Goal: Task Accomplishment & Management: Manage account settings

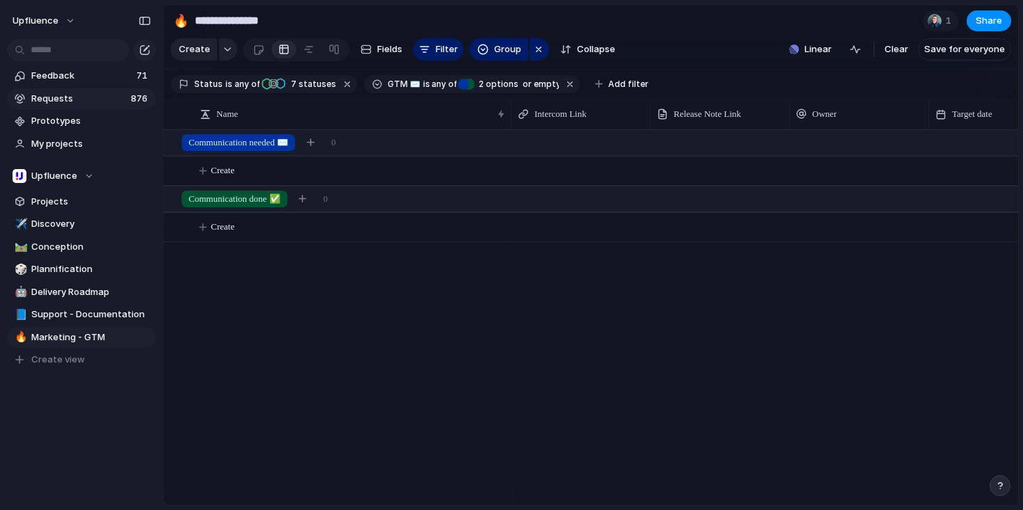
click at [88, 104] on span "Requests" at bounding box center [78, 99] width 95 height 14
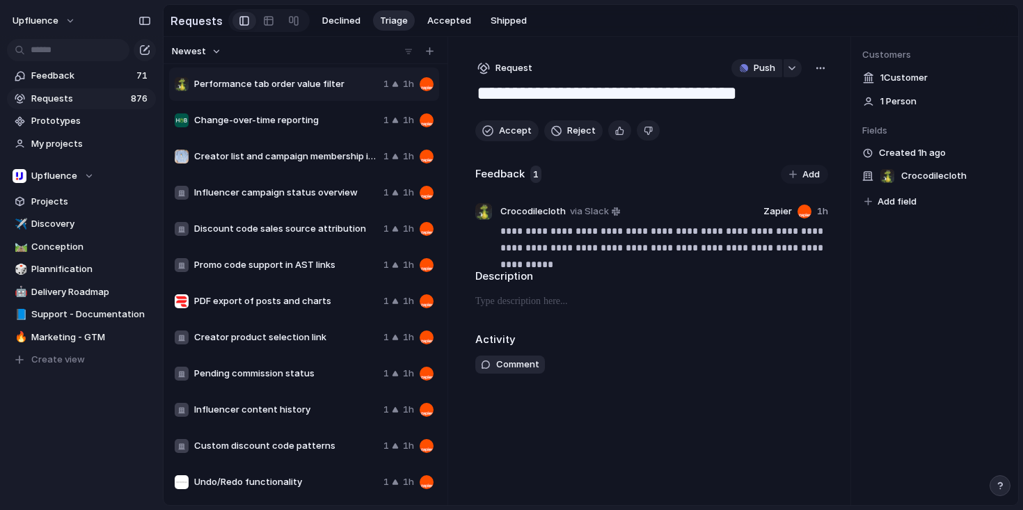
click at [304, 120] on span "Change-over-time reporting" at bounding box center [286, 120] width 184 height 14
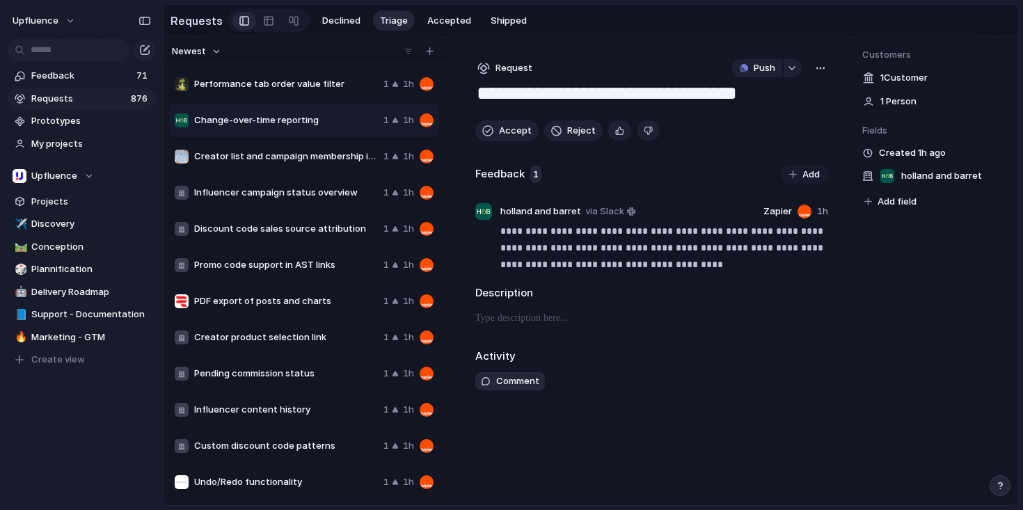
click at [302, 161] on span "Creator list and campaign membership in search results" at bounding box center [286, 157] width 184 height 14
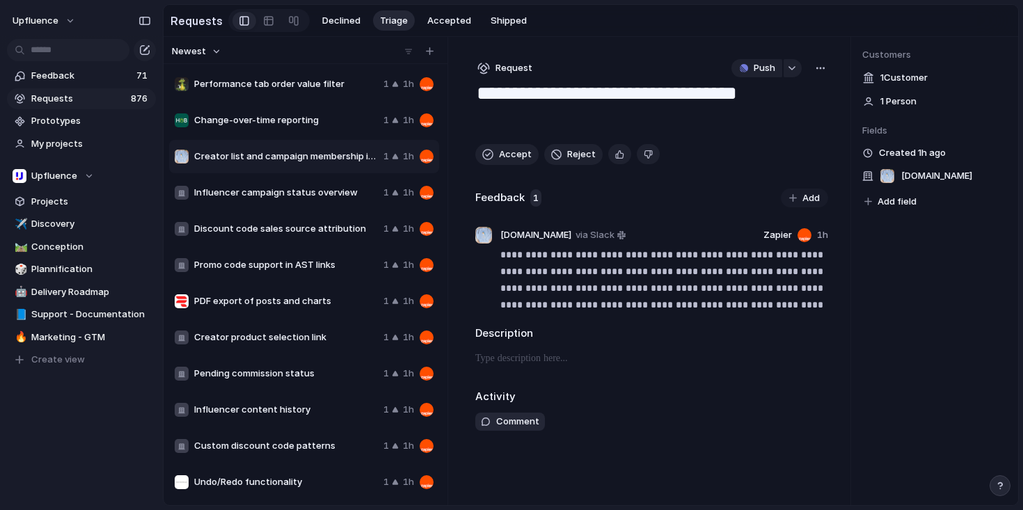
click at [298, 127] on span "Change-over-time reporting" at bounding box center [286, 120] width 184 height 14
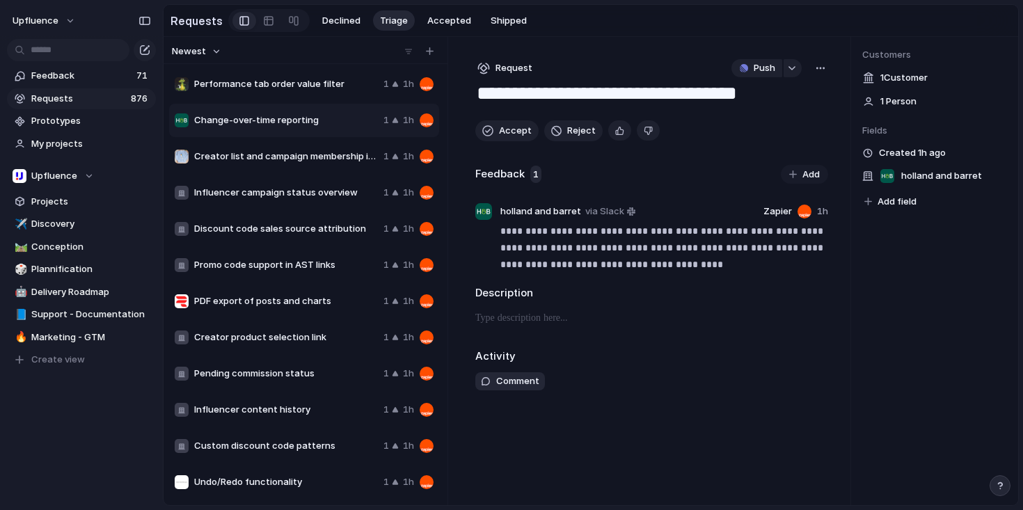
click at [284, 157] on span "Creator list and campaign membership in search results" at bounding box center [286, 157] width 184 height 14
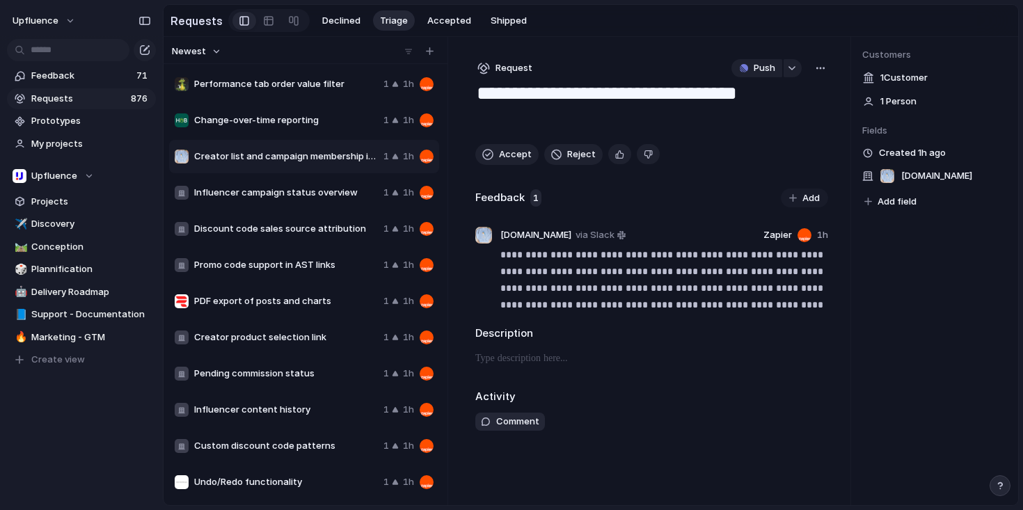
click at [278, 183] on div "Influencer campaign status overview 1 1h" at bounding box center [304, 192] width 270 height 33
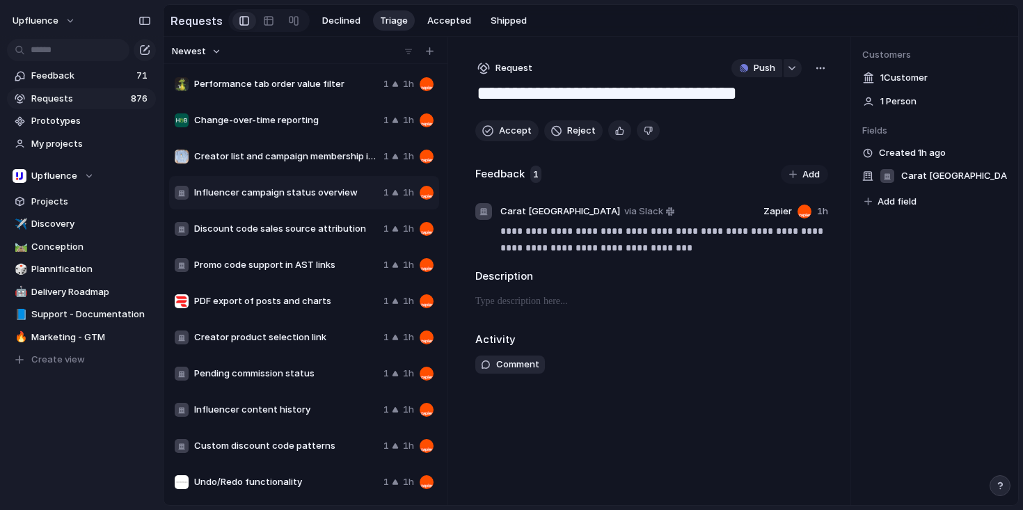
click at [290, 225] on span "Discount code sales source attribution" at bounding box center [286, 229] width 184 height 14
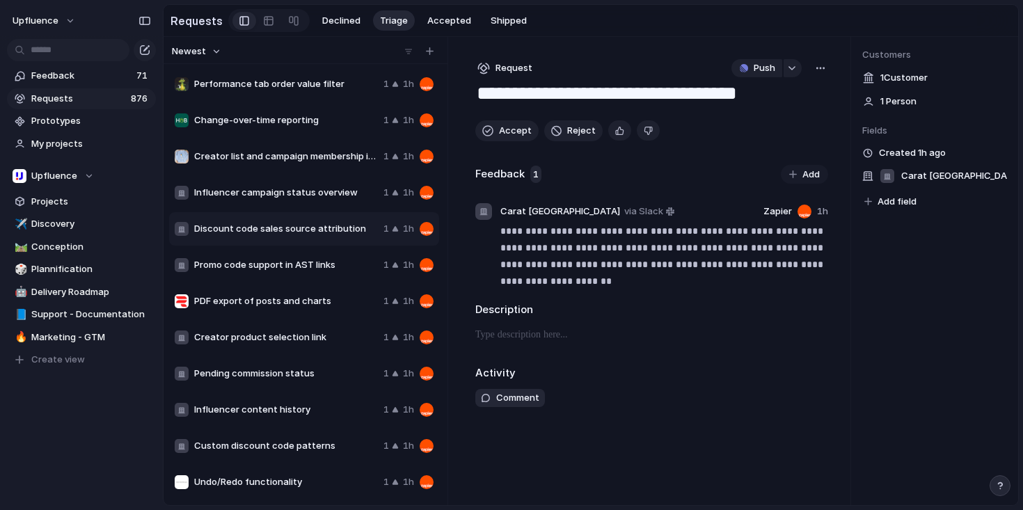
click at [294, 275] on div "Promo code support in AST links 1 1h" at bounding box center [304, 264] width 270 height 33
click at [741, 98] on textarea "**********" at bounding box center [651, 94] width 352 height 26
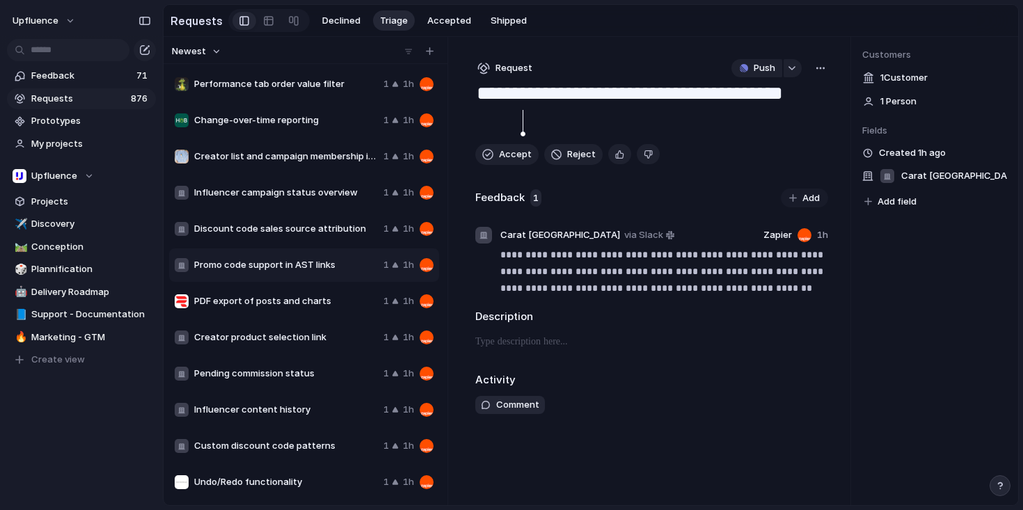
click at [813, 378] on div "Activity" at bounding box center [651, 380] width 353 height 16
click at [502, 156] on span "Accept" at bounding box center [515, 154] width 33 height 14
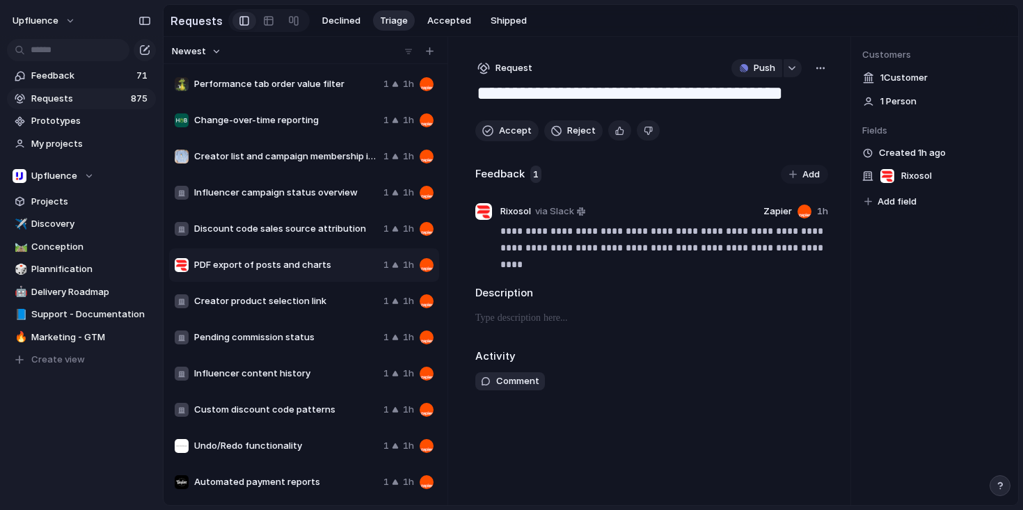
click at [479, 98] on textarea "**********" at bounding box center [651, 94] width 352 height 26
type textarea "**********"
click at [659, 382] on div "Comment" at bounding box center [651, 381] width 353 height 18
click at [499, 136] on span "Accept" at bounding box center [515, 131] width 33 height 14
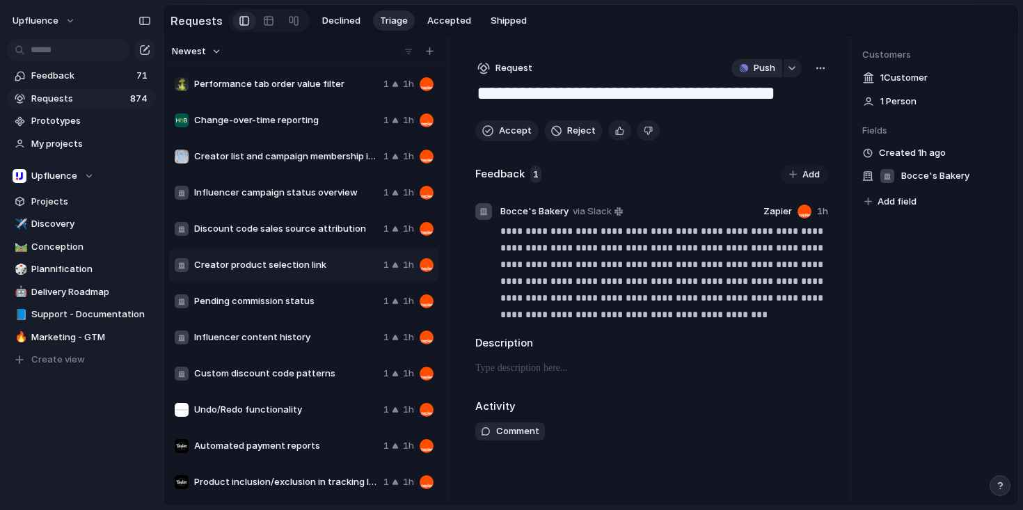
click at [759, 72] on span "Push" at bounding box center [764, 68] width 22 height 14
click at [816, 74] on div "Project Issue" at bounding box center [511, 255] width 1023 height 510
click at [824, 73] on div "button" at bounding box center [820, 68] width 11 height 11
click at [650, 87] on div "Copy link Merge Move to [GEOGRAPHIC_DATA]" at bounding box center [511, 255] width 1023 height 510
click at [504, 134] on span "Accept" at bounding box center [515, 131] width 33 height 14
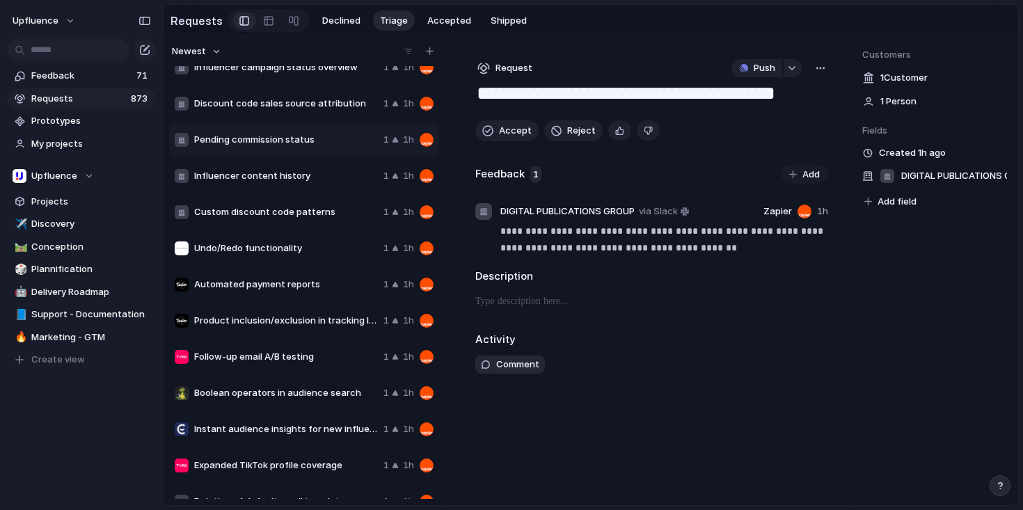
scroll to position [138, 0]
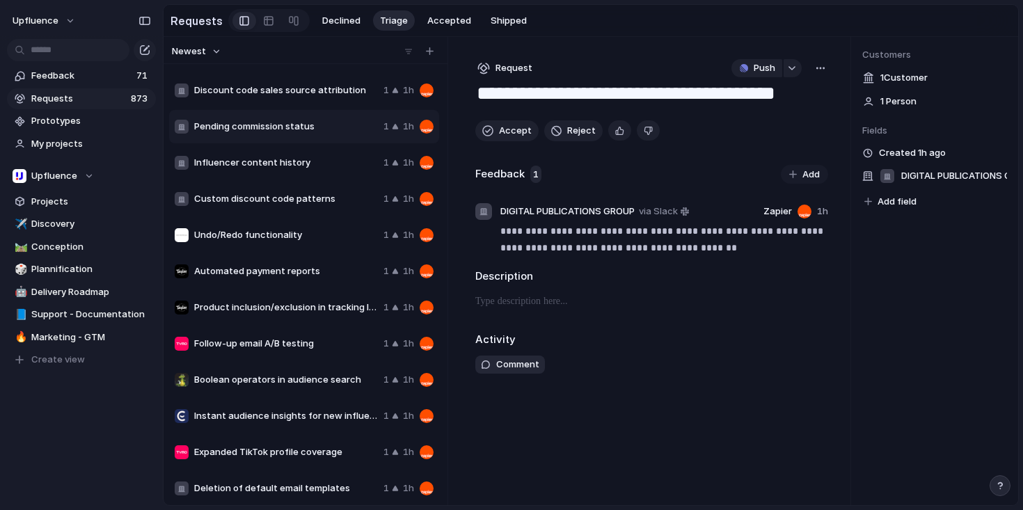
click at [271, 233] on span "Undo/Redo functionality" at bounding box center [286, 235] width 184 height 14
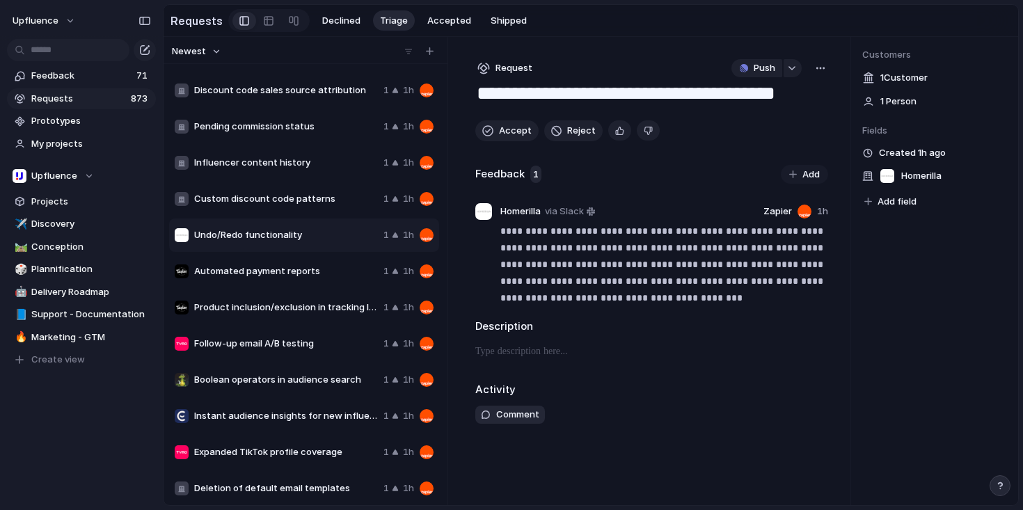
click at [272, 272] on span "Automated payment reports" at bounding box center [286, 271] width 184 height 14
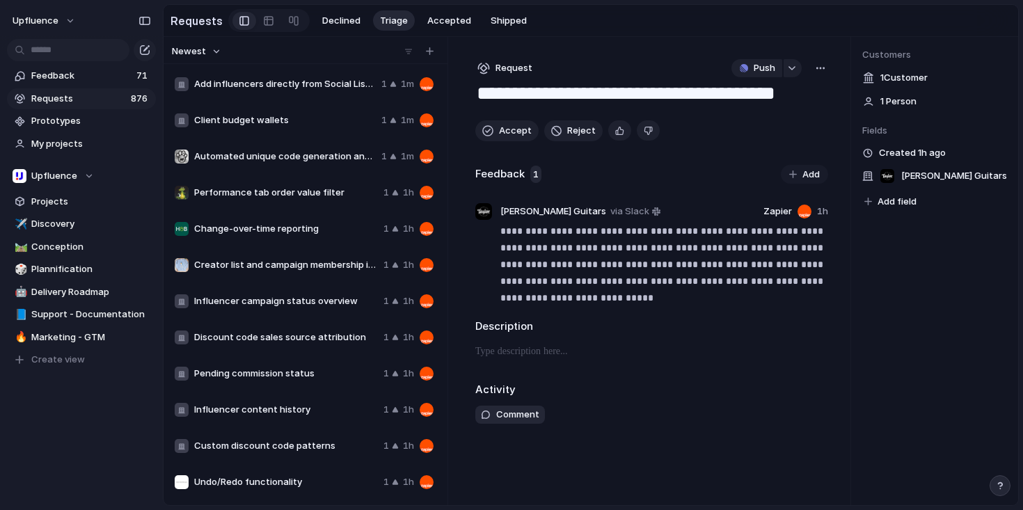
click at [318, 86] on span "Add influencers directly from Social Listening" at bounding box center [285, 84] width 182 height 14
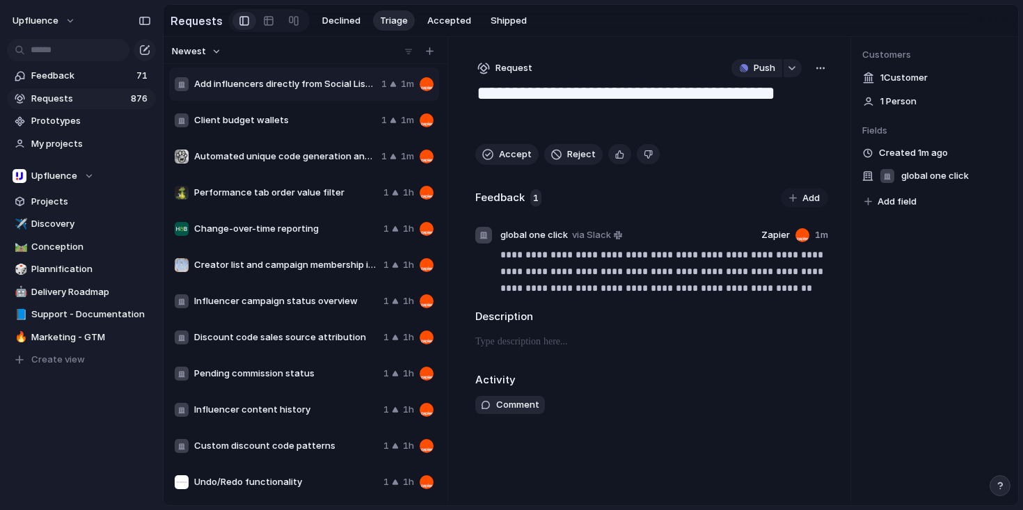
click at [335, 131] on div "Client budget wallets 1 1m" at bounding box center [304, 120] width 270 height 33
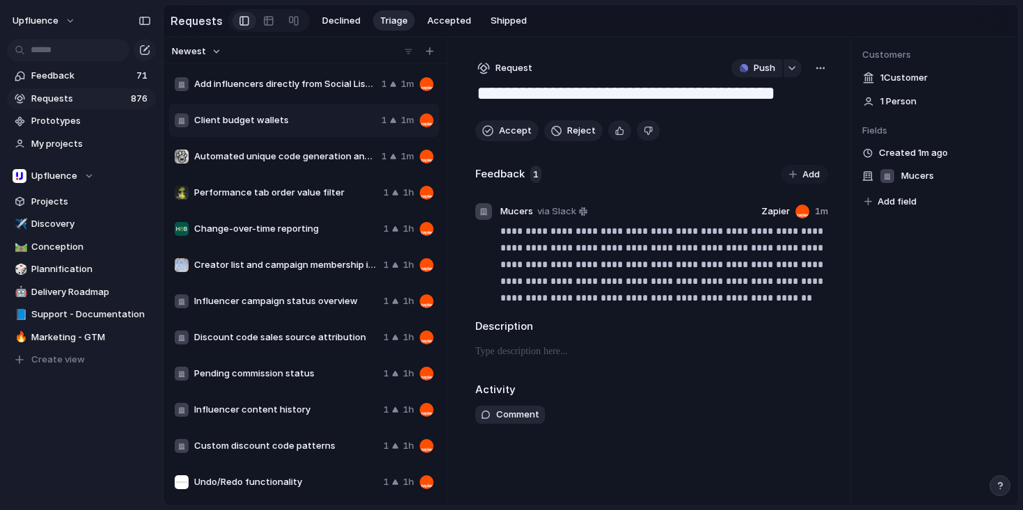
click at [823, 73] on div "button" at bounding box center [820, 68] width 11 height 11
click at [794, 121] on li "Merge" at bounding box center [782, 123] width 85 height 22
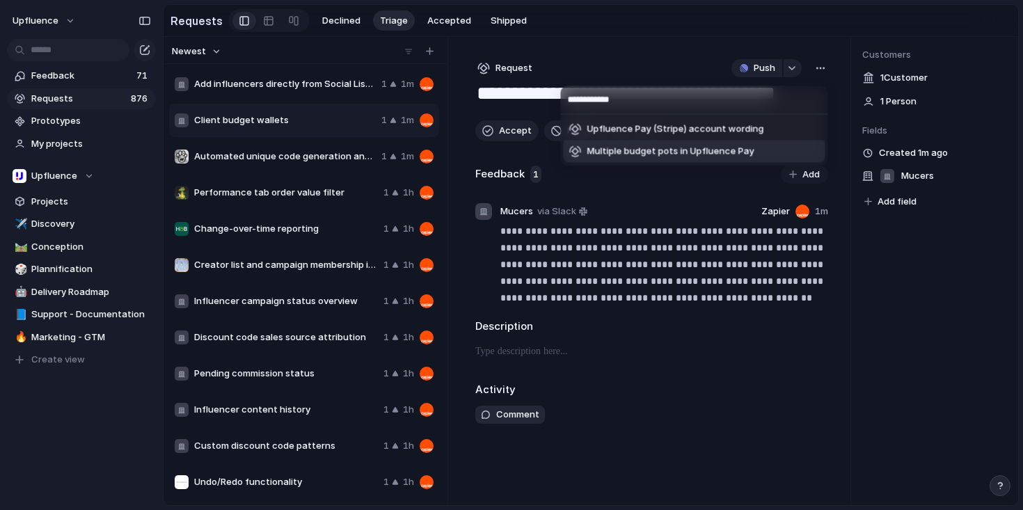
type input "**********"
click at [750, 152] on span "Multiple budget pots in Upfluence Pay" at bounding box center [670, 152] width 167 height 14
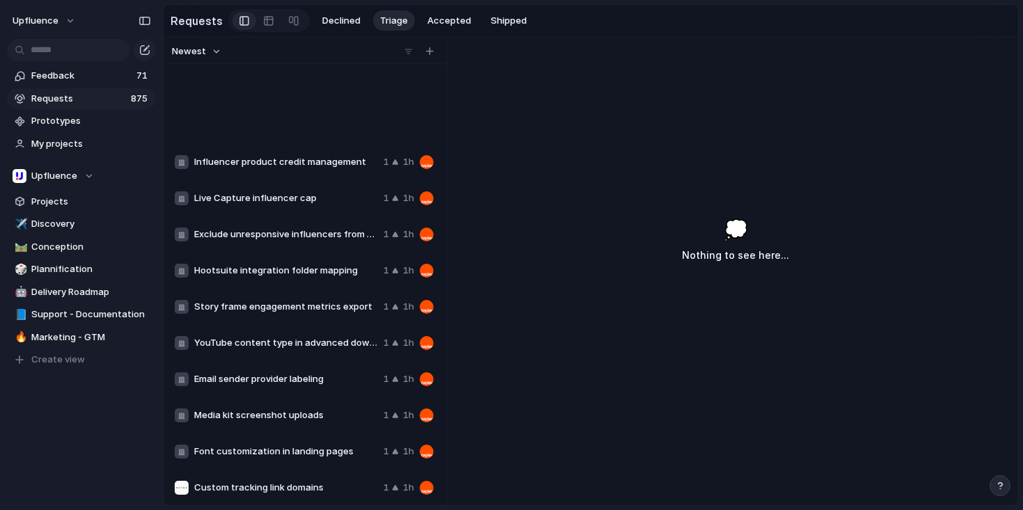
scroll to position [2027, 0]
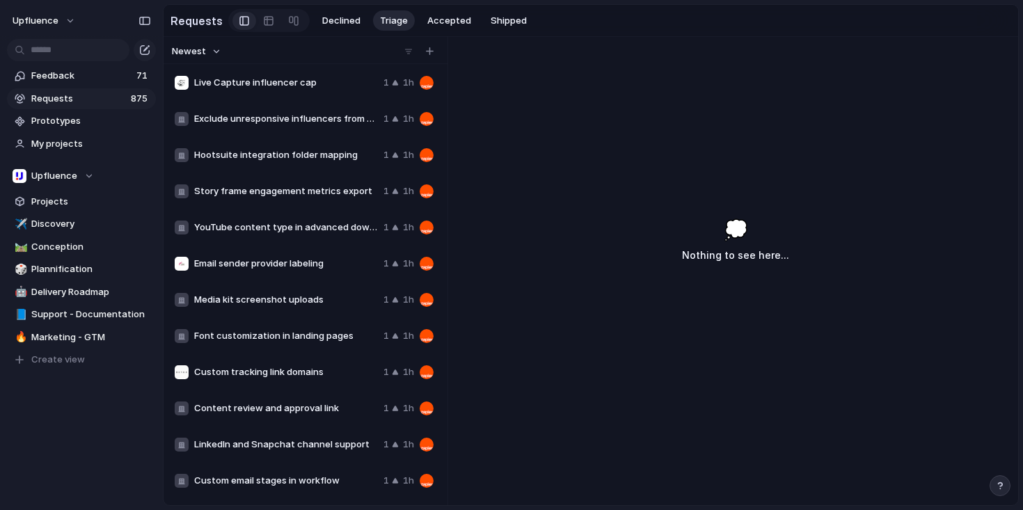
click at [321, 358] on div "Custom tracking link domains 1 1h" at bounding box center [304, 371] width 270 height 33
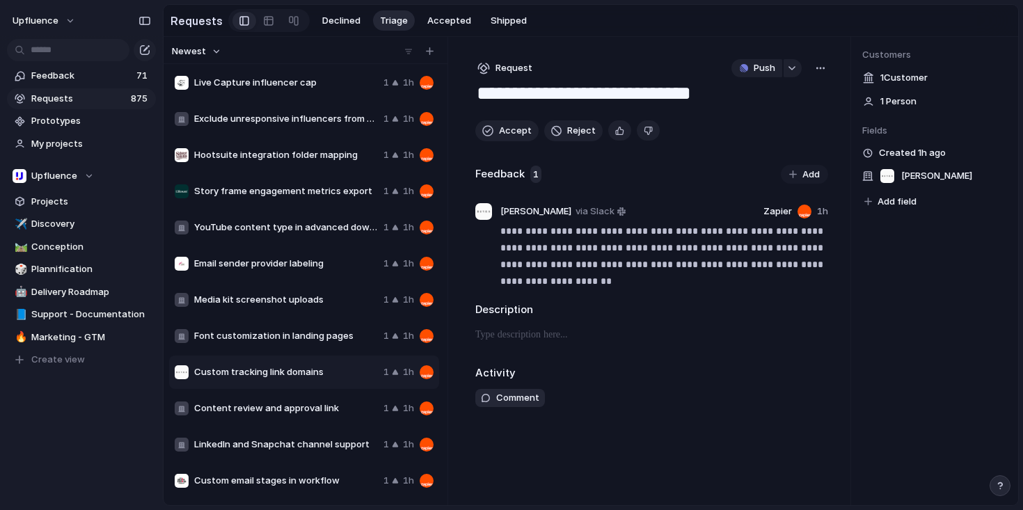
click at [311, 307] on span "Media kit screenshot uploads" at bounding box center [286, 300] width 184 height 14
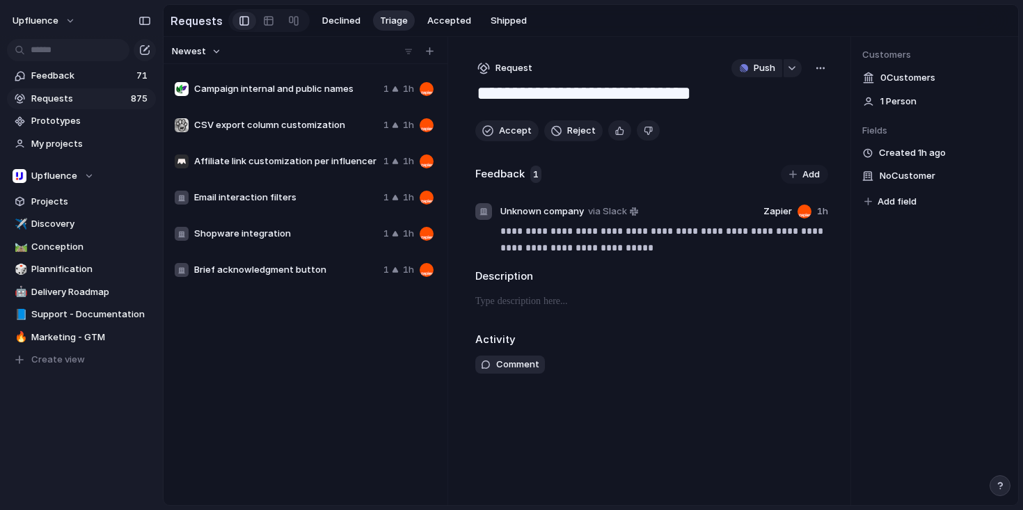
scroll to position [2701, 0]
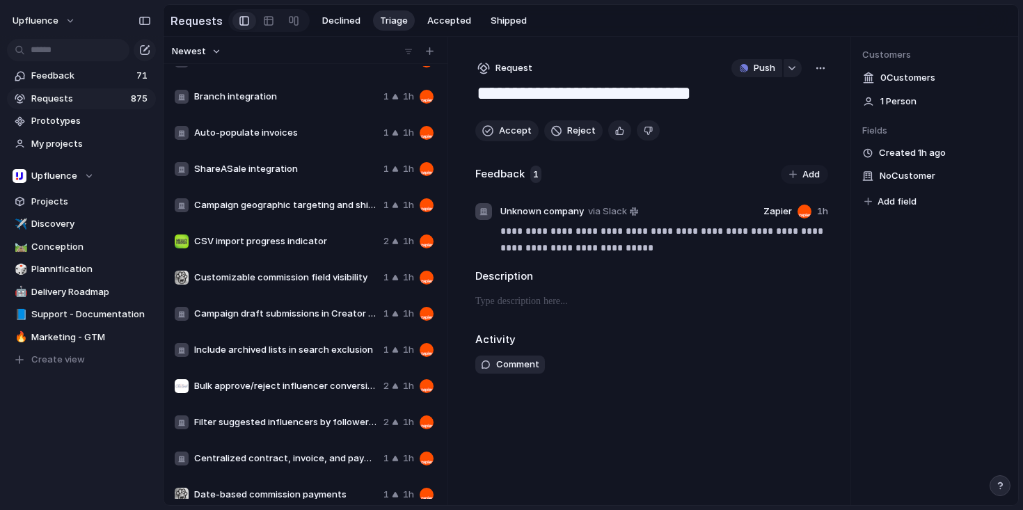
click at [321, 330] on div "Campaign draft submissions in Creator Space 1 1h" at bounding box center [304, 313] width 270 height 33
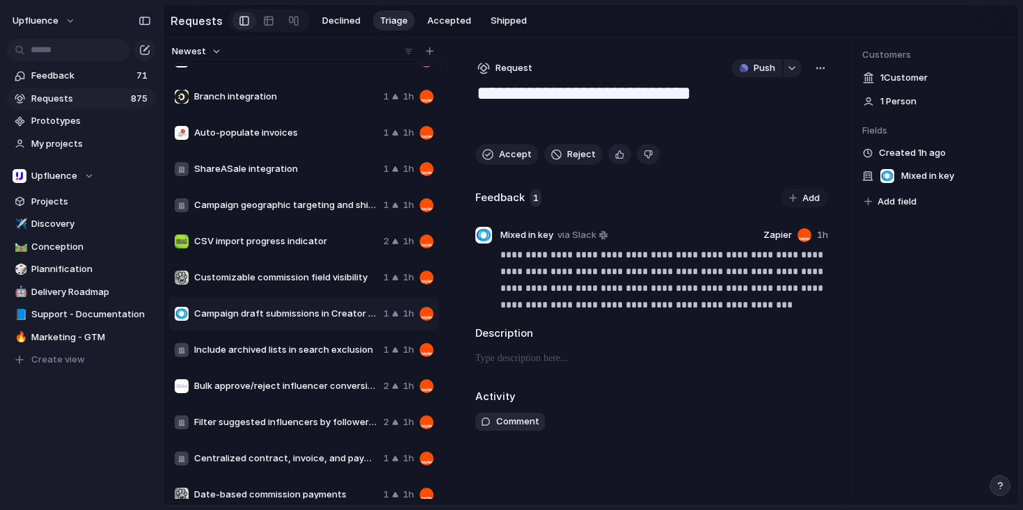
click at [317, 378] on div "Bulk approve/reject influencer conversions 2 1h" at bounding box center [304, 385] width 270 height 33
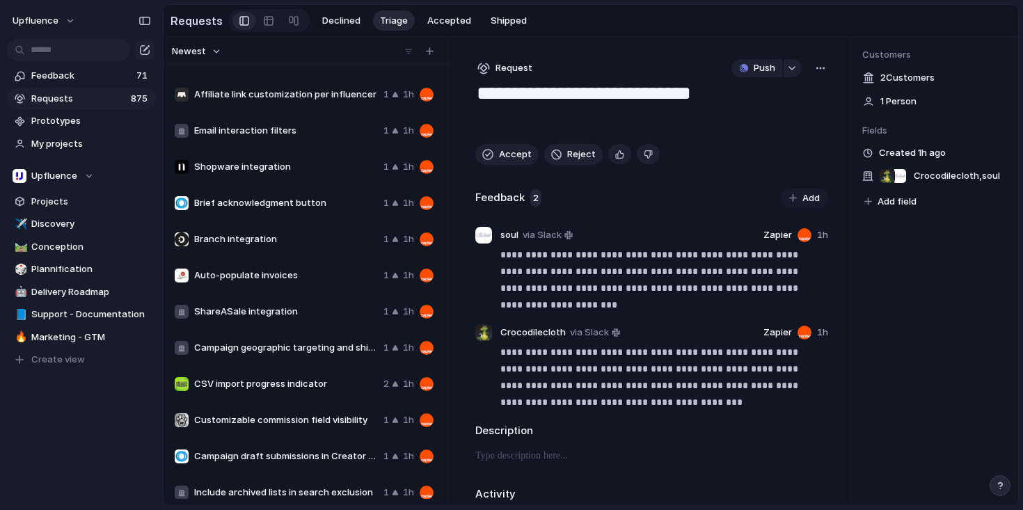
scroll to position [2548, 0]
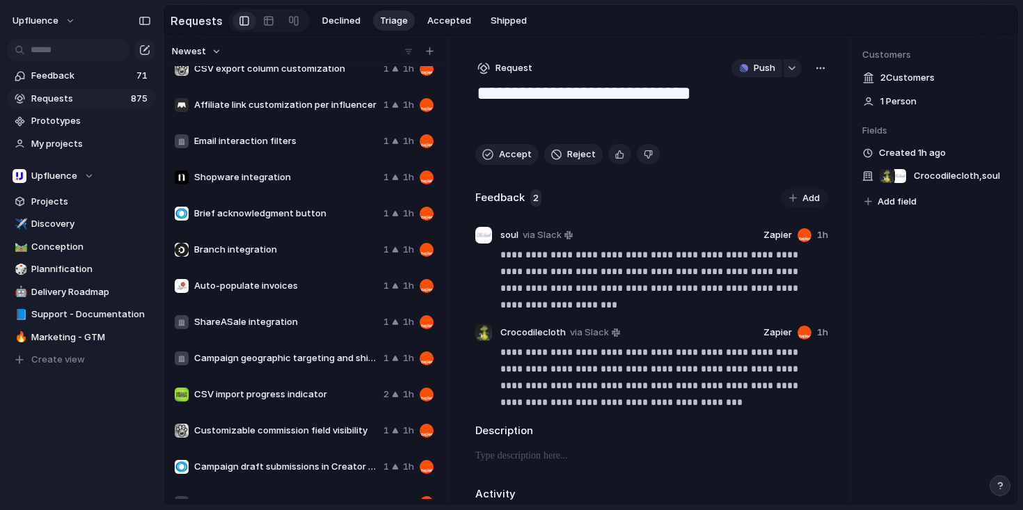
click at [268, 250] on span "Branch integration" at bounding box center [286, 250] width 184 height 14
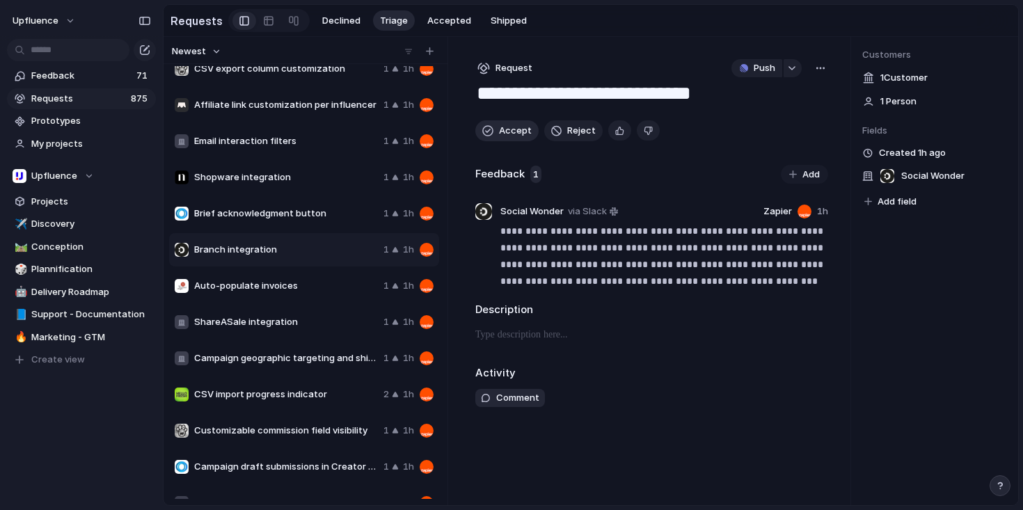
click at [510, 134] on span "Accept" at bounding box center [515, 131] width 33 height 14
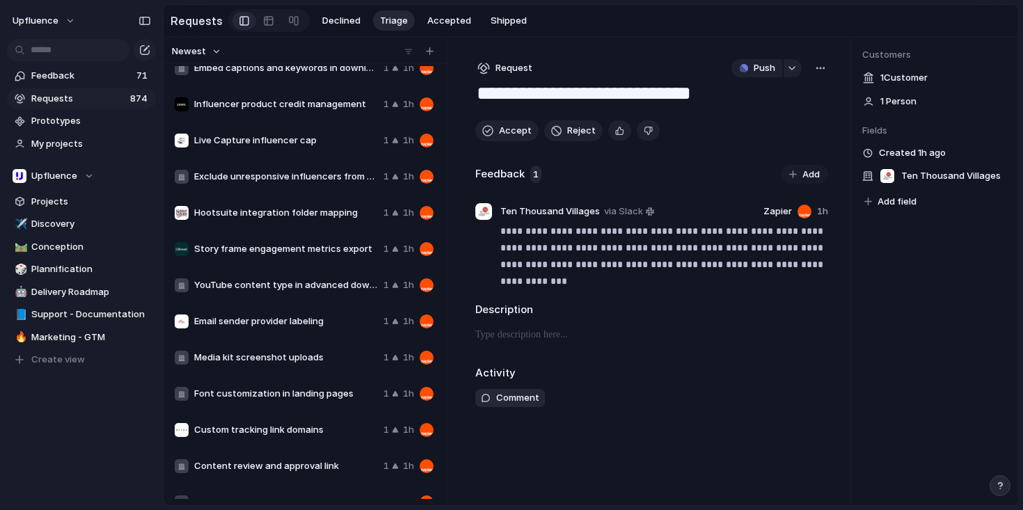
scroll to position [1962, 0]
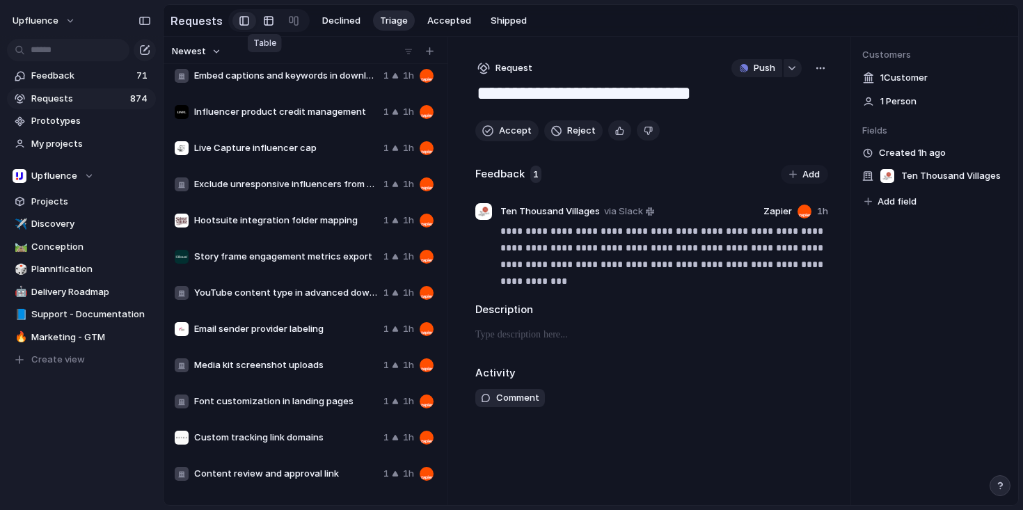
click at [269, 19] on div at bounding box center [268, 21] width 11 height 22
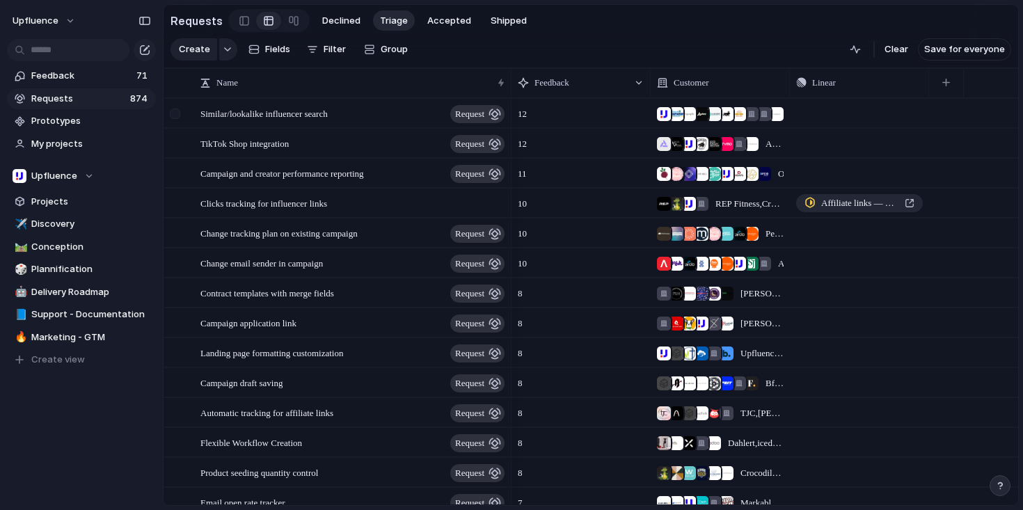
click at [175, 119] on div at bounding box center [175, 114] width 10 height 10
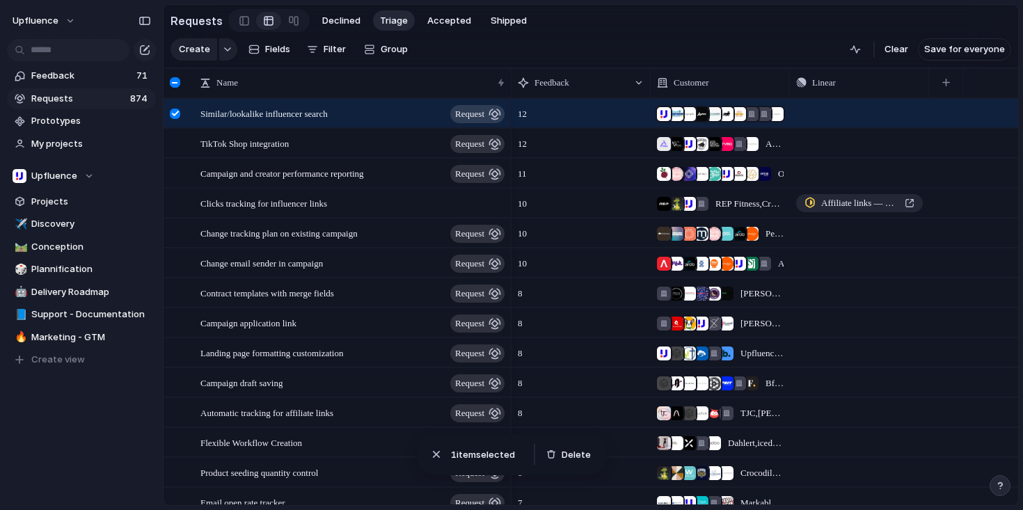
click at [175, 119] on div at bounding box center [175, 114] width 10 height 10
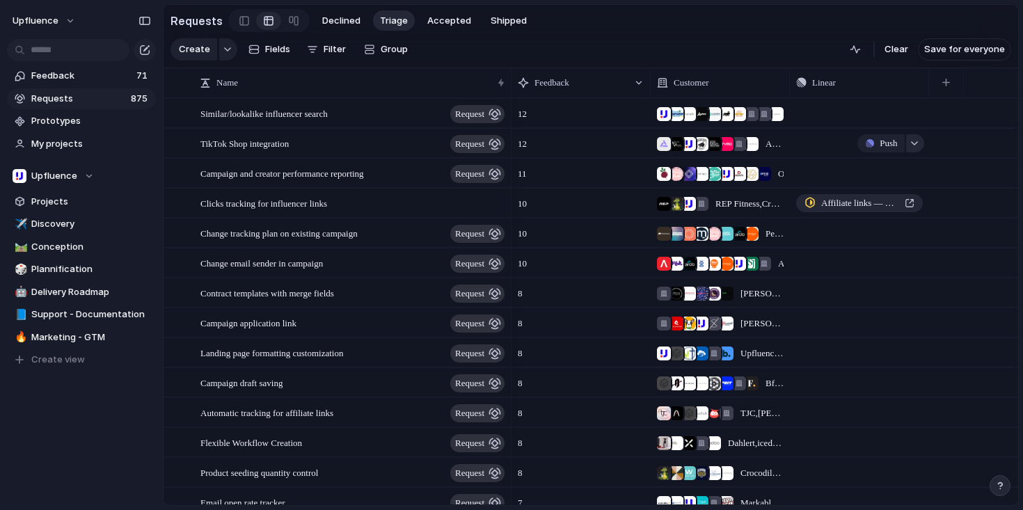
click at [920, 152] on button "button" at bounding box center [915, 143] width 18 height 18
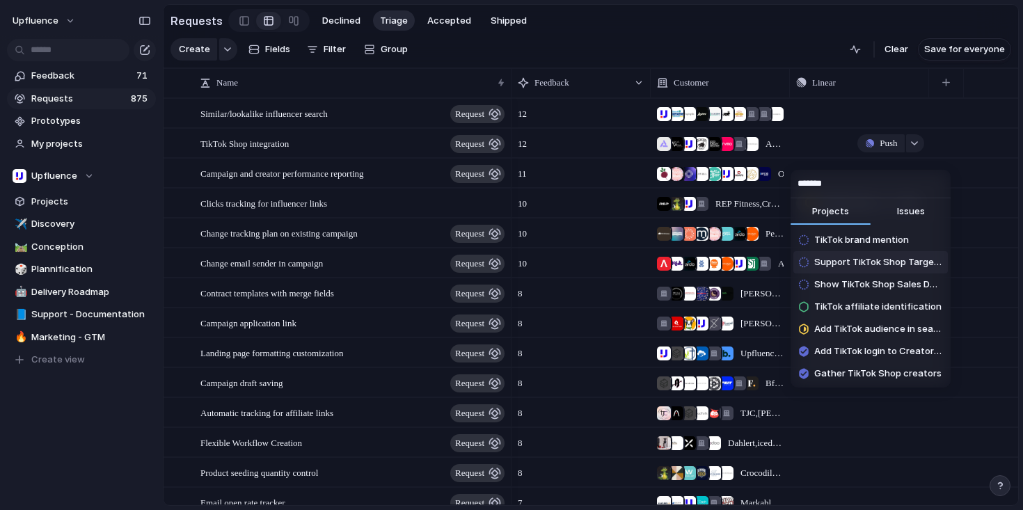
type input "******"
click at [901, 264] on span "Support TikTok Shop Target Collaborations as e-commerce integration" at bounding box center [878, 262] width 128 height 14
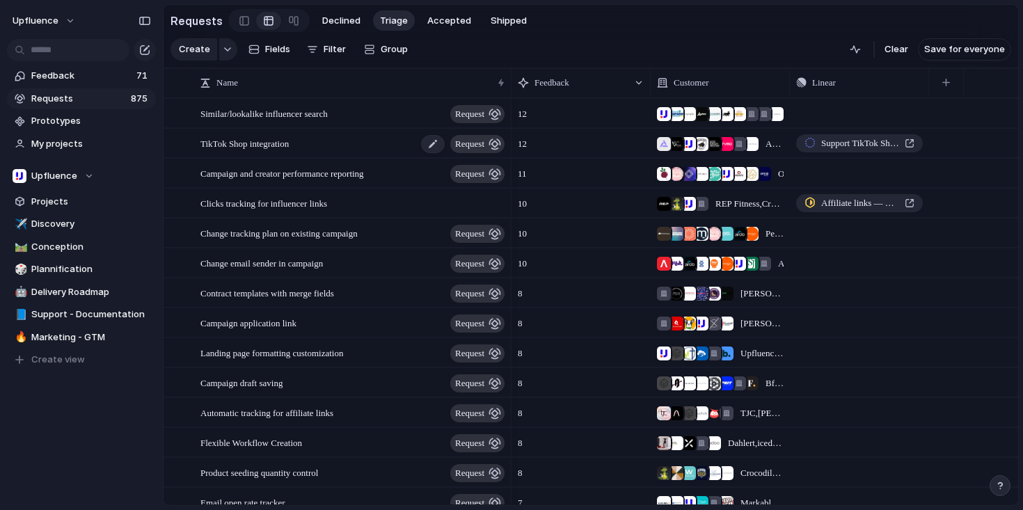
click at [465, 154] on span "request" at bounding box center [469, 143] width 29 height 19
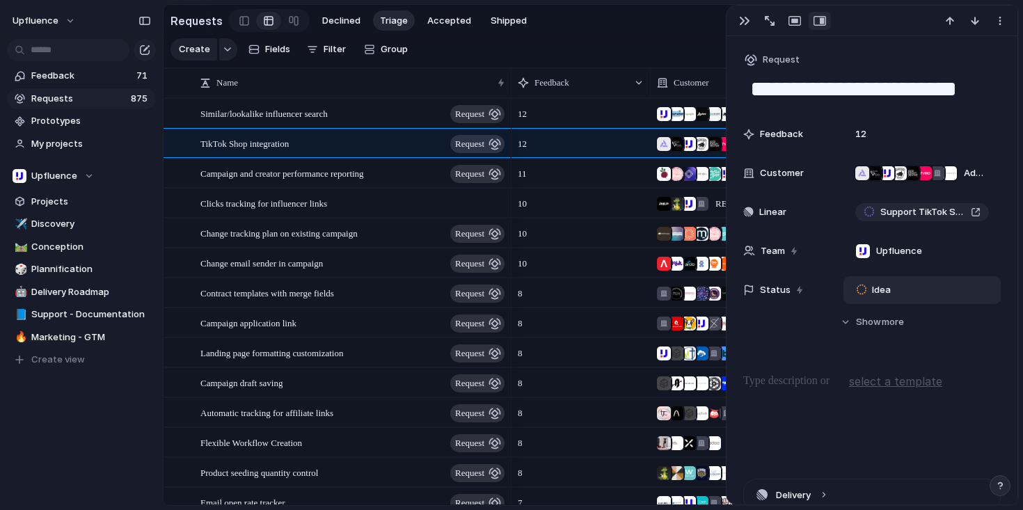
click at [872, 287] on span "Idea" at bounding box center [881, 290] width 19 height 14
click at [675, 40] on section "Create Fields Filter Group Zoom Collapse Clear Save for everyone" at bounding box center [590, 51] width 854 height 33
click at [740, 21] on div "button" at bounding box center [744, 20] width 11 height 11
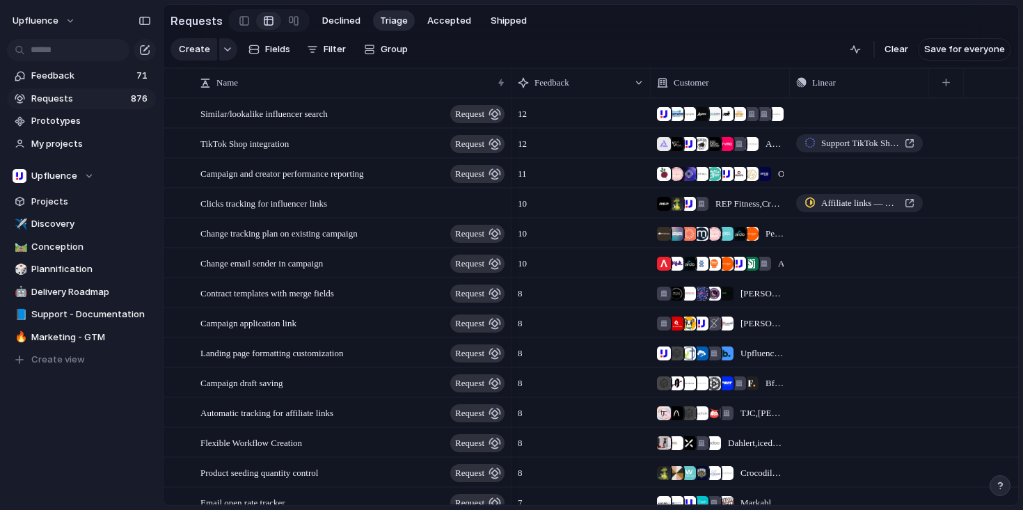
click at [515, 121] on span "12" at bounding box center [522, 110] width 20 height 22
click at [525, 121] on span "12" at bounding box center [522, 110] width 20 height 22
click at [295, 118] on span "Similar/lookalike influencer search" at bounding box center [263, 113] width 127 height 16
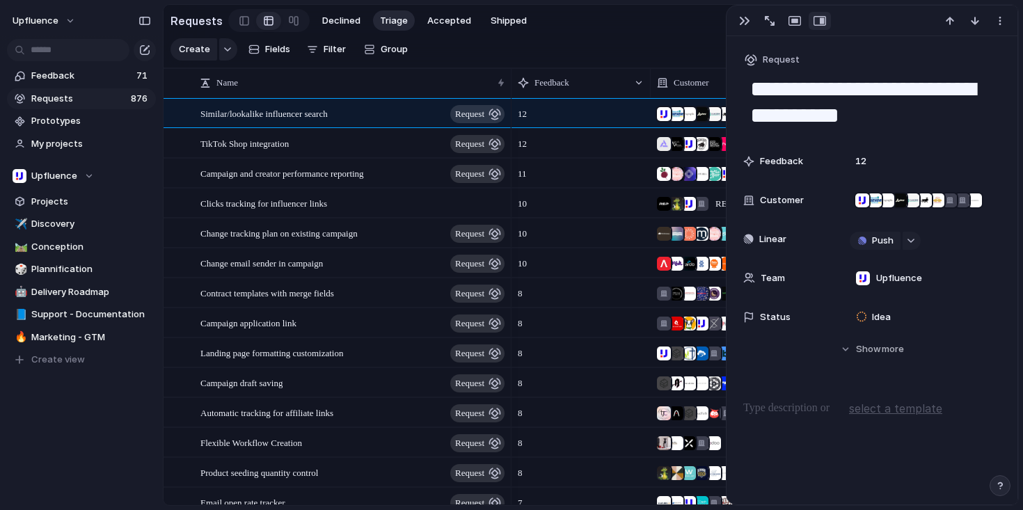
click at [108, 98] on span "Requests" at bounding box center [78, 99] width 95 height 14
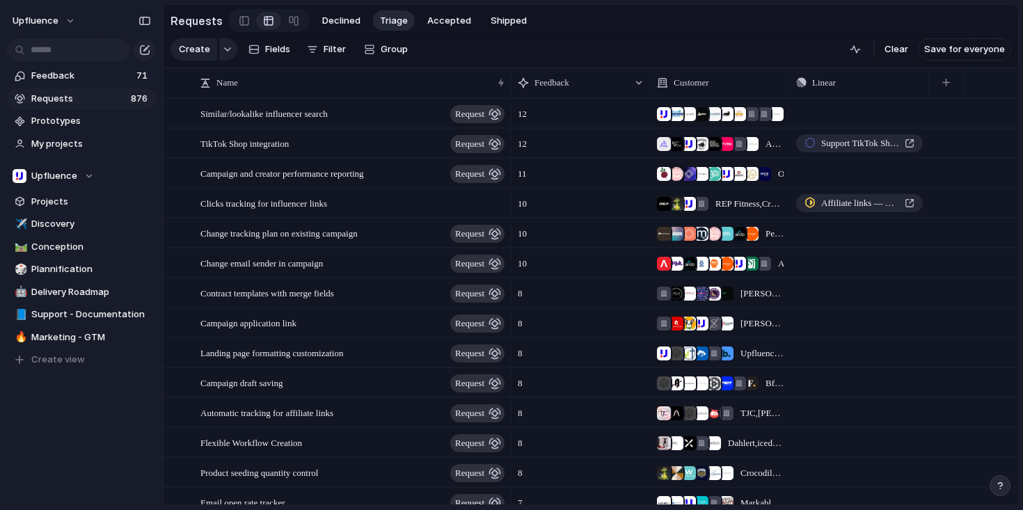
click at [88, 98] on span "Requests" at bounding box center [78, 99] width 95 height 14
click at [80, 93] on span "Requests" at bounding box center [78, 99] width 95 height 14
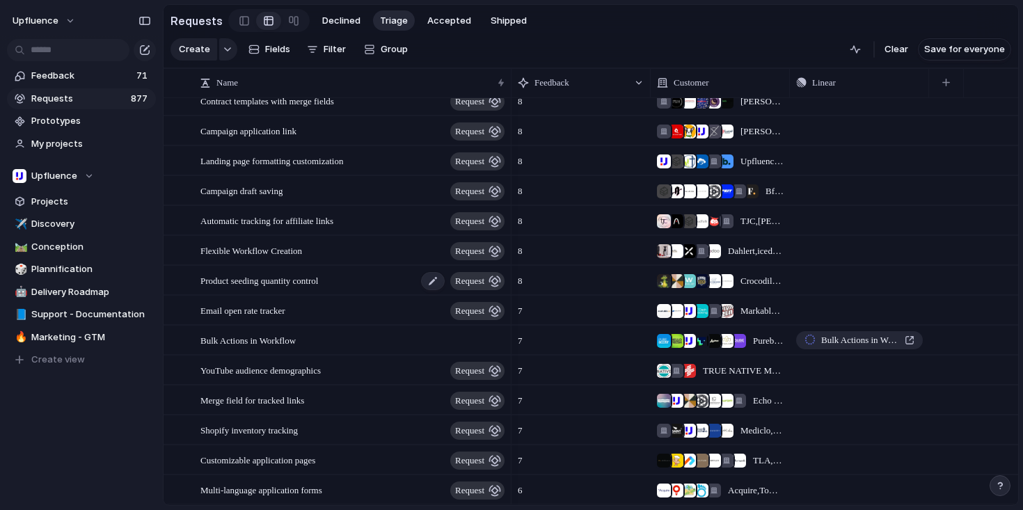
click at [318, 288] on span "Product seeding quantity control" at bounding box center [259, 280] width 118 height 16
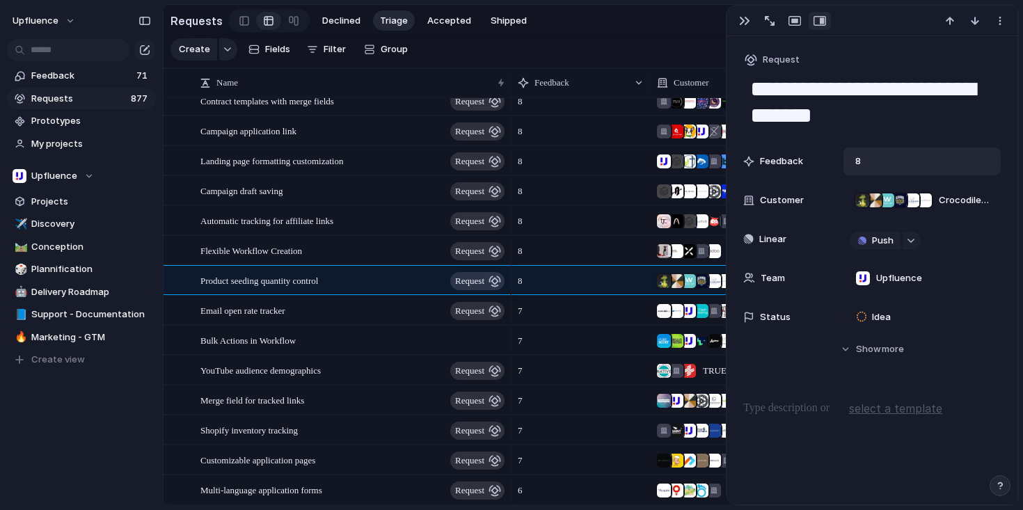
click at [856, 154] on span "8" at bounding box center [857, 161] width 17 height 14
click at [869, 167] on div "8" at bounding box center [921, 161] width 157 height 28
click at [860, 164] on span "8" at bounding box center [857, 161] width 17 height 14
click at [634, 288] on div "8" at bounding box center [581, 277] width 138 height 22
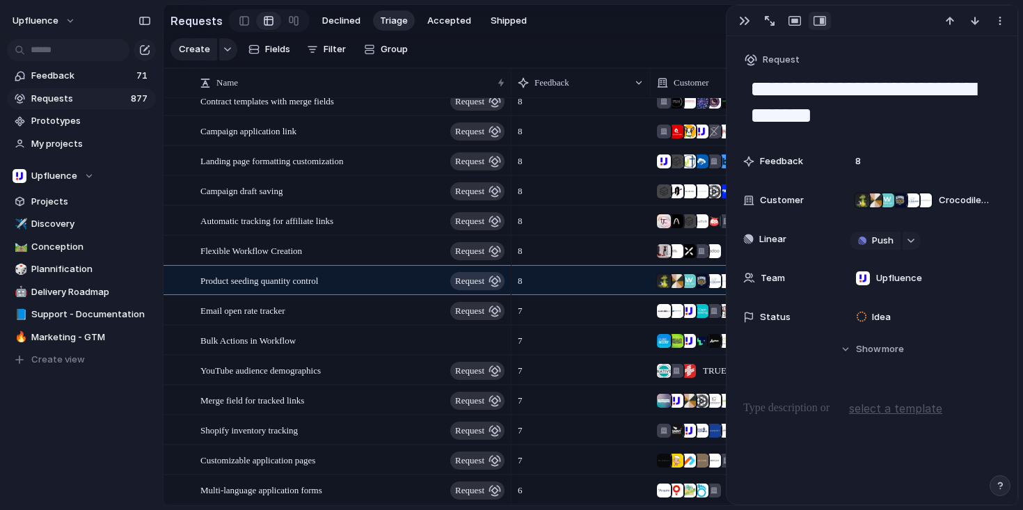
click at [595, 288] on div "8" at bounding box center [581, 277] width 138 height 22
click at [791, 25] on div "button" at bounding box center [794, 20] width 13 height 11
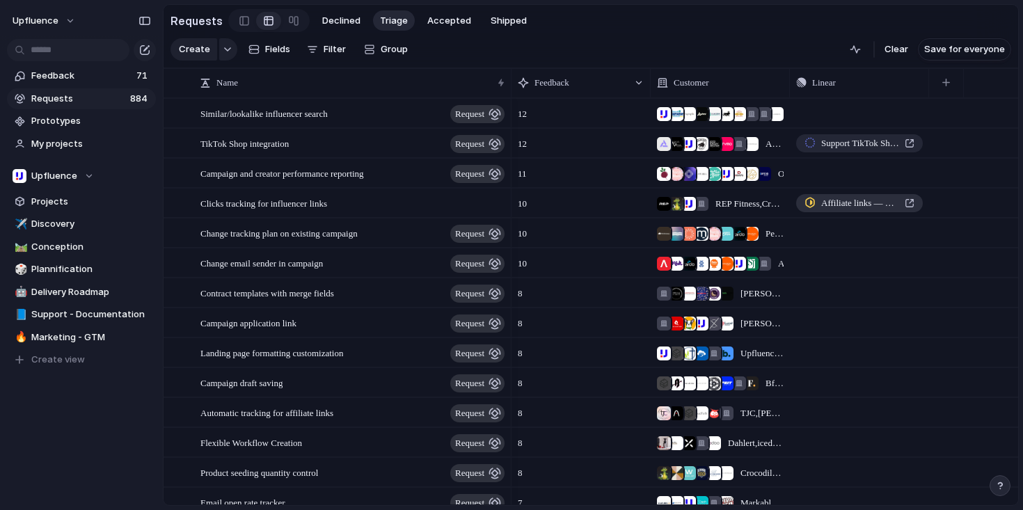
click at [864, 210] on span "Affiliate links — Shorten and track clicks" at bounding box center [860, 203] width 78 height 14
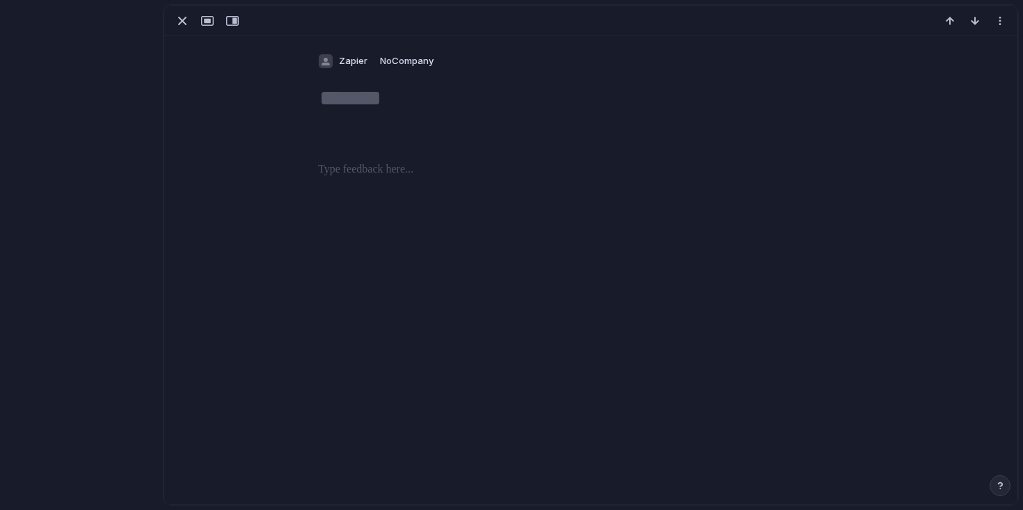
type textarea "**********"
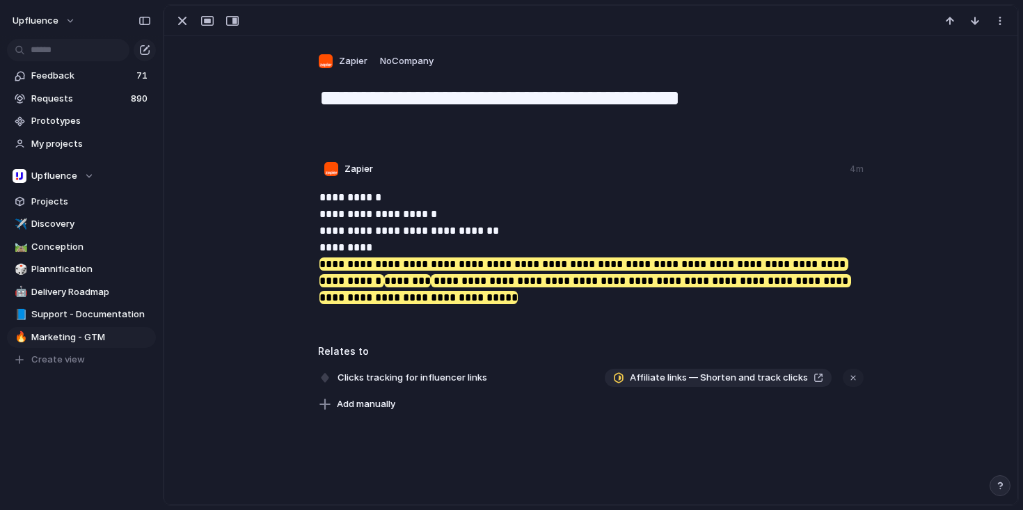
click at [413, 216] on p "**********" at bounding box center [591, 247] width 545 height 117
click at [266, 97] on div "**********" at bounding box center [590, 225] width 853 height 378
click at [177, 17] on div "button" at bounding box center [182, 21] width 17 height 17
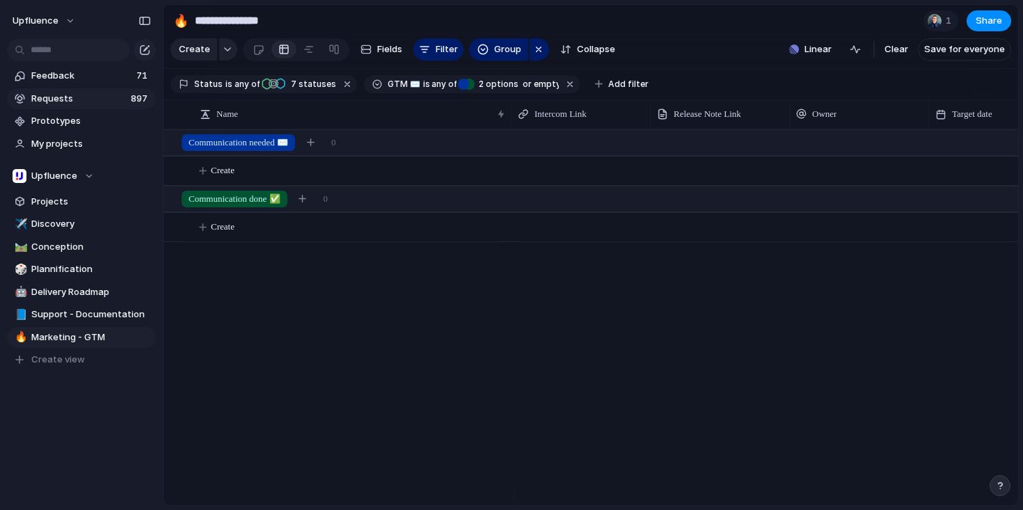
click at [86, 97] on span "Requests" at bounding box center [78, 99] width 95 height 14
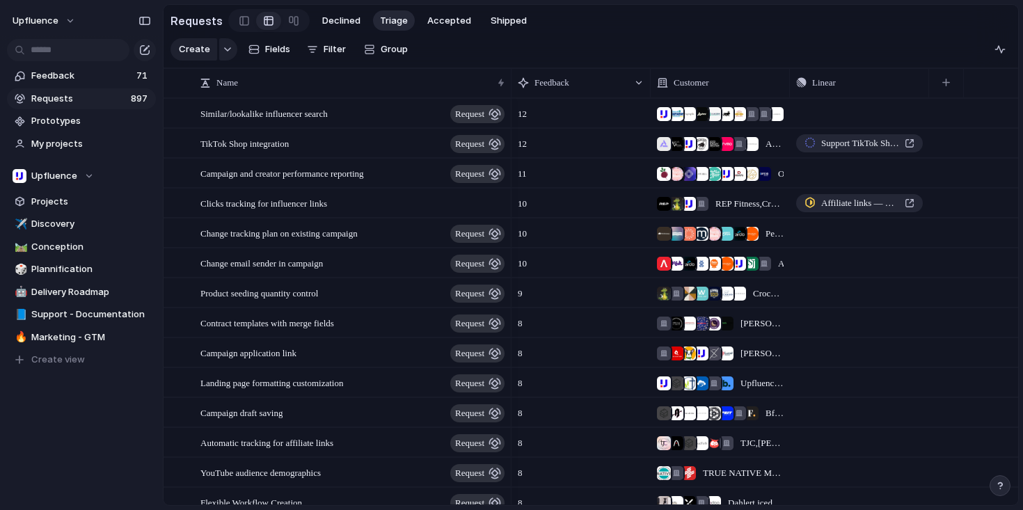
click at [109, 102] on span "Requests" at bounding box center [78, 99] width 95 height 14
click at [243, 18] on link at bounding box center [244, 21] width 24 height 22
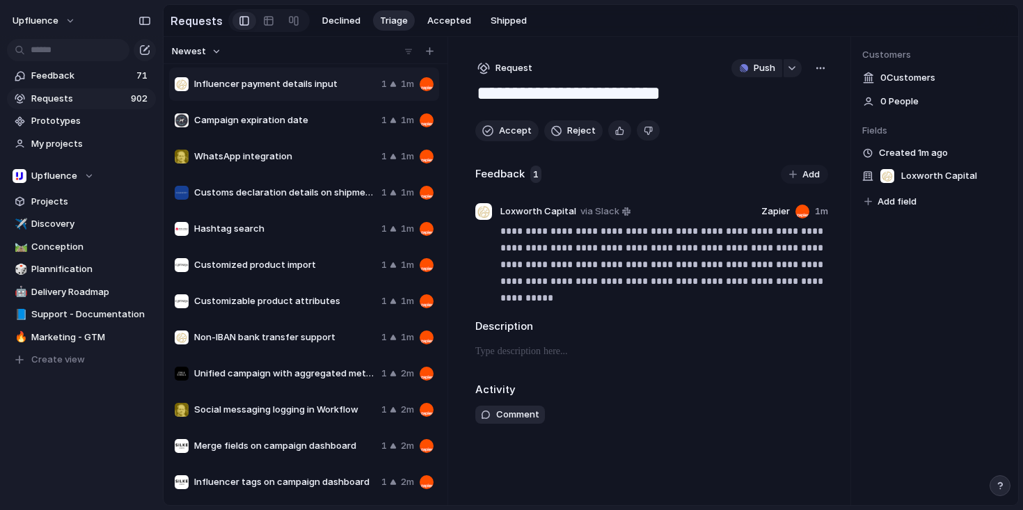
click at [326, 122] on span "Campaign expiration date" at bounding box center [285, 120] width 182 height 14
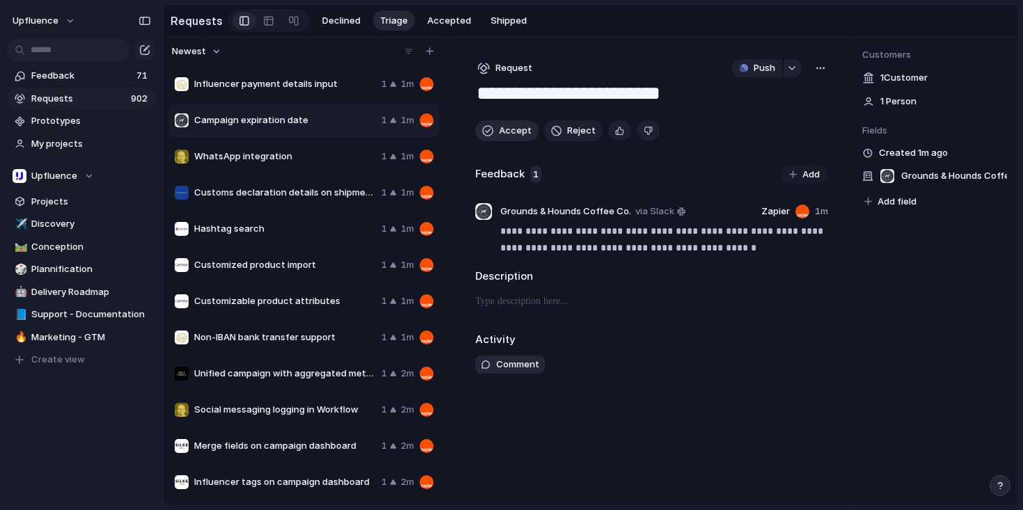
click at [513, 129] on span "Accept" at bounding box center [515, 131] width 33 height 14
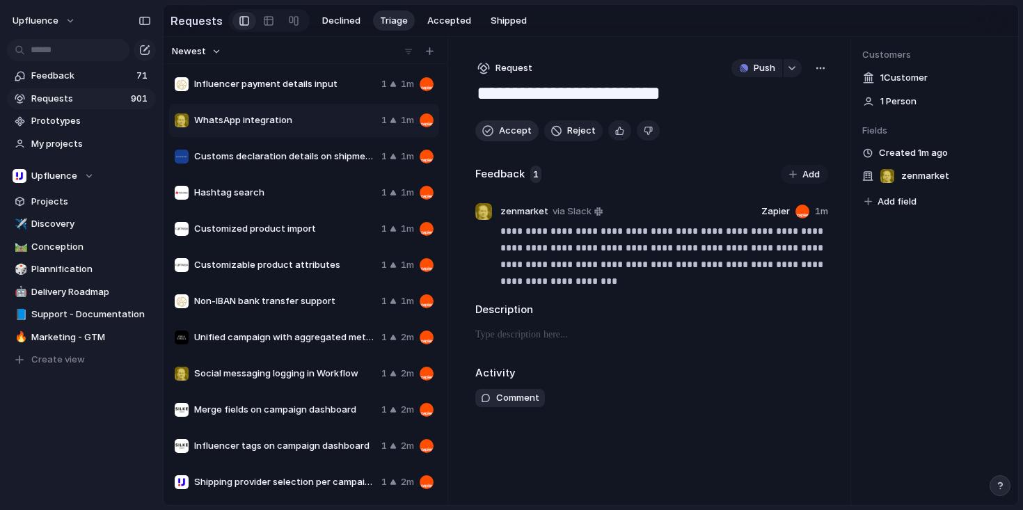
click at [502, 132] on span "Accept" at bounding box center [515, 131] width 33 height 14
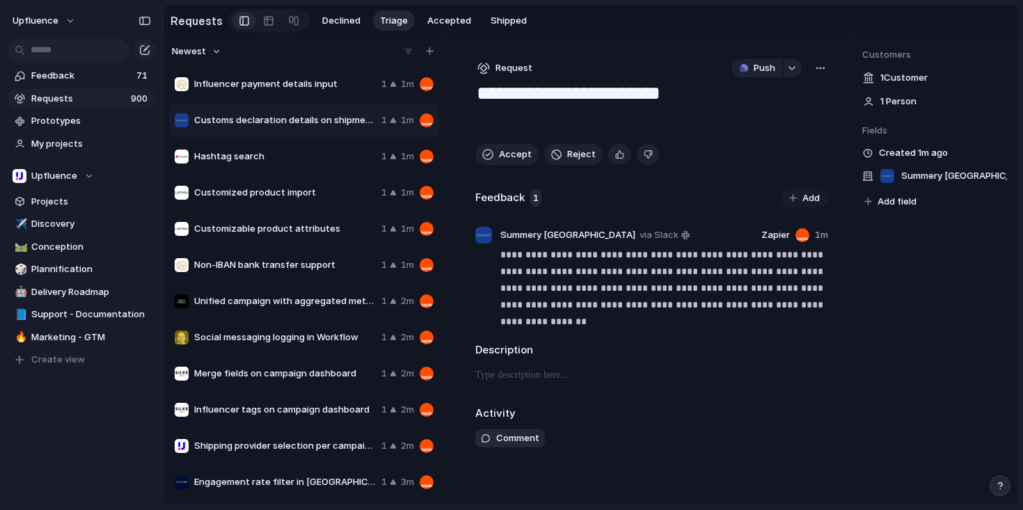
click at [319, 89] on span "Influencer payment details input" at bounding box center [285, 84] width 182 height 14
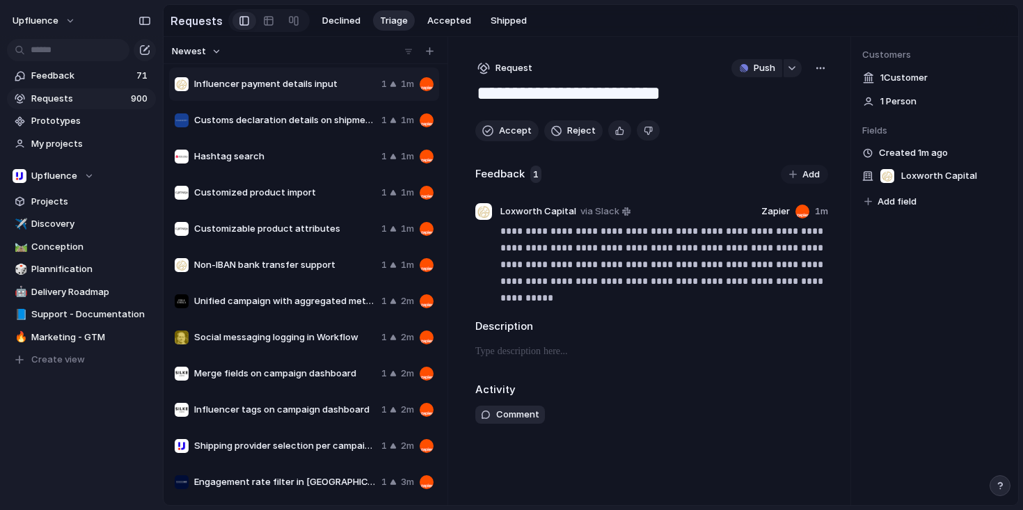
click at [301, 158] on span "Hashtag search" at bounding box center [285, 157] width 182 height 14
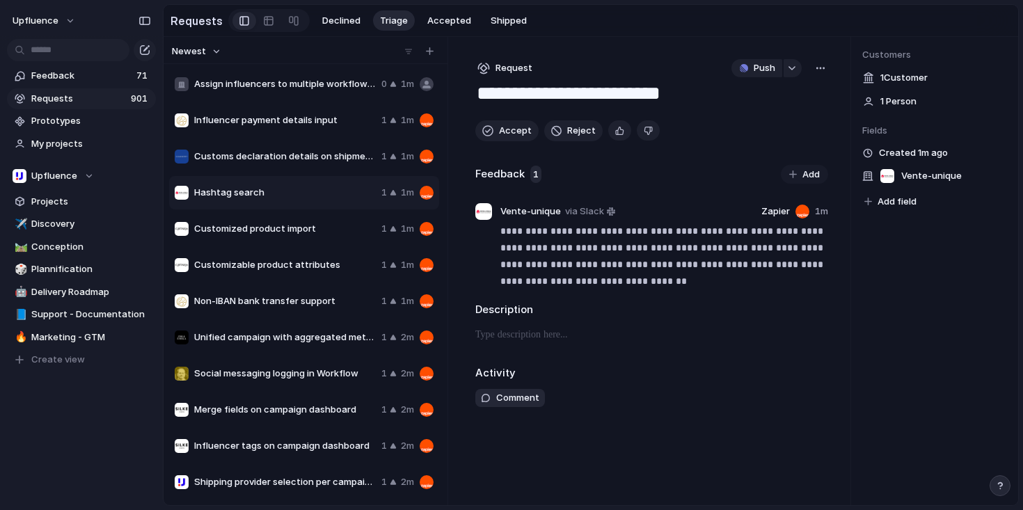
click at [303, 195] on span "Hashtag search" at bounding box center [285, 193] width 182 height 14
click at [303, 80] on span "Assign influencers to multiple workflows with persistent discount codes" at bounding box center [285, 84] width 182 height 14
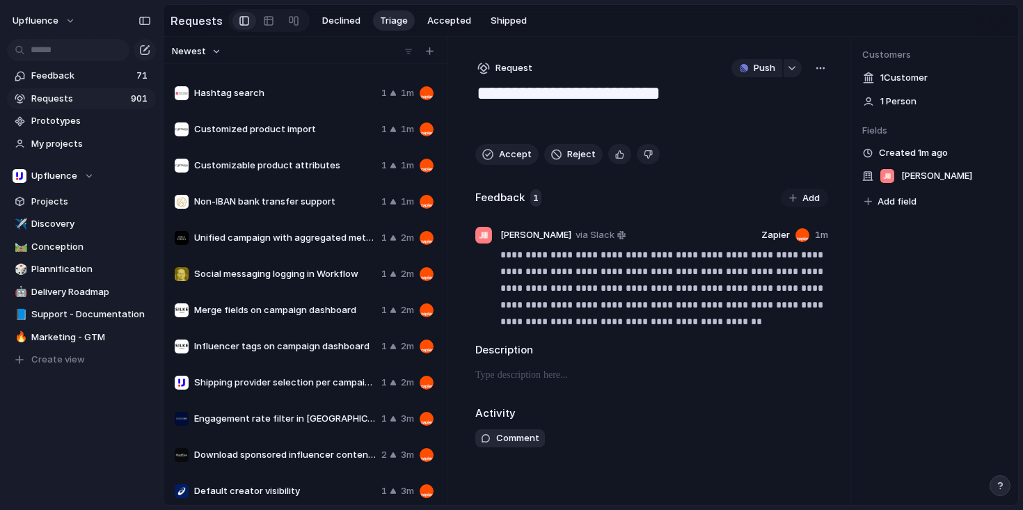
scroll to position [101, 0]
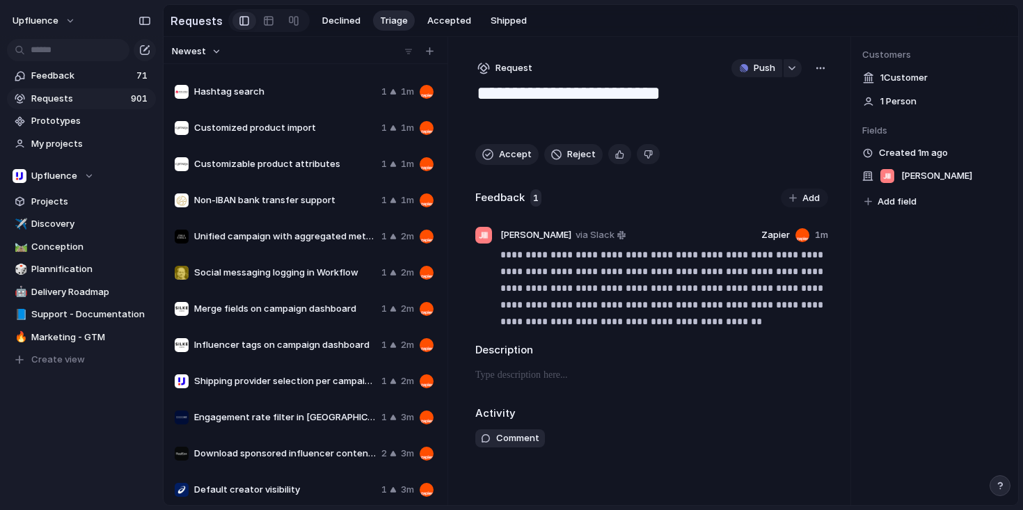
click at [307, 200] on span "Non-IBAN bank transfer support" at bounding box center [285, 200] width 182 height 14
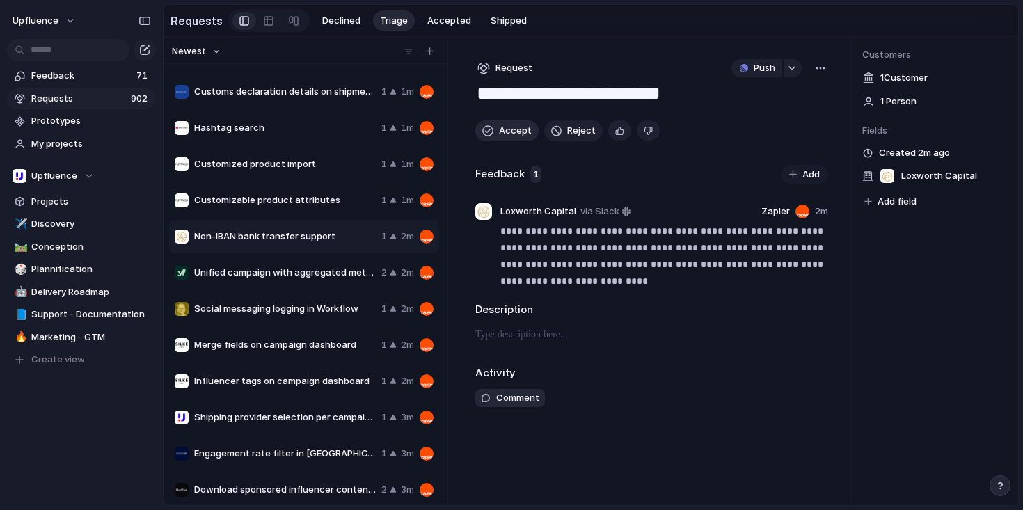
click at [505, 137] on span "Accept" at bounding box center [515, 131] width 33 height 14
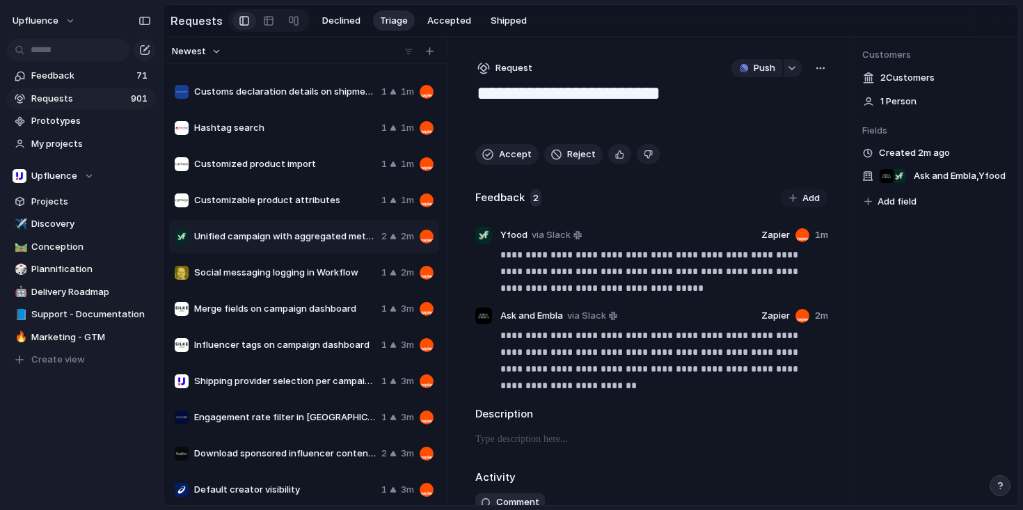
click at [624, 120] on textarea "**********" at bounding box center [648, 106] width 346 height 50
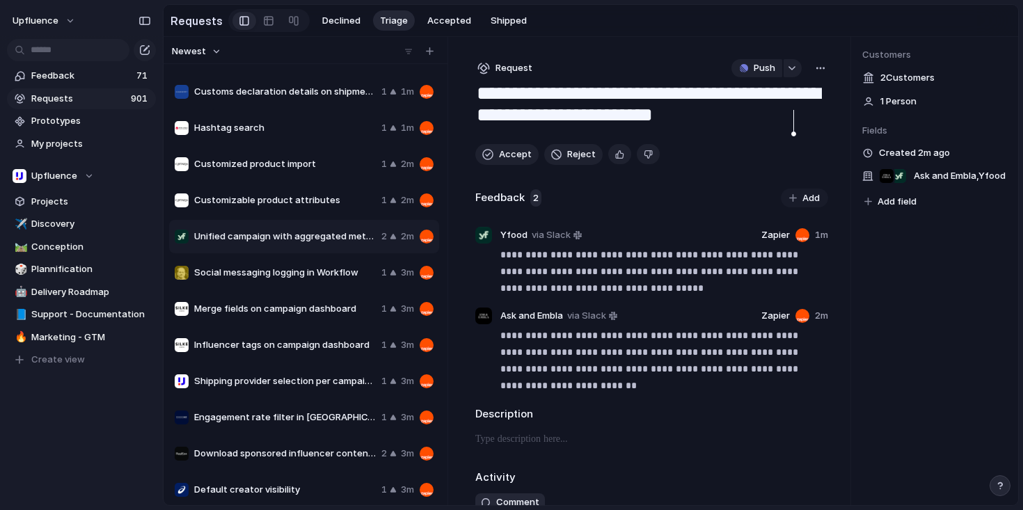
type textarea "**********"
click at [719, 165] on div "Accept Reject" at bounding box center [651, 154] width 353 height 21
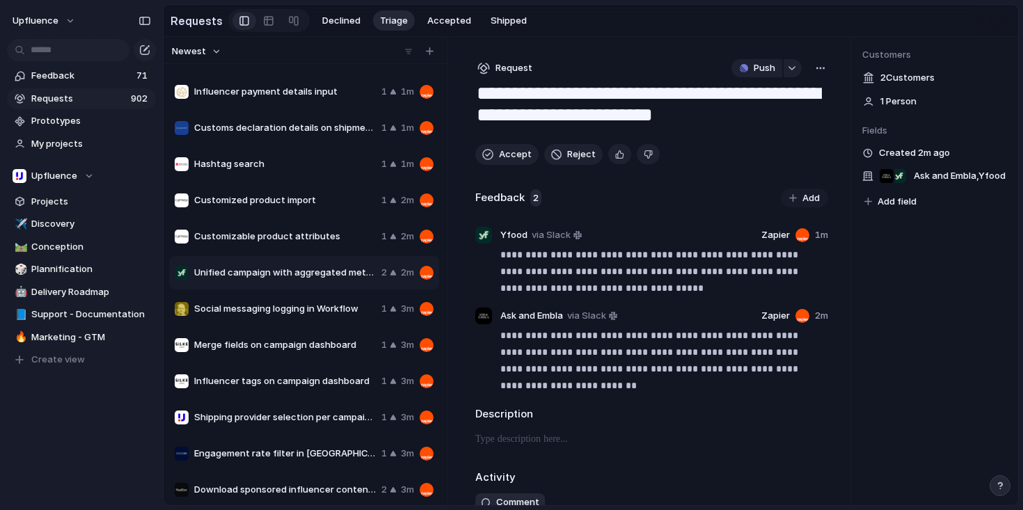
click at [816, 71] on div "button" at bounding box center [820, 68] width 11 height 11
click at [815, 69] on div "Copy link Merge Move to [GEOGRAPHIC_DATA]" at bounding box center [511, 255] width 1023 height 510
click at [884, 207] on span "Add field" at bounding box center [896, 202] width 39 height 14
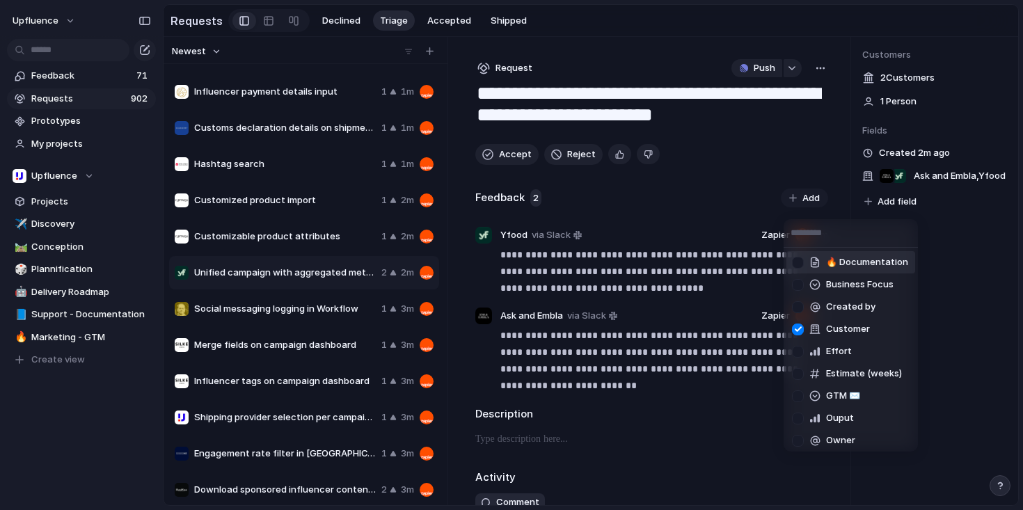
click at [835, 244] on input "text" at bounding box center [850, 233] width 134 height 28
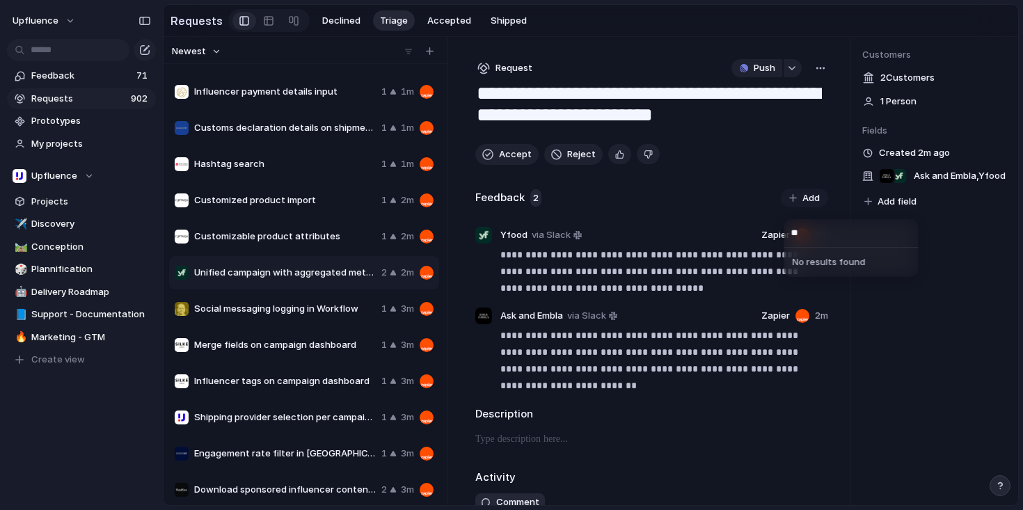
type input "*"
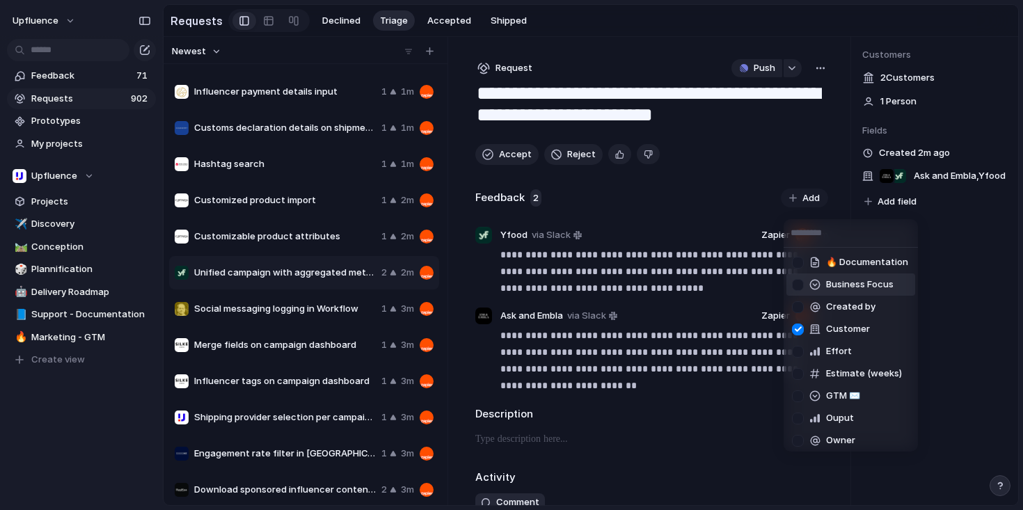
click at [959, 294] on div "🔥 Documentation Business Focus Created by Customer Effort Estimate (weeks) GTM …" at bounding box center [511, 255] width 1023 height 510
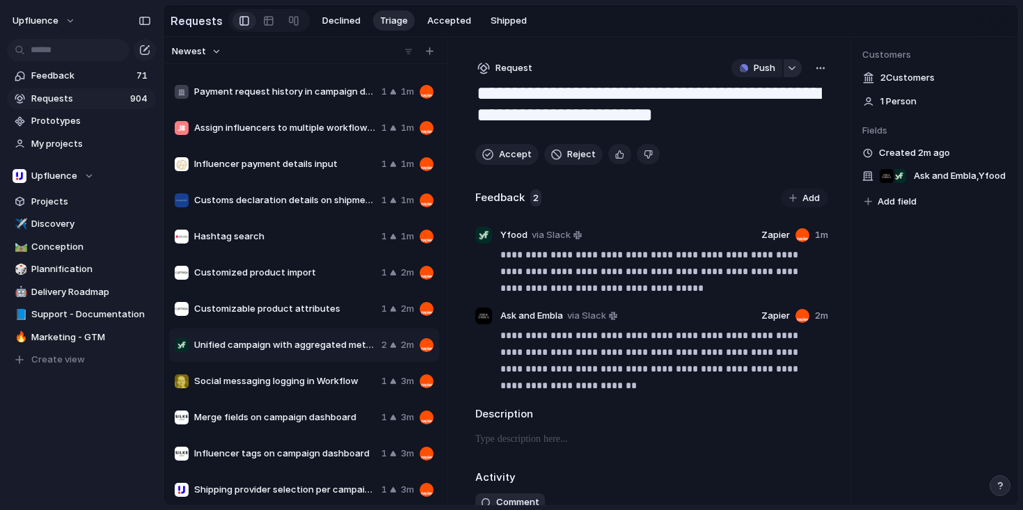
click at [787, 68] on div "button" at bounding box center [792, 68] width 10 height 6
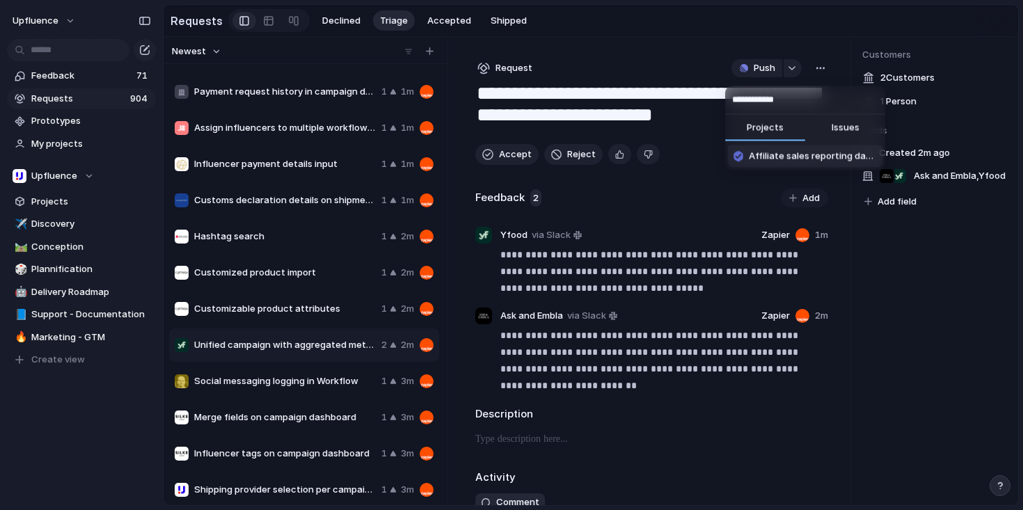
type input "**********"
click at [848, 157] on span "Affiliate sales reporting dashboard" at bounding box center [813, 157] width 128 height 14
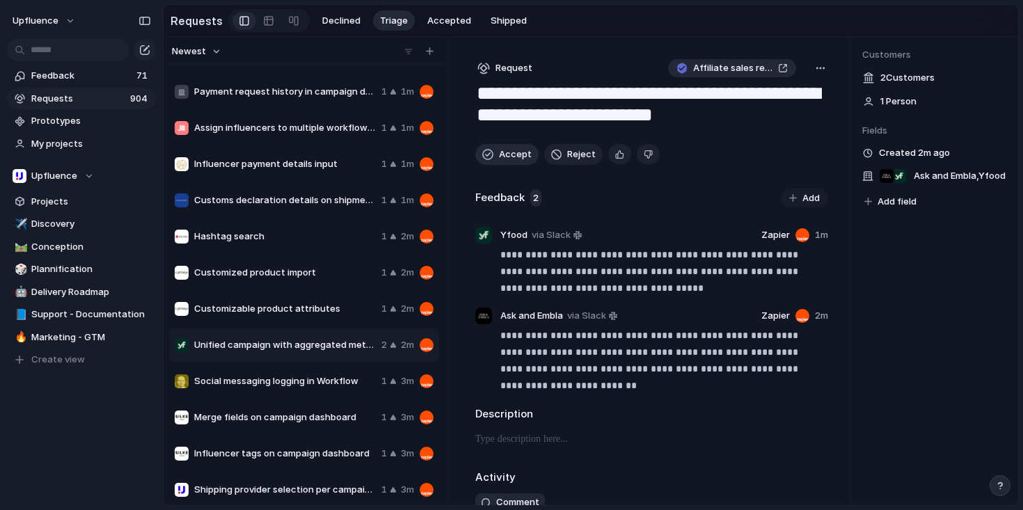
click at [504, 157] on span "Accept" at bounding box center [515, 154] width 33 height 14
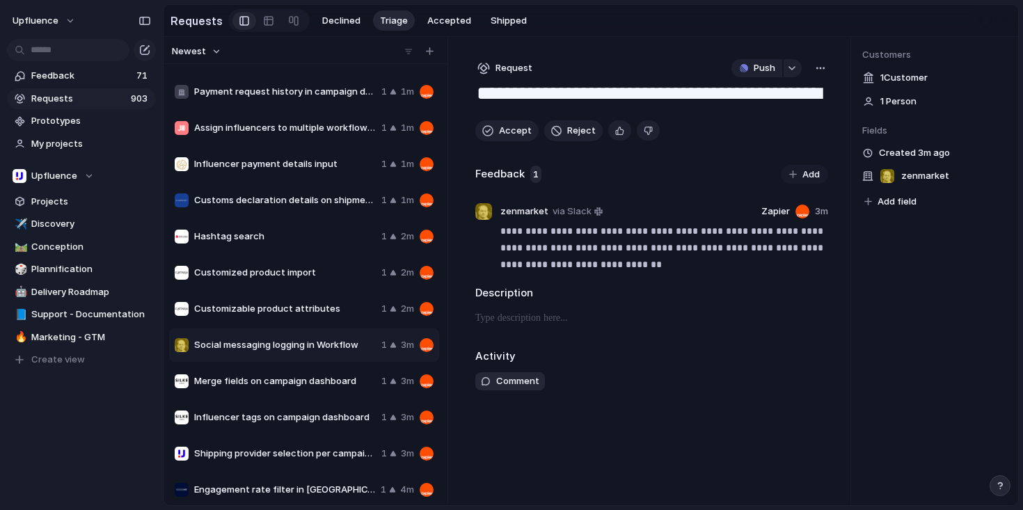
click at [271, 316] on span "Customizable product attributes" at bounding box center [285, 309] width 182 height 14
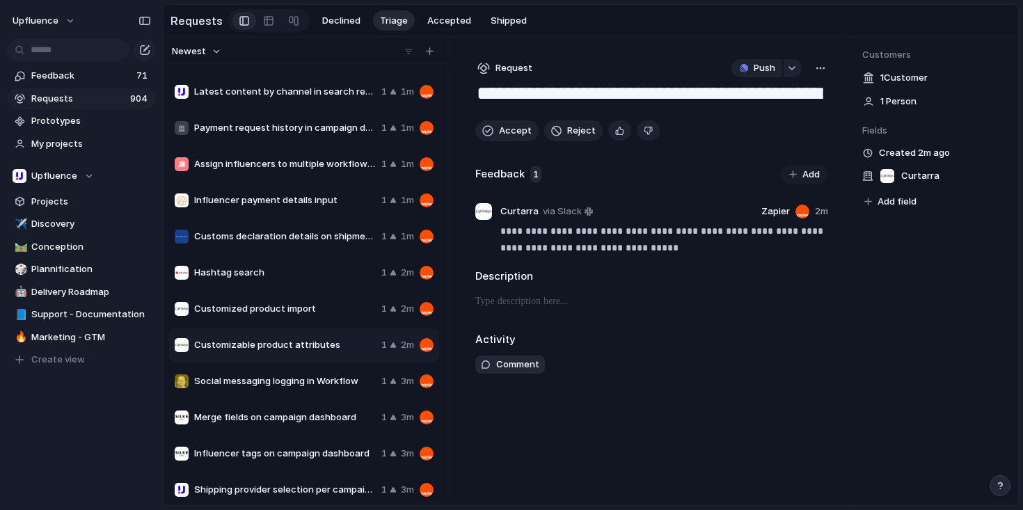
click at [282, 282] on div "Hashtag search 1 2m" at bounding box center [304, 272] width 270 height 33
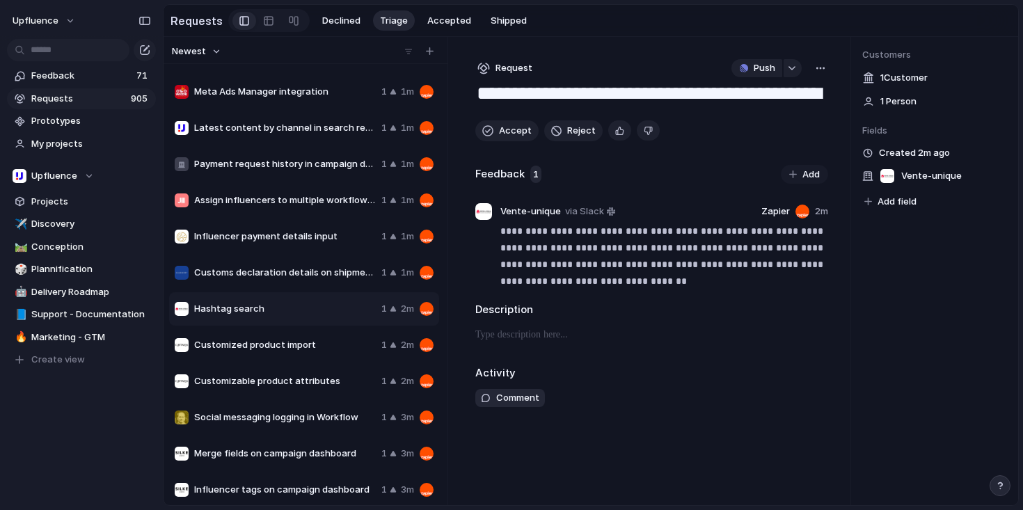
click at [301, 316] on span "Hashtag search" at bounding box center [285, 309] width 182 height 14
click at [296, 348] on span "Customized product import" at bounding box center [285, 345] width 182 height 14
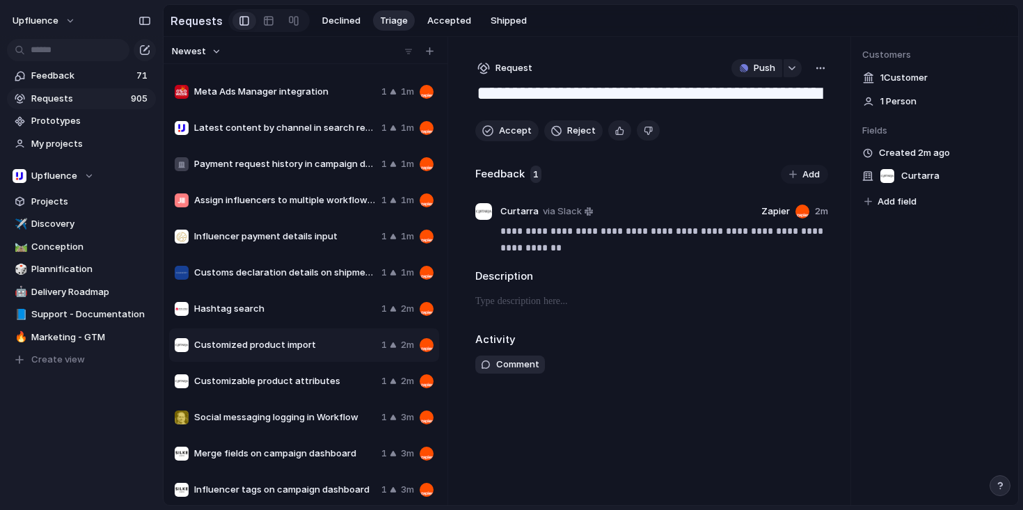
click at [302, 216] on div "Assign influencers to multiple workflows with persistent discount codes 1 1m" at bounding box center [304, 200] width 270 height 33
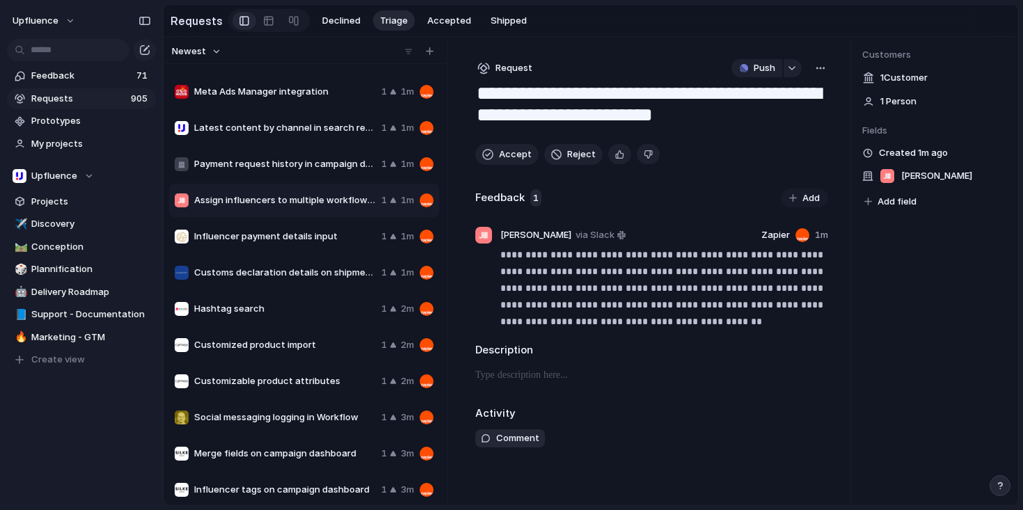
click at [298, 239] on span "Influencer payment details input" at bounding box center [285, 237] width 182 height 14
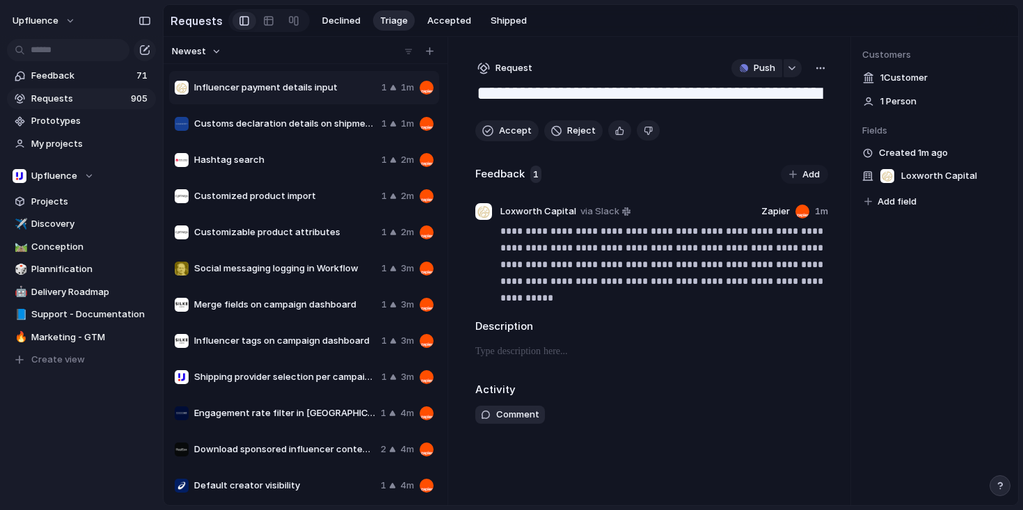
scroll to position [255, 0]
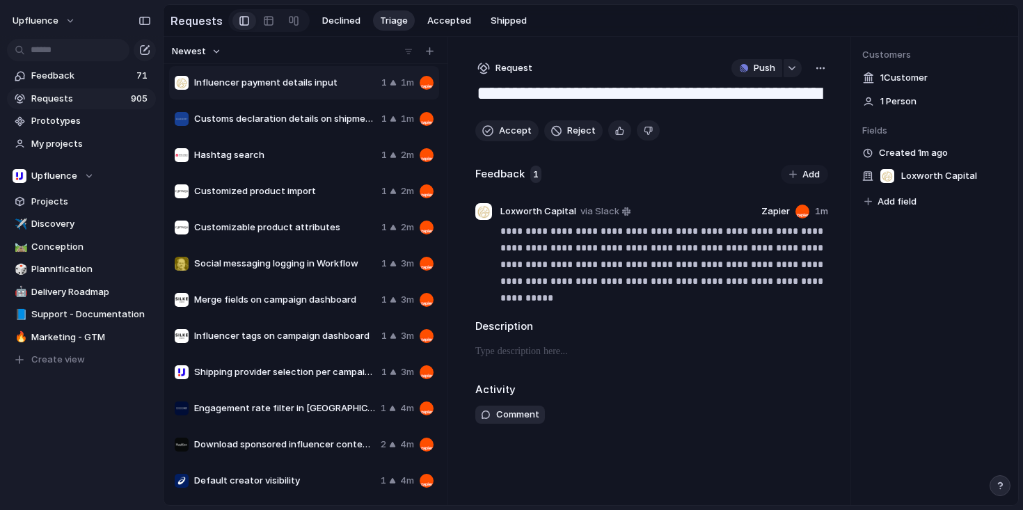
click at [296, 303] on span "Merge fields on campaign dashboard" at bounding box center [285, 300] width 182 height 14
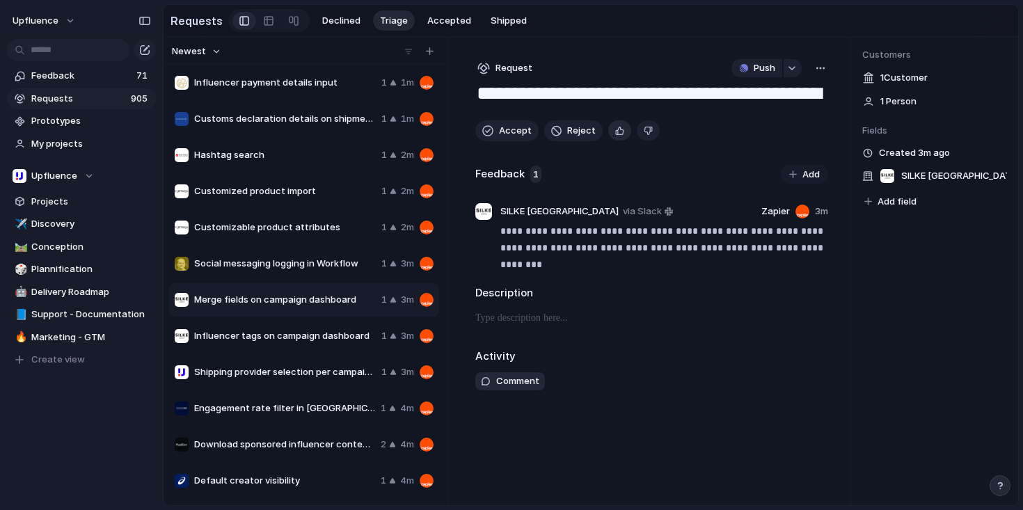
click at [618, 134] on div "button" at bounding box center [619, 130] width 9 height 13
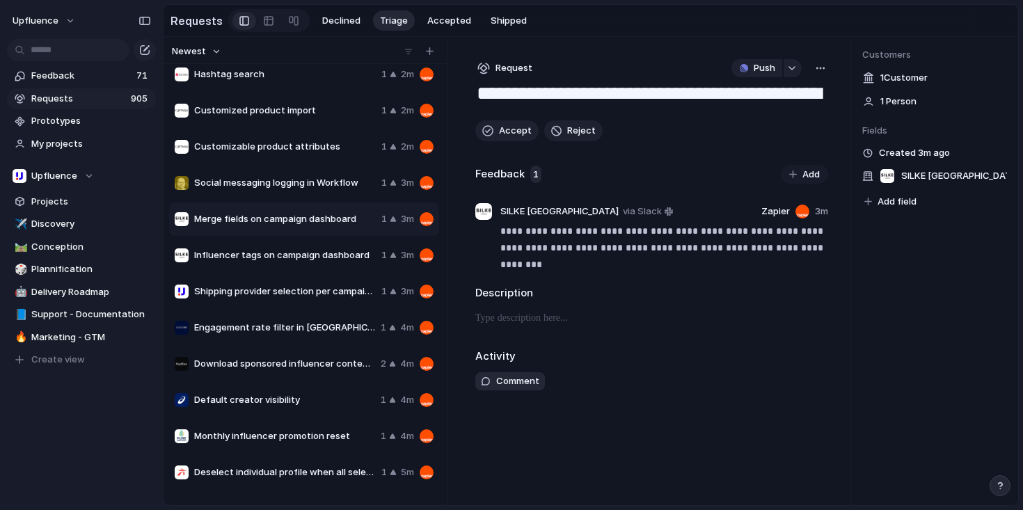
scroll to position [337, 0]
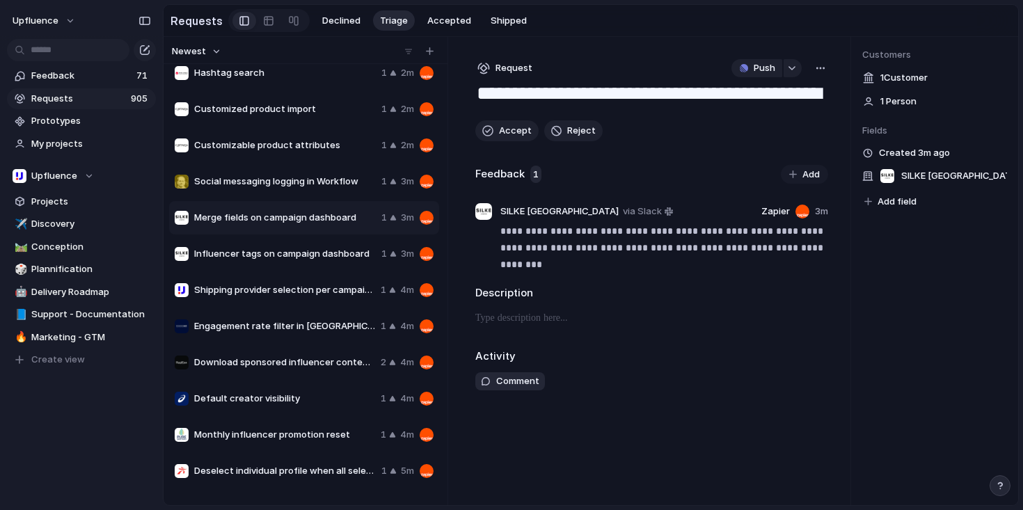
click at [820, 74] on div "button" at bounding box center [820, 68] width 11 height 11
click at [794, 124] on li "Merge" at bounding box center [782, 123] width 85 height 22
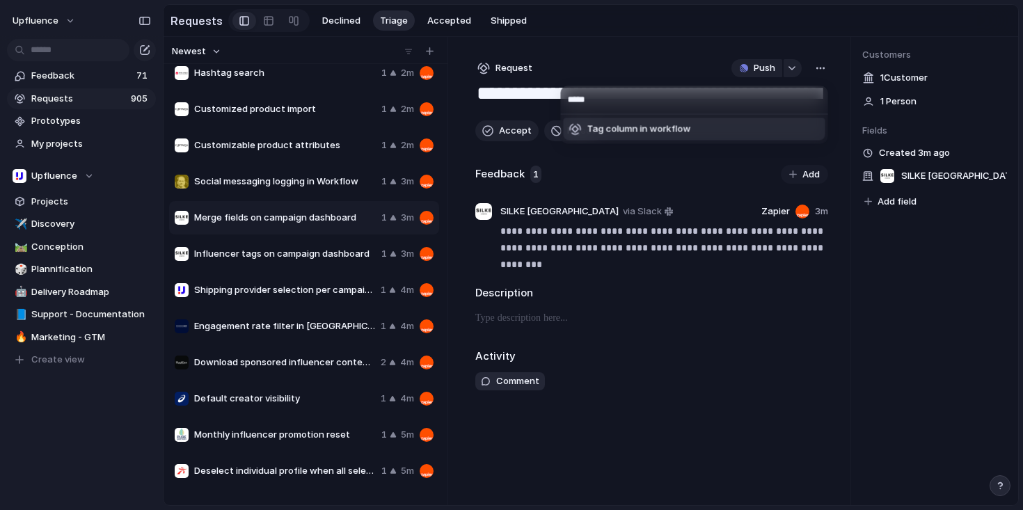
type input "*****"
click at [683, 130] on span "Tag column in workflow" at bounding box center [639, 129] width 104 height 14
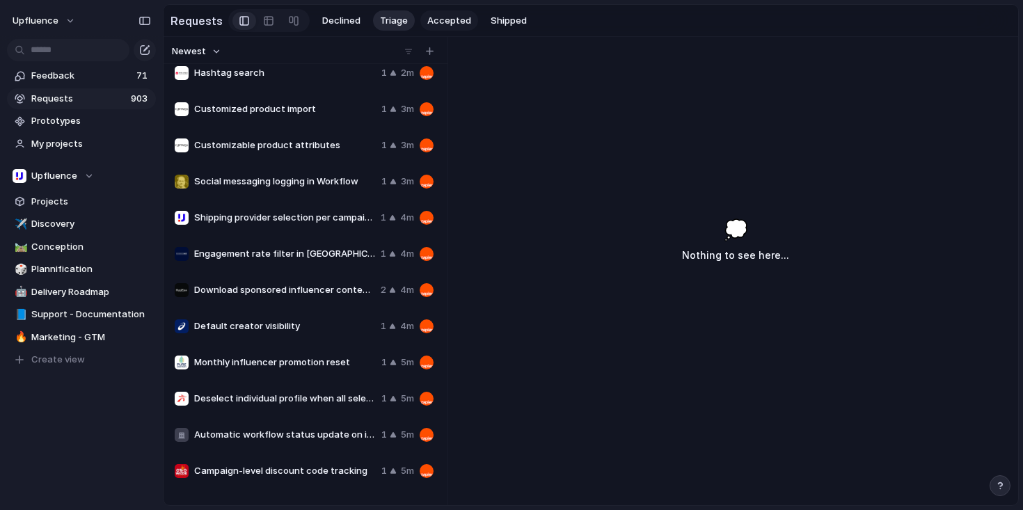
click at [438, 16] on span "Accepted" at bounding box center [449, 21] width 44 height 14
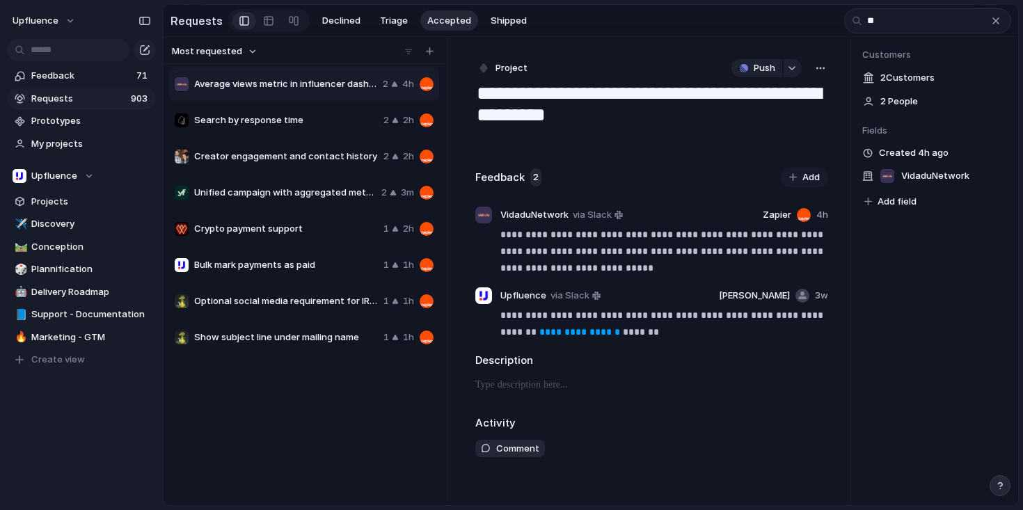
type input "*"
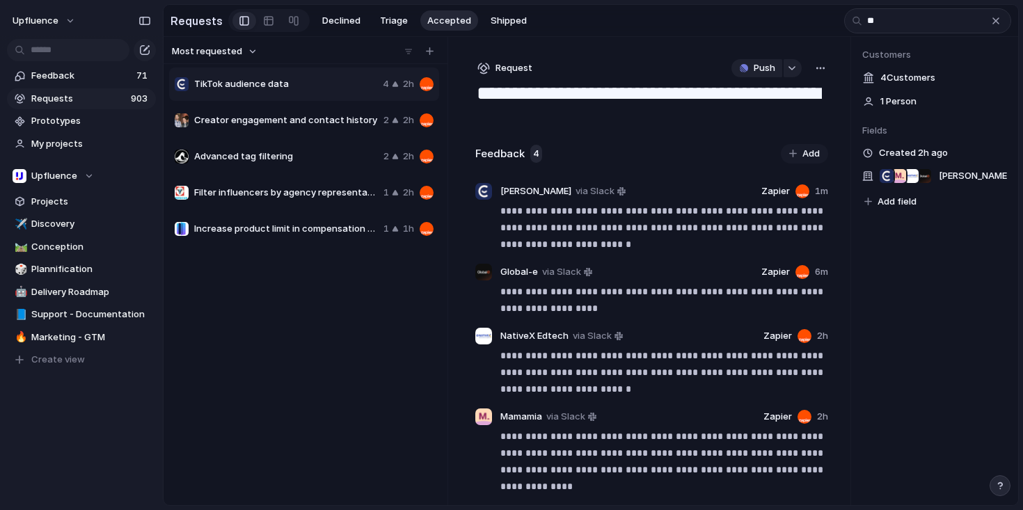
type input "***"
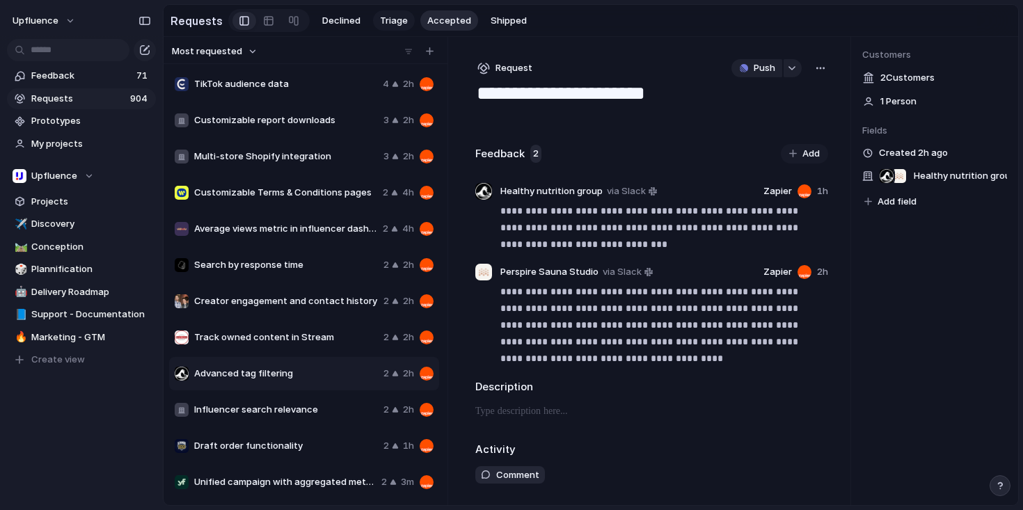
click at [390, 22] on span "Triage" at bounding box center [394, 21] width 28 height 14
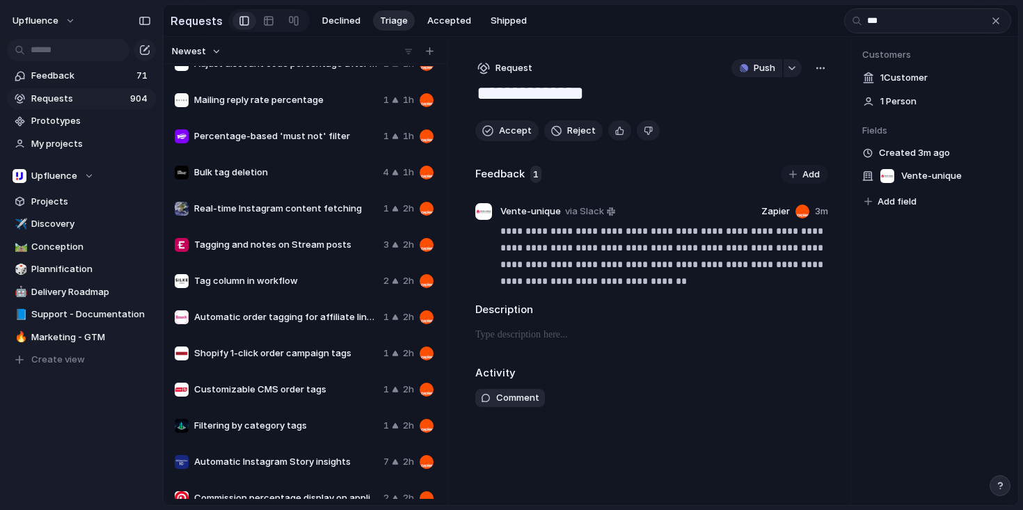
scroll to position [131, 0]
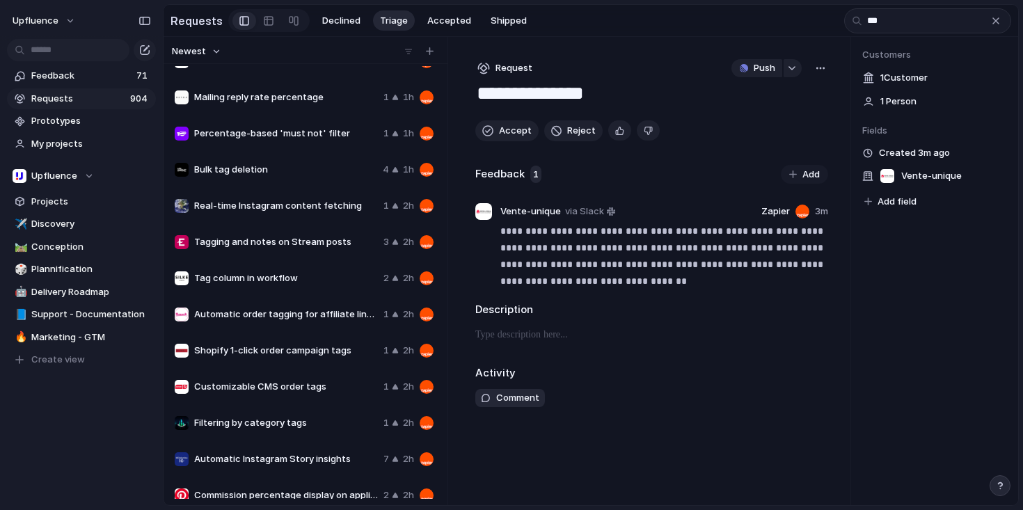
type input "***"
click at [323, 278] on span "Tag column in workflow" at bounding box center [286, 278] width 184 height 14
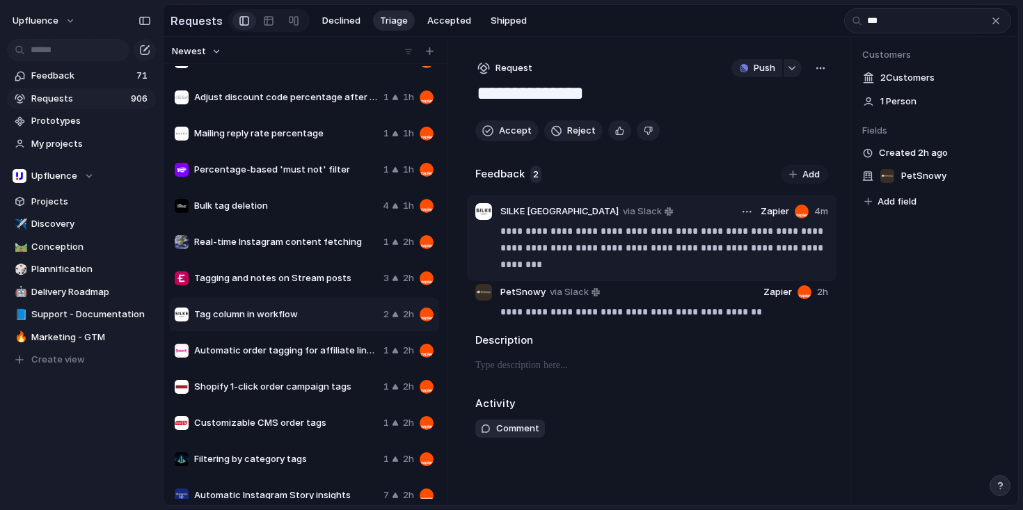
click at [742, 232] on p "**********" at bounding box center [663, 248] width 327 height 50
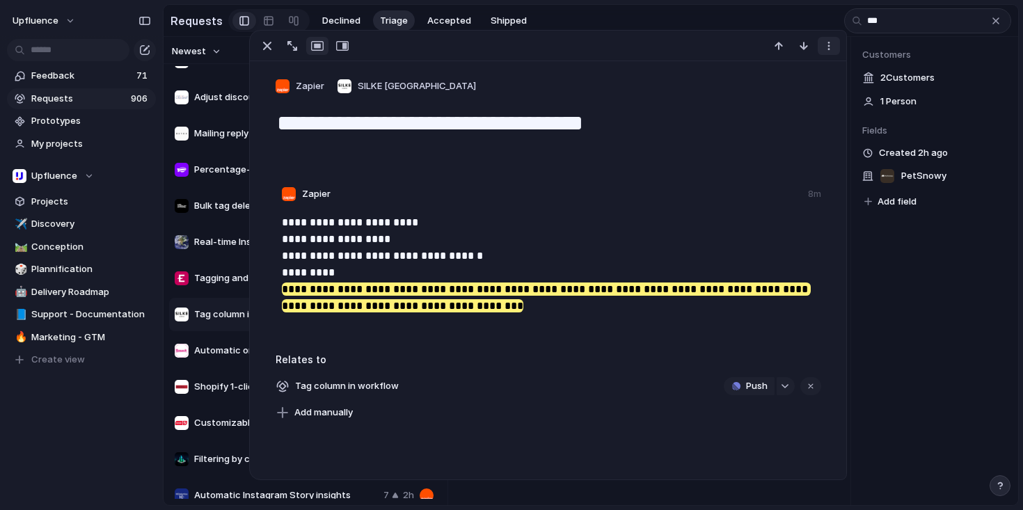
click at [829, 47] on div "button" at bounding box center [828, 45] width 11 height 11
click at [826, 46] on div "Delete" at bounding box center [511, 255] width 1023 height 510
click at [826, 46] on div "button" at bounding box center [828, 45] width 11 height 11
click at [826, 46] on div "Delete" at bounding box center [511, 255] width 1023 height 510
click at [305, 417] on span "Add manually" at bounding box center [323, 413] width 58 height 14
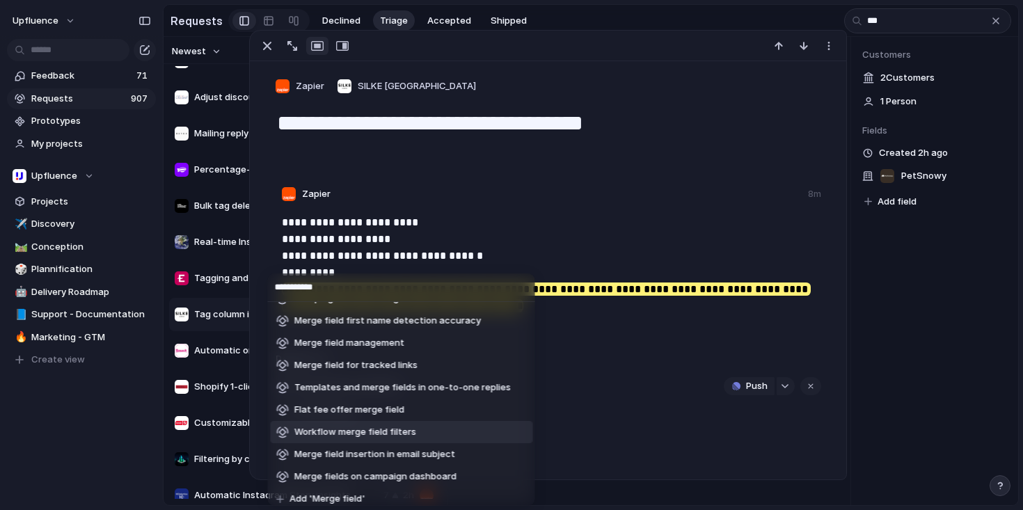
scroll to position [48, 0]
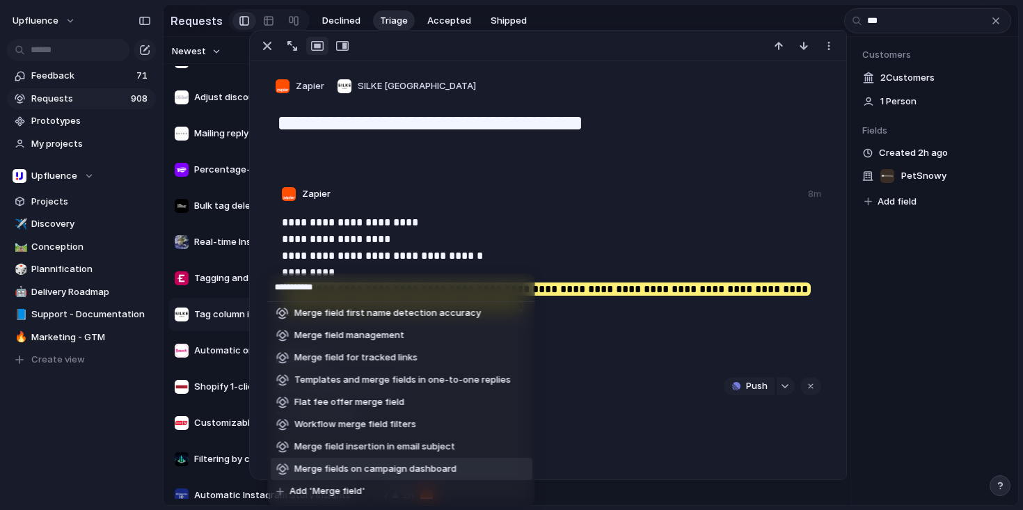
type input "**********"
click at [438, 466] on span "Merge fields on campaign dashboard" at bounding box center [375, 469] width 162 height 14
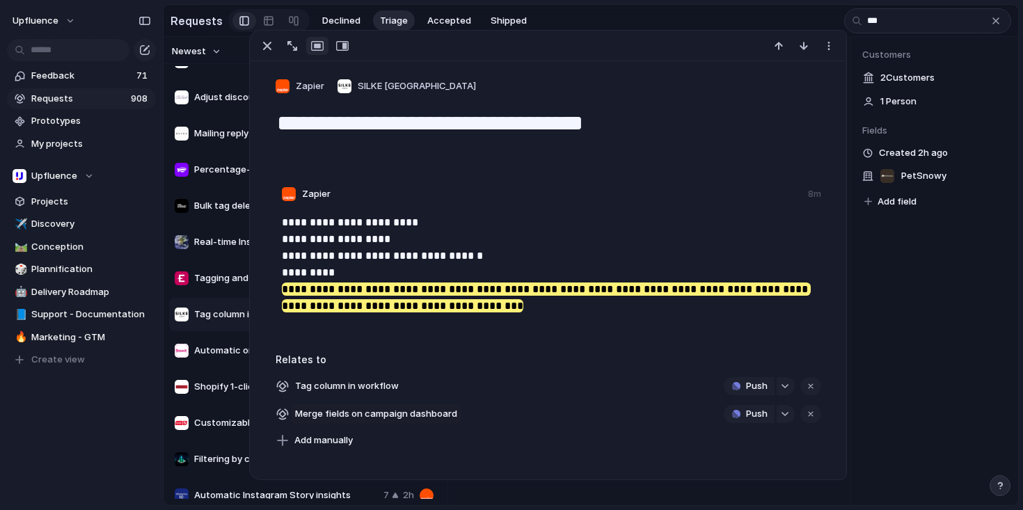
click at [421, 415] on span "Merge fields on campaign dashboard" at bounding box center [376, 413] width 170 height 19
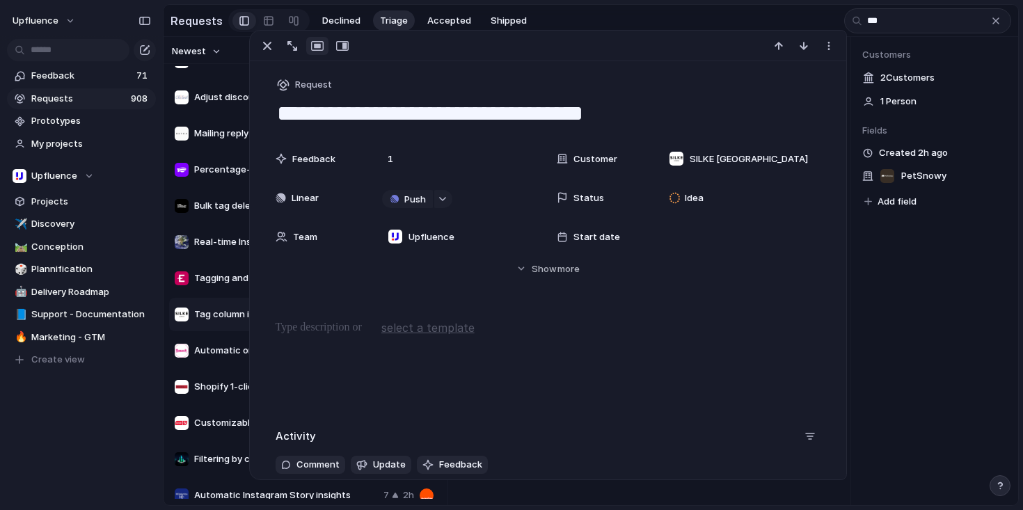
click at [470, 109] on textarea "**********" at bounding box center [547, 113] width 545 height 29
drag, startPoint x: 529, startPoint y: 111, endPoint x: 678, endPoint y: 111, distance: 148.9
click at [678, 111] on textarea "**********" at bounding box center [547, 113] width 545 height 29
click at [484, 117] on textarea "**********" at bounding box center [547, 113] width 545 height 29
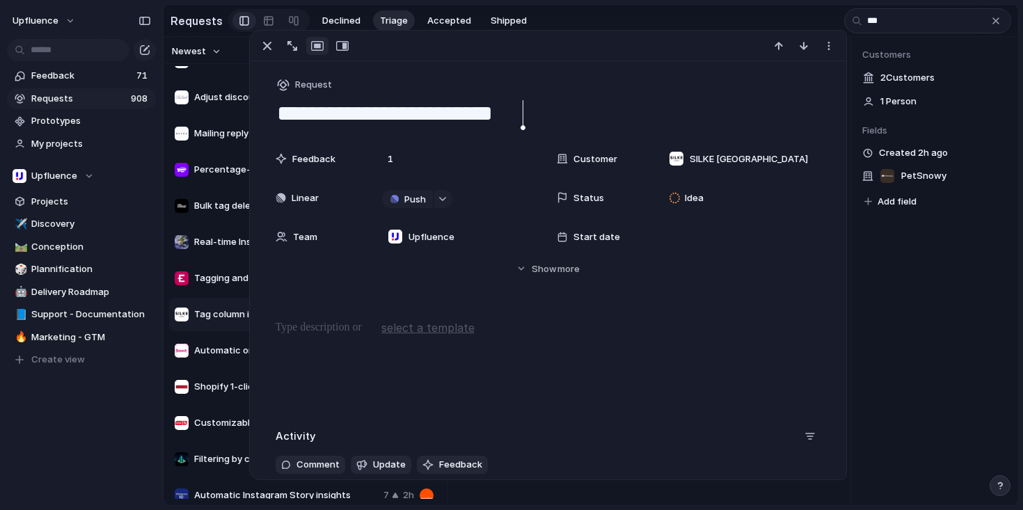
type textarea "**********"
click at [567, 405] on div at bounding box center [547, 363] width 563 height 89
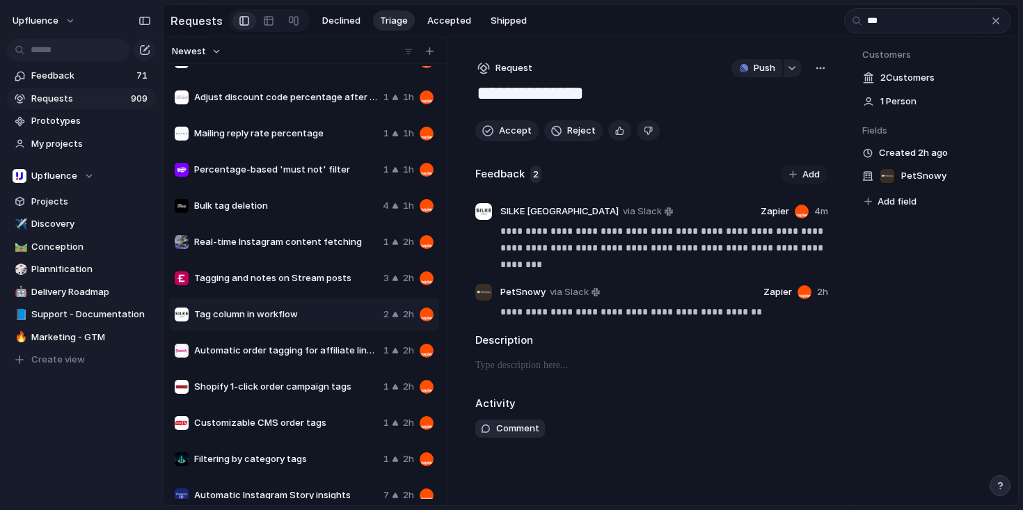
click at [916, 294] on div "Customers 2 Customer s 1 Person Fields Created 2h ago PetSnowy Add field" at bounding box center [934, 271] width 167 height 468
click at [619, 134] on div "button" at bounding box center [619, 130] width 9 height 13
click at [506, 134] on span "Accept" at bounding box center [515, 131] width 33 height 14
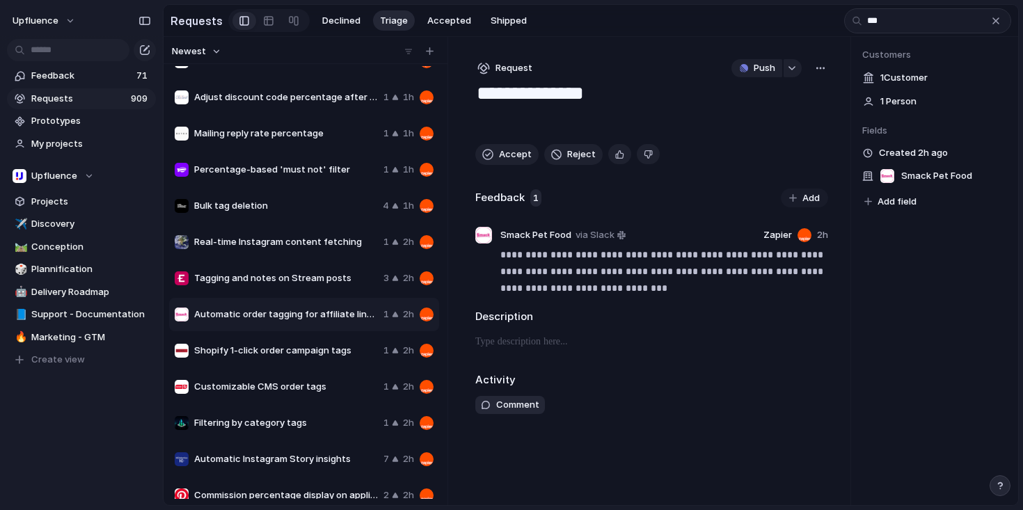
click at [292, 284] on span "Tagging and notes on Stream posts" at bounding box center [286, 278] width 184 height 14
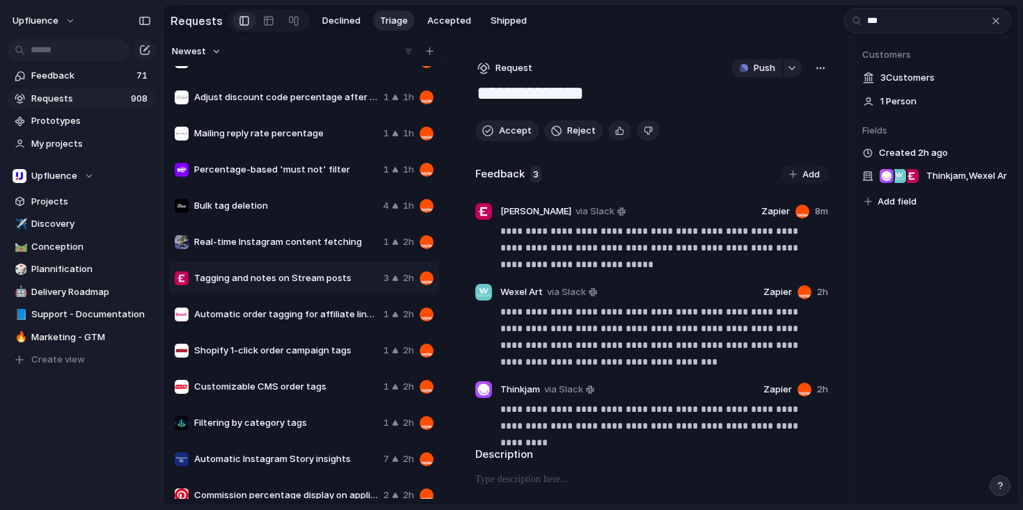
click at [313, 392] on span "Customizable CMS order tags" at bounding box center [286, 387] width 184 height 14
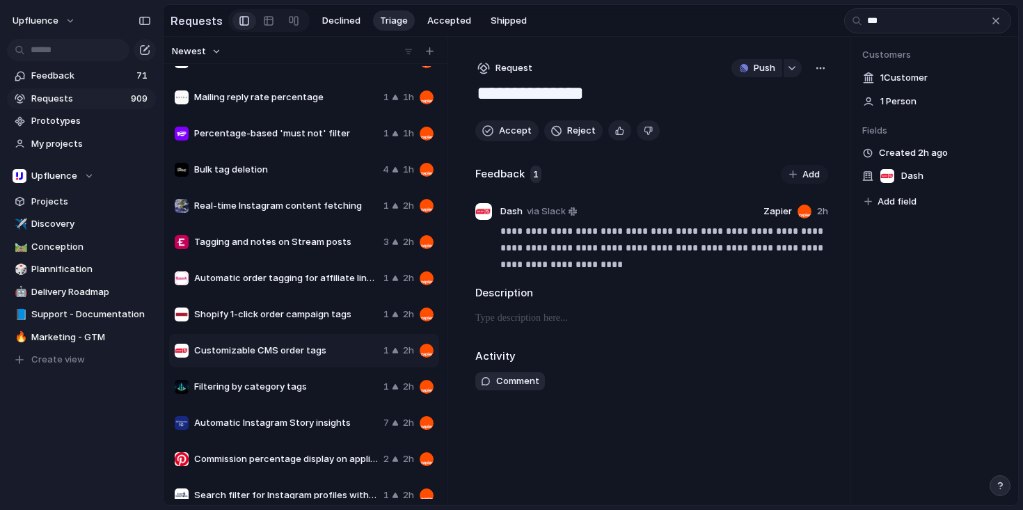
scroll to position [195, 0]
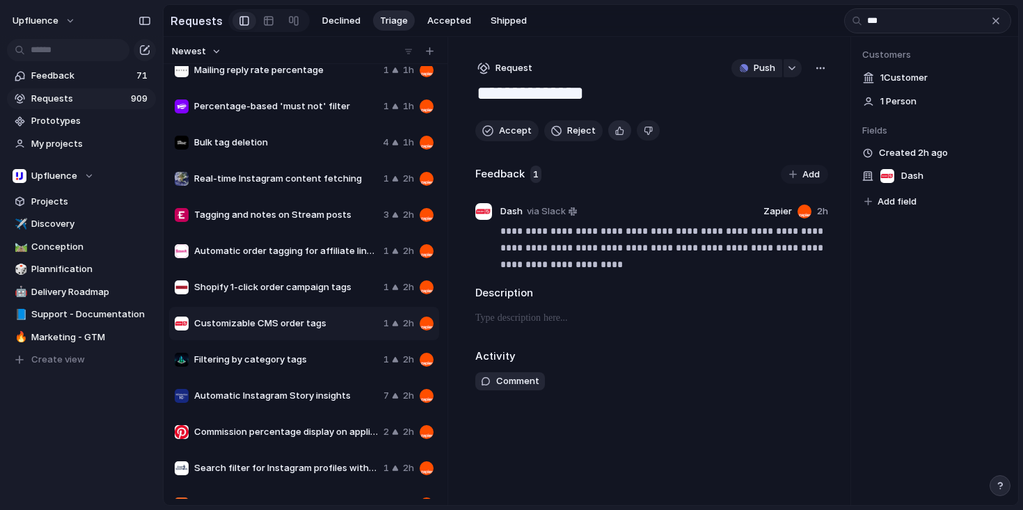
click at [615, 132] on div "button" at bounding box center [619, 130] width 9 height 13
click at [499, 138] on span "Accept" at bounding box center [515, 131] width 33 height 14
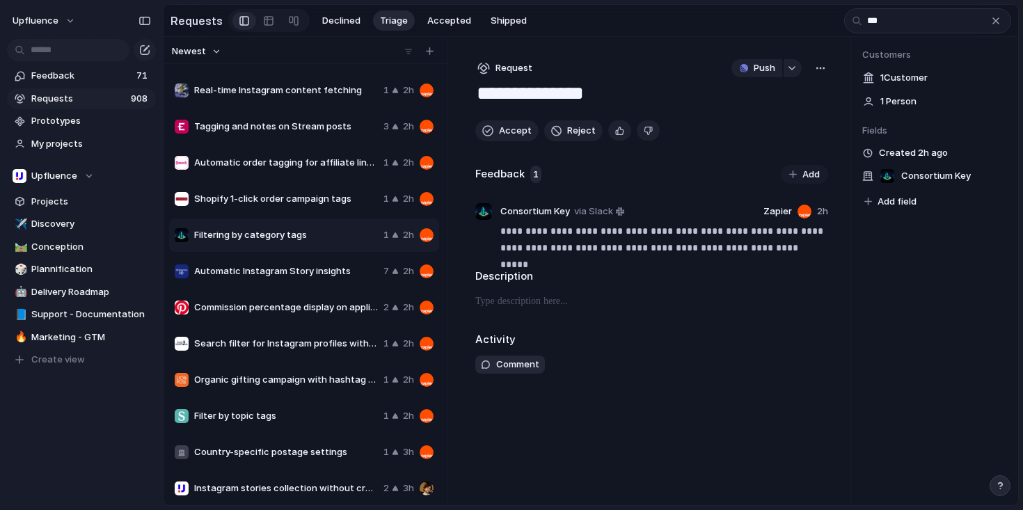
scroll to position [293, 0]
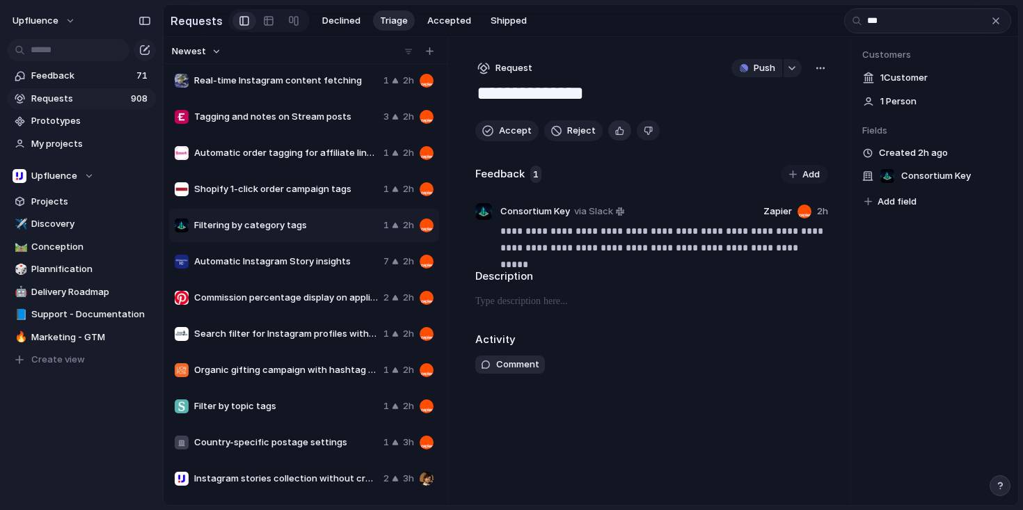
click at [616, 135] on div "button" at bounding box center [619, 130] width 9 height 13
click at [496, 141] on button "Accept" at bounding box center [506, 130] width 63 height 21
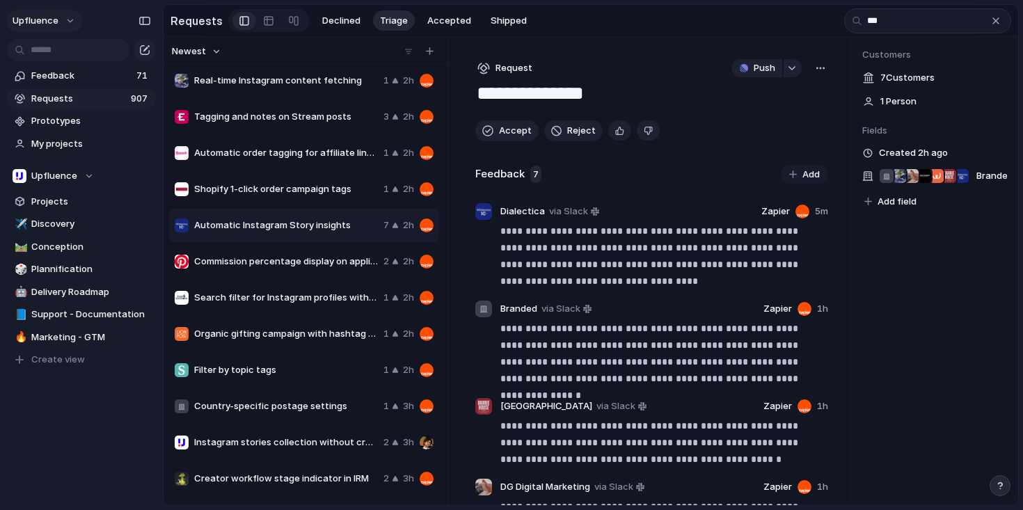
click at [56, 17] on span "Upfluence" at bounding box center [36, 21] width 46 height 14
click at [67, 54] on li "Settings" at bounding box center [67, 52] width 115 height 22
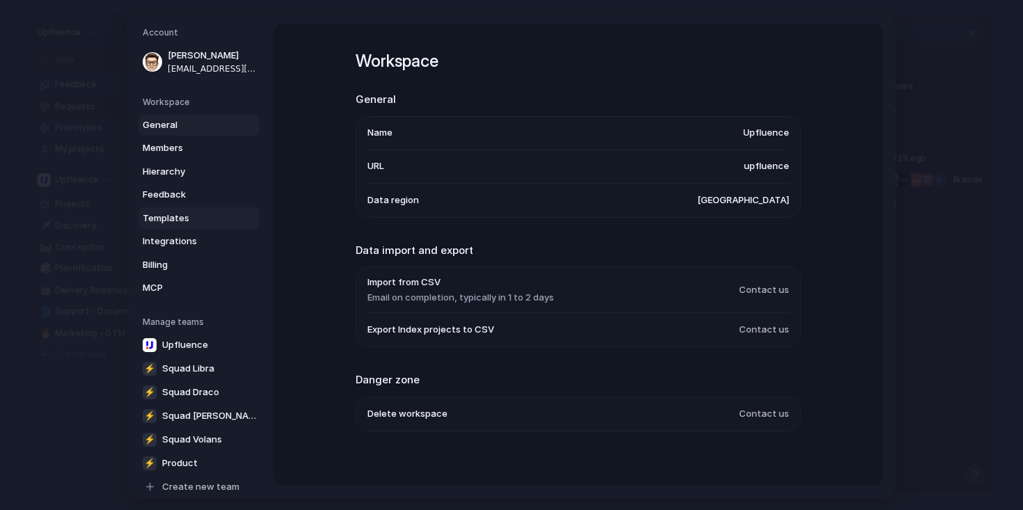
click at [175, 224] on span "Templates" at bounding box center [187, 218] width 89 height 14
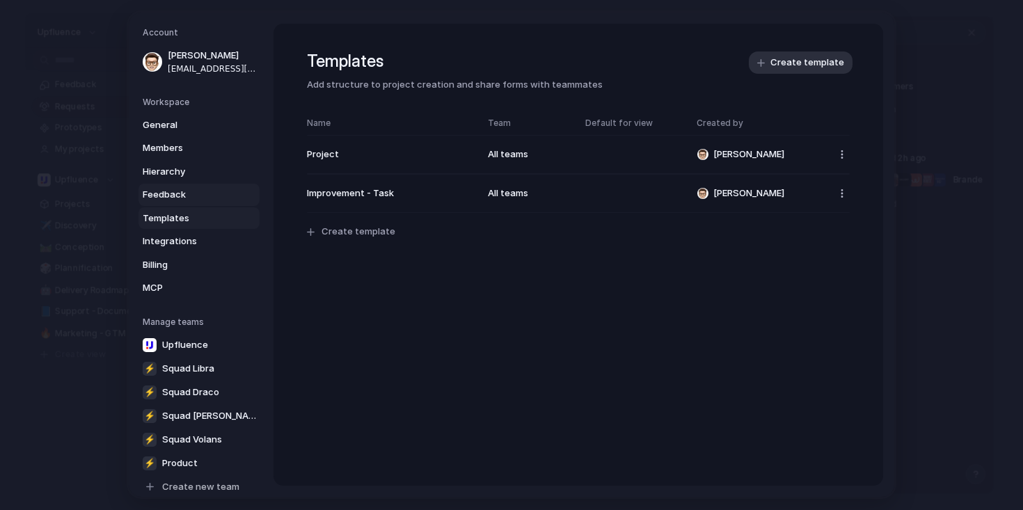
click at [175, 188] on span "Feedback" at bounding box center [187, 195] width 89 height 14
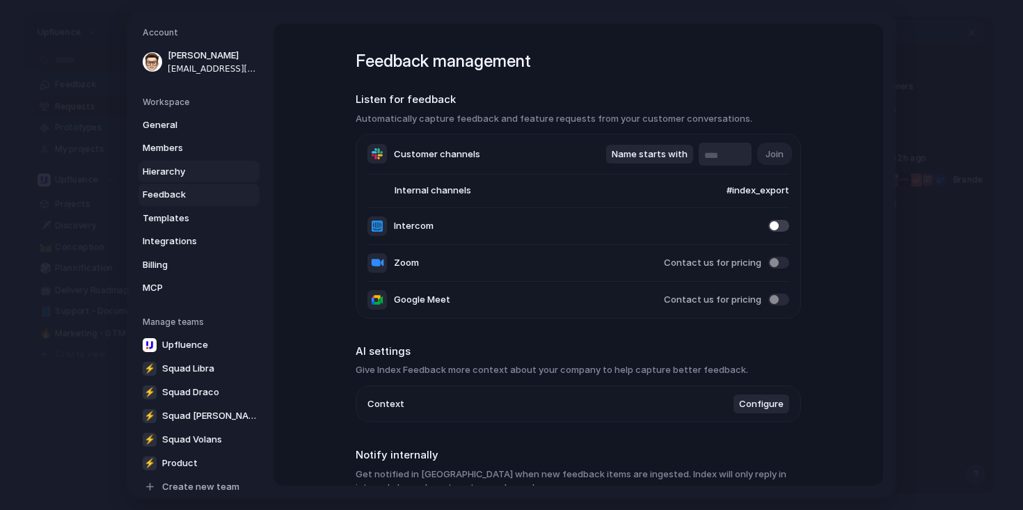
click at [177, 168] on span "Hierarchy" at bounding box center [187, 172] width 89 height 14
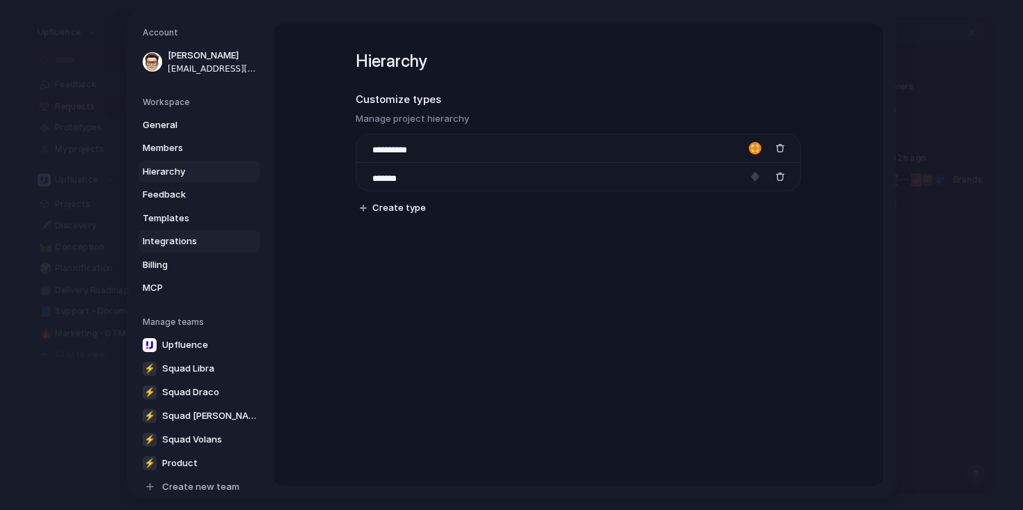
click at [185, 237] on span "Integrations" at bounding box center [187, 241] width 89 height 14
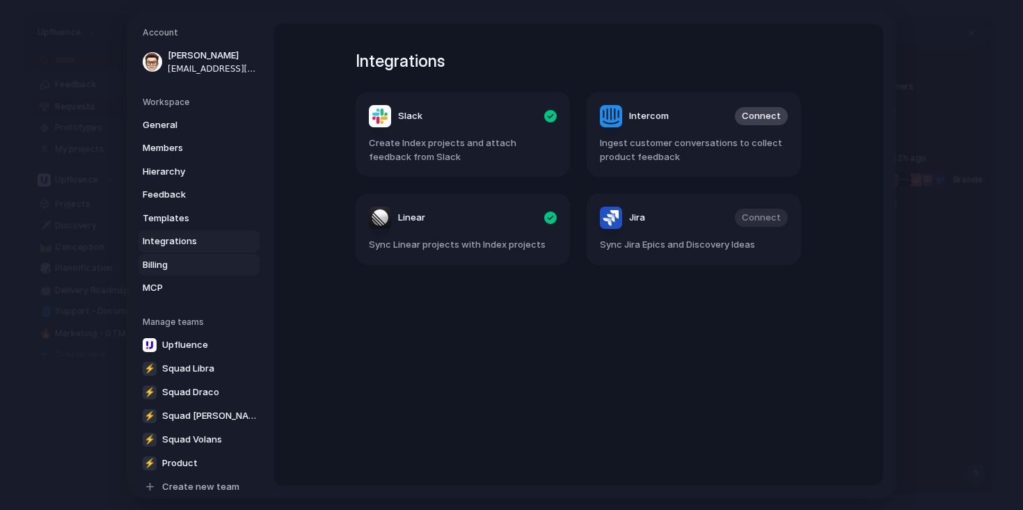
click at [179, 261] on span "Billing" at bounding box center [187, 265] width 89 height 14
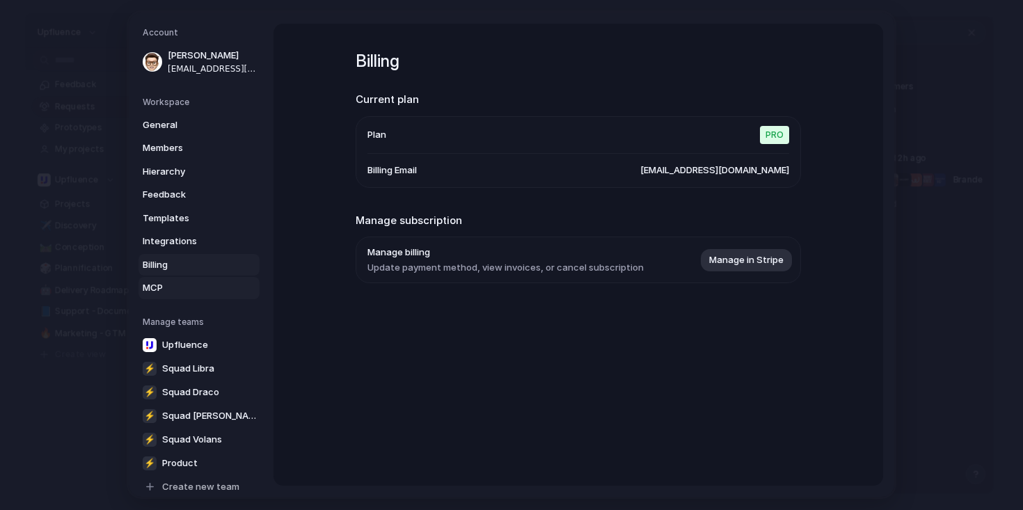
click at [175, 282] on span "MCP" at bounding box center [187, 288] width 89 height 14
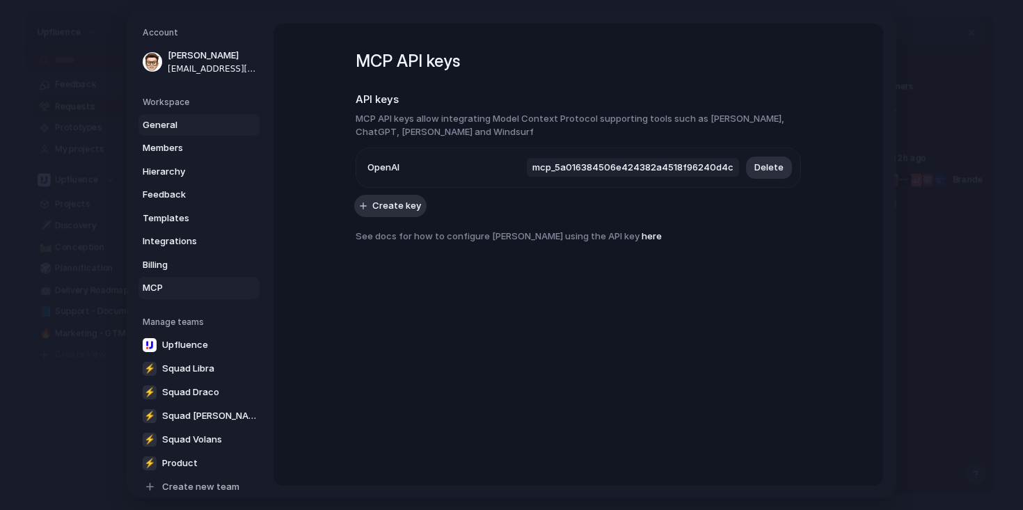
click at [170, 120] on span "General" at bounding box center [187, 125] width 89 height 14
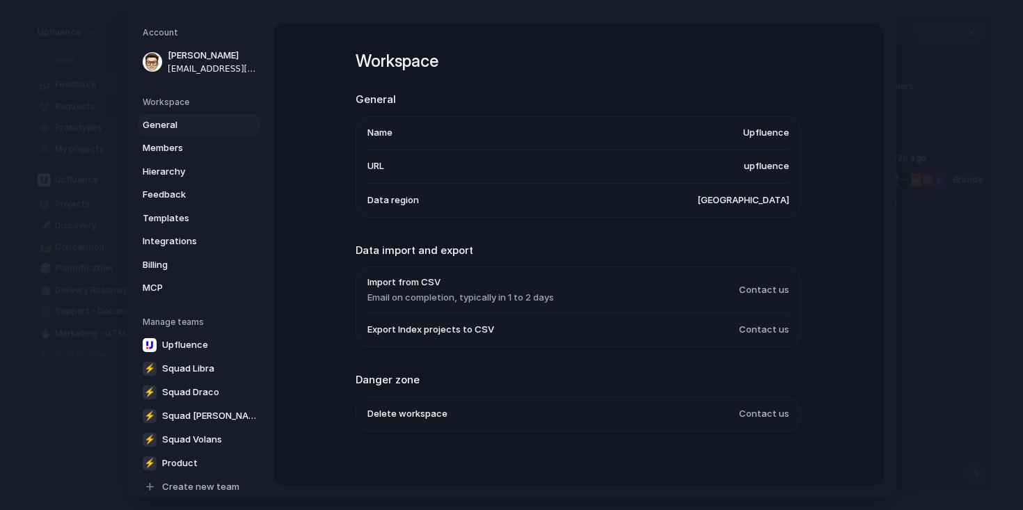
scroll to position [10, 0]
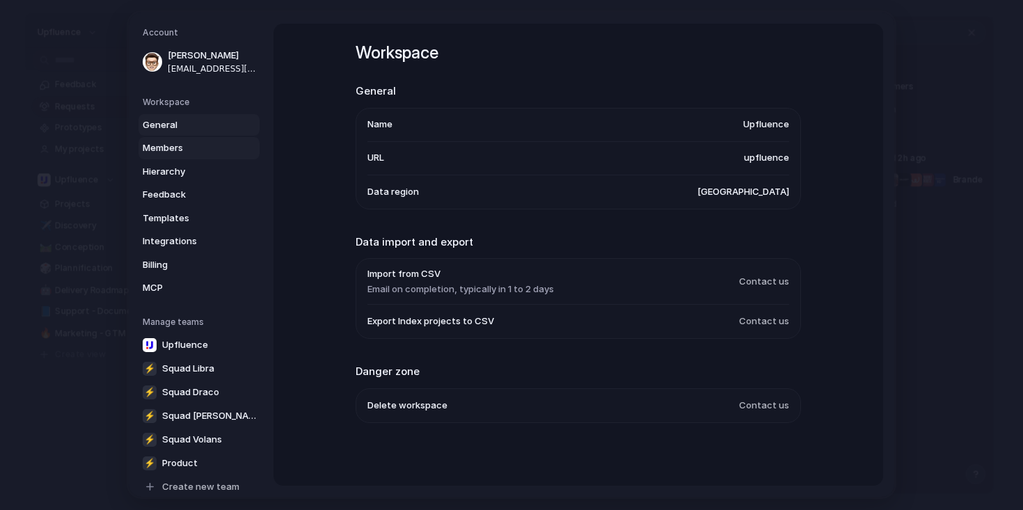
click at [201, 149] on span "Members" at bounding box center [187, 148] width 89 height 14
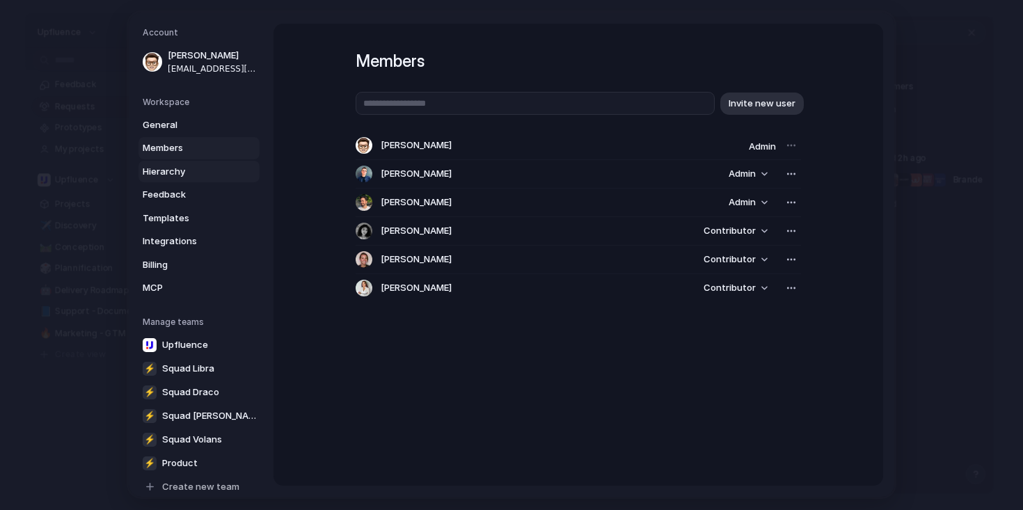
click at [198, 166] on span "Hierarchy" at bounding box center [187, 172] width 89 height 14
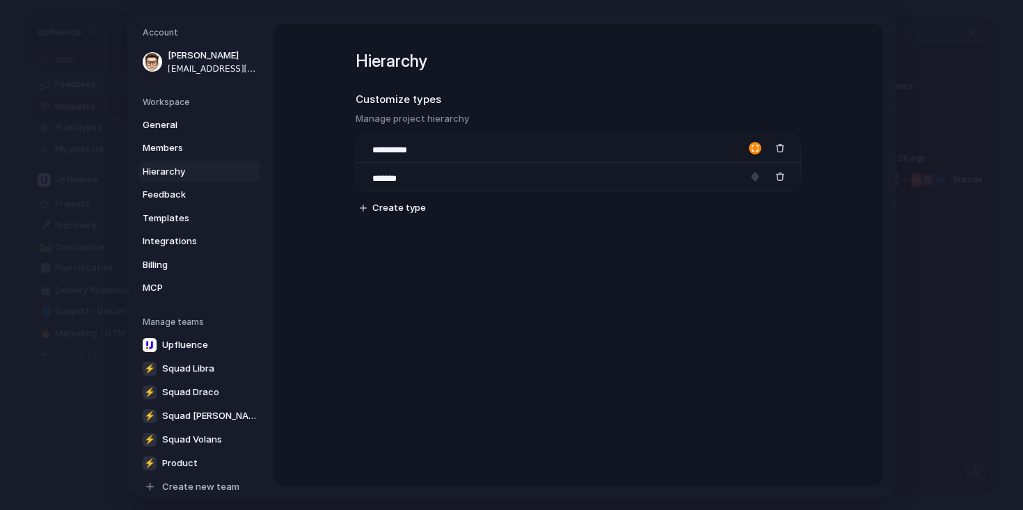
click at [184, 182] on link "Hierarchy" at bounding box center [198, 172] width 121 height 22
click at [184, 193] on span "Feedback" at bounding box center [187, 195] width 89 height 14
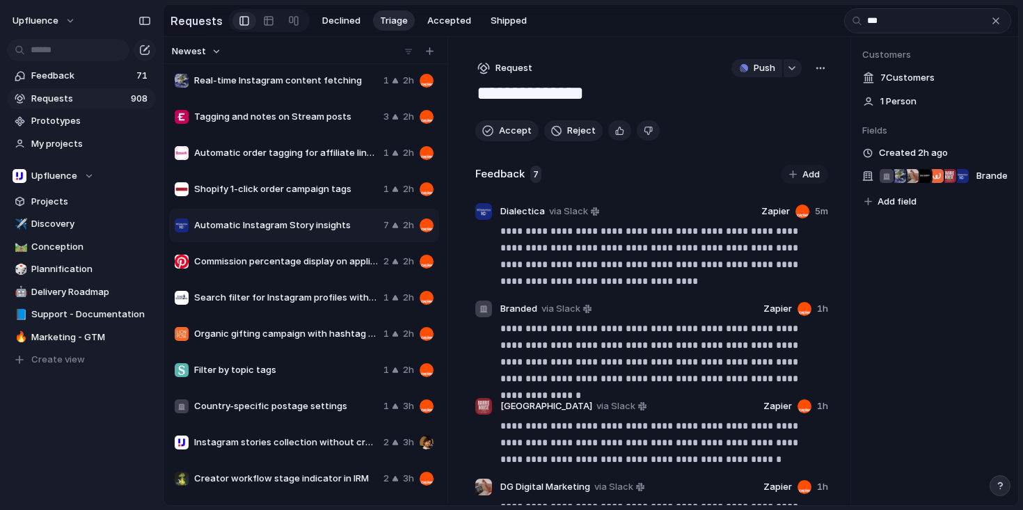
click at [906, 202] on span "Add field" at bounding box center [896, 202] width 39 height 14
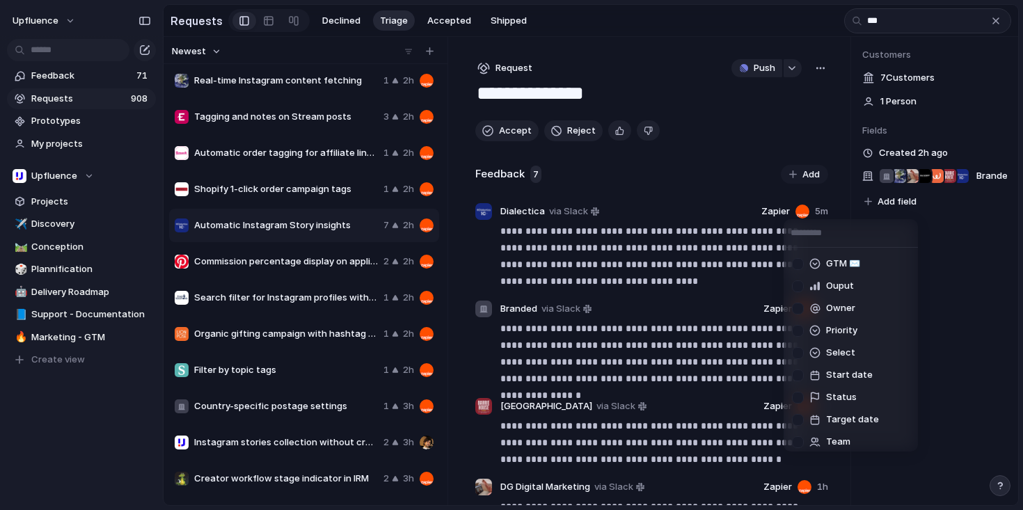
scroll to position [159, 0]
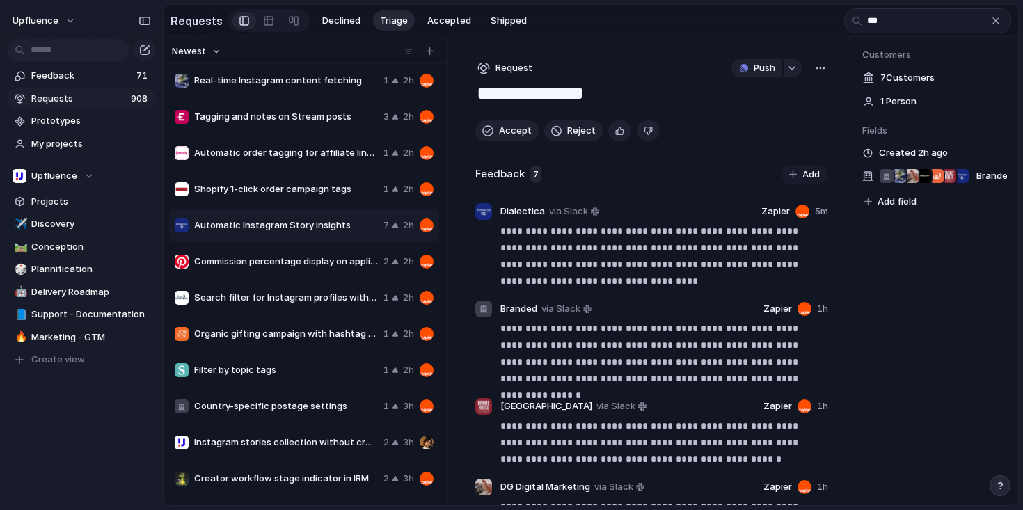
click at [998, 290] on div "🔥 Documentation Business Focus Created by Customer Effort Estimate (weeks) GTM …" at bounding box center [511, 255] width 1023 height 510
click at [998, 25] on div "button" at bounding box center [995, 20] width 11 height 11
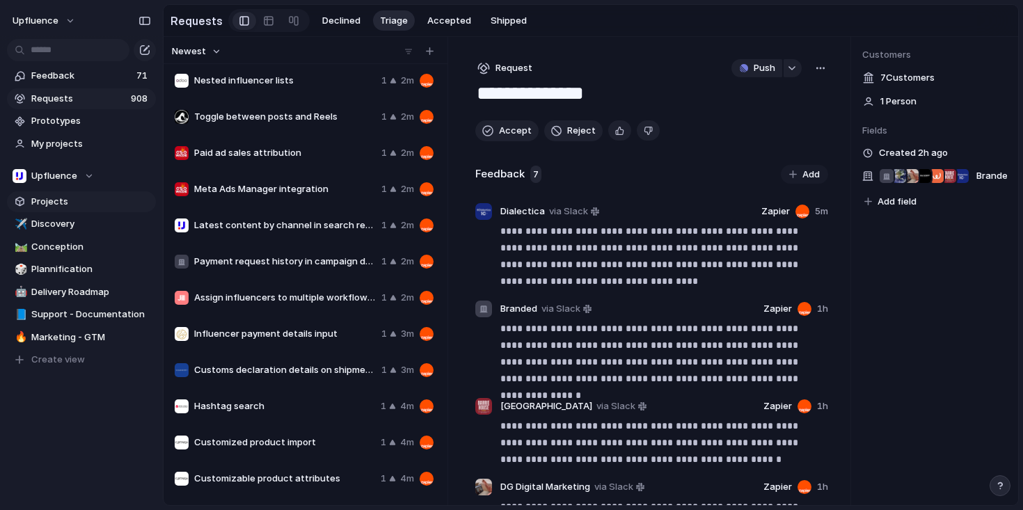
click at [70, 203] on span "Projects" at bounding box center [91, 202] width 120 height 14
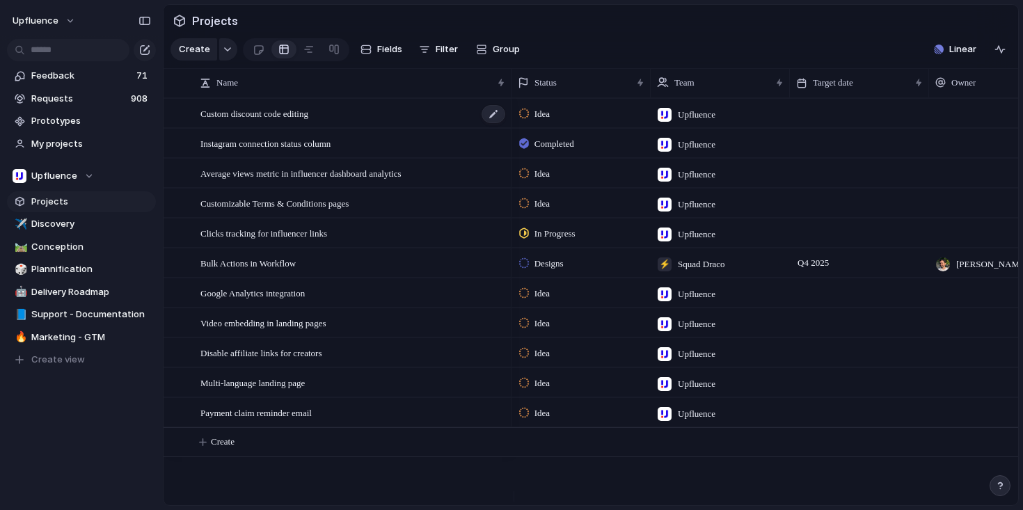
click at [348, 128] on div "Custom discount code editing" at bounding box center [353, 113] width 306 height 29
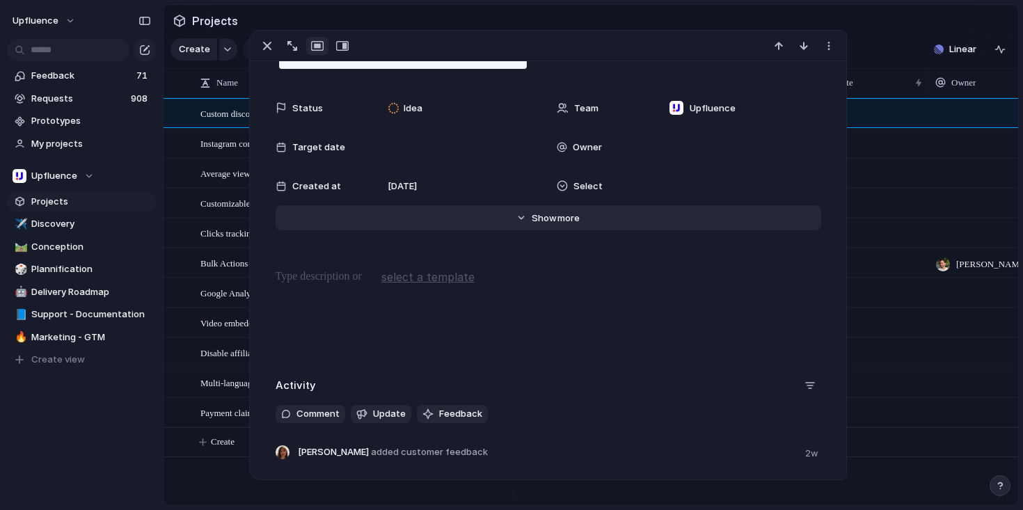
scroll to position [54, 0]
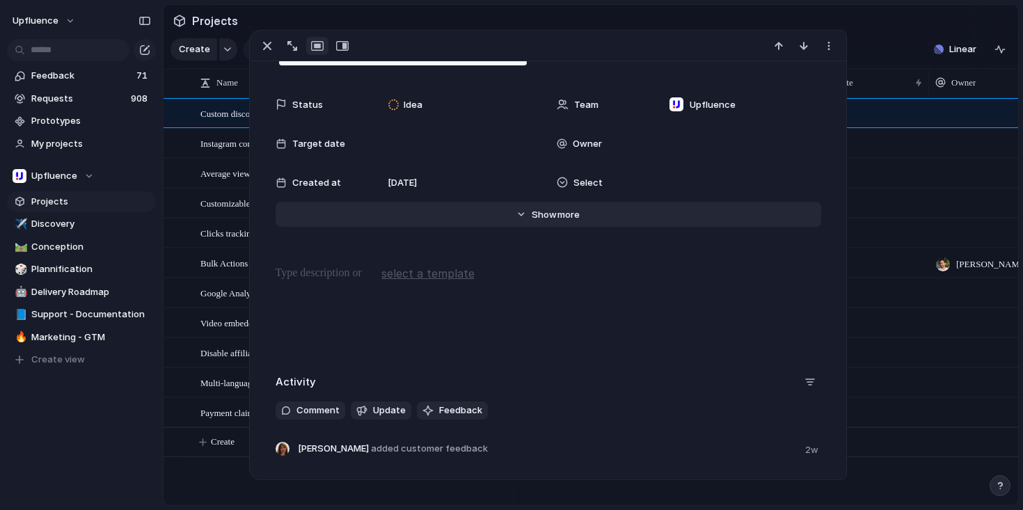
click at [562, 211] on span "more" at bounding box center [568, 215] width 22 height 14
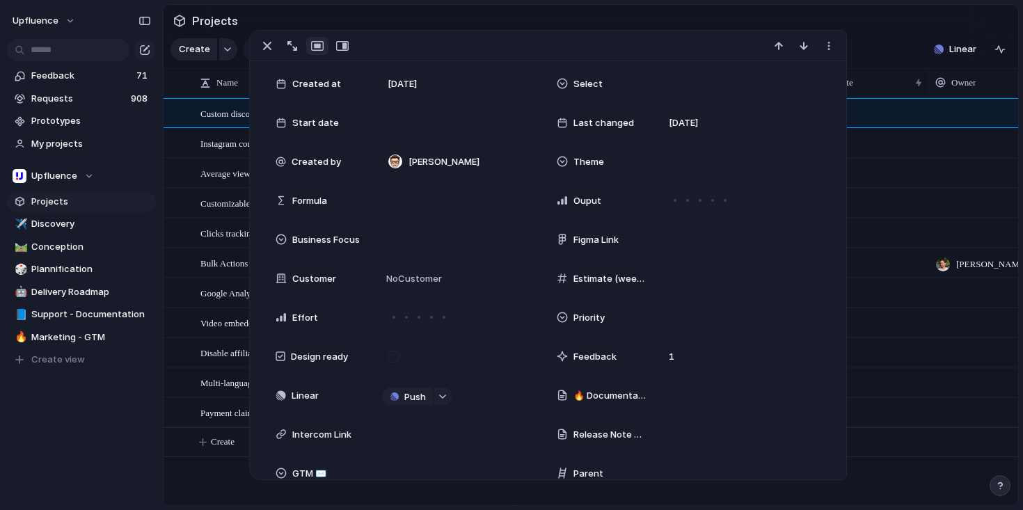
scroll to position [195, 0]
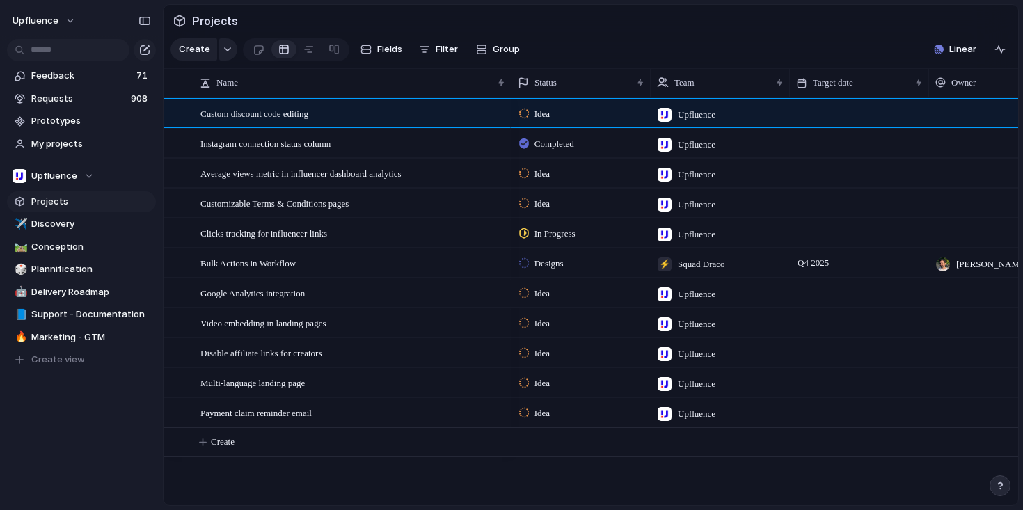
click at [940, 307] on div at bounding box center [998, 292] width 139 height 29
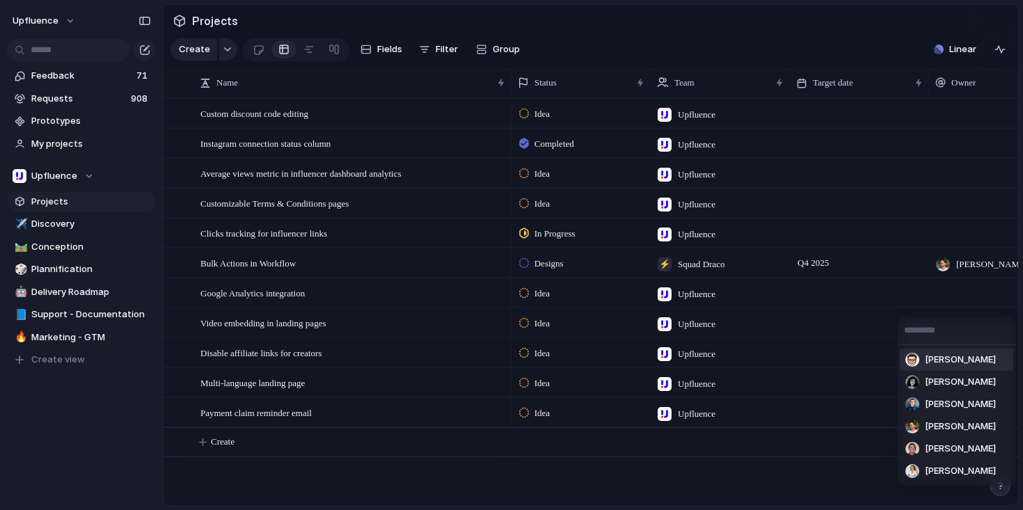
click at [545, 30] on div "[PERSON_NAME] [PERSON_NAME] [PERSON_NAME] [PERSON_NAME] [PERSON_NAME] [PERSON_N…" at bounding box center [511, 255] width 1023 height 510
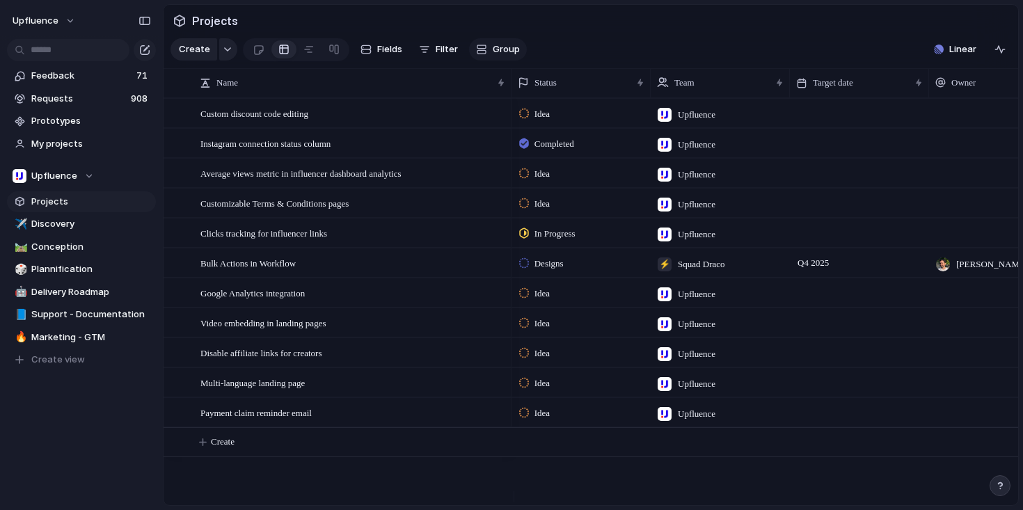
click at [495, 46] on button "Group" at bounding box center [498, 49] width 58 height 22
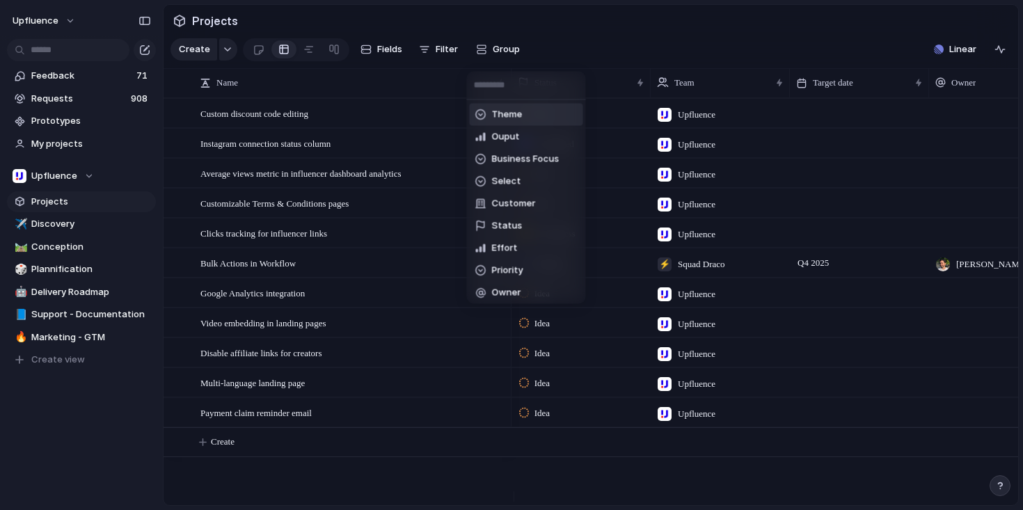
click at [380, 48] on div "Theme Ouput Business Focus Select Customer Status Effort Priority Owner Design …" at bounding box center [511, 255] width 1023 height 510
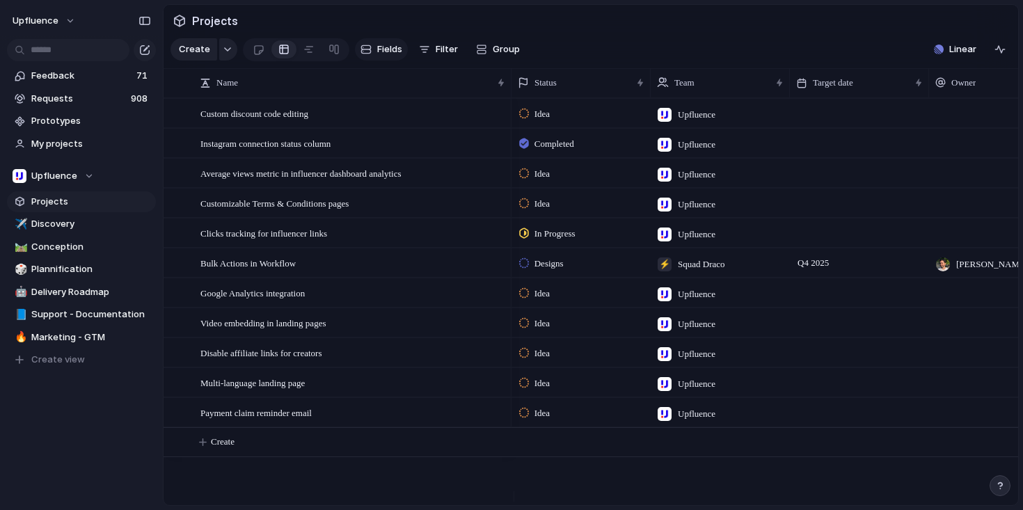
click at [371, 51] on button "Fields" at bounding box center [381, 49] width 53 height 22
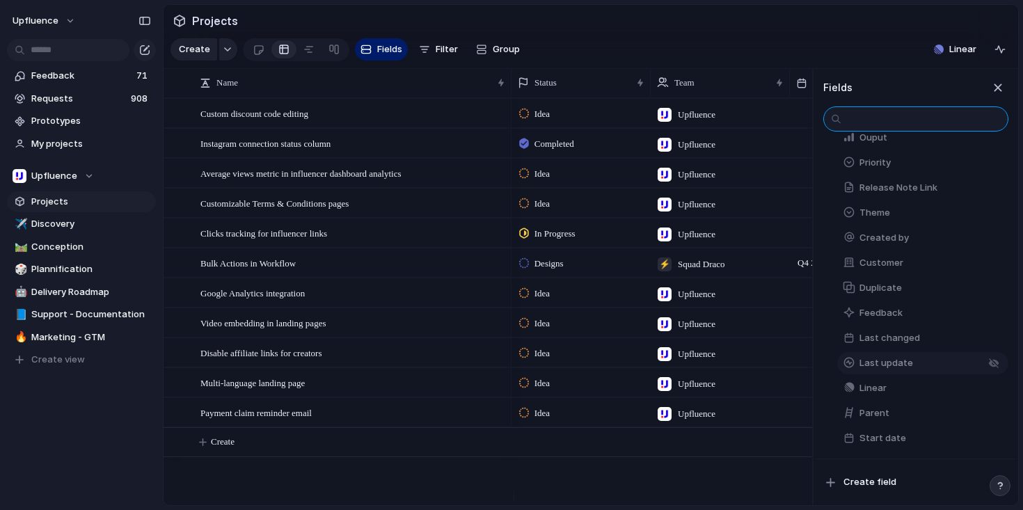
scroll to position [478, 0]
click at [870, 480] on span "Create field" at bounding box center [869, 482] width 53 height 14
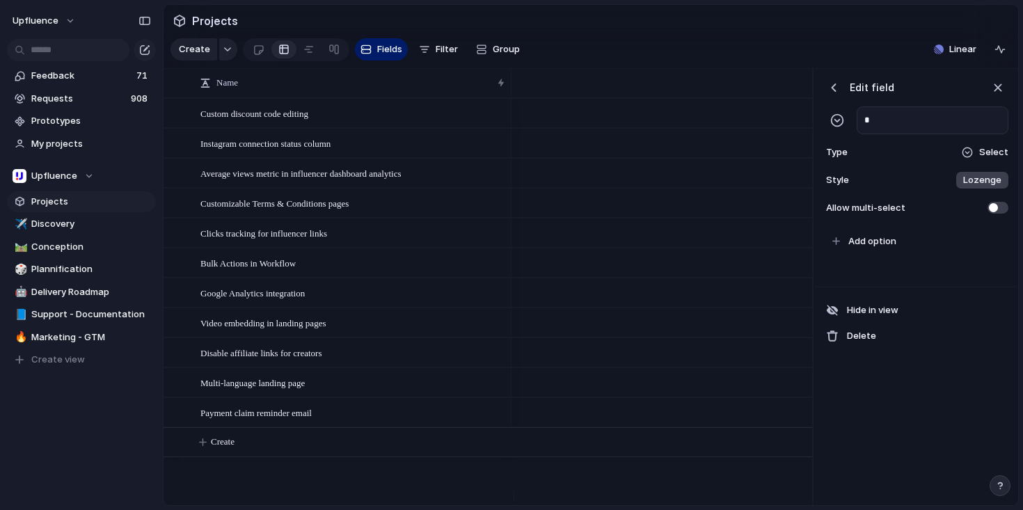
scroll to position [0, 709]
type input "*"
type input "****"
click at [993, 159] on span "Select" at bounding box center [993, 152] width 29 height 14
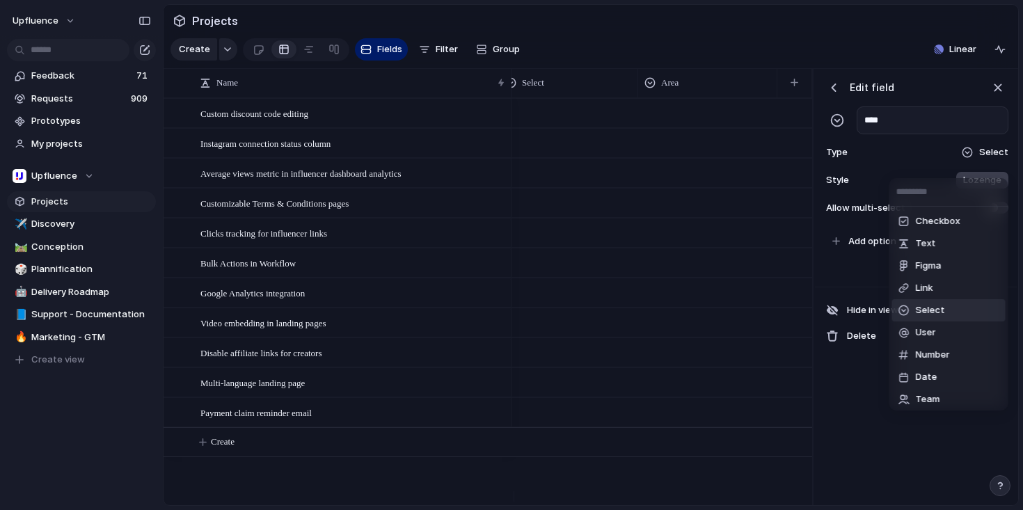
click at [931, 309] on span "Select" at bounding box center [930, 310] width 29 height 14
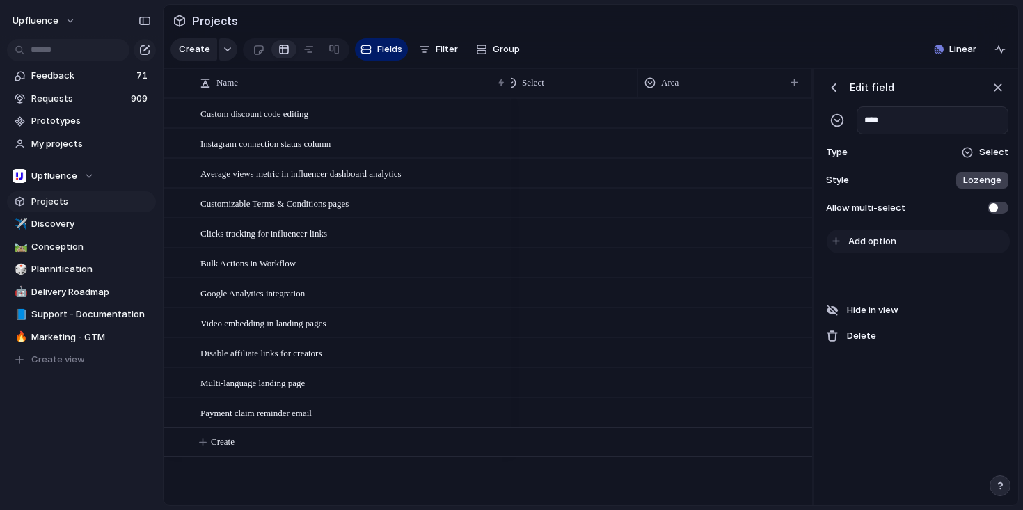
click at [877, 248] on span "Add option" at bounding box center [872, 241] width 48 height 14
type input "******"
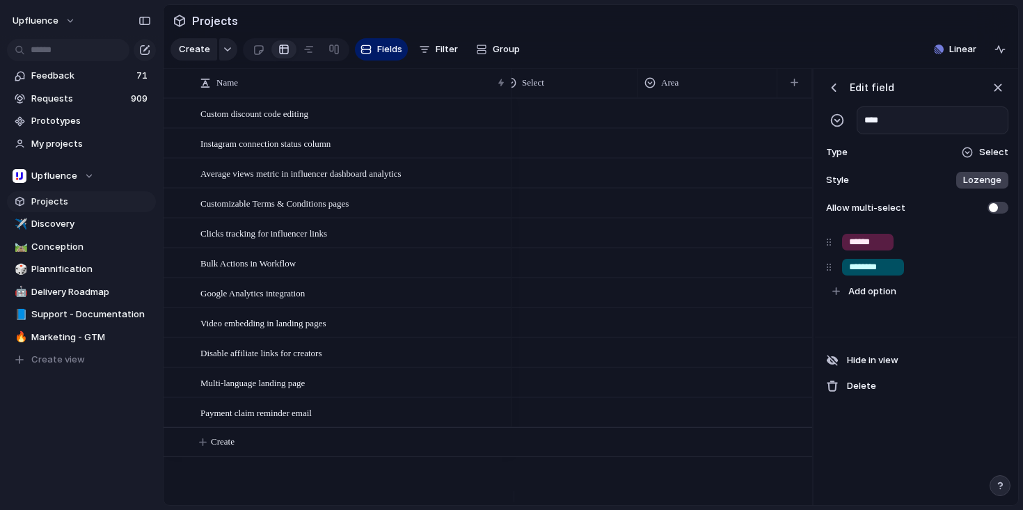
type input "********"
type input "******"
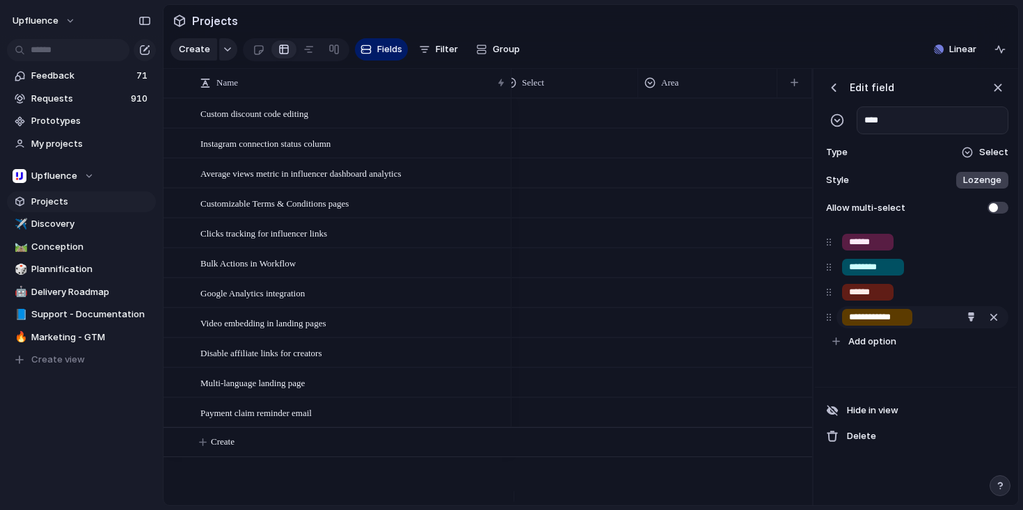
type input "**********"
type input "********"
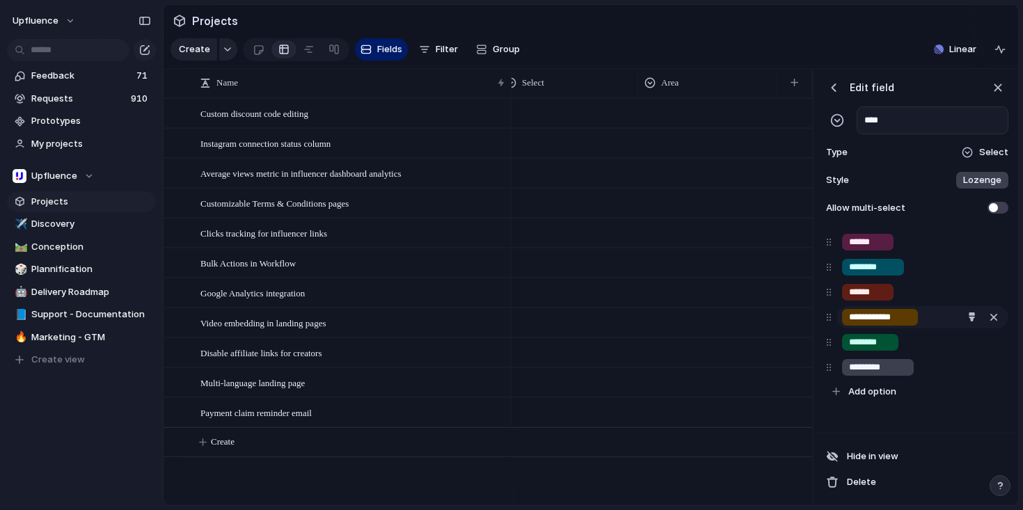
type input "*********"
type input "*****"
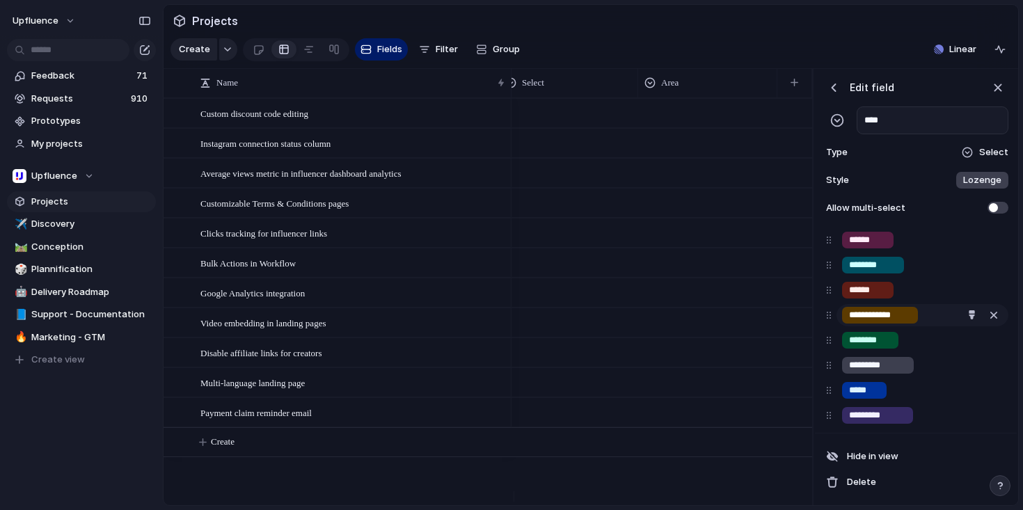
type input "*********"
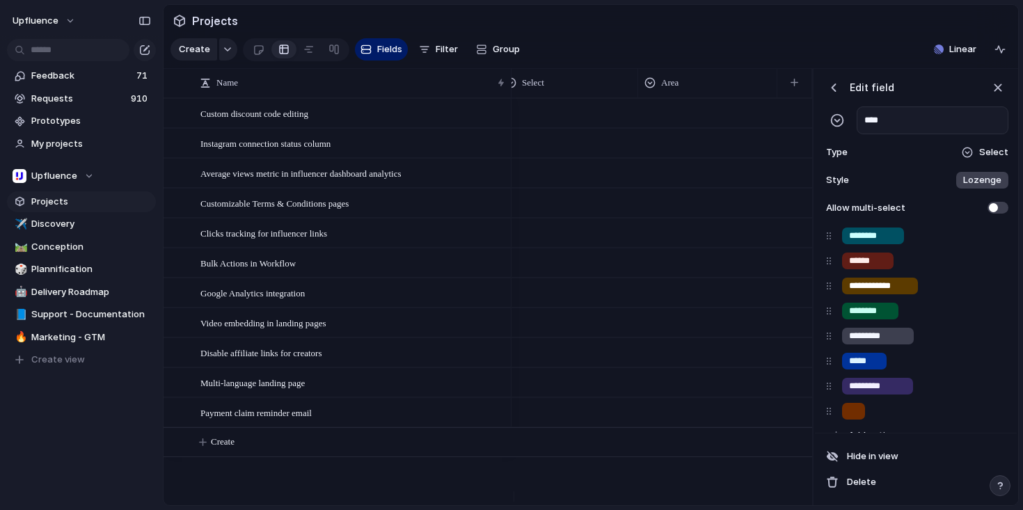
scroll to position [39, 0]
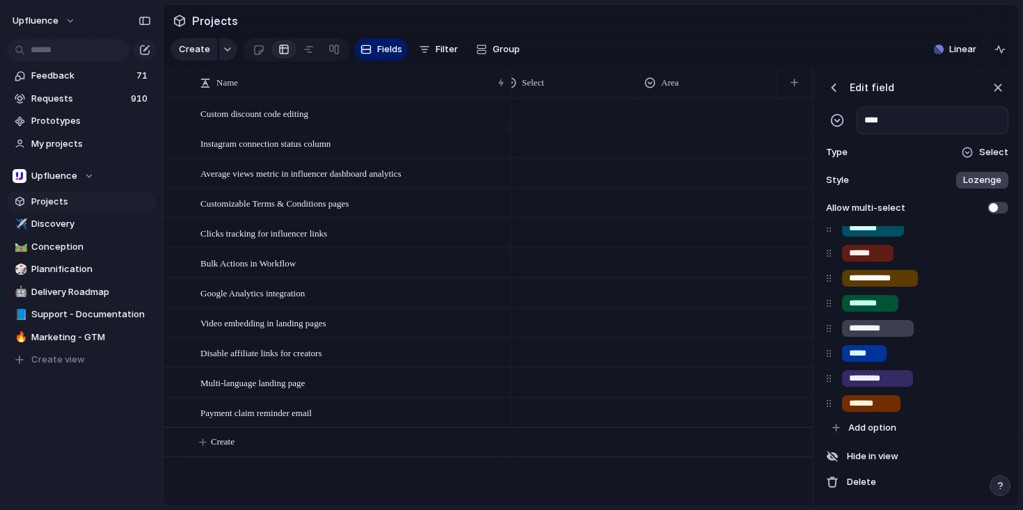
type input "*******"
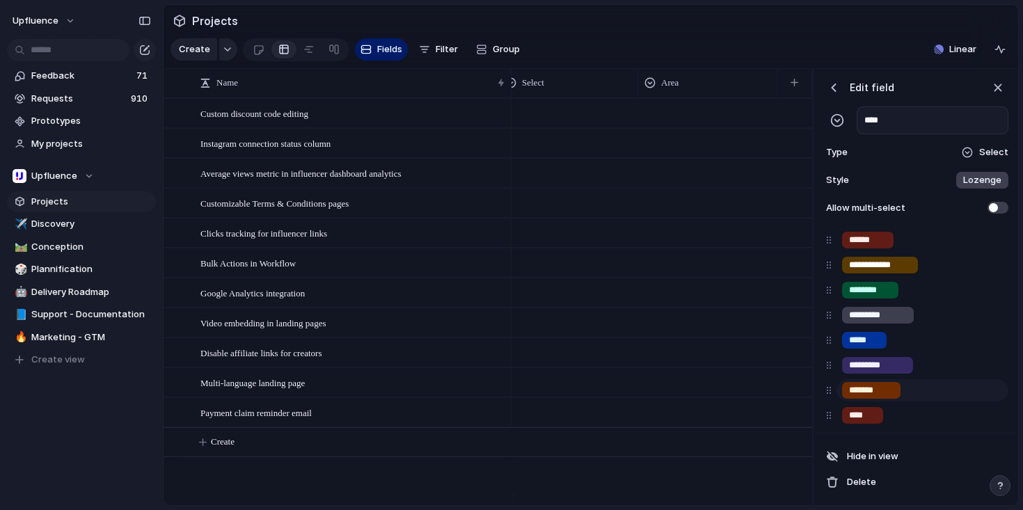
type input "****"
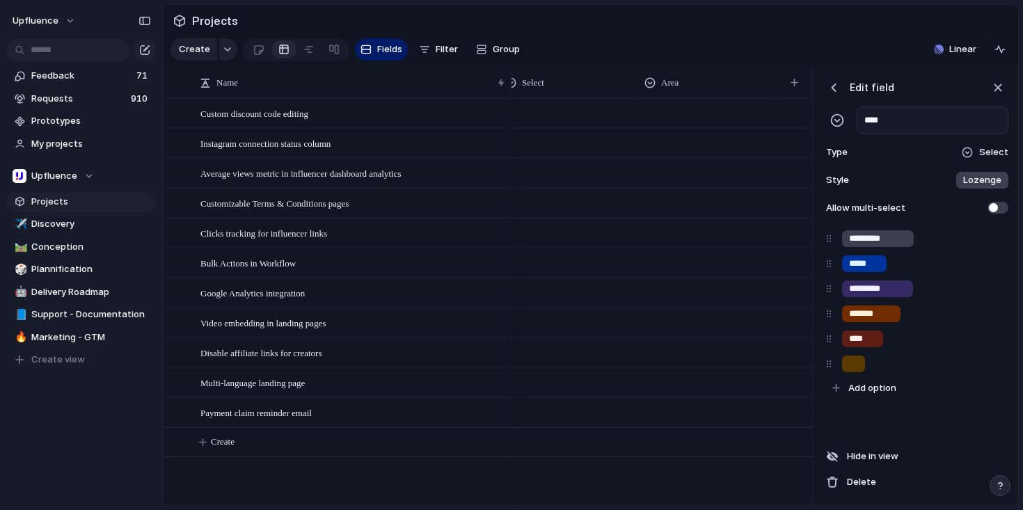
click at [886, 404] on div "**********" at bounding box center [916, 265] width 202 height 336
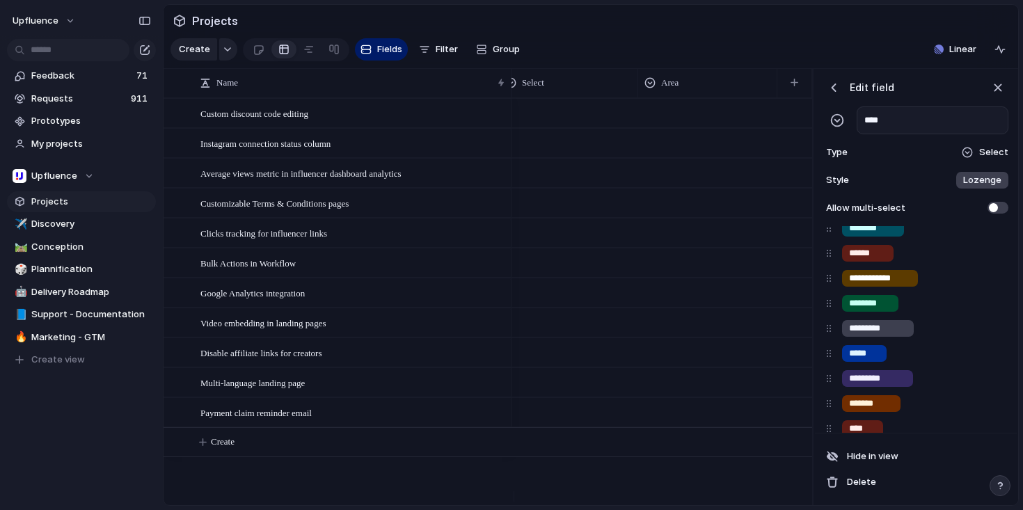
scroll to position [115, 0]
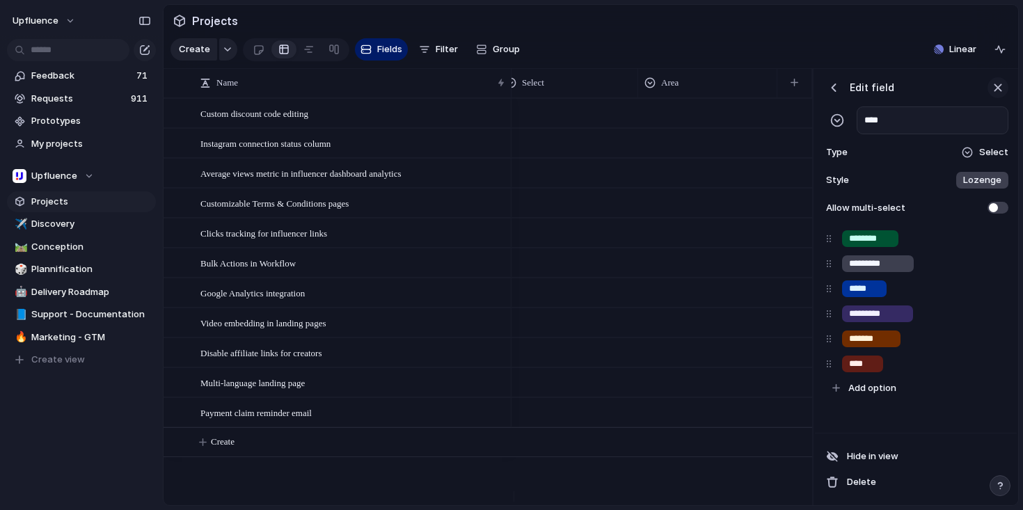
click at [990, 94] on div "button" at bounding box center [997, 87] width 15 height 15
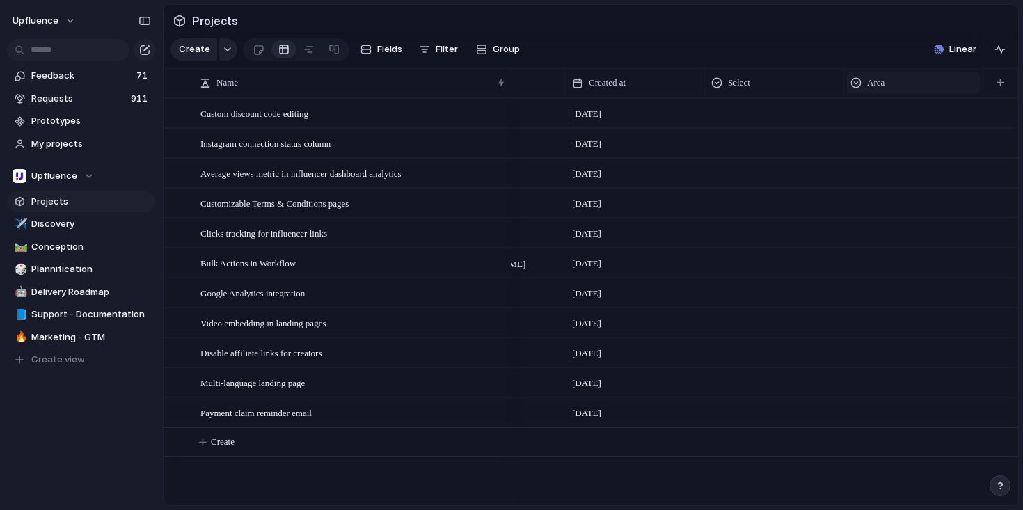
click at [868, 90] on span "Area" at bounding box center [875, 83] width 17 height 14
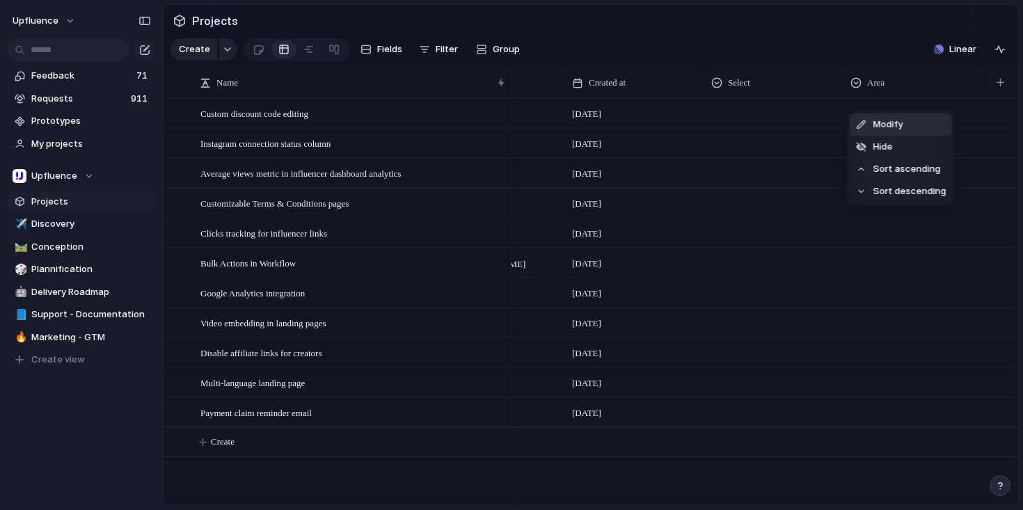
click at [898, 125] on span "Modify" at bounding box center [888, 125] width 30 height 14
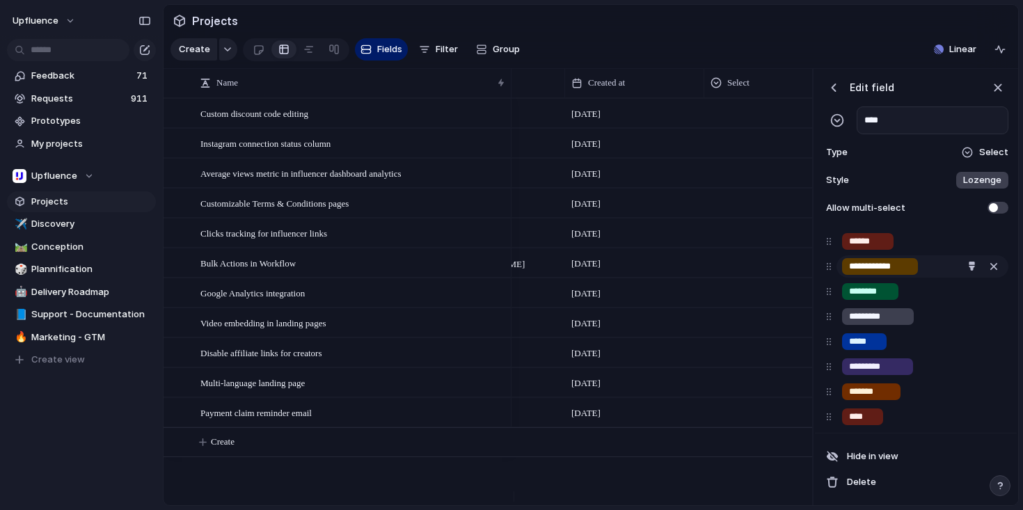
scroll to position [115, 0]
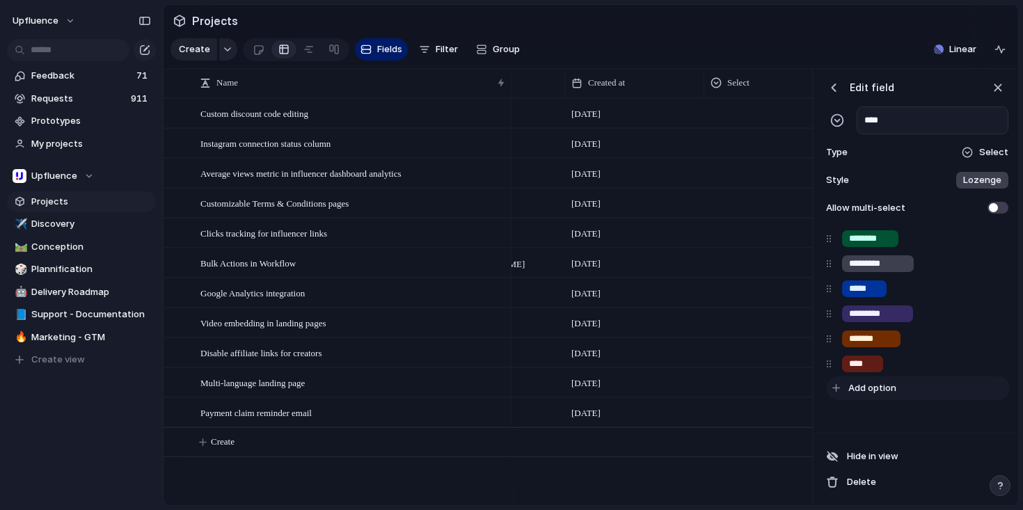
click at [880, 385] on span "Add option" at bounding box center [872, 388] width 48 height 14
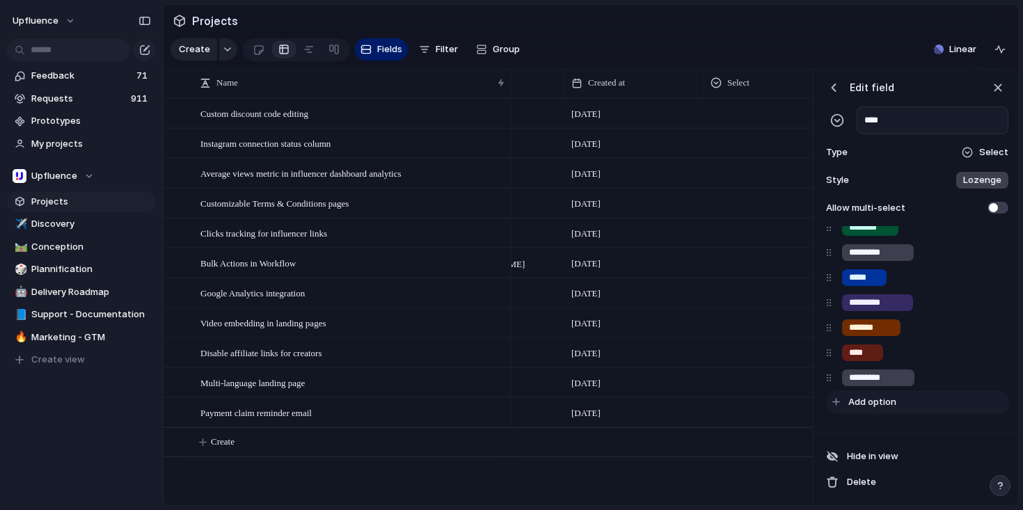
type input "*********"
click at [783, 232] on div at bounding box center [774, 230] width 138 height 23
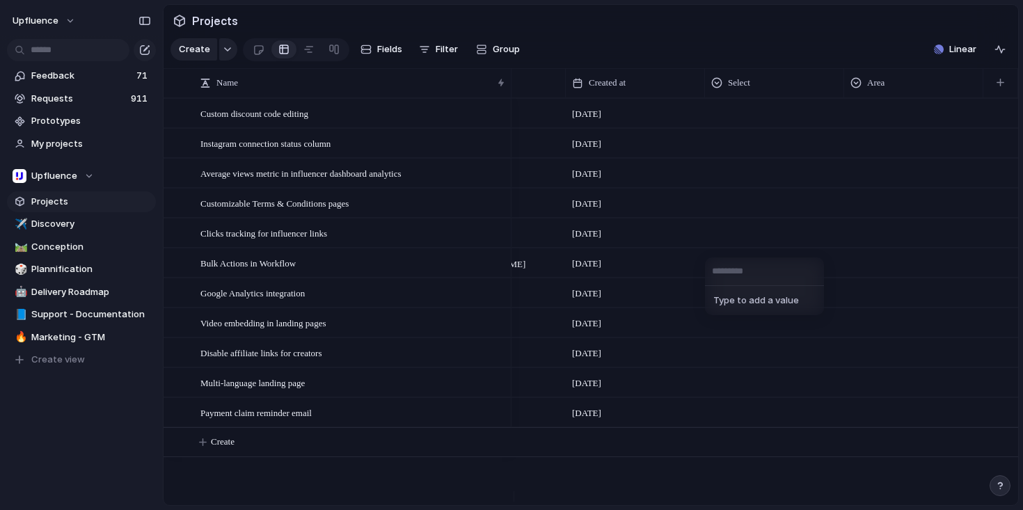
click at [866, 122] on div "Type to add a value" at bounding box center [511, 255] width 1023 height 510
click at [888, 119] on div at bounding box center [914, 110] width 138 height 23
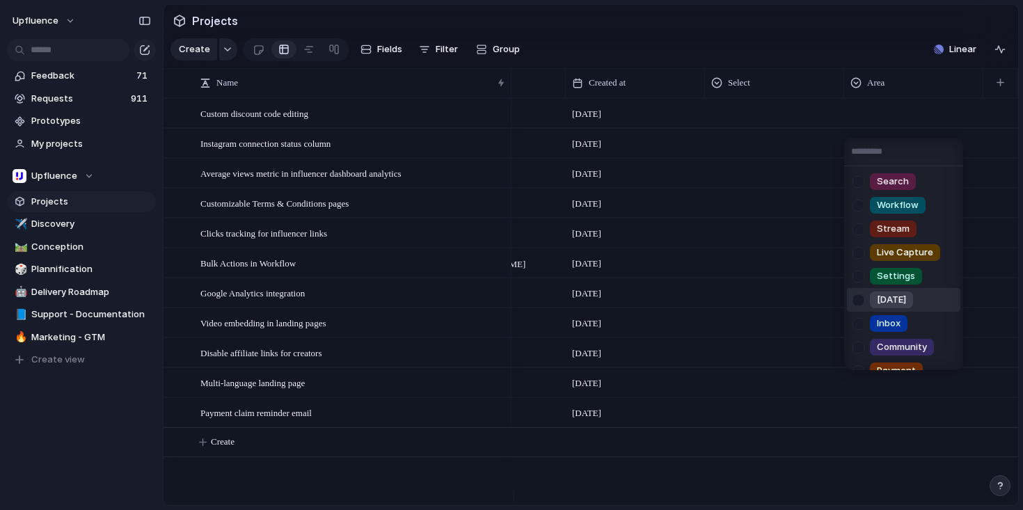
scroll to position [63, 0]
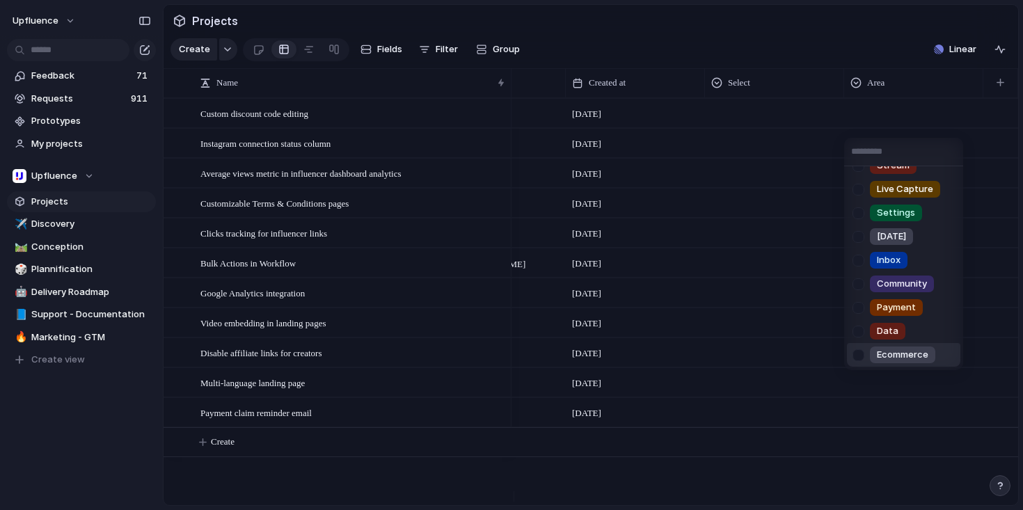
click at [885, 352] on span "Ecommerce" at bounding box center [902, 355] width 51 height 14
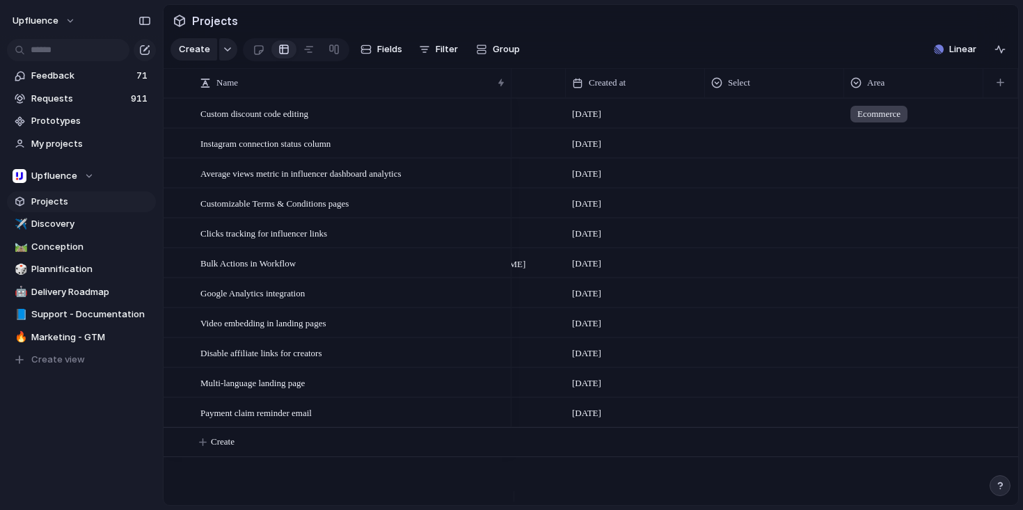
click at [882, 150] on div at bounding box center [914, 140] width 138 height 23
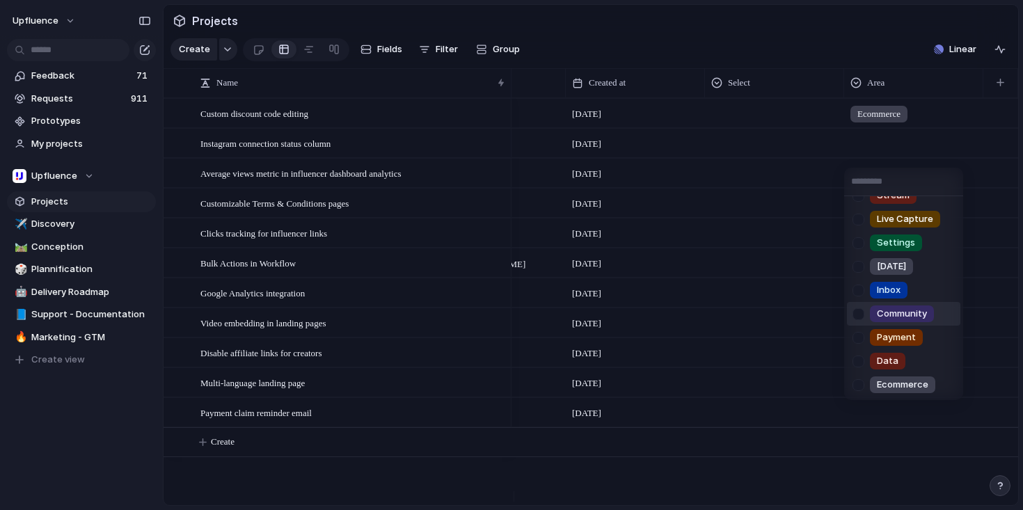
scroll to position [0, 0]
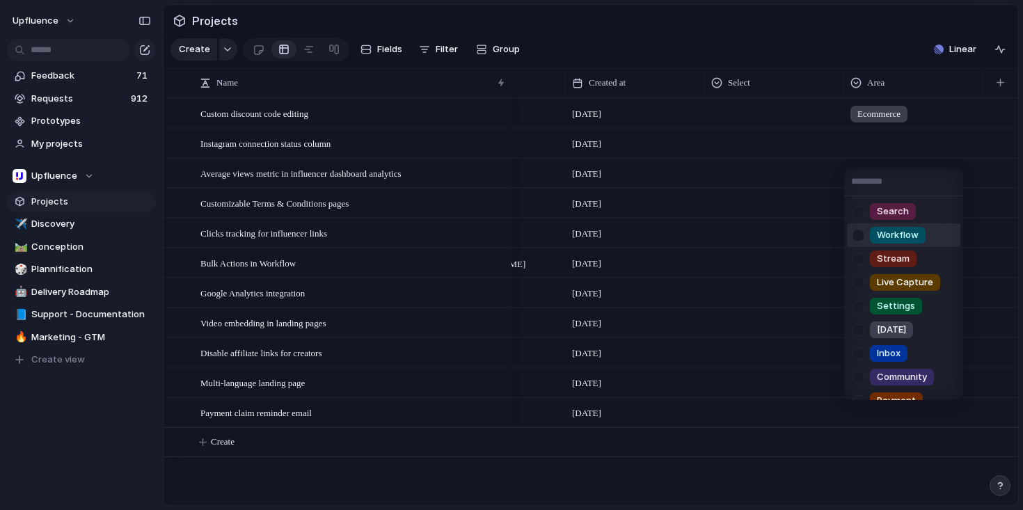
click at [901, 232] on span "Workflow" at bounding box center [898, 235] width 42 height 14
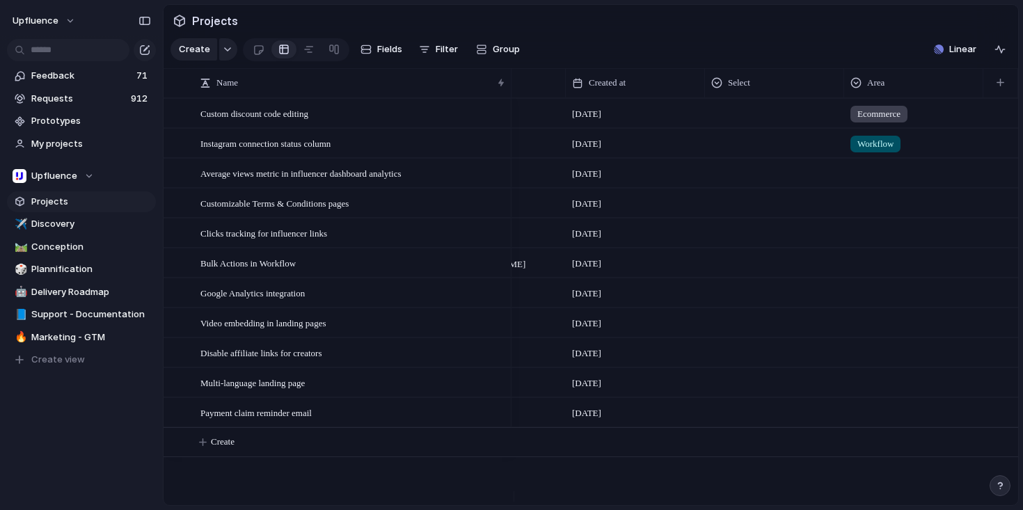
click at [867, 182] on div at bounding box center [914, 170] width 138 height 23
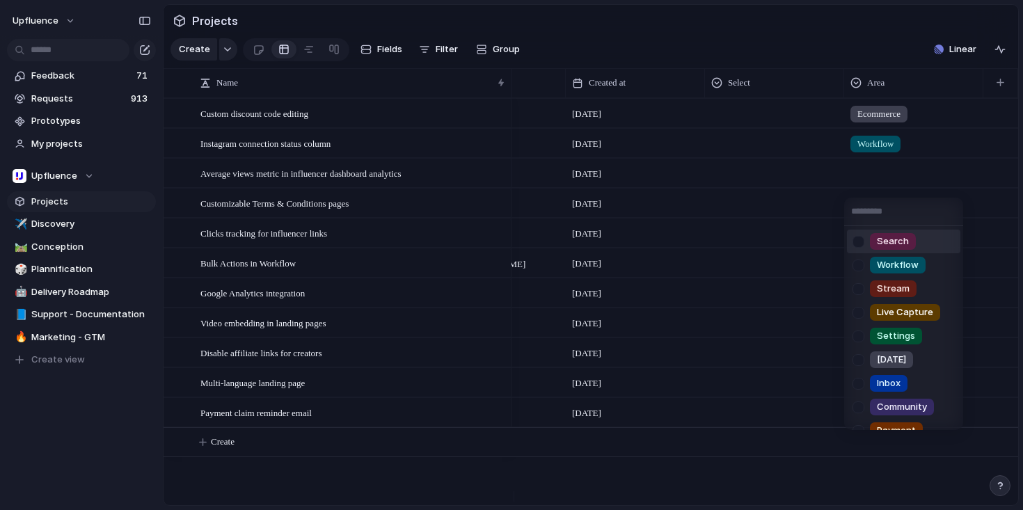
click at [867, 158] on div "Search Workflow Stream Live Capture Settings [DATE] Inbox Community Payment Dat…" at bounding box center [511, 255] width 1023 height 510
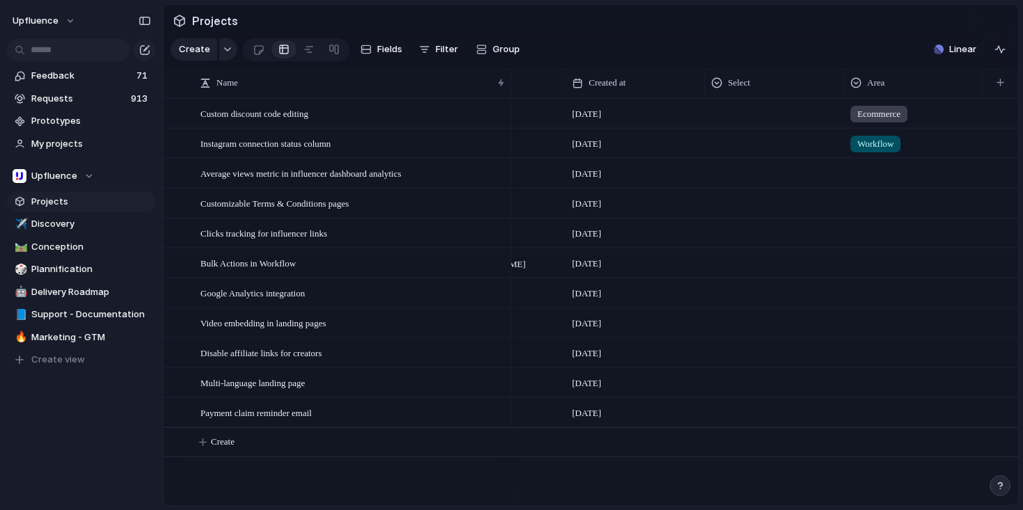
click at [874, 151] on span "Workflow" at bounding box center [875, 144] width 36 height 14
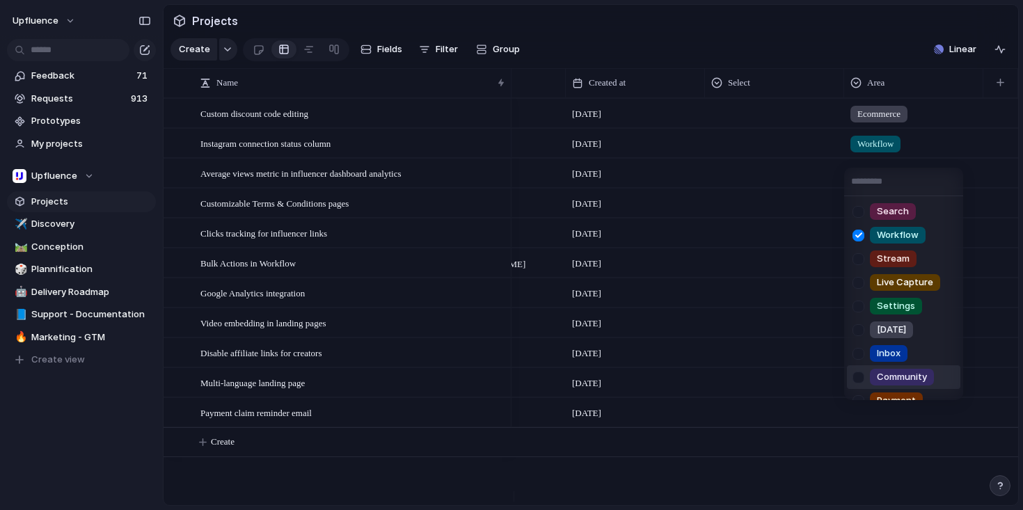
click at [898, 376] on span "Community" at bounding box center [902, 377] width 50 height 14
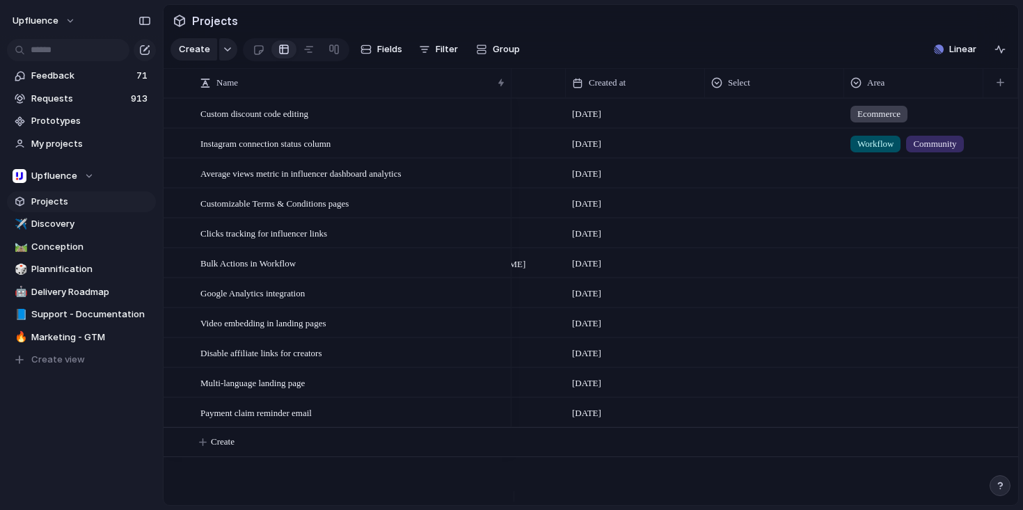
click at [876, 182] on div at bounding box center [914, 170] width 138 height 23
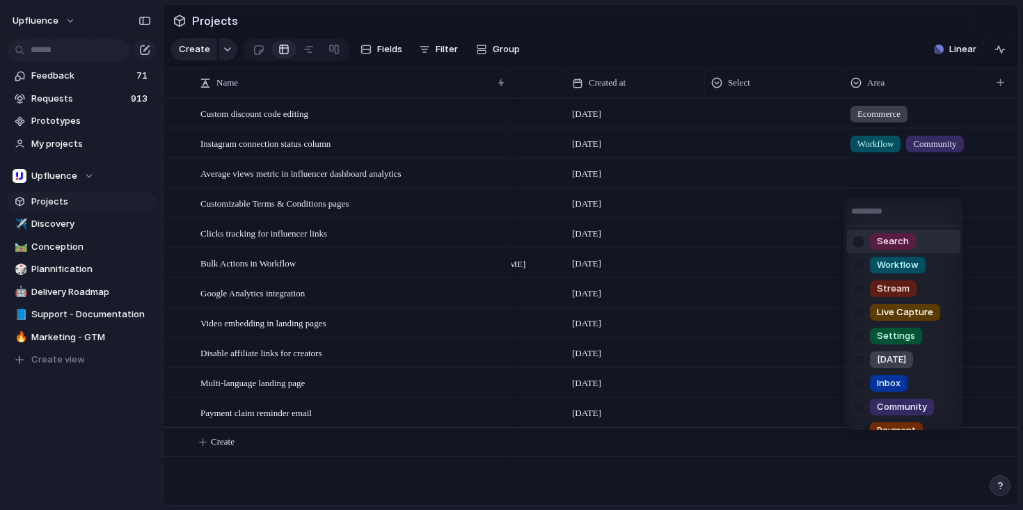
click at [408, 177] on div "Search Workflow Stream Live Capture Settings [DATE] Inbox Community Payment Dat…" at bounding box center [511, 255] width 1023 height 510
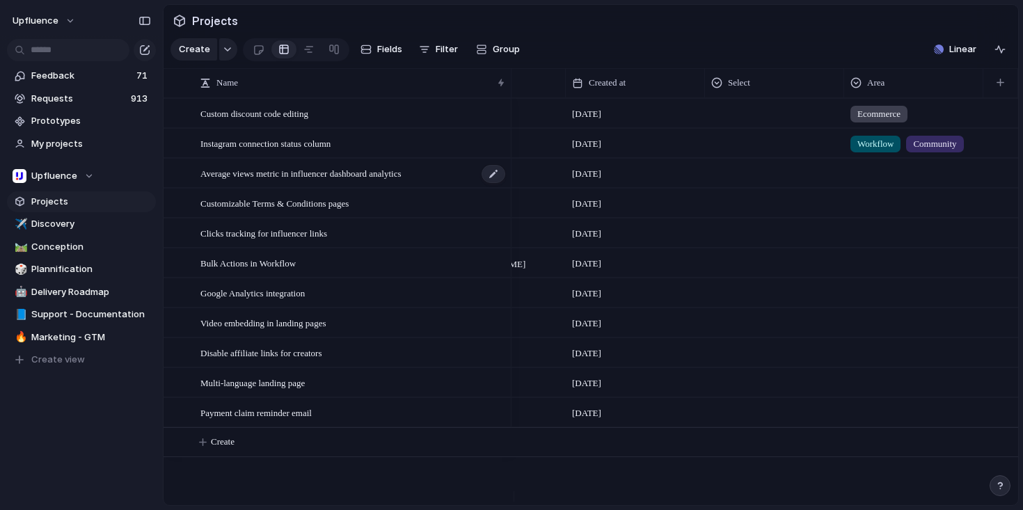
click at [376, 181] on span "Average views metric in influencer dashboard analytics" at bounding box center [300, 173] width 201 height 16
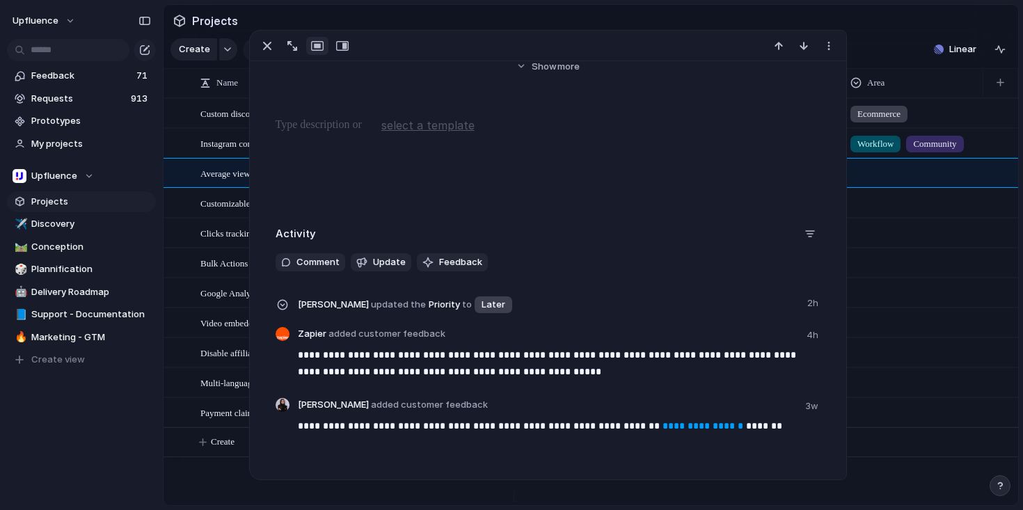
scroll to position [287, 0]
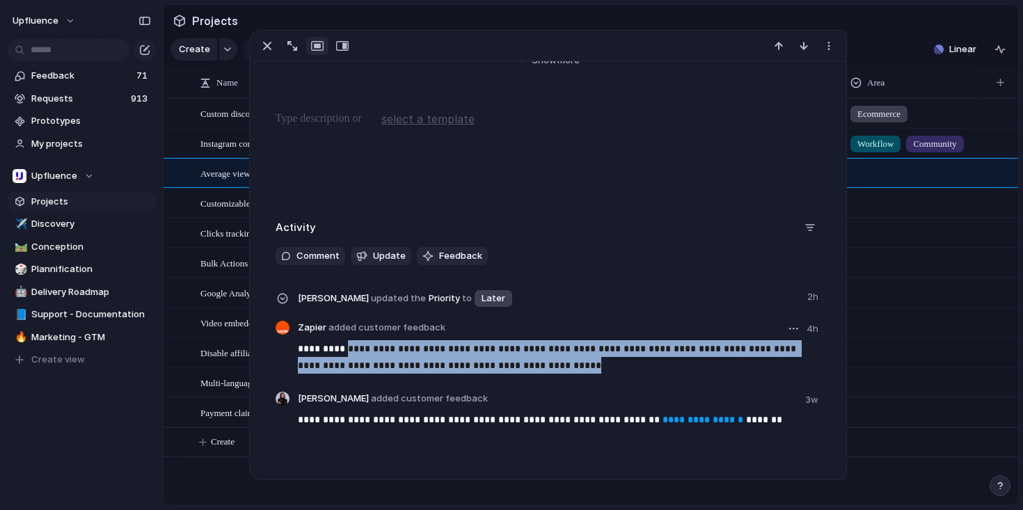
drag, startPoint x: 553, startPoint y: 368, endPoint x: 343, endPoint y: 353, distance: 210.6
click at [343, 353] on p "**********" at bounding box center [559, 356] width 523 height 33
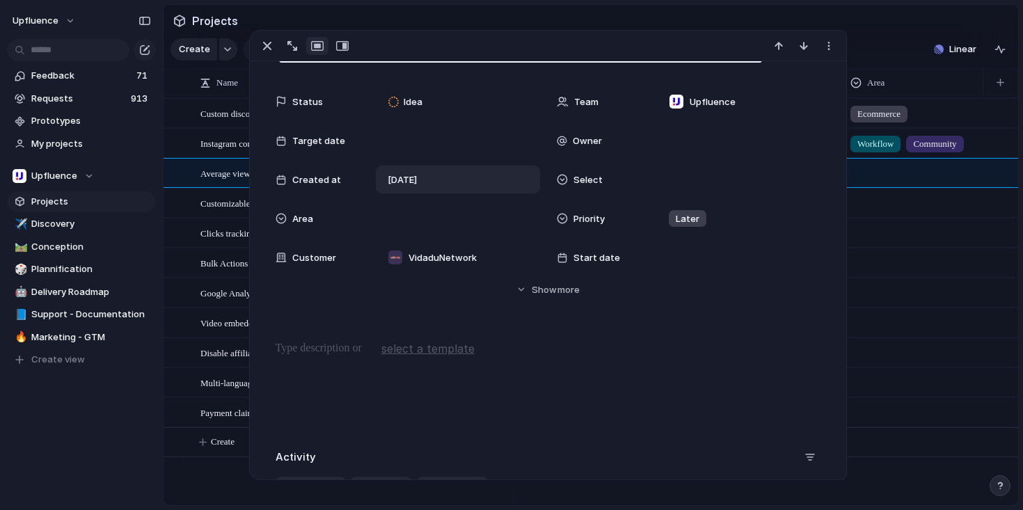
scroll to position [0, 0]
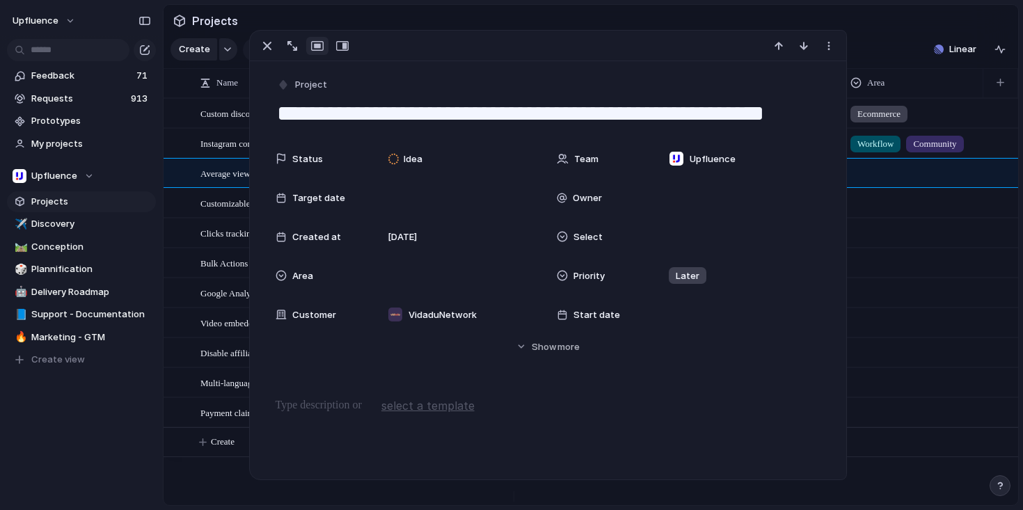
click at [500, 107] on textarea "**********" at bounding box center [547, 113] width 545 height 29
drag, startPoint x: 488, startPoint y: 114, endPoint x: 808, endPoint y: 115, distance: 320.0
click at [808, 115] on body "Upfluence Feedback 71 Requests 914 Prototypes My projects Upfluence Projects ✈️…" at bounding box center [511, 255] width 1023 height 510
type textarea "**********"
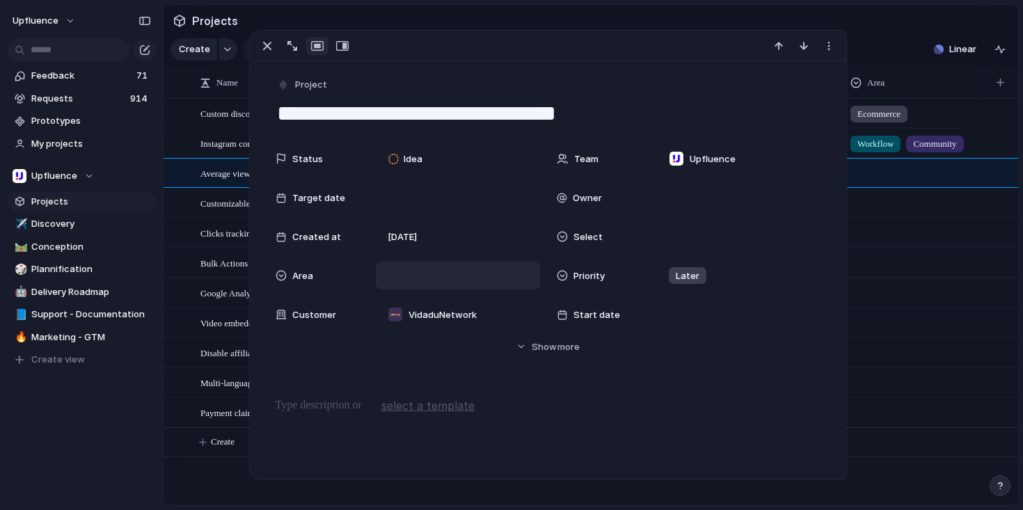
click at [408, 281] on div at bounding box center [458, 275] width 152 height 15
type input "**"
click at [422, 349] on span "Data" at bounding box center [420, 349] width 22 height 14
click at [443, 267] on div "Data" at bounding box center [458, 276] width 164 height 28
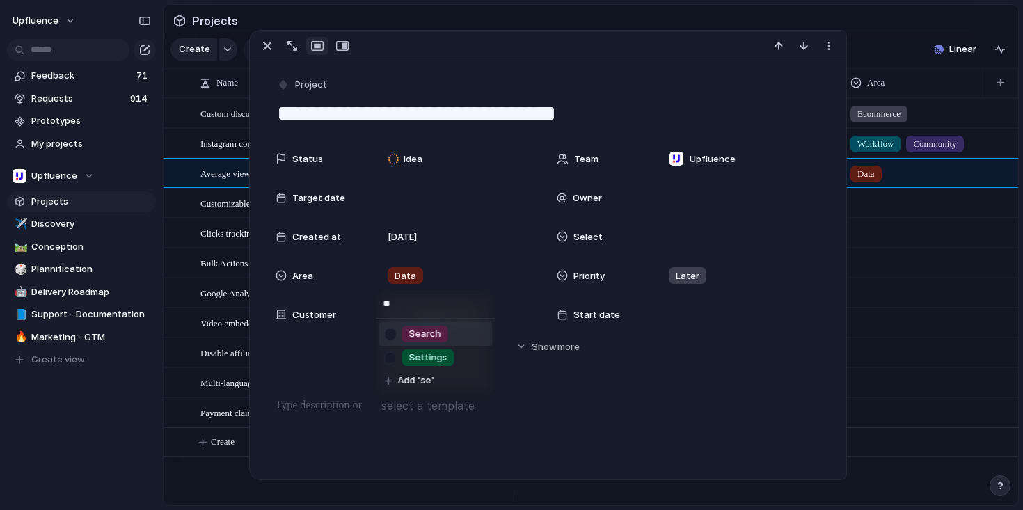
type input "**"
click at [424, 335] on span "Search" at bounding box center [425, 334] width 32 height 14
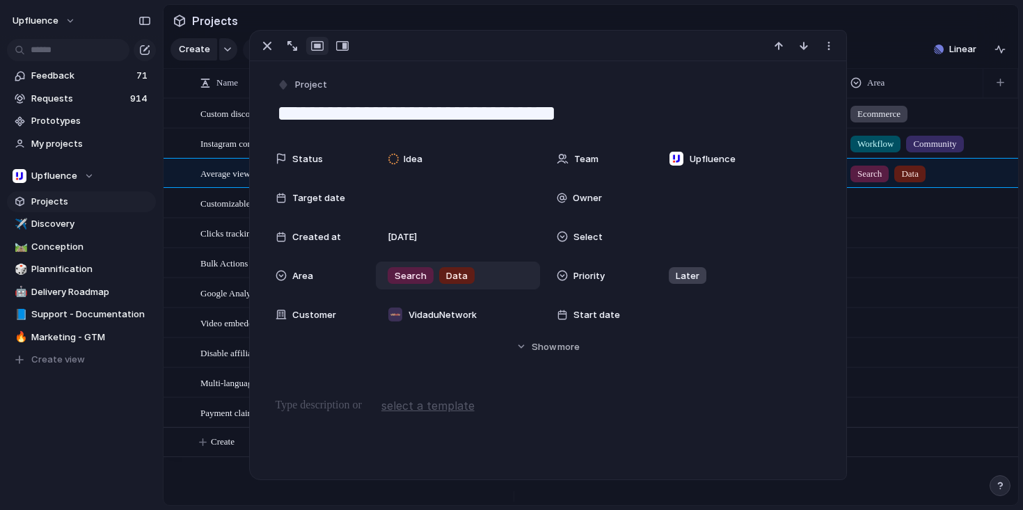
click at [481, 271] on div "Search Data" at bounding box center [458, 275] width 152 height 15
type input "*"
type input "*********"
click at [417, 335] on span "Add 'Sidepanel'" at bounding box center [433, 333] width 70 height 14
click at [408, 330] on div "Status Idea Team Upfluence Target date Owner Created at [DATE] Select Area Sear…" at bounding box center [547, 249] width 563 height 209
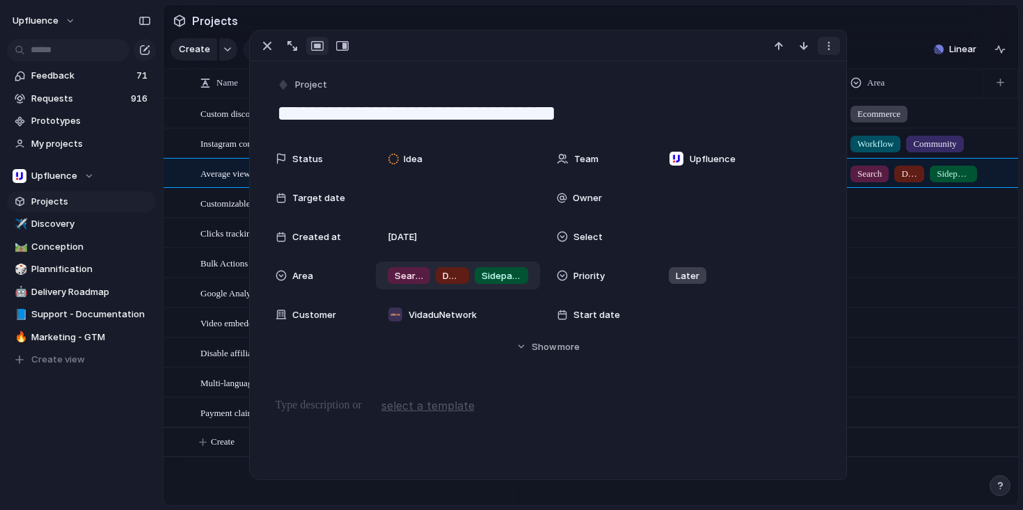
click at [830, 39] on button "button" at bounding box center [828, 46] width 22 height 18
click at [863, 47] on div "Mark as duplicate Delete" at bounding box center [511, 255] width 1023 height 510
click at [267, 47] on div "button" at bounding box center [267, 46] width 17 height 17
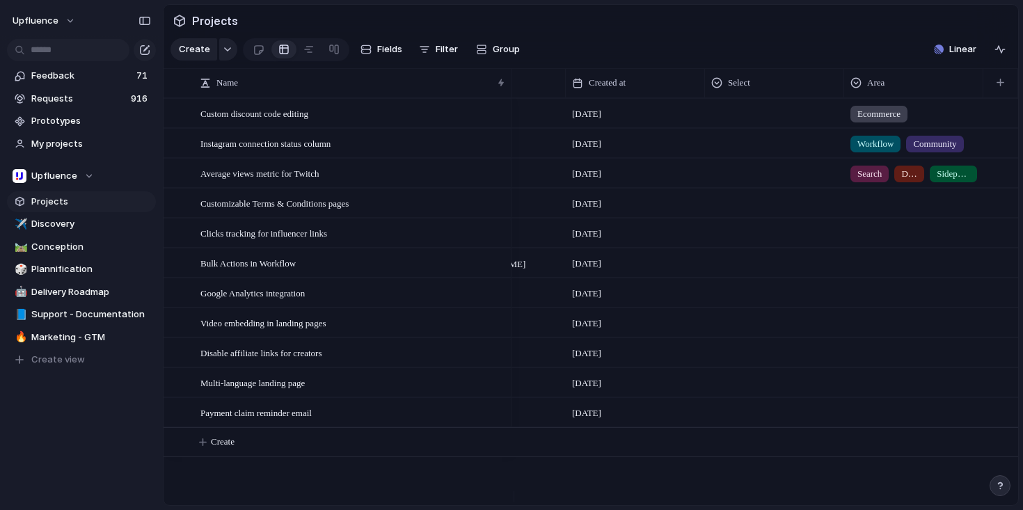
click at [731, 187] on div at bounding box center [774, 173] width 139 height 29
click at [739, 190] on div "Type to add a value" at bounding box center [511, 255] width 1023 height 510
click at [734, 182] on div at bounding box center [774, 170] width 138 height 23
click at [744, 90] on div "Type to add a value" at bounding box center [511, 255] width 1023 height 510
click at [729, 90] on span "Select" at bounding box center [739, 83] width 22 height 14
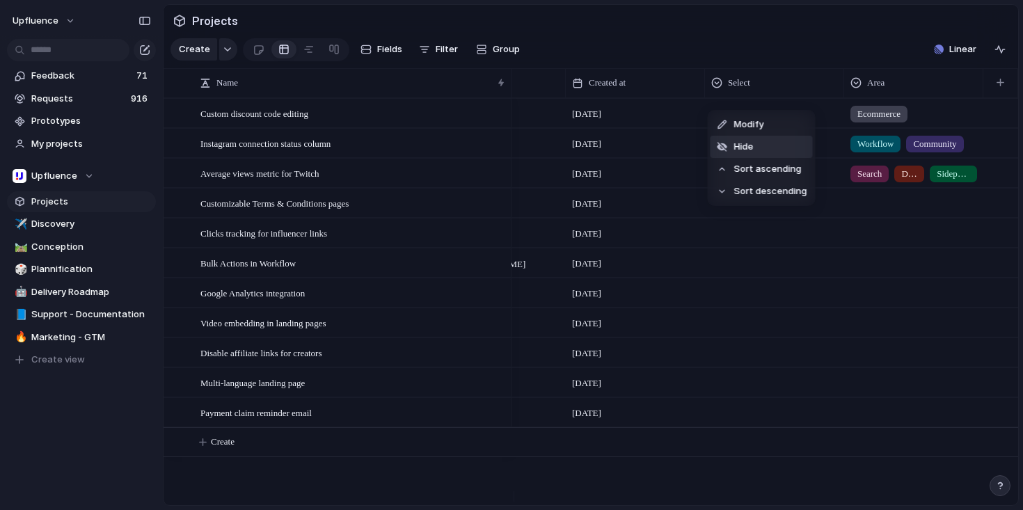
click at [748, 150] on span "Hide" at bounding box center [743, 147] width 19 height 14
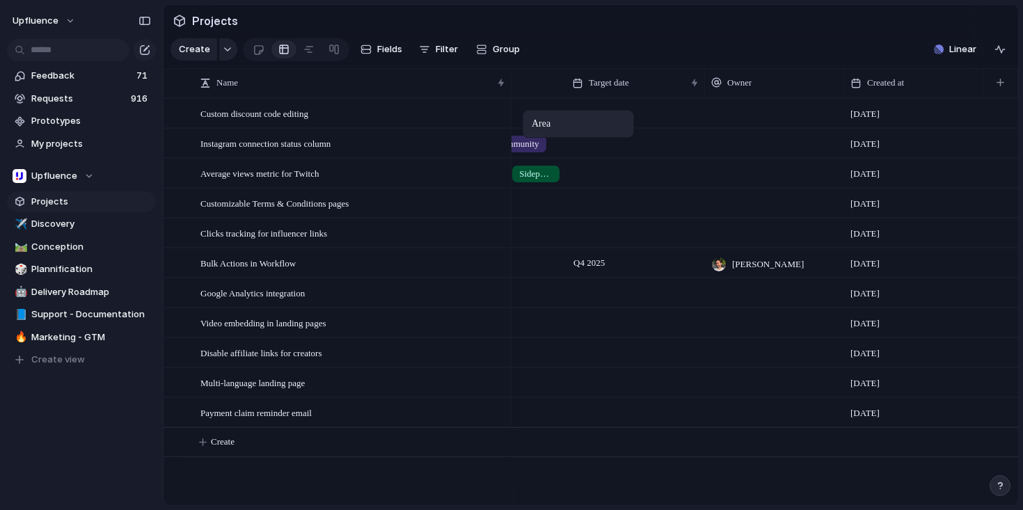
scroll to position [0, 353]
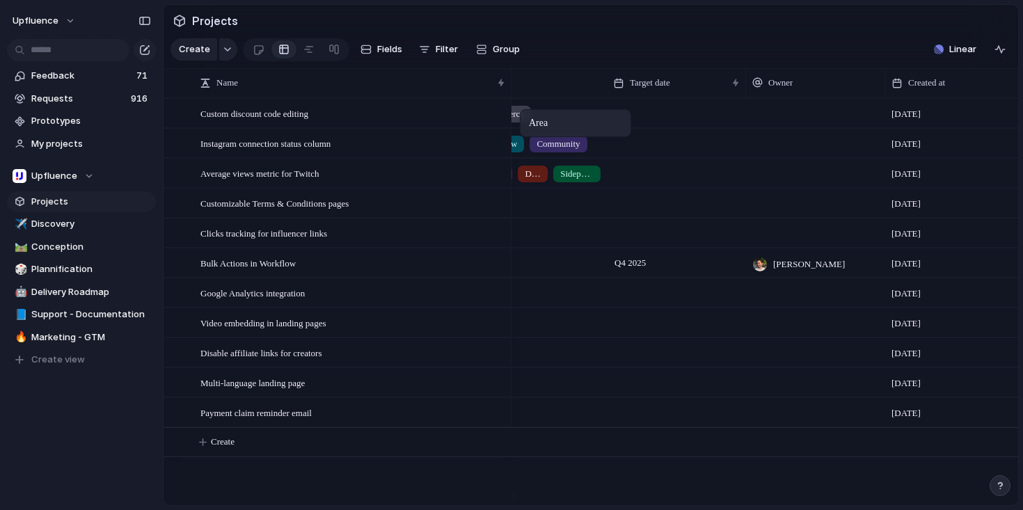
drag, startPoint x: 880, startPoint y: 93, endPoint x: 527, endPoint y: 112, distance: 353.9
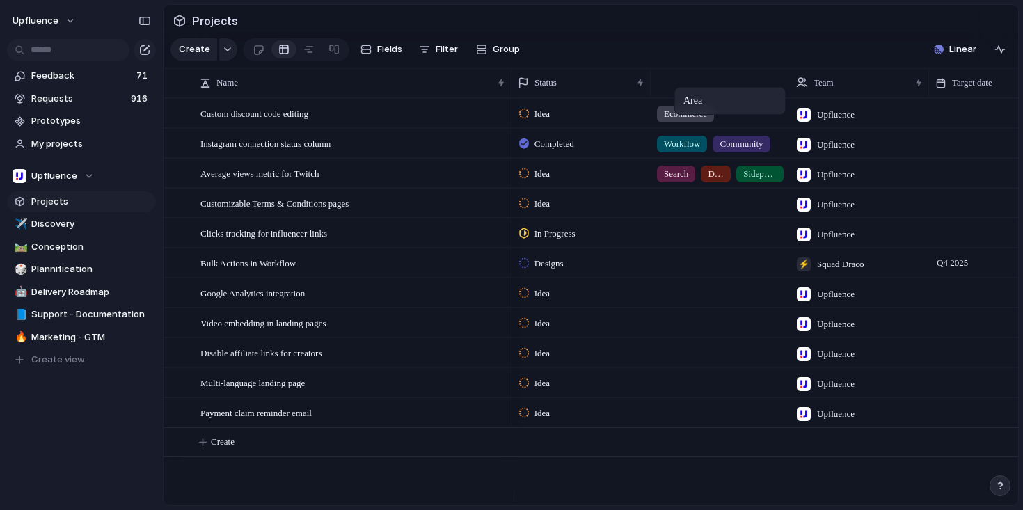
drag, startPoint x: 821, startPoint y: 88, endPoint x: 681, endPoint y: 90, distance: 139.8
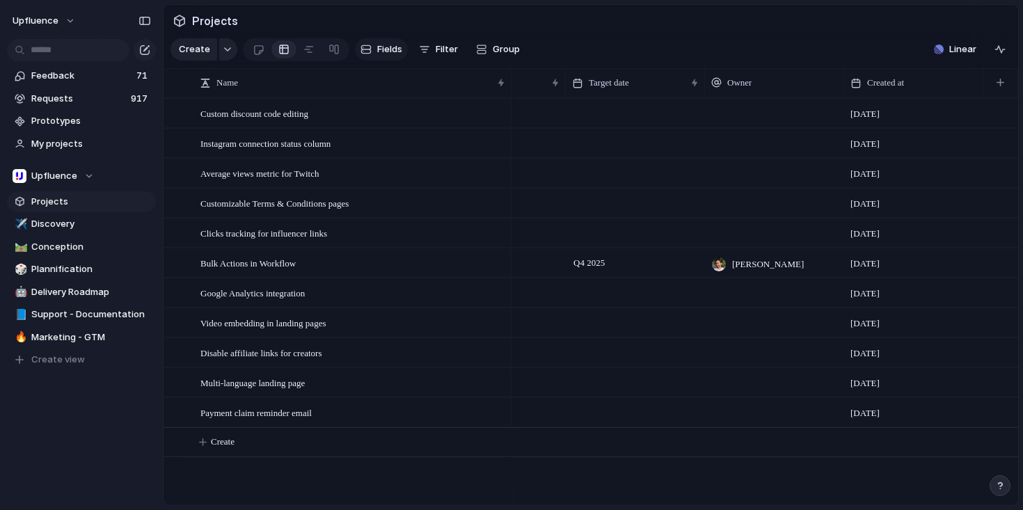
click at [381, 54] on span "Fields" at bounding box center [389, 49] width 25 height 14
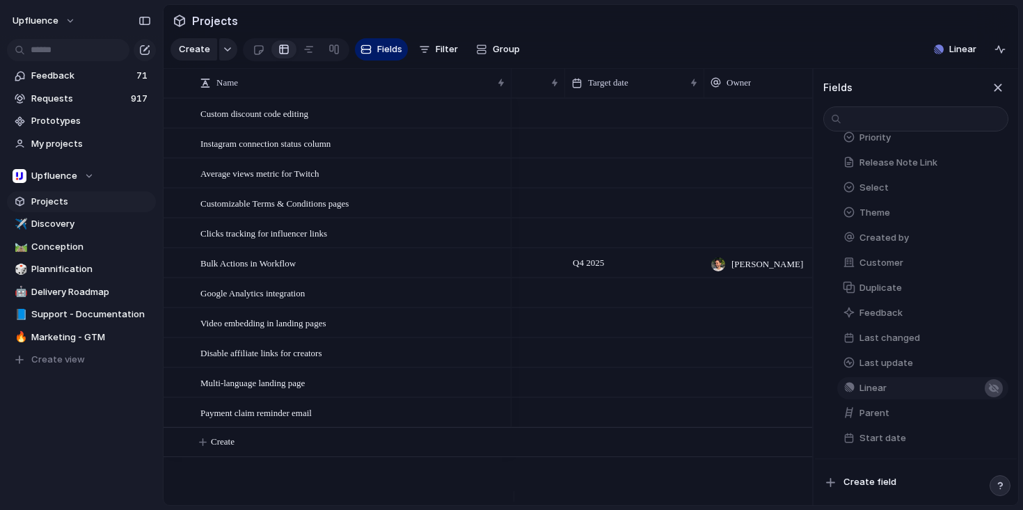
click at [988, 386] on div "button" at bounding box center [993, 388] width 11 height 11
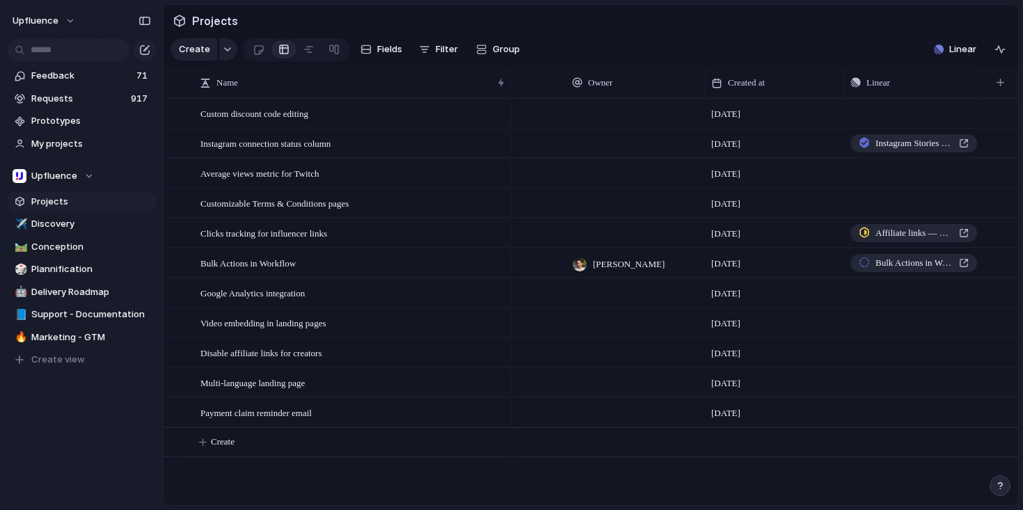
click at [815, 69] on section "Create Fields Filter Group Zoom Collapse Linear" at bounding box center [590, 51] width 854 height 33
click at [970, 182] on button "button" at bounding box center [969, 173] width 18 height 18
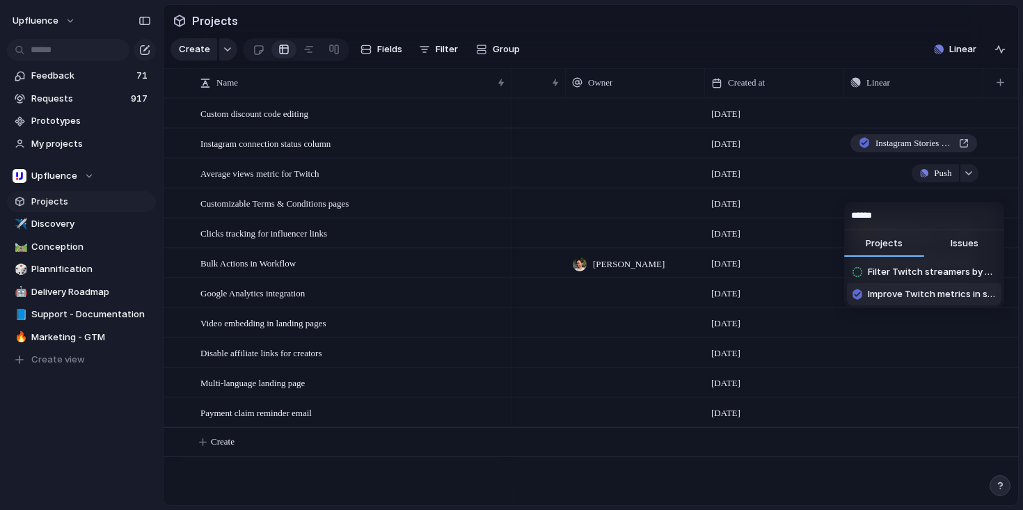
type input "******"
click at [922, 293] on span "Improve Twitch metrics in side panel" at bounding box center [931, 294] width 128 height 14
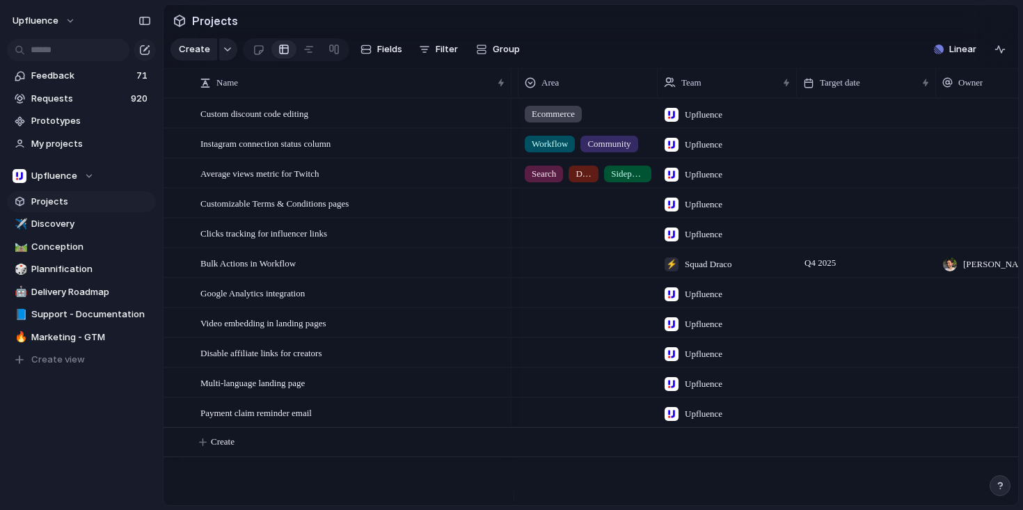
click at [569, 229] on div at bounding box center [588, 230] width 138 height 23
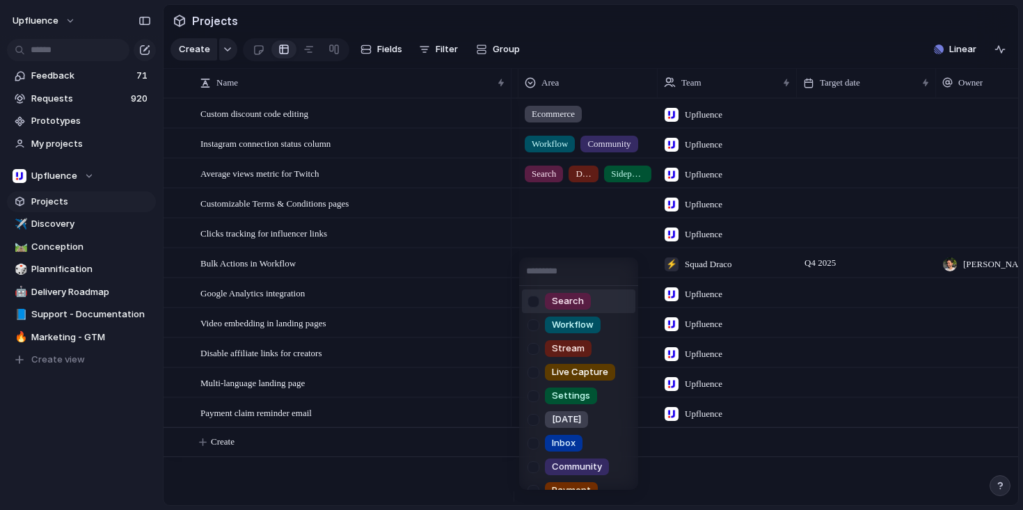
click at [554, 216] on div "Search Workflow Stream Live Capture Settings [DATE] Inbox Community Payment Dat…" at bounding box center [511, 255] width 1023 height 510
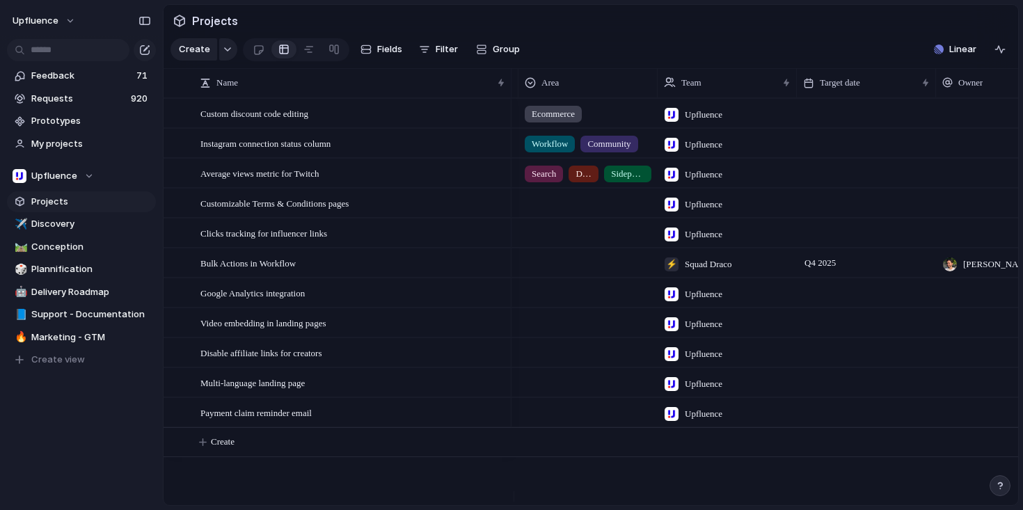
click at [554, 242] on div at bounding box center [588, 230] width 138 height 23
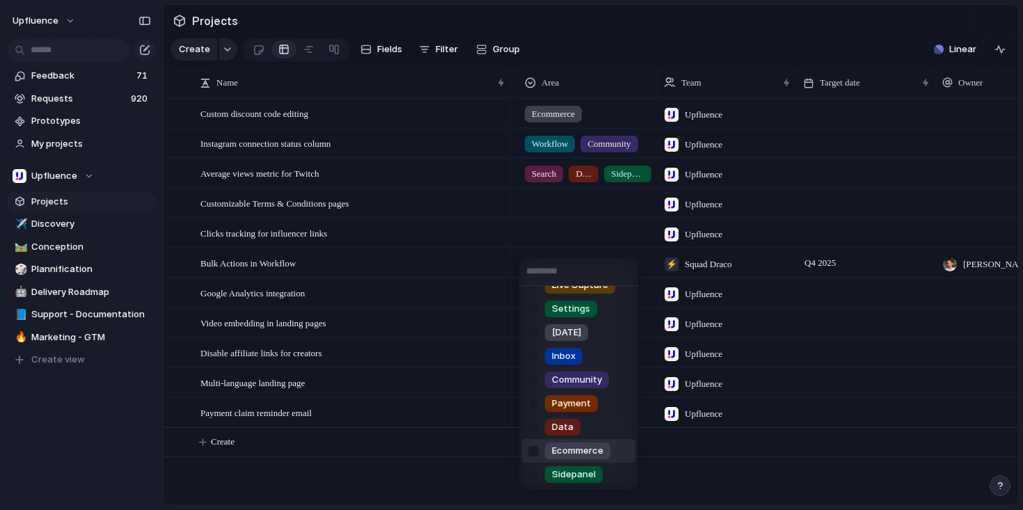
click at [554, 449] on span "Ecommerce" at bounding box center [577, 451] width 51 height 14
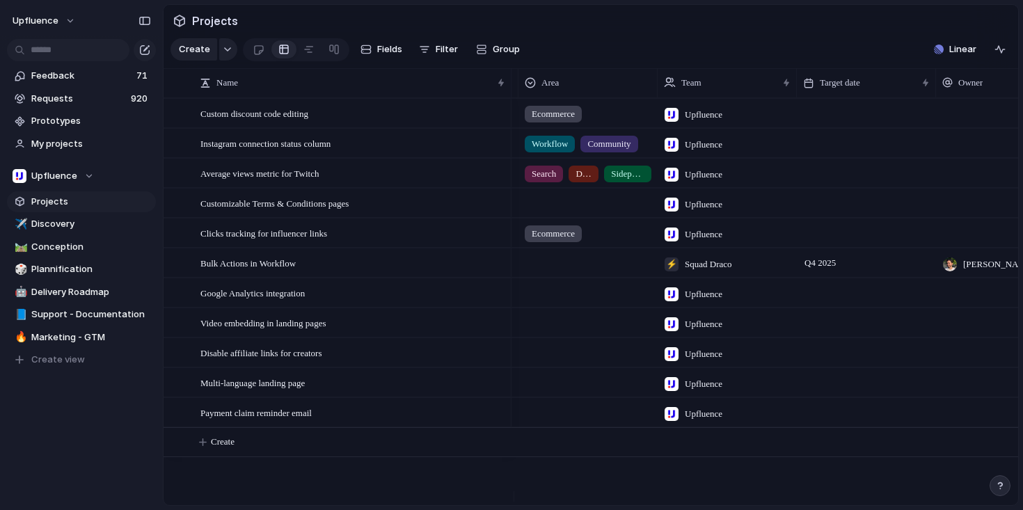
click at [605, 242] on div "Ecommerce" at bounding box center [588, 230] width 138 height 23
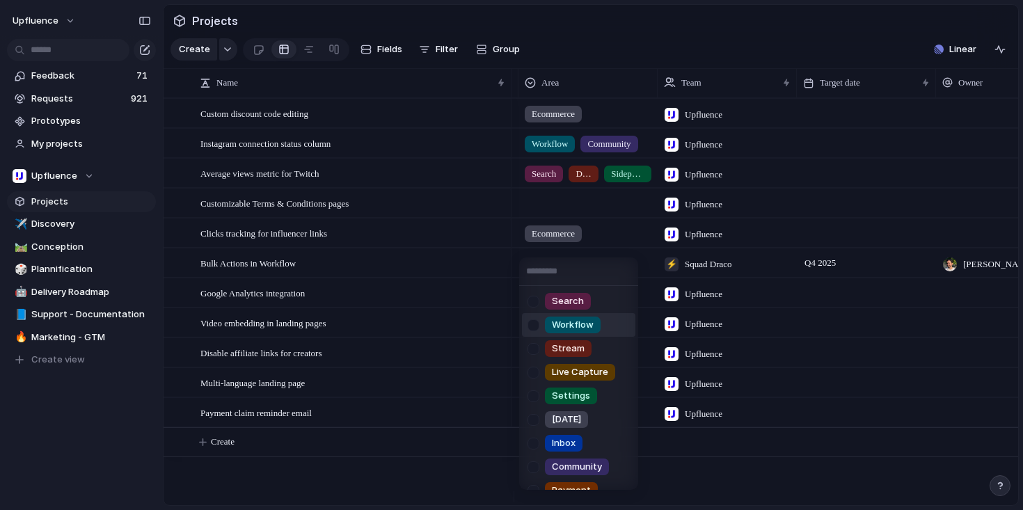
click at [568, 318] on span "Workflow" at bounding box center [573, 325] width 42 height 14
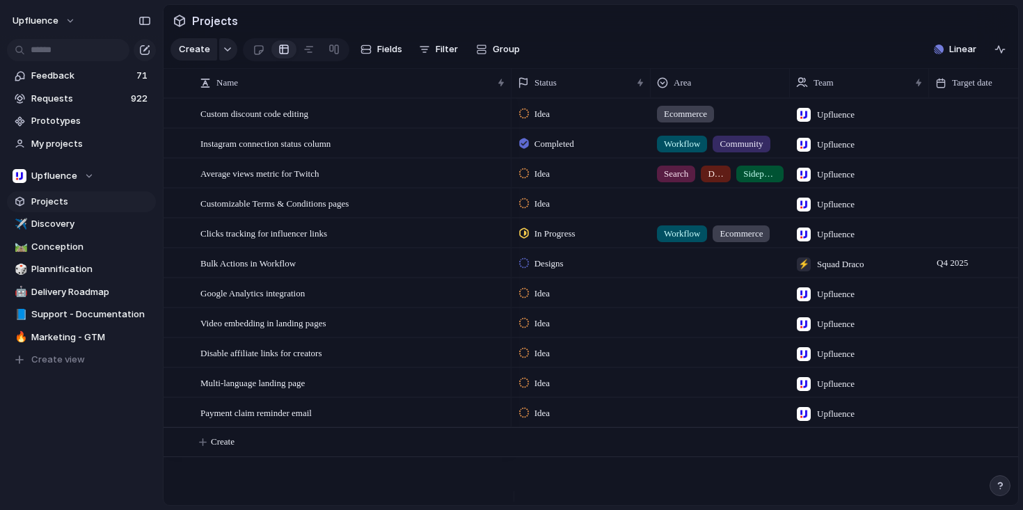
click at [543, 181] on span "Idea" at bounding box center [541, 174] width 15 height 14
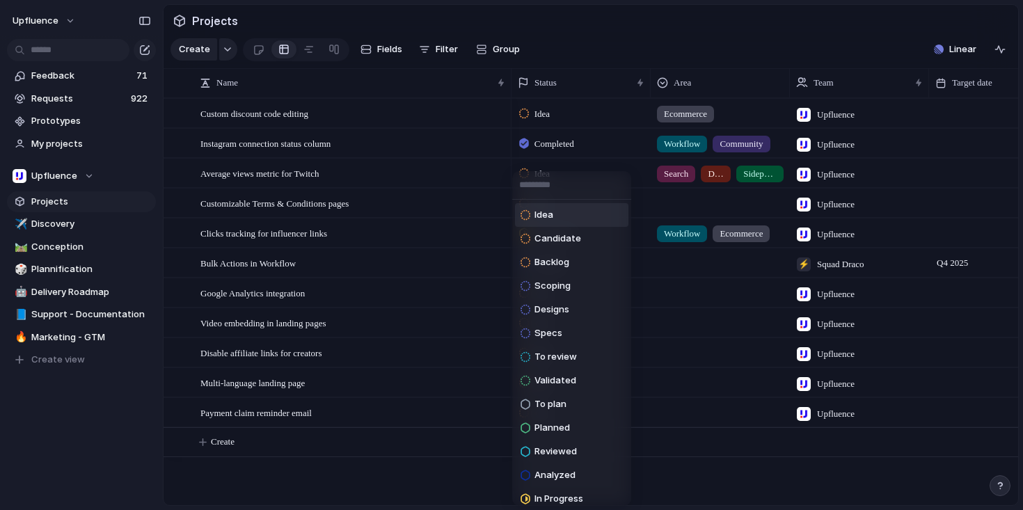
click at [640, 180] on div "Idea Candidate Backlog Scoping Designs Specs To review Validated To plan Planne…" at bounding box center [511, 255] width 1023 height 510
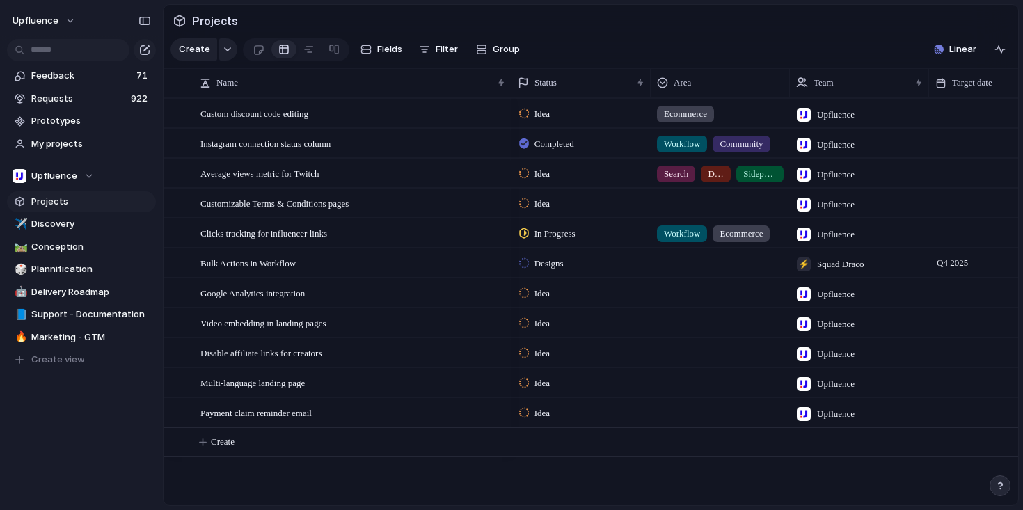
click at [538, 180] on span "Idea" at bounding box center [541, 174] width 15 height 14
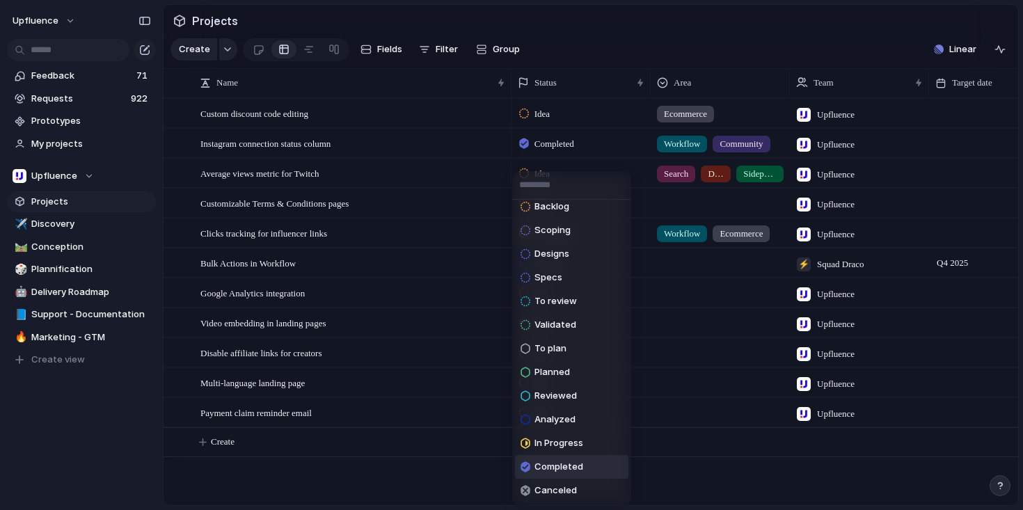
click at [556, 460] on span "Completed" at bounding box center [558, 467] width 49 height 14
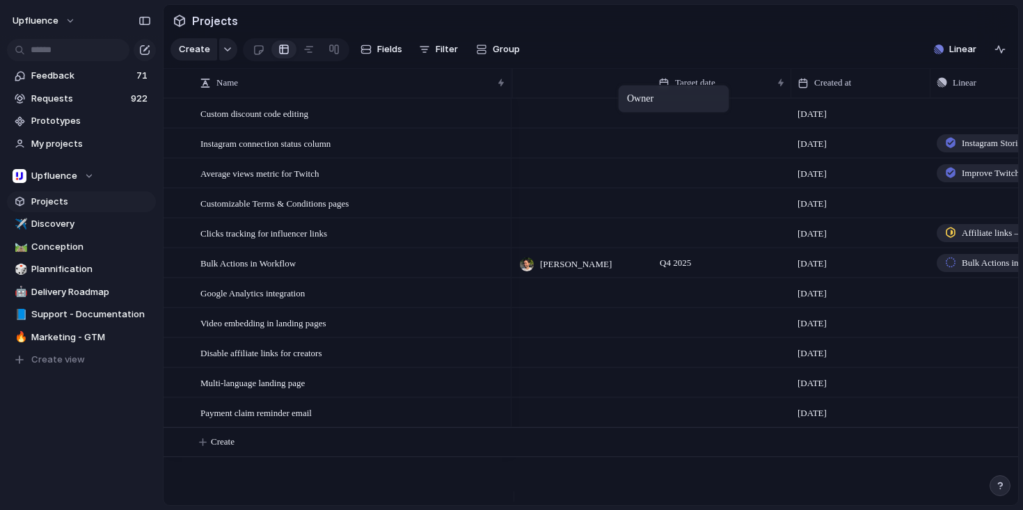
drag, startPoint x: 680, startPoint y: 87, endPoint x: 625, endPoint y: 88, distance: 55.7
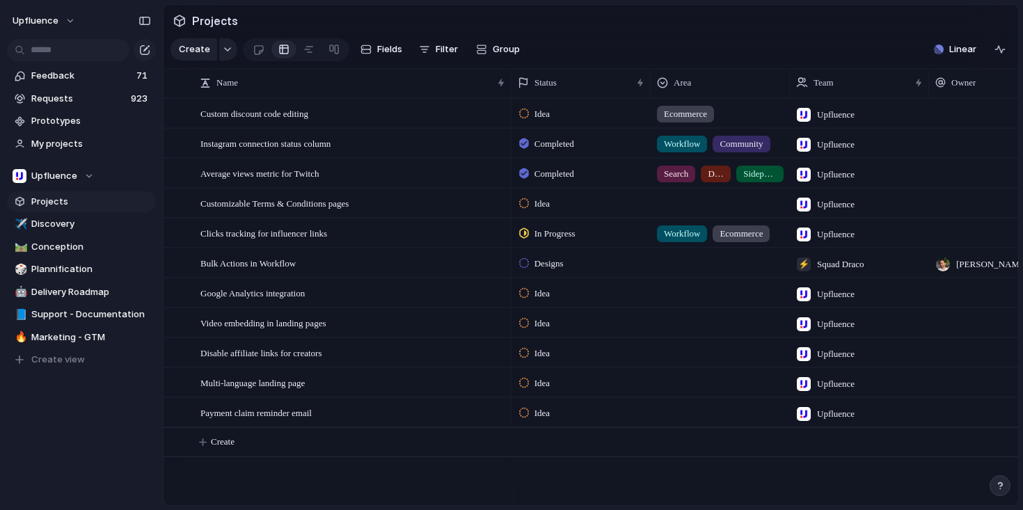
click at [686, 302] on div at bounding box center [720, 290] width 138 height 23
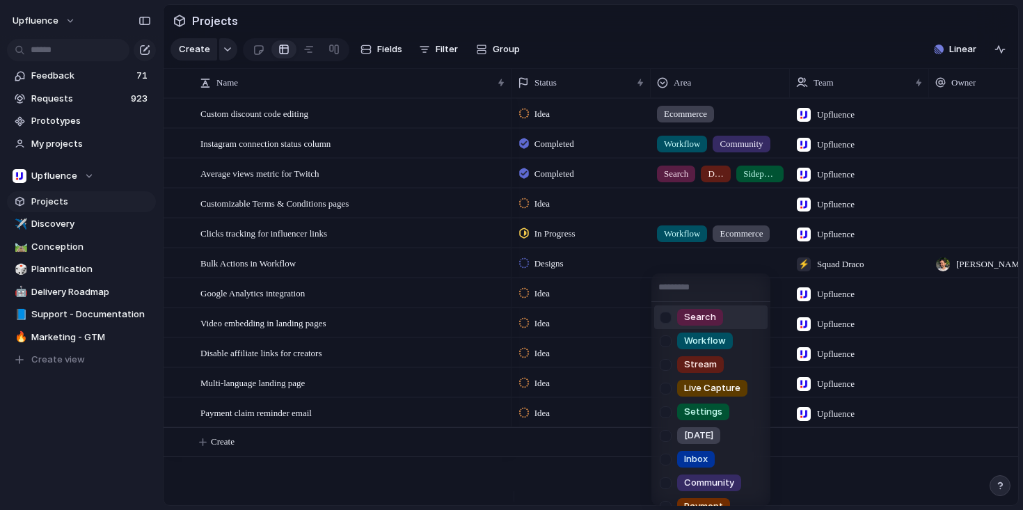
click at [708, 287] on input "text" at bounding box center [710, 287] width 119 height 28
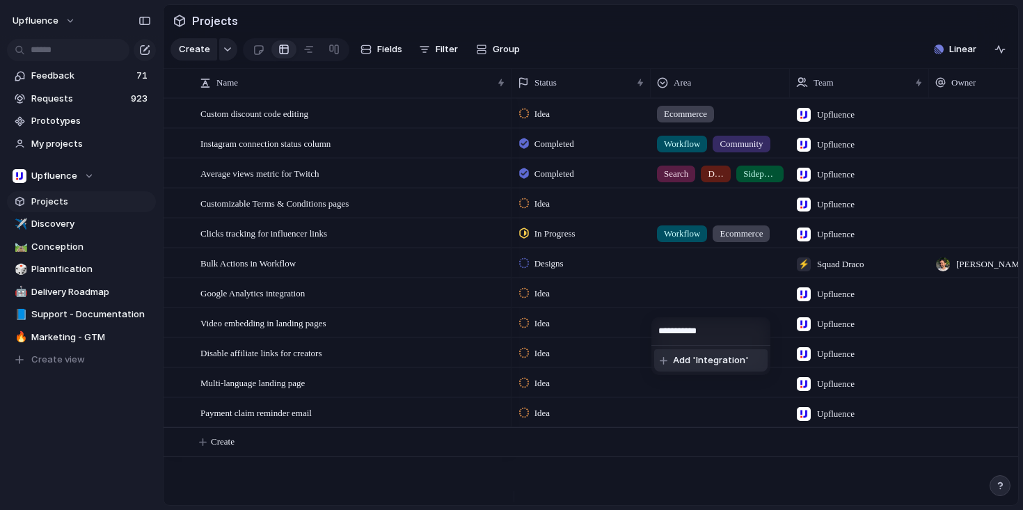
type input "**********"
click at [709, 358] on span "Add 'Integration'" at bounding box center [711, 360] width 76 height 14
click at [704, 362] on div at bounding box center [720, 350] width 138 height 23
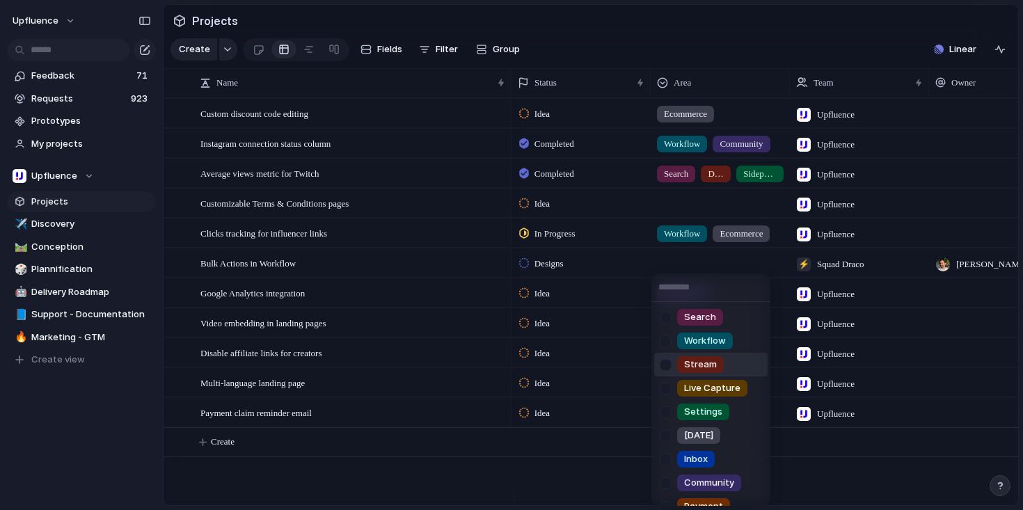
click at [599, 361] on div "Search Workflow Stream Live Capture Settings [DATE] Inbox Community Payment Dat…" at bounding box center [511, 255] width 1023 height 510
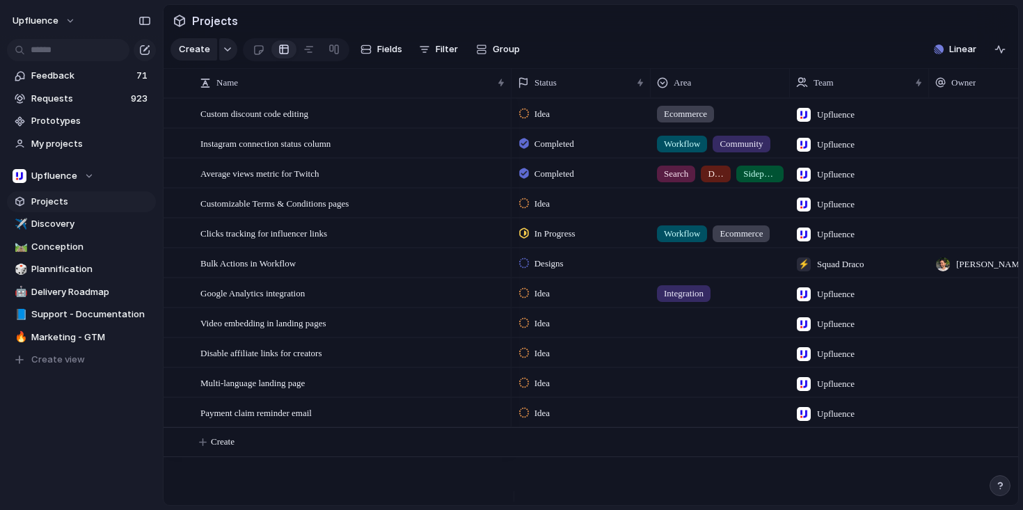
click at [680, 332] on div at bounding box center [720, 320] width 138 height 23
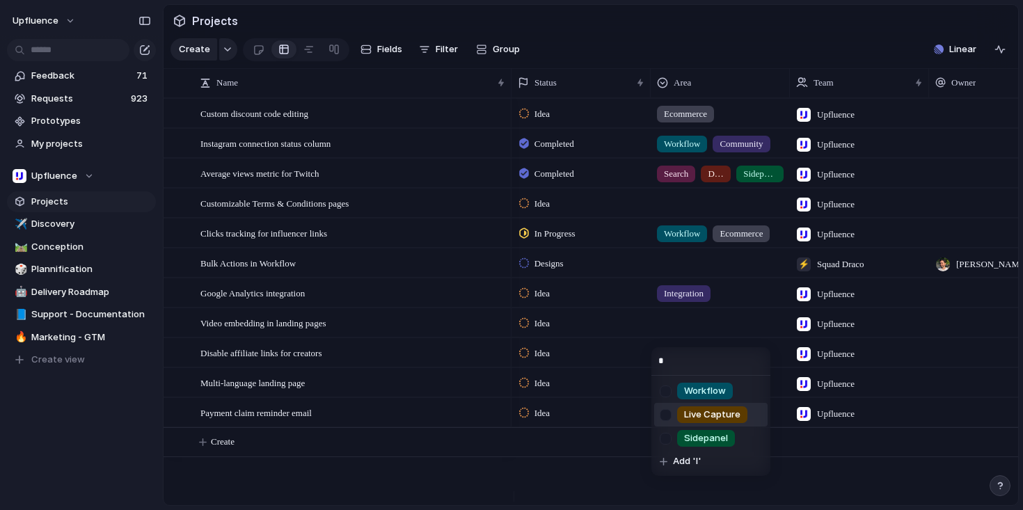
type input "*"
click at [698, 412] on span "Live Capture" at bounding box center [712, 415] width 56 height 14
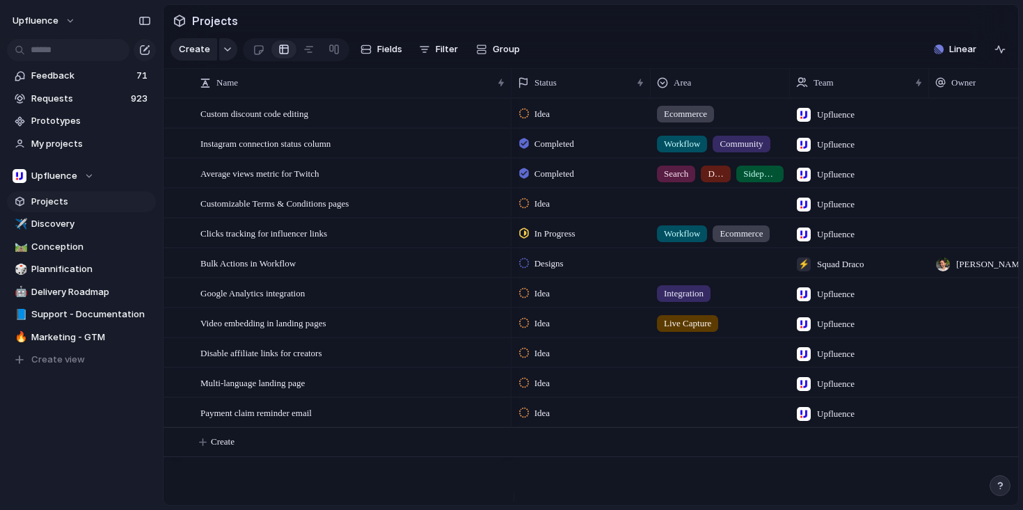
click at [680, 356] on div at bounding box center [720, 350] width 138 height 23
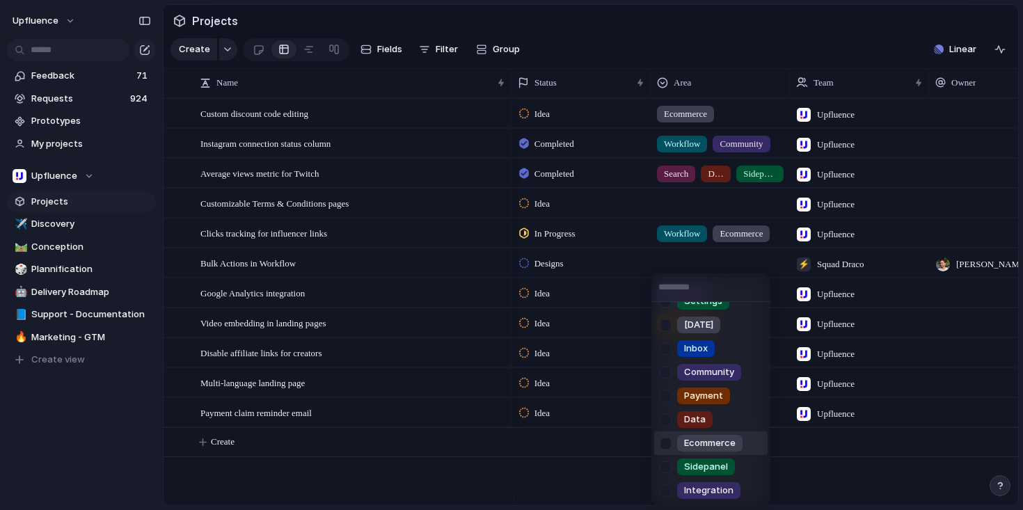
click at [712, 442] on span "Ecommerce" at bounding box center [709, 443] width 51 height 14
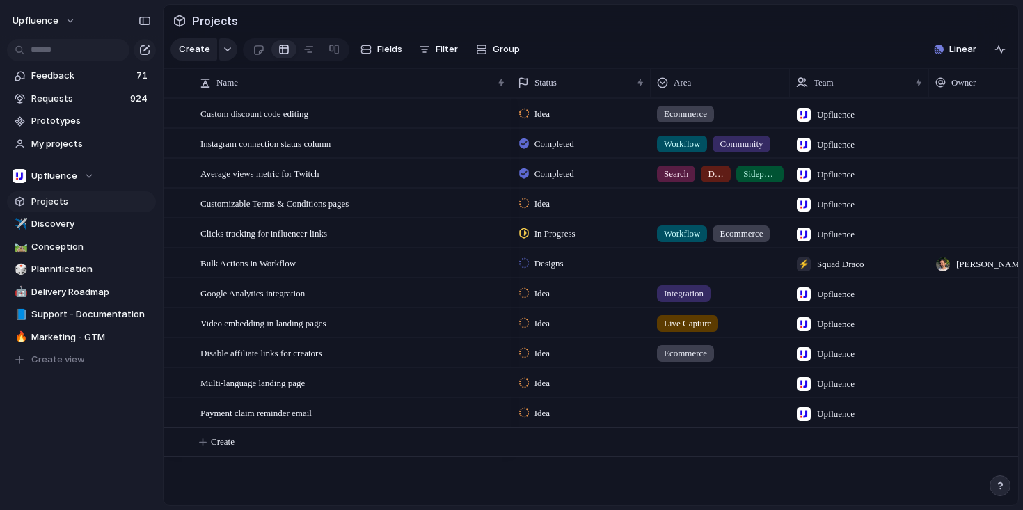
click at [682, 392] on div at bounding box center [720, 380] width 138 height 23
type input "***"
click at [710, 444] on span "Live Capture" at bounding box center [712, 451] width 56 height 14
click at [687, 420] on div at bounding box center [720, 410] width 138 height 23
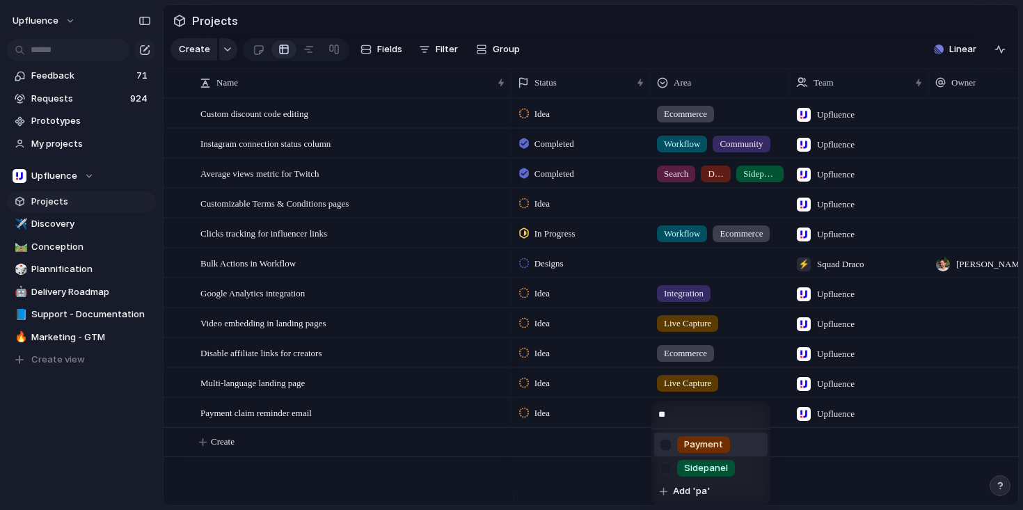
type input "**"
click at [699, 440] on span "Payment" at bounding box center [703, 445] width 39 height 14
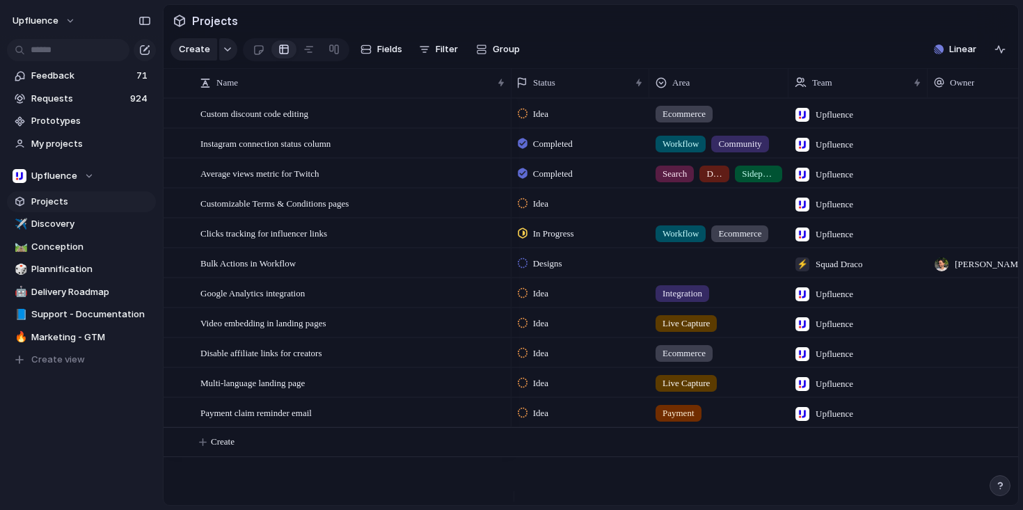
click at [694, 272] on div at bounding box center [719, 260] width 138 height 23
type input "***"
click at [694, 333] on span "Workflow" at bounding box center [703, 331] width 42 height 14
click at [61, 247] on span "Conception" at bounding box center [91, 247] width 120 height 14
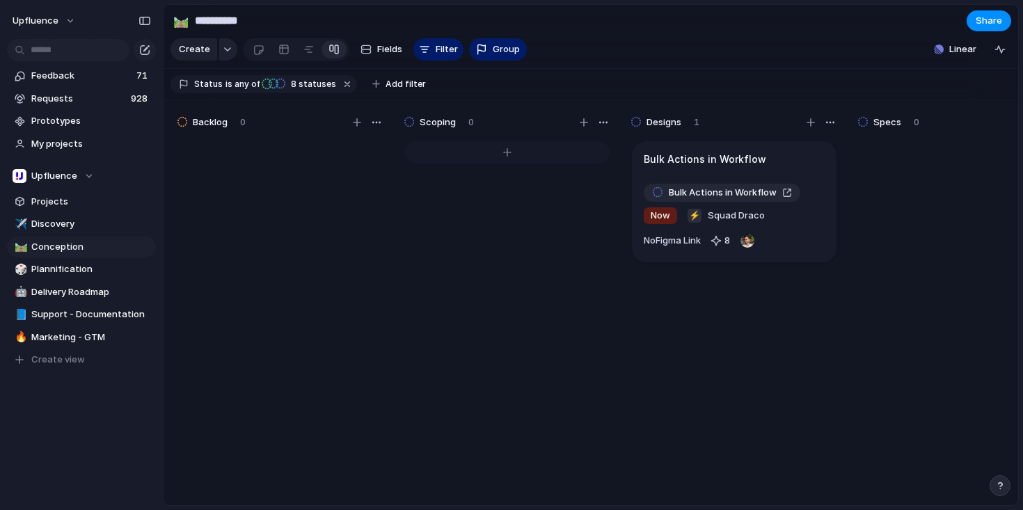
click at [503, 159] on div at bounding box center [507, 152] width 205 height 22
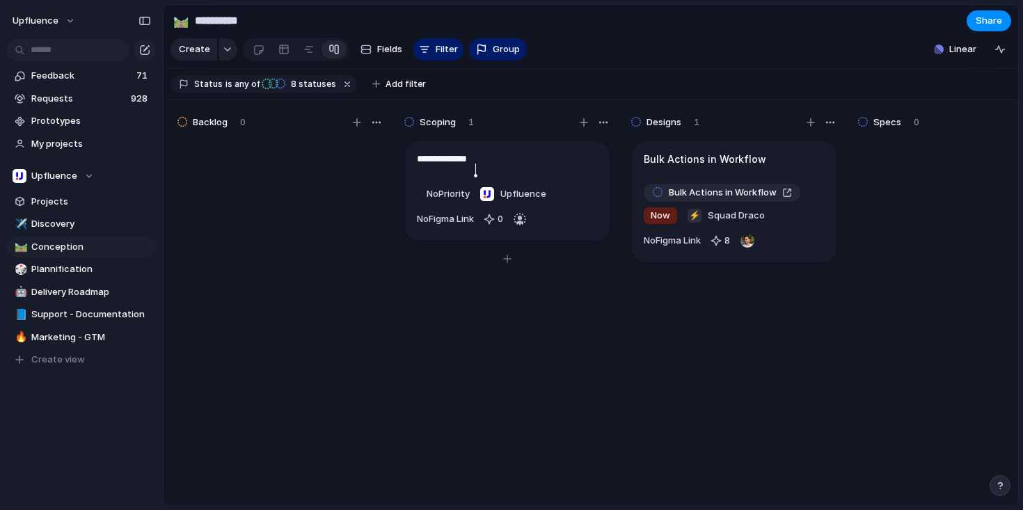
type textarea "**********"
click at [502, 163] on div "Wix integration" at bounding box center [507, 159] width 181 height 15
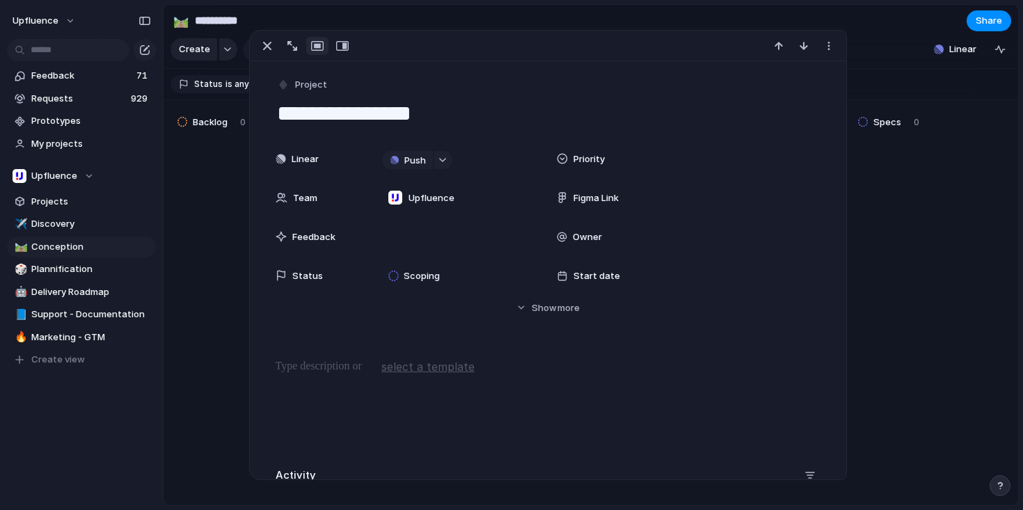
click at [576, 154] on span "Priority" at bounding box center [588, 159] width 31 height 14
click at [689, 207] on span "Now" at bounding box center [682, 209] width 19 height 14
click at [442, 159] on button "button" at bounding box center [443, 160] width 18 height 18
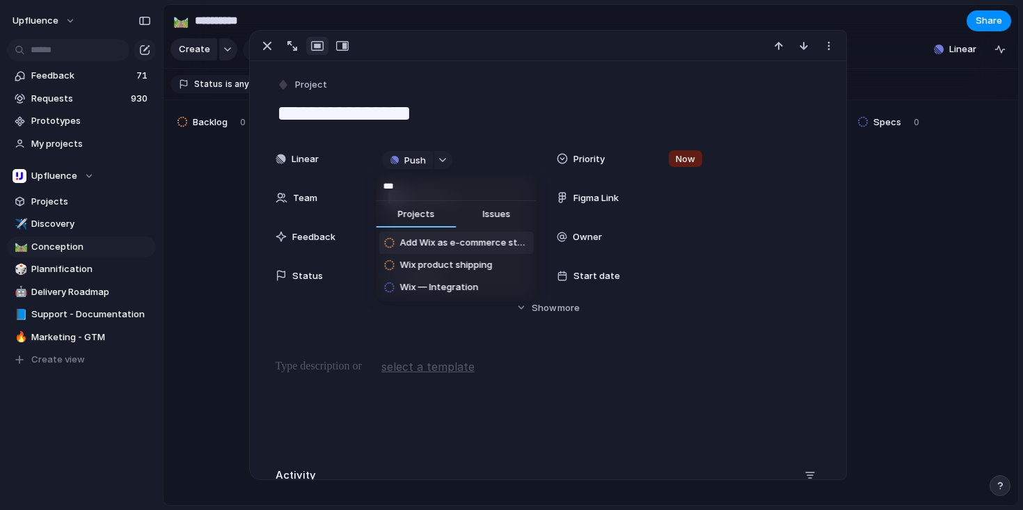
type input "***"
click at [484, 244] on span "Add Wix as e-commerce store" at bounding box center [463, 243] width 128 height 14
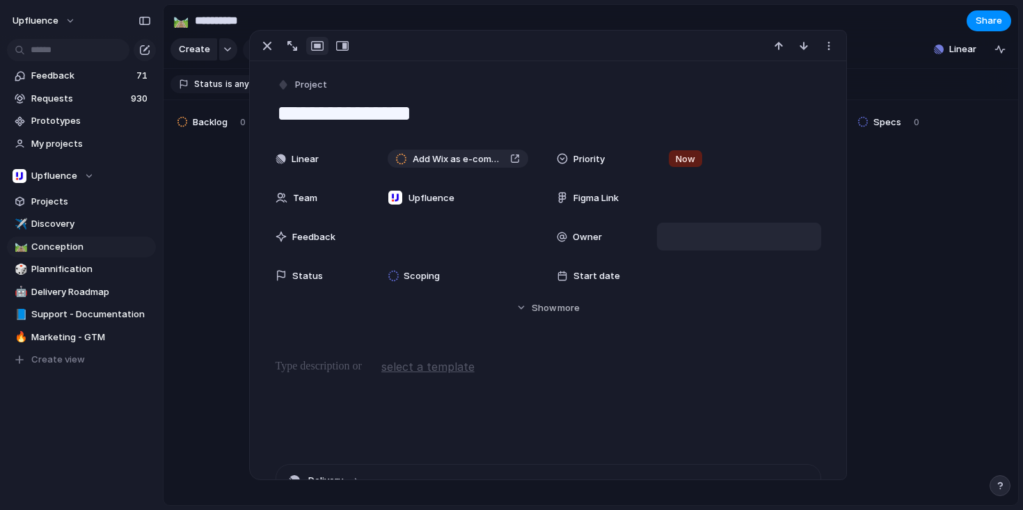
click at [668, 237] on div at bounding box center [739, 236] width 152 height 15
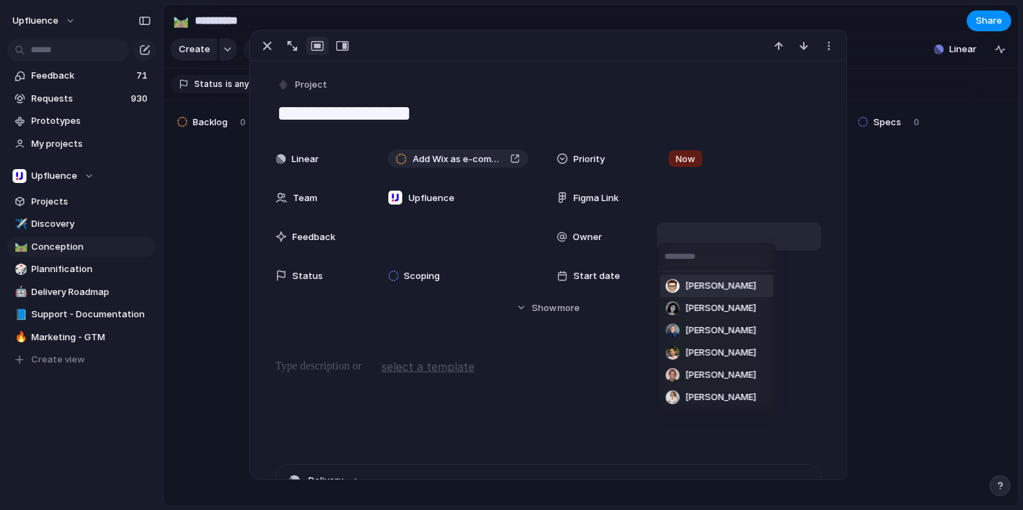
type input "*"
click at [705, 287] on span "[PERSON_NAME]" at bounding box center [720, 286] width 71 height 14
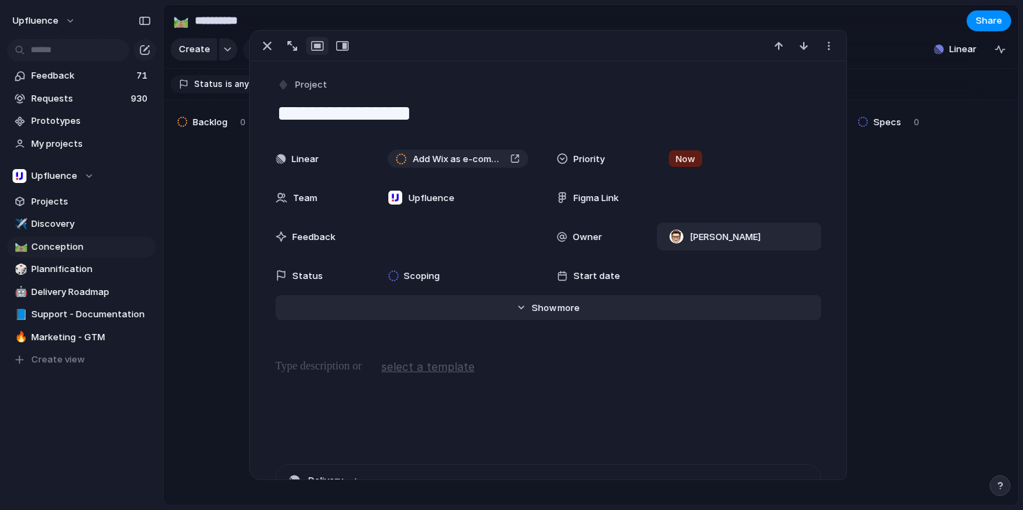
click at [571, 304] on span "more" at bounding box center [568, 308] width 22 height 14
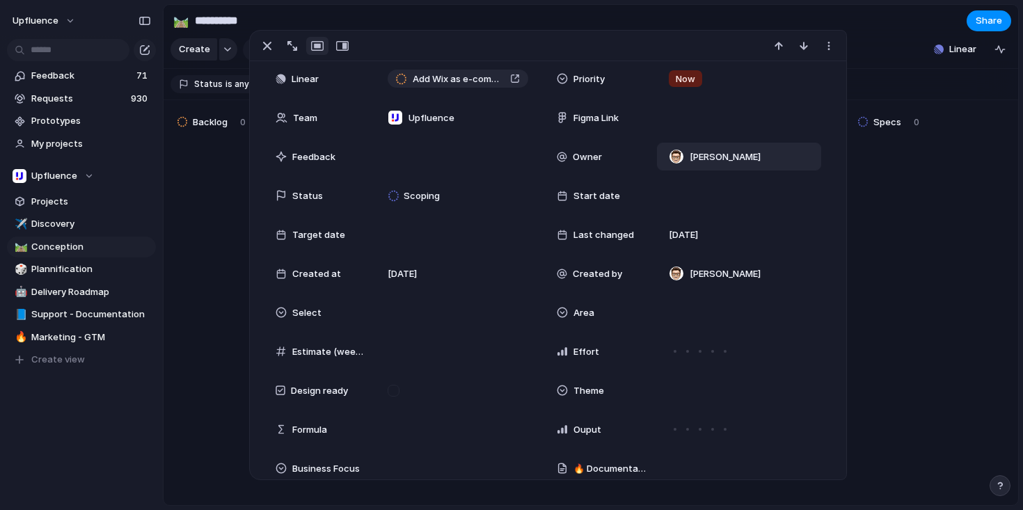
scroll to position [91, 0]
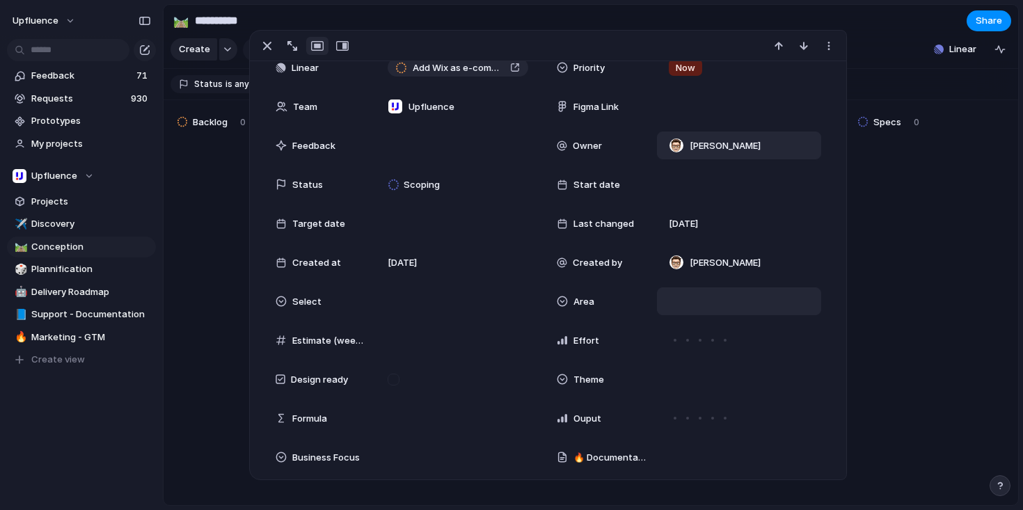
click at [663, 301] on div at bounding box center [739, 301] width 152 height 15
type input "**"
click at [719, 397] on span "Integration" at bounding box center [714, 399] width 49 height 14
click at [740, 304] on div "Integration" at bounding box center [739, 301] width 152 height 15
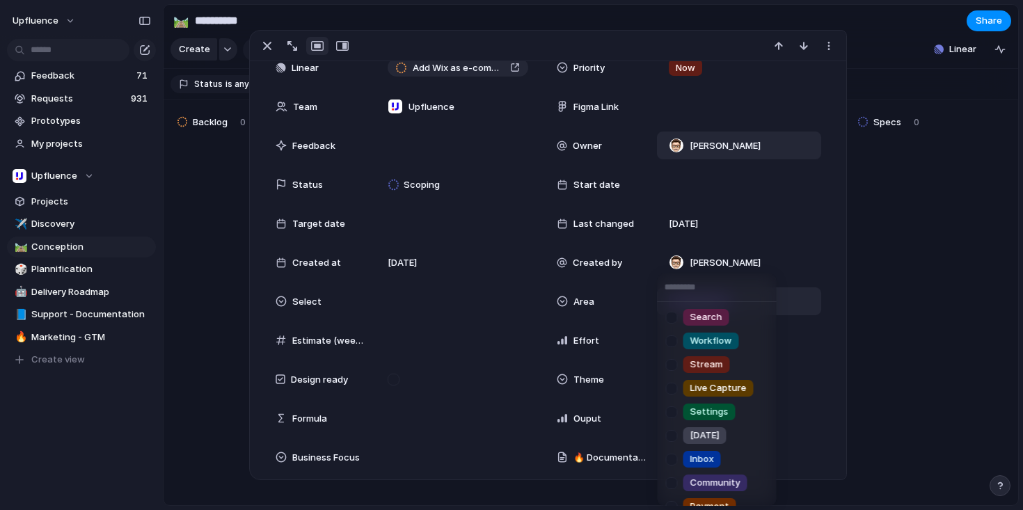
click at [805, 293] on div "Search Workflow Stream Live Capture Settings [DATE] Inbox Community Payment Dat…" at bounding box center [511, 255] width 1023 height 510
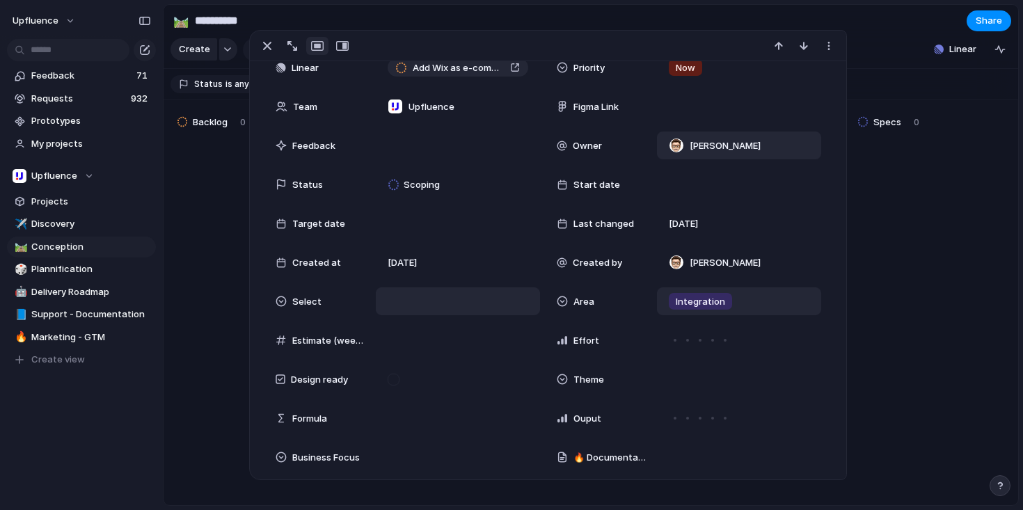
click at [406, 304] on div at bounding box center [458, 301] width 152 height 15
click at [386, 294] on div "Type to add a value" at bounding box center [511, 255] width 1023 height 510
click at [280, 297] on div at bounding box center [280, 301] width 11 height 11
click at [449, 207] on div "Type to add a value" at bounding box center [511, 255] width 1023 height 510
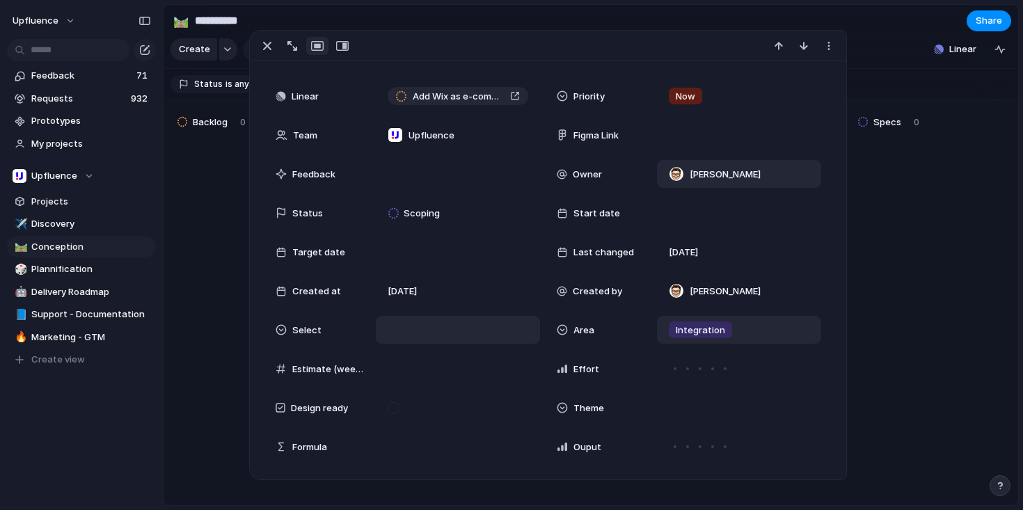
scroll to position [43, 0]
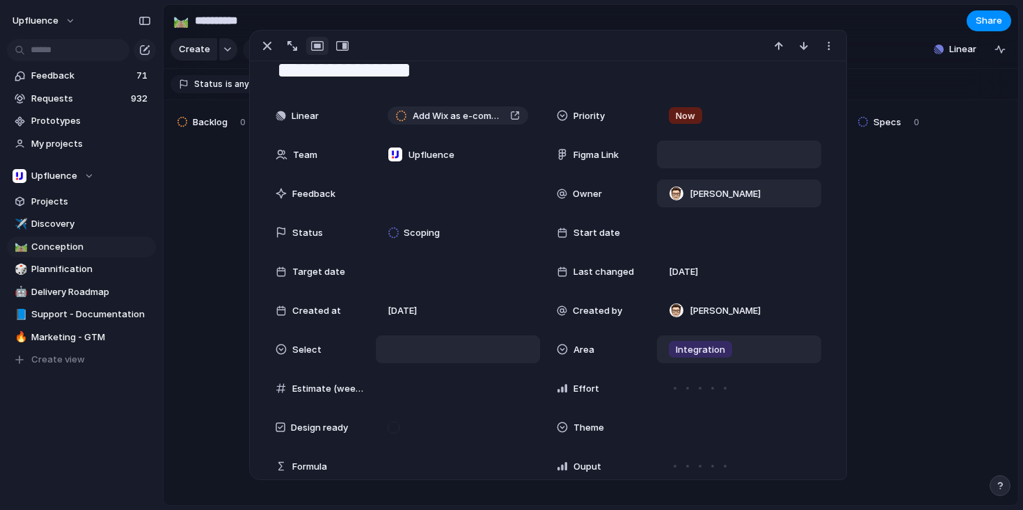
click at [686, 150] on div at bounding box center [739, 154] width 152 height 15
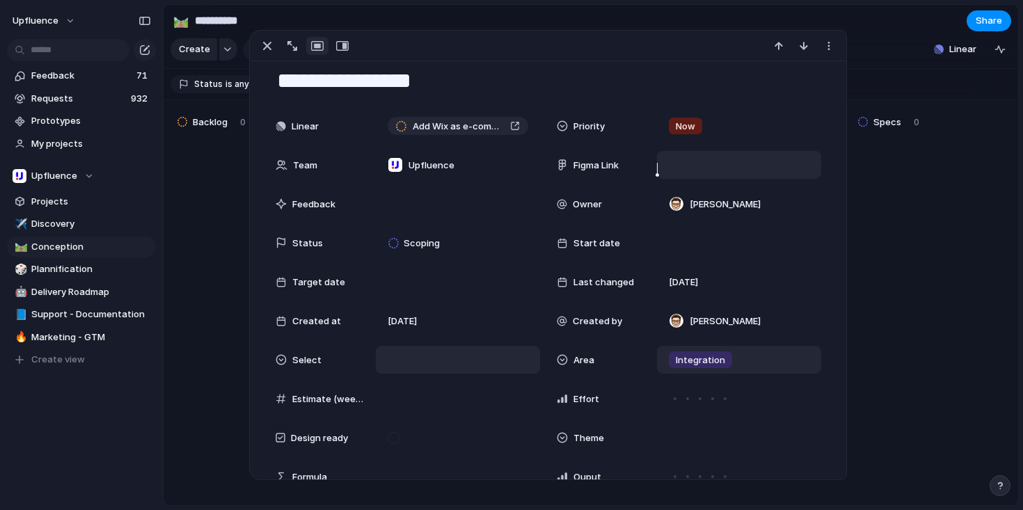
scroll to position [54, 0]
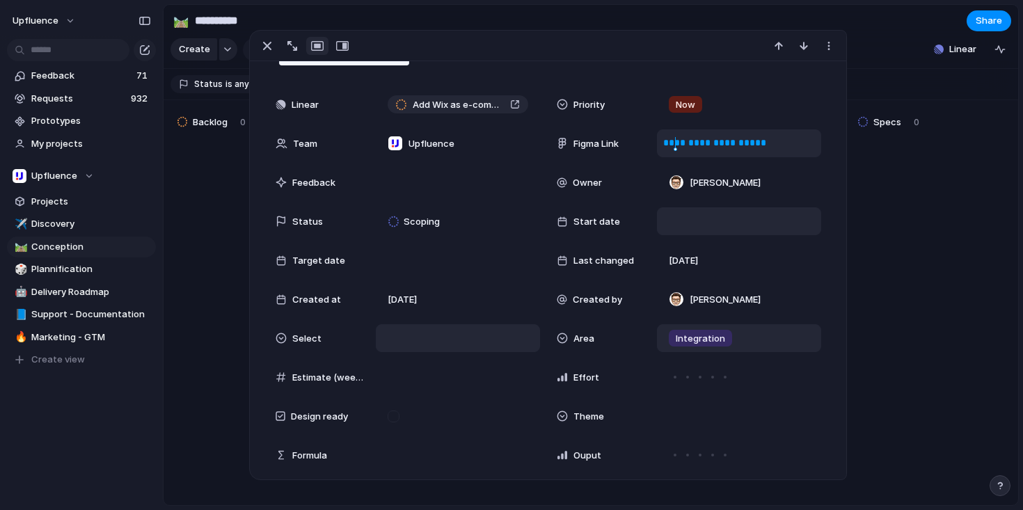
click at [801, 230] on div at bounding box center [739, 221] width 164 height 28
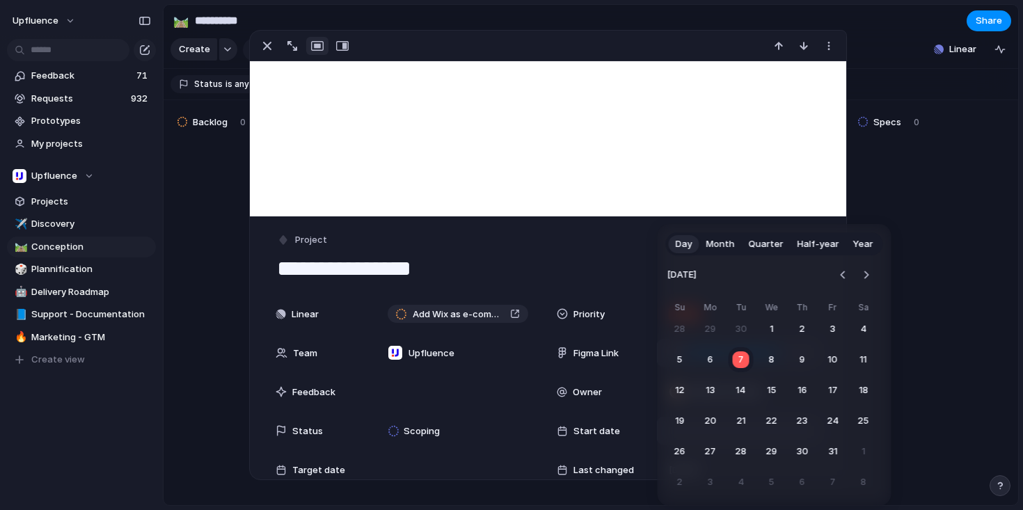
scroll to position [264, 0]
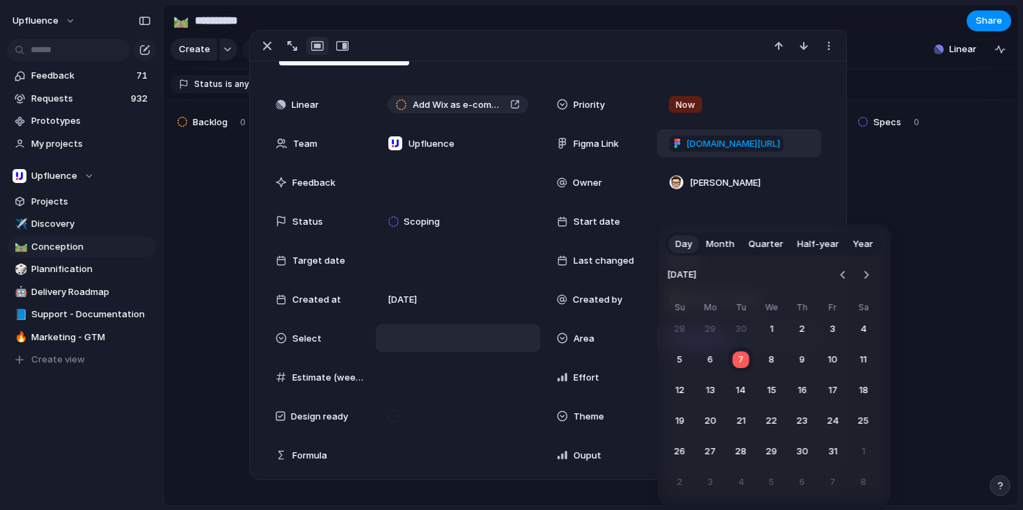
click at [613, 163] on div "Day Month Quarter Half-year Year [DATE] Su Mo Tu We Th Fr Sa 28 29 30 1 2 3 4 5…" at bounding box center [511, 255] width 1023 height 510
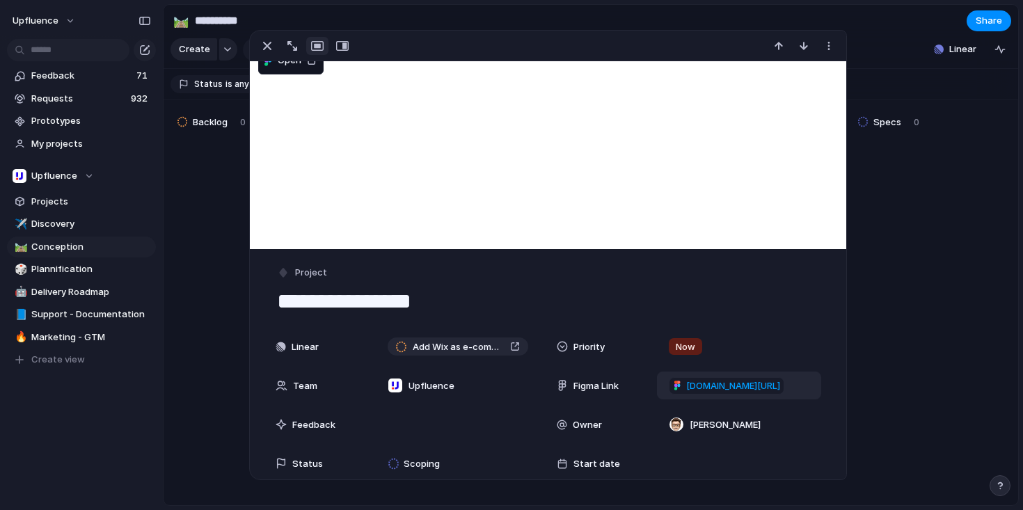
scroll to position [0, 0]
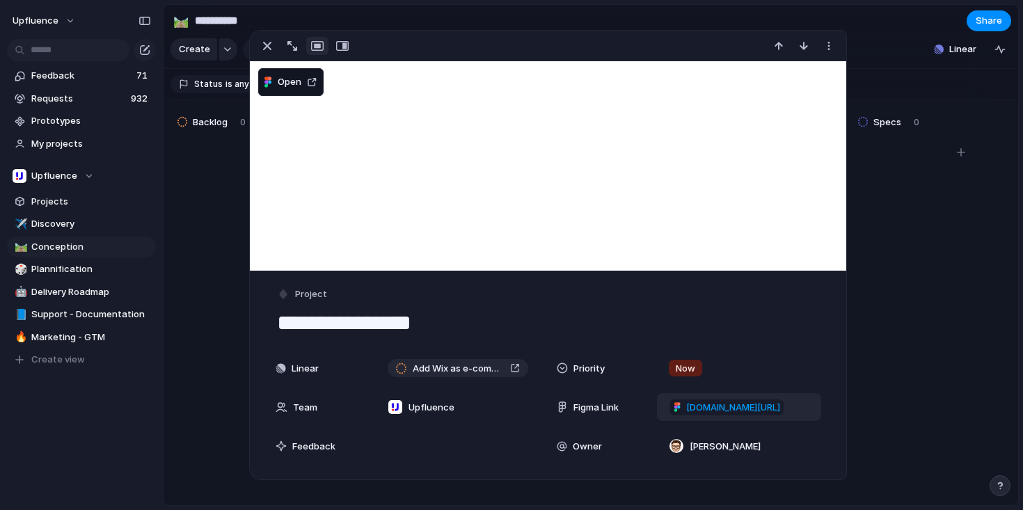
click at [930, 285] on div at bounding box center [960, 328] width 209 height 379
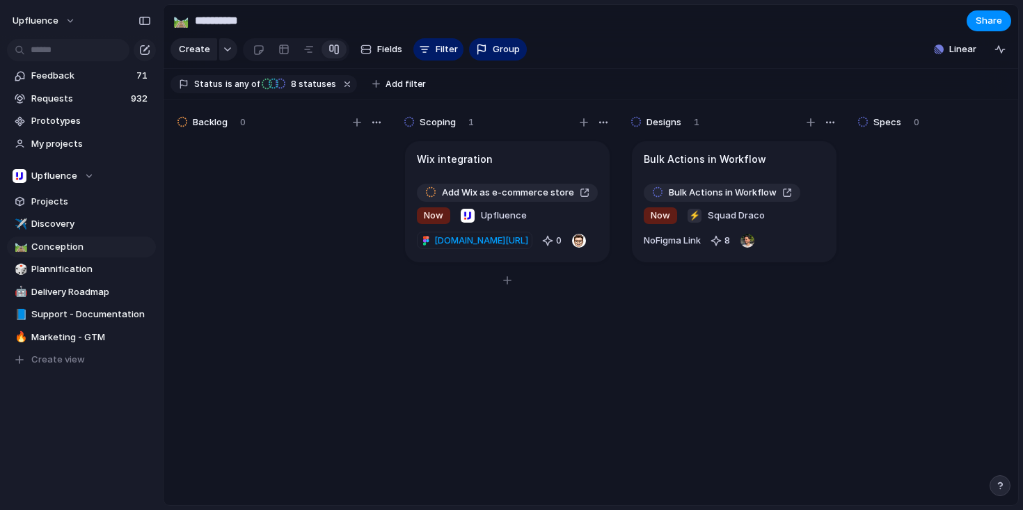
click at [536, 166] on div "Wix integration" at bounding box center [507, 159] width 181 height 15
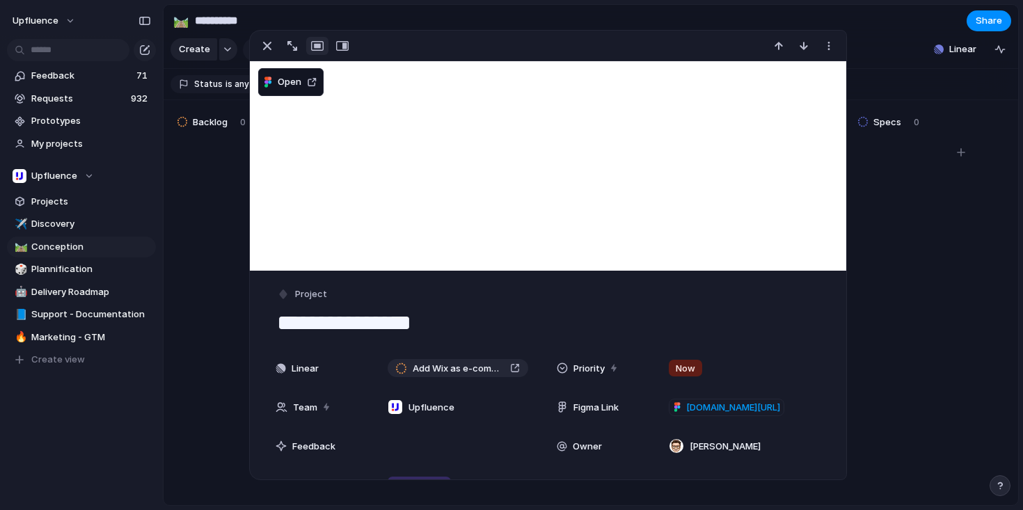
click at [906, 289] on div at bounding box center [960, 328] width 209 height 379
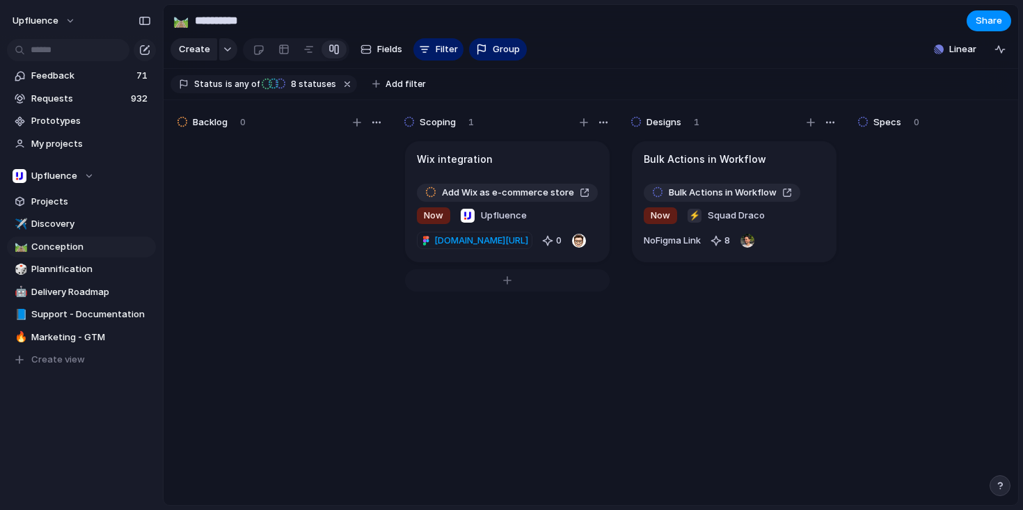
click at [506, 291] on div at bounding box center [507, 280] width 205 height 22
click at [457, 295] on div at bounding box center [507, 287] width 181 height 15
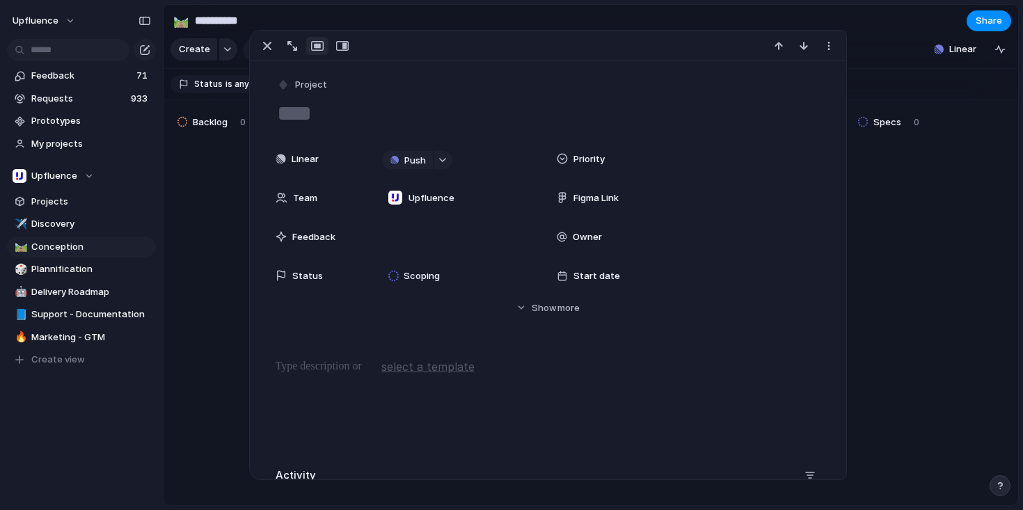
click at [412, 118] on textarea at bounding box center [547, 113] width 545 height 29
paste textarea "**********"
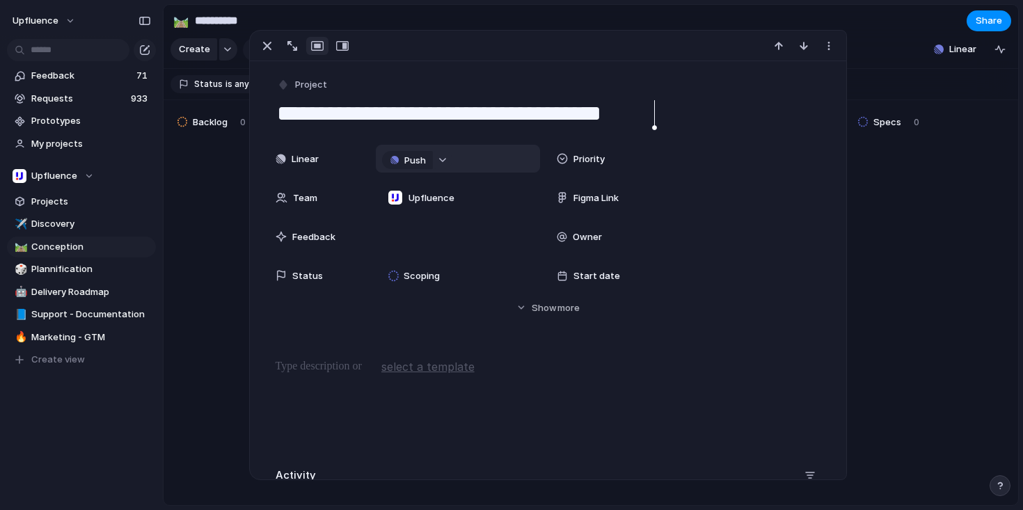
type textarea "**********"
click at [440, 160] on div "button" at bounding box center [443, 160] width 10 height 6
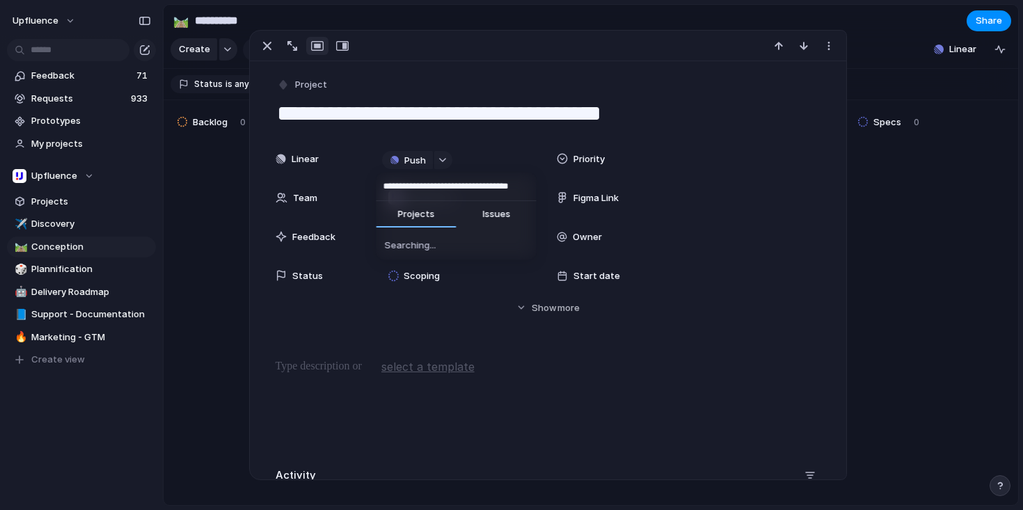
scroll to position [0, 22]
type input "**********"
click at [453, 242] on span "Mailing Sendings as Background Tasks" at bounding box center [463, 243] width 128 height 14
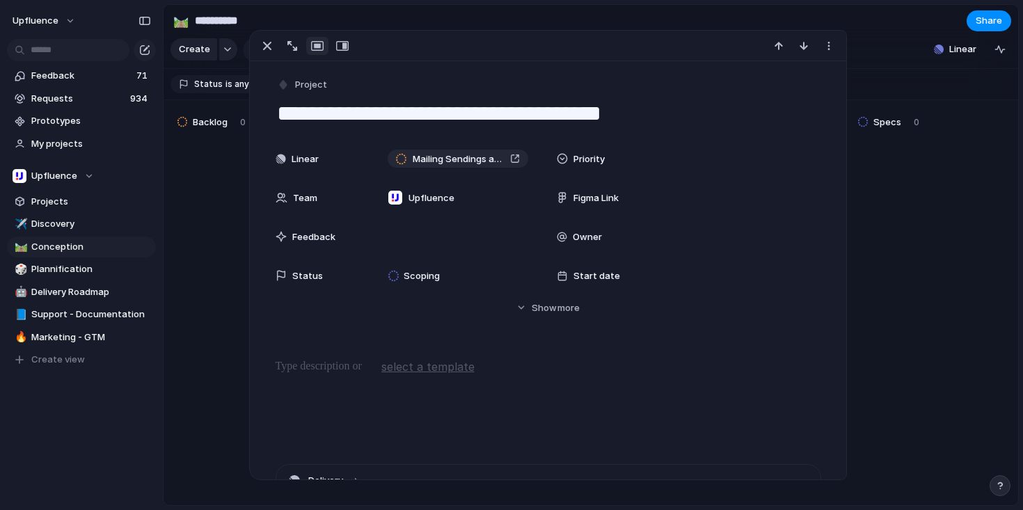
click at [648, 163] on div "Priority" at bounding box center [689, 159] width 264 height 28
click at [678, 157] on div "Now Next Later No Priority" at bounding box center [511, 255] width 1023 height 510
click at [678, 157] on div at bounding box center [739, 158] width 152 height 15
click at [689, 204] on span "Now" at bounding box center [682, 209] width 19 height 14
click at [712, 162] on div "Now" at bounding box center [739, 158] width 152 height 15
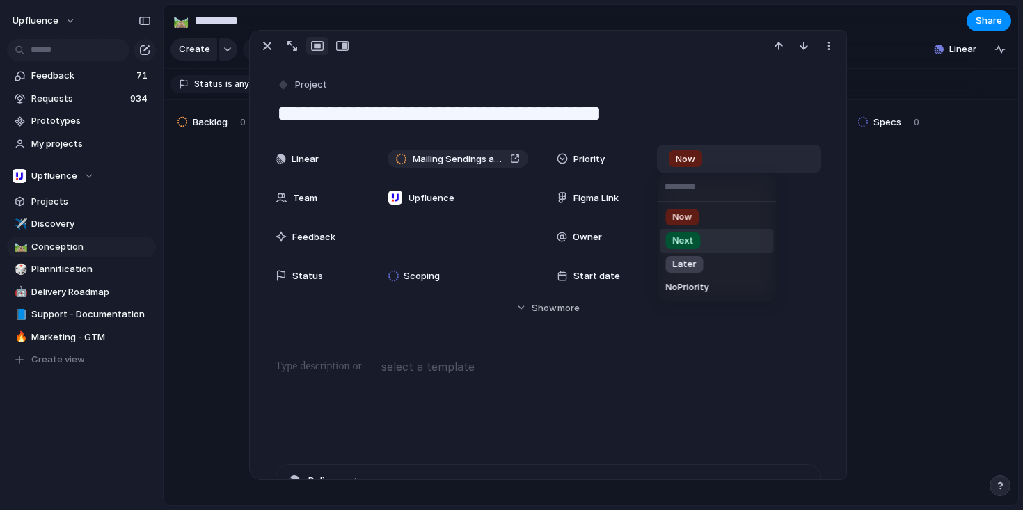
click at [698, 237] on div "Next" at bounding box center [683, 240] width 35 height 17
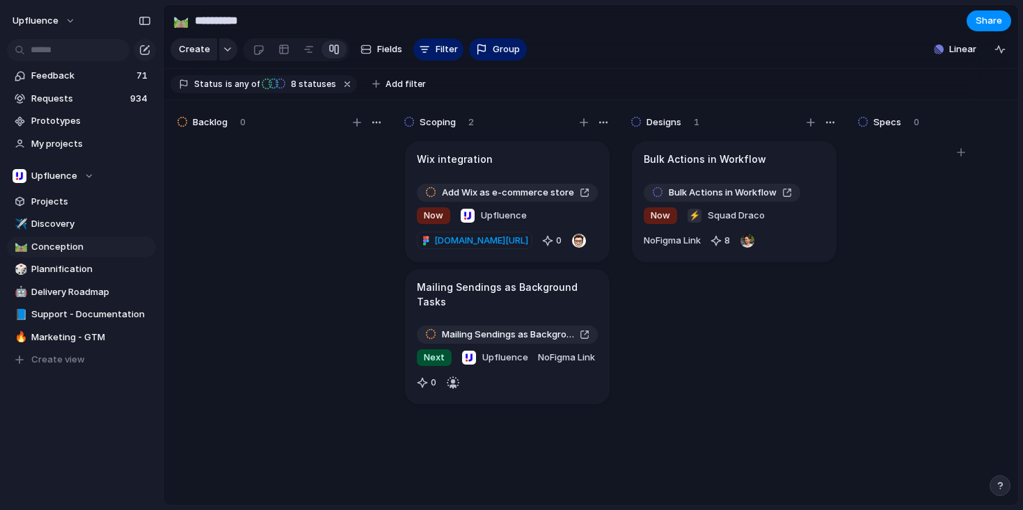
click at [900, 241] on div at bounding box center [960, 328] width 209 height 379
click at [460, 390] on div "button" at bounding box center [453, 383] width 14 height 14
type input "***"
click at [568, 472] on span "[PERSON_NAME]" at bounding box center [580, 473] width 71 height 14
click at [987, 15] on button "Share" at bounding box center [988, 20] width 45 height 21
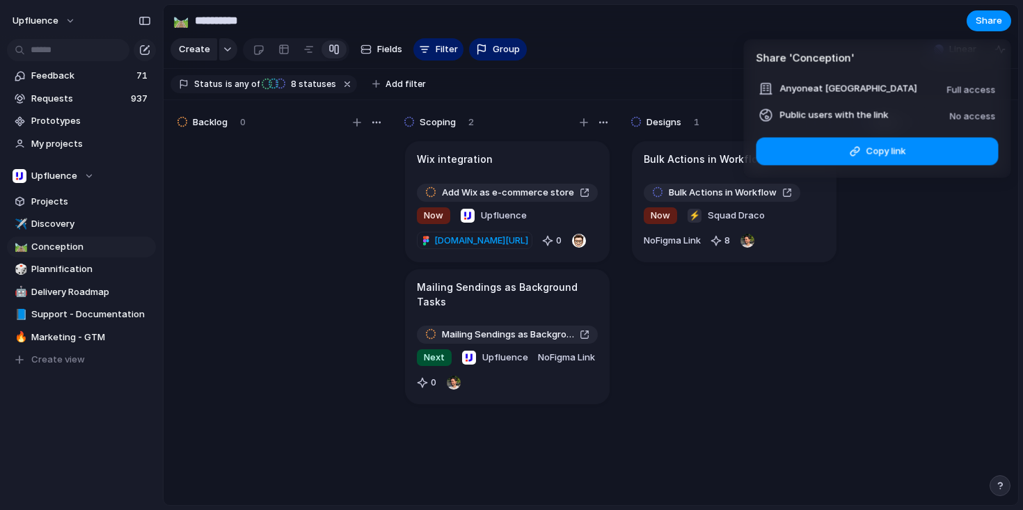
click at [962, 113] on span "No access" at bounding box center [973, 115] width 46 height 11
click at [904, 149] on button "Copy link" at bounding box center [877, 151] width 242 height 28
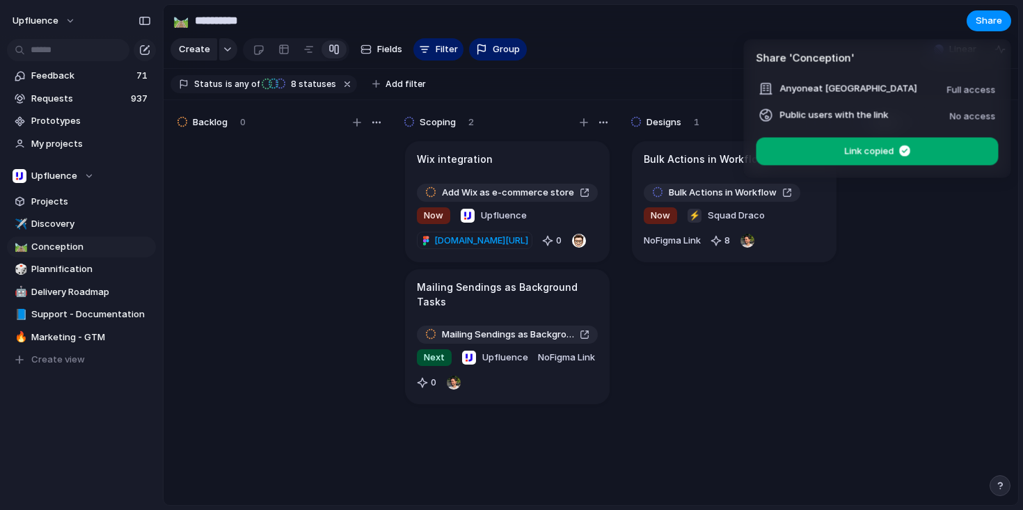
click at [850, 31] on div "Share ' Conception ' Anyone at Upfluence Full access Public users with the link…" at bounding box center [511, 255] width 1023 height 510
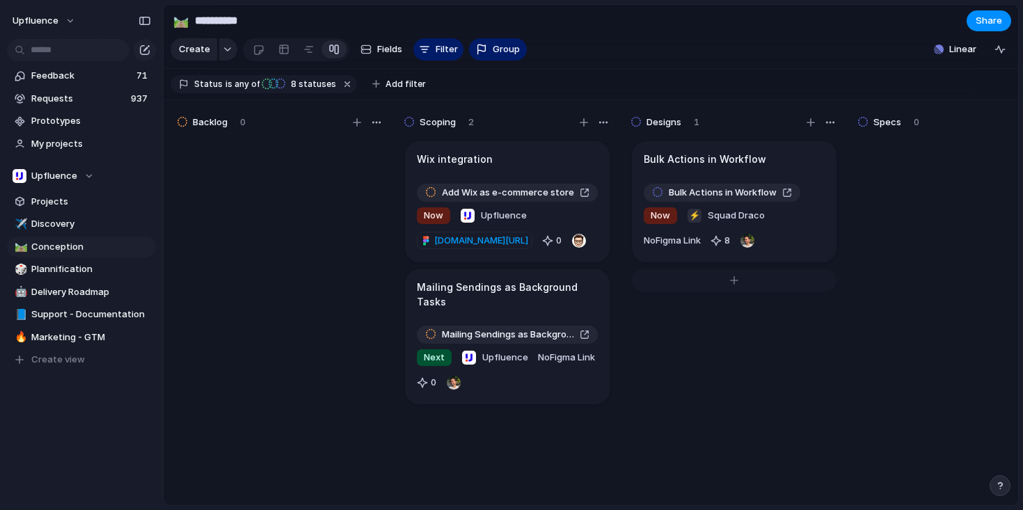
click at [730, 289] on div at bounding box center [734, 280] width 205 height 22
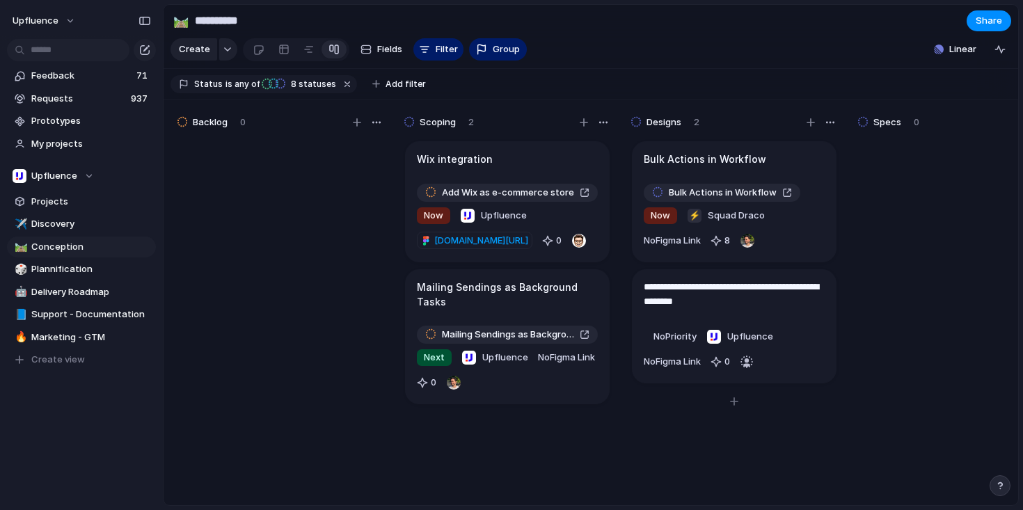
type textarea "**********"
click at [769, 321] on article "💣 Auto-switch to regular mailing on campaign sender error No Priority Upfluence…" at bounding box center [734, 326] width 205 height 114
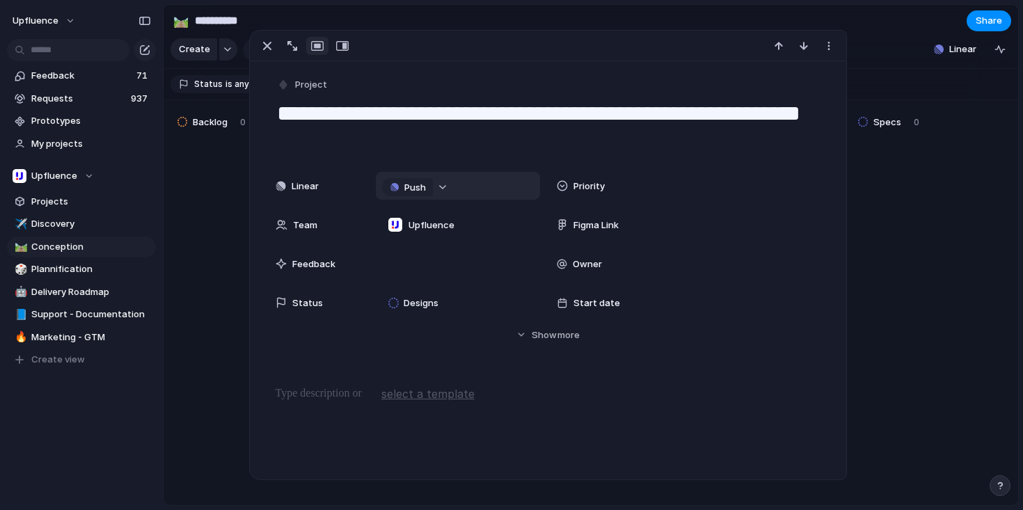
click at [442, 190] on button "button" at bounding box center [443, 187] width 18 height 18
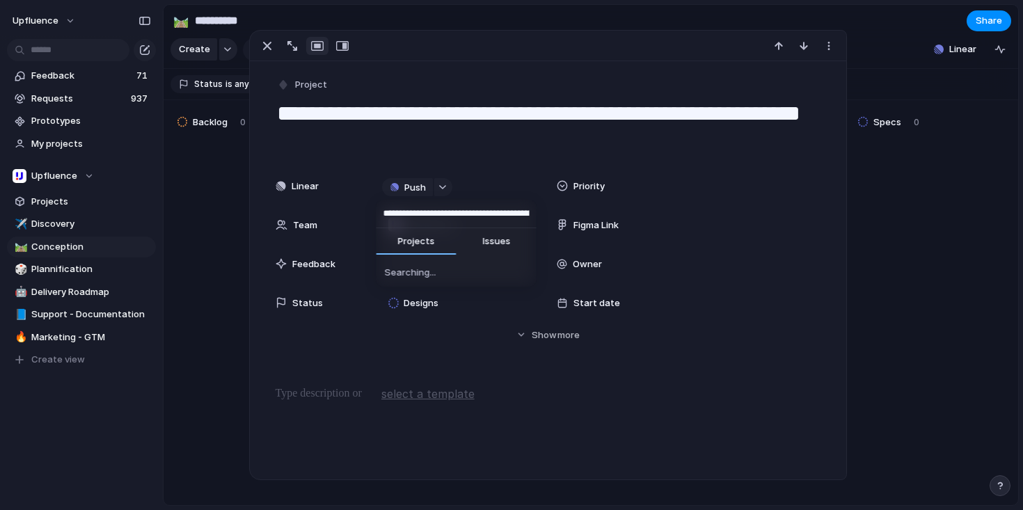
scroll to position [0, 109]
type input "**********"
click at [497, 246] on span "Issues" at bounding box center [496, 241] width 28 height 14
click at [466, 271] on span "💣 Auto-switch to regular mailing on campaign sender error" at bounding box center [464, 270] width 128 height 14
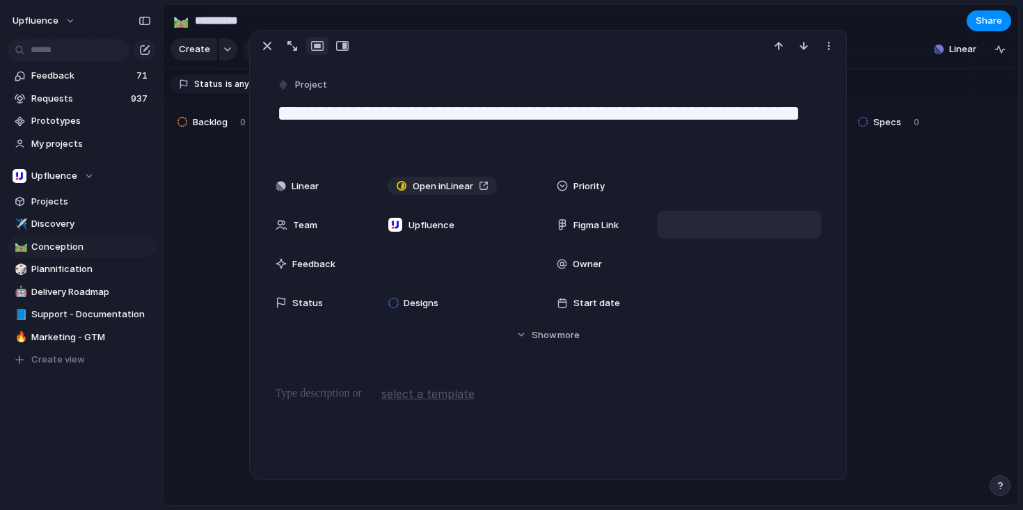
click at [681, 233] on div at bounding box center [739, 225] width 164 height 28
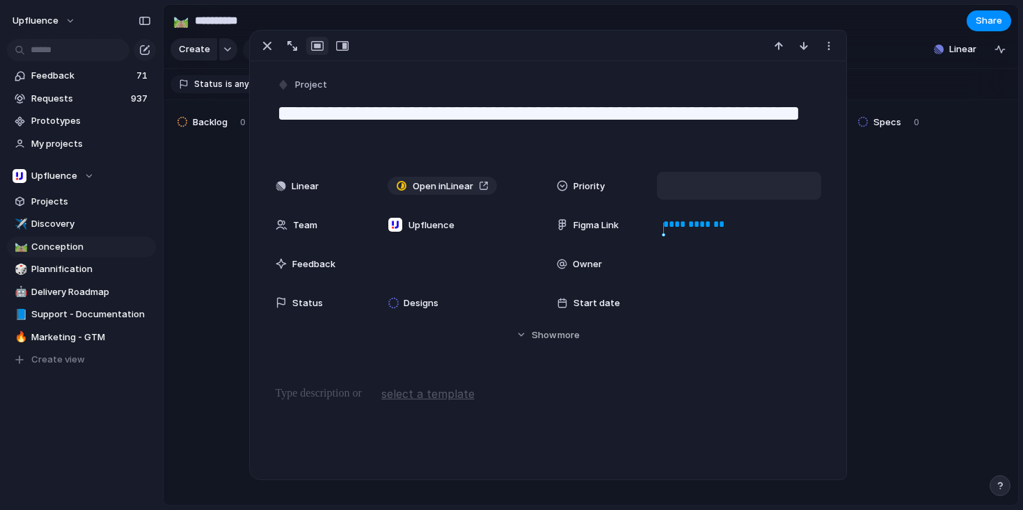
click at [687, 385] on div "**********" at bounding box center [548, 307] width 597 height 493
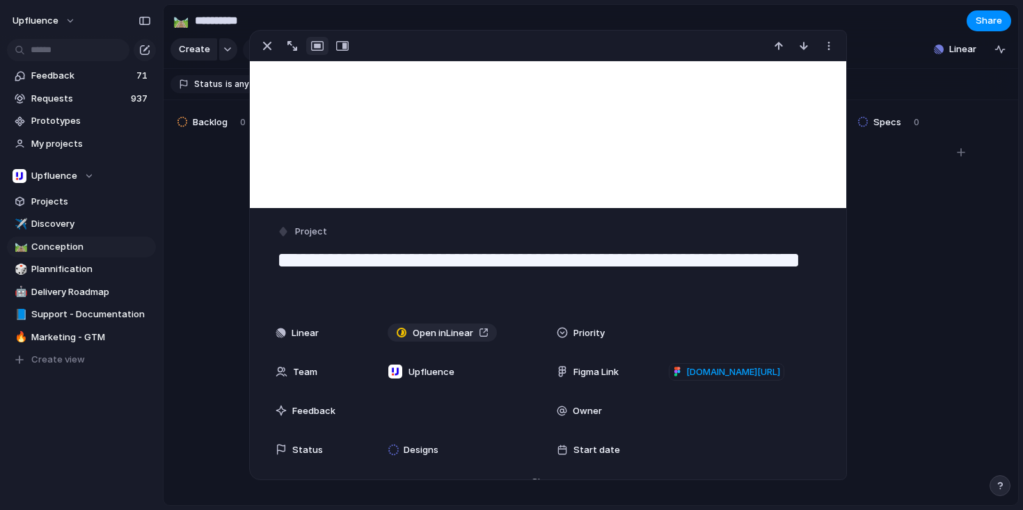
scroll to position [81, 0]
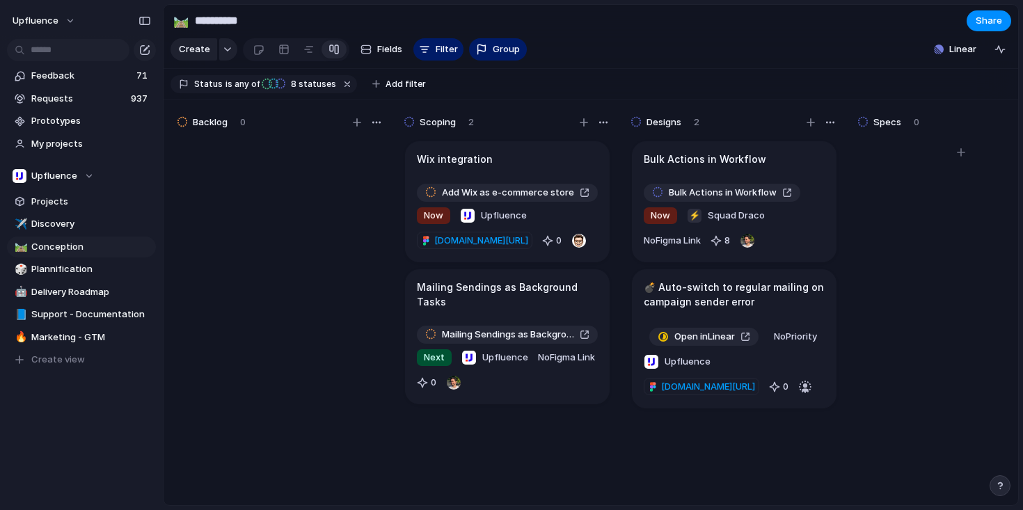
click at [878, 221] on div at bounding box center [960, 328] width 209 height 379
click at [774, 342] on span "No Priority" at bounding box center [795, 335] width 43 height 11
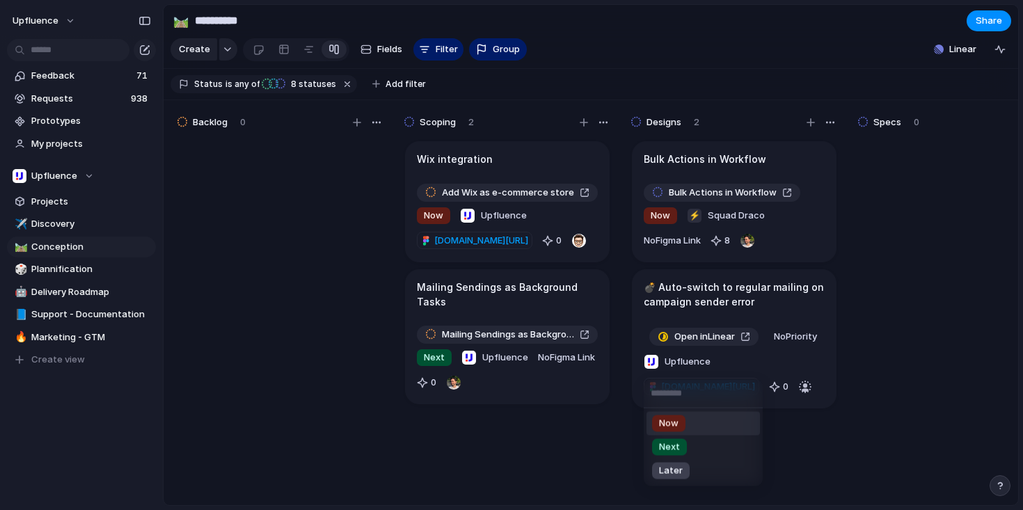
click at [699, 422] on li "Now" at bounding box center [702, 424] width 113 height 24
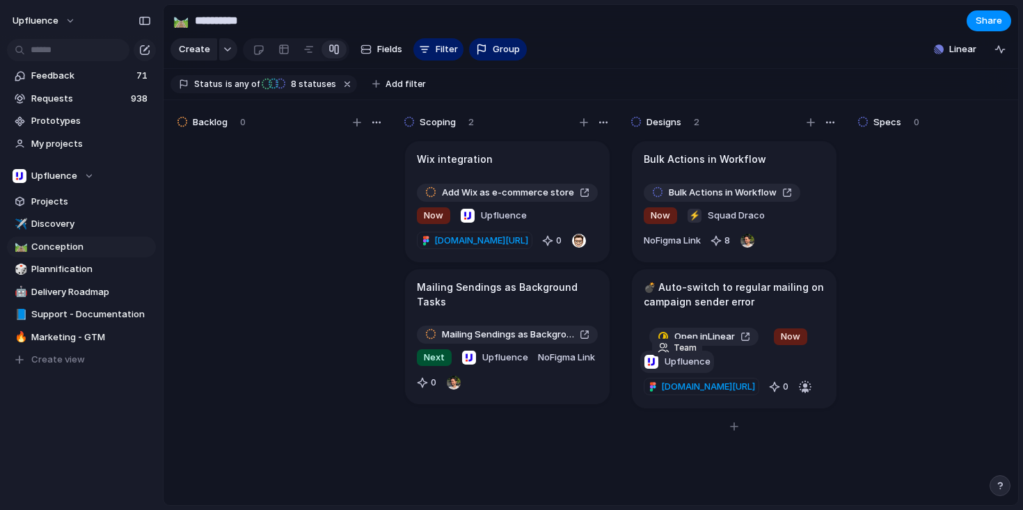
click at [682, 369] on span "Upfluence" at bounding box center [687, 362] width 46 height 14
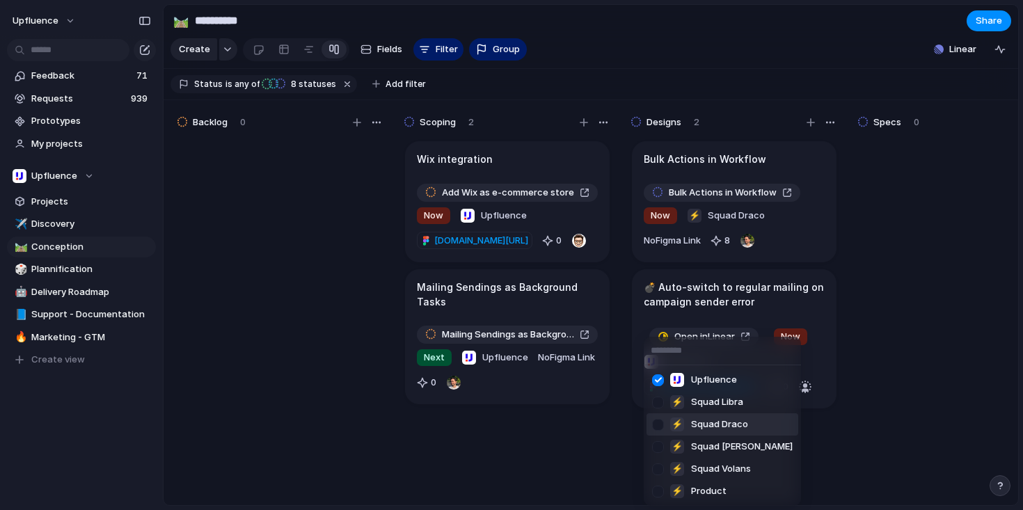
click at [701, 424] on span "Squad Draco" at bounding box center [719, 424] width 57 height 14
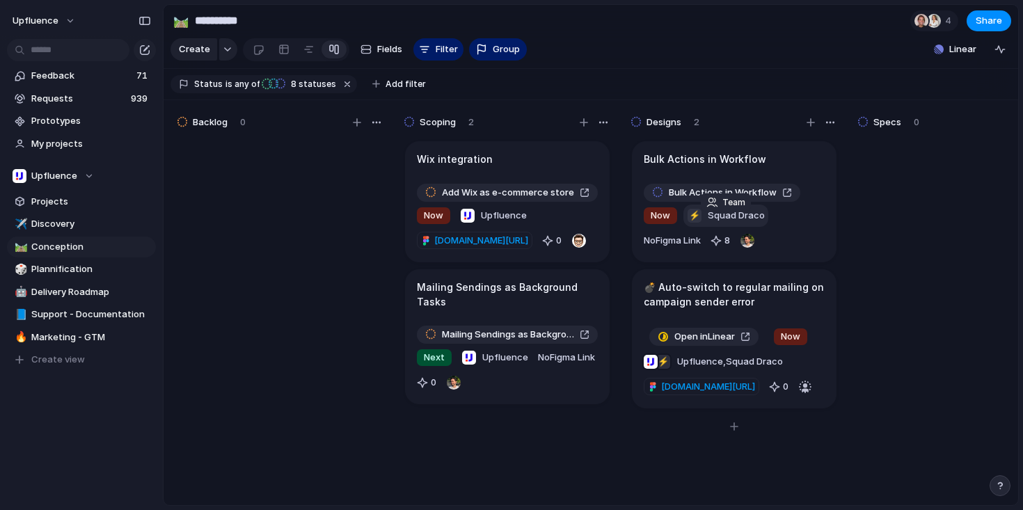
click at [744, 223] on span "Squad Draco" at bounding box center [735, 216] width 57 height 14
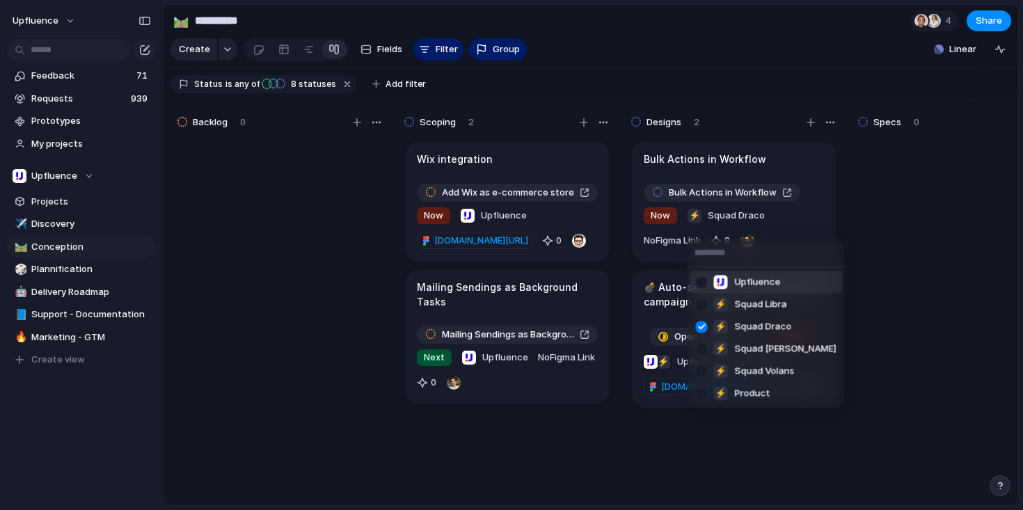
click at [703, 282] on div at bounding box center [701, 282] width 24 height 24
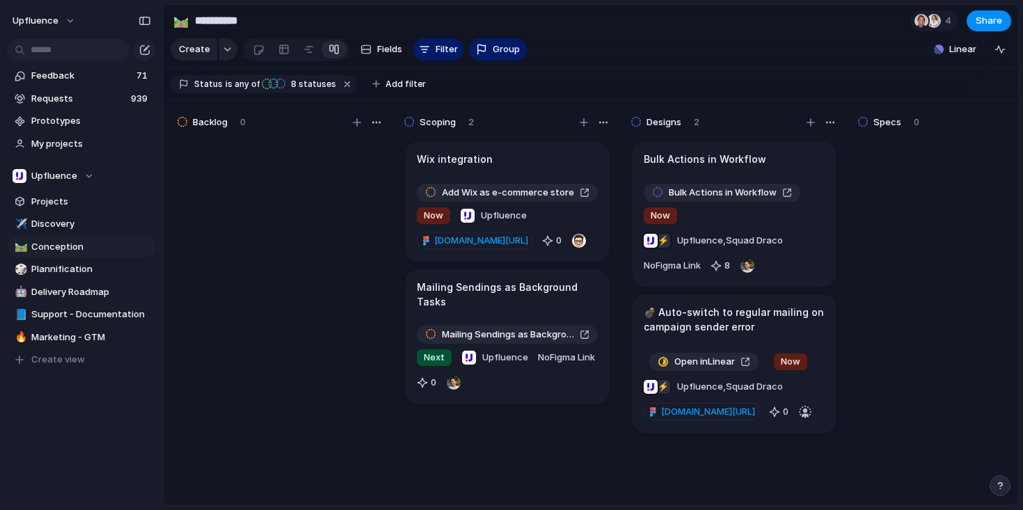
click at [506, 275] on div "Upfluence ⚡ Squad Libra ⚡ Squad Draco ⚡ Squad [PERSON_NAME] ⚡ Squad Volans ⚡ Pr…" at bounding box center [511, 255] width 1023 height 510
click at [546, 230] on div "Add Wix as e-commerce store Now Upfluence [DOMAIN_NAME][URL] 0" at bounding box center [507, 218] width 181 height 68
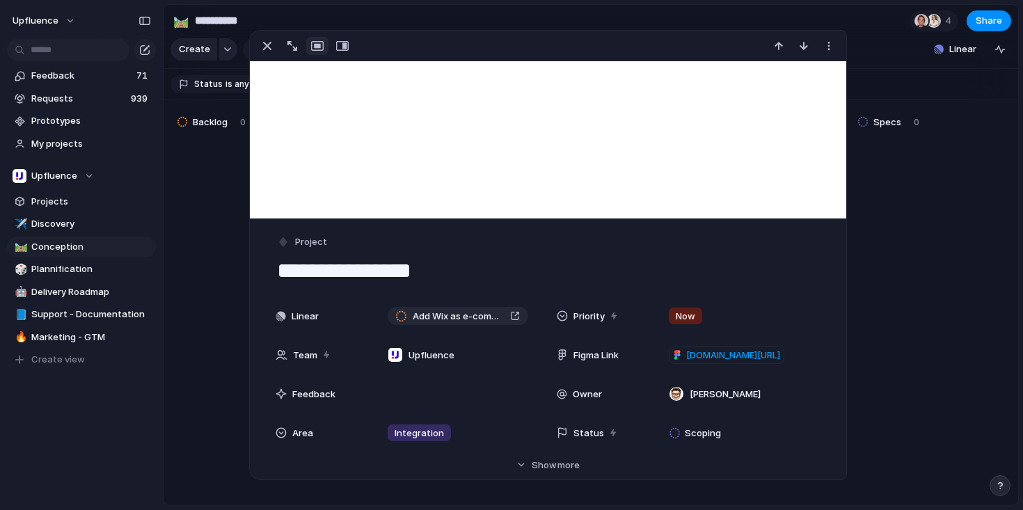
scroll to position [64, 0]
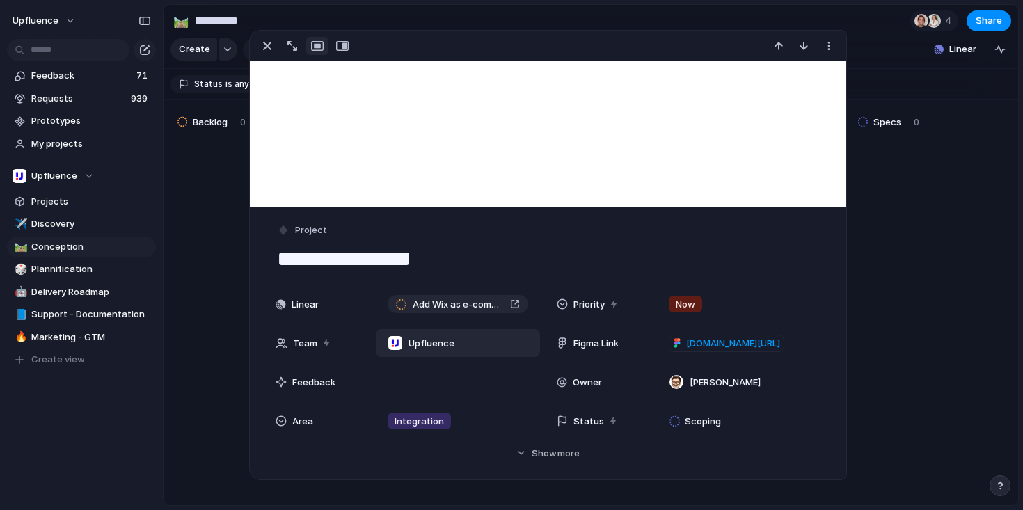
click at [430, 343] on span "Upfluence" at bounding box center [431, 344] width 46 height 14
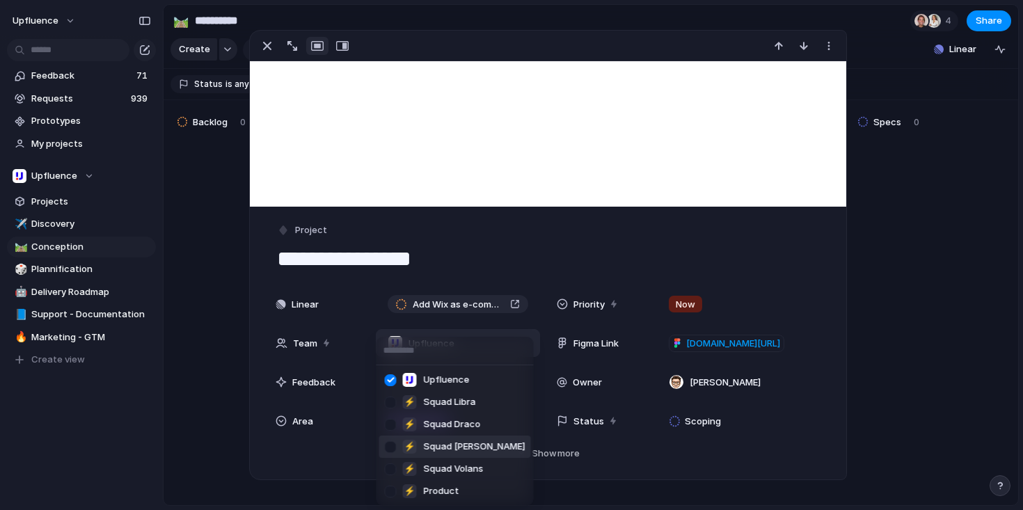
click at [429, 442] on span "Squad [PERSON_NAME]" at bounding box center [475, 447] width 102 height 14
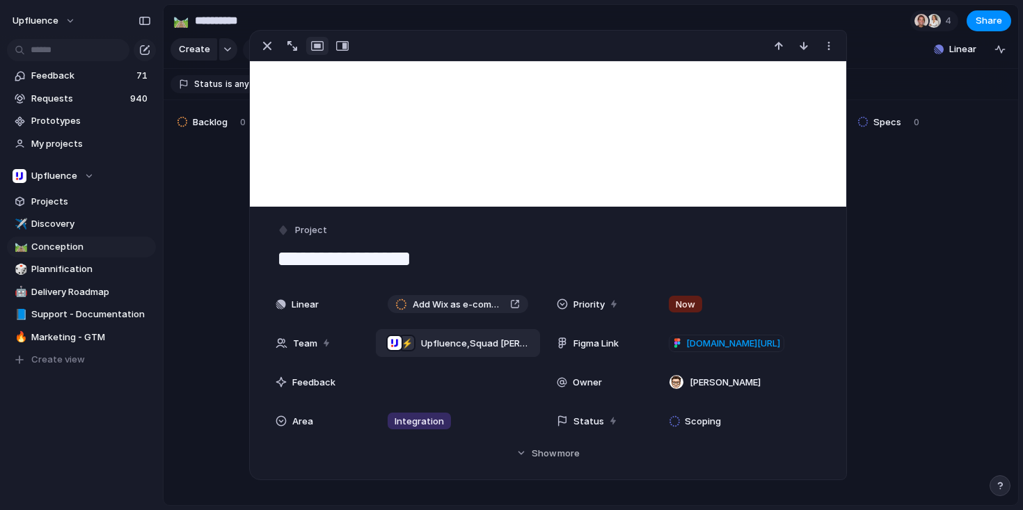
click at [197, 360] on div at bounding box center [280, 328] width 209 height 379
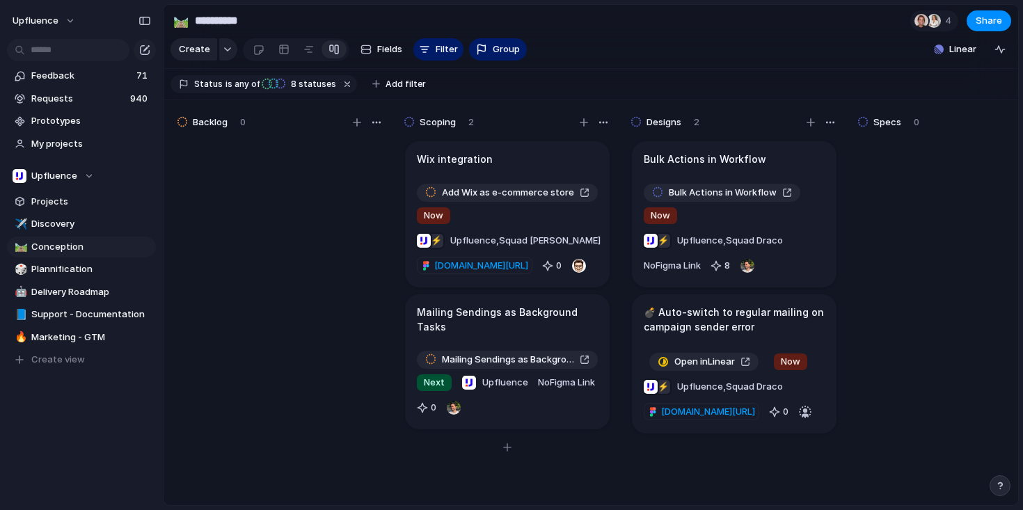
click at [554, 397] on div "Mailing Sendings as Background Tasks Next Upfluence No Figma Link 0" at bounding box center [507, 385] width 181 height 68
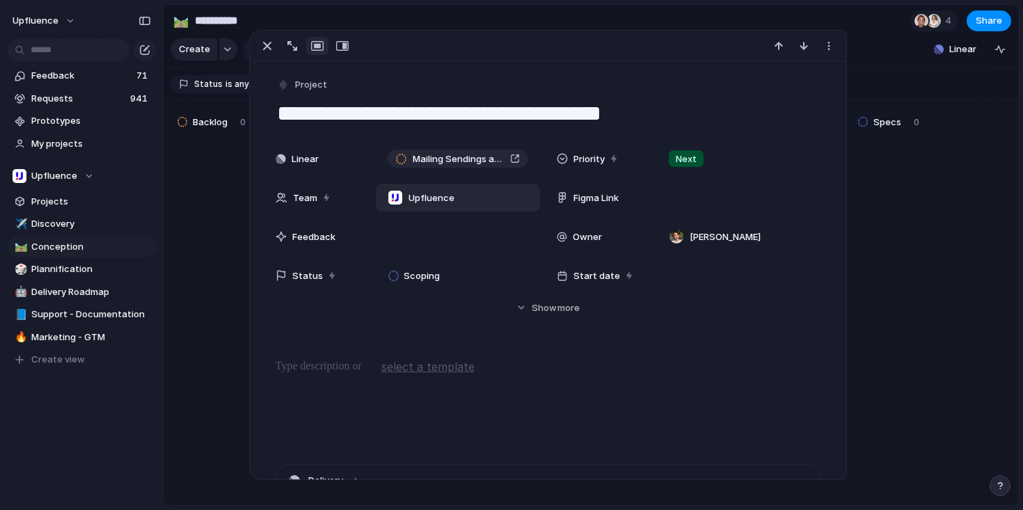
click at [415, 200] on span "Upfluence" at bounding box center [431, 198] width 46 height 14
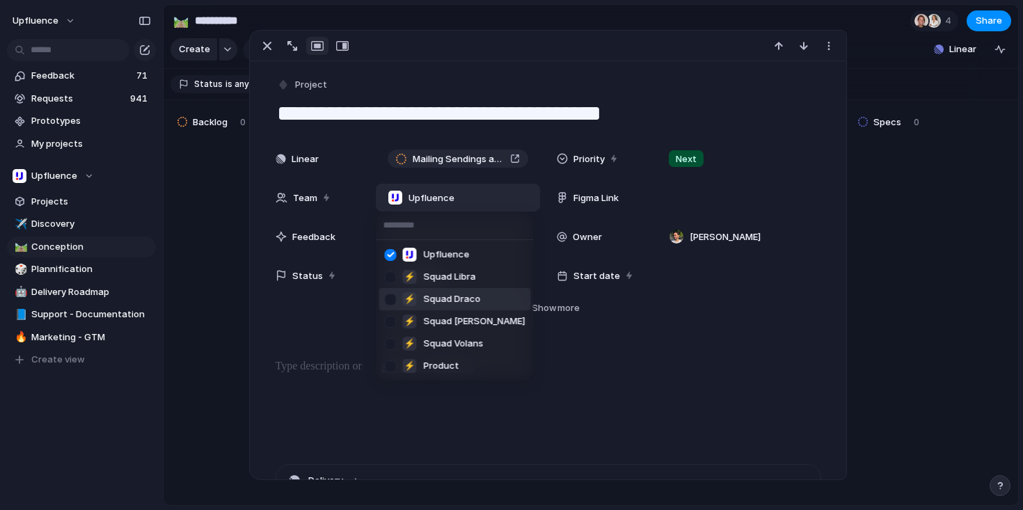
click at [433, 299] on span "Squad Draco" at bounding box center [452, 299] width 57 height 14
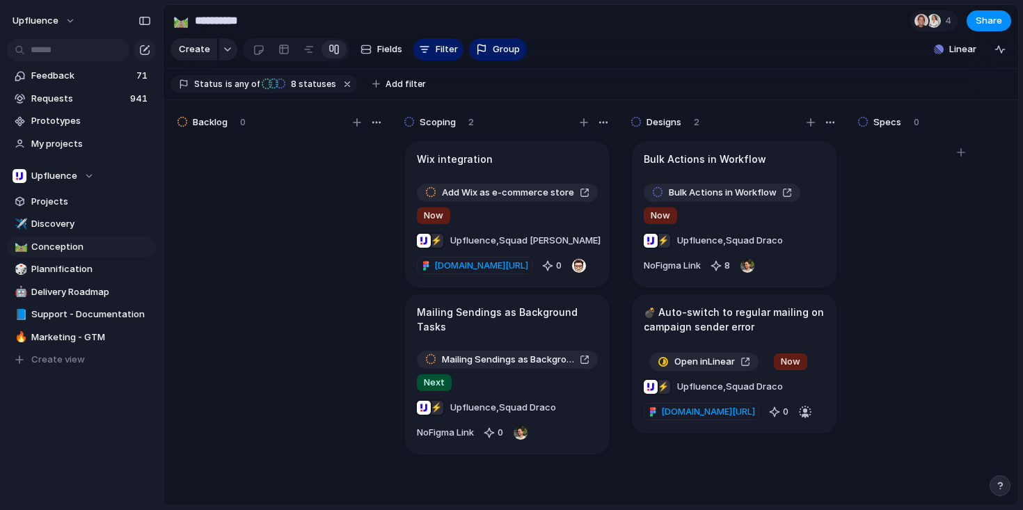
click at [899, 321] on div at bounding box center [960, 328] width 209 height 379
click at [764, 188] on article "Bulk Actions in Workflow Bulk Actions in Workflow Now ⚡ Upfluence , Squad Draco…" at bounding box center [734, 214] width 205 height 146
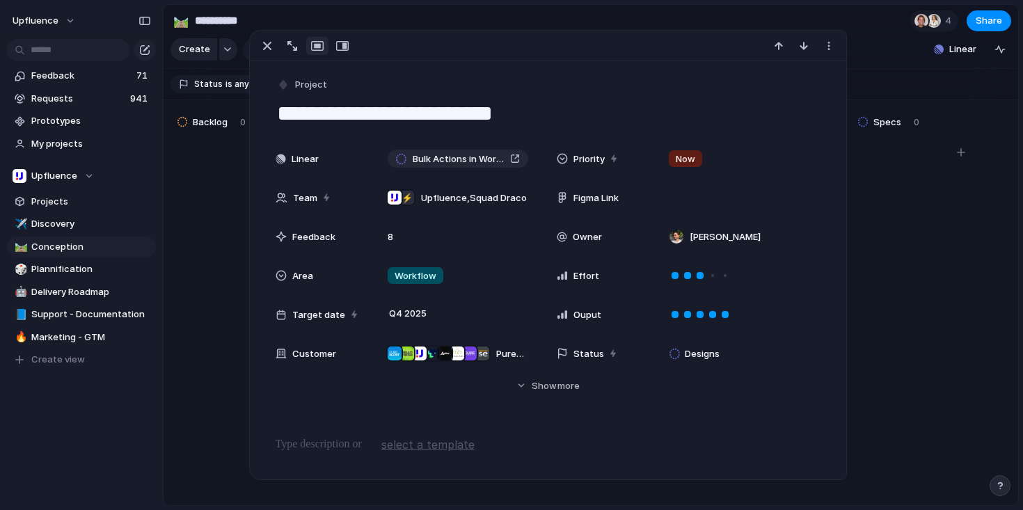
click at [888, 274] on div at bounding box center [960, 328] width 209 height 379
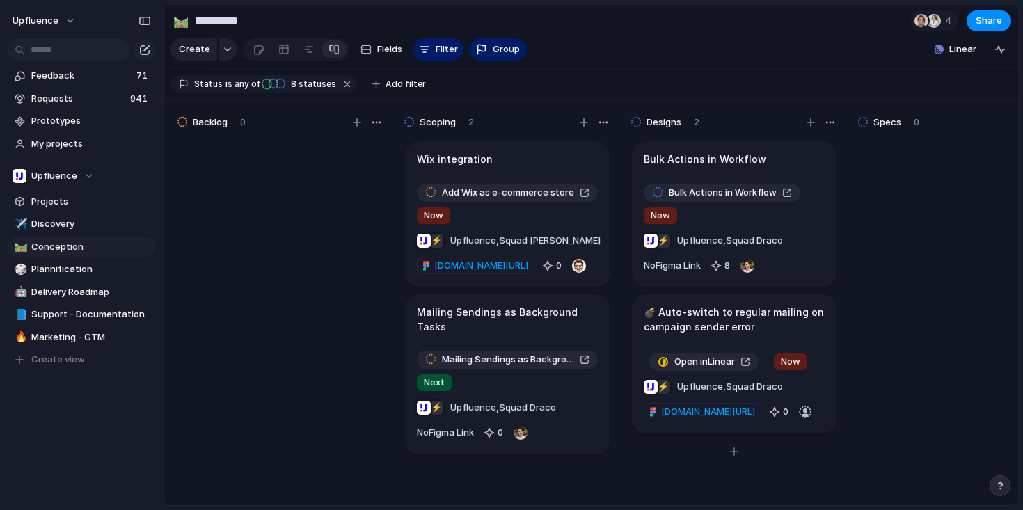
click at [769, 334] on h1 "💣 Auto-switch to regular mailing on campaign sender error" at bounding box center [733, 319] width 181 height 29
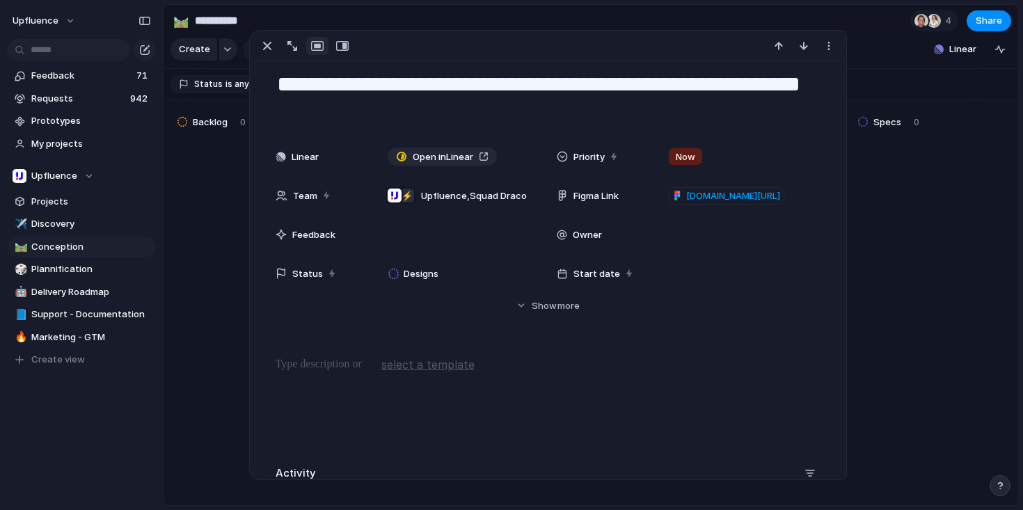
scroll to position [257, 0]
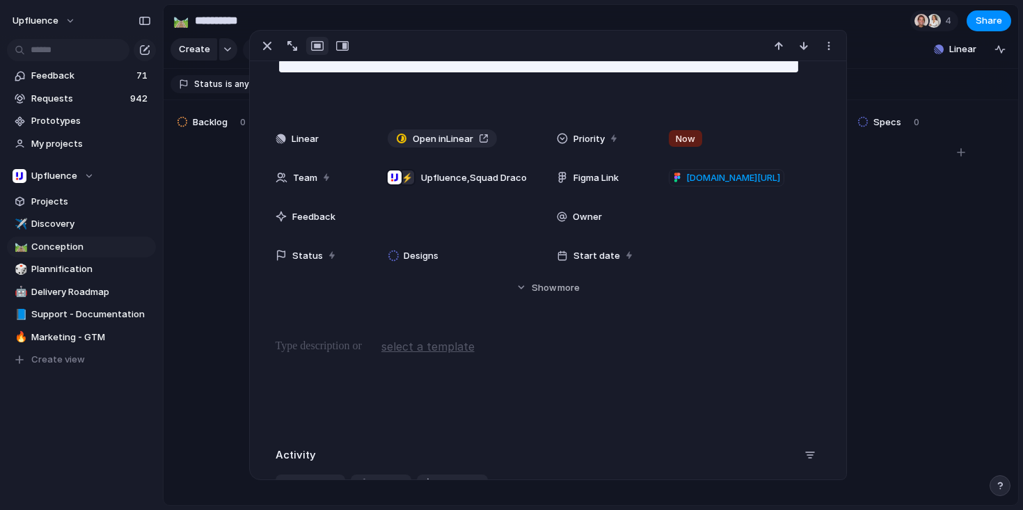
click at [883, 271] on div at bounding box center [960, 328] width 209 height 379
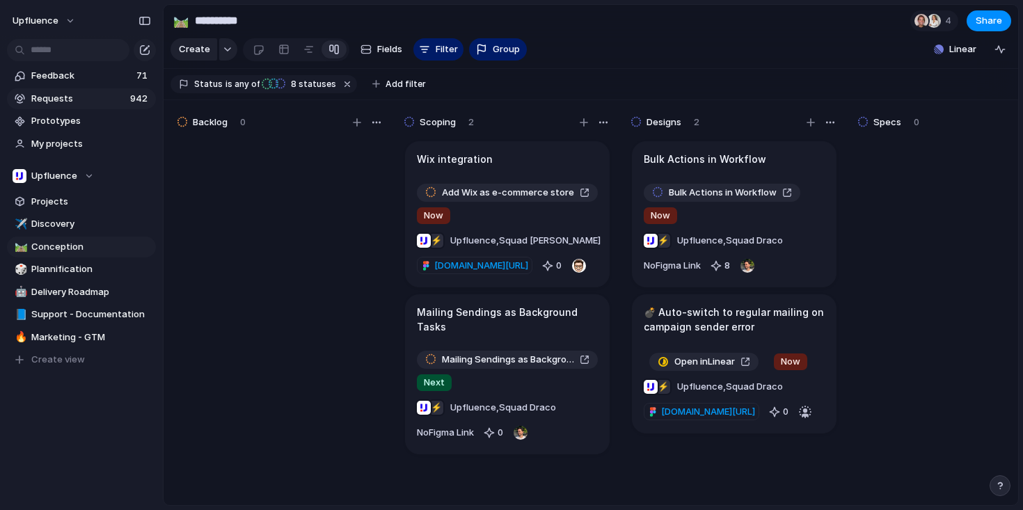
click at [104, 93] on span "Requests" at bounding box center [78, 99] width 95 height 14
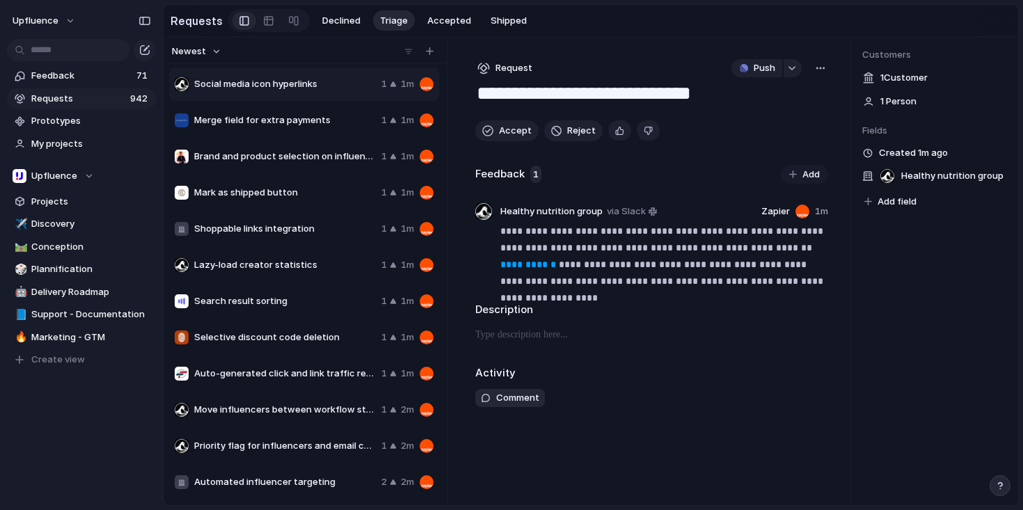
click at [301, 116] on span "Merge field for extra payments" at bounding box center [285, 120] width 182 height 14
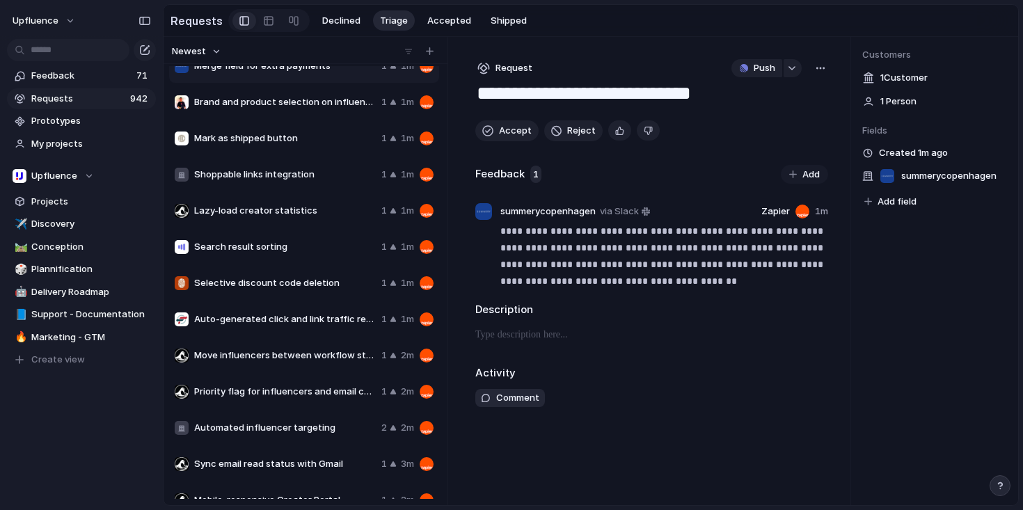
scroll to position [57, 0]
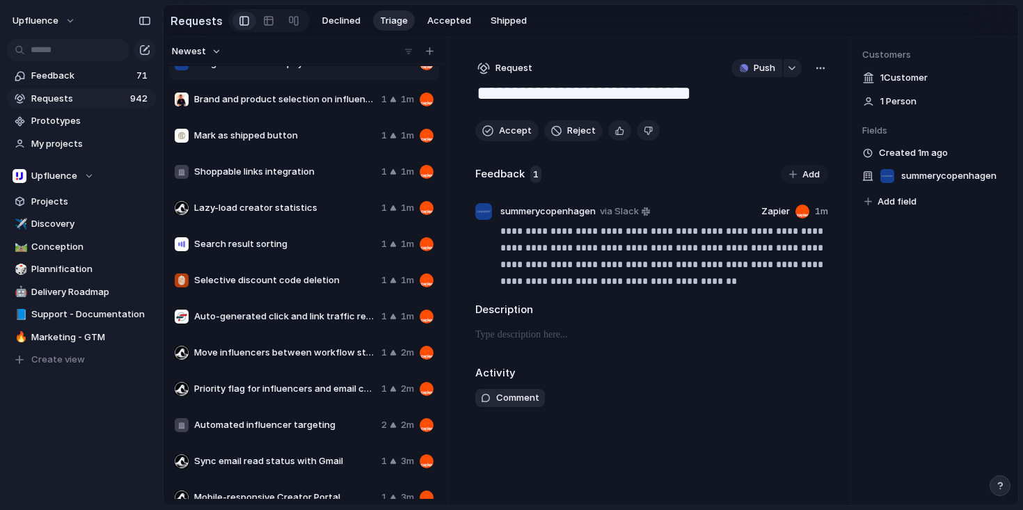
click at [302, 237] on div "Search result sorting 1 1m" at bounding box center [304, 243] width 270 height 33
click at [305, 290] on div "Selective discount code deletion 1 1m" at bounding box center [304, 280] width 270 height 33
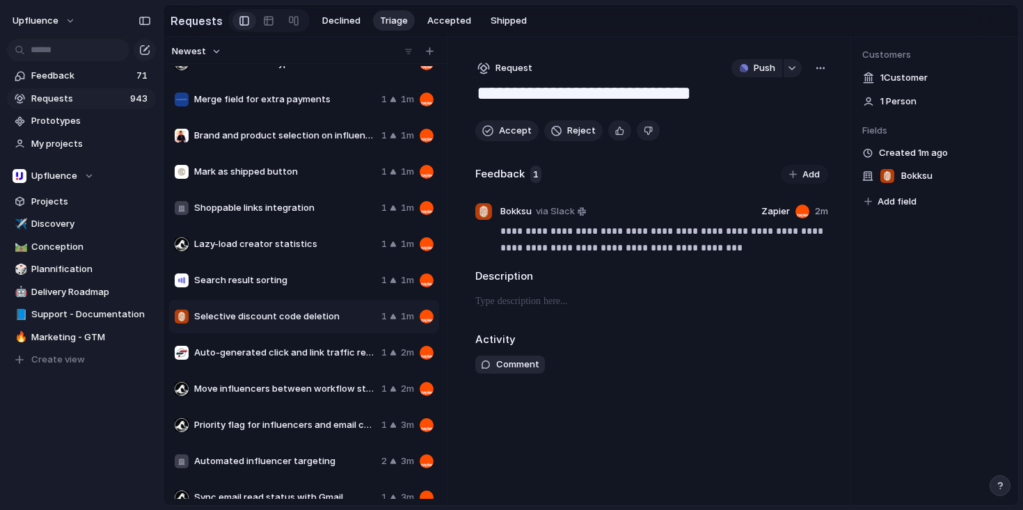
click at [819, 71] on div "button" at bounding box center [820, 68] width 11 height 11
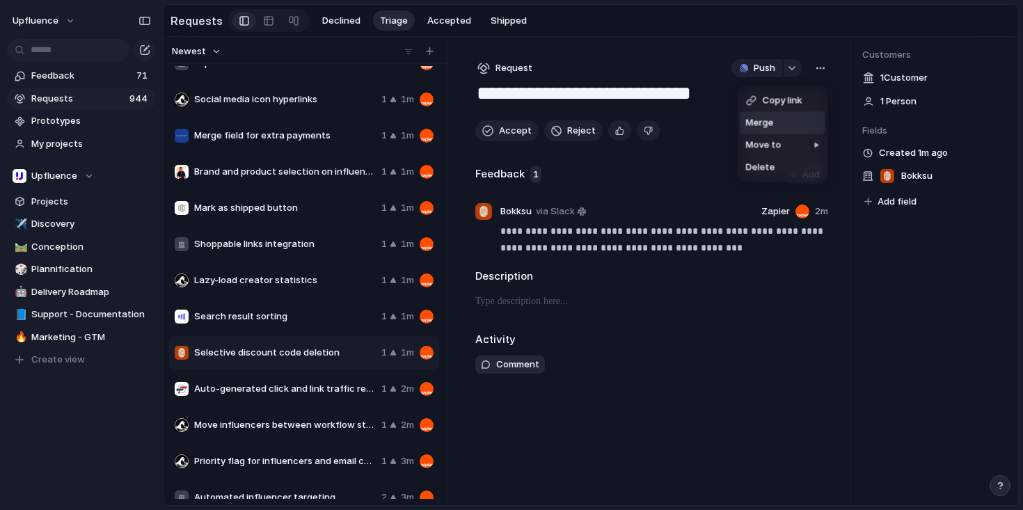
click at [787, 121] on li "Merge" at bounding box center [782, 123] width 85 height 22
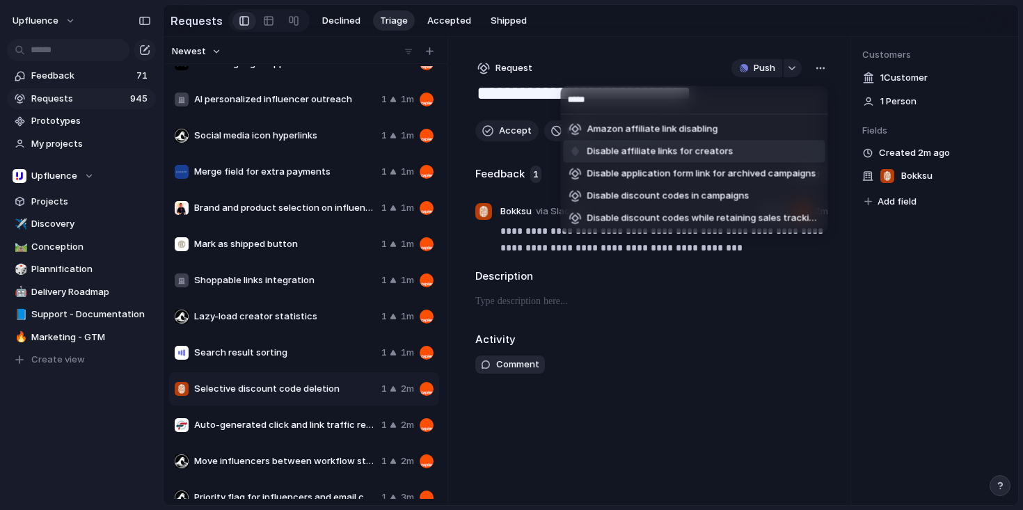
type input "*****"
click at [722, 150] on span "Disable affiliate links for creators" at bounding box center [660, 152] width 146 height 14
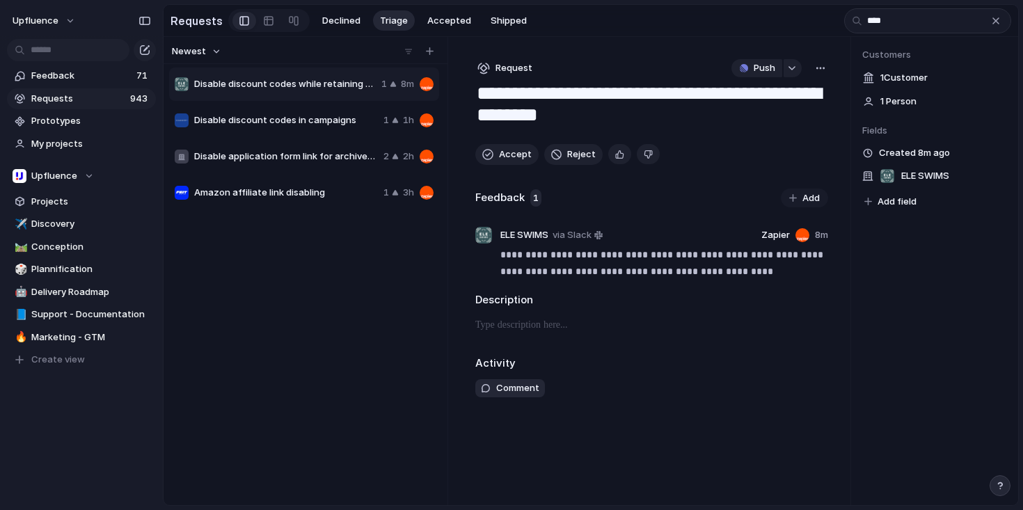
type input "****"
click at [656, 112] on textarea "**********" at bounding box center [651, 106] width 352 height 50
click at [672, 99] on textarea "**********" at bounding box center [651, 106] width 352 height 50
type textarea "**********"
click at [696, 200] on div "Feedback 1 Add" at bounding box center [651, 198] width 353 height 19
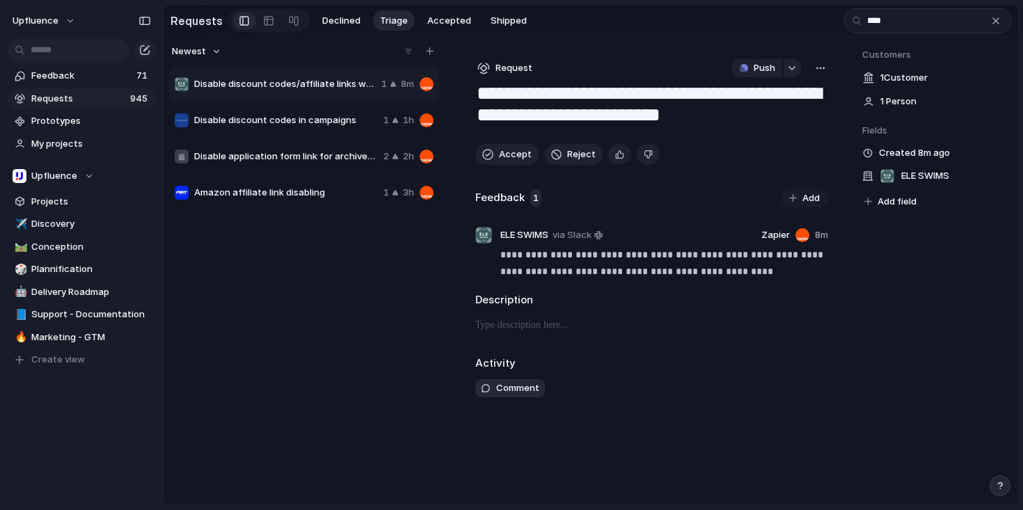
click at [822, 70] on div "button" at bounding box center [820, 68] width 11 height 11
click at [792, 121] on li "Merge" at bounding box center [782, 123] width 85 height 22
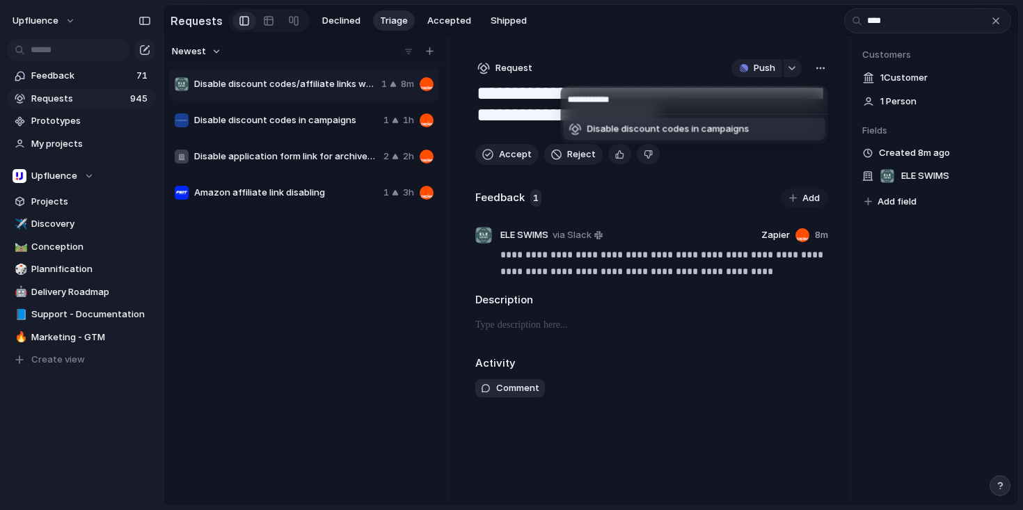
type input "**********"
click at [712, 130] on span "Disable discount codes in campaigns" at bounding box center [668, 129] width 162 height 14
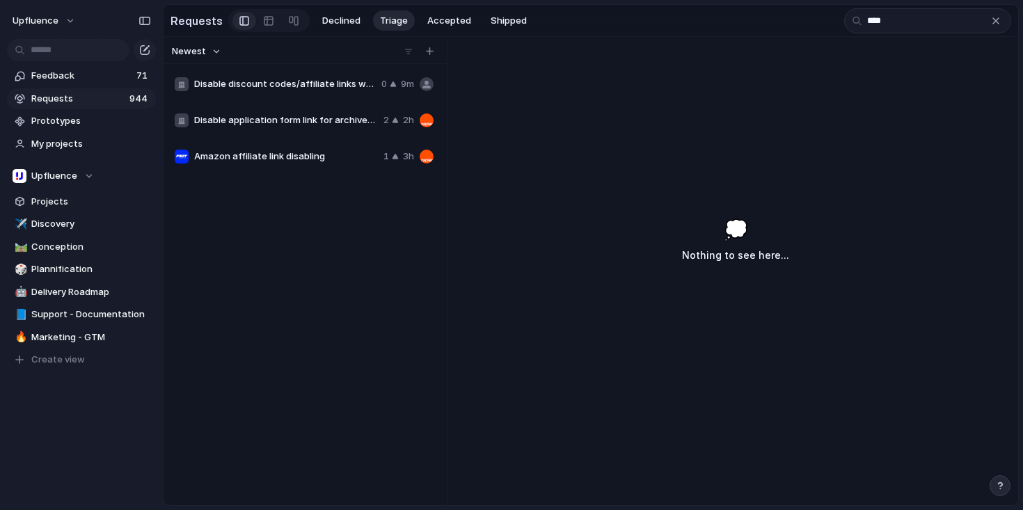
click at [330, 121] on span "Disable application form link for archived campaigns" at bounding box center [286, 120] width 184 height 14
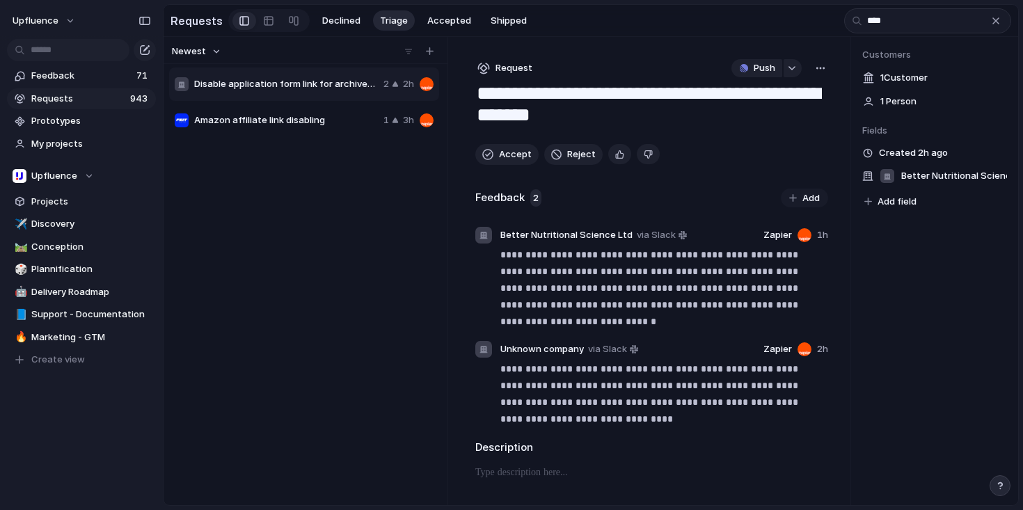
click at [817, 77] on button "button" at bounding box center [820, 68] width 15 height 18
click at [662, 187] on div "Copy link Merge Move to [GEOGRAPHIC_DATA]" at bounding box center [511, 255] width 1023 height 510
click at [266, 121] on span "Amazon affiliate link disabling" at bounding box center [286, 120] width 184 height 14
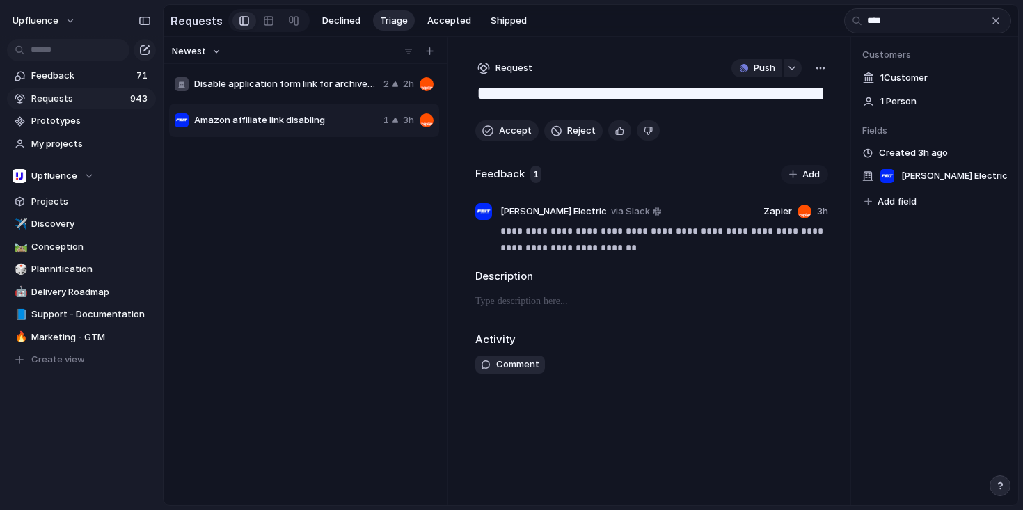
click at [719, 150] on div "**********" at bounding box center [651, 271] width 397 height 468
click at [511, 125] on button "Accept" at bounding box center [506, 130] width 63 height 21
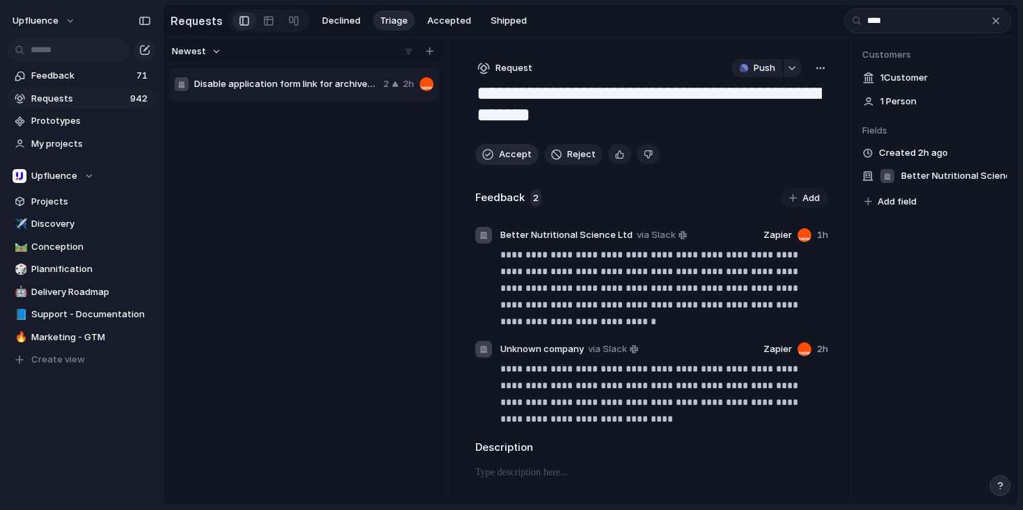
click at [498, 159] on button "Accept" at bounding box center [506, 154] width 63 height 21
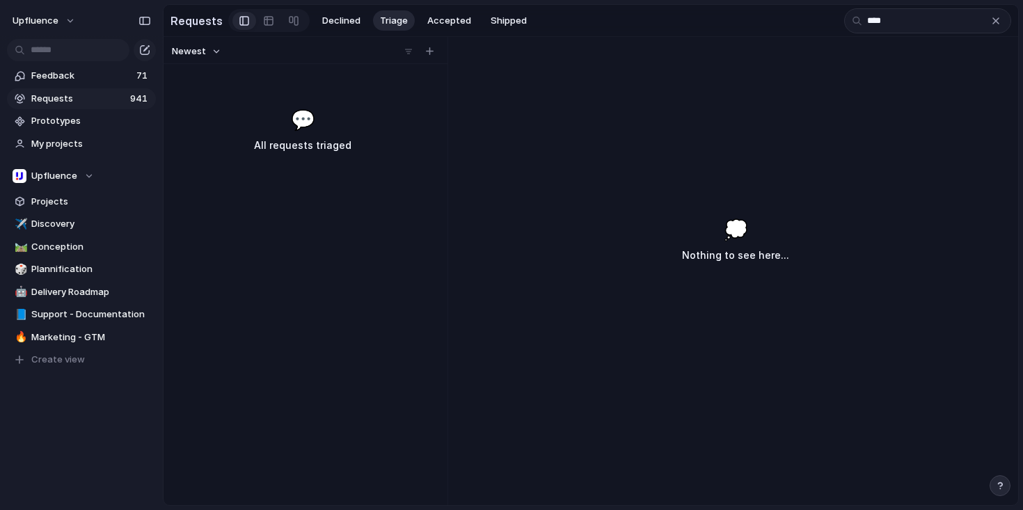
click at [61, 97] on span "Requests" at bounding box center [78, 99] width 95 height 14
click at [439, 27] on button "Accepted" at bounding box center [449, 20] width 58 height 21
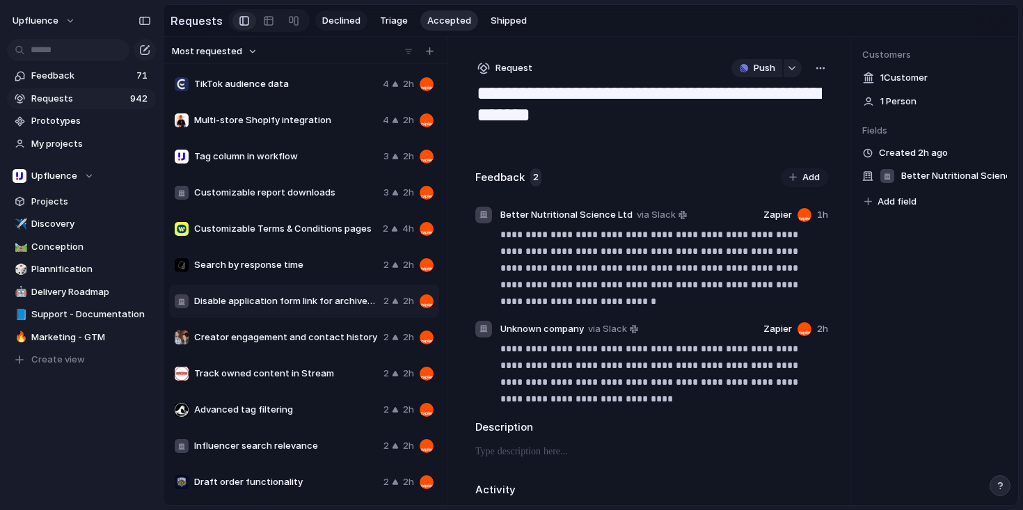
click at [354, 15] on span "Declined" at bounding box center [341, 21] width 38 height 14
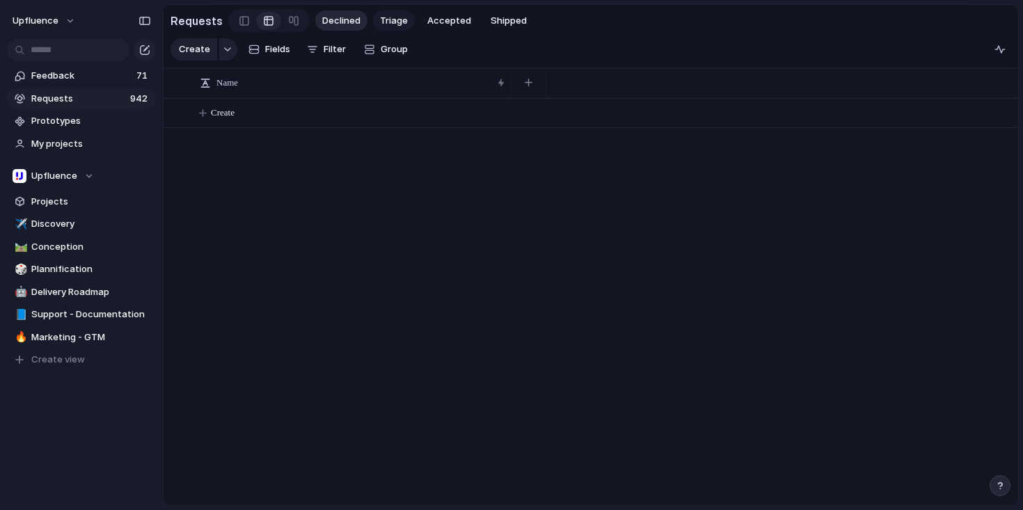
click at [392, 25] on span "Triage" at bounding box center [394, 21] width 28 height 14
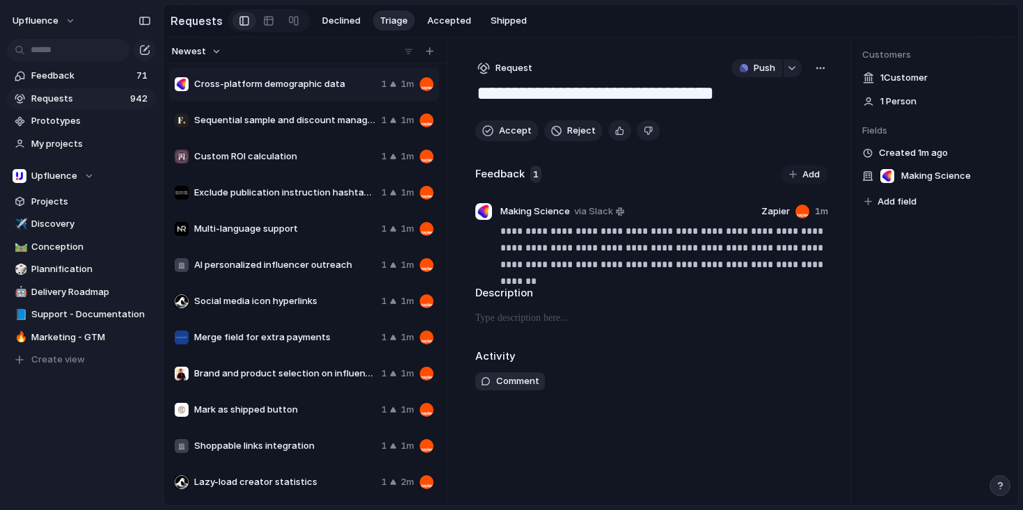
click at [285, 144] on div "Custom ROI calculation 1 1m" at bounding box center [304, 156] width 270 height 33
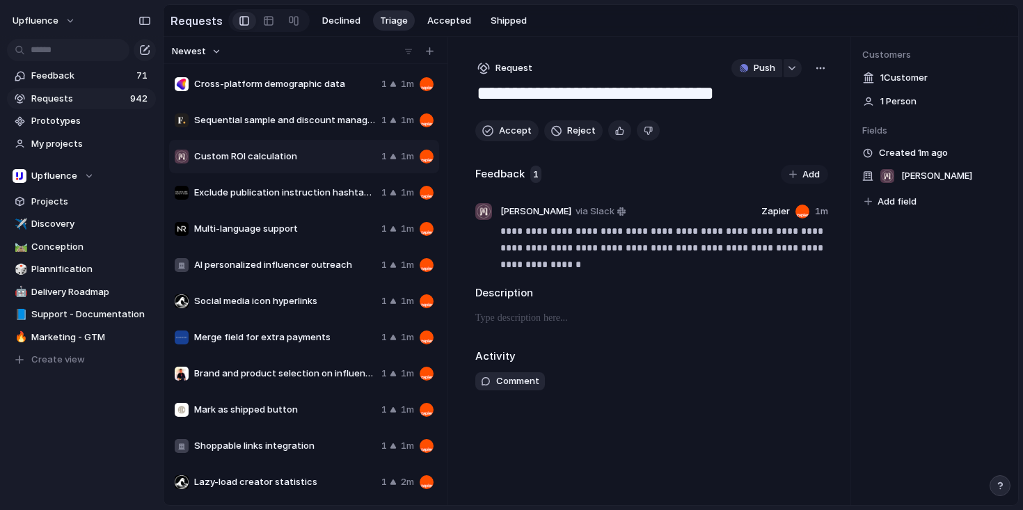
click at [285, 127] on span "Sequential sample and discount management" at bounding box center [285, 120] width 182 height 14
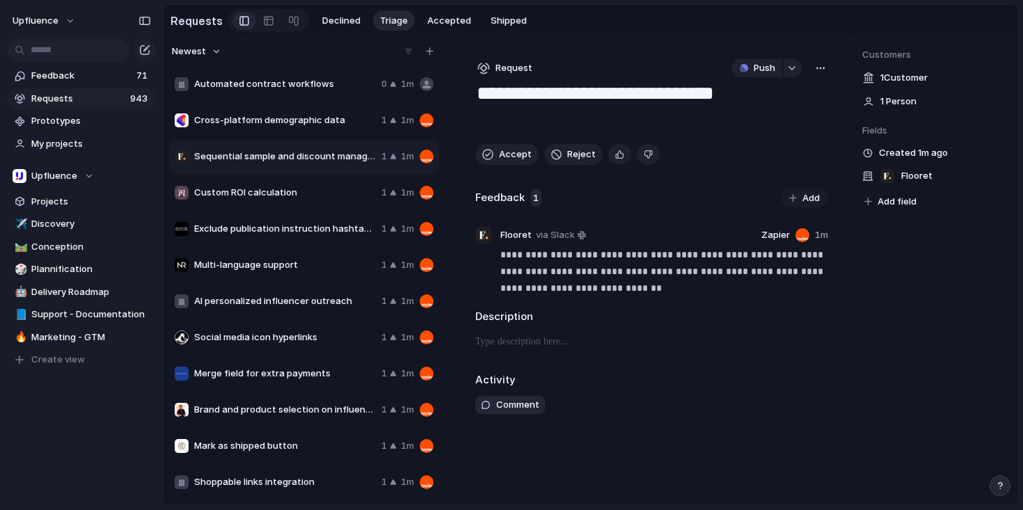
click at [287, 86] on span "Automated contract workflows" at bounding box center [285, 84] width 182 height 14
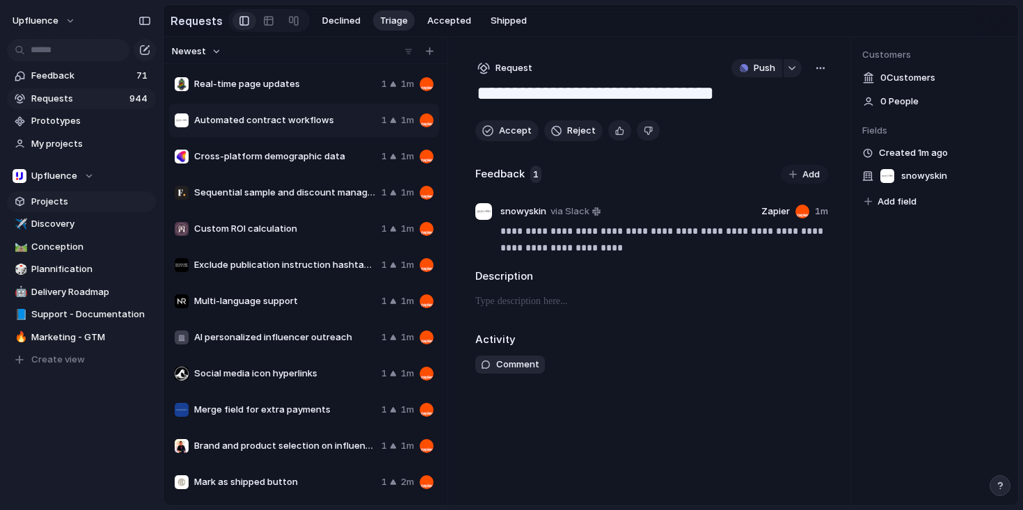
click at [49, 191] on link "Projects" at bounding box center [81, 201] width 149 height 21
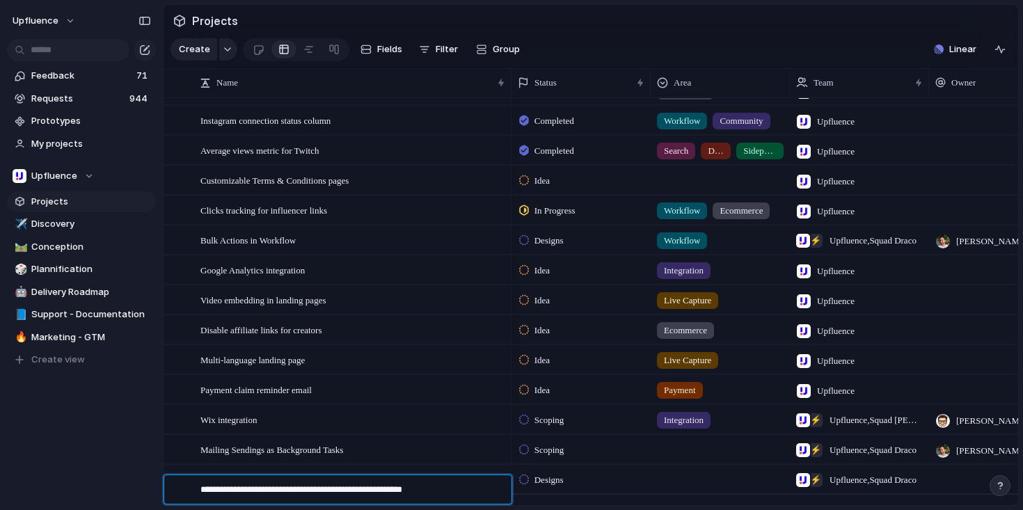
scroll to position [23, 0]
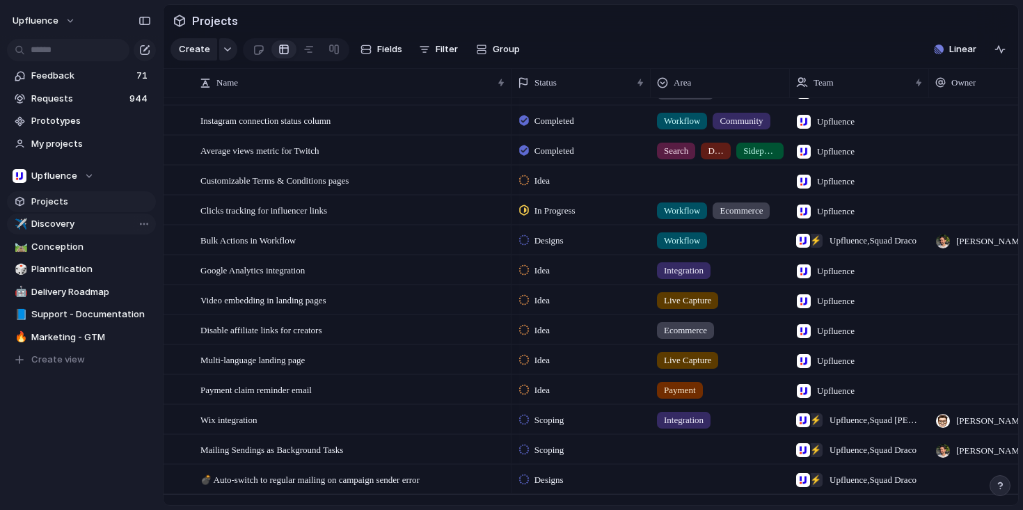
click at [88, 223] on span "Discovery" at bounding box center [91, 224] width 120 height 14
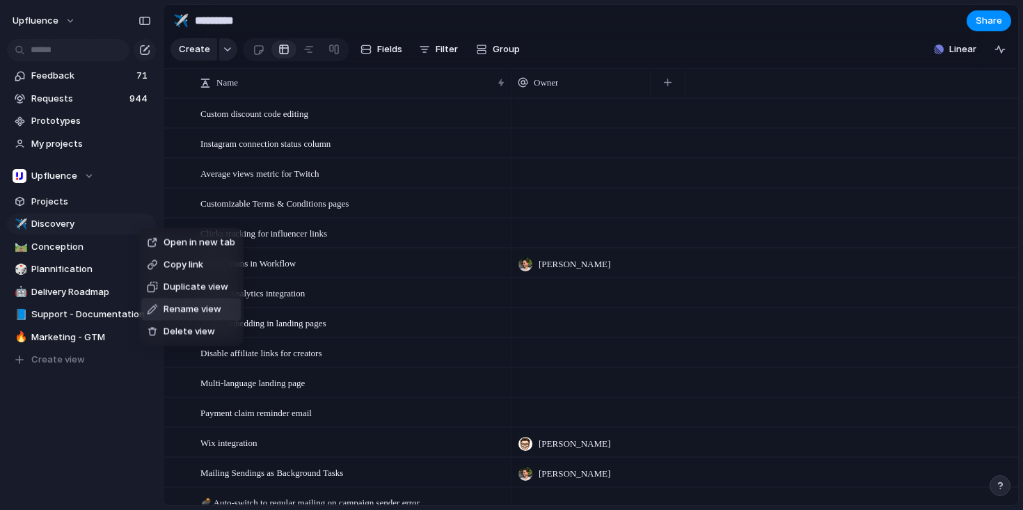
click at [180, 306] on span "Rename view" at bounding box center [192, 310] width 58 height 14
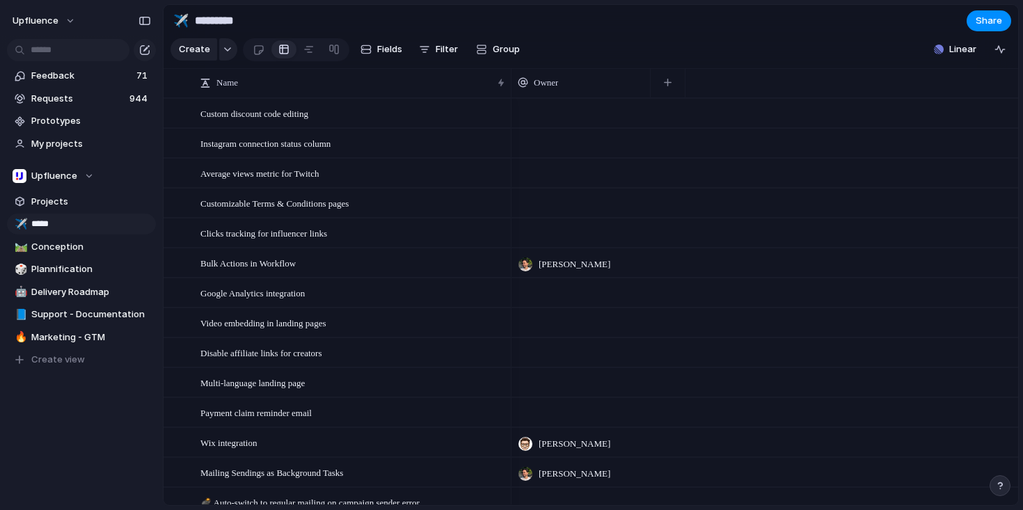
click at [31, 224] on link "✈️ *****" at bounding box center [81, 224] width 149 height 21
type input "*********"
click at [123, 243] on div "Open in new tab Copy link Duplicate view Rename view Delete view" at bounding box center [511, 255] width 1023 height 510
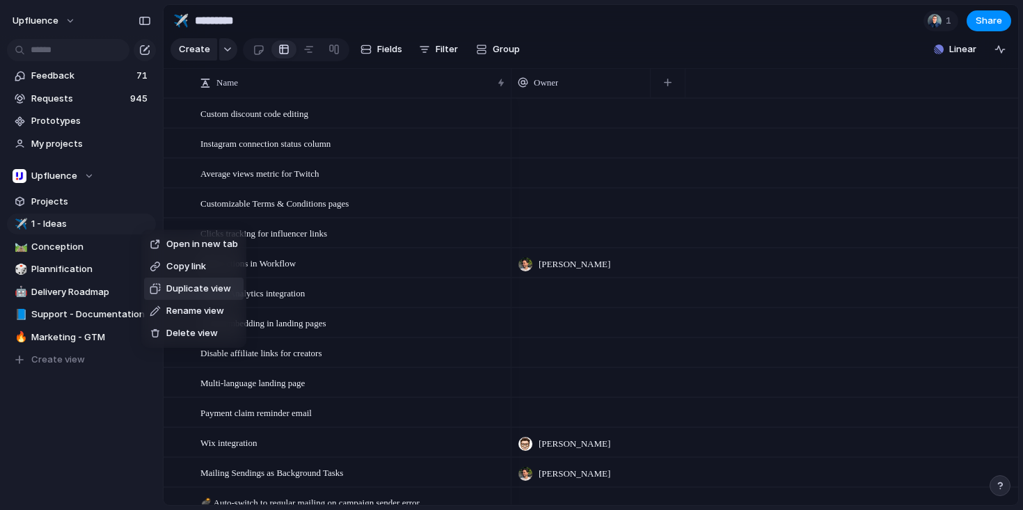
click at [176, 285] on span "Duplicate view" at bounding box center [198, 289] width 65 height 14
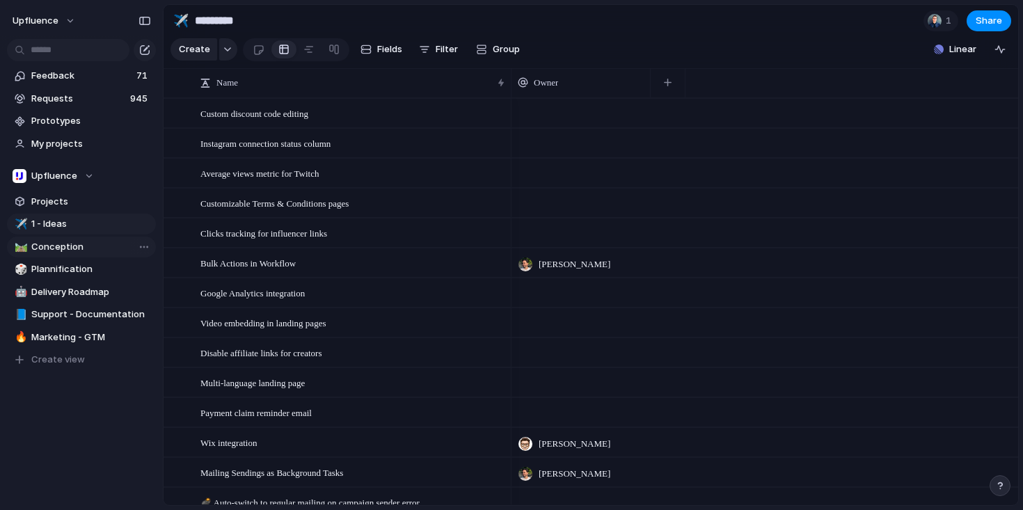
type input "**********"
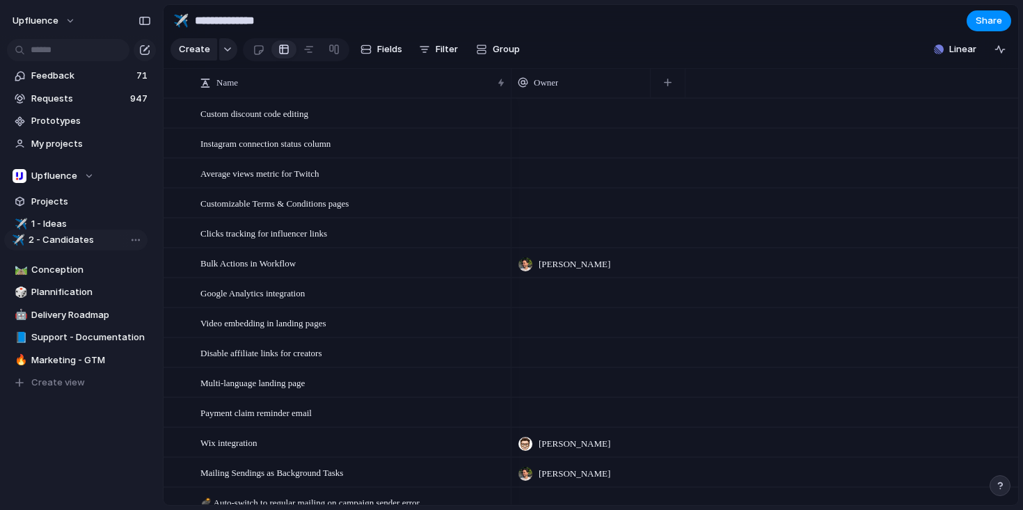
drag, startPoint x: 58, startPoint y: 362, endPoint x: 56, endPoint y: 242, distance: 120.4
click at [56, 242] on div "✈️ 1 - Ideas 🛤️ Conception 🎲 Plannification 🤖 Delivery Roadmap 📘 Support - Docu…" at bounding box center [81, 303] width 149 height 179
click at [19, 222] on div "✈️" at bounding box center [20, 224] width 10 height 16
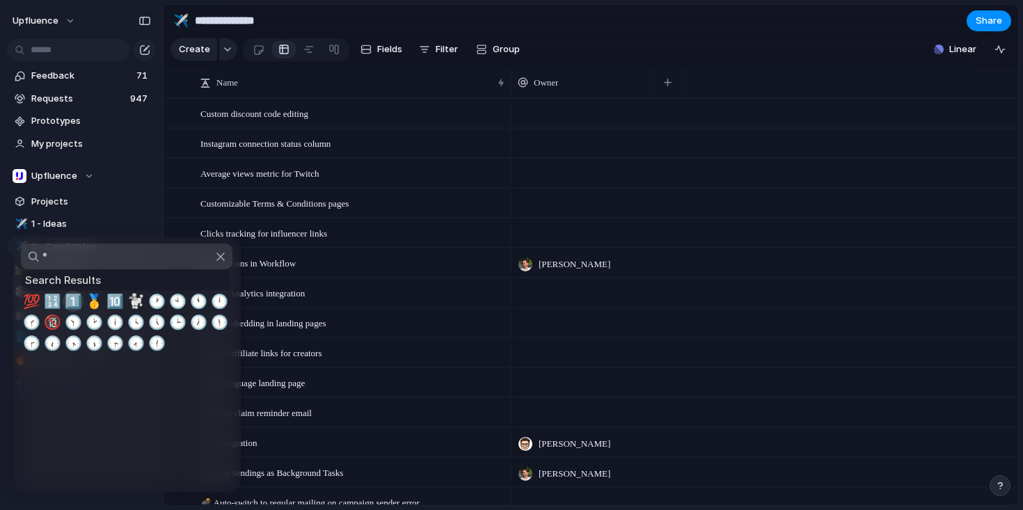
type input "*"
click at [71, 301] on span "1️⃣" at bounding box center [73, 301] width 17 height 17
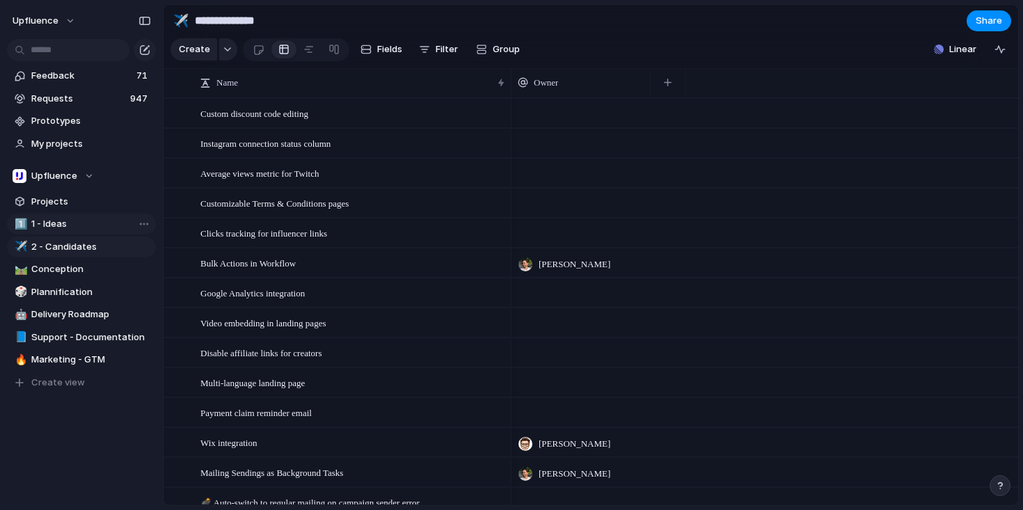
click at [45, 225] on span "1 - Ideas" at bounding box center [91, 224] width 120 height 14
type input "*********"
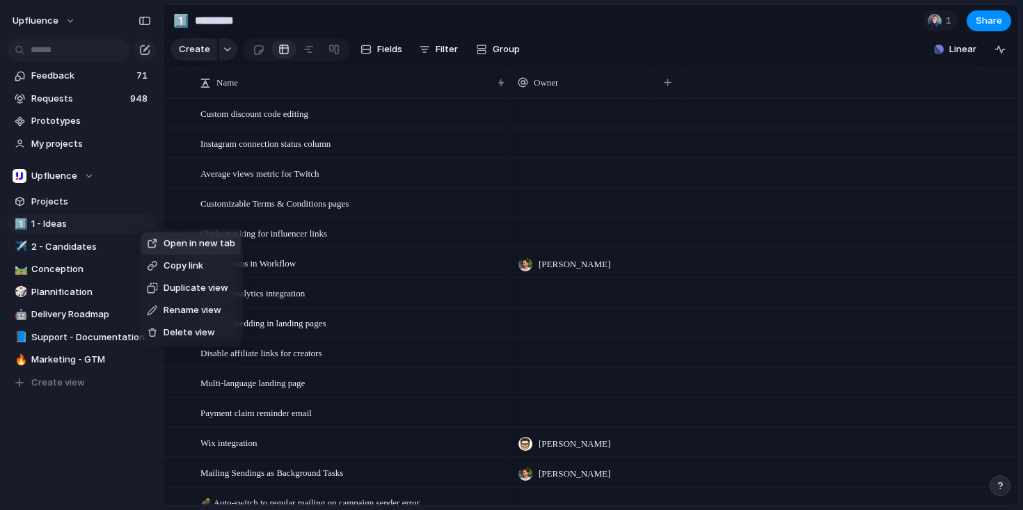
click at [169, 309] on span "Rename view" at bounding box center [192, 310] width 58 height 14
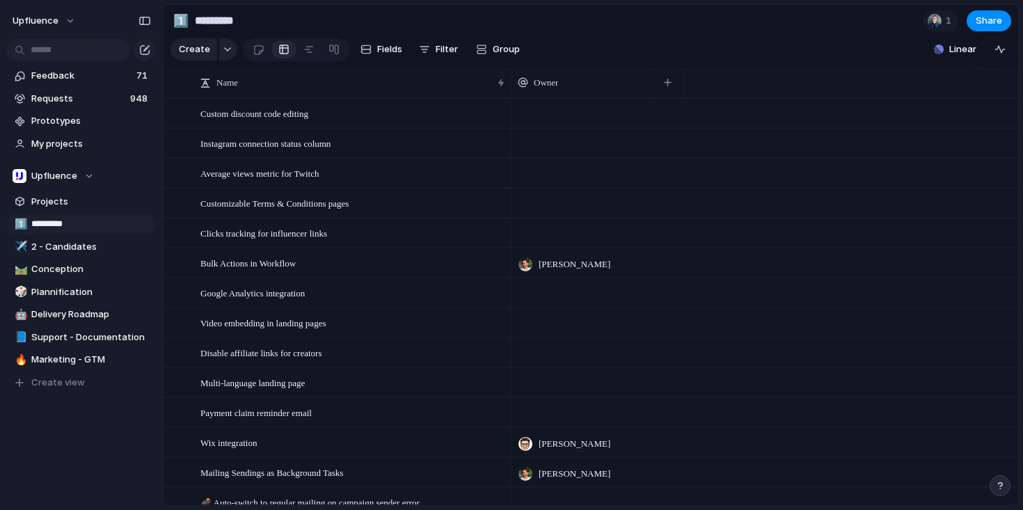
click at [45, 221] on input "*********" at bounding box center [91, 224] width 120 height 14
type input "*****"
click at [26, 241] on div "Open in new tab Copy link Duplicate view Rename view Delete view" at bounding box center [511, 255] width 1023 height 510
click at [21, 245] on div "✈️" at bounding box center [20, 247] width 10 height 16
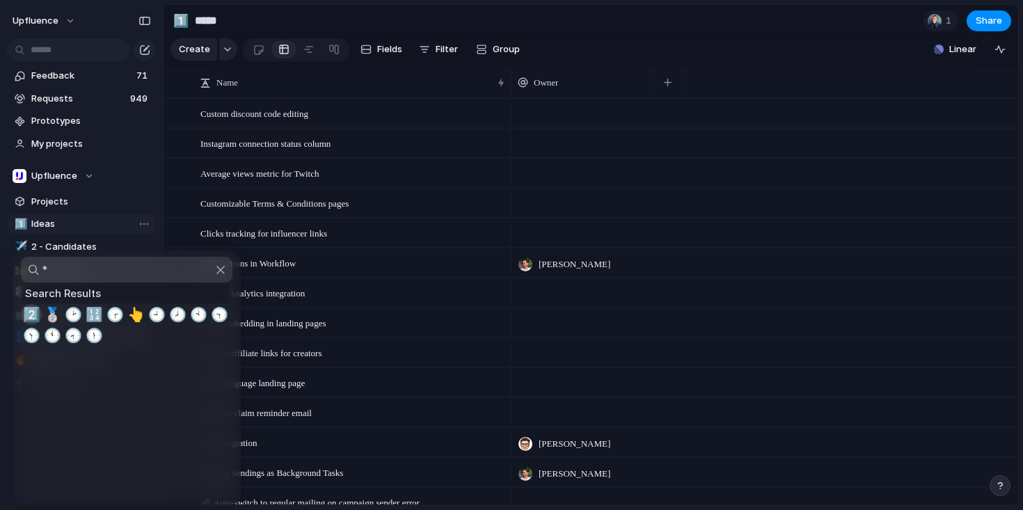
type input "*"
click at [33, 312] on span "2️⃣" at bounding box center [31, 314] width 17 height 17
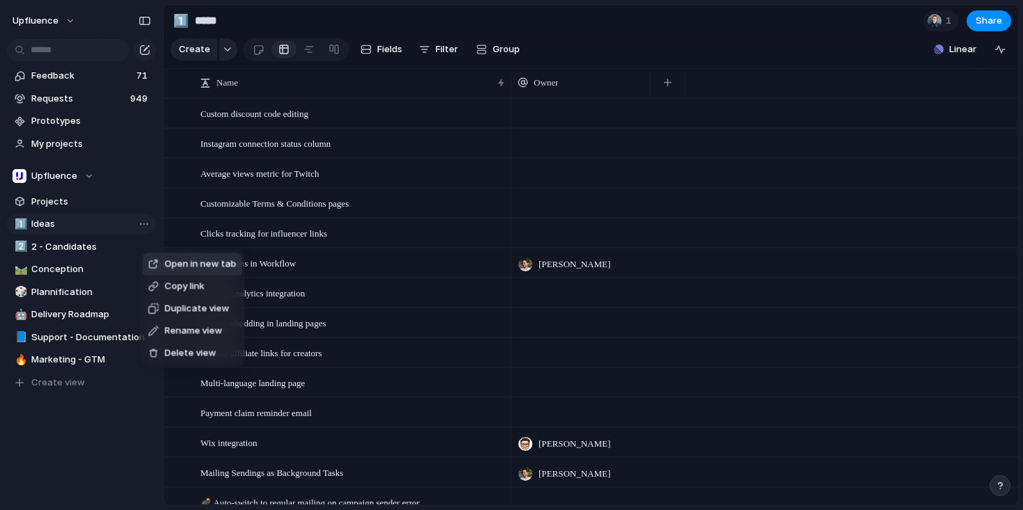
click at [172, 328] on span "Rename view" at bounding box center [194, 331] width 58 height 14
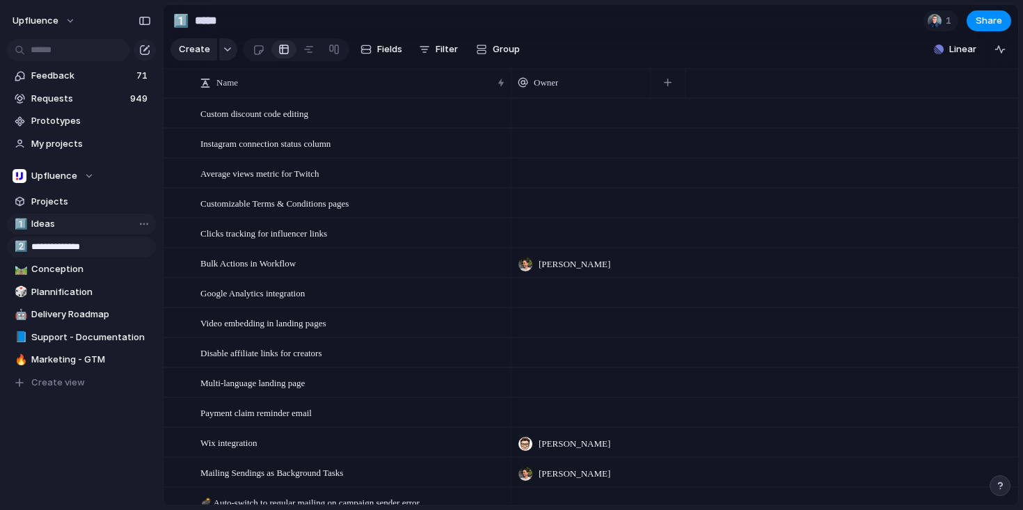
click at [47, 244] on input "**********" at bounding box center [91, 247] width 120 height 14
type input "**********"
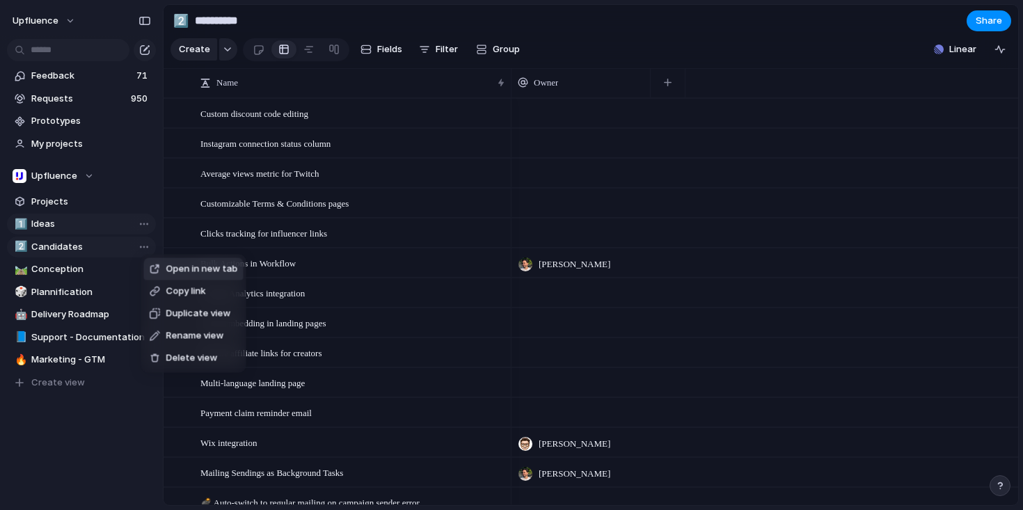
click at [205, 313] on span "Duplicate view" at bounding box center [198, 314] width 65 height 14
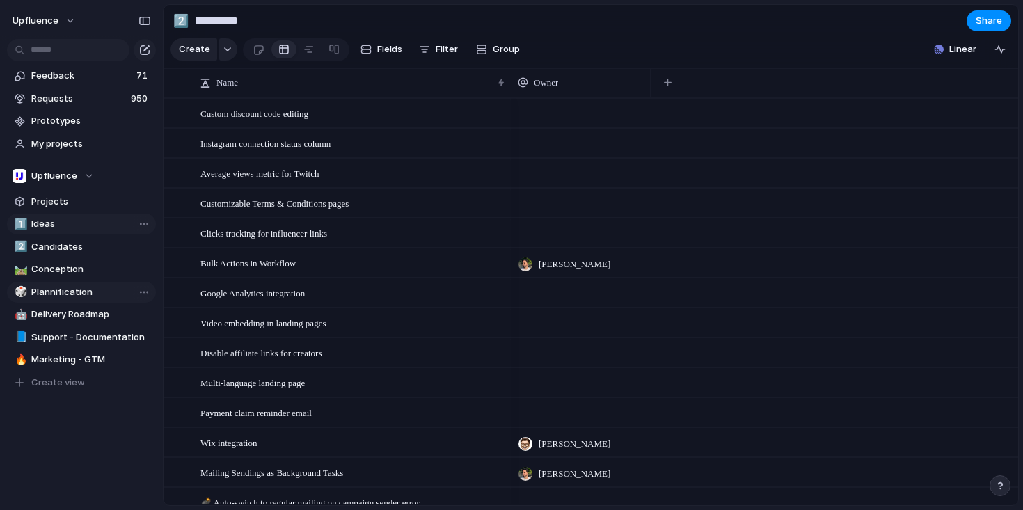
type input "**********"
click at [22, 381] on div "2️⃣" at bounding box center [20, 382] width 10 height 16
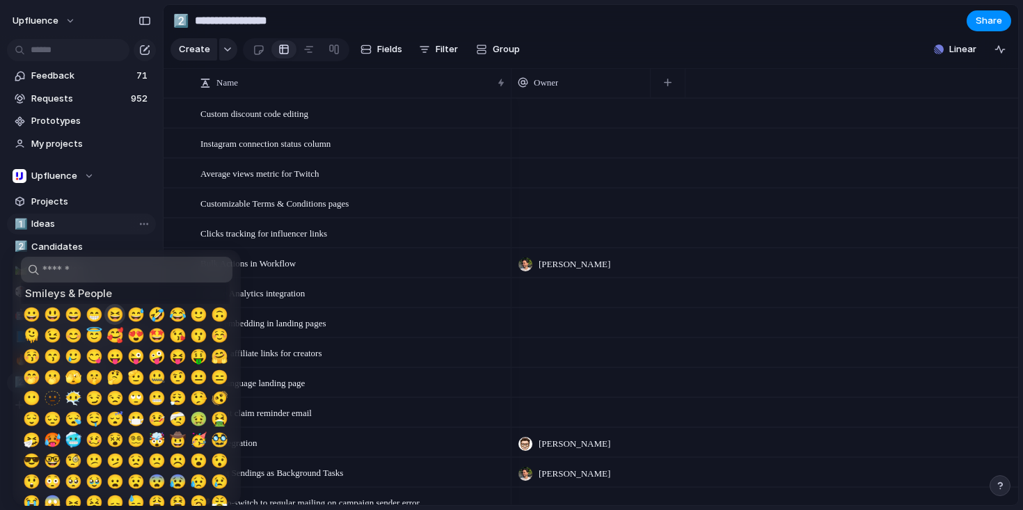
type input "*"
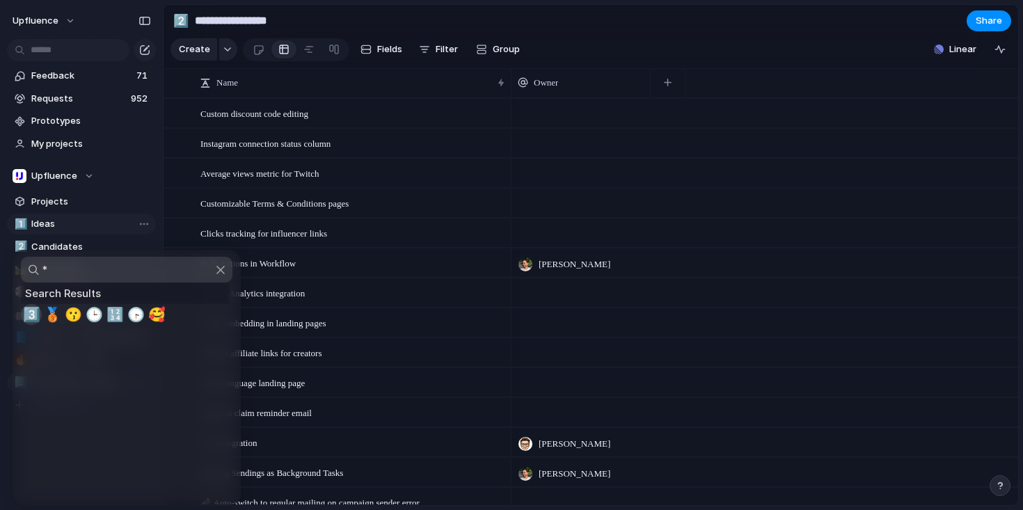
click at [32, 312] on span "3️⃣" at bounding box center [31, 314] width 17 height 17
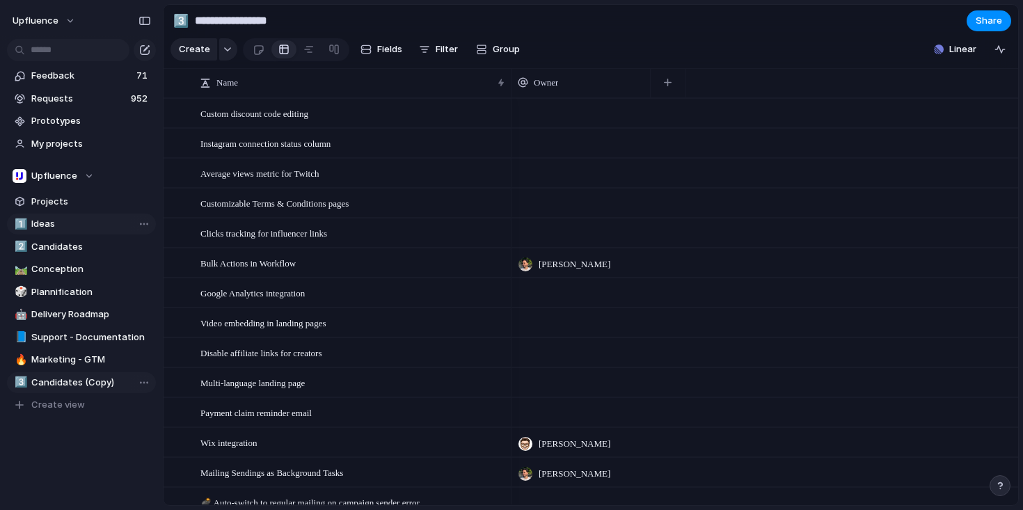
click at [96, 383] on span "Candidates (Copy)" at bounding box center [91, 383] width 120 height 14
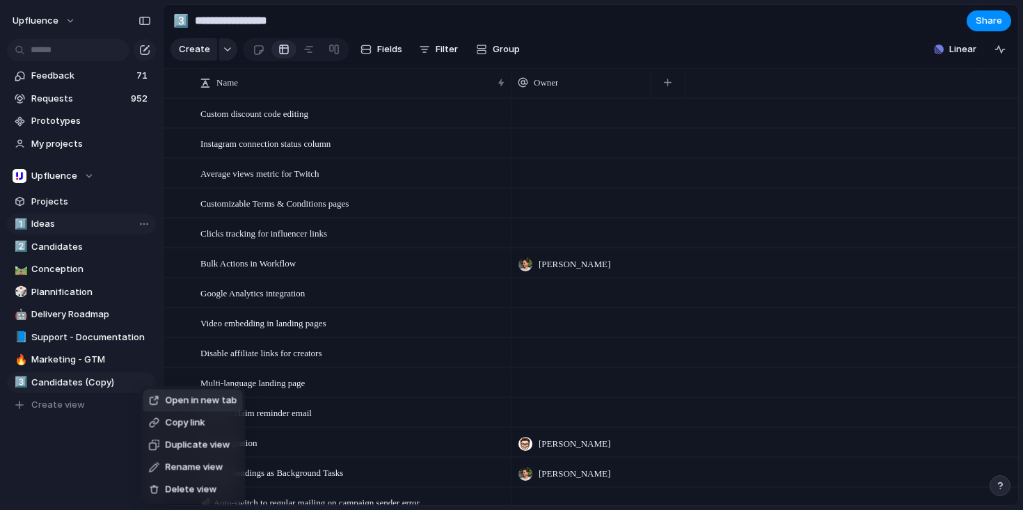
click at [182, 461] on span "Rename view" at bounding box center [195, 468] width 58 height 14
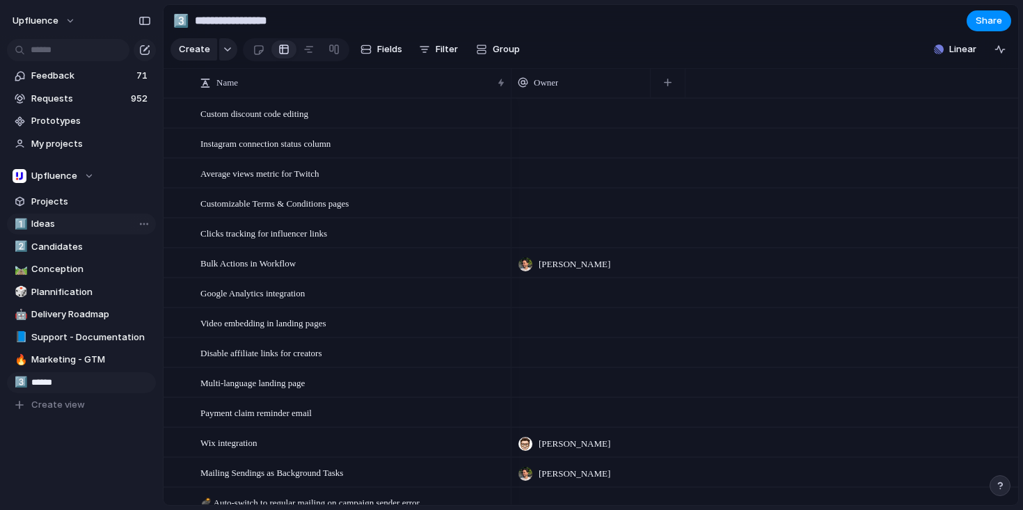
type input "*******"
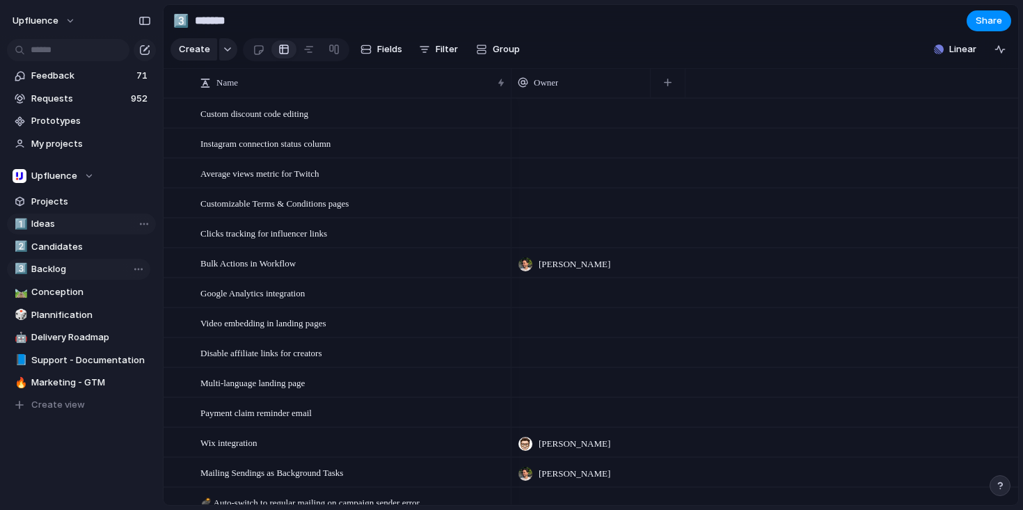
drag, startPoint x: 48, startPoint y: 383, endPoint x: 48, endPoint y: 270, distance: 113.4
click at [48, 270] on div "1️⃣ Ideas 2️⃣ Candidates 🛤️ Conception 🎲 Plannification 🤖 Delivery Roadmap 📘 Su…" at bounding box center [81, 315] width 149 height 202
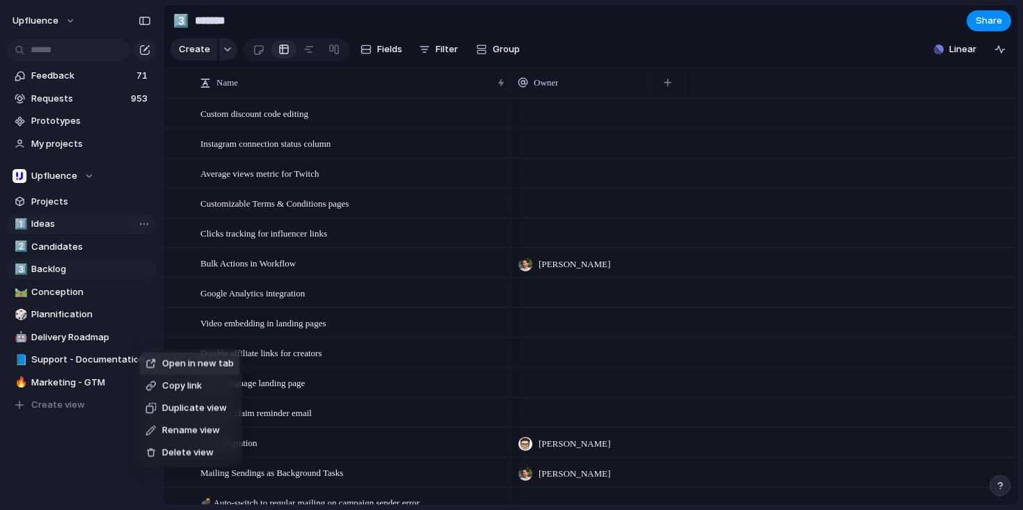
click at [181, 408] on span "Duplicate view" at bounding box center [194, 408] width 65 height 14
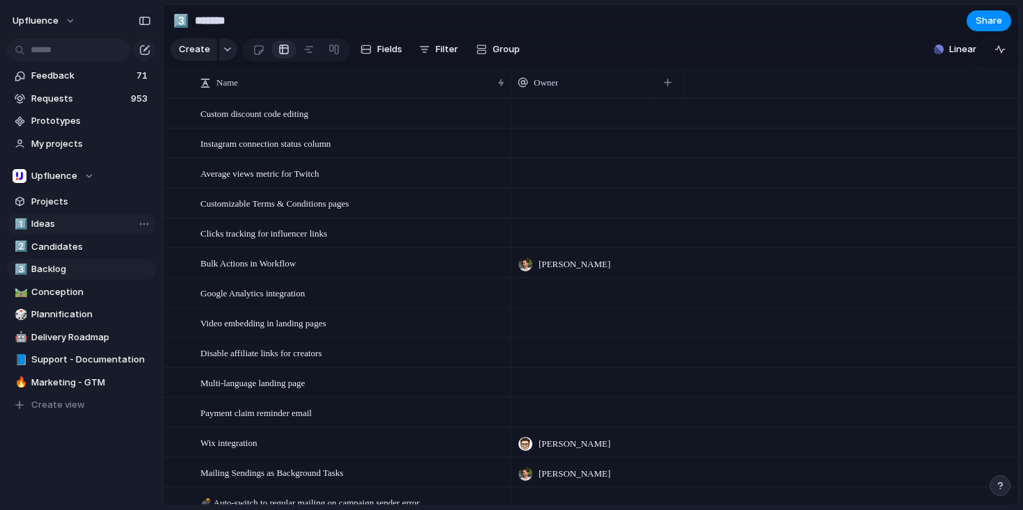
type input "**********"
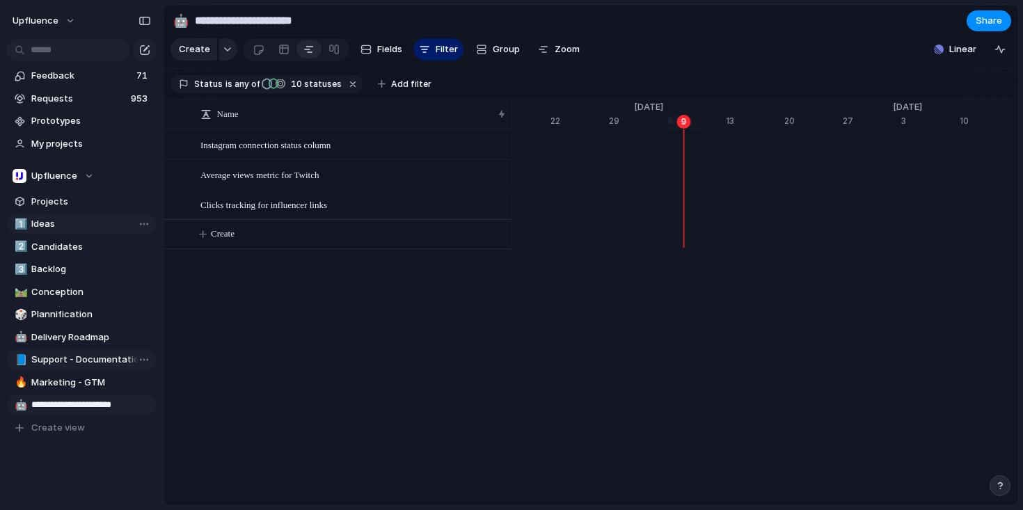
scroll to position [0, 9036]
type input "**********"
click at [21, 407] on div "🤖" at bounding box center [20, 405] width 10 height 16
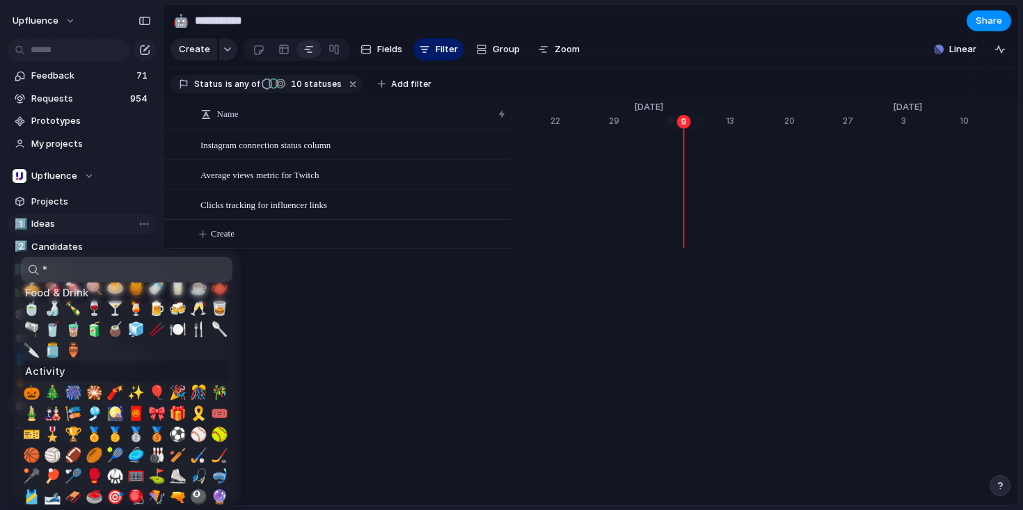
scroll to position [0, 0]
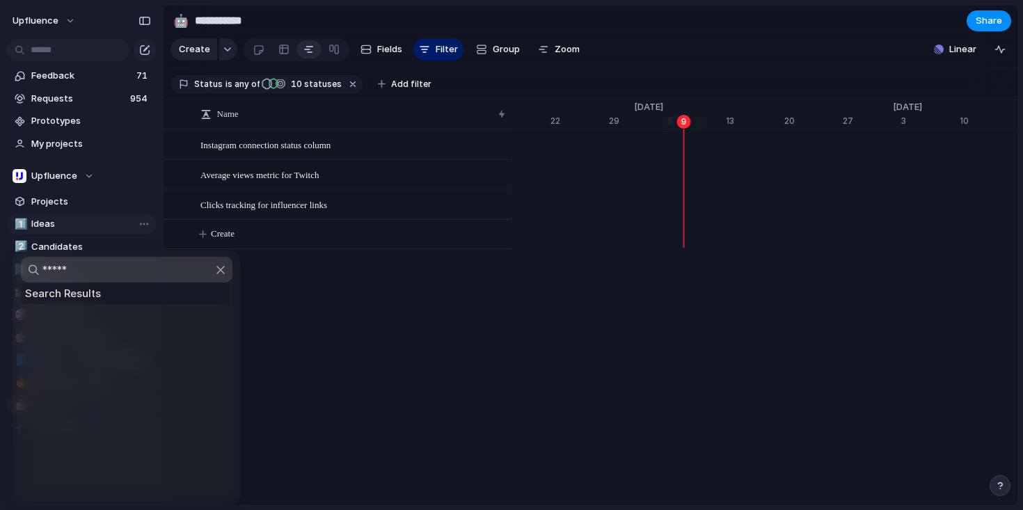
type input "******"
type input "***"
click at [34, 311] on span "🔗" at bounding box center [31, 314] width 17 height 17
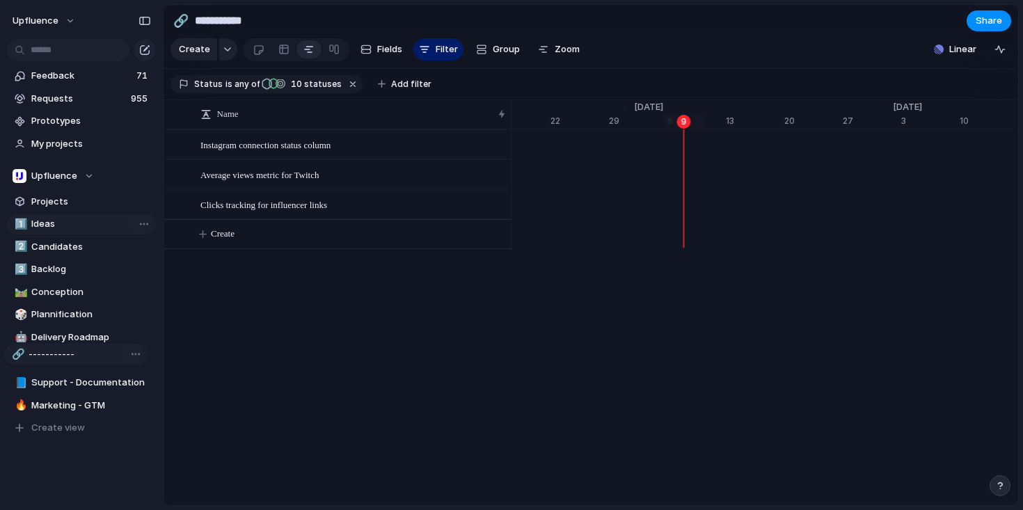
drag, startPoint x: 81, startPoint y: 406, endPoint x: 78, endPoint y: 356, distance: 49.5
click at [78, 356] on div "1️⃣ Ideas 2️⃣ Candidates 3️⃣ Backlog 🛤️ Conception 🎲 Plannification 🤖 Delivery …" at bounding box center [81, 326] width 149 height 225
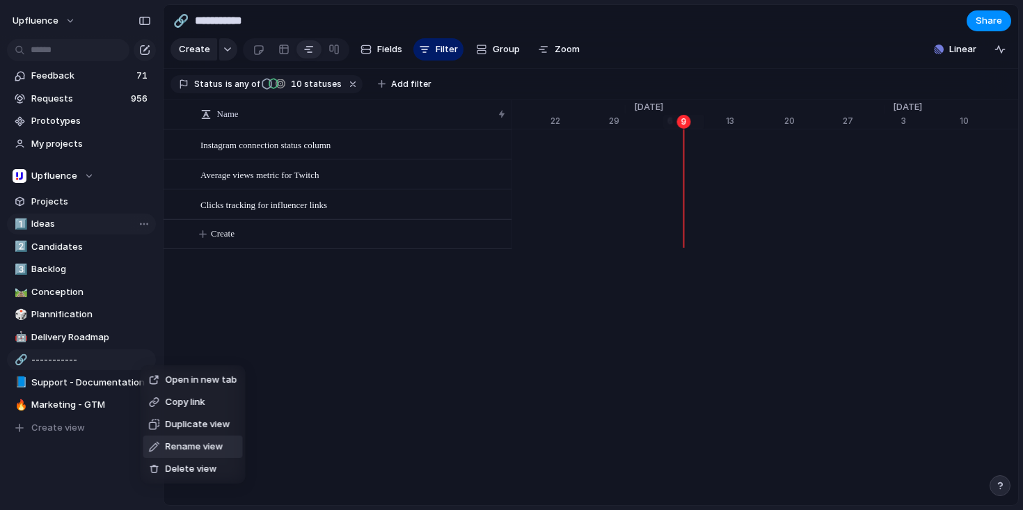
click at [194, 445] on span "Rename view" at bounding box center [195, 447] width 58 height 14
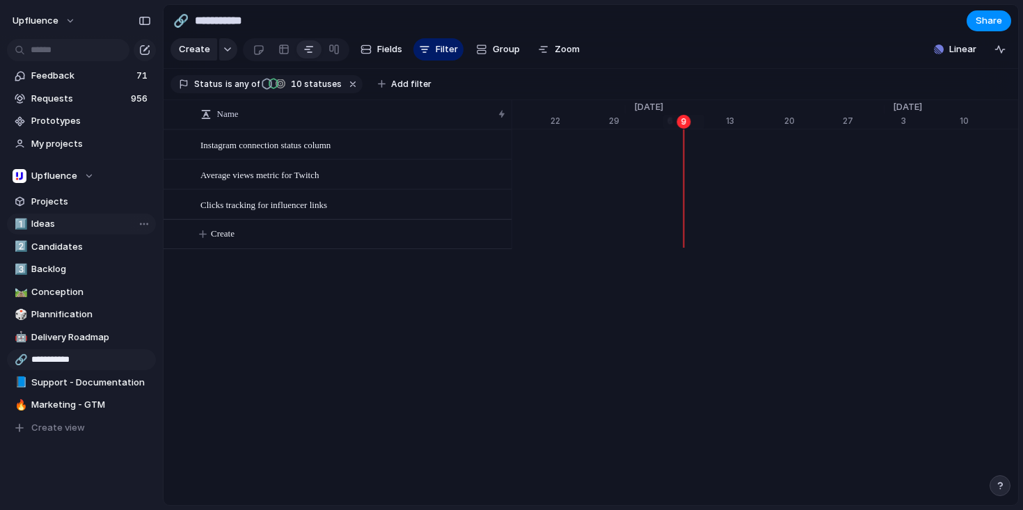
click at [88, 354] on input "**********" at bounding box center [91, 360] width 120 height 14
type input "**********"
click at [347, 93] on button "button" at bounding box center [353, 84] width 18 height 18
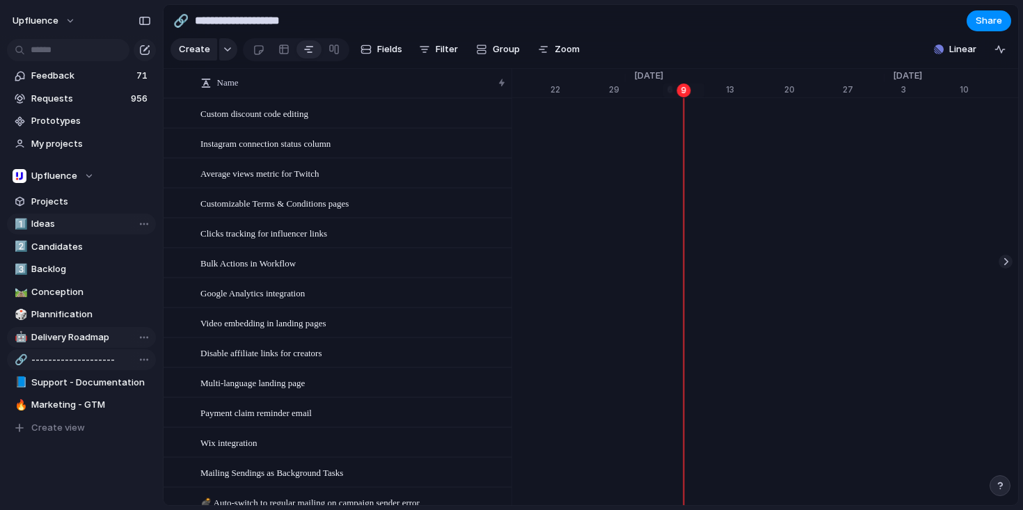
click at [56, 333] on span "Delivery Roadmap" at bounding box center [91, 337] width 120 height 14
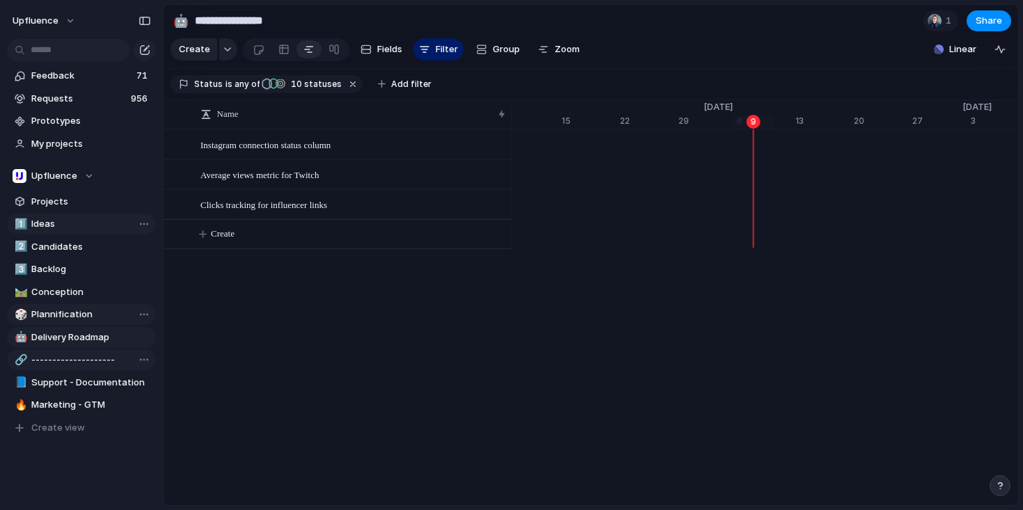
scroll to position [0, 8966]
click at [65, 294] on span "Conception" at bounding box center [91, 292] width 120 height 14
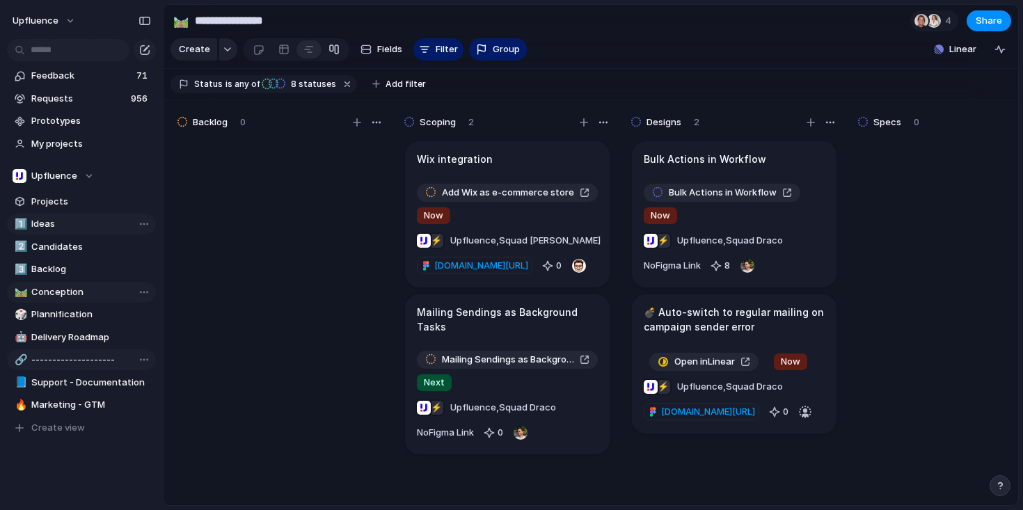
type input "**********"
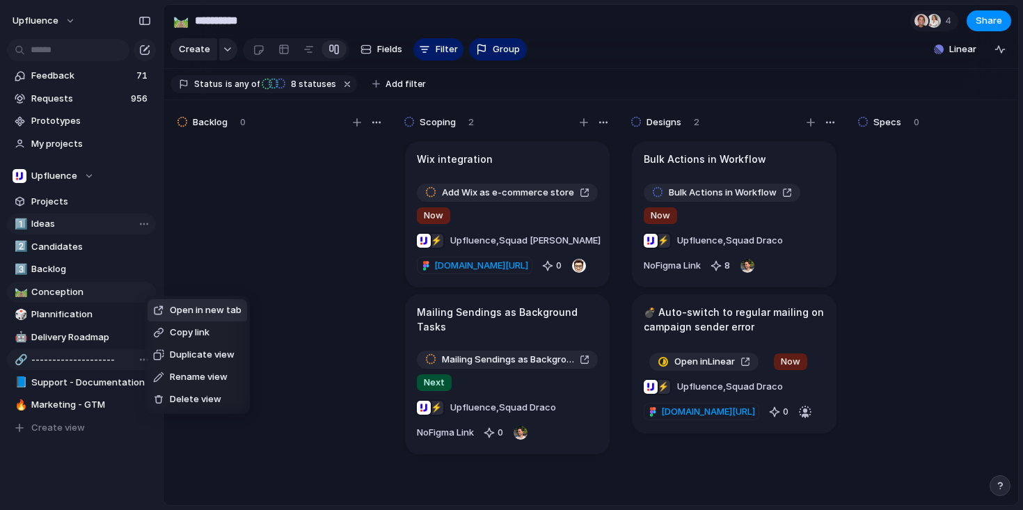
click at [192, 375] on span "Rename view" at bounding box center [199, 377] width 58 height 14
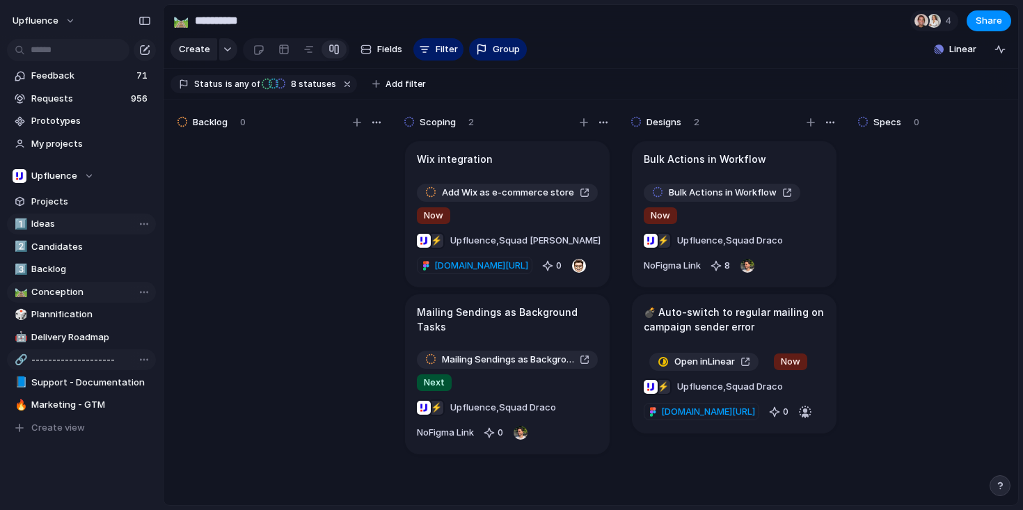
click at [19, 289] on div "🛤️" at bounding box center [20, 292] width 10 height 16
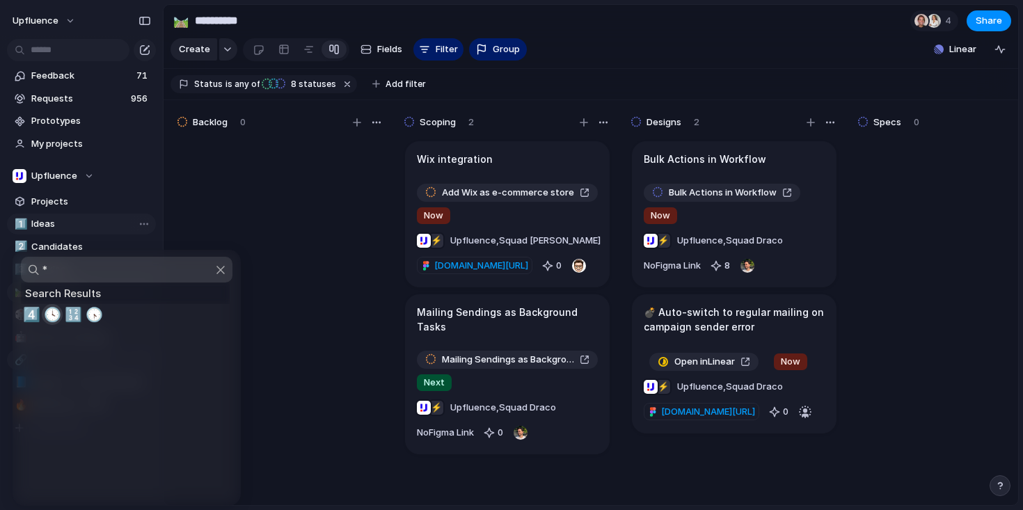
type input "*"
click at [27, 310] on span "4️⃣" at bounding box center [31, 314] width 17 height 17
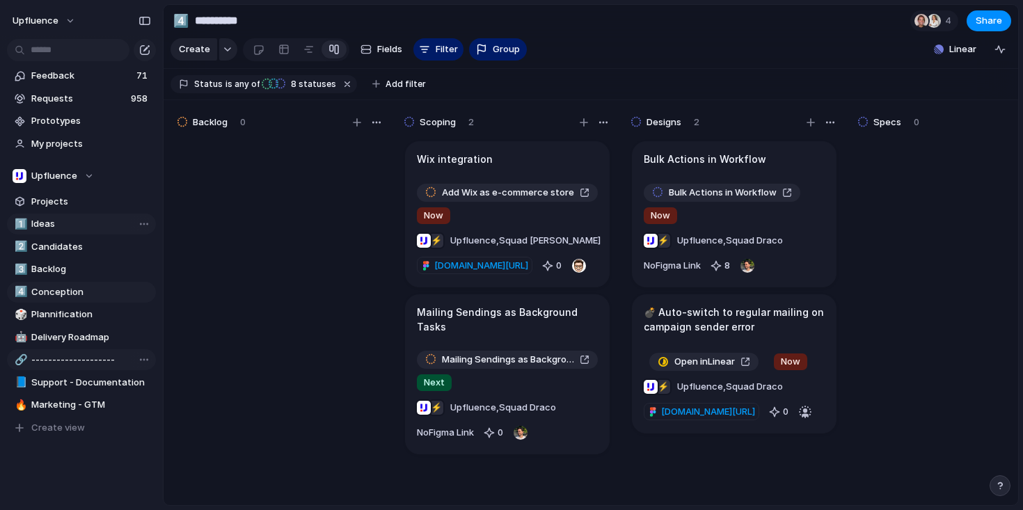
click at [111, 87] on section "Feedback 71 Requests 958 Prototypes My projects" at bounding box center [81, 109] width 163 height 92
click at [109, 77] on span "Feedback" at bounding box center [81, 76] width 101 height 14
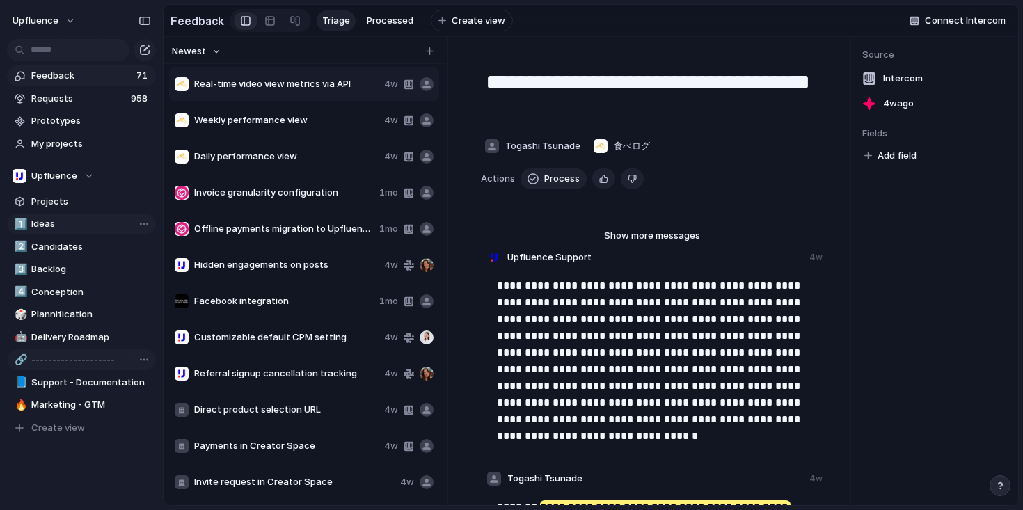
click at [264, 163] on span "Daily performance view" at bounding box center [286, 157] width 184 height 14
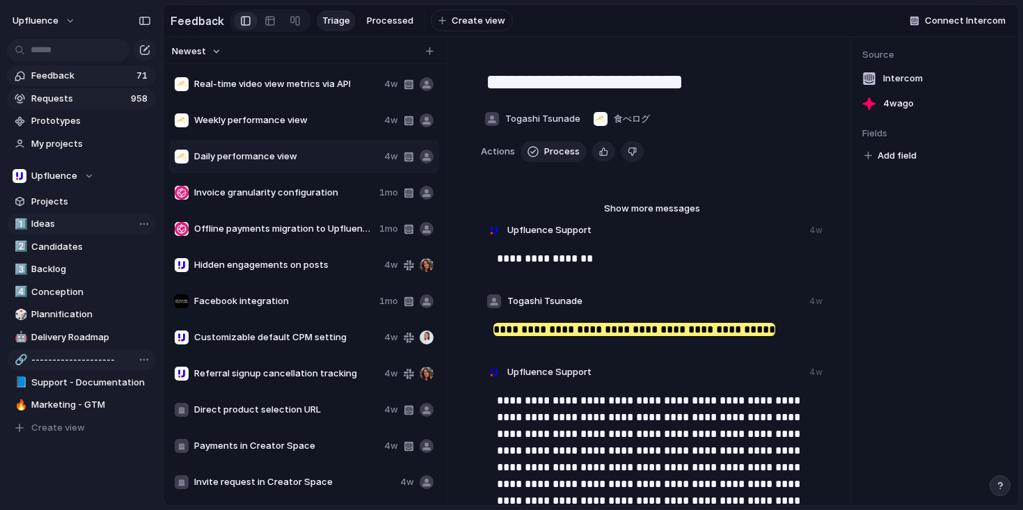
click at [95, 95] on span "Requests" at bounding box center [78, 99] width 95 height 14
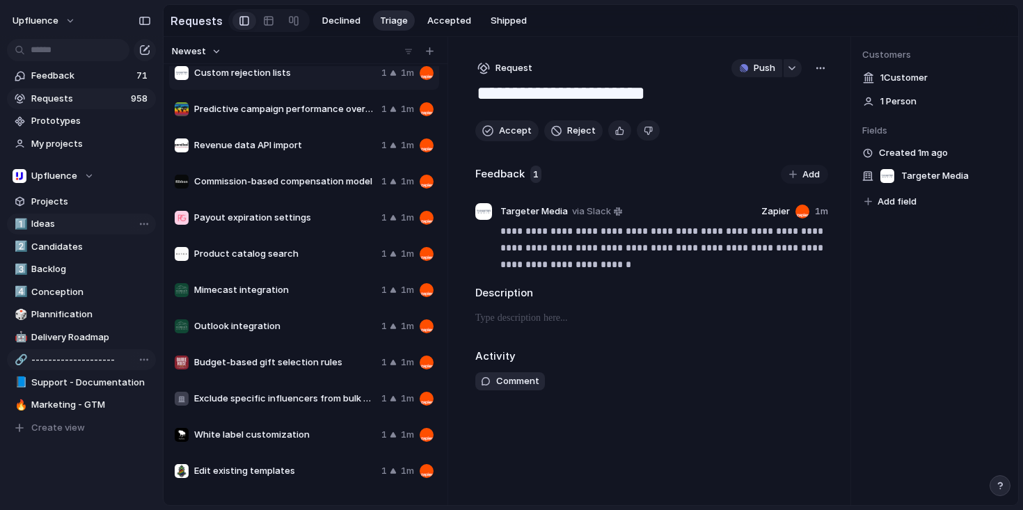
scroll to position [13, 0]
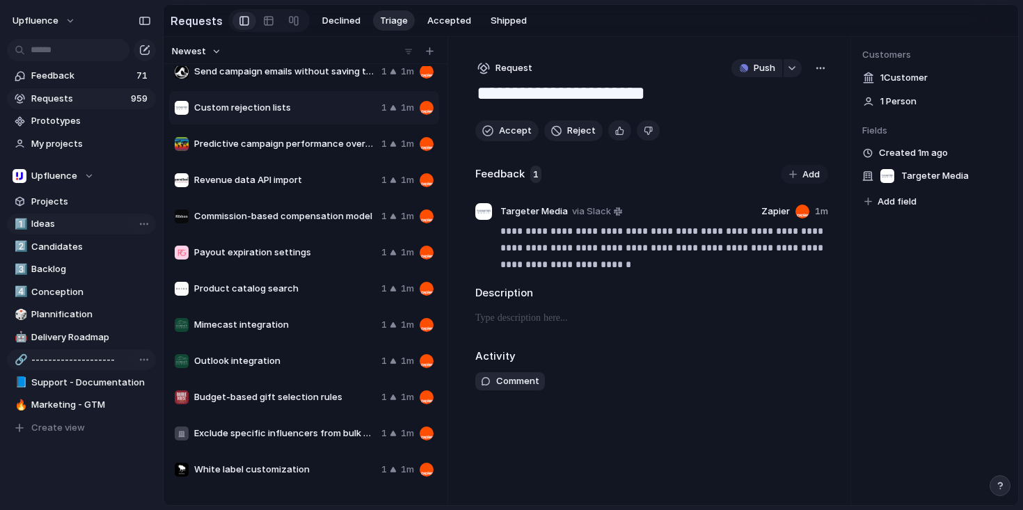
click at [312, 145] on span "Predictive campaign performance overview" at bounding box center [285, 144] width 182 height 14
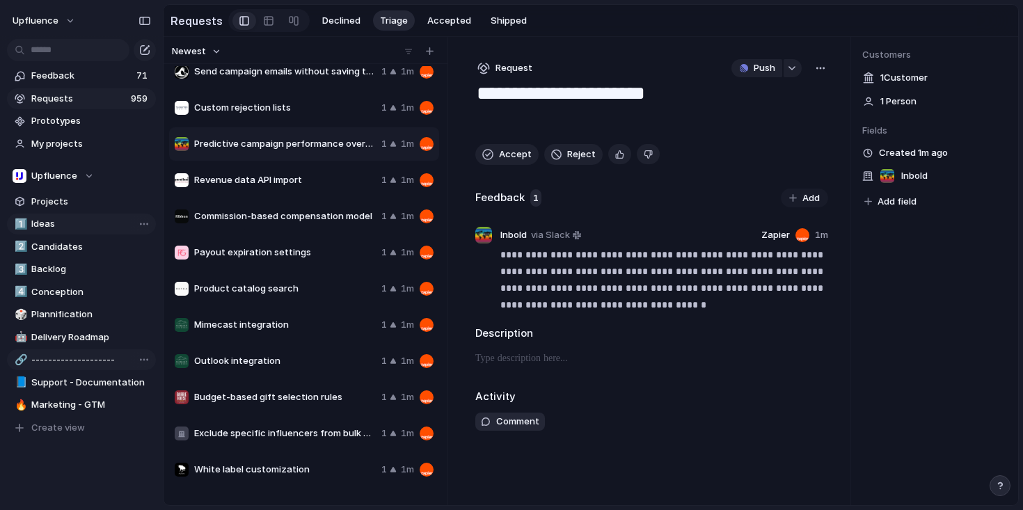
click at [298, 63] on div at bounding box center [305, 50] width 284 height 27
click at [296, 287] on span "Product catalog search" at bounding box center [285, 289] width 182 height 14
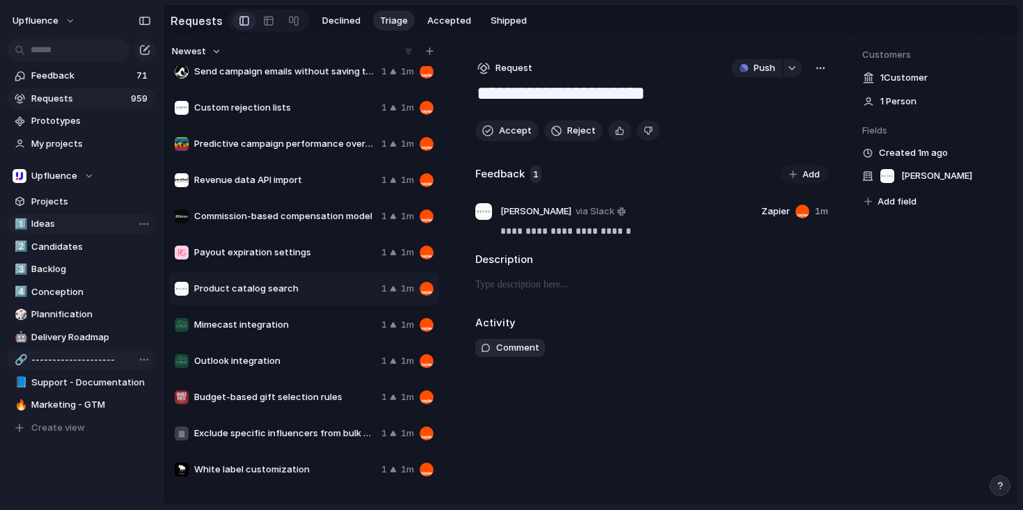
click at [293, 337] on div "Mimecast integration 1 1m" at bounding box center [304, 324] width 270 height 33
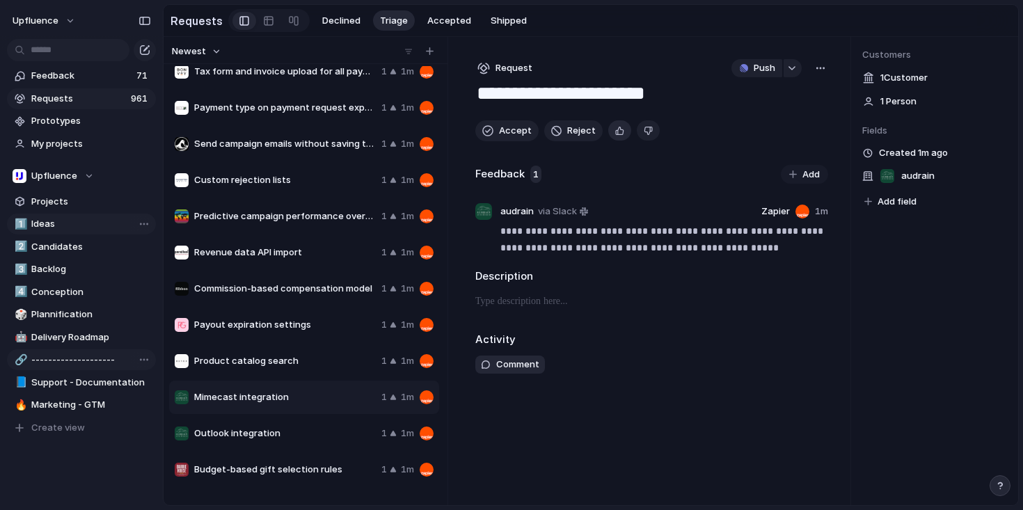
click at [617, 135] on div "button" at bounding box center [619, 130] width 9 height 13
click at [511, 137] on span "Accept" at bounding box center [515, 131] width 33 height 14
click at [618, 132] on div "button" at bounding box center [619, 130] width 9 height 13
click at [510, 132] on span "Accept" at bounding box center [515, 131] width 33 height 14
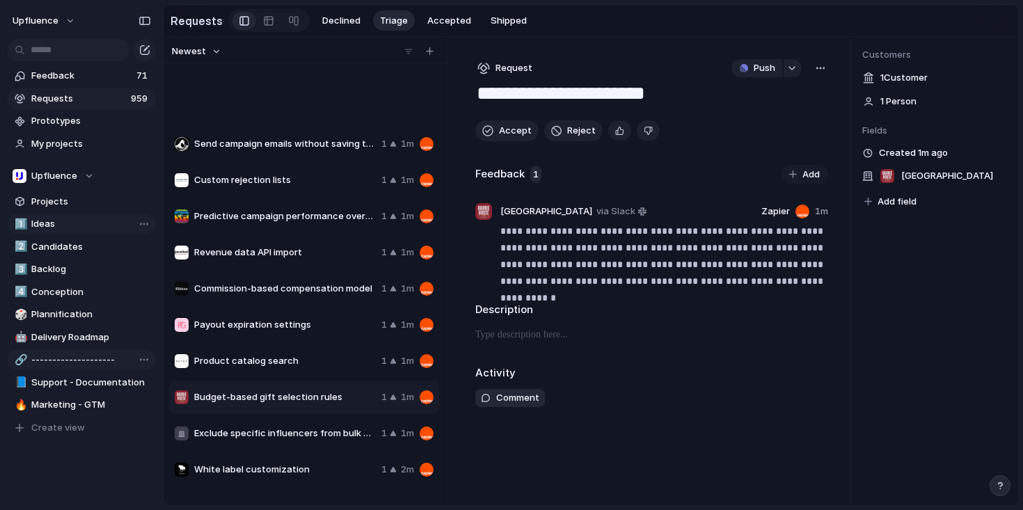
scroll to position [122, 0]
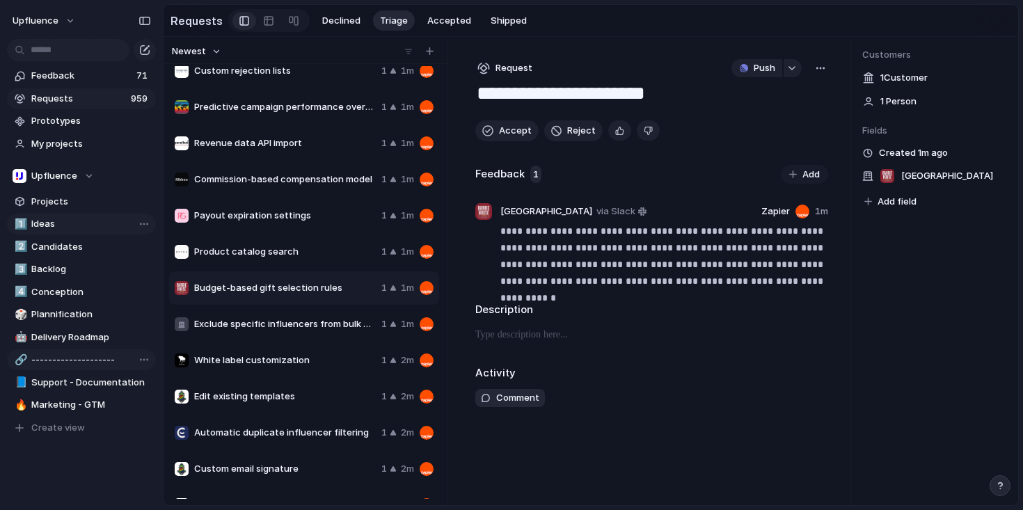
click at [303, 360] on span "White label customization" at bounding box center [285, 360] width 182 height 14
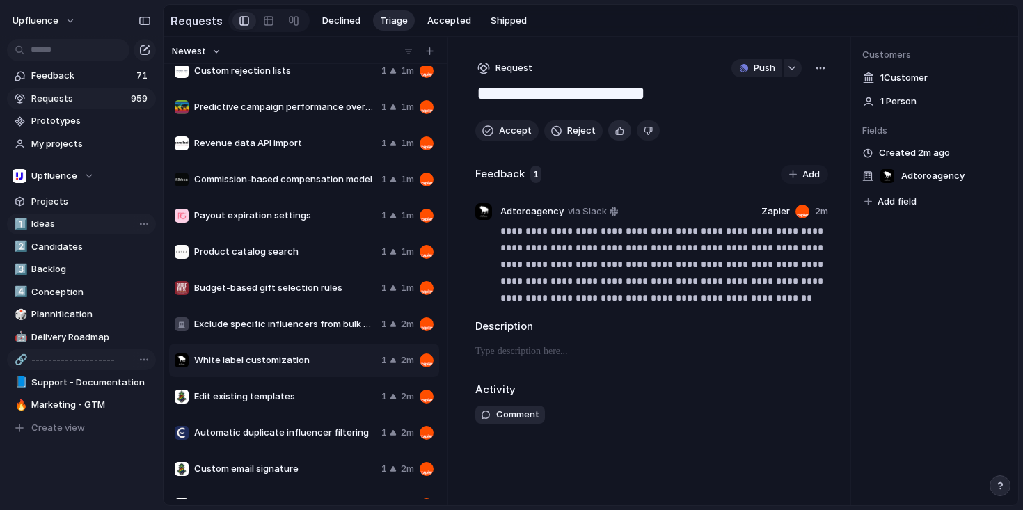
click at [618, 136] on div "button" at bounding box center [619, 130] width 9 height 13
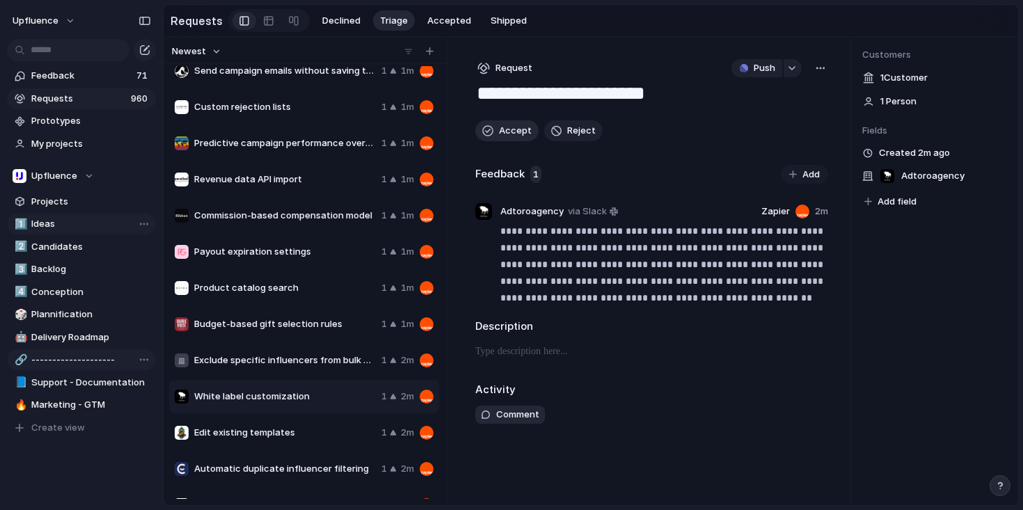
click at [507, 131] on span "Accept" at bounding box center [515, 131] width 33 height 14
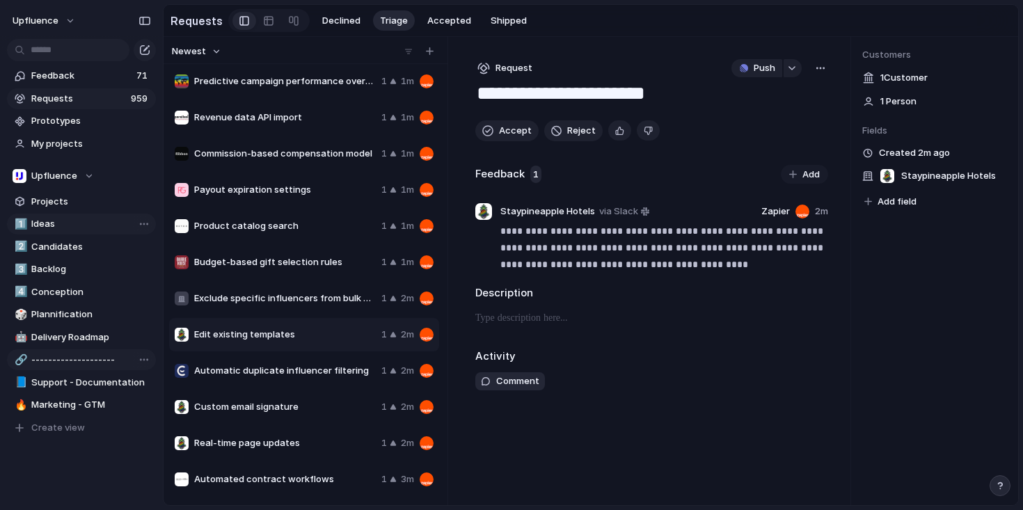
scroll to position [208, 0]
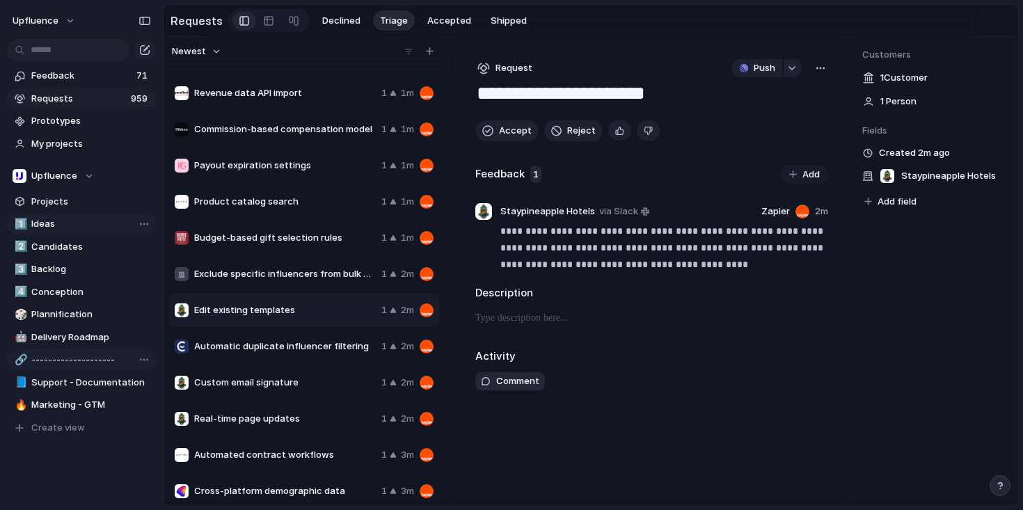
click at [308, 381] on span "Custom email signature" at bounding box center [285, 383] width 182 height 14
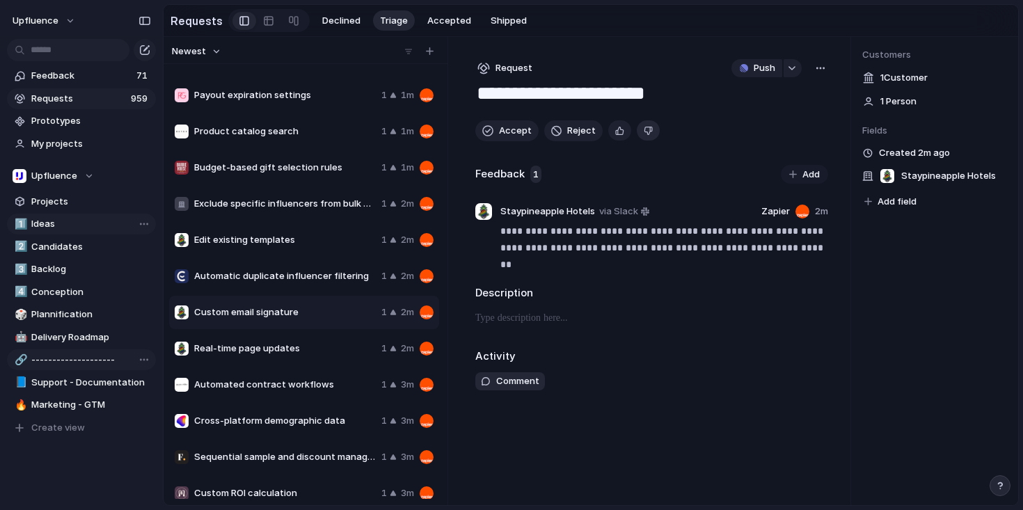
click at [644, 134] on div "button" at bounding box center [647, 130] width 9 height 13
click at [303, 350] on span "Real-time page updates" at bounding box center [285, 349] width 182 height 14
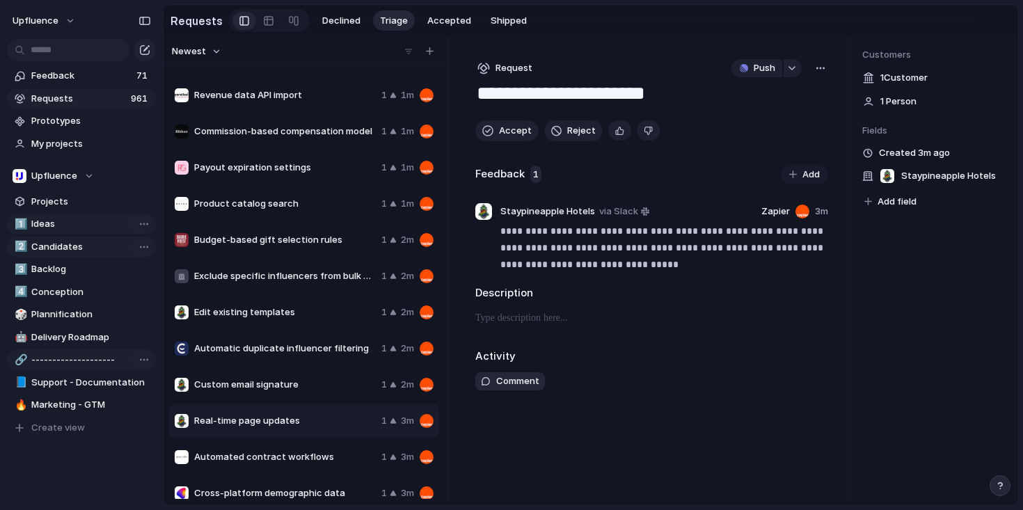
click at [63, 249] on span "Candidates" at bounding box center [91, 247] width 120 height 14
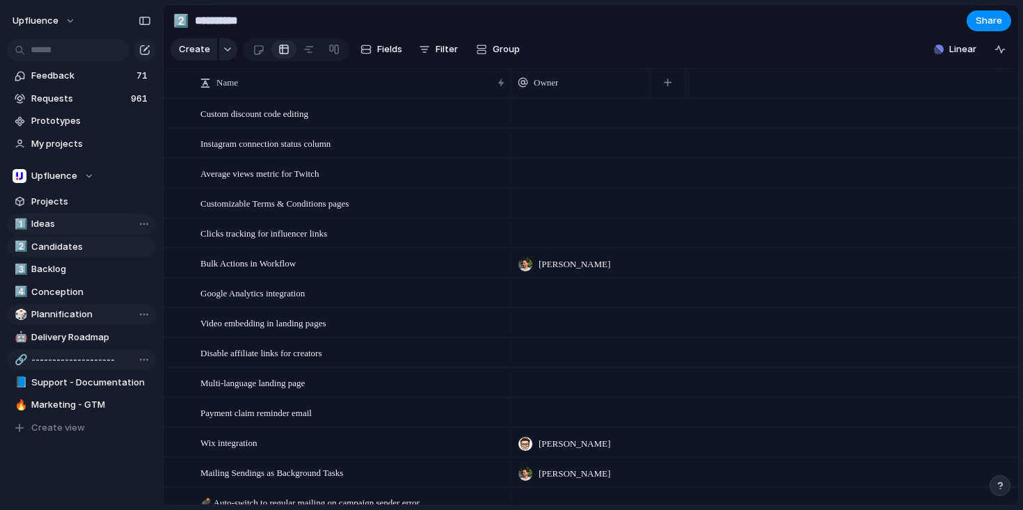
click at [65, 313] on span "Plannification" at bounding box center [91, 314] width 120 height 14
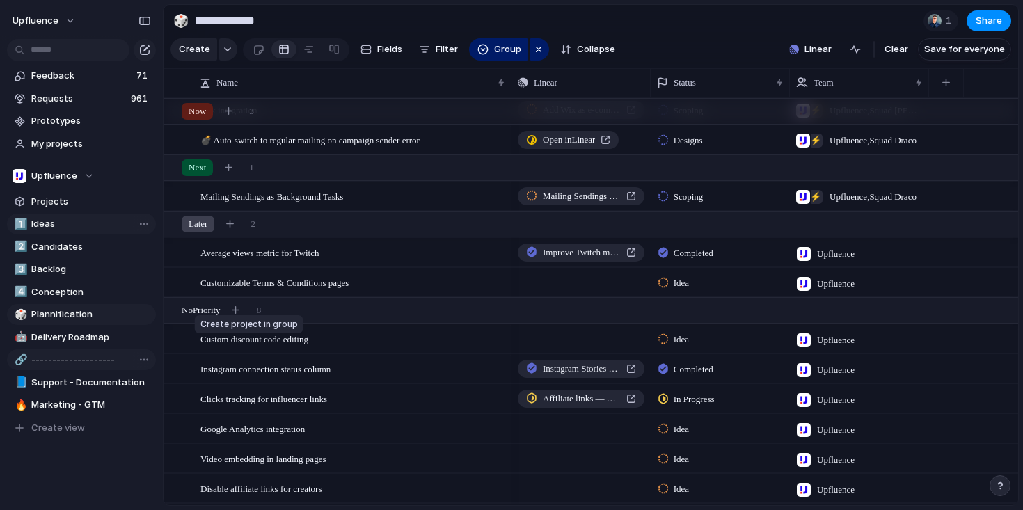
scroll to position [60, 0]
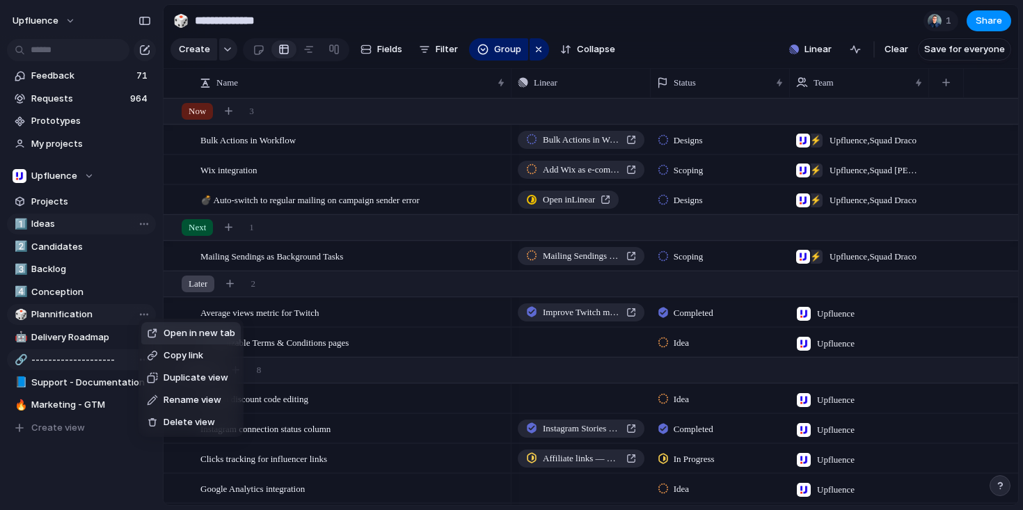
click at [191, 419] on span "Delete view" at bounding box center [188, 422] width 51 height 14
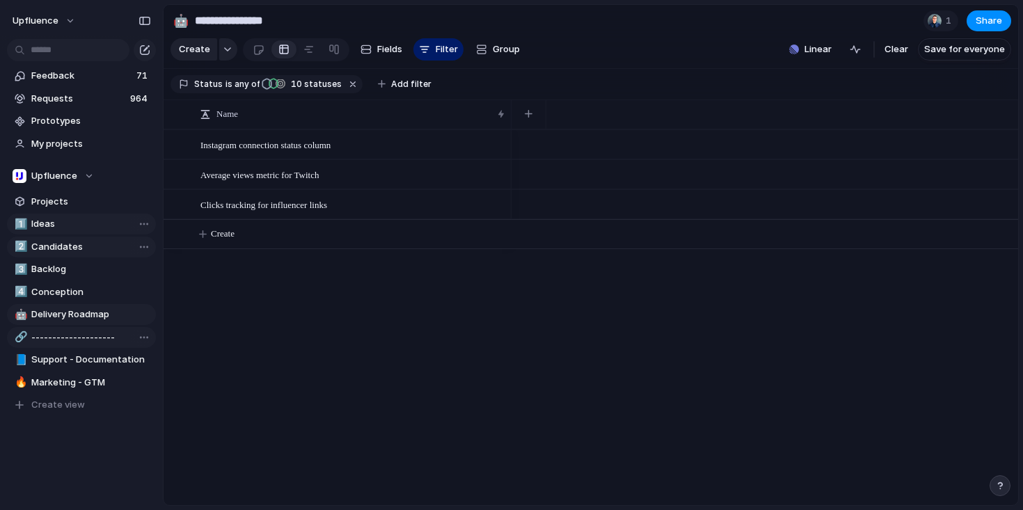
click at [101, 240] on span "Candidates" at bounding box center [91, 247] width 120 height 14
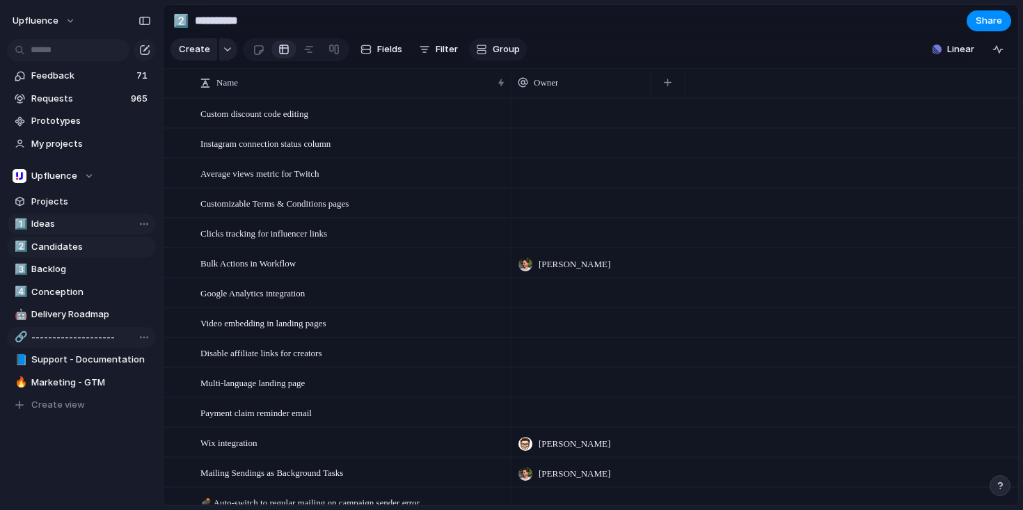
click at [481, 48] on button "Group" at bounding box center [498, 49] width 58 height 22
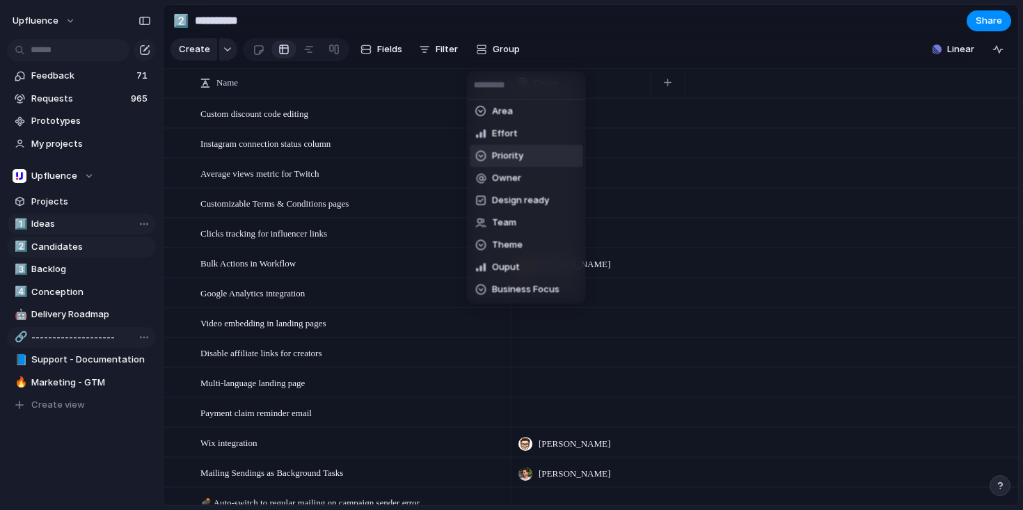
scroll to position [35, 0]
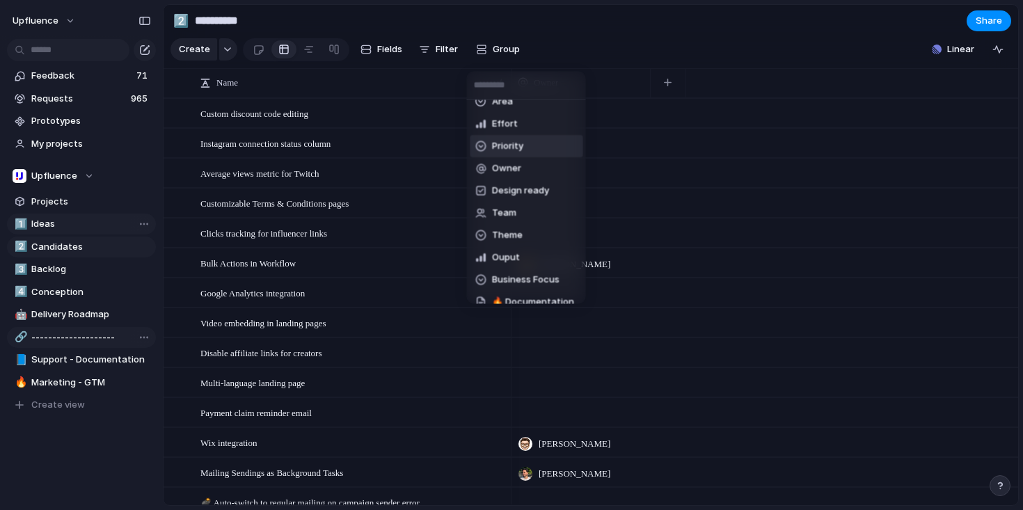
click at [524, 145] on li "Priority" at bounding box center [526, 146] width 113 height 22
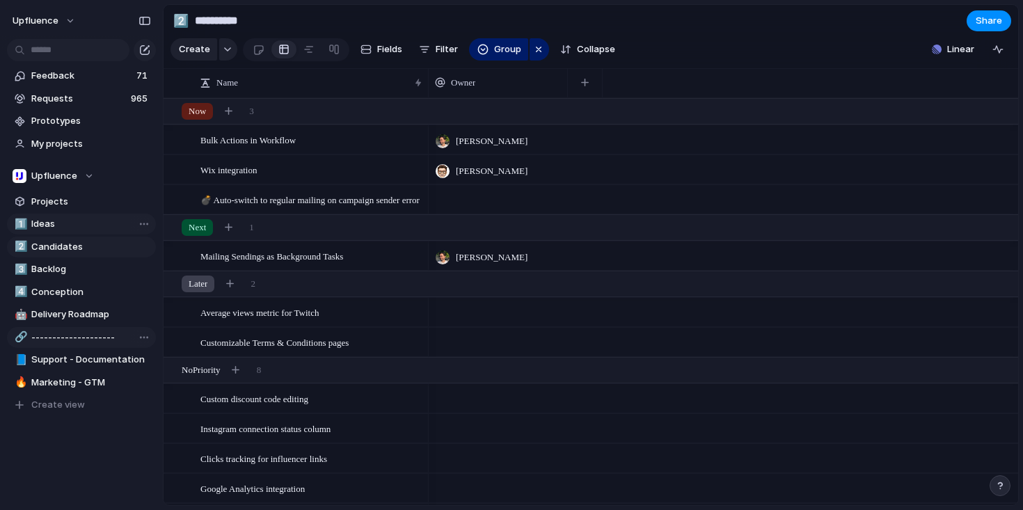
drag, startPoint x: 511, startPoint y: 97, endPoint x: 426, endPoint y: 102, distance: 84.3
click at [426, 97] on div at bounding box center [427, 82] width 7 height 29
click at [583, 86] on div "button" at bounding box center [583, 83] width 8 height 8
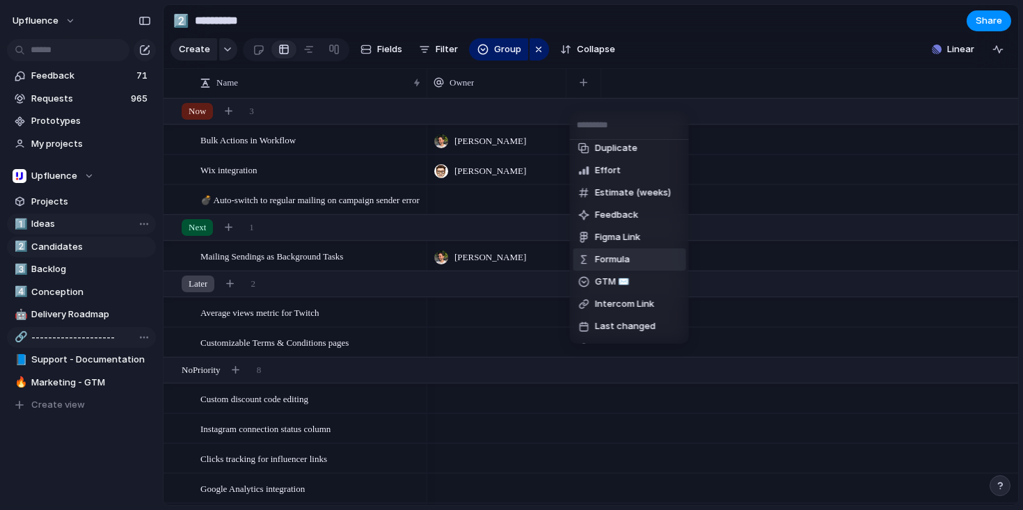
scroll to position [163, 0]
click at [628, 211] on span "Feedback" at bounding box center [616, 214] width 43 height 14
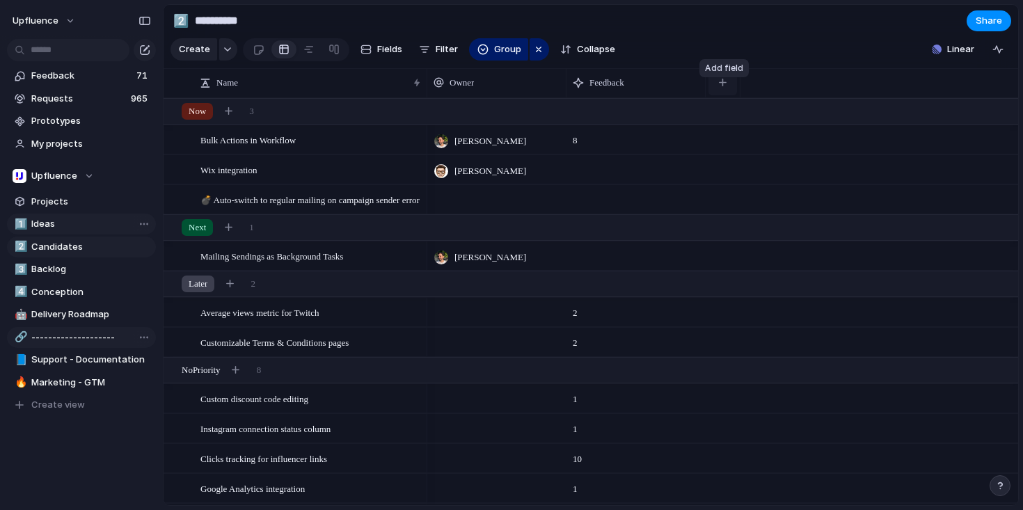
click at [719, 86] on div "button" at bounding box center [723, 83] width 8 height 8
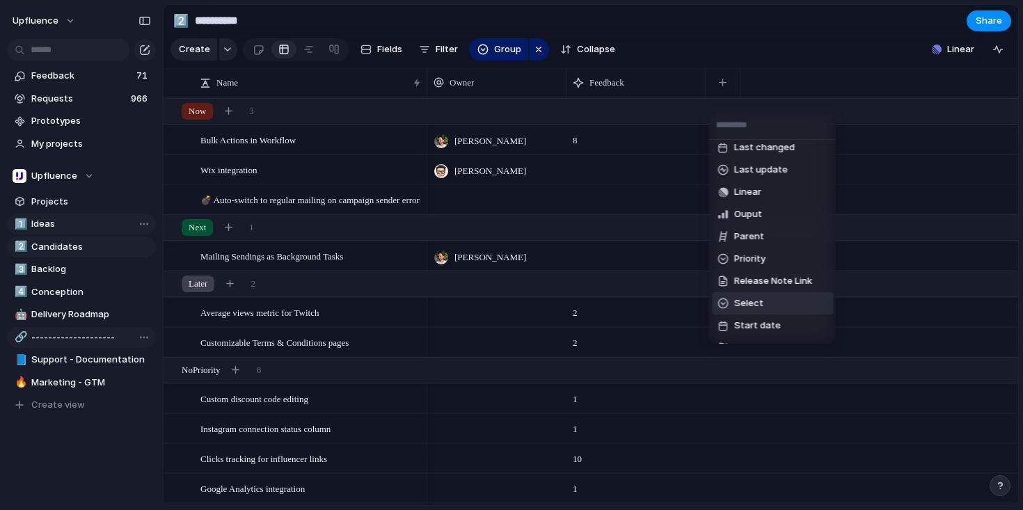
scroll to position [61, 0]
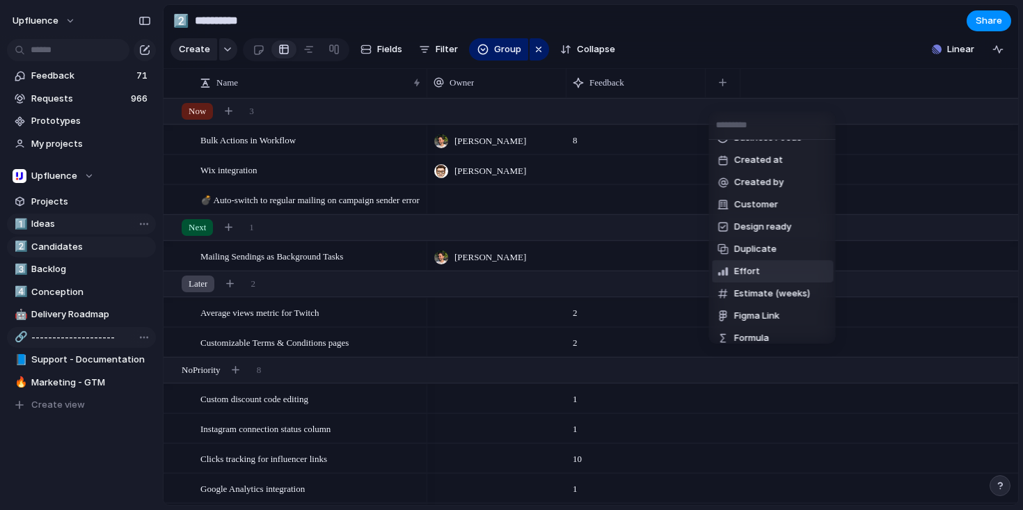
click at [774, 267] on li "Effort" at bounding box center [772, 271] width 121 height 22
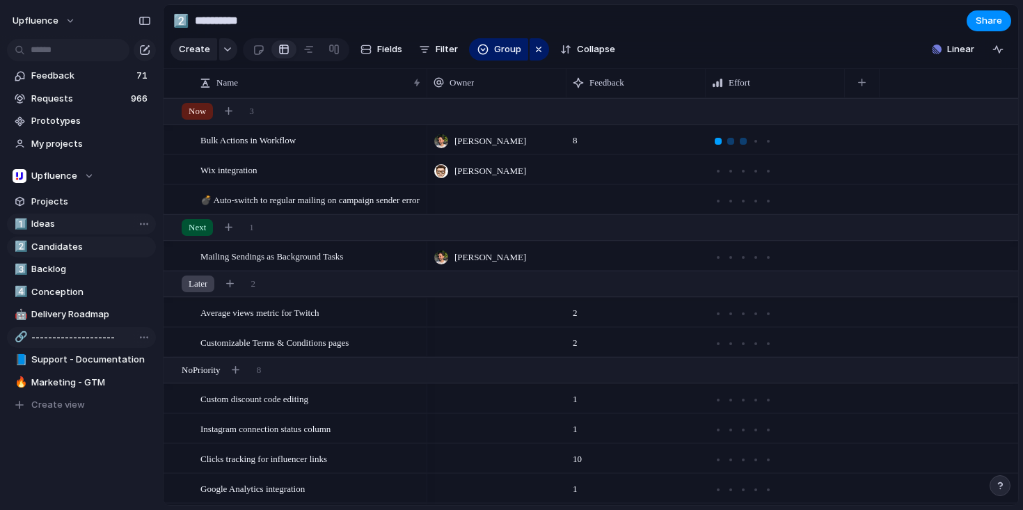
click at [721, 145] on div at bounding box center [717, 141] width 7 height 7
click at [744, 145] on div at bounding box center [742, 141] width 7 height 7
click at [735, 177] on div at bounding box center [730, 171] width 13 height 13
click at [739, 205] on div at bounding box center [742, 201] width 7 height 7
click at [735, 264] on div at bounding box center [730, 257] width 13 height 13
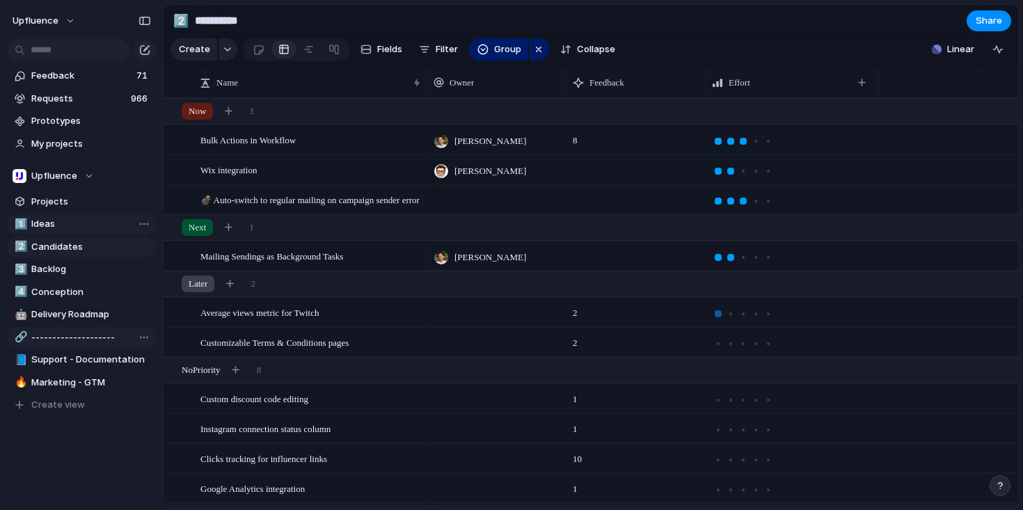
click at [722, 320] on div at bounding box center [718, 313] width 13 height 13
click at [735, 350] on div at bounding box center [730, 343] width 13 height 13
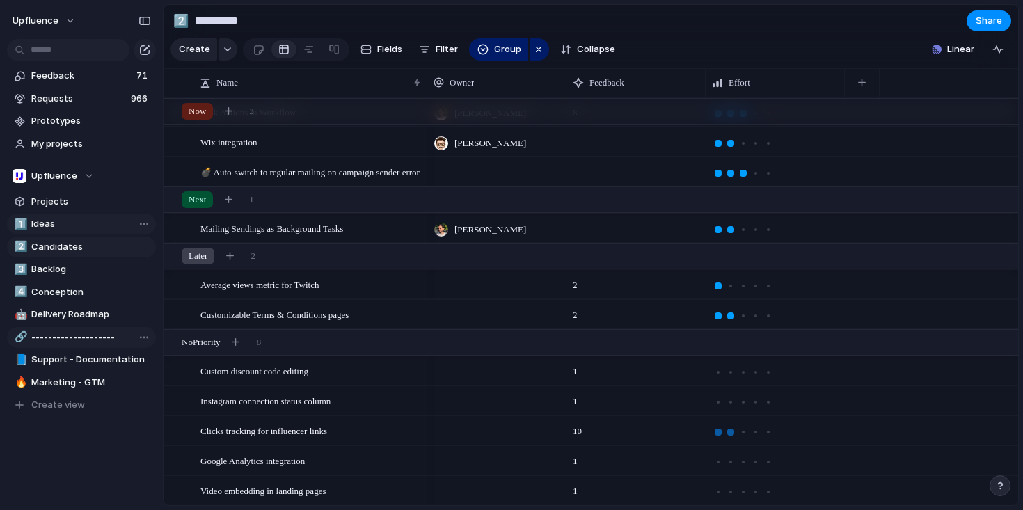
scroll to position [37, 0]
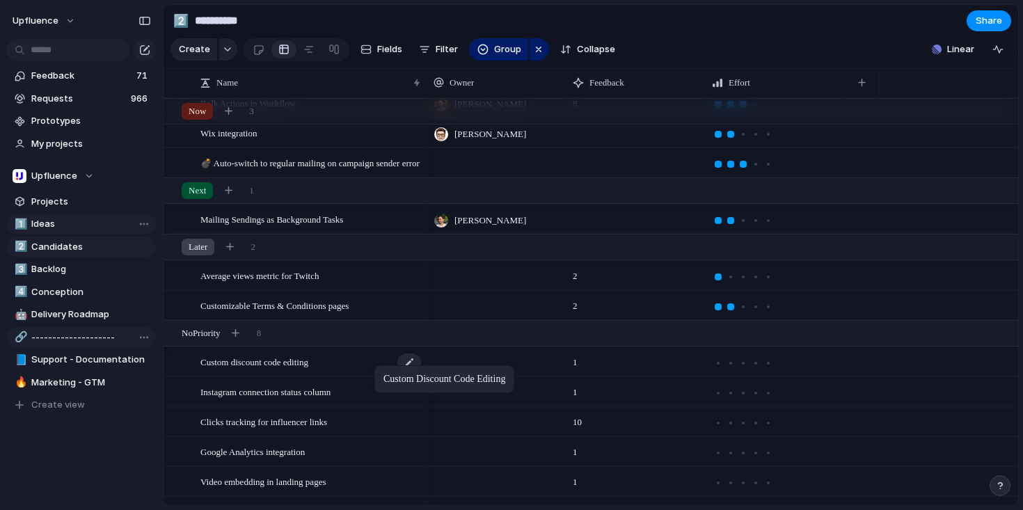
drag, startPoint x: 389, startPoint y: 367, endPoint x: 343, endPoint y: 370, distance: 46.0
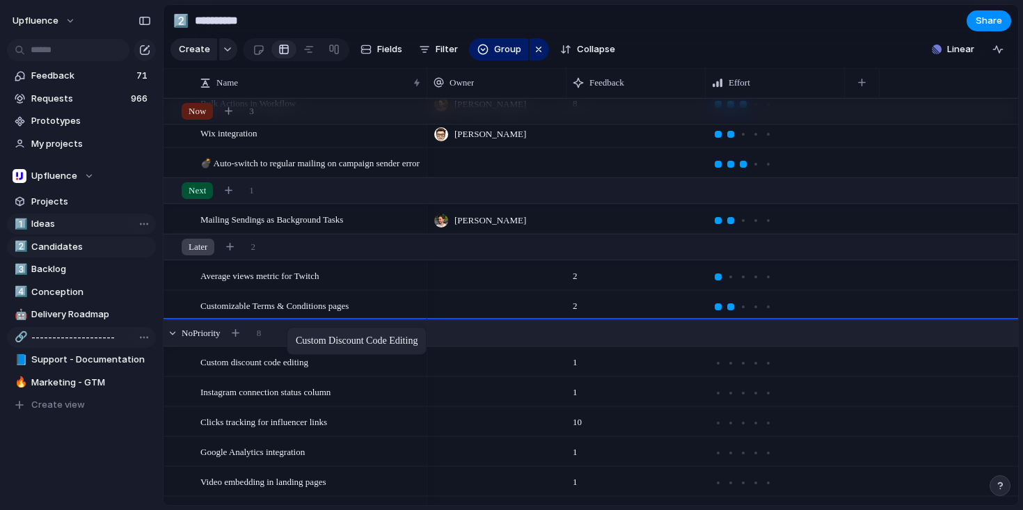
drag, startPoint x: 294, startPoint y: 373, endPoint x: 294, endPoint y: 330, distance: 42.4
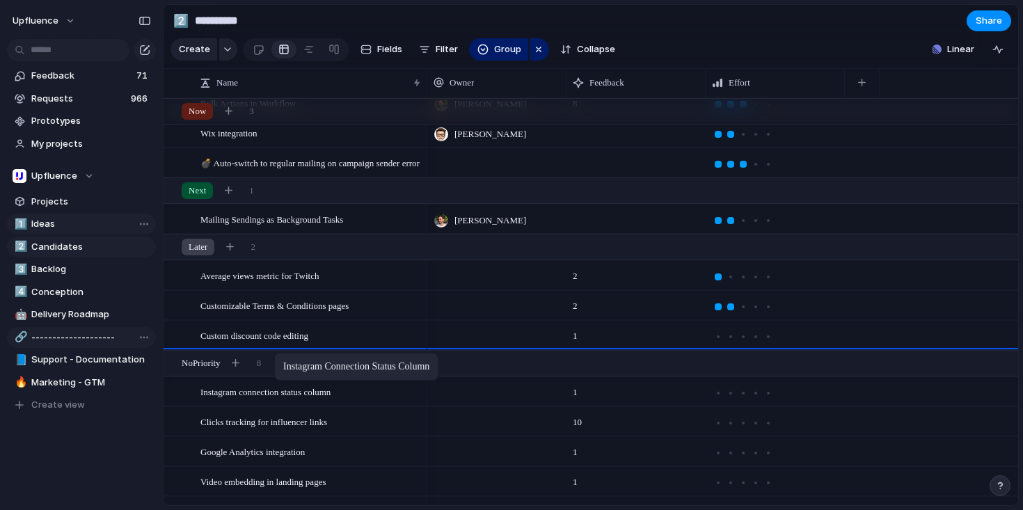
drag, startPoint x: 283, startPoint y: 407, endPoint x: 281, endPoint y: 355, distance: 51.5
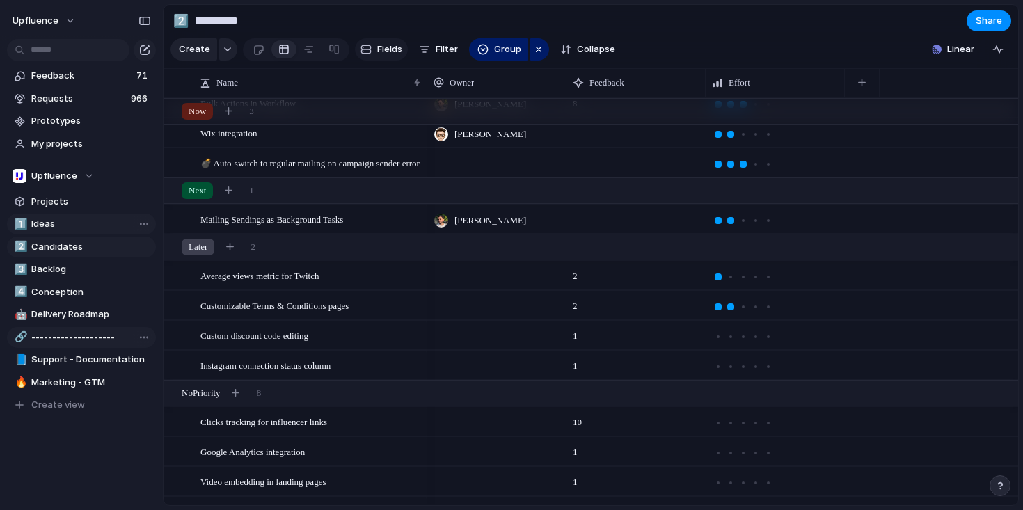
click at [383, 49] on span "Fields" at bounding box center [389, 49] width 25 height 14
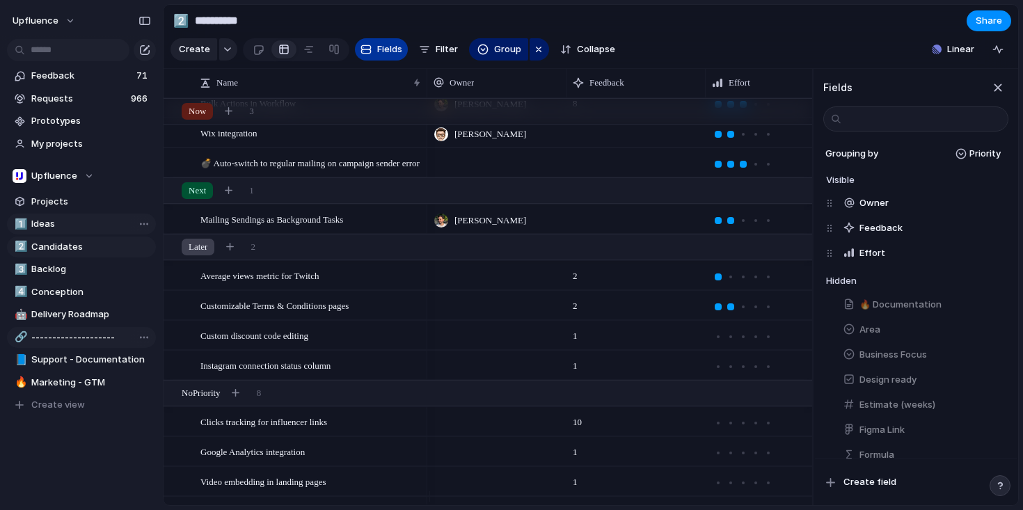
click at [382, 52] on span "Fields" at bounding box center [389, 49] width 25 height 14
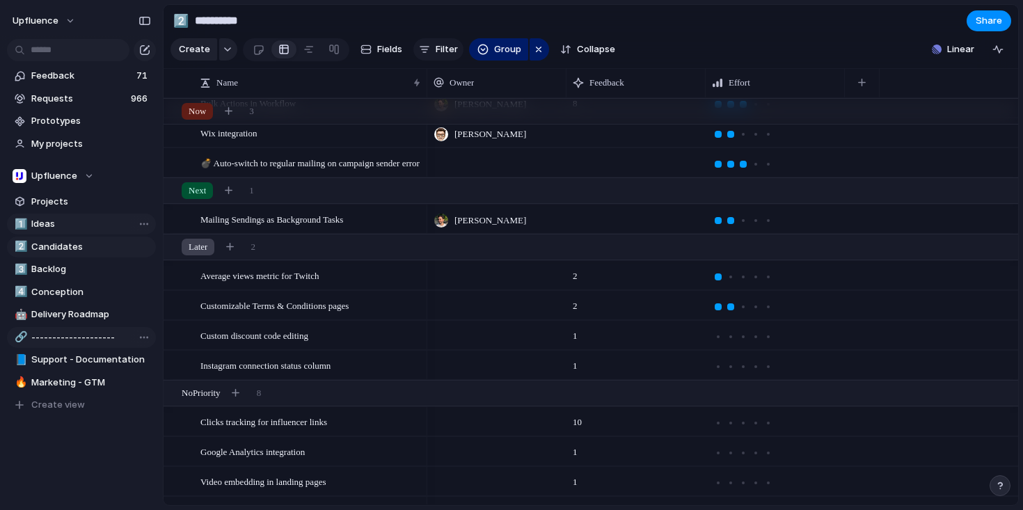
click at [427, 55] on div "button" at bounding box center [424, 49] width 11 height 11
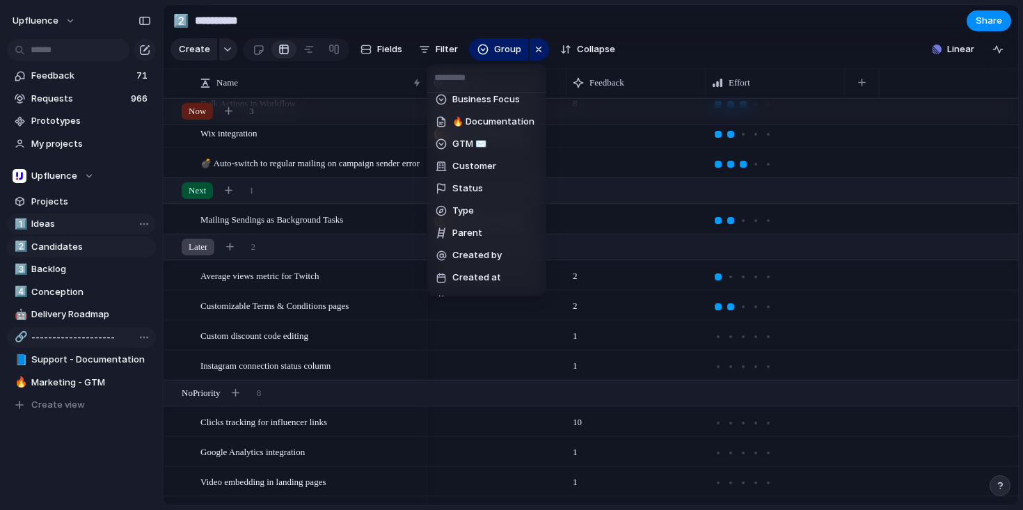
scroll to position [272, 0]
click at [489, 191] on li "Status" at bounding box center [486, 191] width 113 height 22
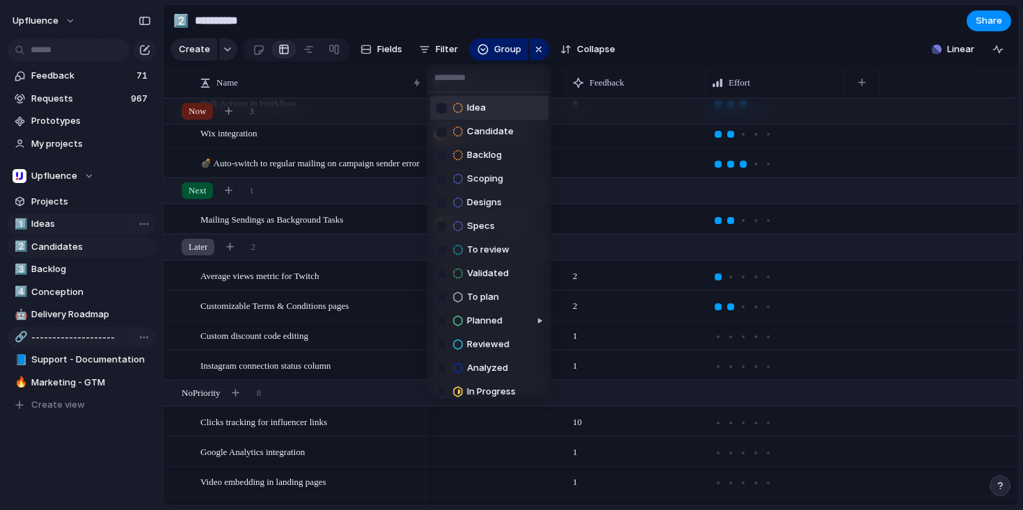
click at [441, 110] on div at bounding box center [441, 108] width 12 height 12
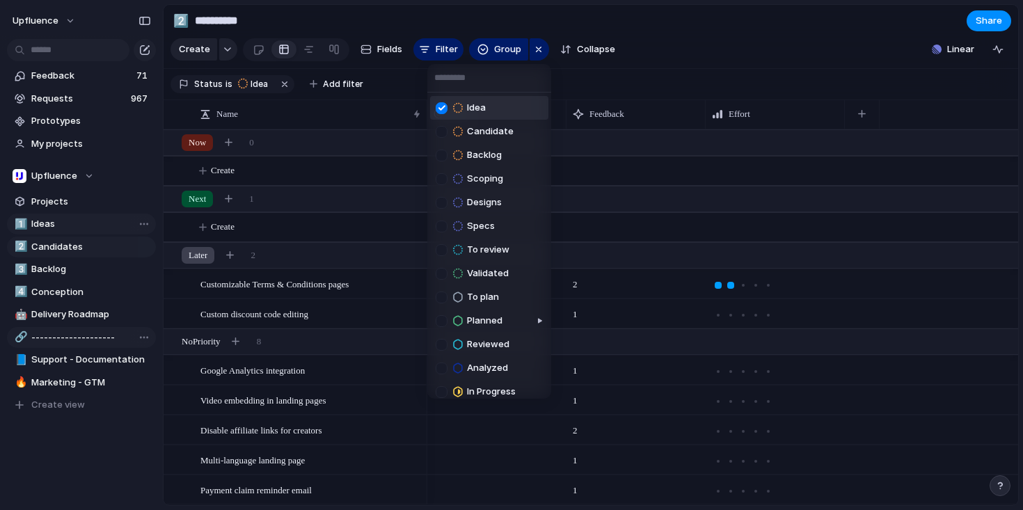
scroll to position [0, 0]
click at [441, 129] on div at bounding box center [441, 132] width 12 height 12
click at [442, 151] on div at bounding box center [441, 156] width 12 height 12
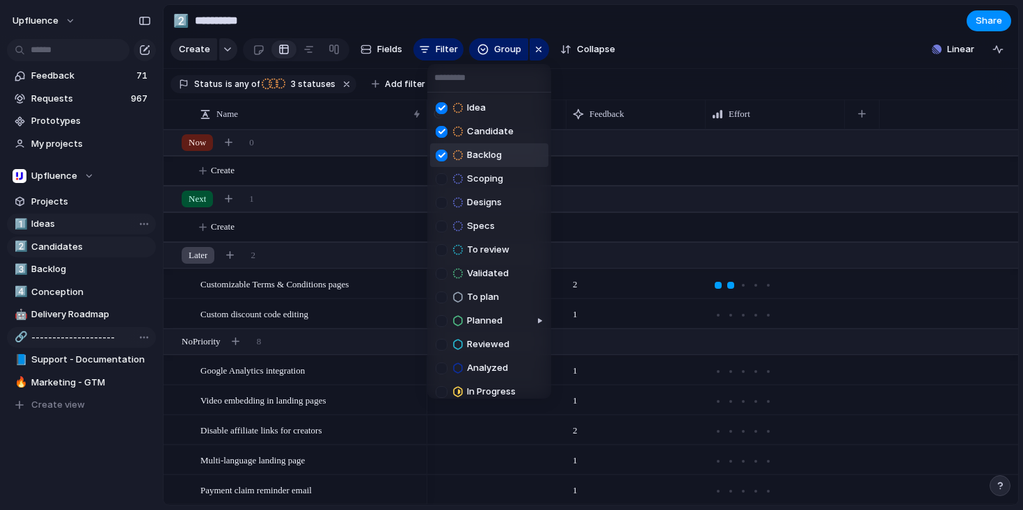
click at [441, 150] on div at bounding box center [441, 156] width 12 height 12
click at [442, 129] on div at bounding box center [441, 132] width 12 height 12
click at [697, 65] on div "Idea Candidate Backlog Scoping Designs Specs To review Validated To plan Planne…" at bounding box center [511, 255] width 1023 height 510
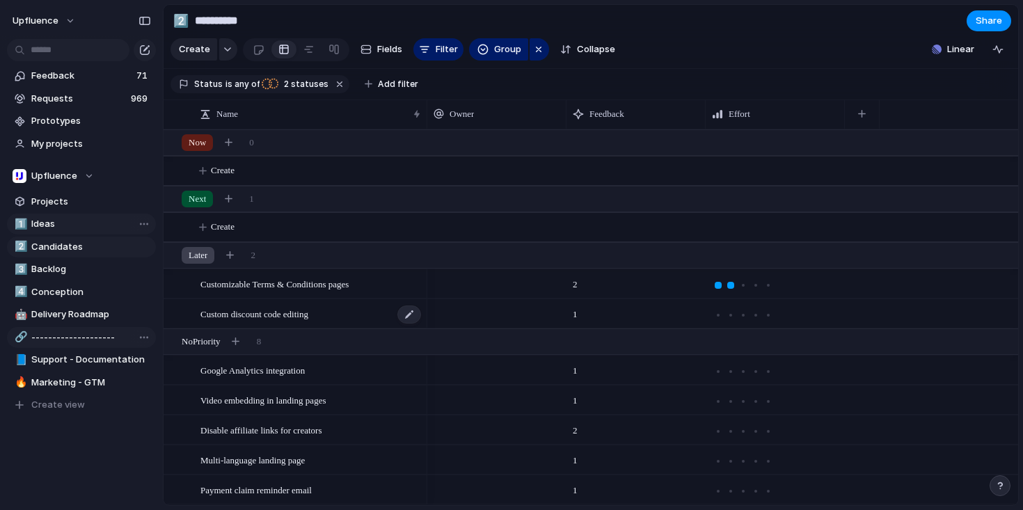
scroll to position [10, 0]
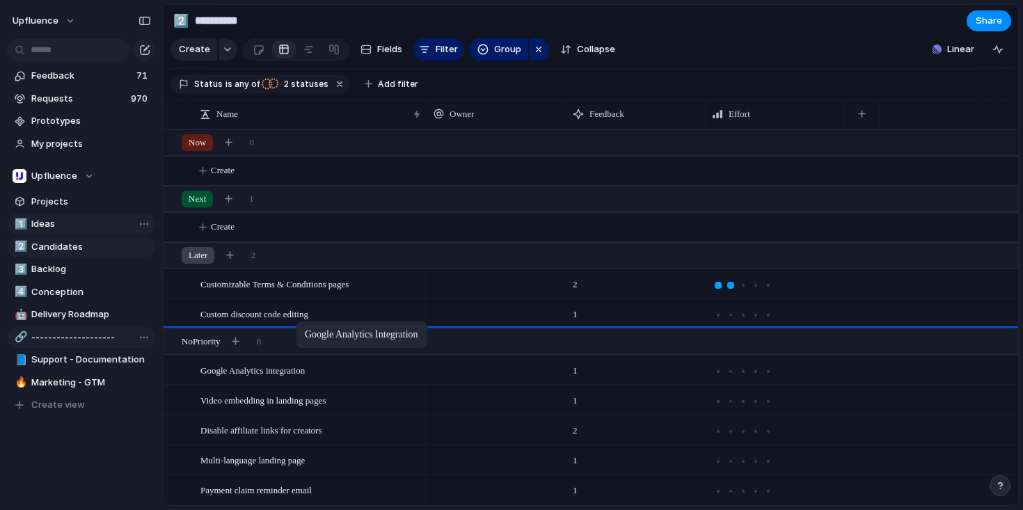
drag, startPoint x: 303, startPoint y: 375, endPoint x: 303, endPoint y: 323, distance: 51.5
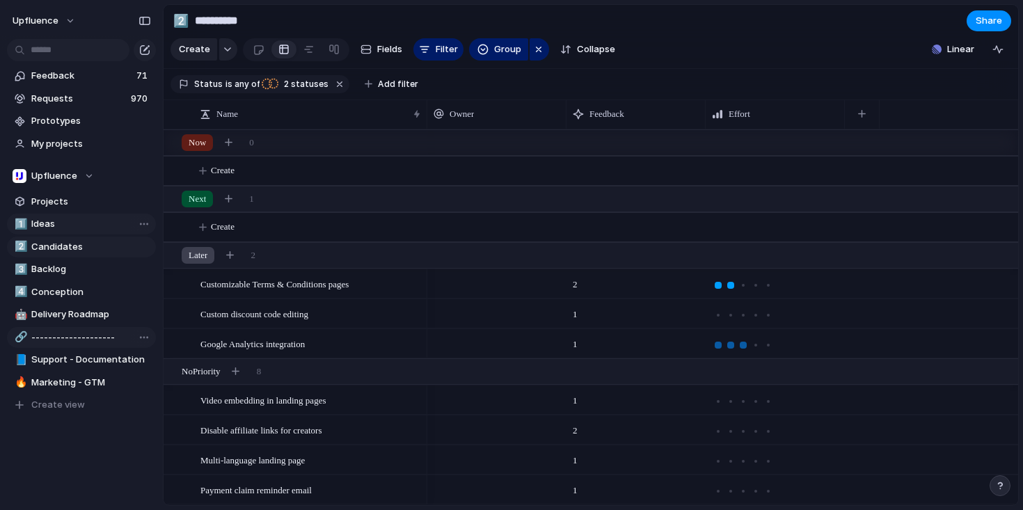
click at [744, 346] on div at bounding box center [742, 345] width 7 height 7
click at [755, 344] on div at bounding box center [755, 345] width 7 height 7
click at [729, 402] on div at bounding box center [730, 401] width 7 height 7
click at [739, 431] on div at bounding box center [743, 431] width 13 height 13
click at [742, 462] on div at bounding box center [742, 461] width 7 height 7
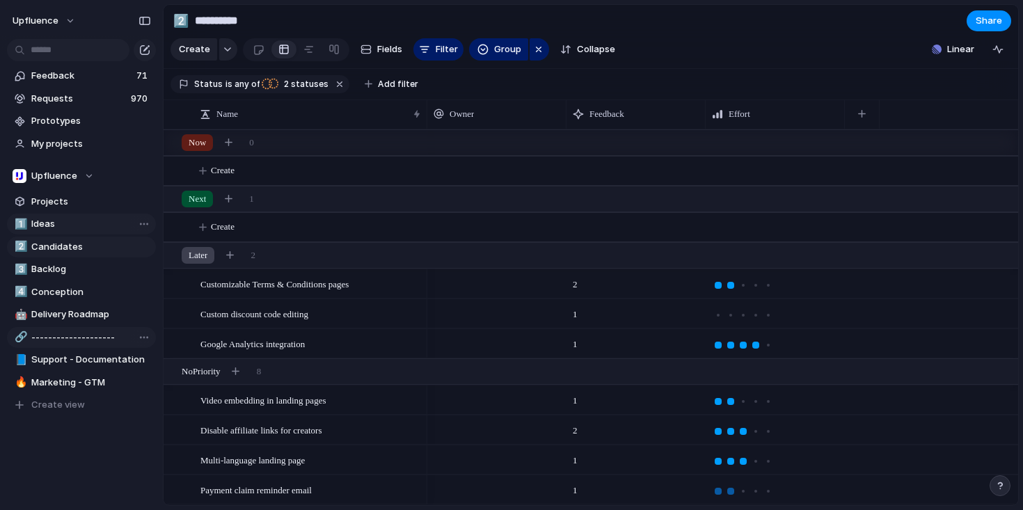
click at [733, 490] on div at bounding box center [730, 491] width 7 height 7
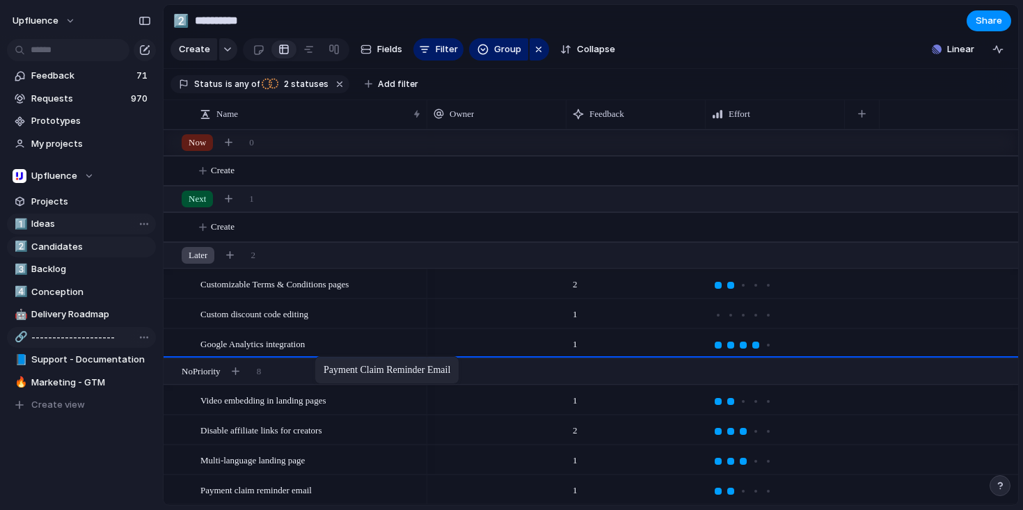
drag, startPoint x: 320, startPoint y: 470, endPoint x: 321, endPoint y: 359, distance: 111.3
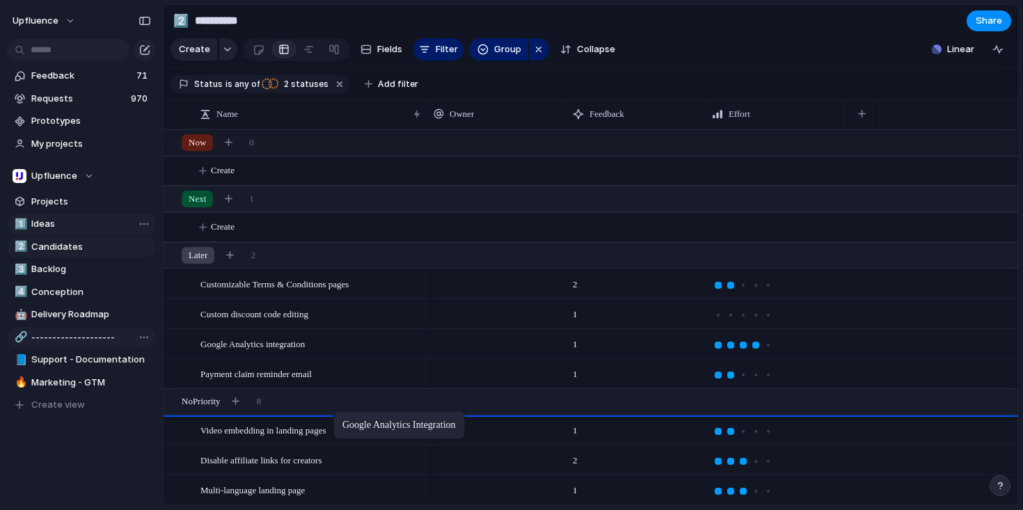
drag, startPoint x: 341, startPoint y: 339, endPoint x: 340, endPoint y: 414, distance: 74.4
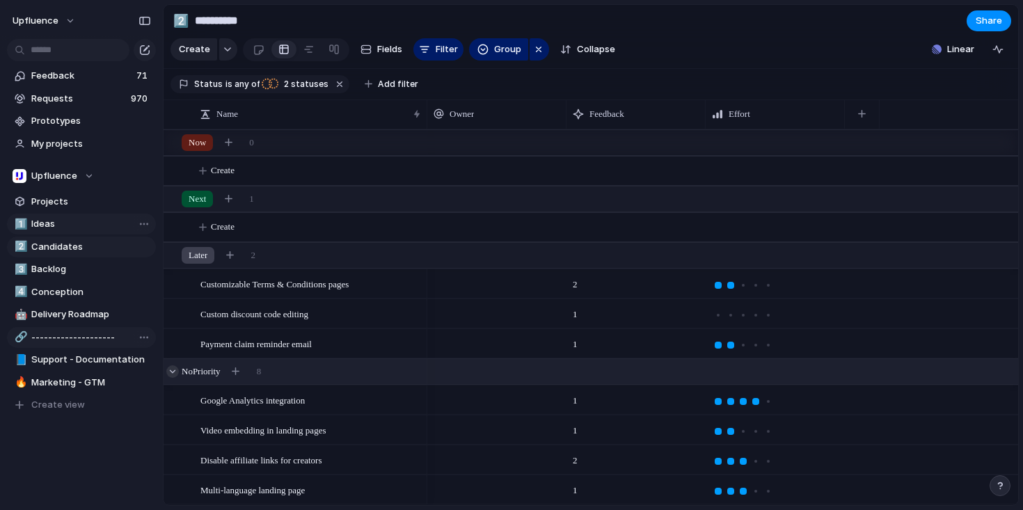
click at [176, 371] on div at bounding box center [172, 371] width 13 height 13
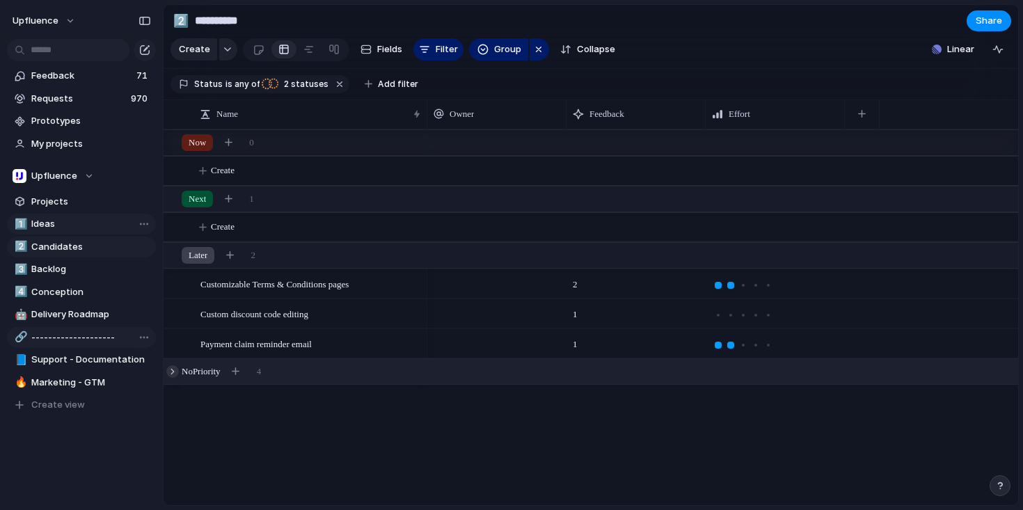
scroll to position [0, 0]
click at [61, 219] on span "Ideas" at bounding box center [91, 224] width 120 height 14
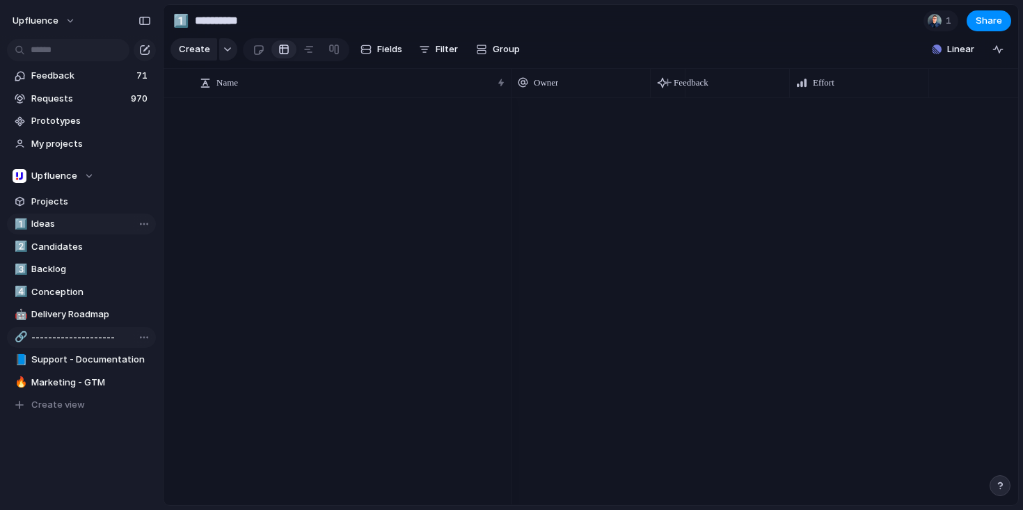
type input "*****"
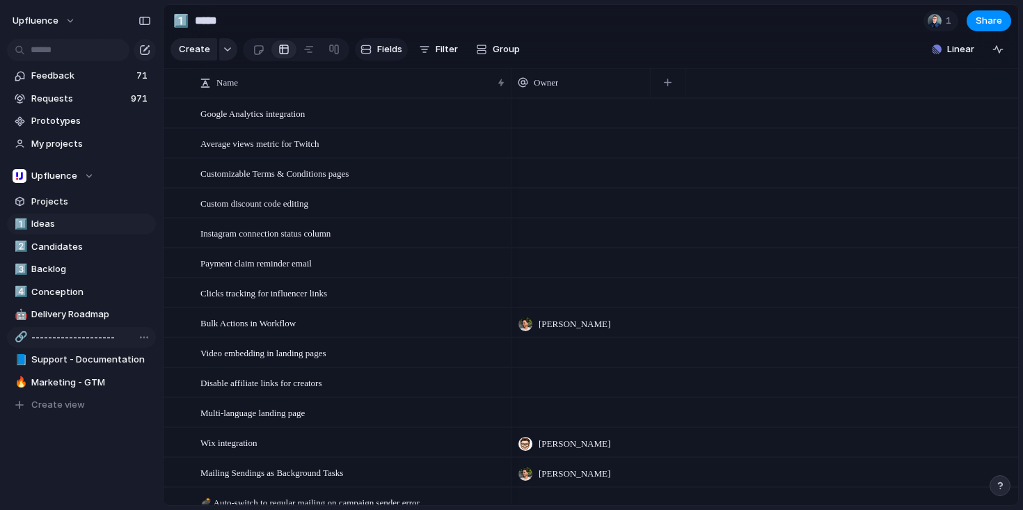
click at [383, 52] on span "Fields" at bounding box center [389, 49] width 25 height 14
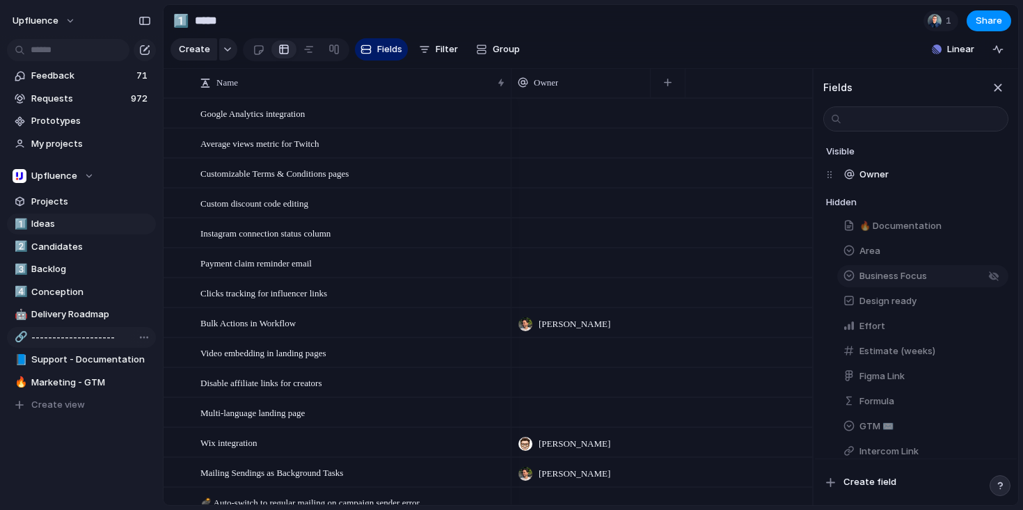
scroll to position [63, 0]
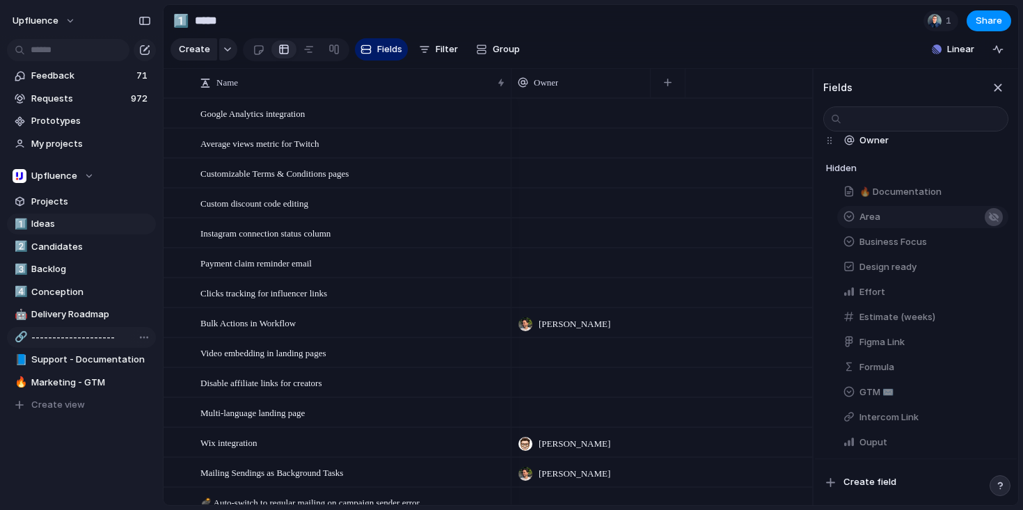
click at [988, 223] on div "button" at bounding box center [993, 216] width 11 height 11
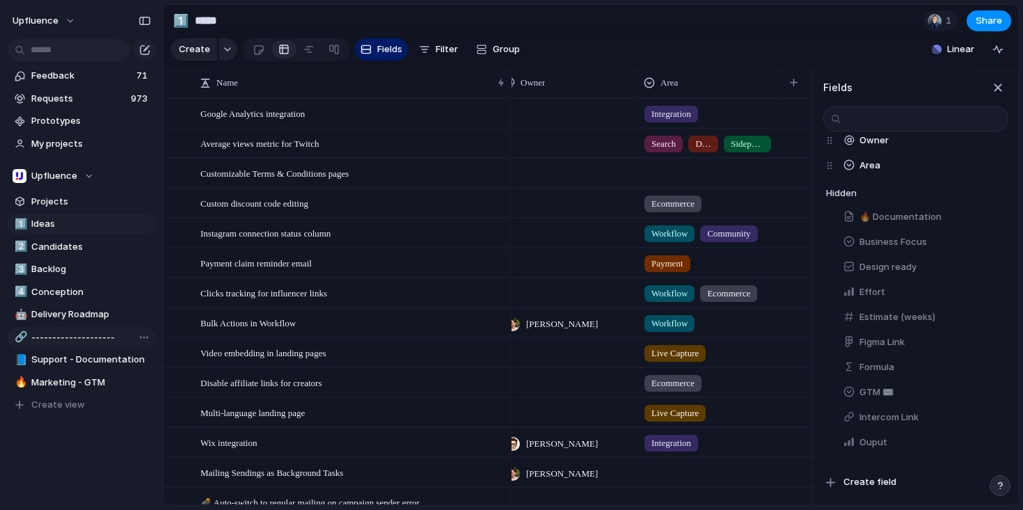
scroll to position [93, 0]
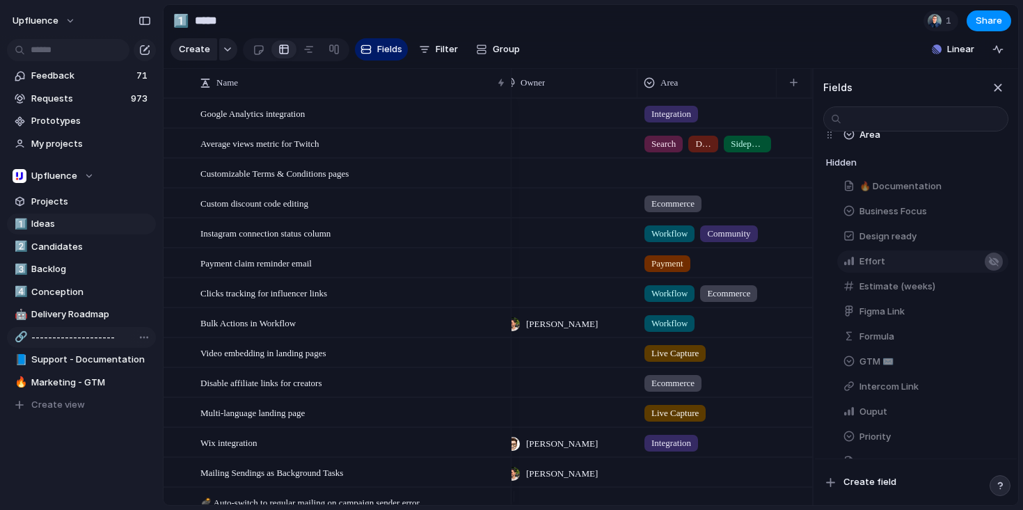
click at [988, 267] on div "button" at bounding box center [993, 261] width 11 height 11
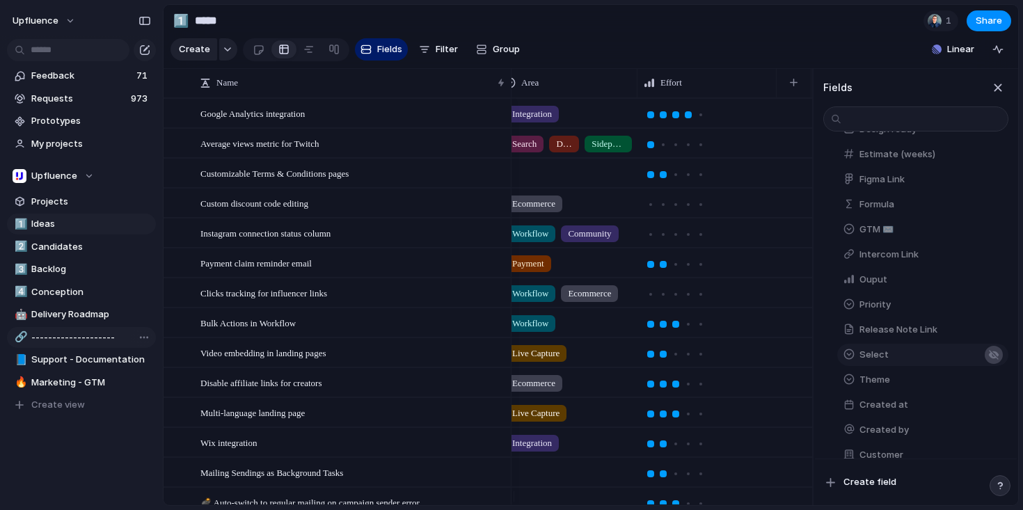
scroll to position [232, 0]
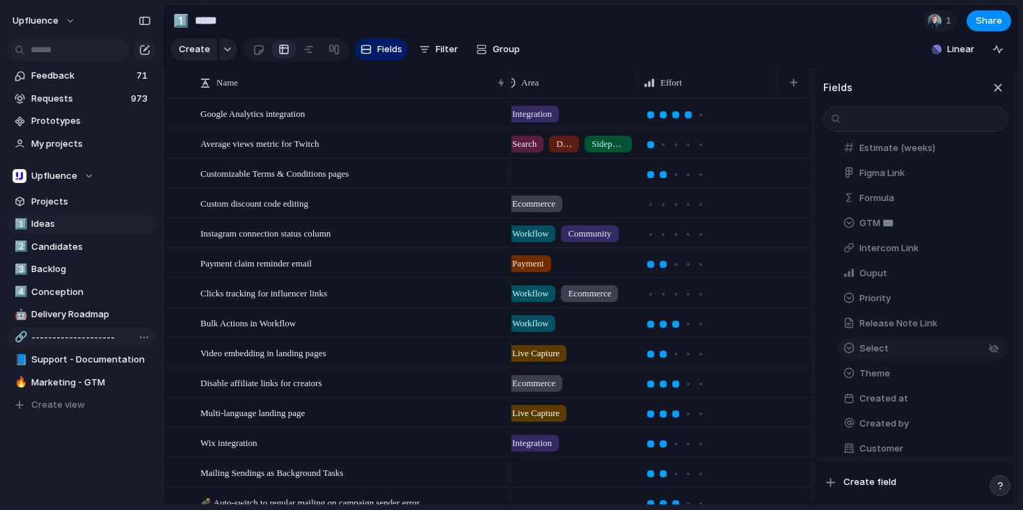
click at [911, 360] on button "Select" at bounding box center [922, 348] width 171 height 22
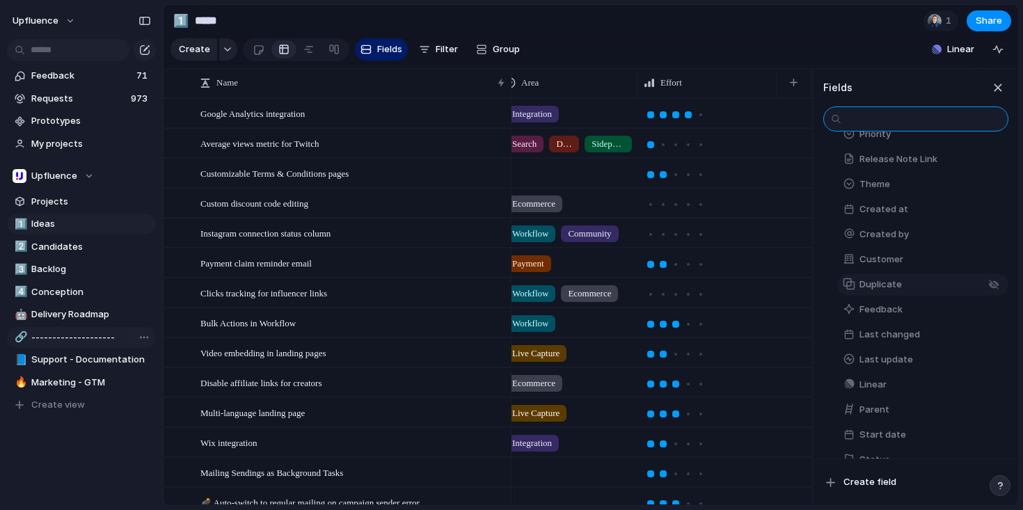
scroll to position [479, 0]
click at [918, 266] on button "Customer" at bounding box center [922, 257] width 171 height 22
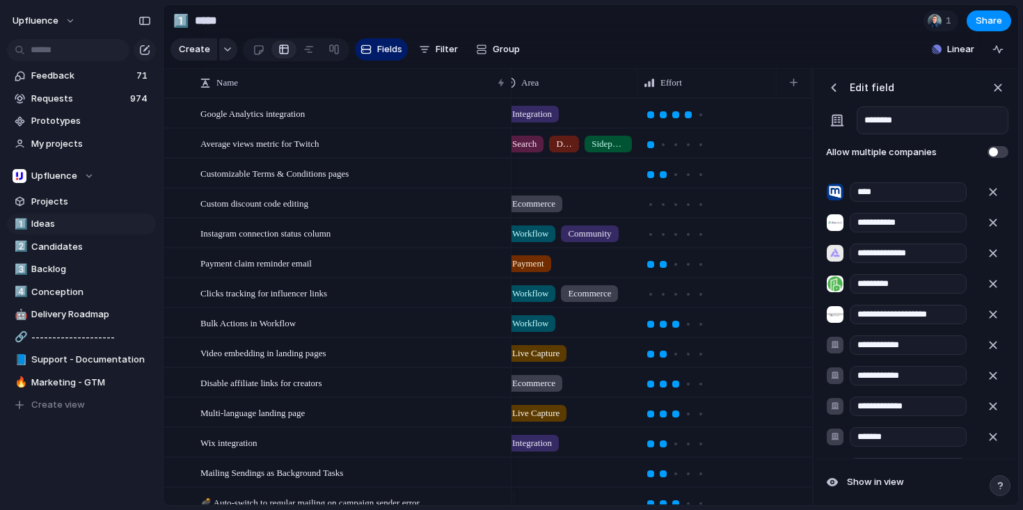
click at [837, 95] on div "button" at bounding box center [833, 88] width 14 height 14
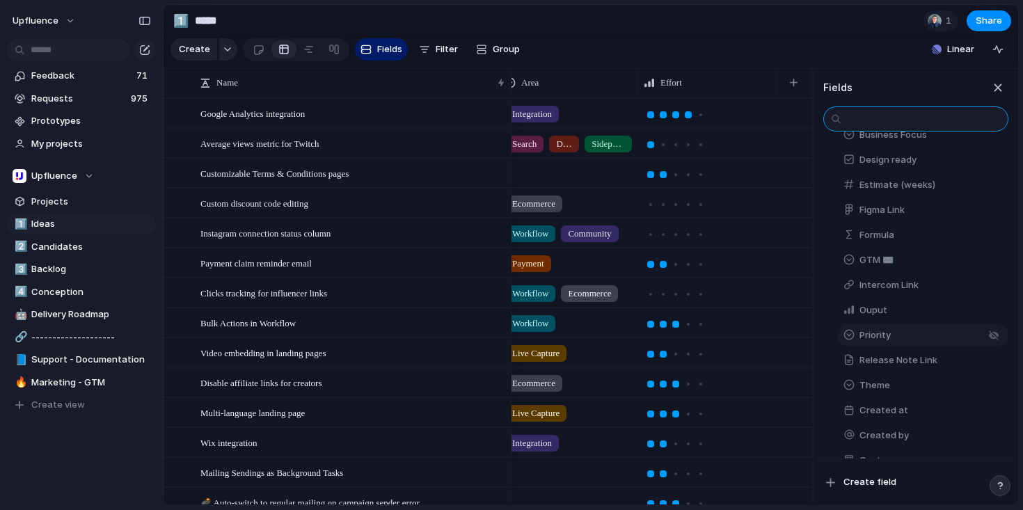
scroll to position [193, 0]
click at [991, 346] on button "button" at bounding box center [993, 337] width 18 height 18
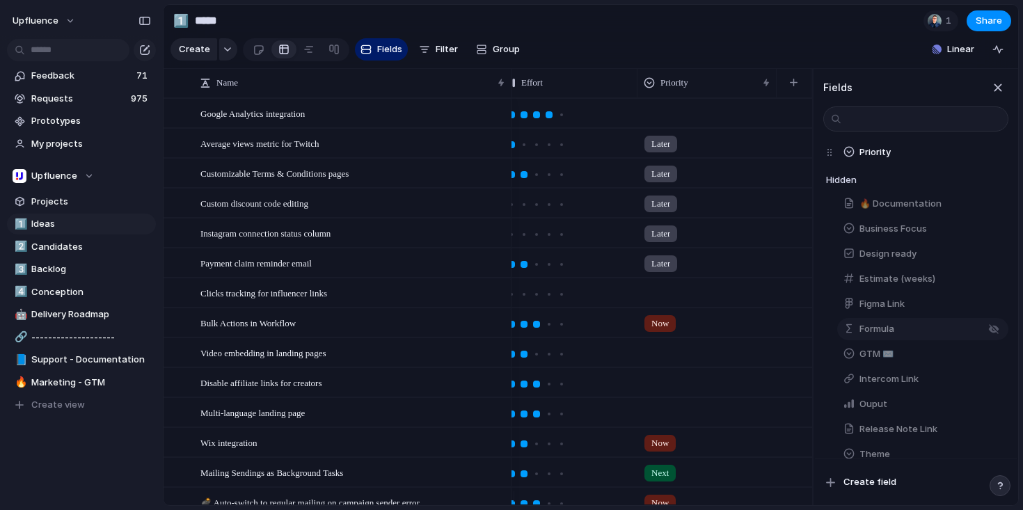
scroll to position [93, 0]
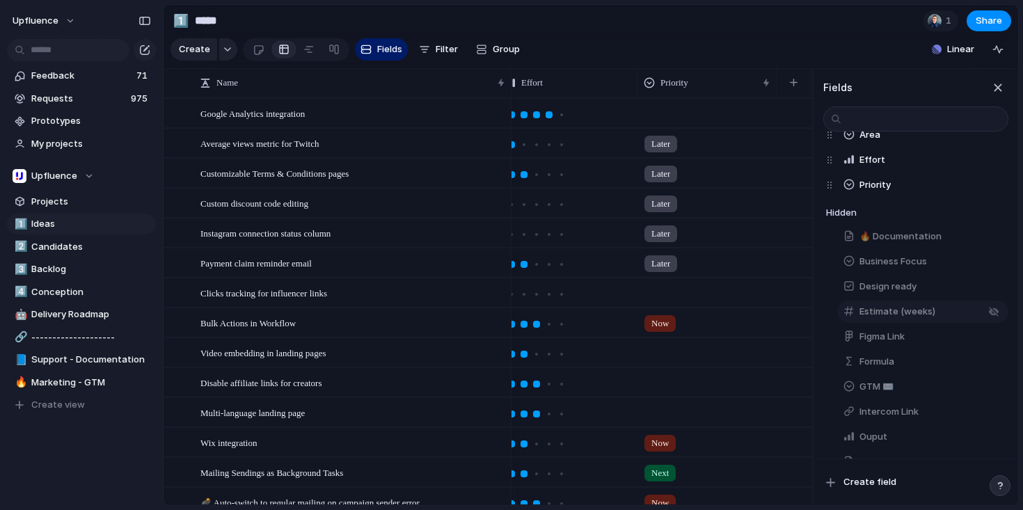
click at [913, 319] on span "Estimate (weeks)" at bounding box center [897, 312] width 76 height 14
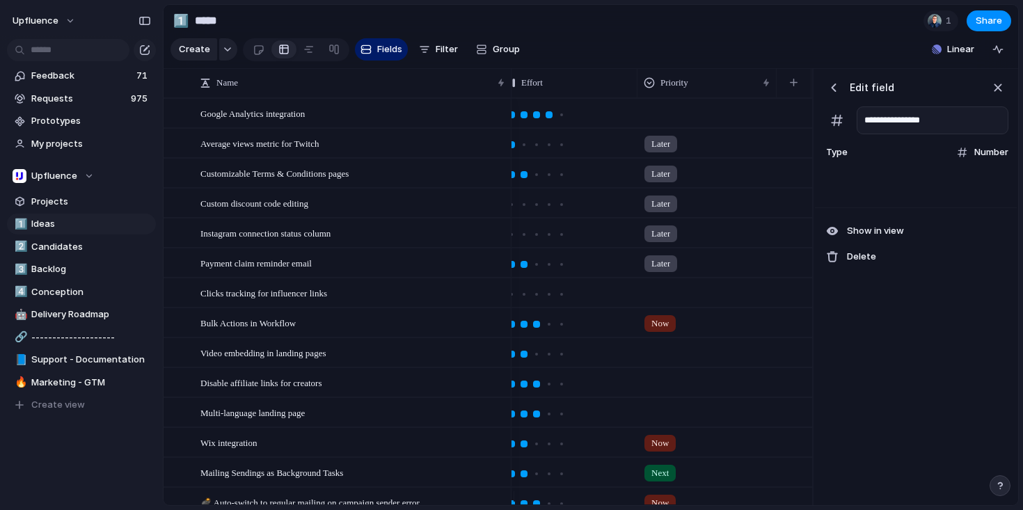
click at [837, 95] on div "button" at bounding box center [833, 88] width 14 height 14
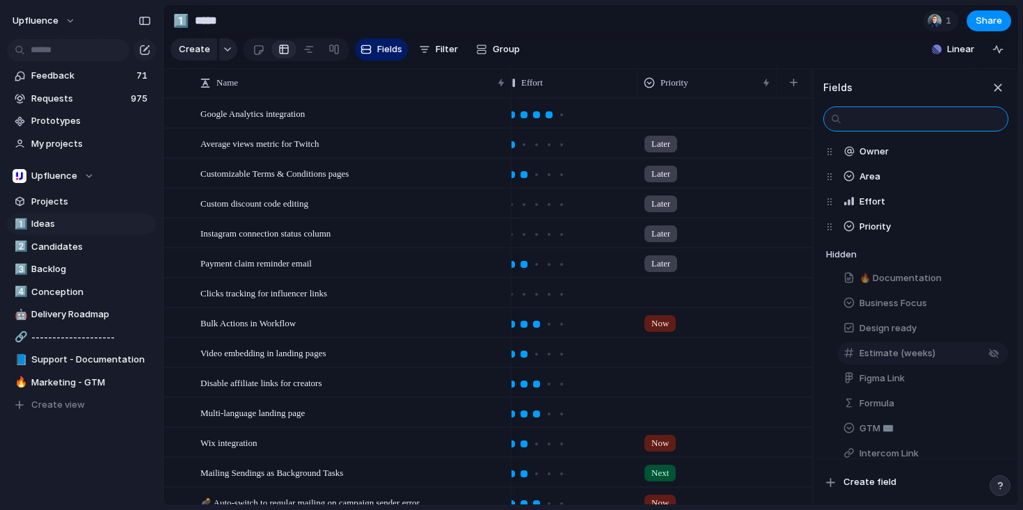
scroll to position [88, 0]
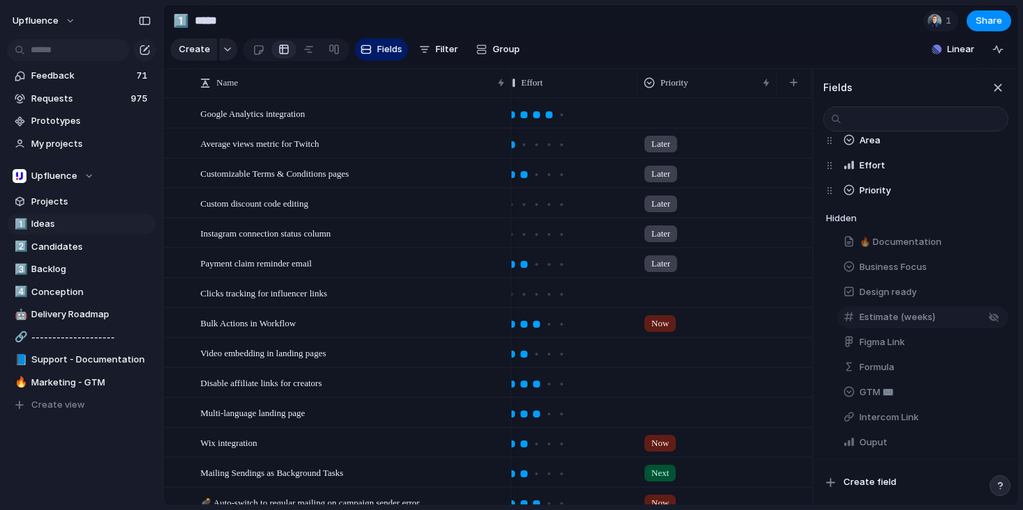
click at [948, 325] on button "Estimate (weeks)" at bounding box center [922, 317] width 171 height 22
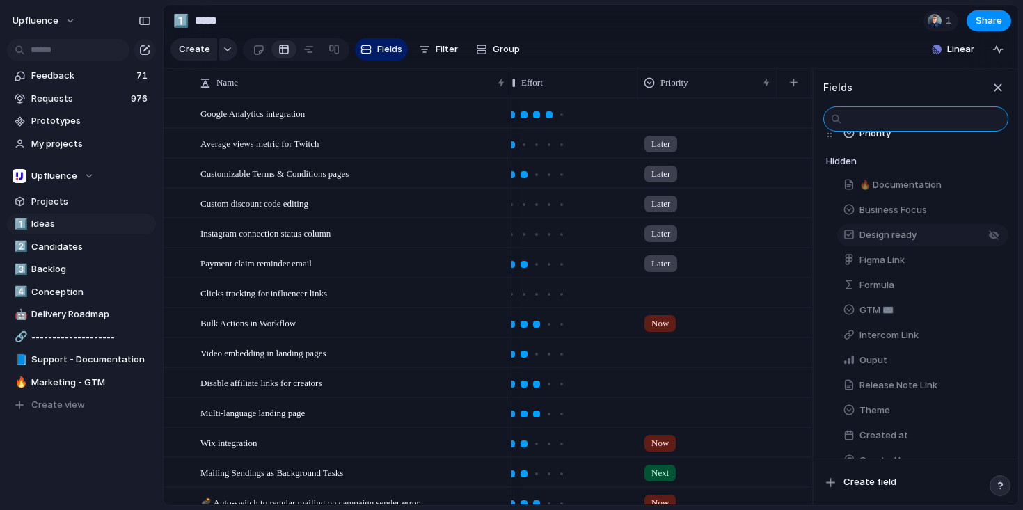
scroll to position [152, 0]
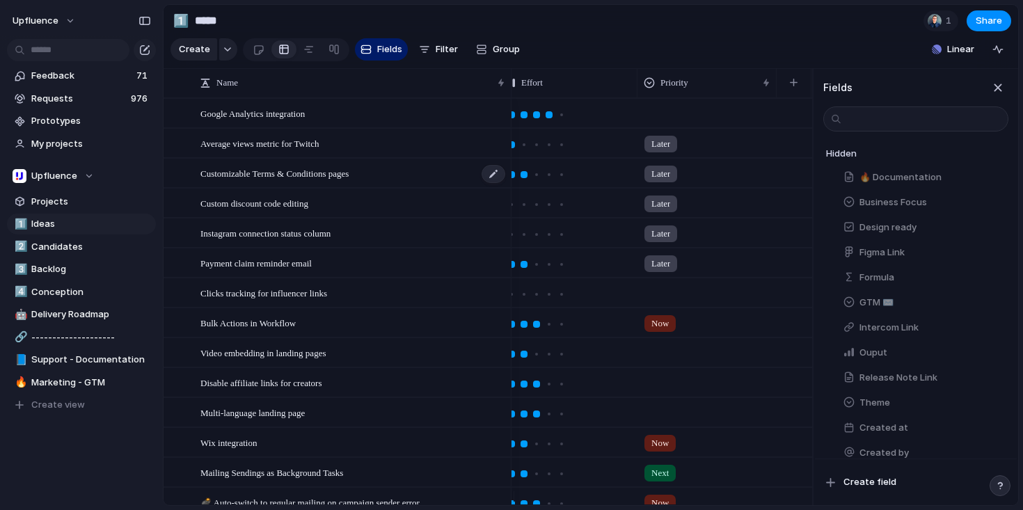
click at [379, 188] on div "Customizable Terms & Conditions pages" at bounding box center [353, 173] width 306 height 29
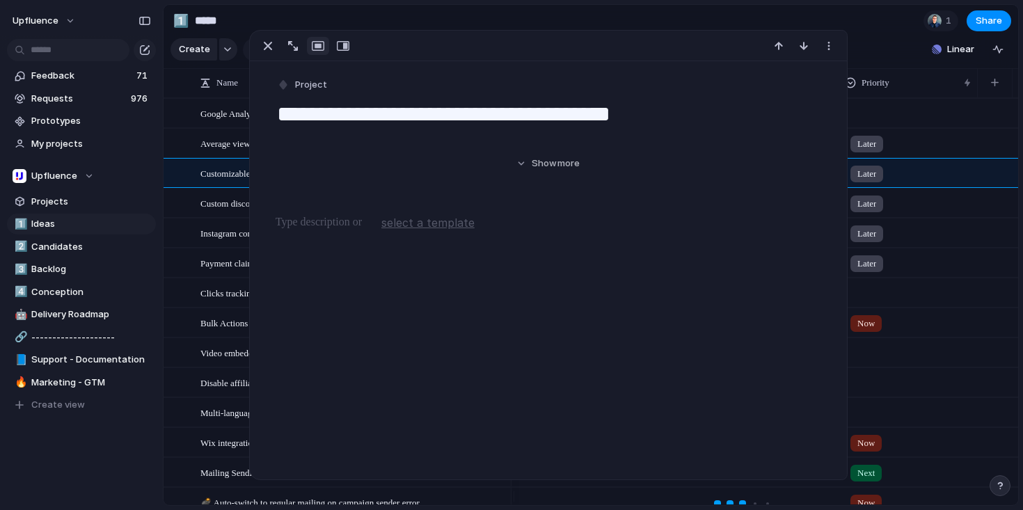
scroll to position [0, 86]
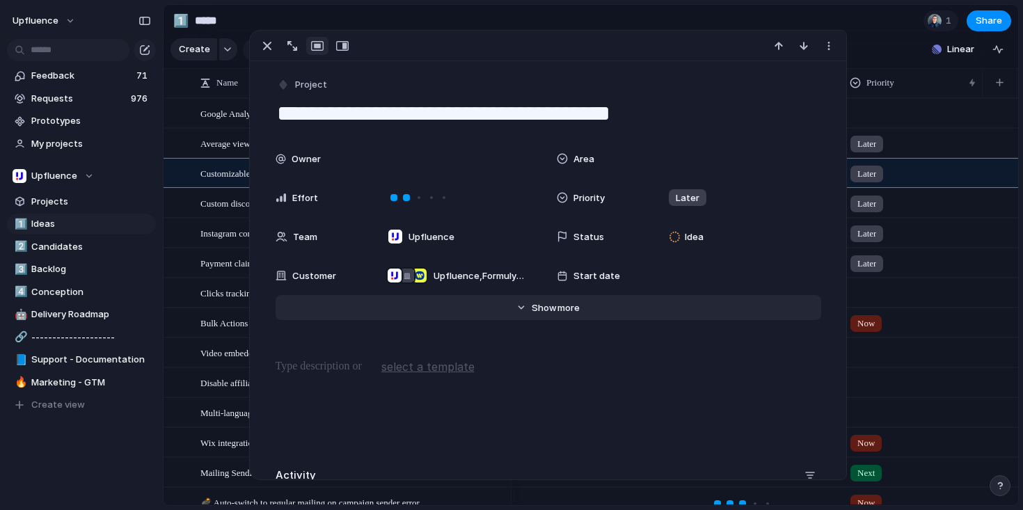
click at [546, 305] on span "Show" at bounding box center [543, 308] width 25 height 14
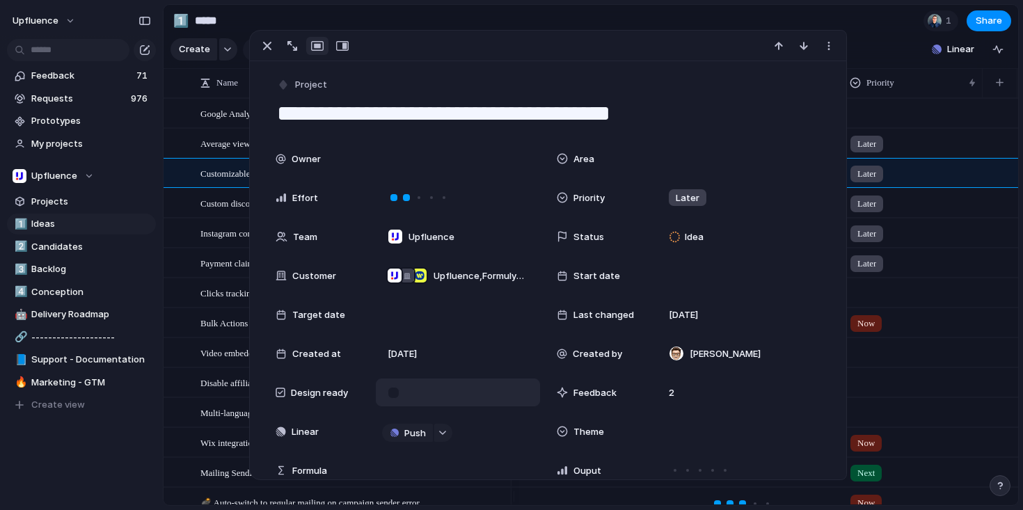
scroll to position [34, 0]
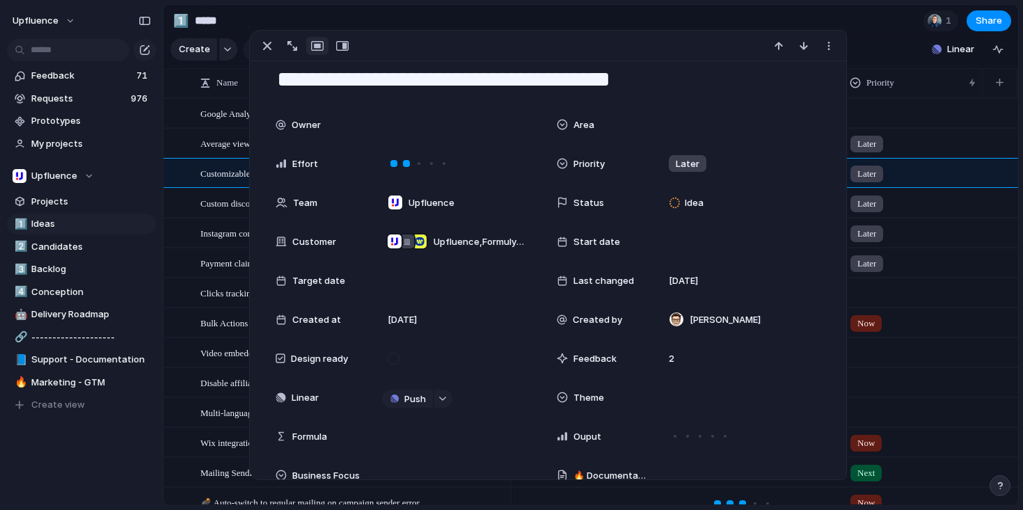
click at [291, 360] on span "Design ready" at bounding box center [319, 359] width 57 height 14
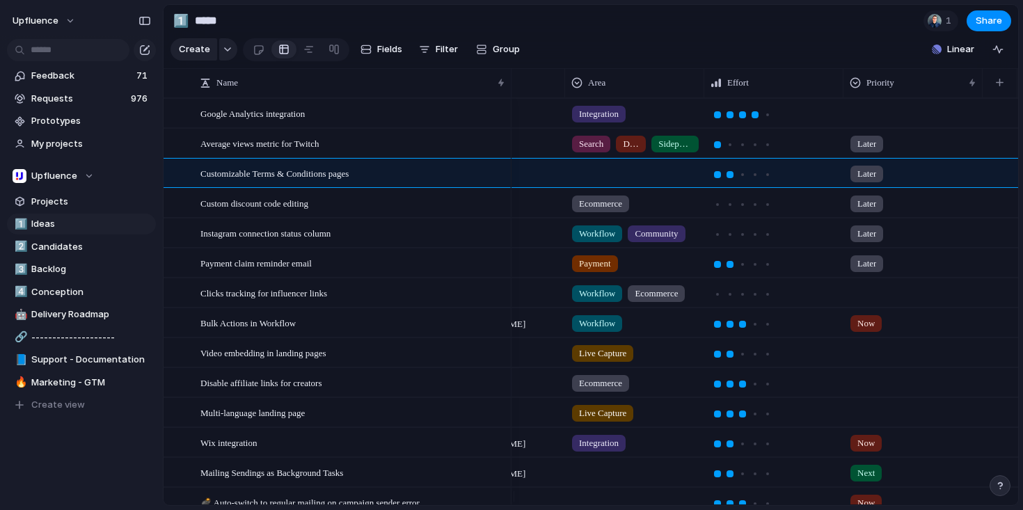
click at [941, 379] on div at bounding box center [914, 380] width 138 height 23
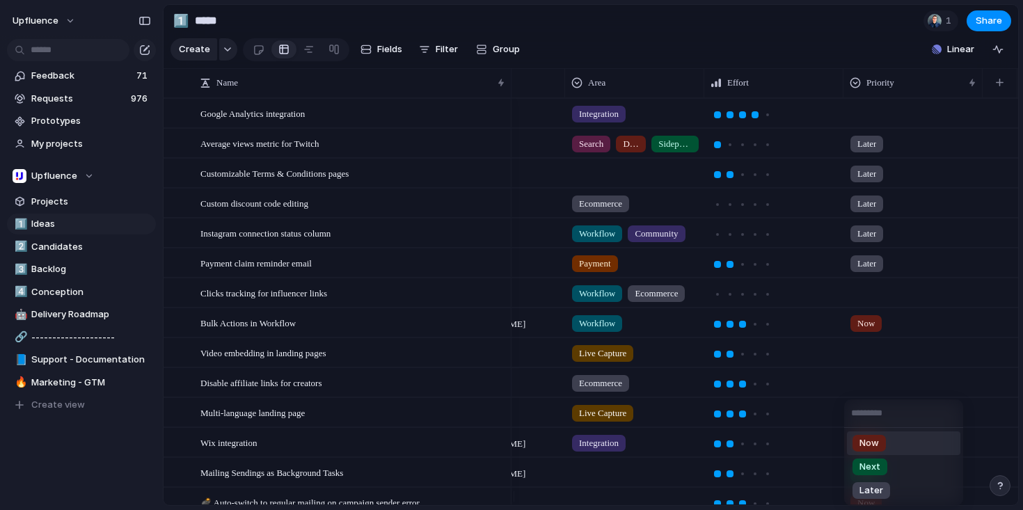
click at [438, 52] on div "Now Next Later" at bounding box center [511, 255] width 1023 height 510
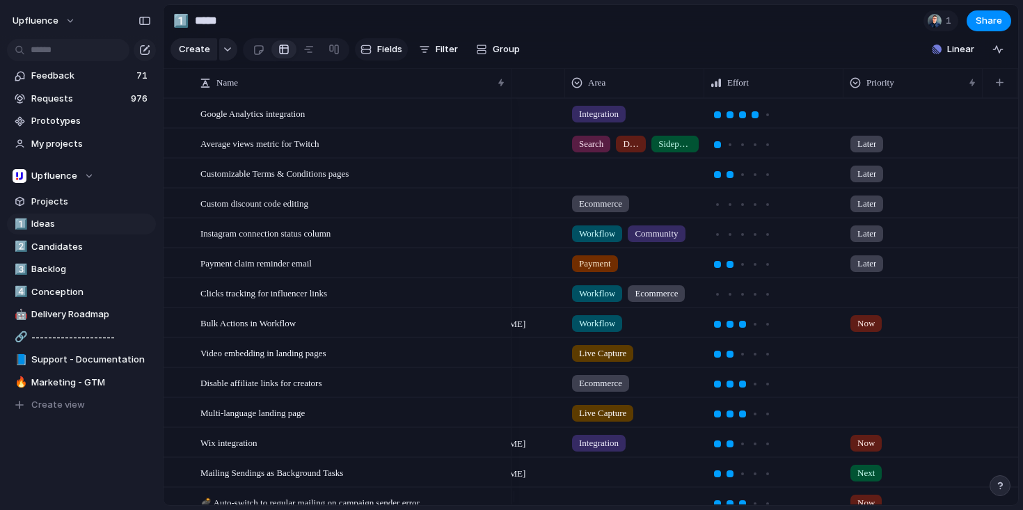
click at [384, 51] on span "Fields" at bounding box center [389, 49] width 25 height 14
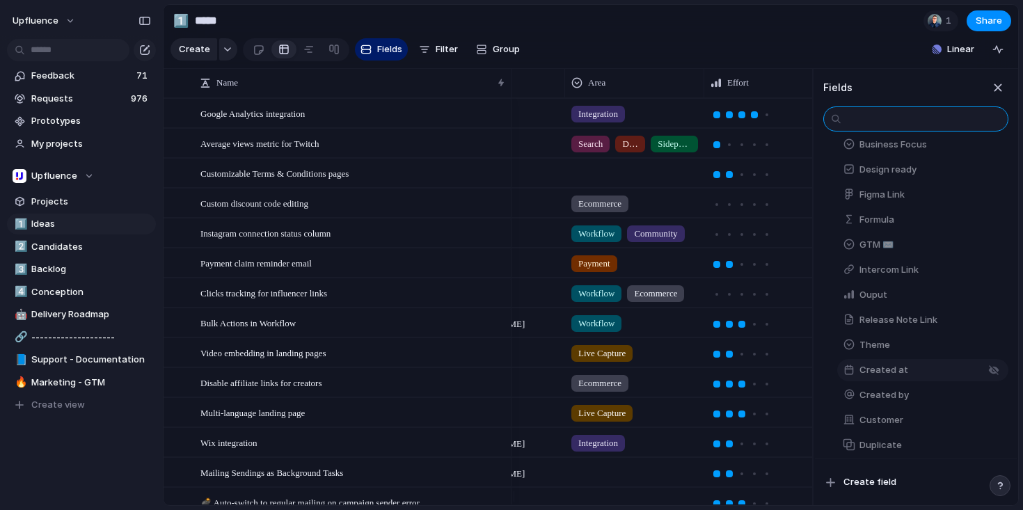
scroll to position [264, 0]
click at [988, 371] on div "button" at bounding box center [993, 365] width 11 height 11
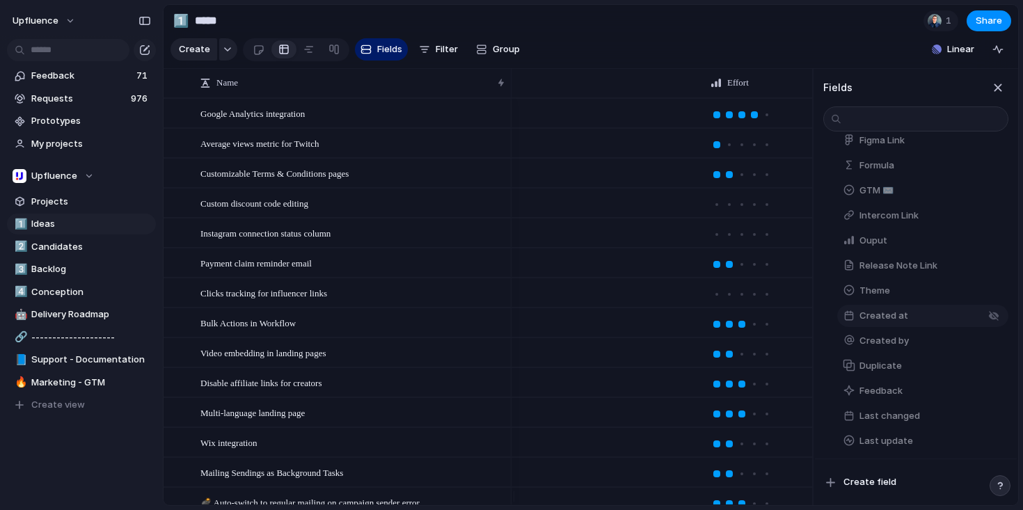
scroll to position [0, 0]
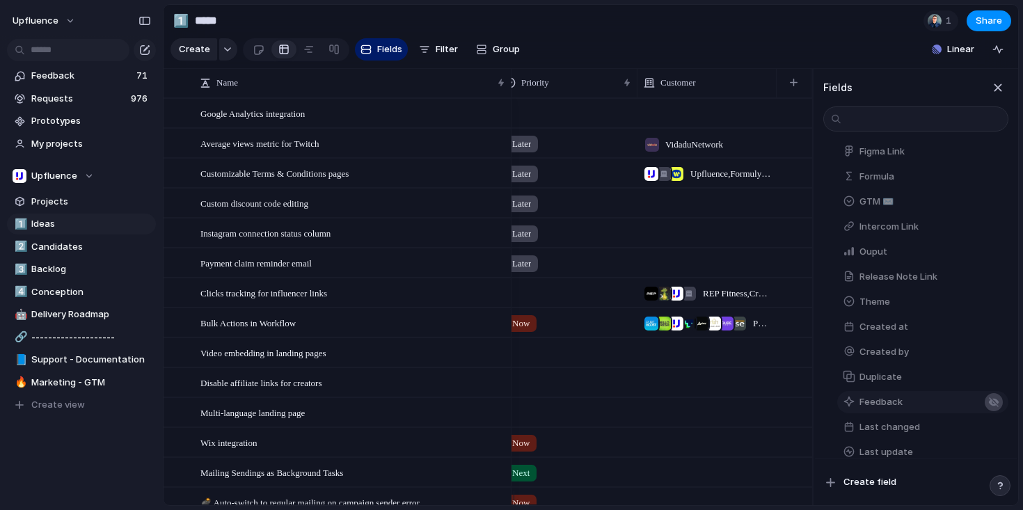
click at [988, 408] on div "button" at bounding box center [993, 402] width 11 height 11
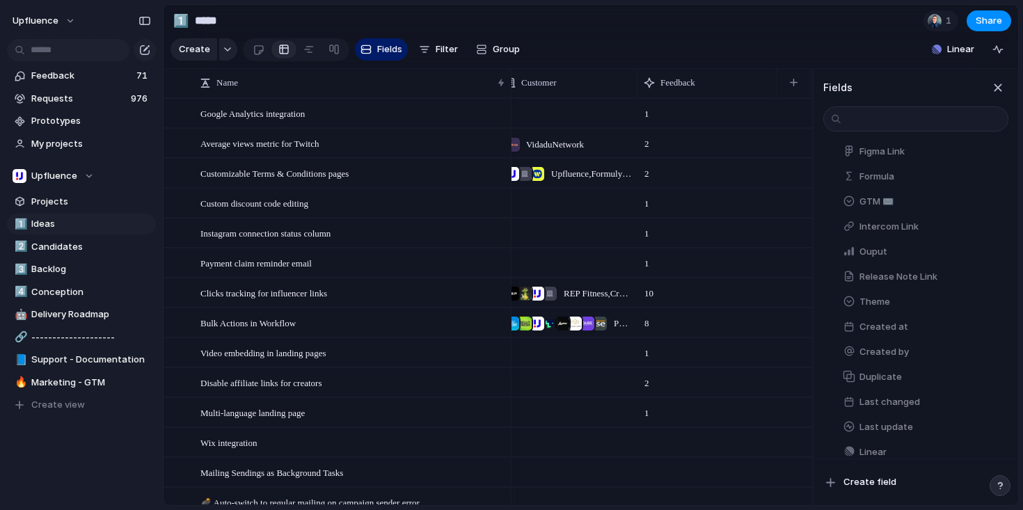
click at [867, 63] on section "Create Fields Filter Group Zoom Collapse Linear Clear Save for everyone" at bounding box center [590, 51] width 854 height 33
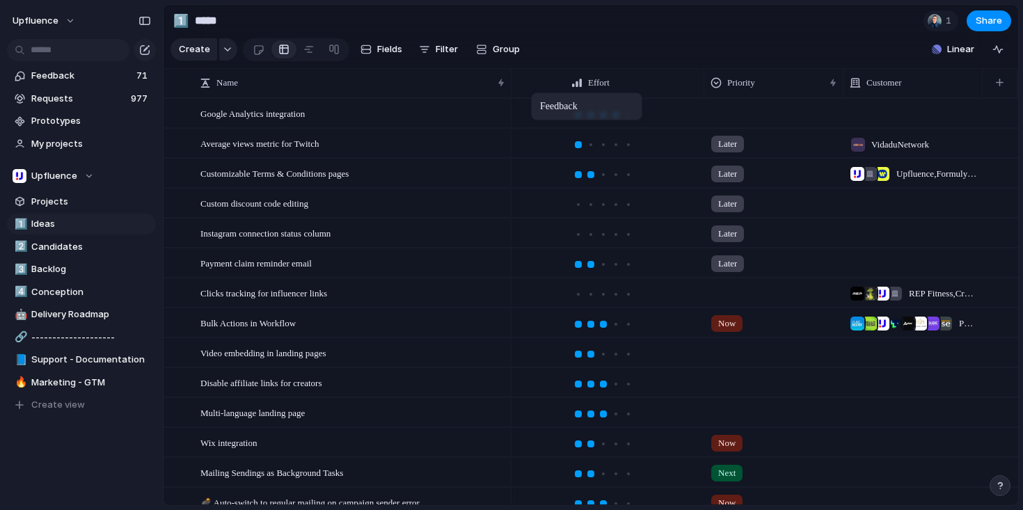
drag, startPoint x: 888, startPoint y: 93, endPoint x: 529, endPoint y: 99, distance: 359.0
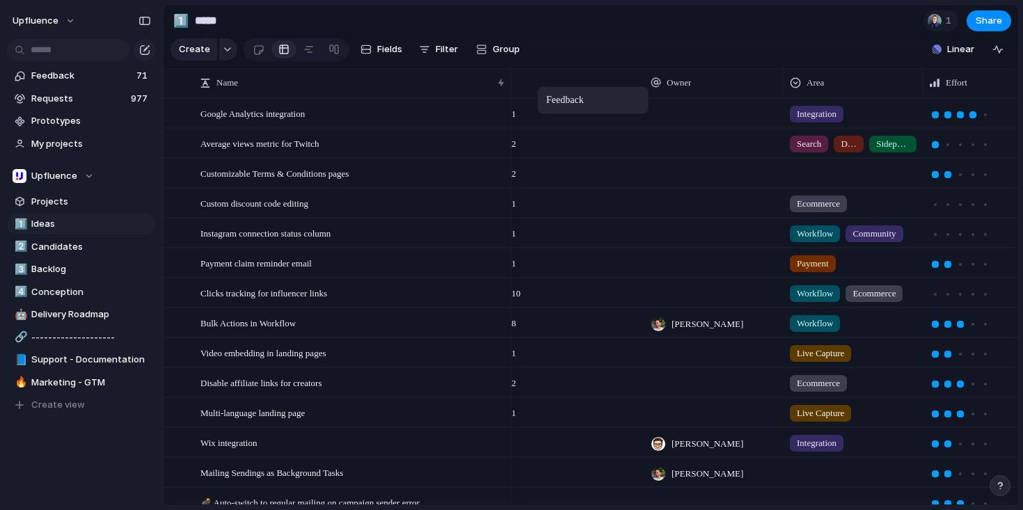
drag, startPoint x: 813, startPoint y: 88, endPoint x: 544, endPoint y: 90, distance: 268.5
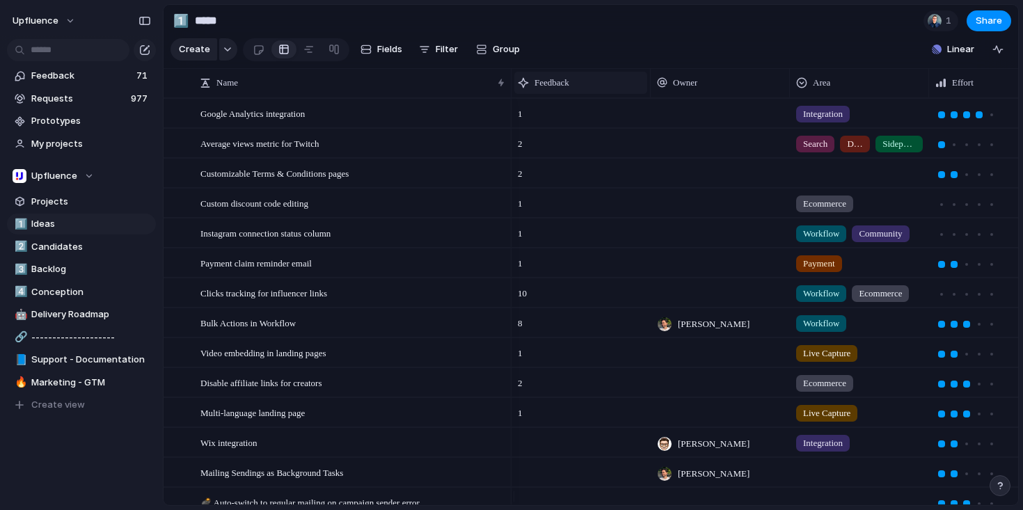
click at [554, 90] on span "Feedback" at bounding box center [551, 83] width 35 height 14
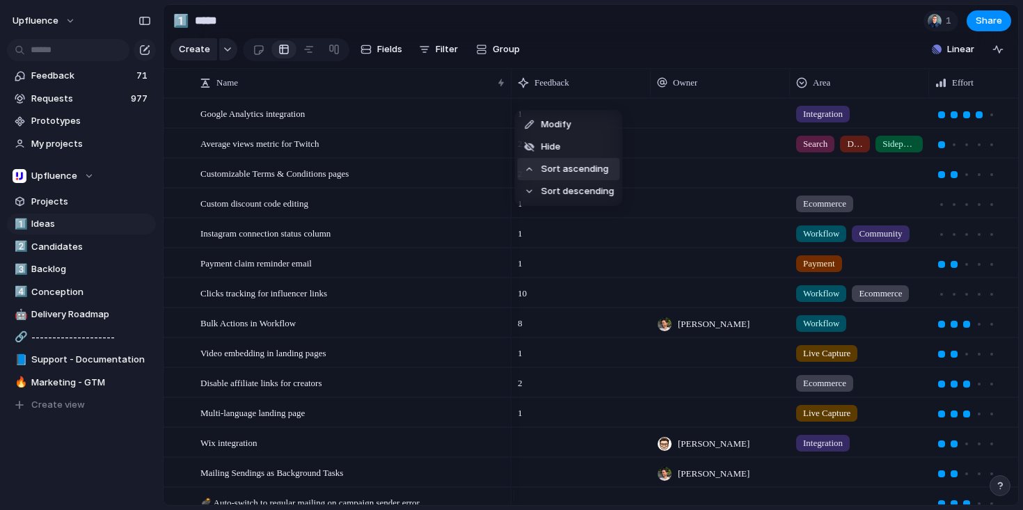
click at [577, 173] on span "Sort ascending" at bounding box center [574, 169] width 67 height 14
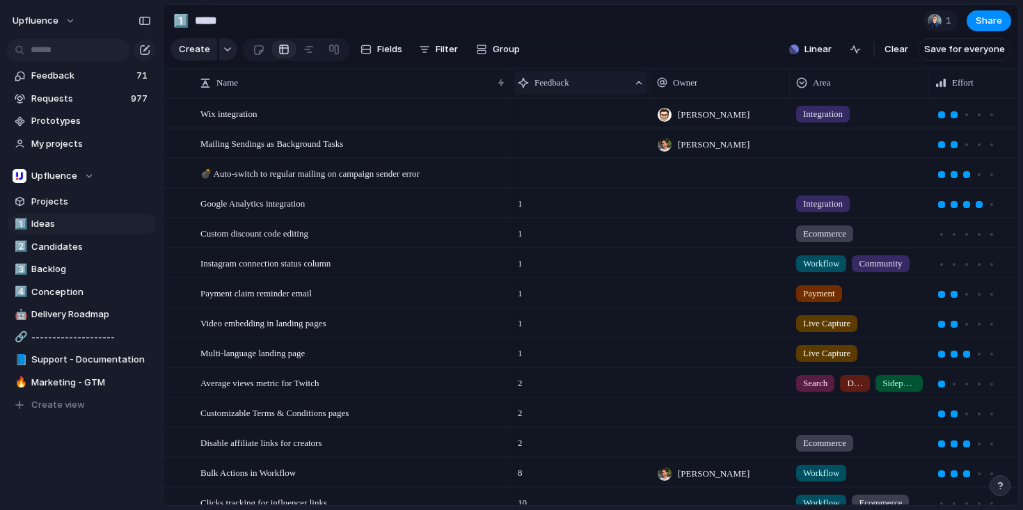
click at [554, 90] on span "Feedback" at bounding box center [551, 83] width 35 height 14
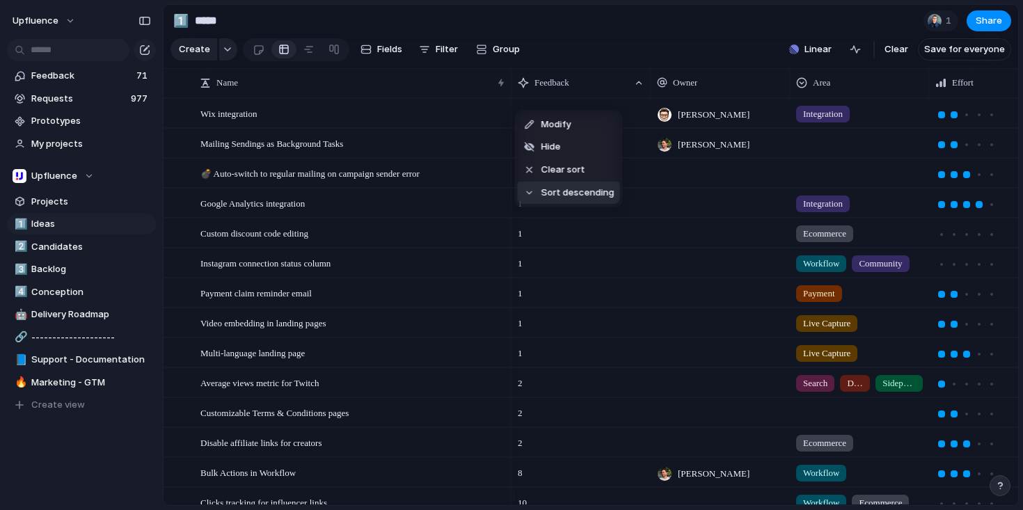
click at [561, 190] on span "Sort descending" at bounding box center [577, 193] width 73 height 14
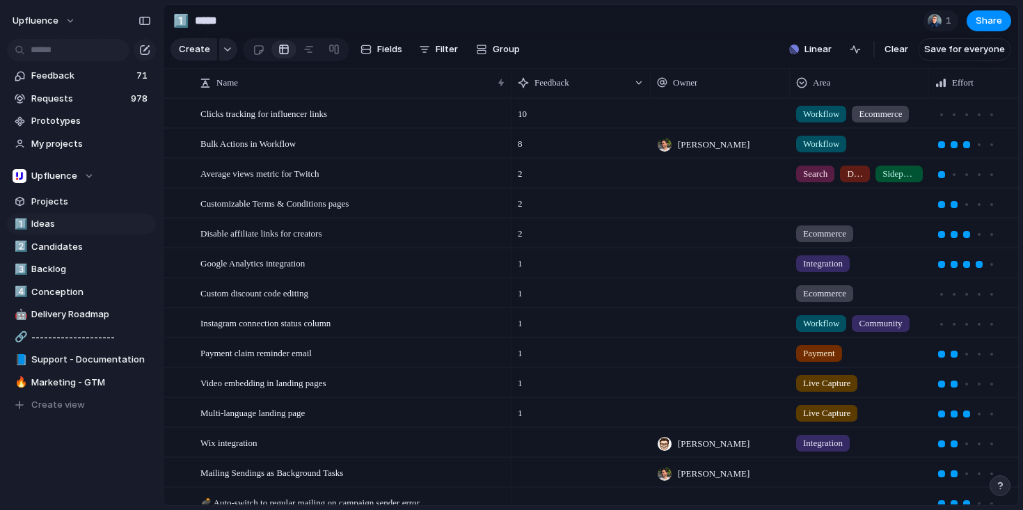
click at [628, 121] on div "10" at bounding box center [581, 110] width 138 height 22
click at [698, 123] on div at bounding box center [719, 113] width 139 height 29
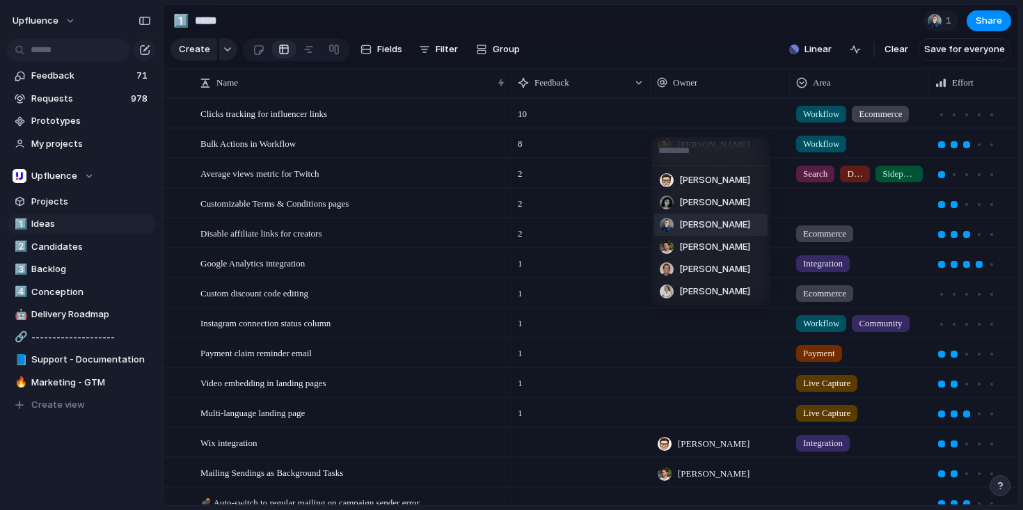
click at [712, 215] on li "[PERSON_NAME]" at bounding box center [710, 225] width 113 height 22
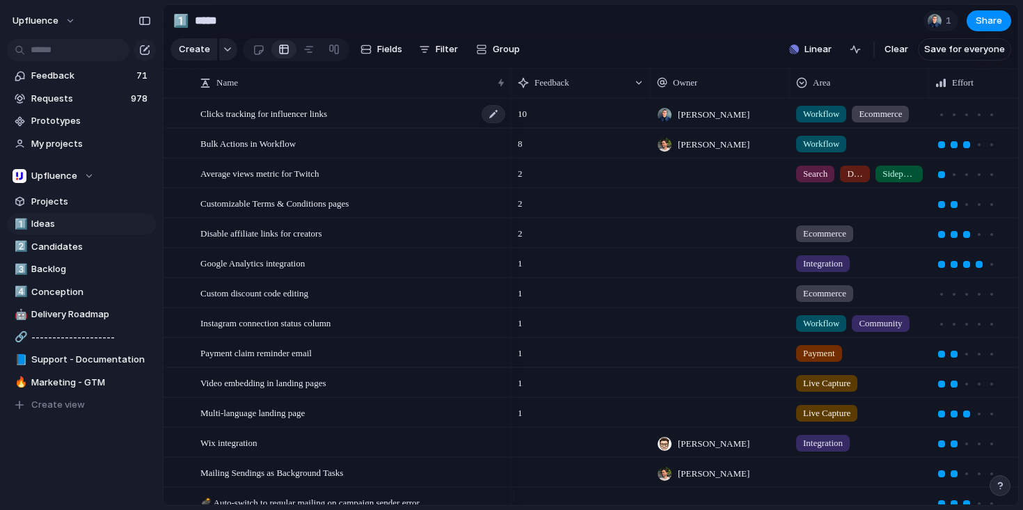
click at [368, 123] on div "Clicks tracking for influencer links" at bounding box center [353, 113] width 306 height 29
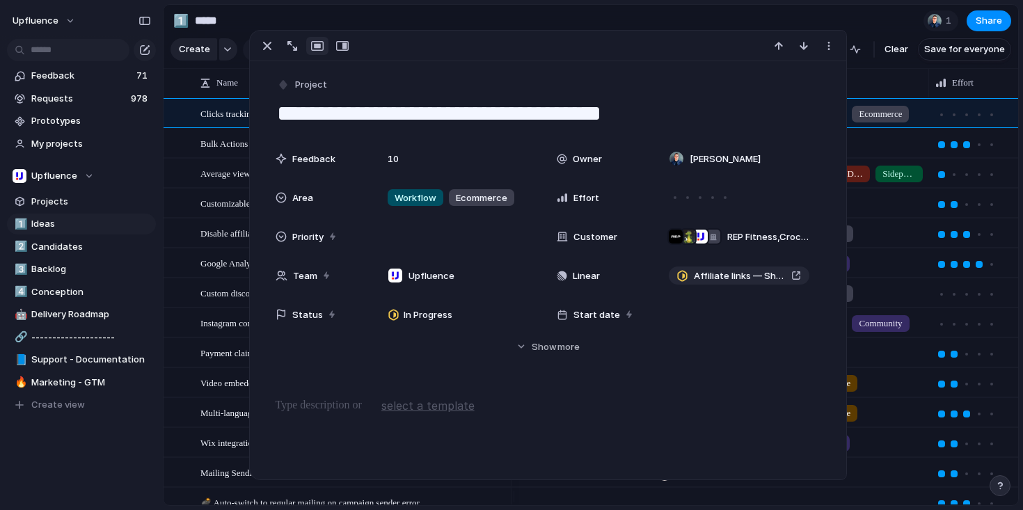
click at [813, 20] on section "1️⃣ ***** 1 Share" at bounding box center [590, 20] width 854 height 31
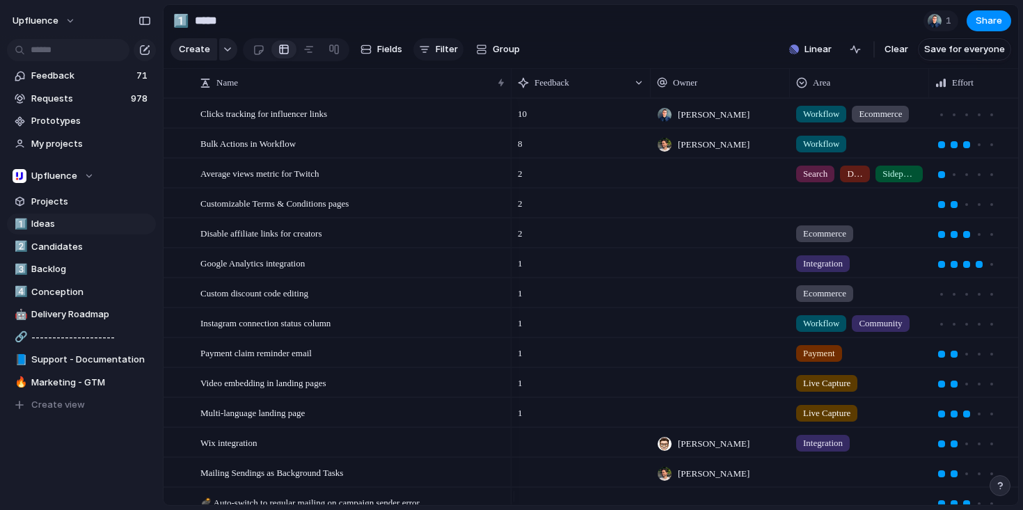
click at [429, 49] on button "Filter" at bounding box center [438, 49] width 50 height 22
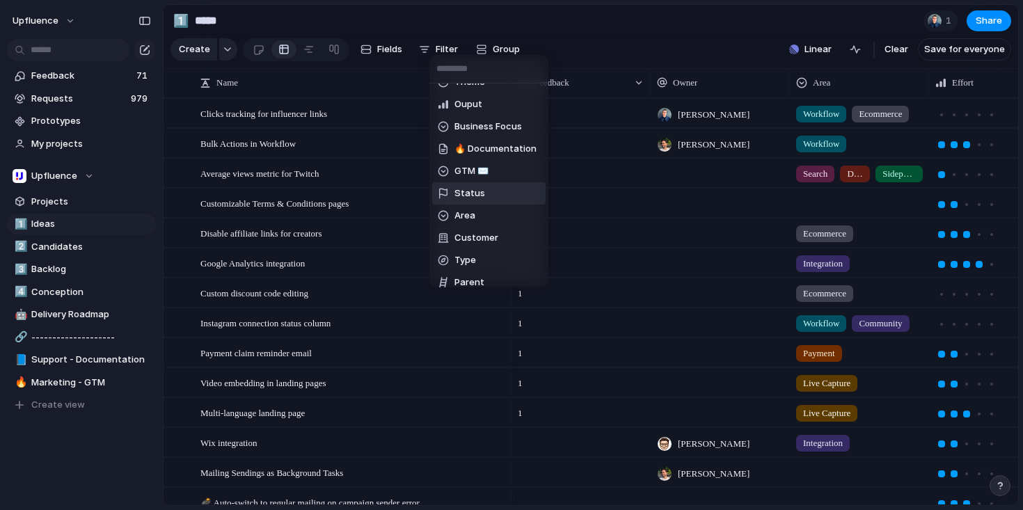
click at [492, 191] on li "Status" at bounding box center [488, 193] width 113 height 22
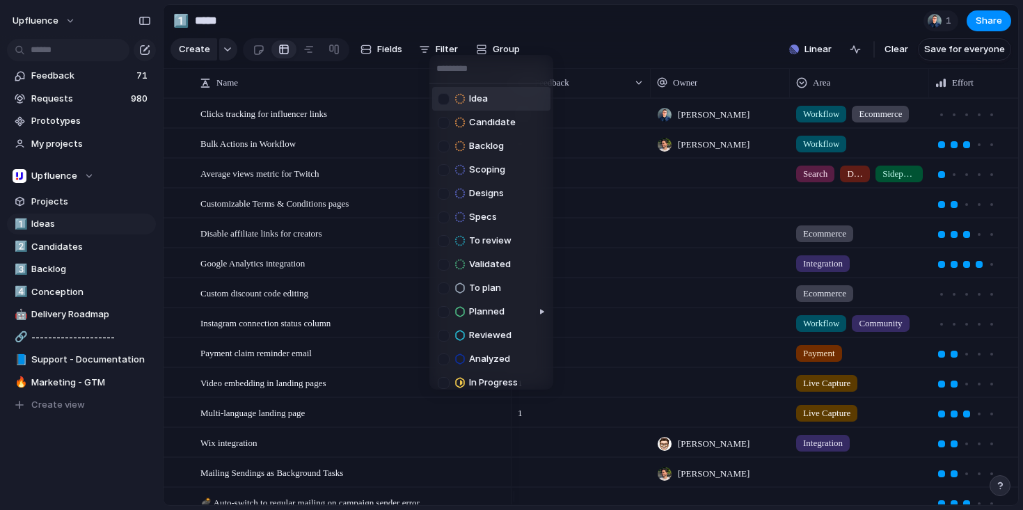
click at [474, 102] on span "Idea" at bounding box center [478, 99] width 19 height 14
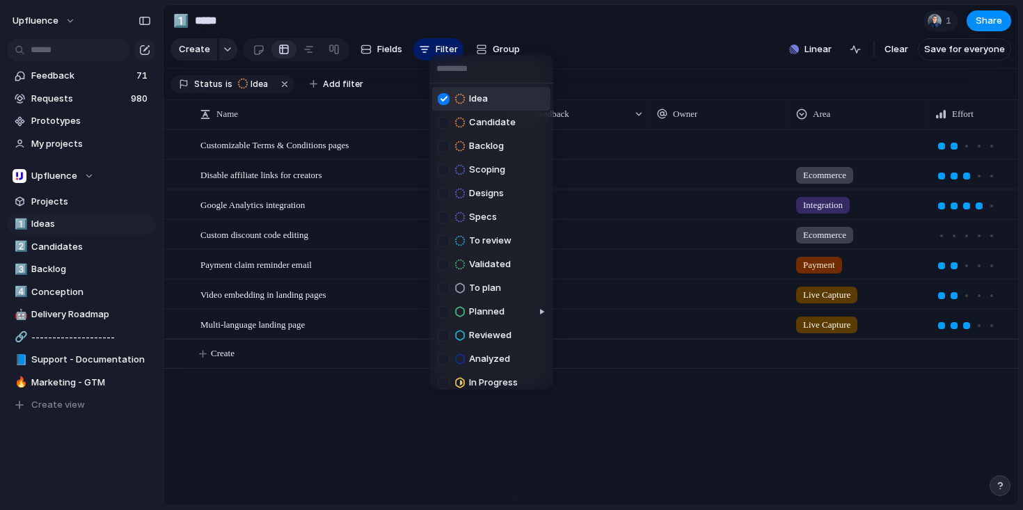
click at [477, 95] on span "Idea" at bounding box center [478, 99] width 19 height 14
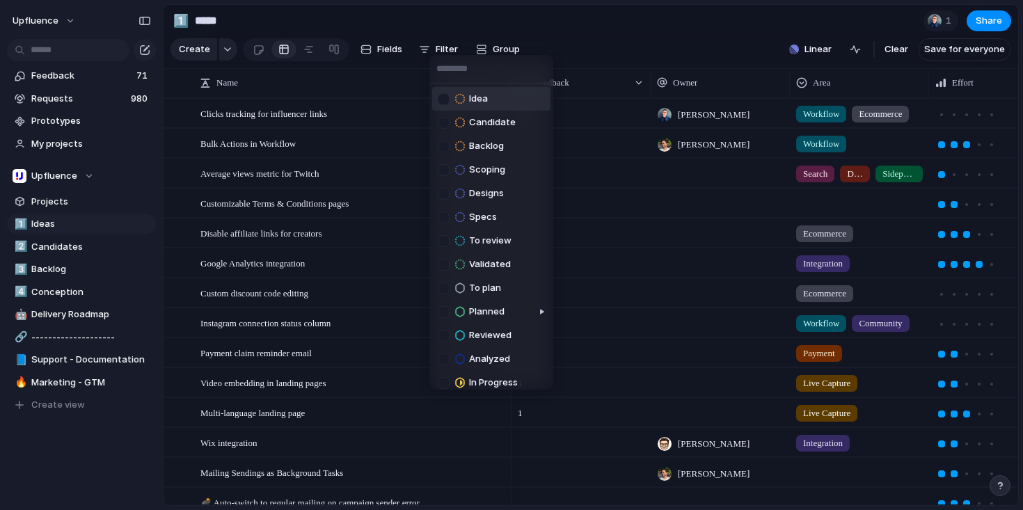
click at [445, 93] on div at bounding box center [444, 99] width 12 height 12
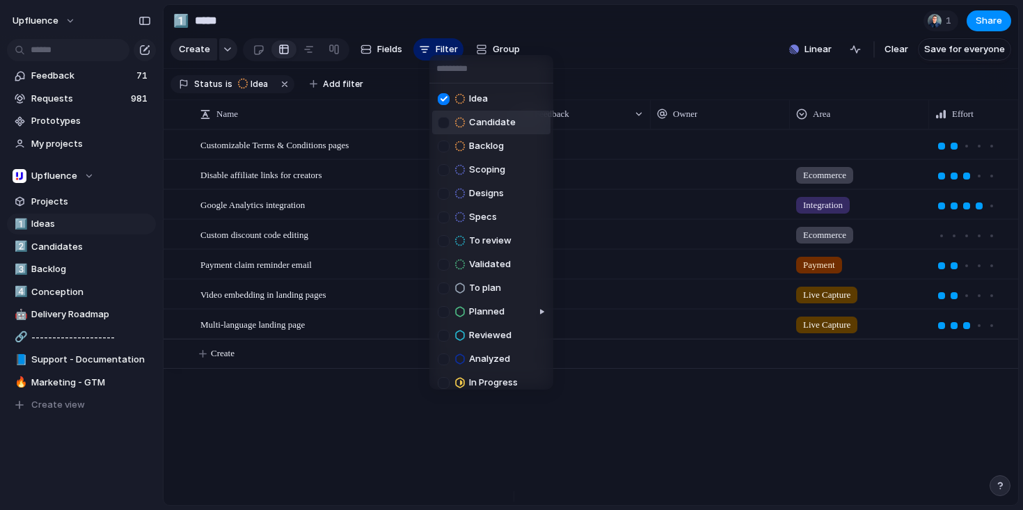
click at [488, 122] on span "Candidate" at bounding box center [492, 122] width 47 height 14
click at [483, 123] on span "Candidate" at bounding box center [492, 122] width 47 height 14
click at [605, 60] on div "Idea Candidate Backlog Scoping Designs Specs To review Validated To plan Planne…" at bounding box center [511, 255] width 1023 height 510
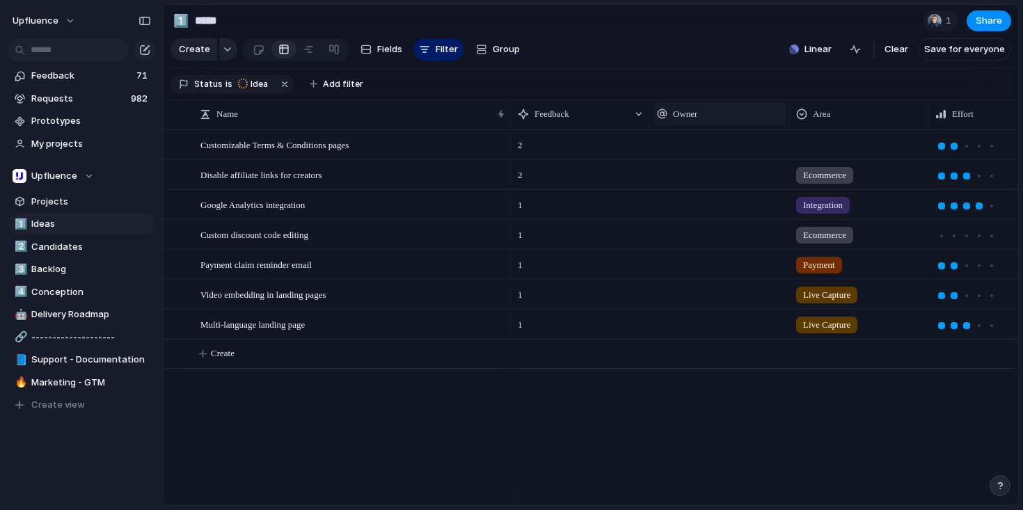
click at [752, 121] on div "Owner" at bounding box center [720, 114] width 126 height 14
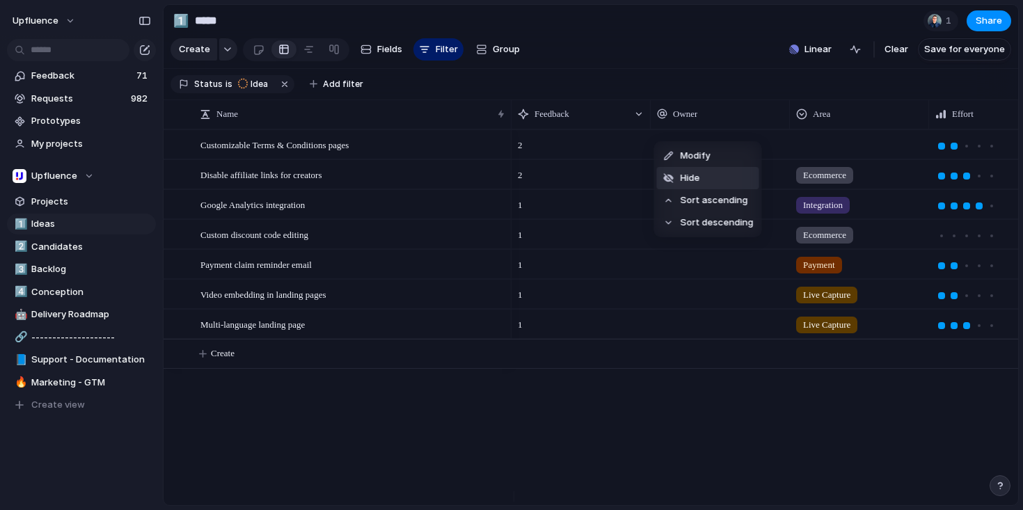
click at [703, 175] on li "Hide" at bounding box center [708, 178] width 102 height 22
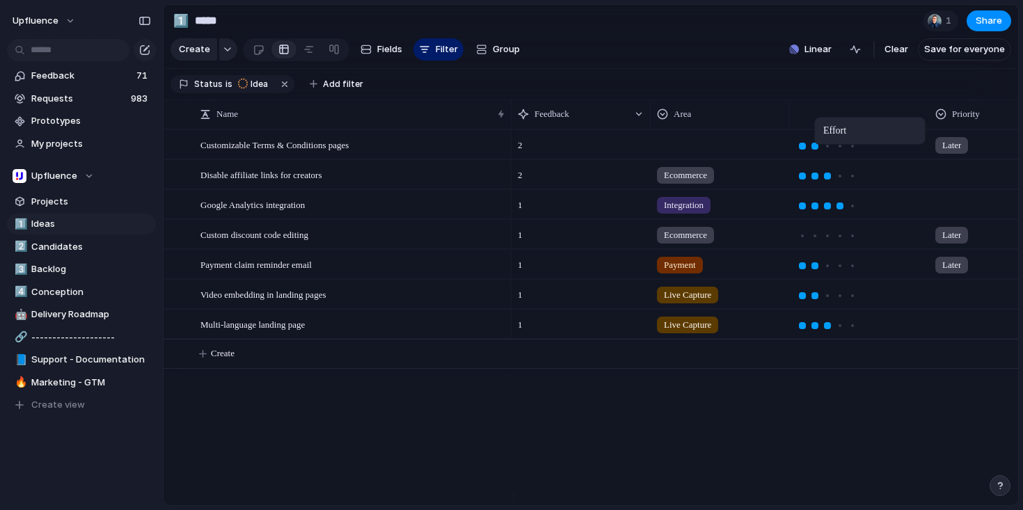
drag, startPoint x: 827, startPoint y: 122, endPoint x: 817, endPoint y: 120, distance: 10.6
click at [950, 183] on div at bounding box center [998, 172] width 138 height 23
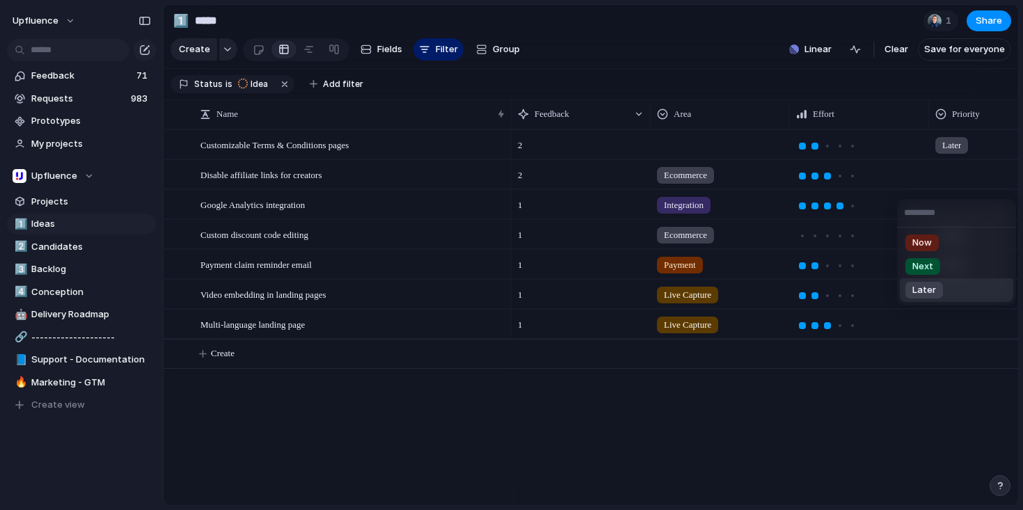
click at [929, 284] on span "Later" at bounding box center [924, 290] width 24 height 14
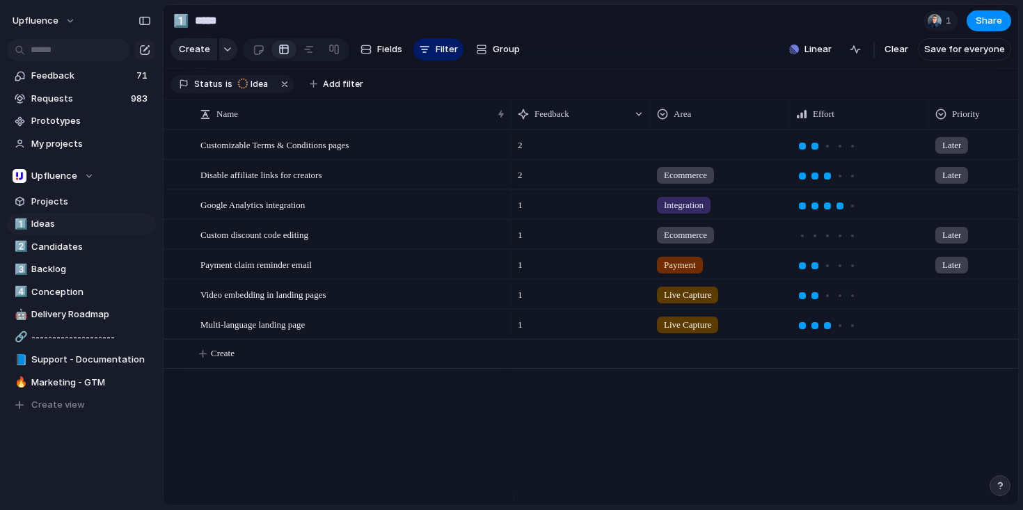
click at [954, 213] on div at bounding box center [998, 202] width 138 height 23
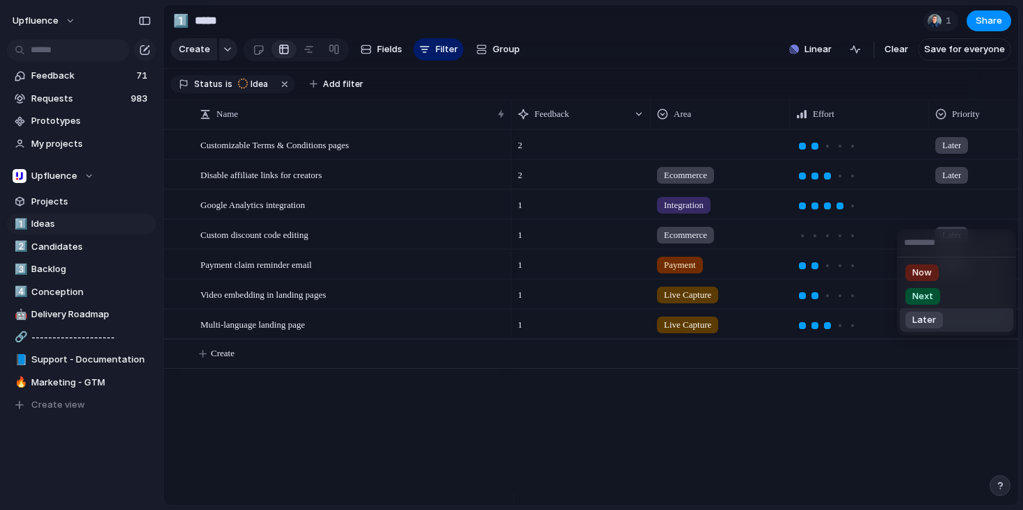
click at [923, 315] on span "Later" at bounding box center [924, 320] width 24 height 14
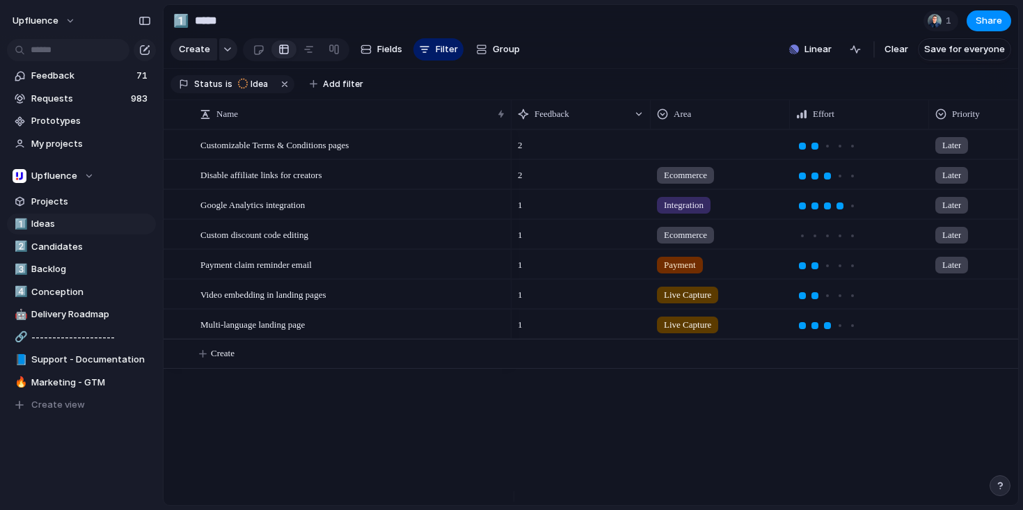
click at [954, 303] on div at bounding box center [998, 291] width 138 height 23
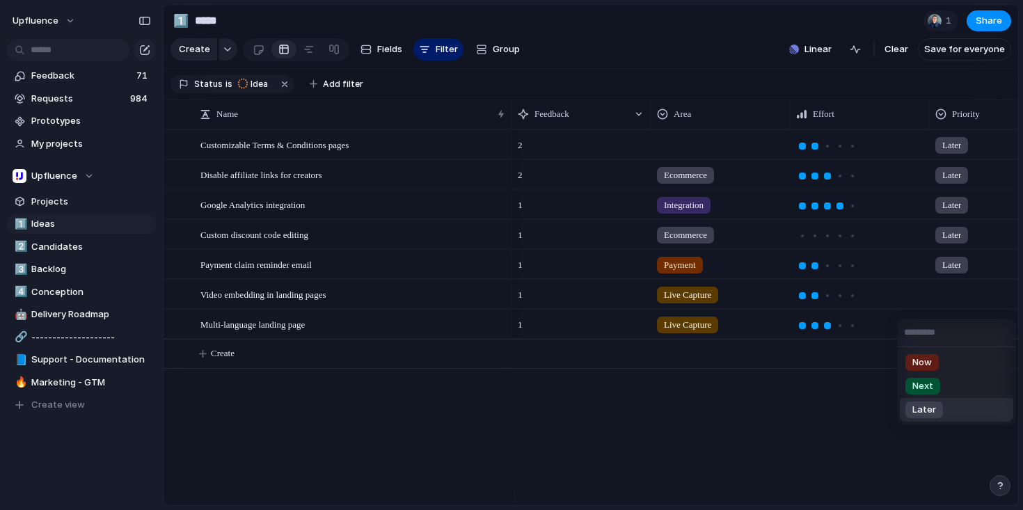
click at [923, 415] on span "Later" at bounding box center [924, 410] width 24 height 14
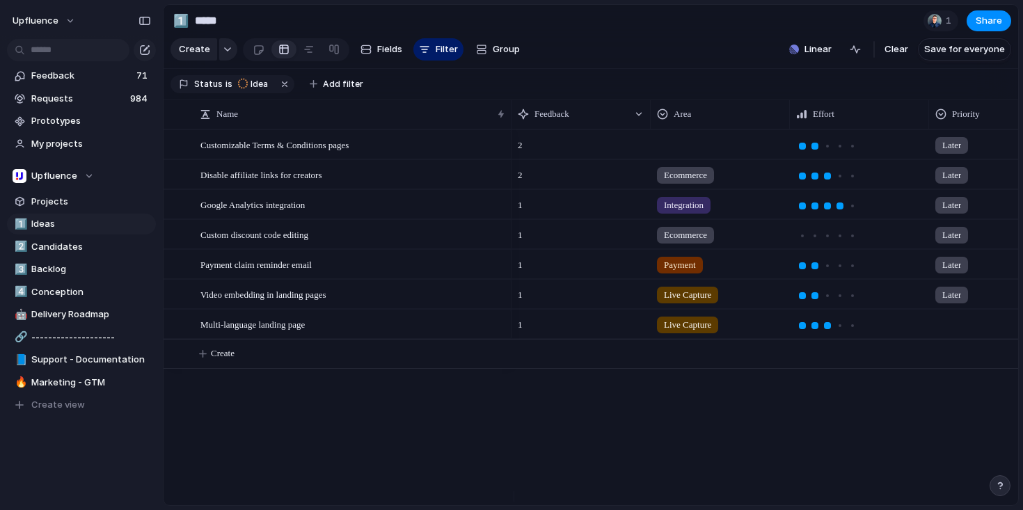
click at [960, 325] on div at bounding box center [998, 321] width 138 height 23
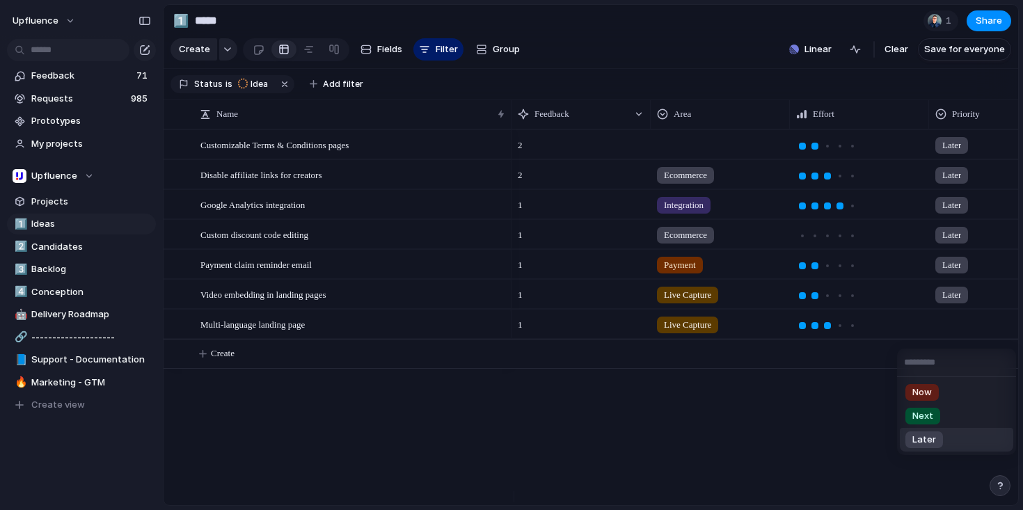
click at [931, 435] on span "Later" at bounding box center [924, 440] width 24 height 14
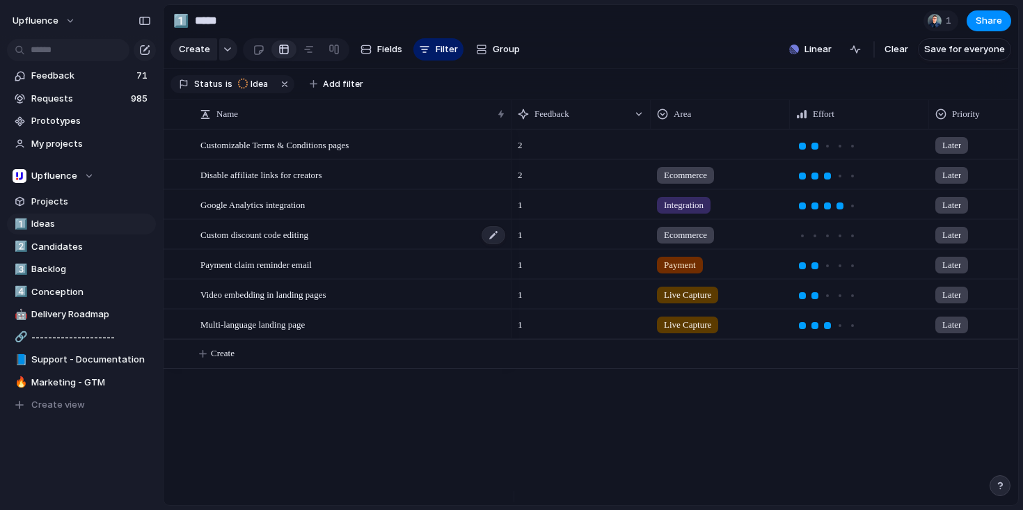
click at [345, 240] on div "Custom discount code editing" at bounding box center [353, 235] width 306 height 29
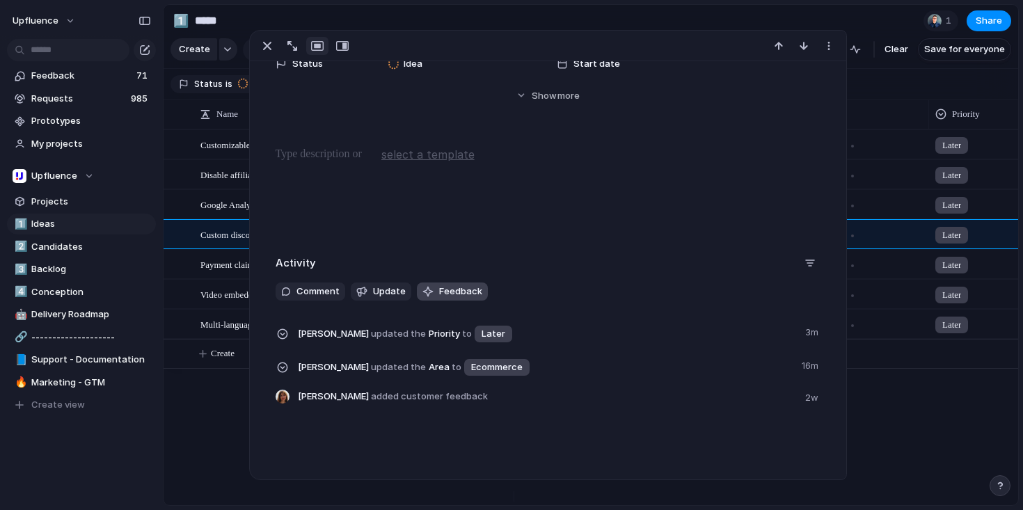
click at [447, 294] on span "Feedback" at bounding box center [460, 292] width 43 height 14
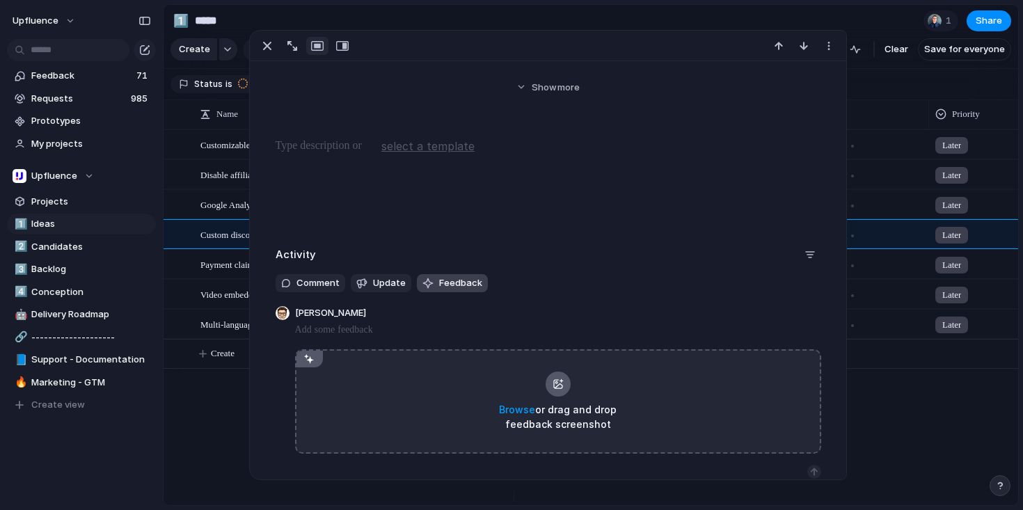
scroll to position [223, 0]
click at [461, 273] on button "Feedback" at bounding box center [452, 280] width 71 height 18
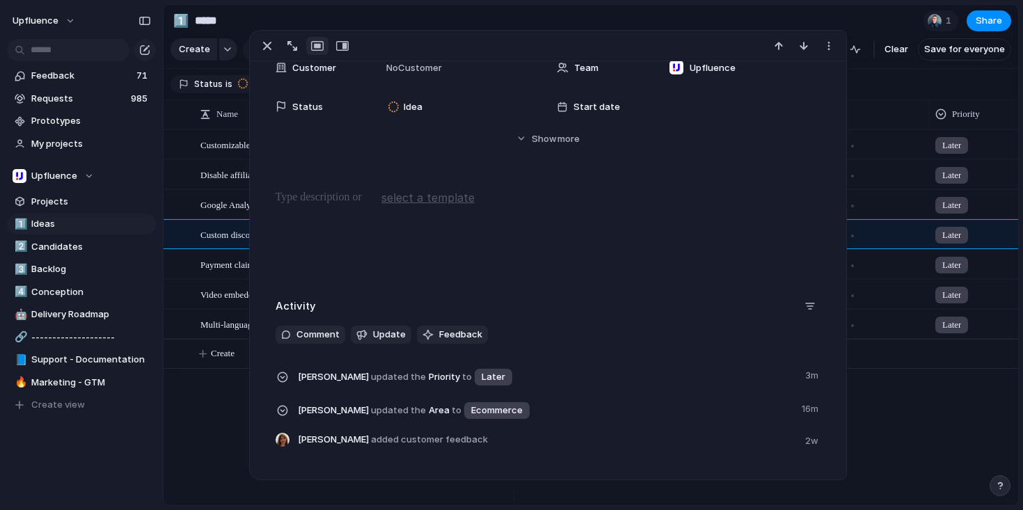
scroll to position [205, 0]
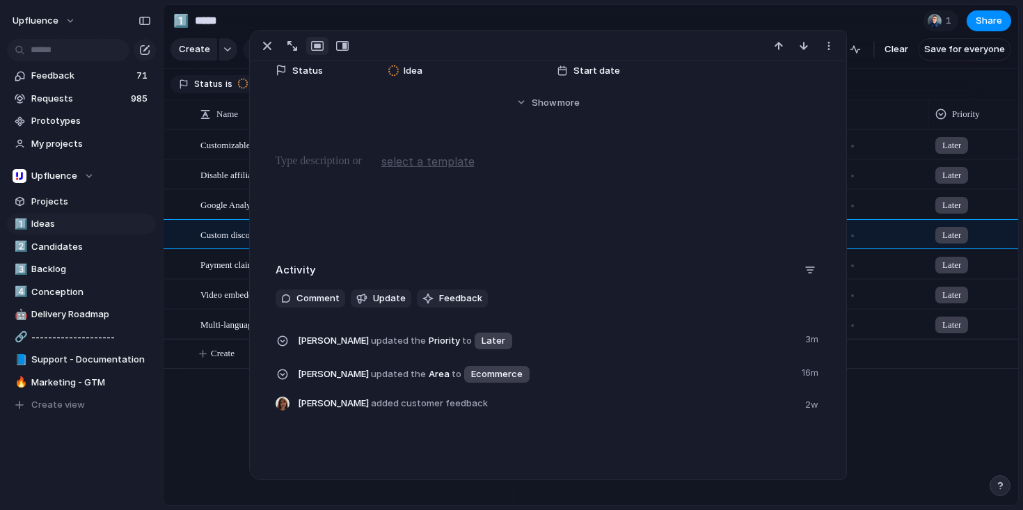
click at [368, 395] on div "Simon Boxus updated the Area to Ecommerce 16m" at bounding box center [547, 379] width 545 height 33
click at [371, 406] on span "added customer feedback" at bounding box center [429, 402] width 117 height 11
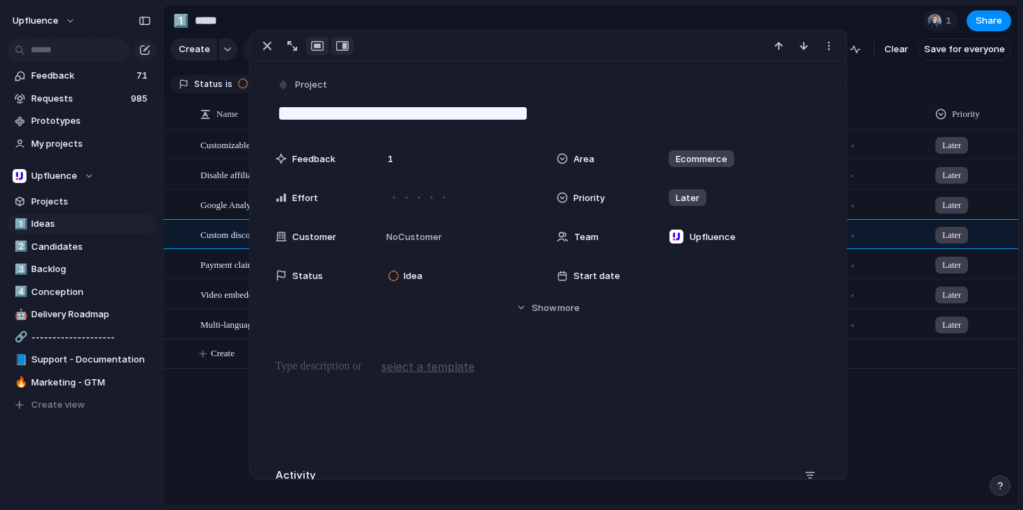
click at [337, 43] on div "button" at bounding box center [342, 45] width 13 height 11
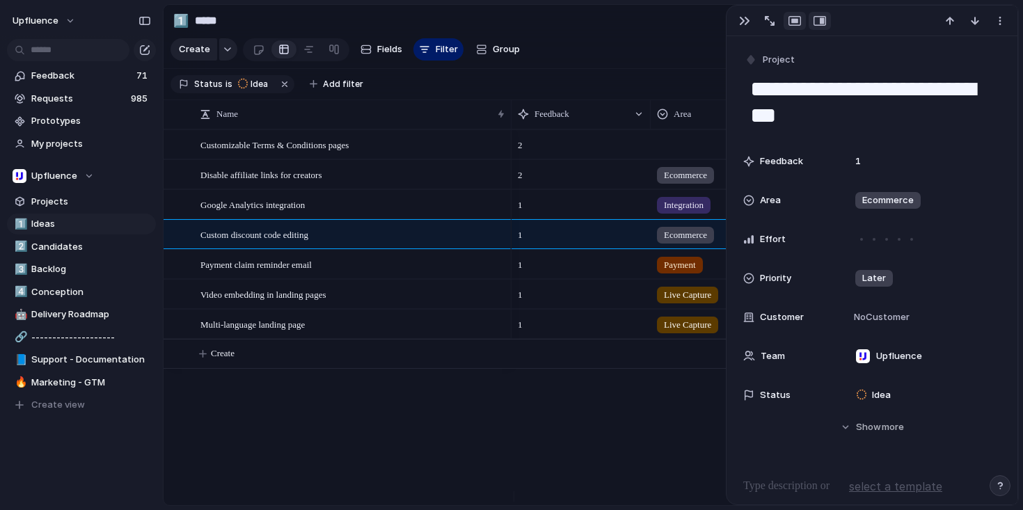
click at [793, 19] on div "button" at bounding box center [794, 20] width 13 height 11
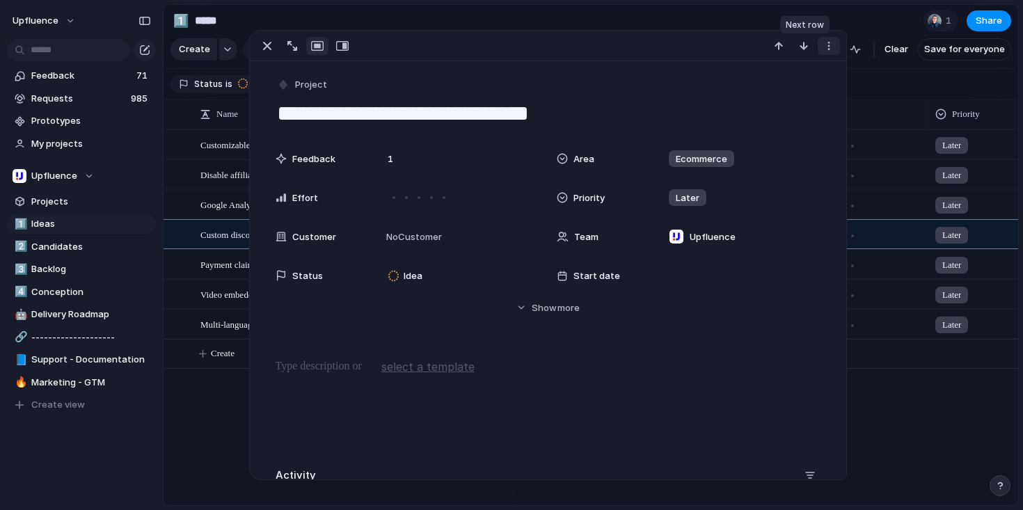
click at [819, 46] on button "button" at bounding box center [828, 46] width 22 height 18
click at [773, 91] on span "Delete" at bounding box center [768, 98] width 29 height 14
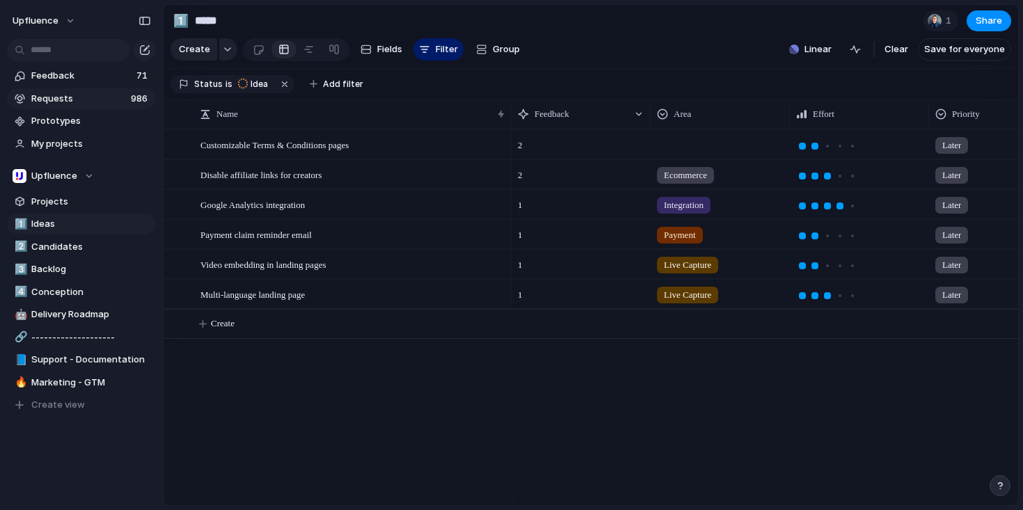
click at [71, 94] on span "Requests" at bounding box center [78, 99] width 95 height 14
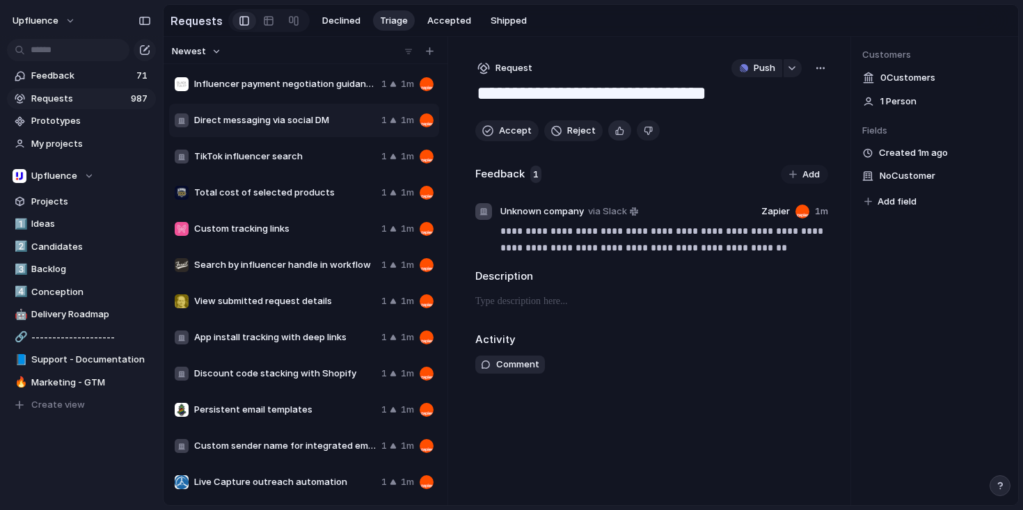
click at [615, 137] on div "button" at bounding box center [619, 130] width 9 height 13
click at [505, 130] on span "Accept" at bounding box center [515, 131] width 33 height 14
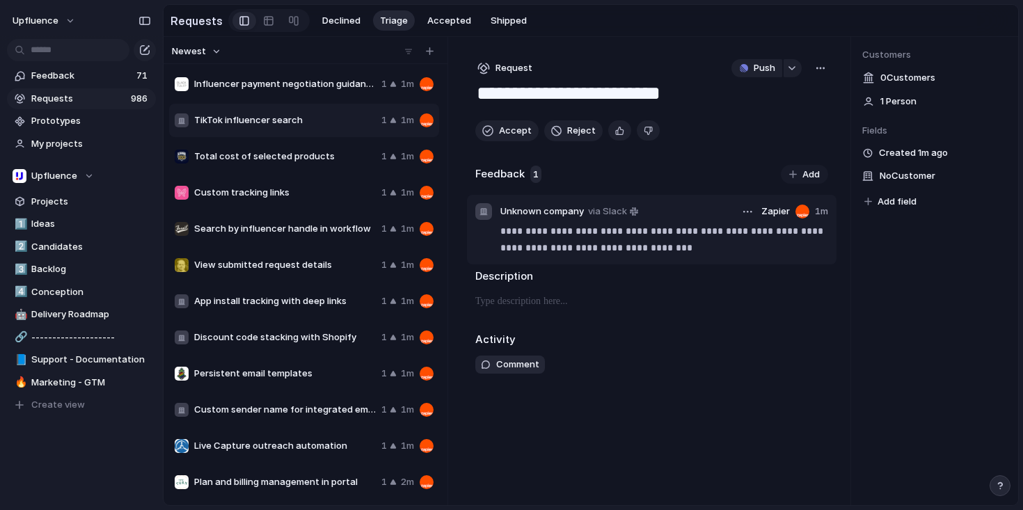
click at [547, 238] on p "**********" at bounding box center [663, 239] width 327 height 33
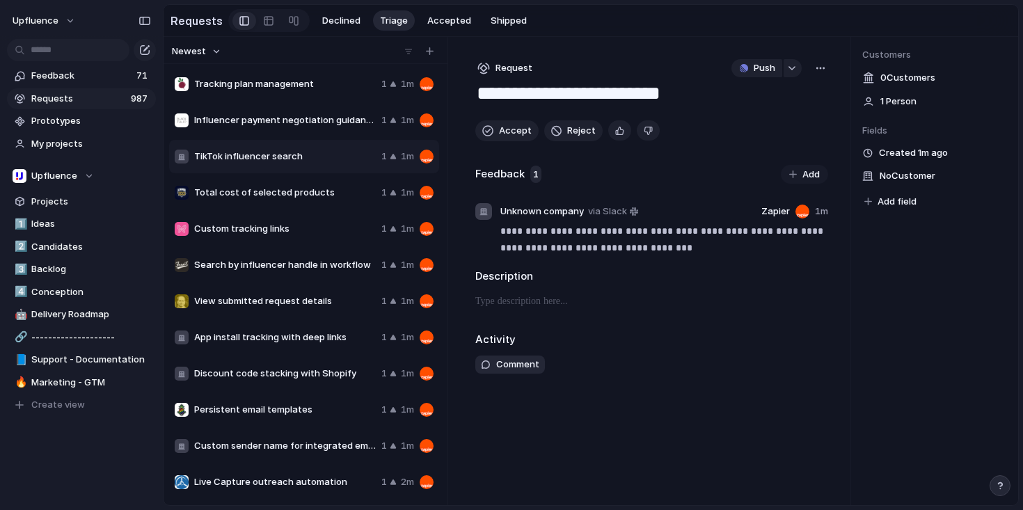
click at [287, 91] on span "Tracking plan management" at bounding box center [285, 84] width 182 height 14
click at [255, 227] on span "Custom tracking links" at bounding box center [285, 229] width 182 height 14
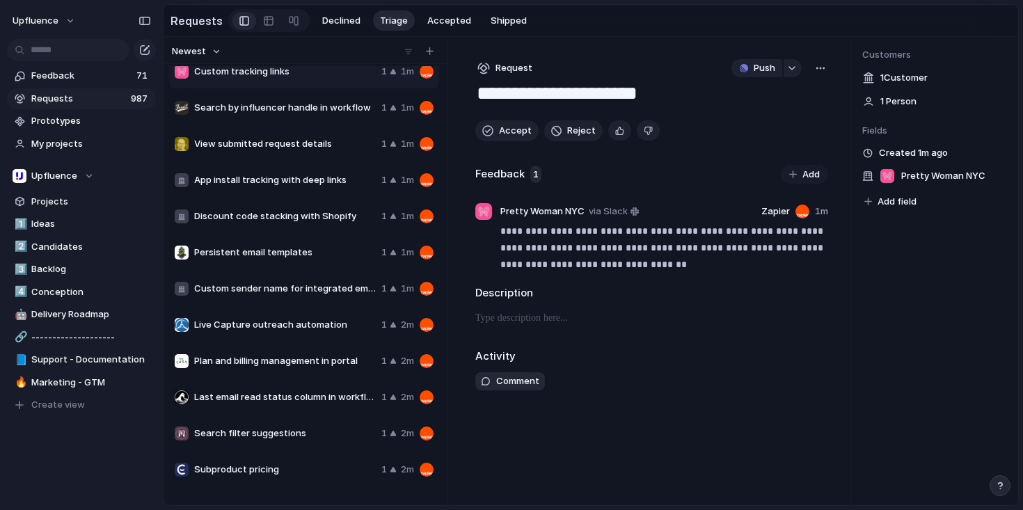
scroll to position [234, 0]
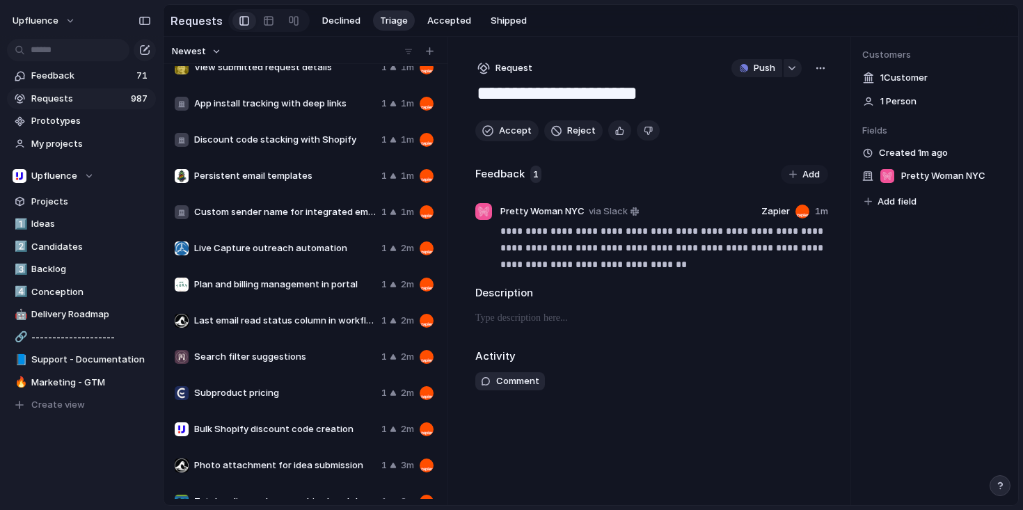
click at [327, 301] on div "Plan and billing management in portal 1 2m" at bounding box center [304, 284] width 270 height 33
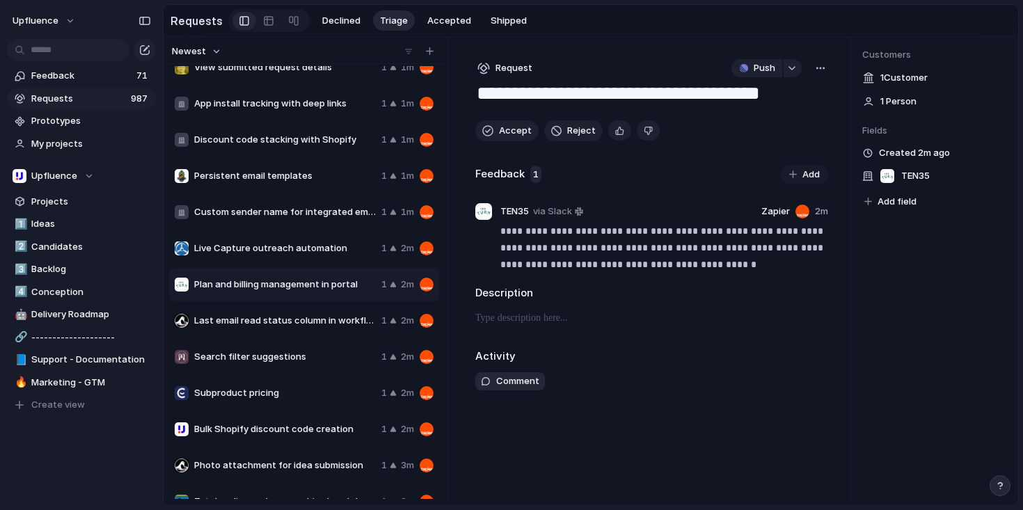
click at [308, 333] on div "Last email read status column in workflow 1 2m" at bounding box center [304, 320] width 270 height 33
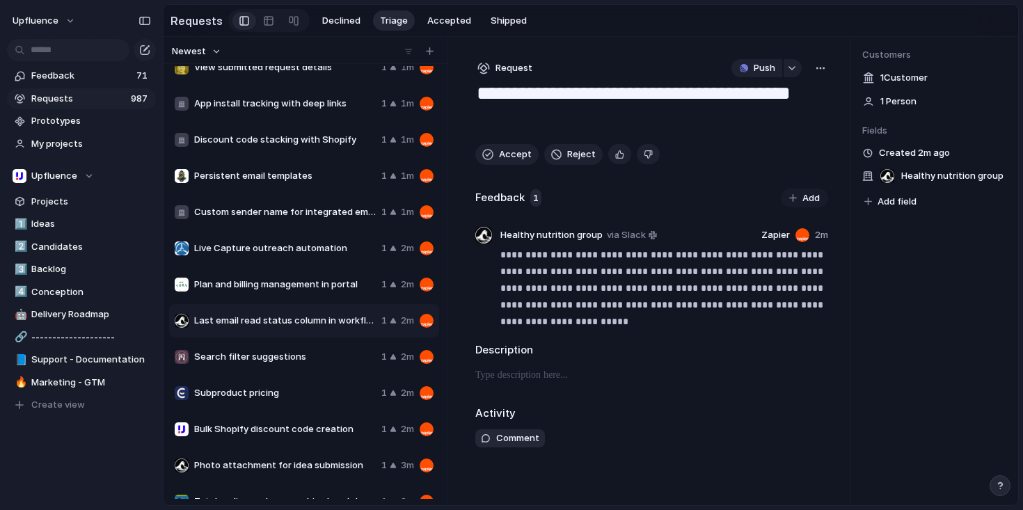
click at [288, 369] on div "Search filter suggestions 1 2m" at bounding box center [304, 356] width 270 height 33
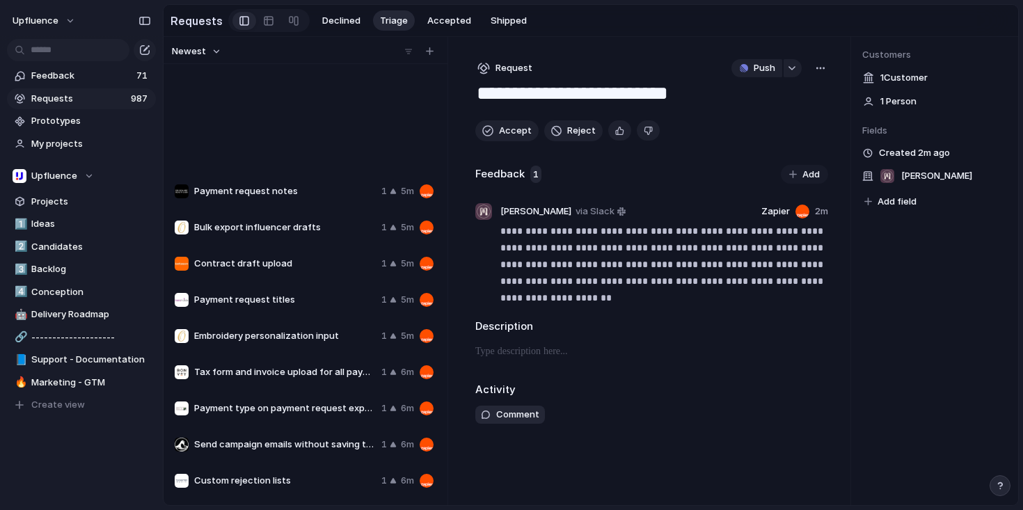
scroll to position [932, 0]
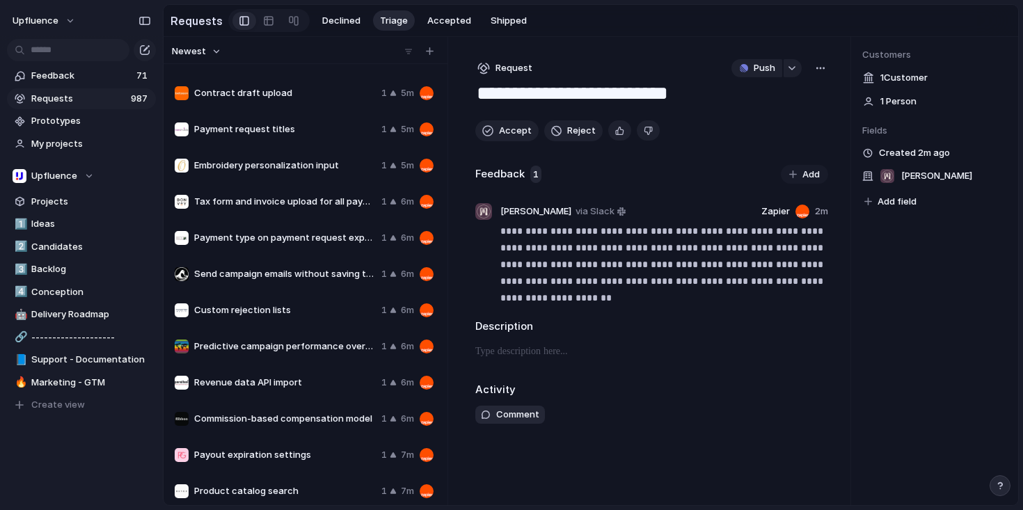
click at [286, 381] on div "Payment request notes 1 5m Bulk export influencer drafts 1 5m Contract draft up…" at bounding box center [305, 282] width 273 height 433
click at [266, 388] on span "Revenue data API import" at bounding box center [285, 383] width 182 height 14
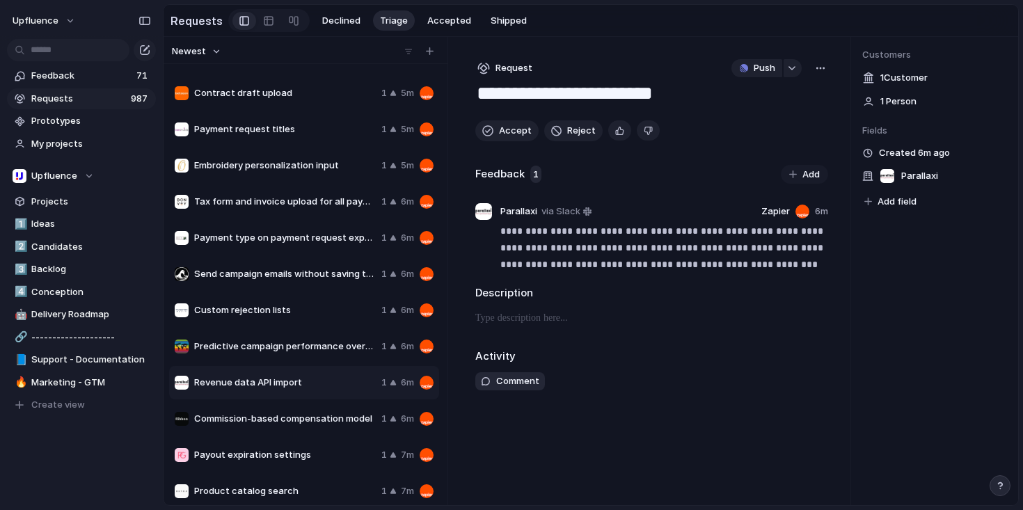
click at [255, 424] on span "Commission-based compensation model" at bounding box center [285, 419] width 182 height 14
type textarea "**********"
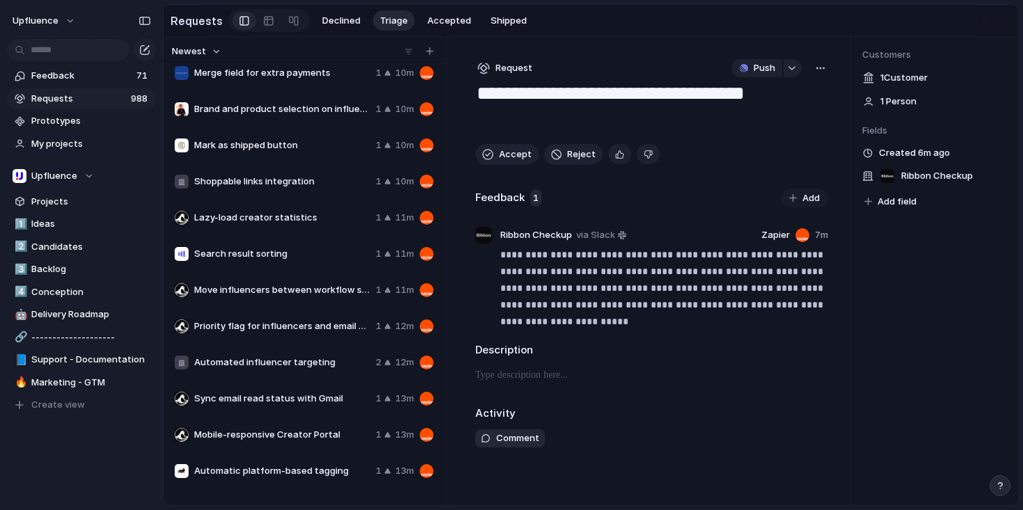
scroll to position [1936, 0]
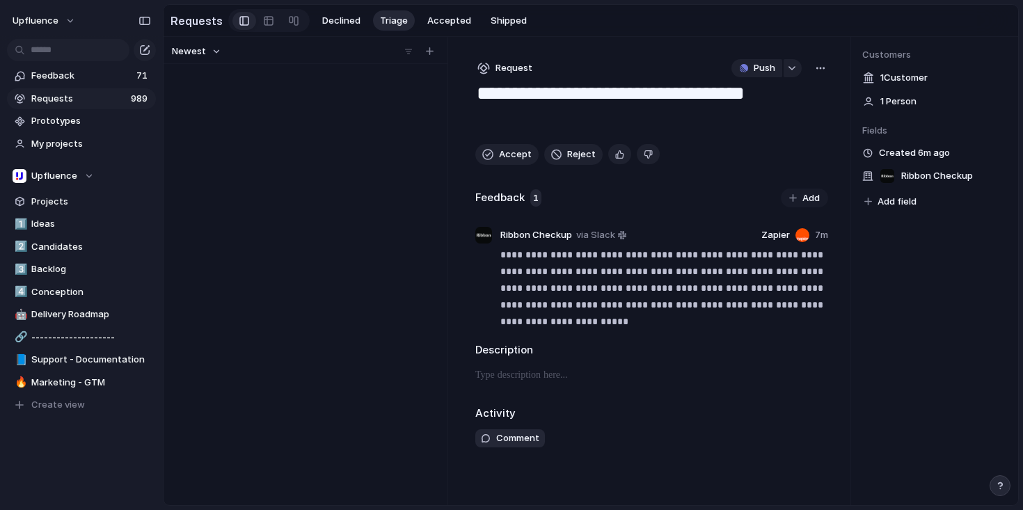
scroll to position [0, 0]
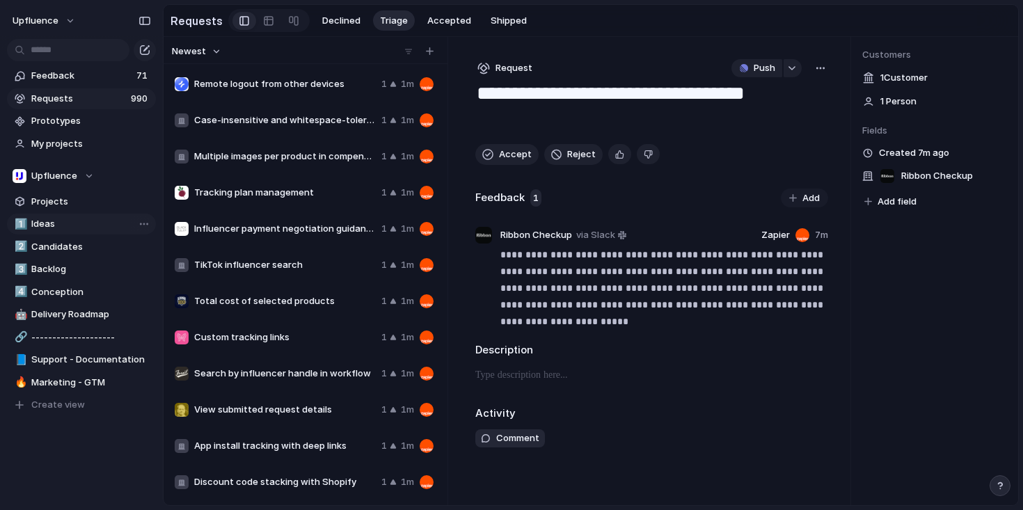
click at [40, 227] on span "Ideas" at bounding box center [91, 224] width 120 height 14
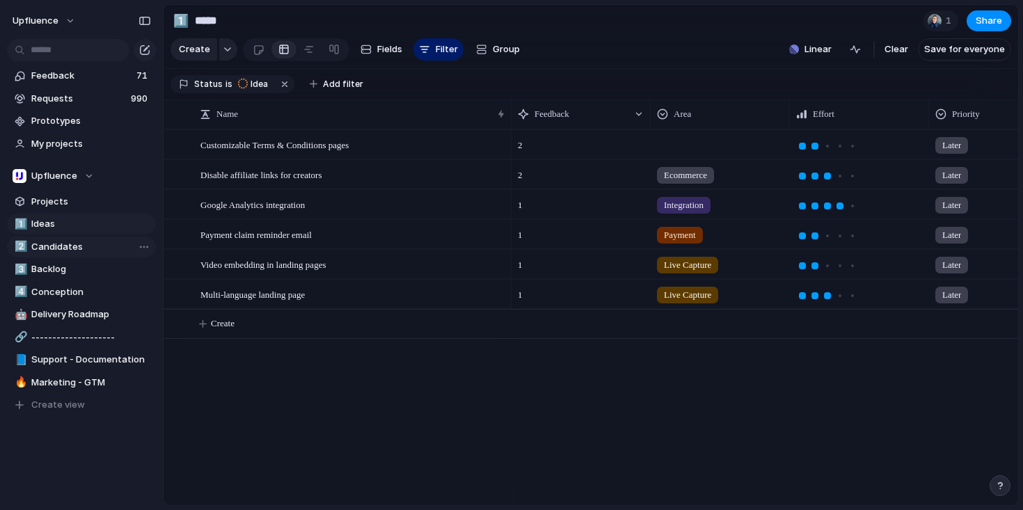
click at [47, 248] on span "Candidates" at bounding box center [91, 247] width 120 height 14
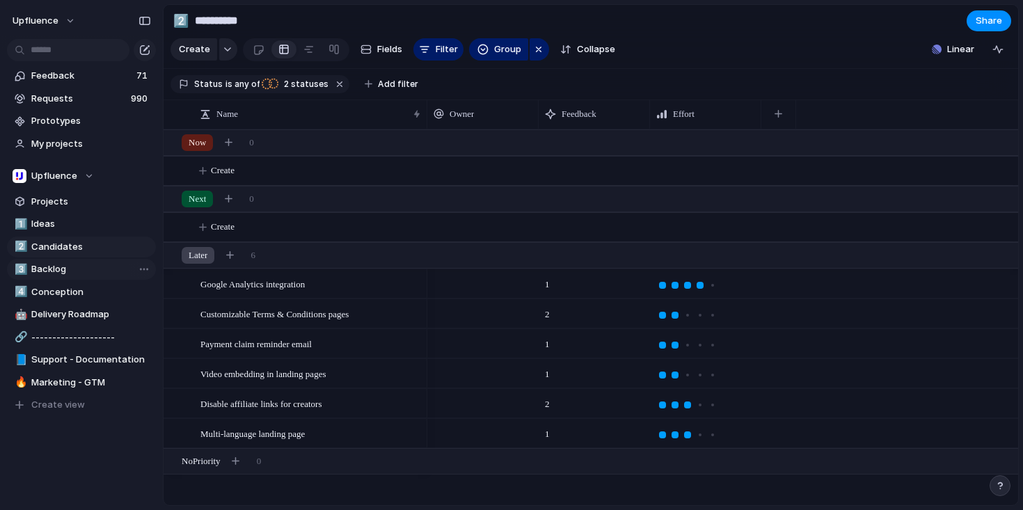
click at [49, 276] on link "3️⃣ Backlog" at bounding box center [81, 269] width 149 height 21
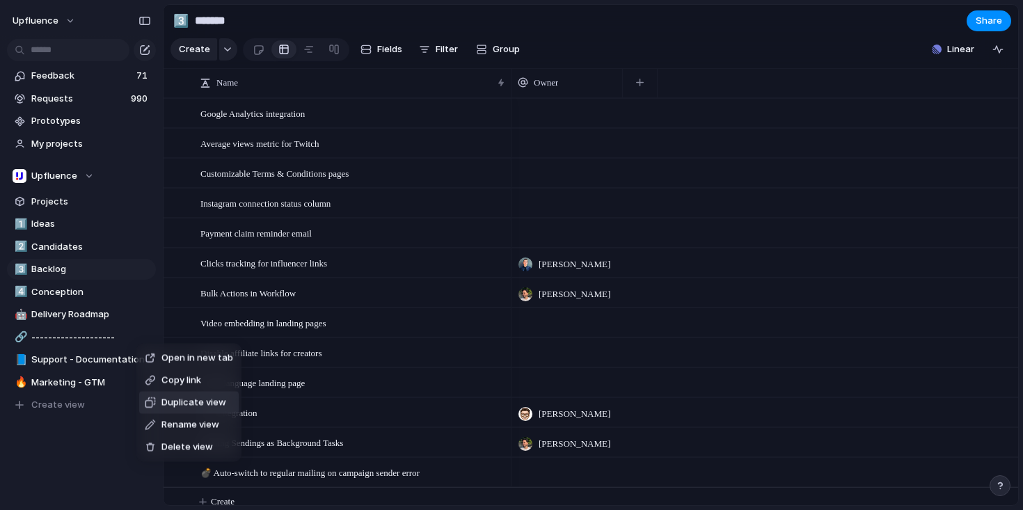
click at [199, 404] on span "Duplicate view" at bounding box center [193, 403] width 65 height 14
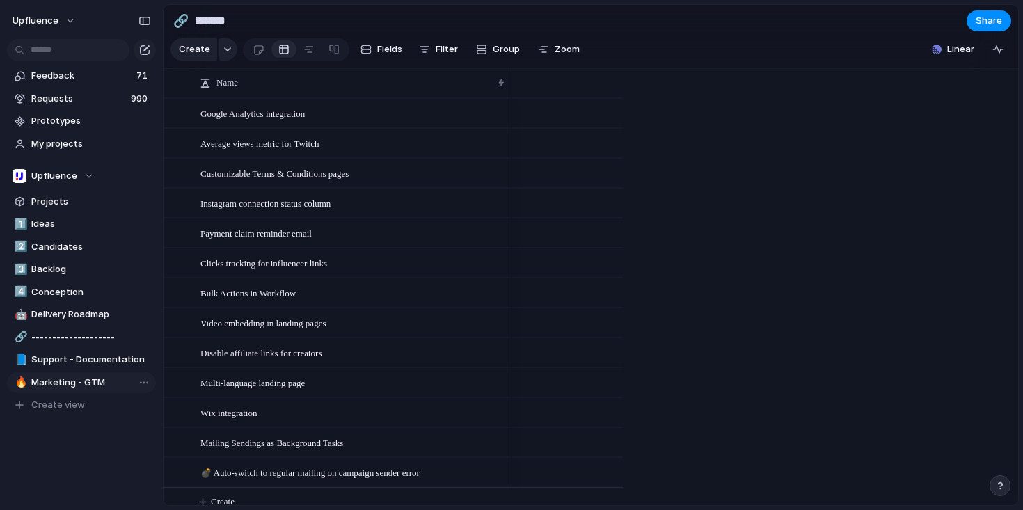
type input "**********"
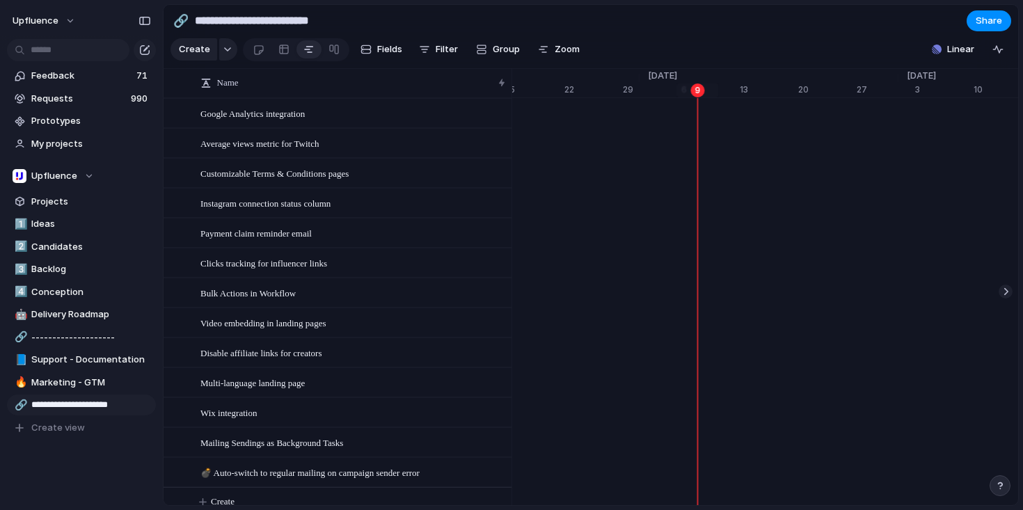
type input "**********"
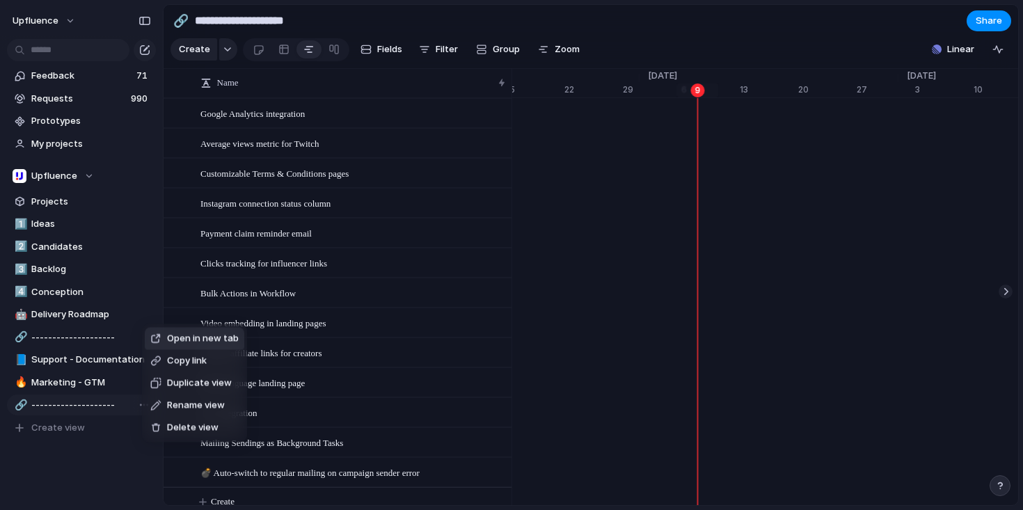
click at [112, 286] on div "Open in new tab Copy link Duplicate view Rename view Delete view" at bounding box center [511, 255] width 1023 height 510
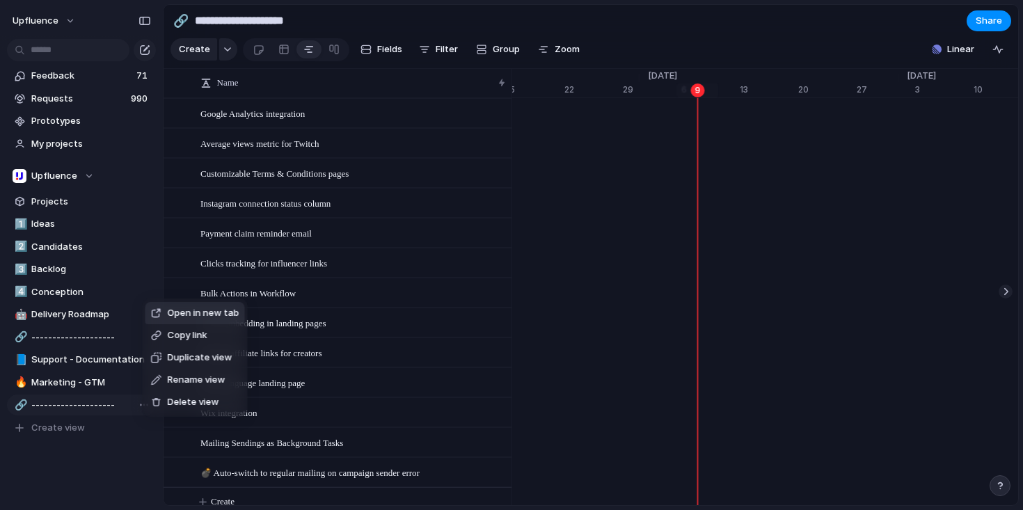
click at [187, 376] on span "Rename view" at bounding box center [197, 380] width 58 height 14
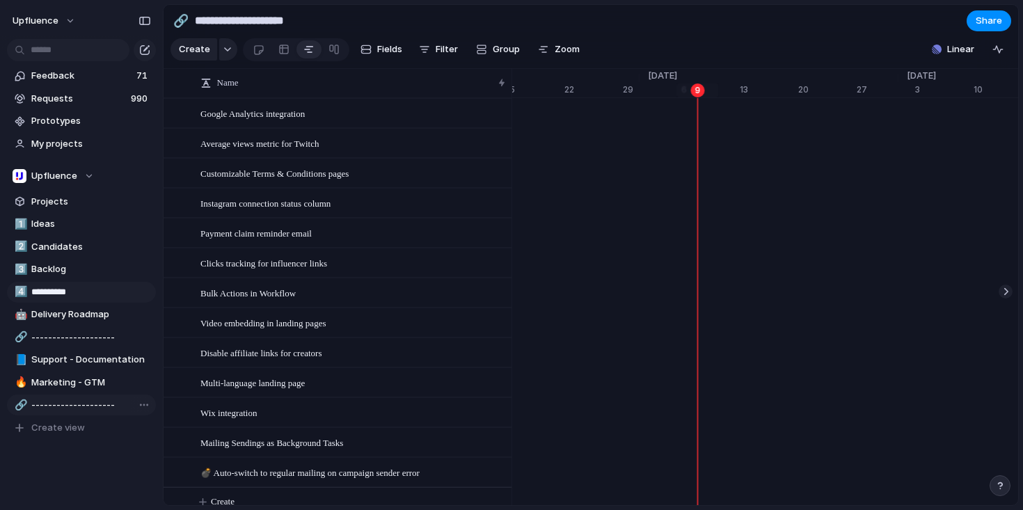
click at [143, 294] on input "**********" at bounding box center [91, 292] width 120 height 14
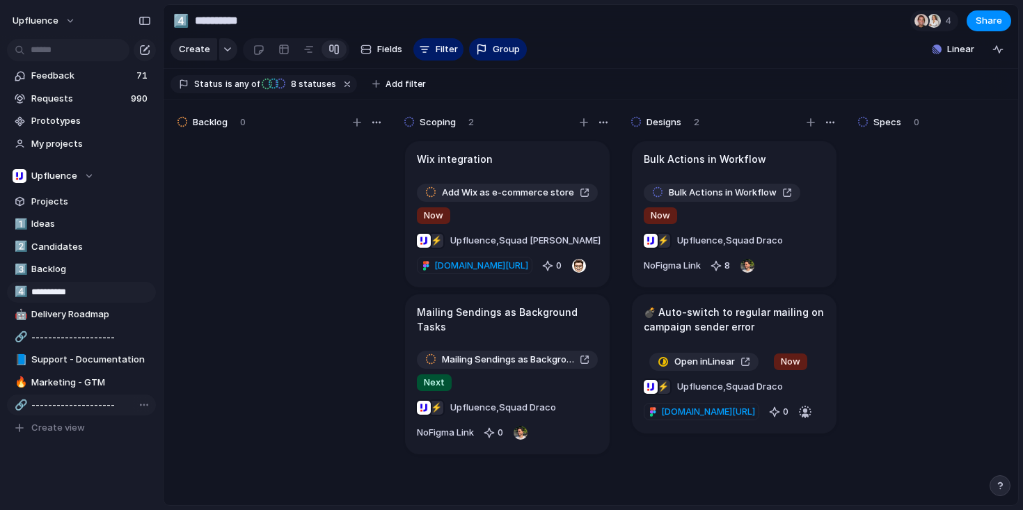
click at [137, 290] on input "**********" at bounding box center [91, 292] width 120 height 14
click at [218, 303] on div at bounding box center [280, 328] width 209 height 379
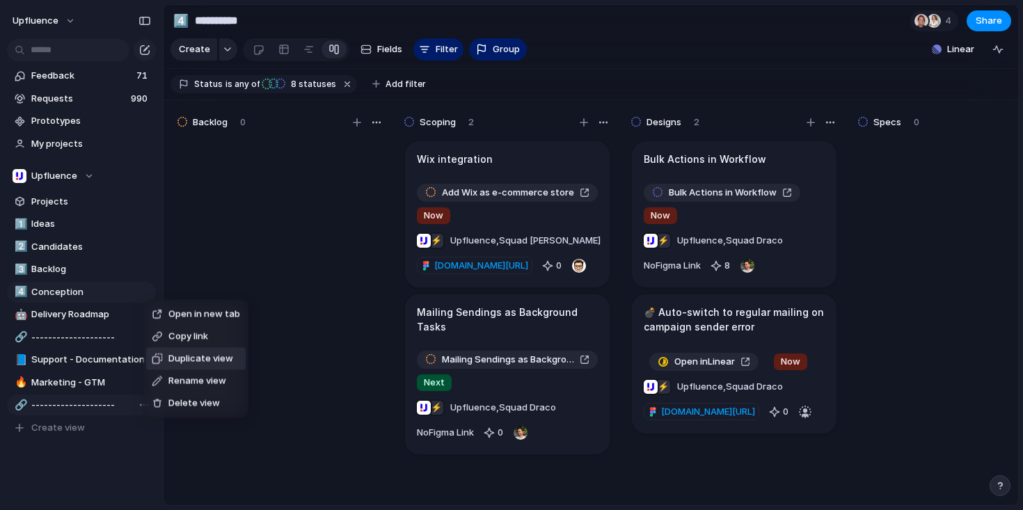
click at [196, 358] on span "Duplicate view" at bounding box center [200, 359] width 65 height 14
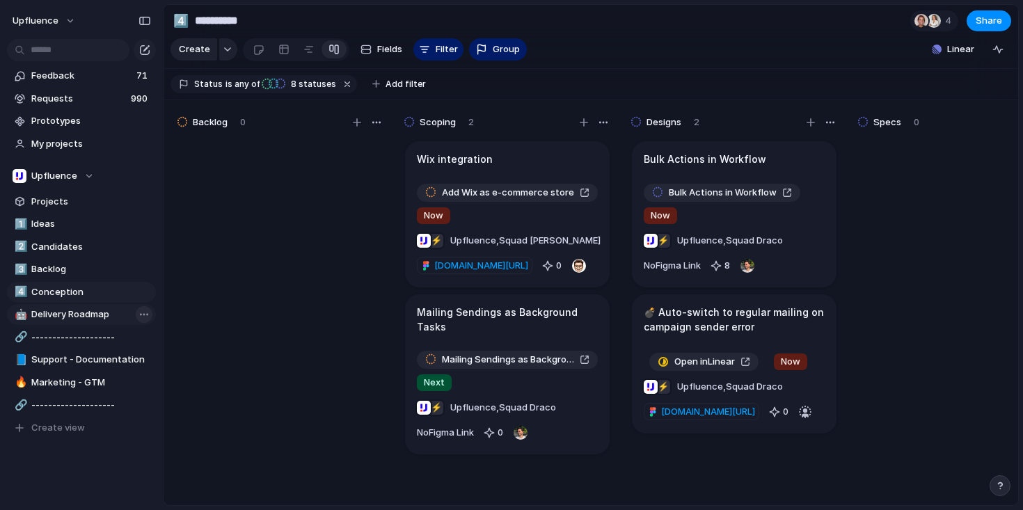
type input "**********"
type input "********"
click at [22, 425] on div "4️⃣" at bounding box center [20, 427] width 10 height 16
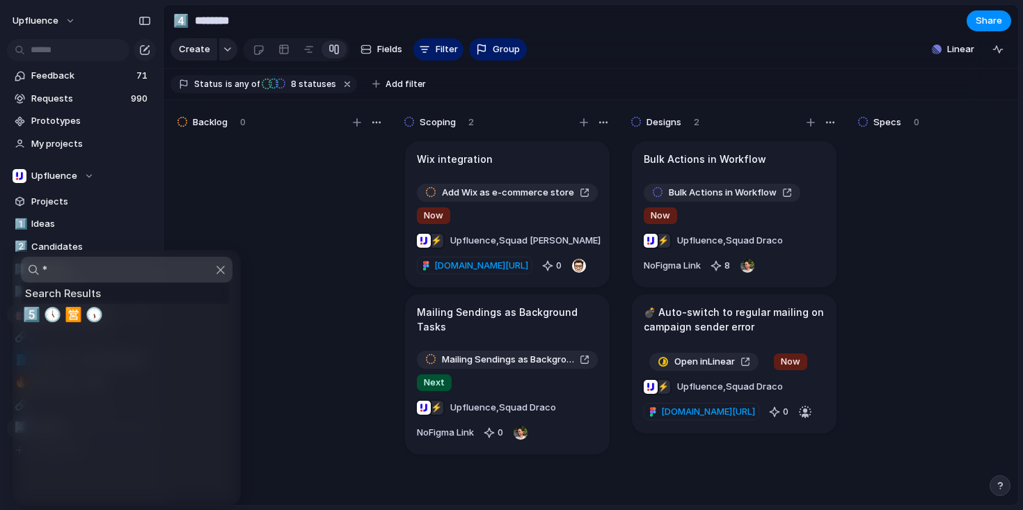
type input "*"
click at [30, 307] on span "5️⃣" at bounding box center [31, 314] width 17 height 17
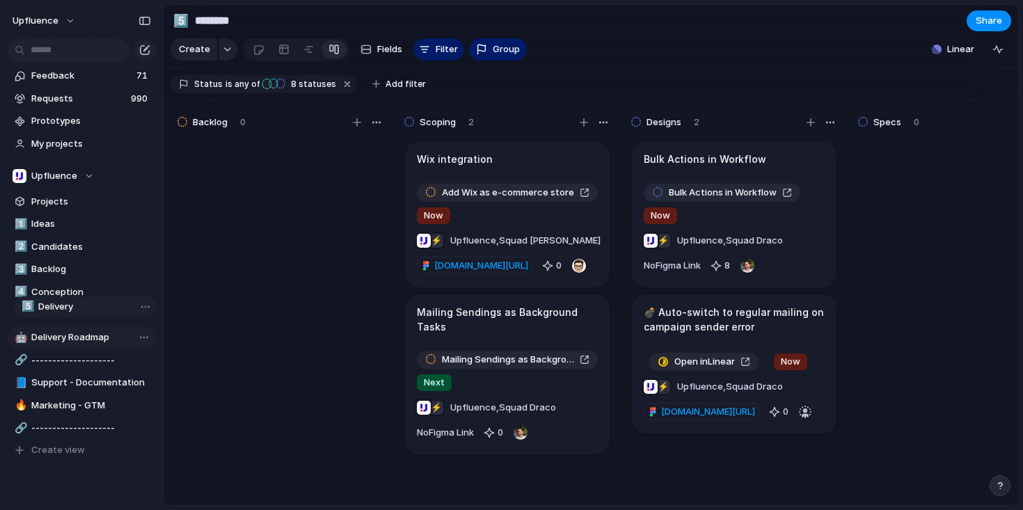
drag, startPoint x: 52, startPoint y: 426, endPoint x: 59, endPoint y: 305, distance: 121.2
click at [59, 305] on div "1️⃣ Ideas 2️⃣ Candidates 3️⃣ Backlog 4️⃣ Conception 🤖 Delivery Roadmap 🔗 ------…" at bounding box center [81, 337] width 149 height 247
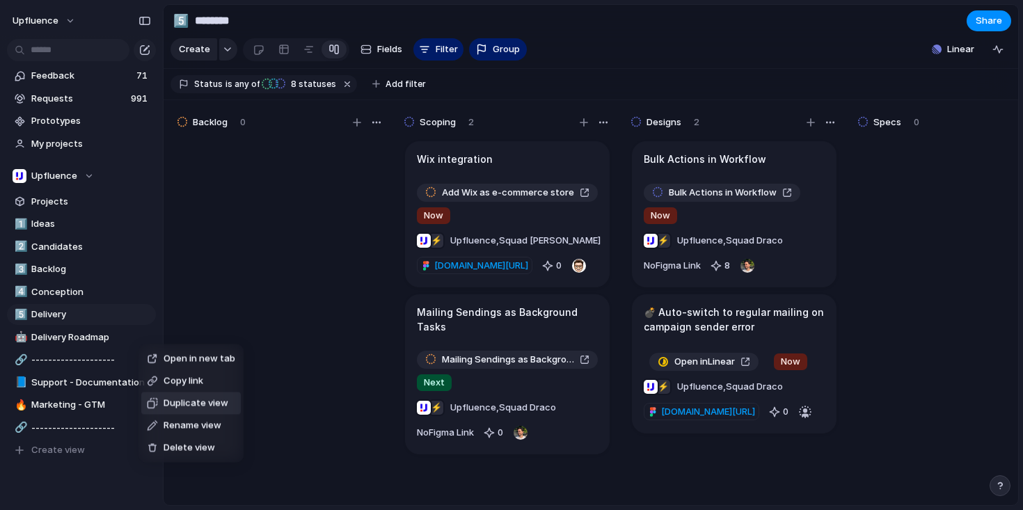
click at [187, 423] on span "Rename view" at bounding box center [192, 426] width 58 height 14
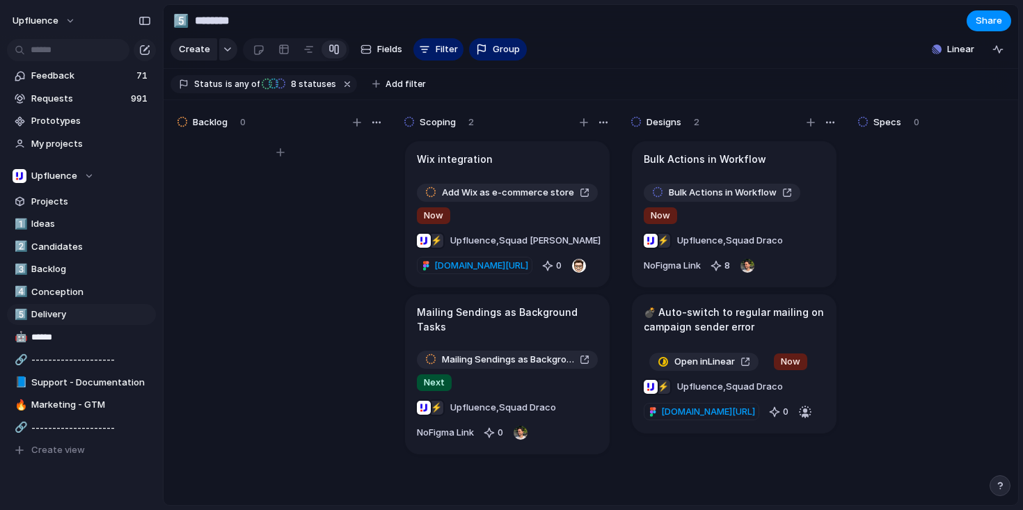
type input "*******"
click at [13, 336] on link "🤖 Roadmap" at bounding box center [81, 337] width 149 height 21
type input "*******"
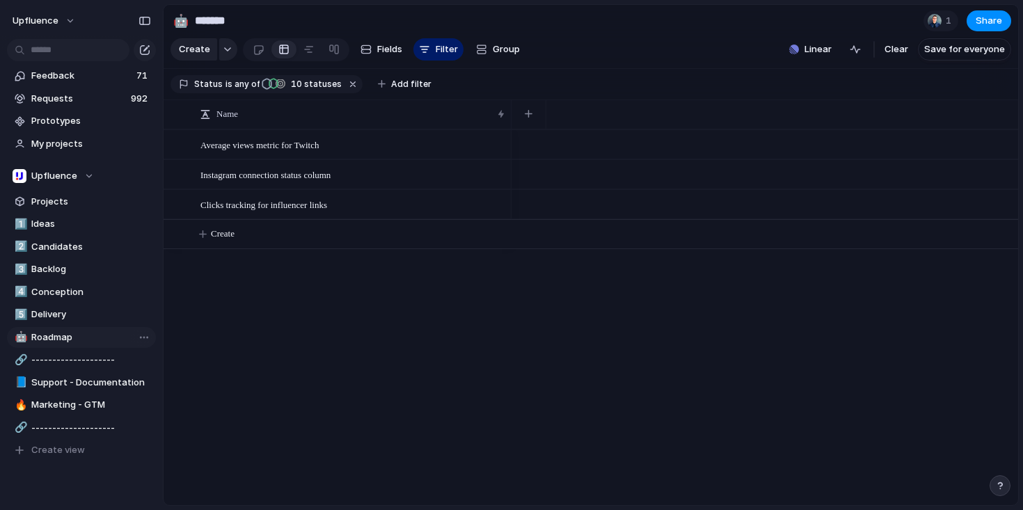
click at [17, 336] on div "🤖" at bounding box center [20, 337] width 10 height 16
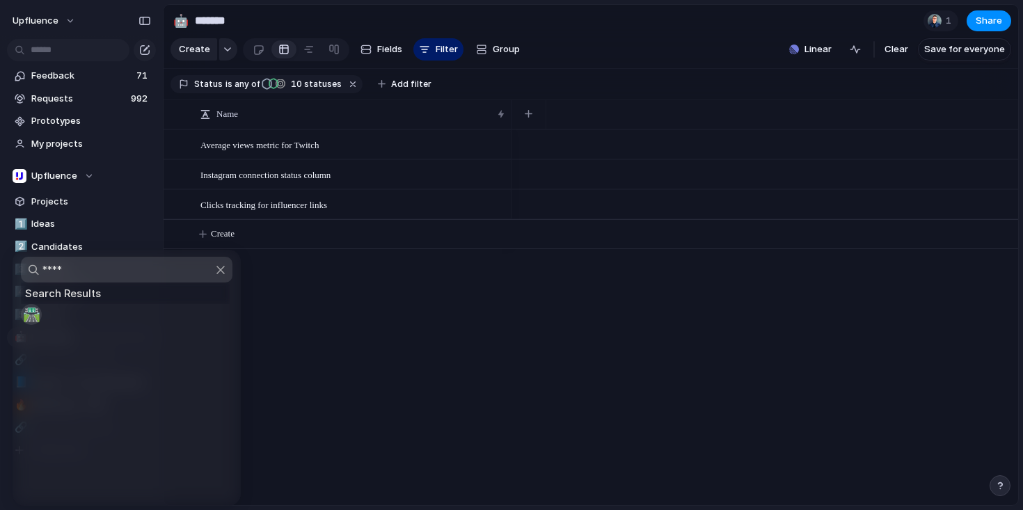
type input "****"
click at [31, 312] on span "🛣️" at bounding box center [31, 314] width 17 height 17
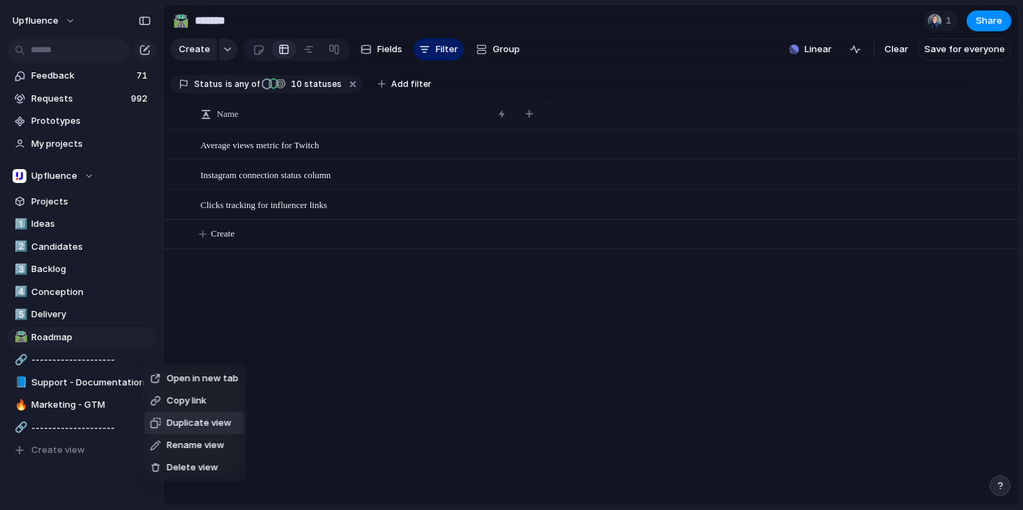
click at [194, 423] on span "Duplicate view" at bounding box center [199, 423] width 65 height 14
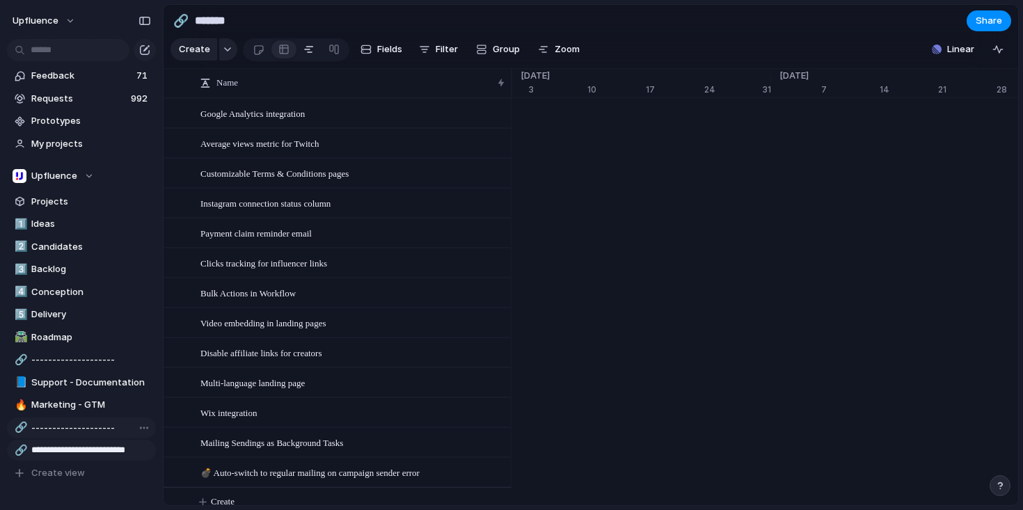
type input "**********"
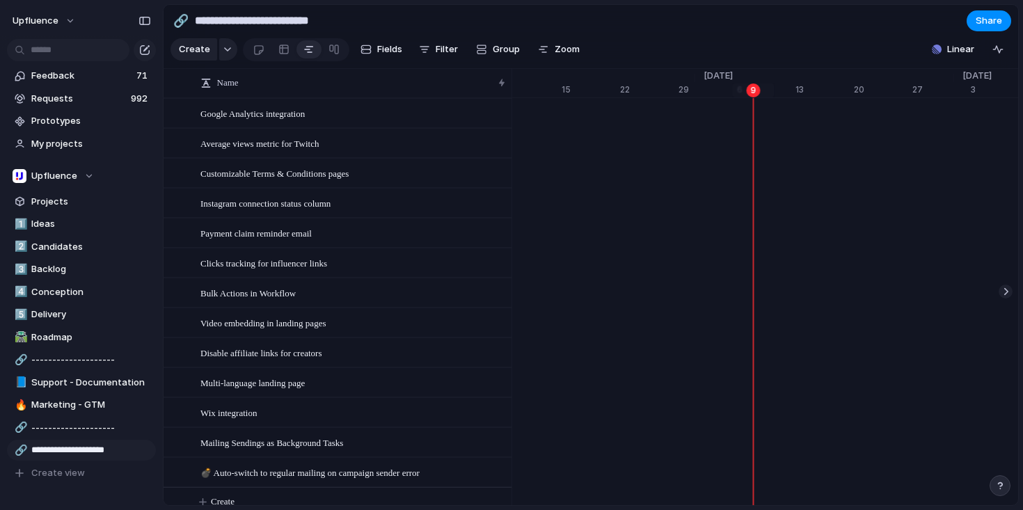
type input "**********"
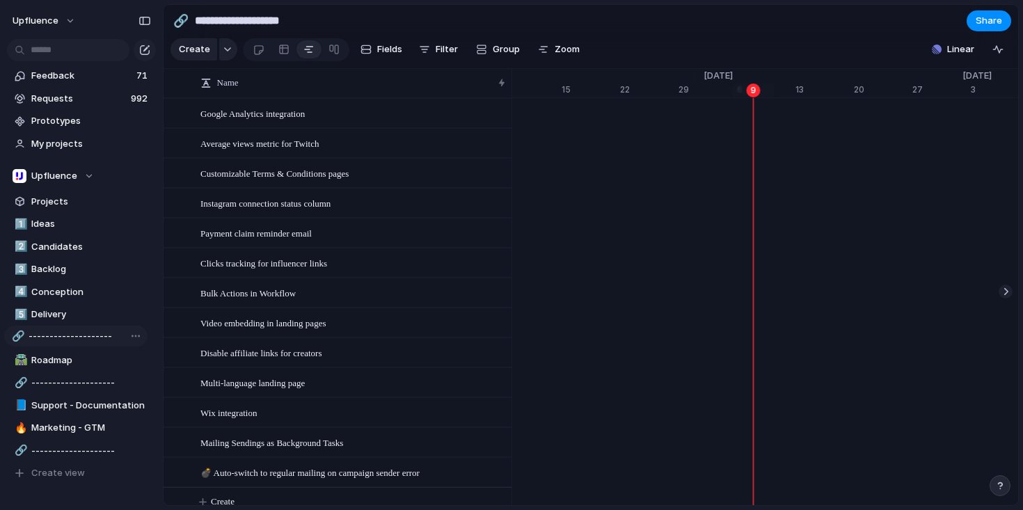
drag, startPoint x: 88, startPoint y: 447, endPoint x: 85, endPoint y: 333, distance: 113.4
click at [85, 333] on div "1️⃣ Ideas 2️⃣ Candidates 3️⃣ Backlog 4️⃣ Conception 5️⃣ Delivery 🛣️ Roadmap 🔗 -…" at bounding box center [81, 349] width 149 height 270
click at [72, 218] on span "Ideas" at bounding box center [91, 224] width 120 height 14
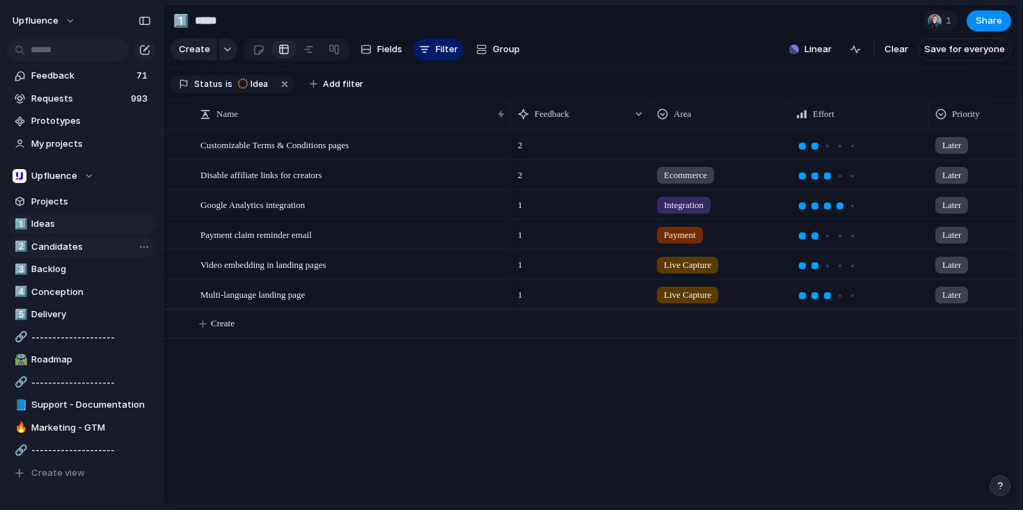
click at [72, 248] on span "Candidates" at bounding box center [91, 247] width 120 height 14
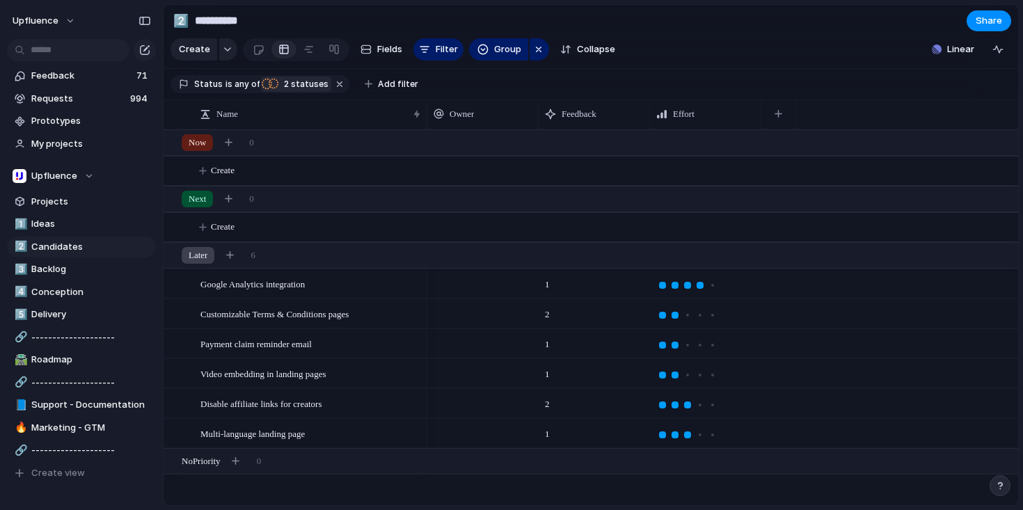
click at [286, 89] on span "2" at bounding box center [285, 84] width 11 height 10
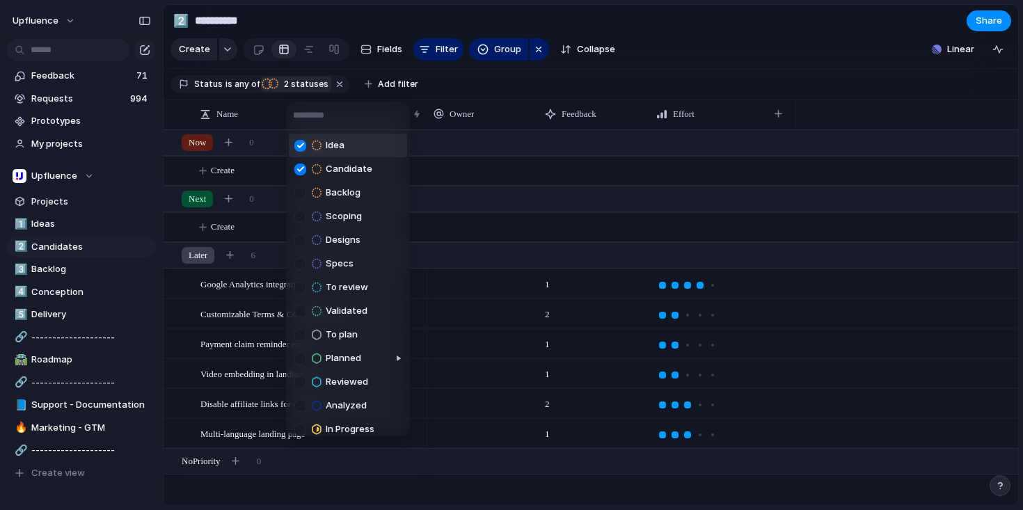
click at [298, 142] on div at bounding box center [300, 146] width 12 height 12
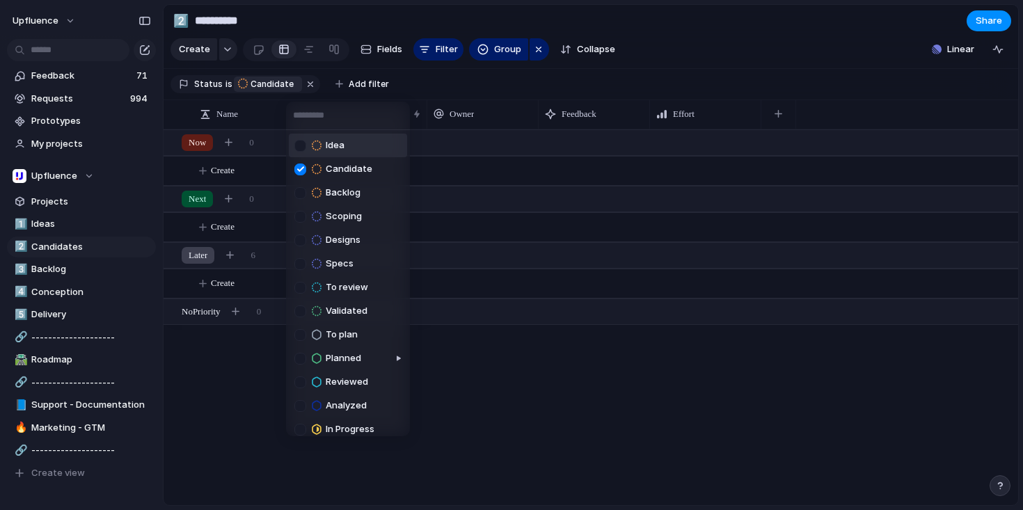
click at [300, 147] on div at bounding box center [300, 146] width 12 height 12
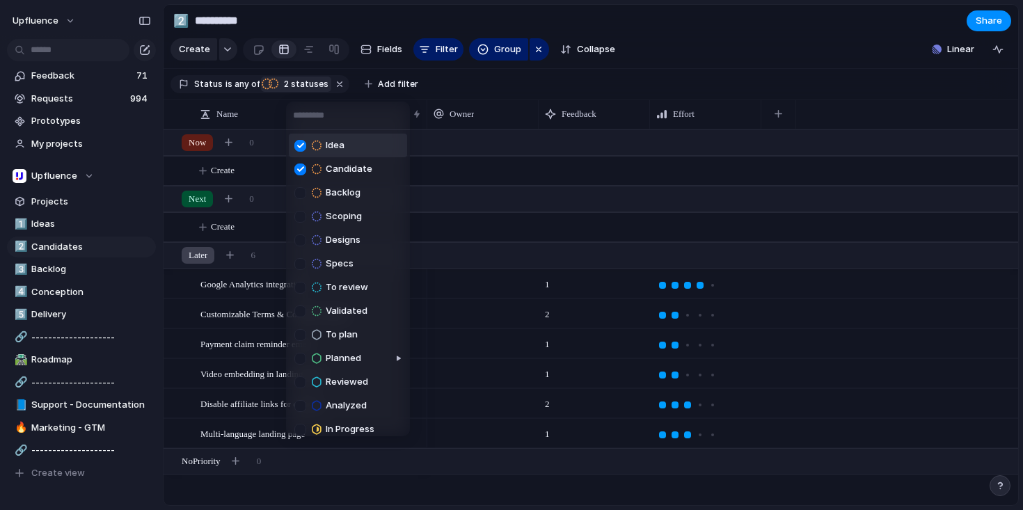
click at [300, 147] on div at bounding box center [300, 146] width 12 height 12
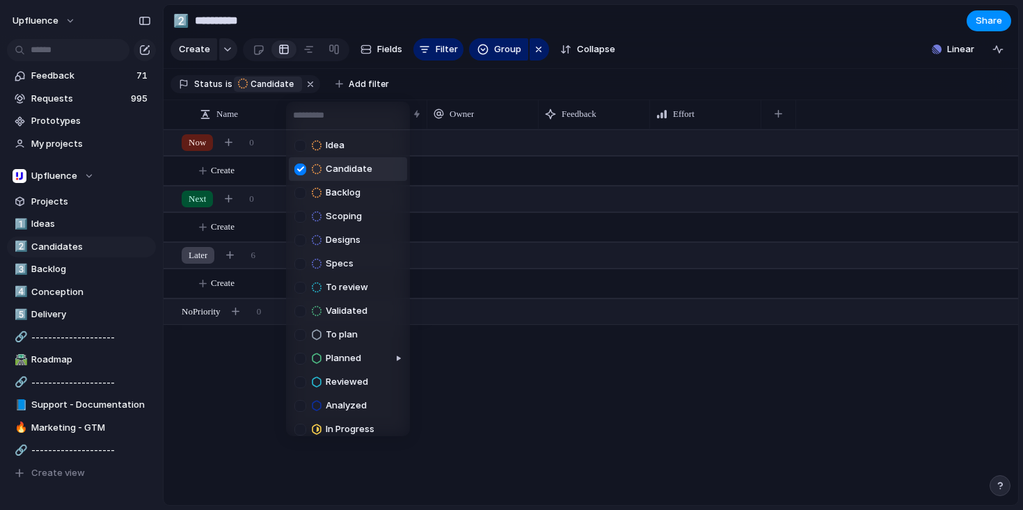
click at [227, 381] on div "Idea Candidate Backlog Scoping Designs Specs To review Validated To plan Planne…" at bounding box center [511, 255] width 1023 height 510
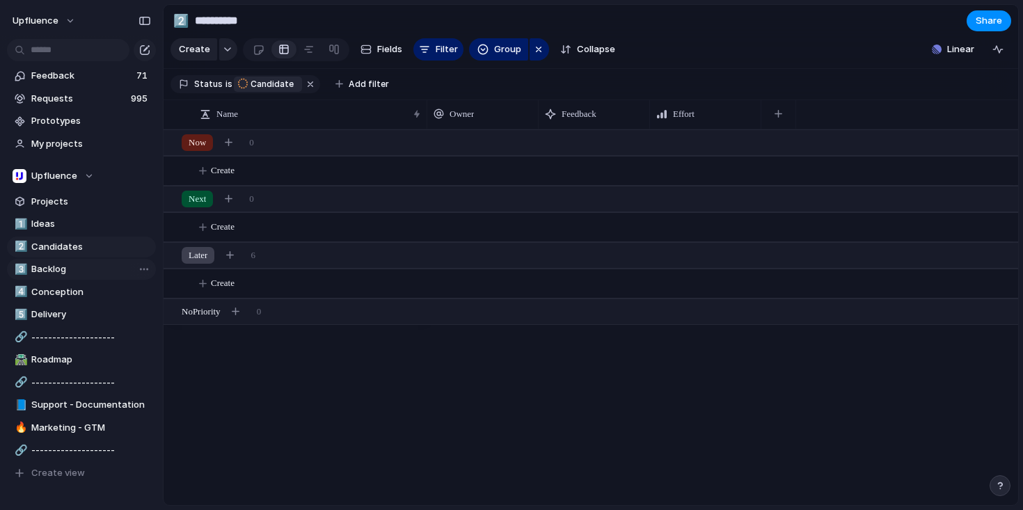
click at [90, 266] on span "Backlog" at bounding box center [91, 269] width 120 height 14
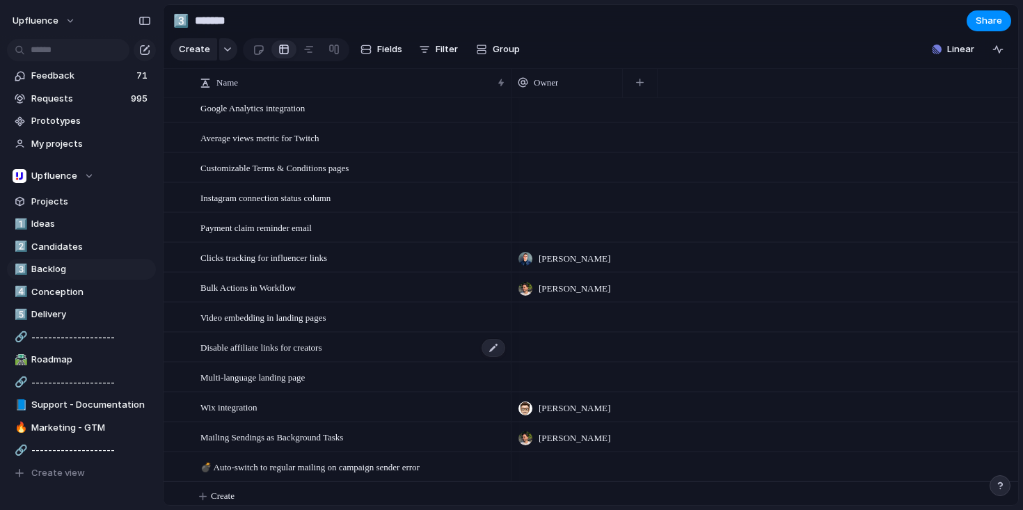
scroll to position [23, 0]
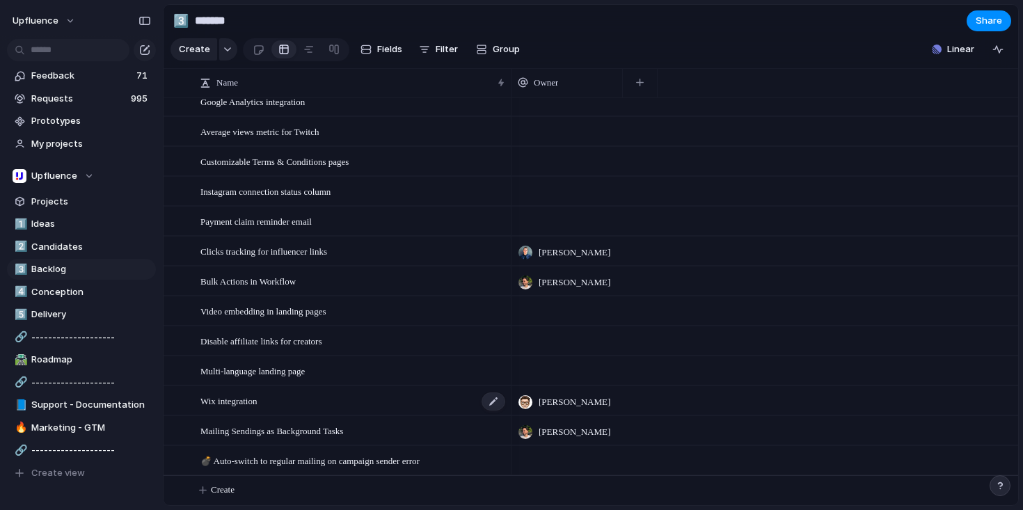
click at [257, 403] on span "Wix integration" at bounding box center [228, 400] width 56 height 16
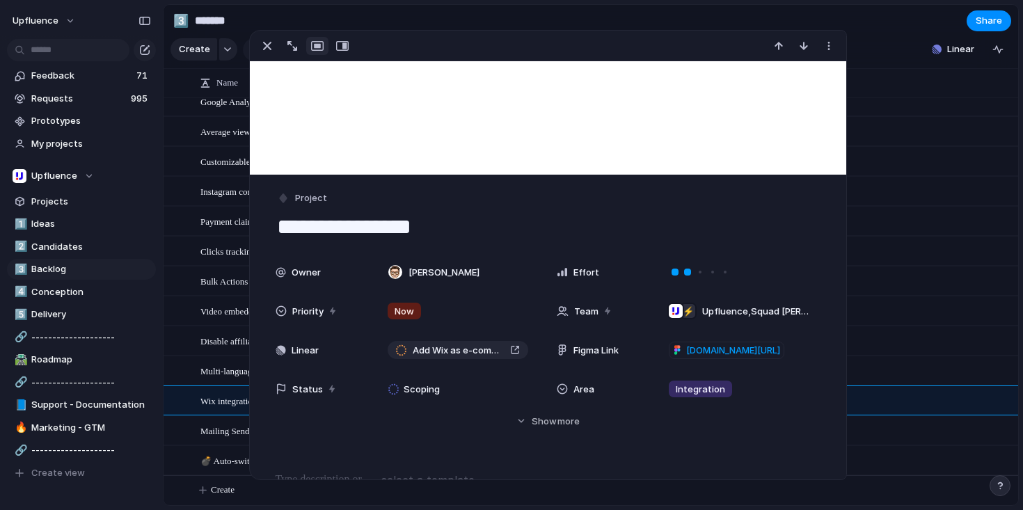
scroll to position [97, 0]
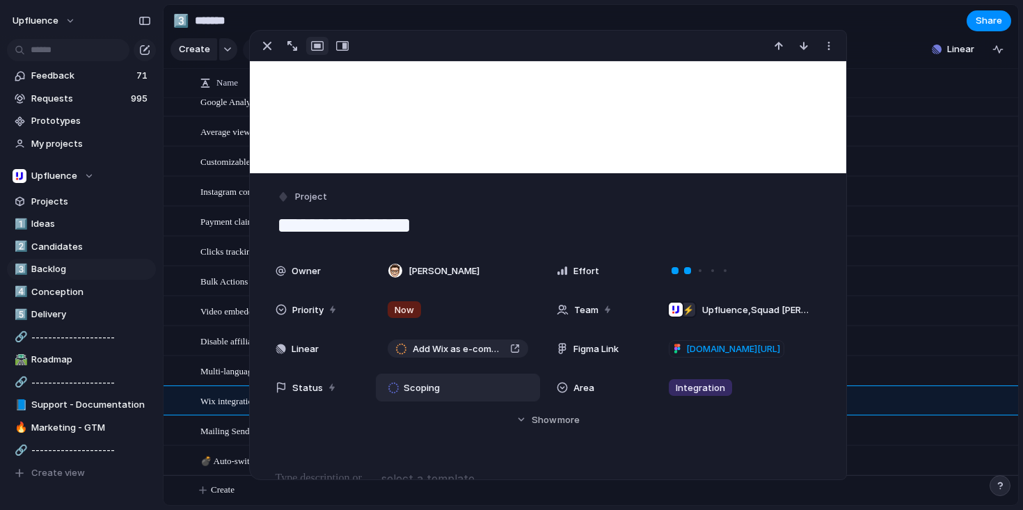
click at [434, 387] on div "Scoping" at bounding box center [417, 387] width 56 height 17
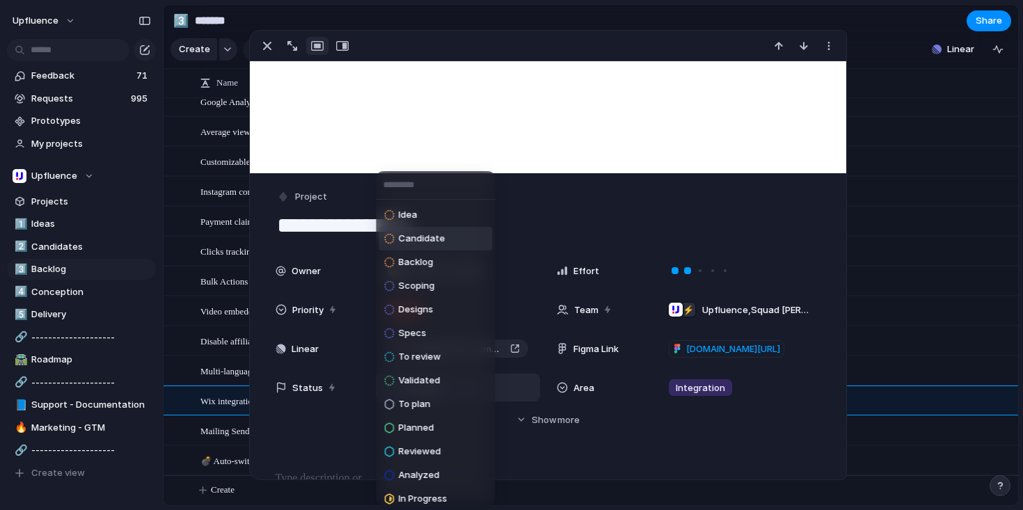
click at [424, 231] on div "Candidate" at bounding box center [415, 238] width 61 height 17
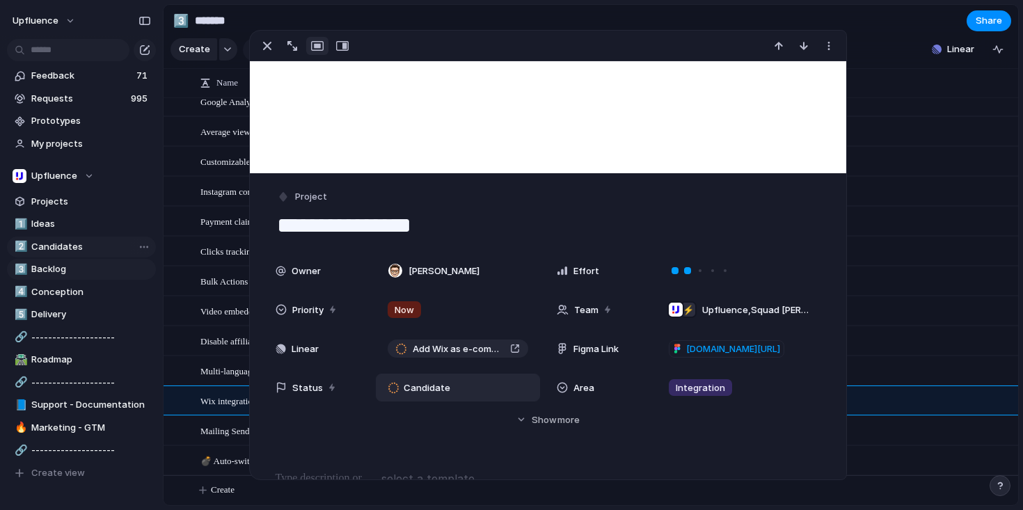
click at [63, 250] on span "Candidates" at bounding box center [91, 247] width 120 height 14
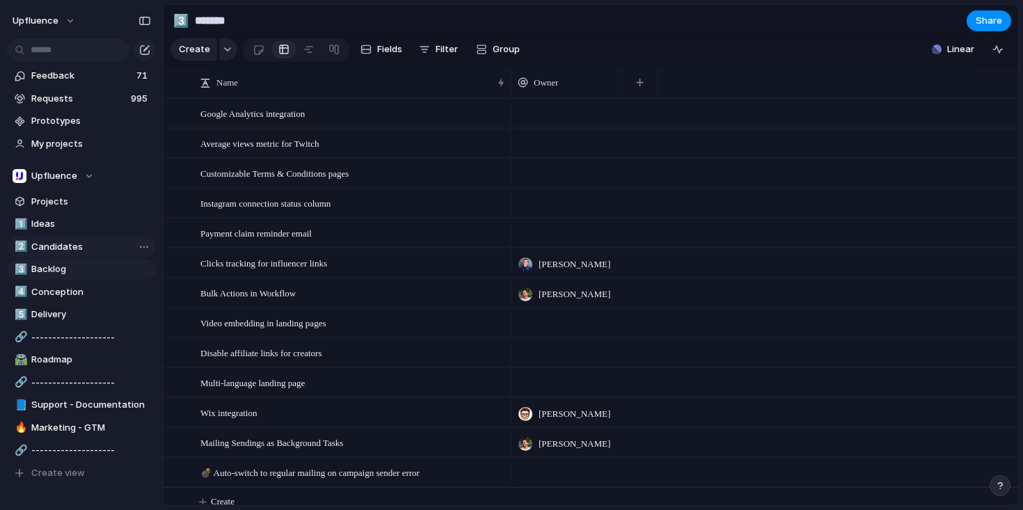
click at [67, 250] on span "Candidates" at bounding box center [91, 247] width 120 height 14
type input "**********"
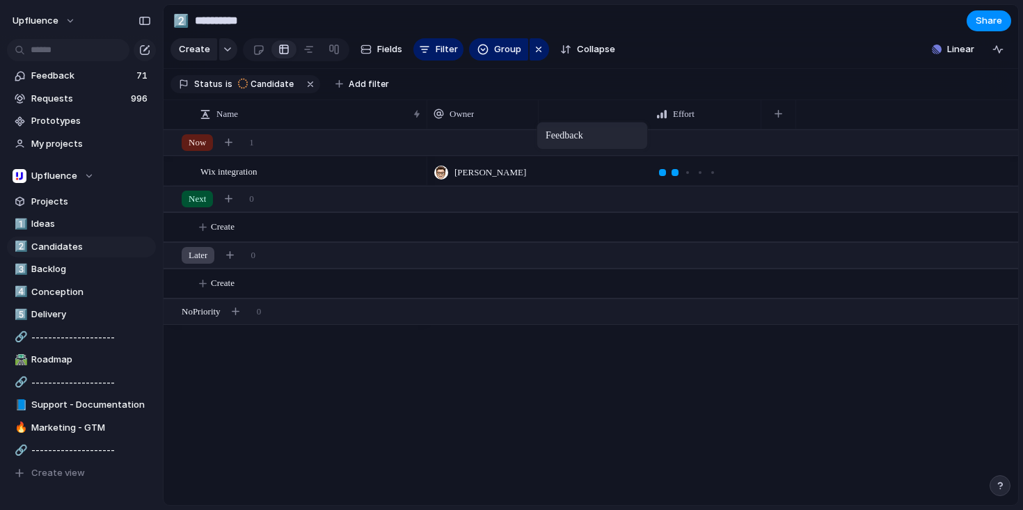
drag, startPoint x: 595, startPoint y: 125, endPoint x: 547, endPoint y: 123, distance: 48.0
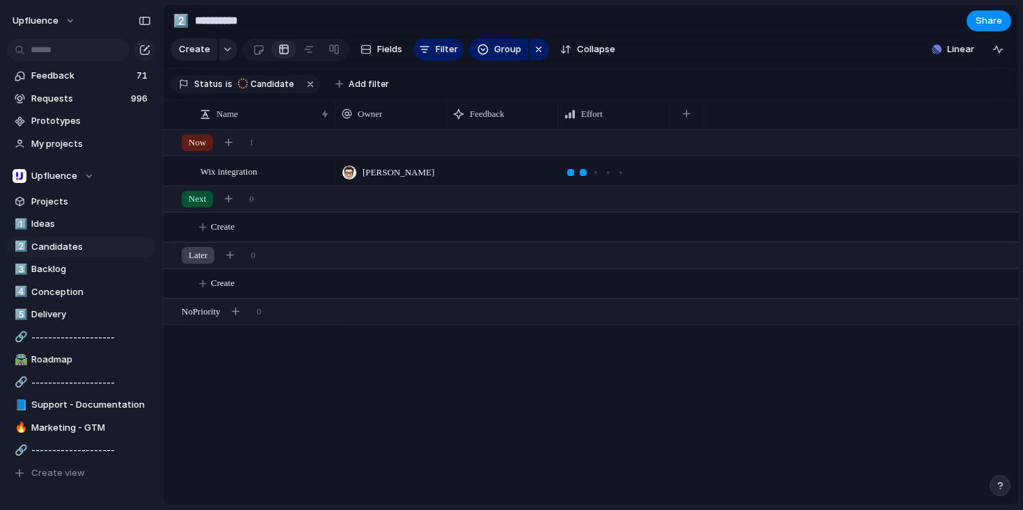
drag, startPoint x: 427, startPoint y: 124, endPoint x: 335, endPoint y: 128, distance: 91.9
click at [335, 128] on div "Name Owner Feedback Effort" at bounding box center [590, 114] width 854 height 30
click at [218, 234] on span "Create" at bounding box center [223, 227] width 24 height 14
type textarea "**********"
click at [273, 235] on span "Improve Responsive Behavior for Table Action Buttons" at bounding box center [265, 227] width 130 height 16
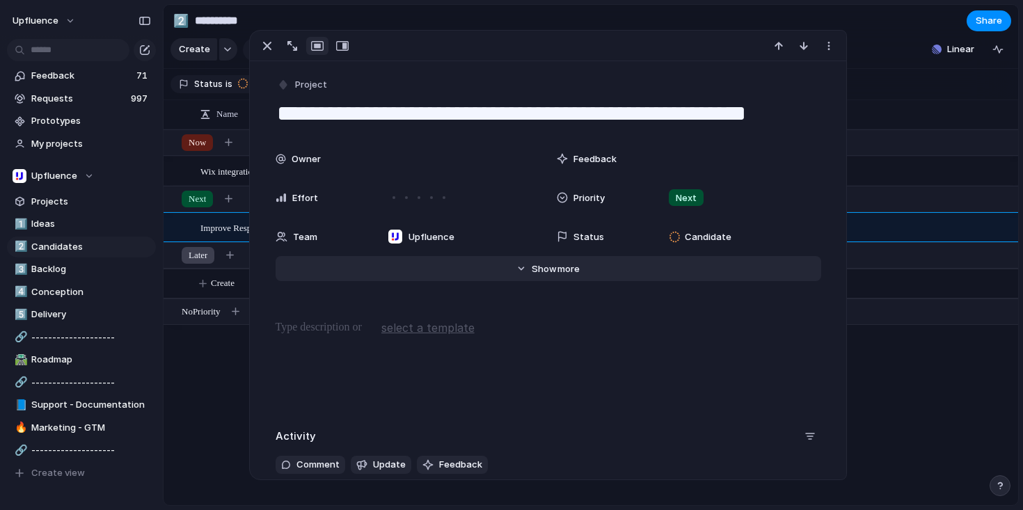
click at [541, 270] on span "Show" at bounding box center [543, 269] width 25 height 14
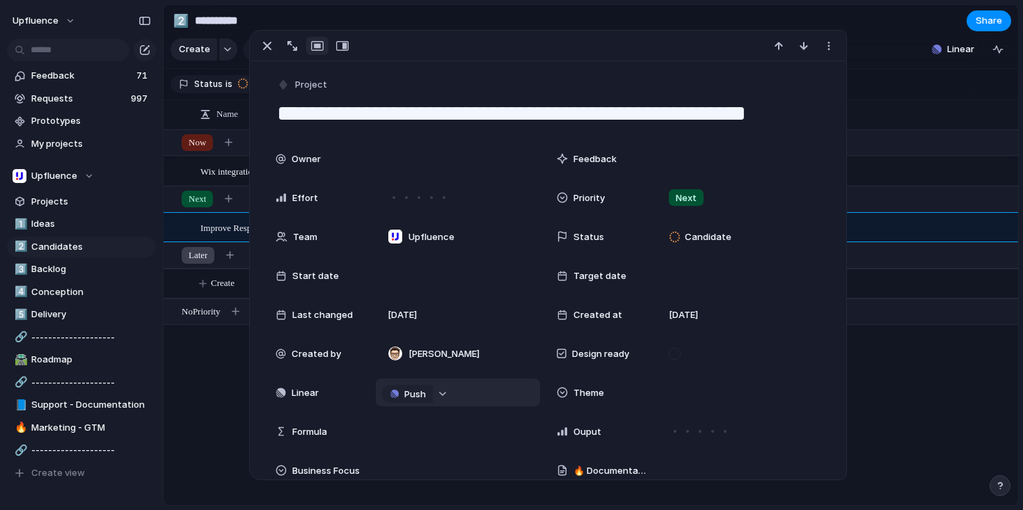
click at [438, 396] on div "button" at bounding box center [443, 394] width 10 height 6
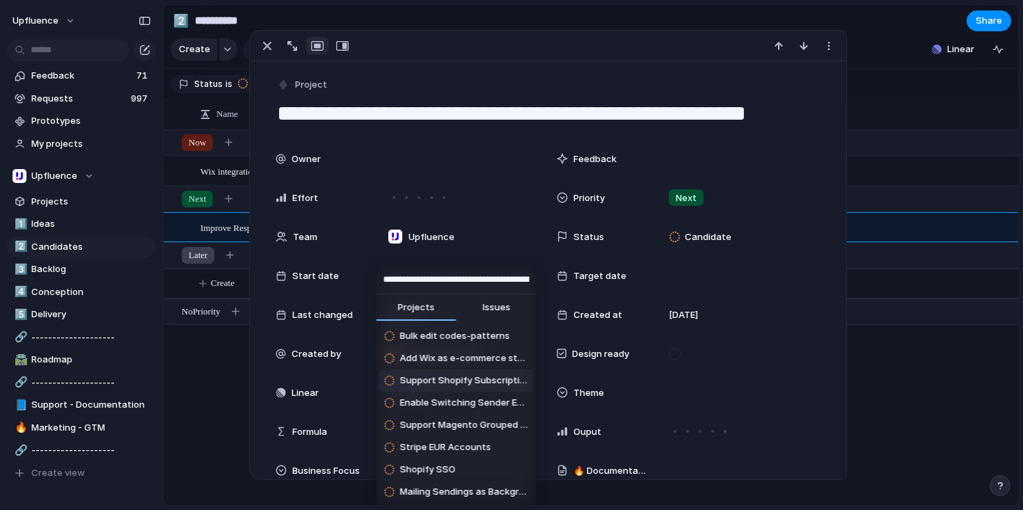
scroll to position [0, 88]
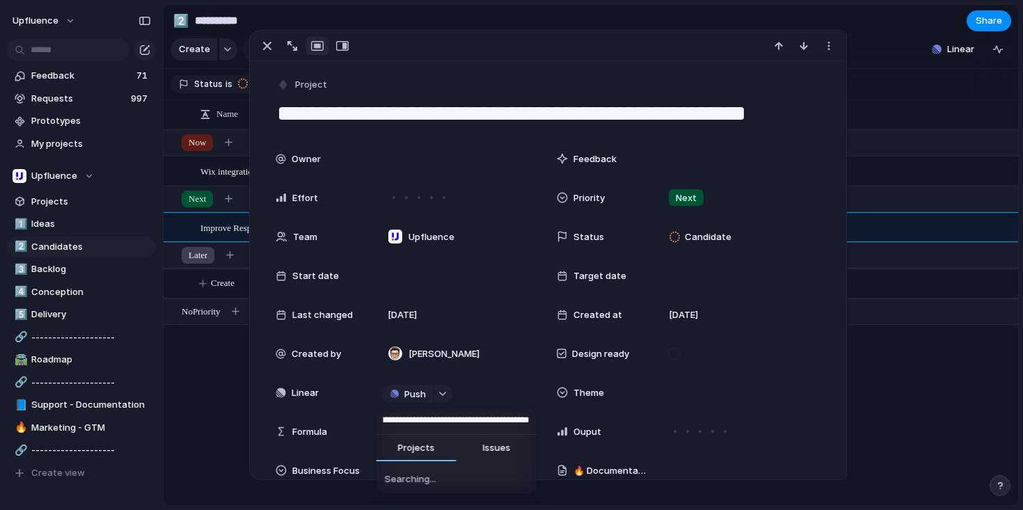
type input "**********"
click at [490, 453] on span "Issues" at bounding box center [496, 448] width 28 height 14
click at [454, 476] on span "Improve Responsive Behavior for Table Action Buttons" at bounding box center [464, 477] width 128 height 14
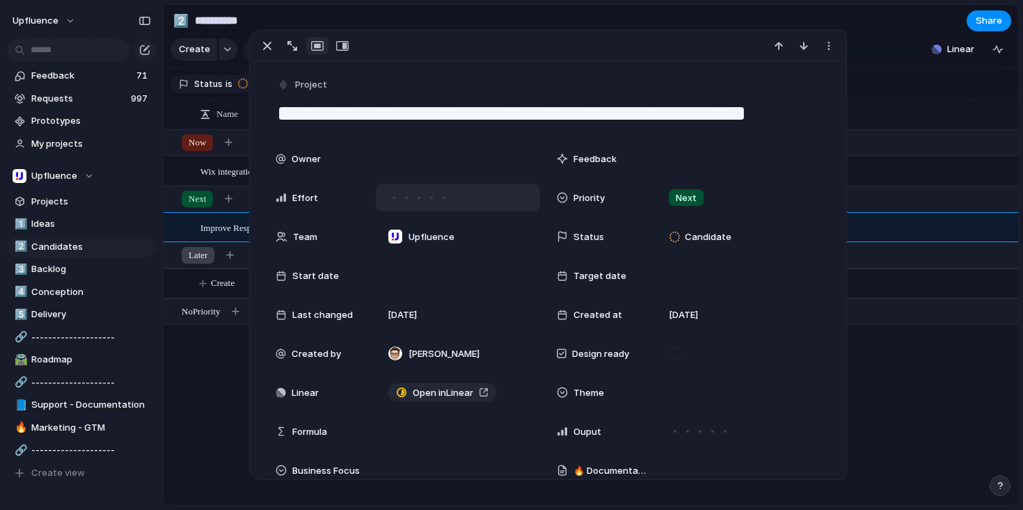
click at [392, 198] on div at bounding box center [393, 197] width 3 height 3
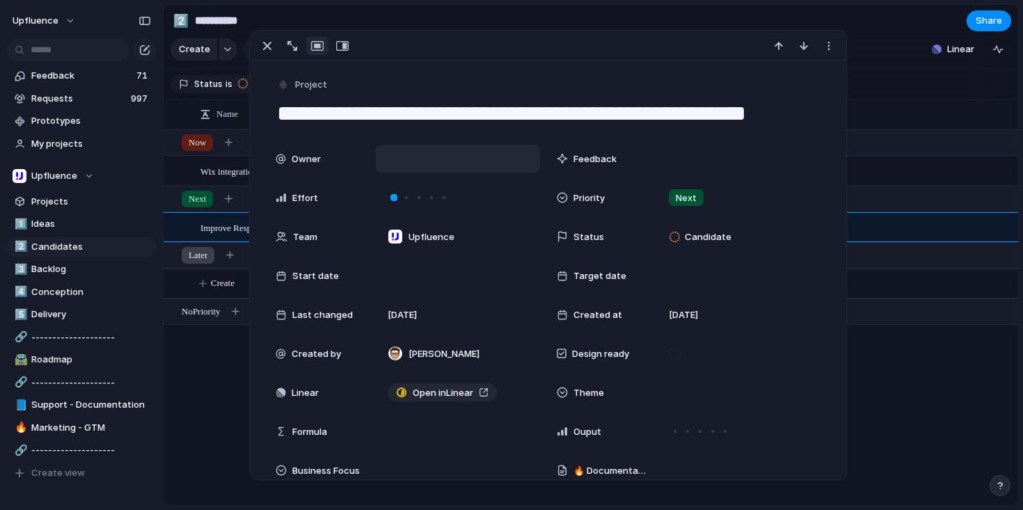
click at [412, 160] on div at bounding box center [458, 158] width 152 height 15
type input "*"
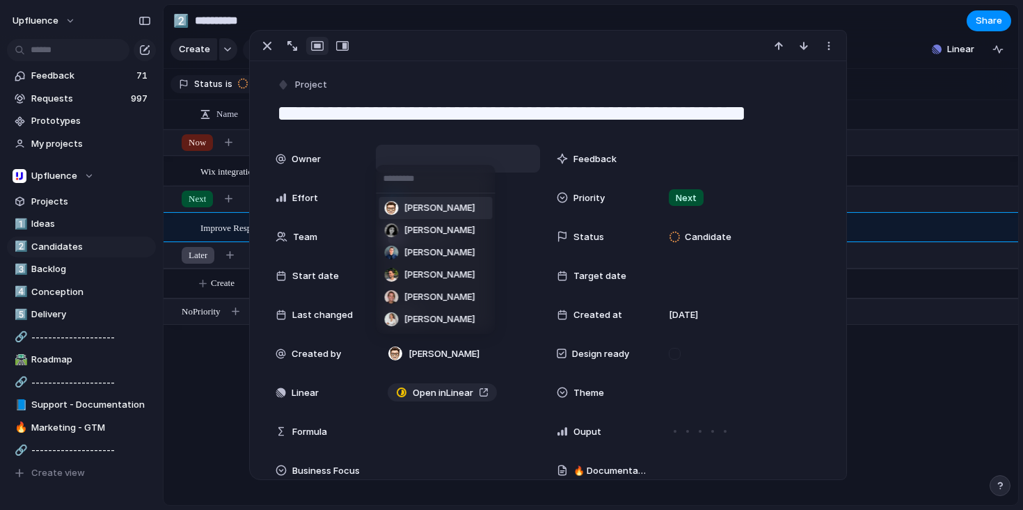
click at [433, 207] on span "[PERSON_NAME]" at bounding box center [439, 208] width 71 height 14
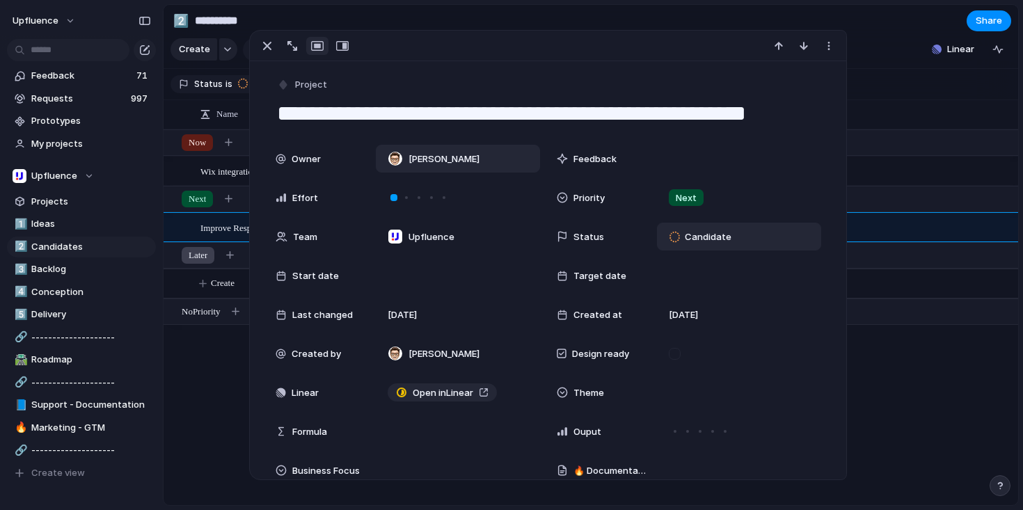
click at [695, 228] on div "Candidate" at bounding box center [703, 236] width 66 height 17
click at [690, 238] on div "No results found" at bounding box center [511, 255] width 1023 height 510
click at [691, 235] on span "Candidate" at bounding box center [708, 237] width 47 height 14
click at [680, 232] on div "No results found" at bounding box center [511, 255] width 1023 height 510
click at [701, 237] on span "Candidate" at bounding box center [708, 237] width 47 height 14
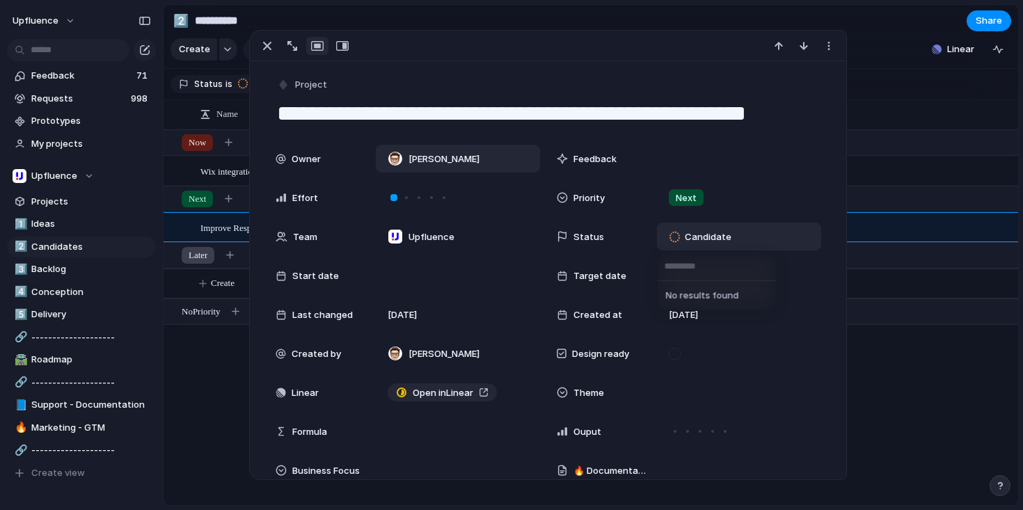
type input "*"
click at [767, 326] on div "No results found" at bounding box center [511, 255] width 1023 height 510
click at [902, 359] on div "Simon Boxus Simon Boxus" at bounding box center [676, 317] width 682 height 376
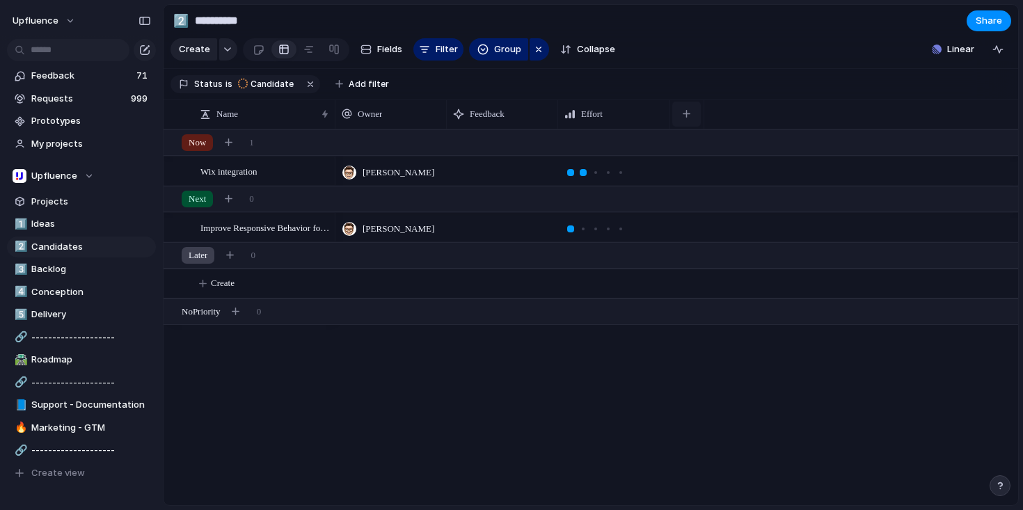
click at [681, 124] on button "button" at bounding box center [686, 114] width 29 height 25
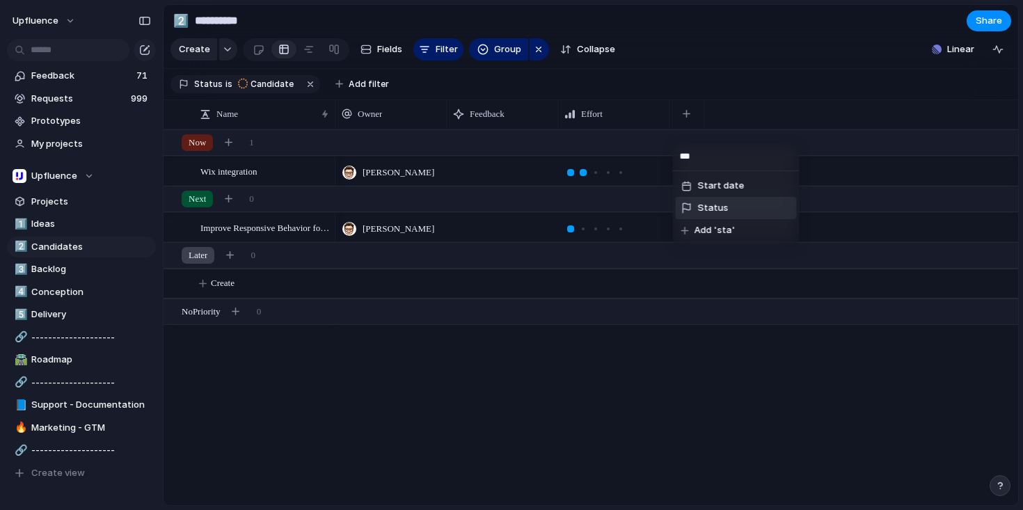
type input "***"
click at [727, 207] on li "Status" at bounding box center [735, 208] width 121 height 22
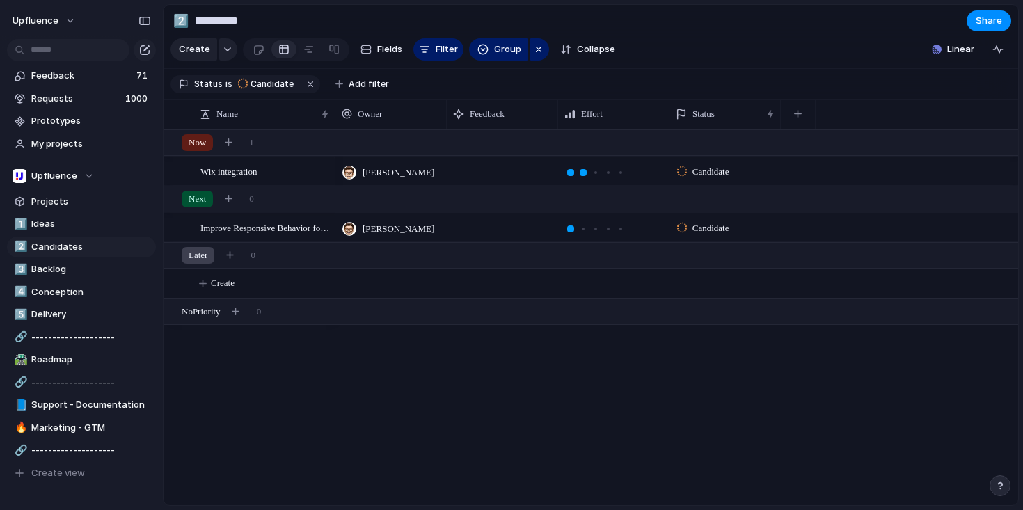
click at [711, 235] on span "Candidate" at bounding box center [710, 228] width 37 height 14
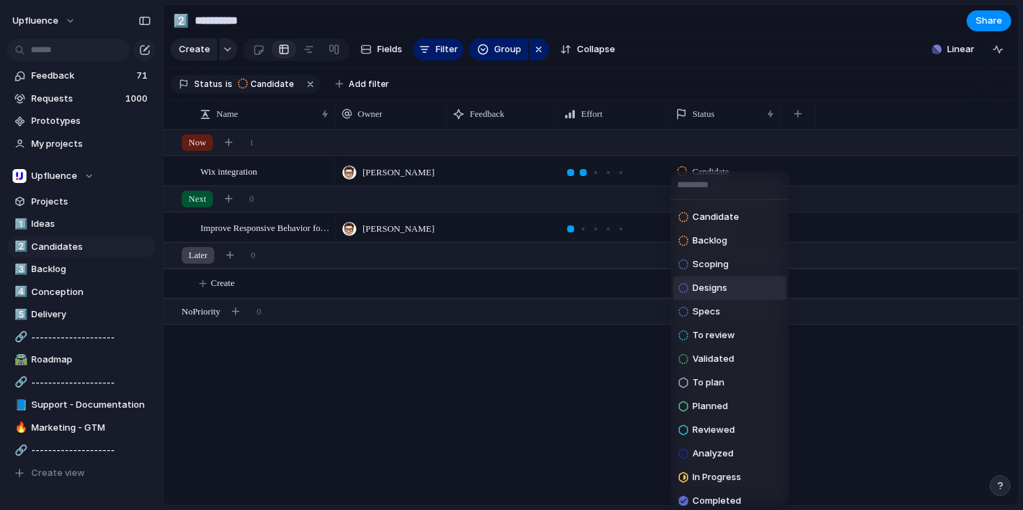
scroll to position [33, 0]
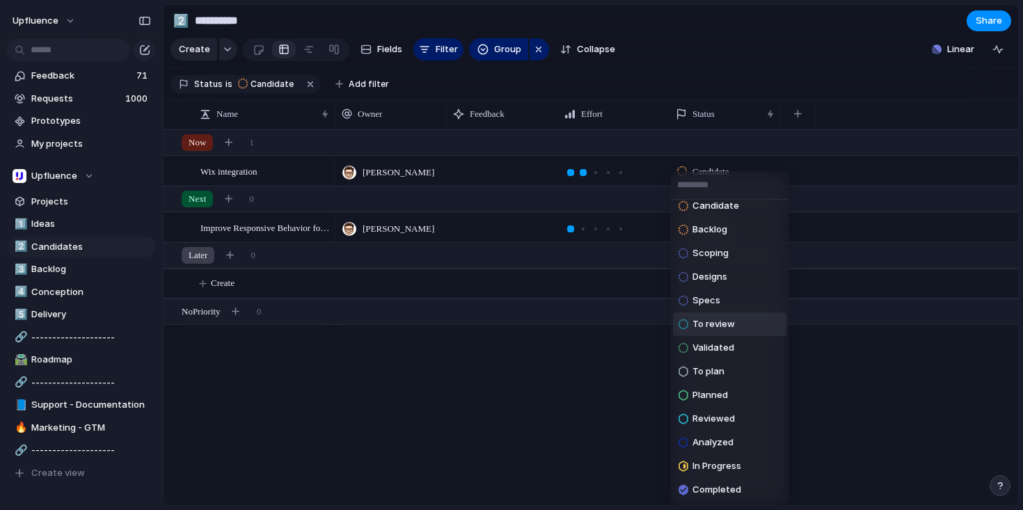
click at [719, 324] on span "To review" at bounding box center [713, 324] width 42 height 14
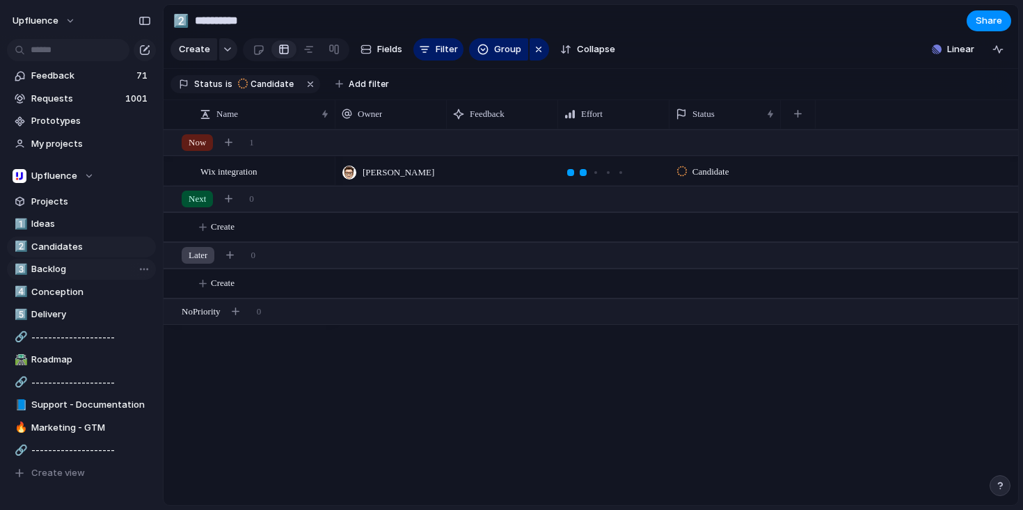
click at [38, 271] on span "Backlog" at bounding box center [91, 269] width 120 height 14
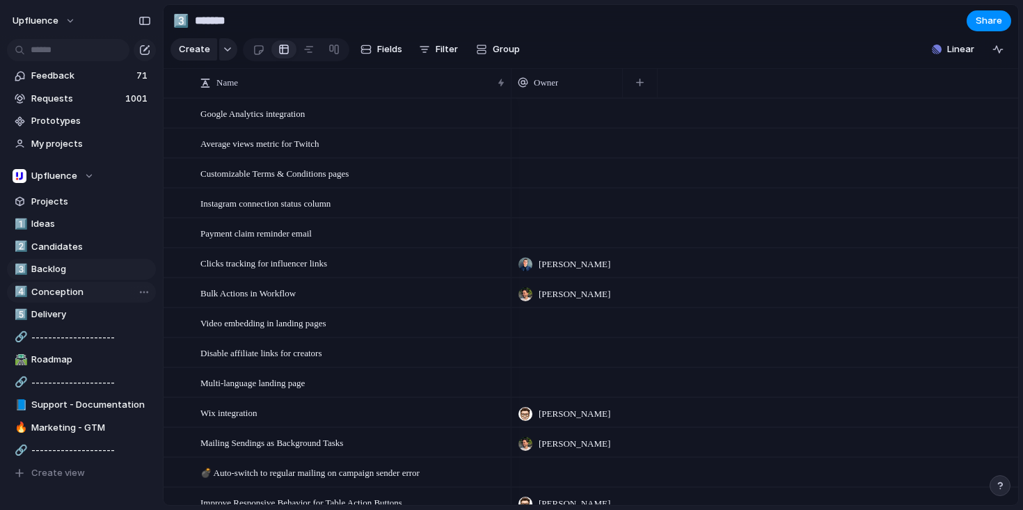
click at [70, 289] on span "Conception" at bounding box center [91, 292] width 120 height 14
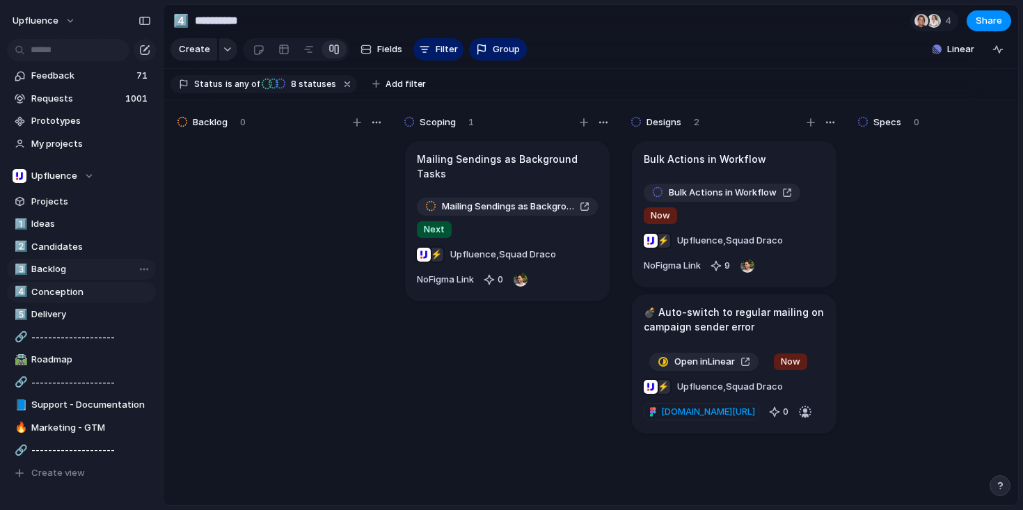
click at [70, 269] on span "Backlog" at bounding box center [91, 269] width 120 height 14
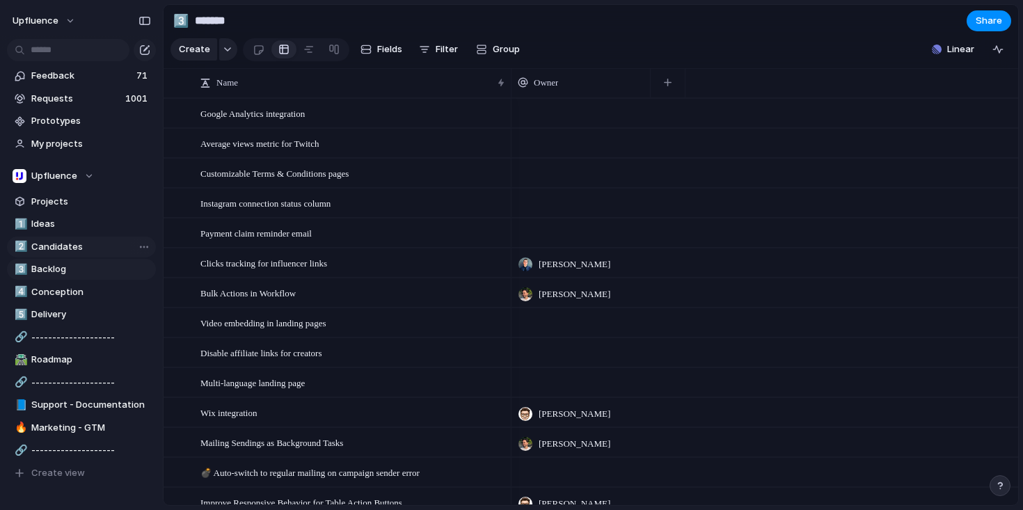
click at [81, 245] on span "Candidates" at bounding box center [91, 247] width 120 height 14
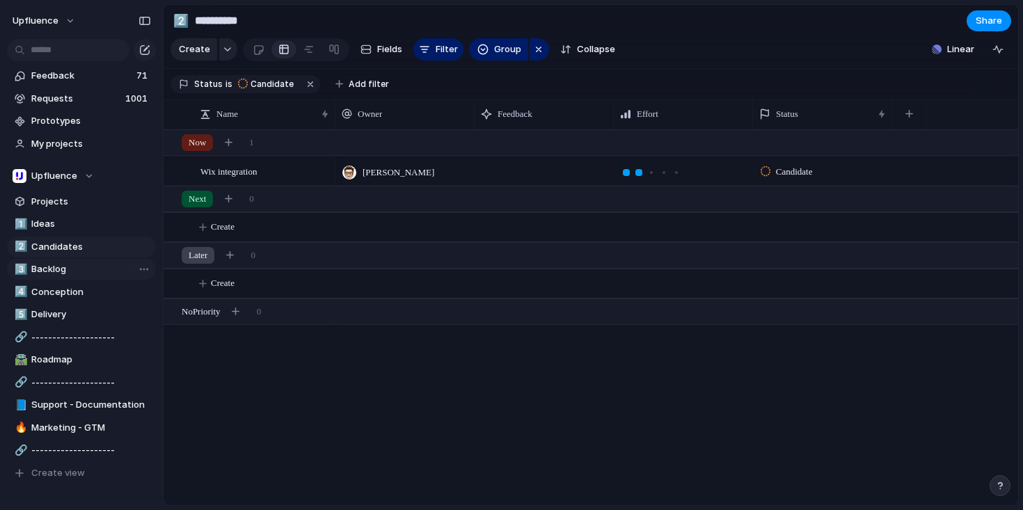
click at [74, 269] on span "Backlog" at bounding box center [91, 269] width 120 height 14
type input "*******"
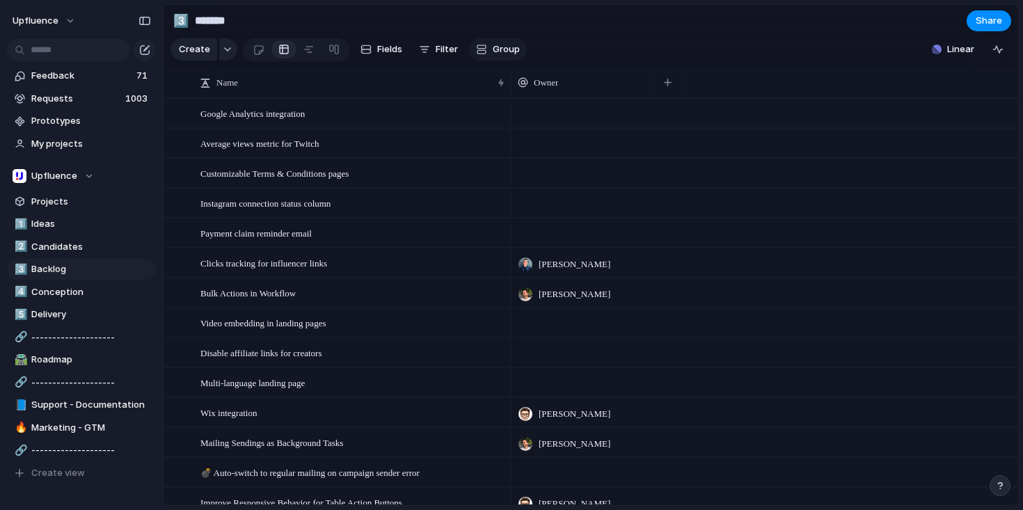
click at [489, 54] on button "Group" at bounding box center [498, 49] width 58 height 22
click at [392, 55] on div "Effort Priority Owner Design ready Team Theme Ouput Business Focus 🔥 Documentat…" at bounding box center [511, 255] width 1023 height 510
click at [451, 52] on span "Filter" at bounding box center [446, 49] width 22 height 14
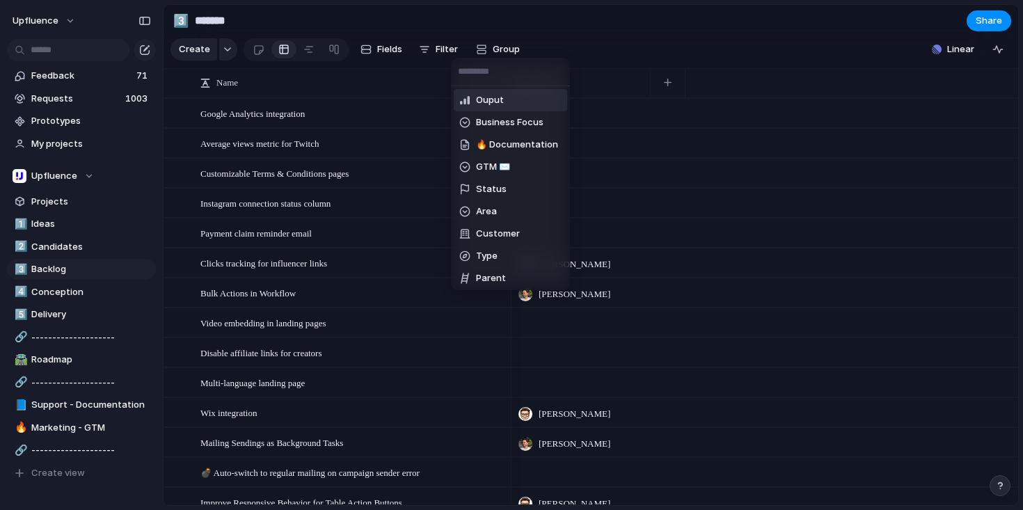
scroll to position [213, 0]
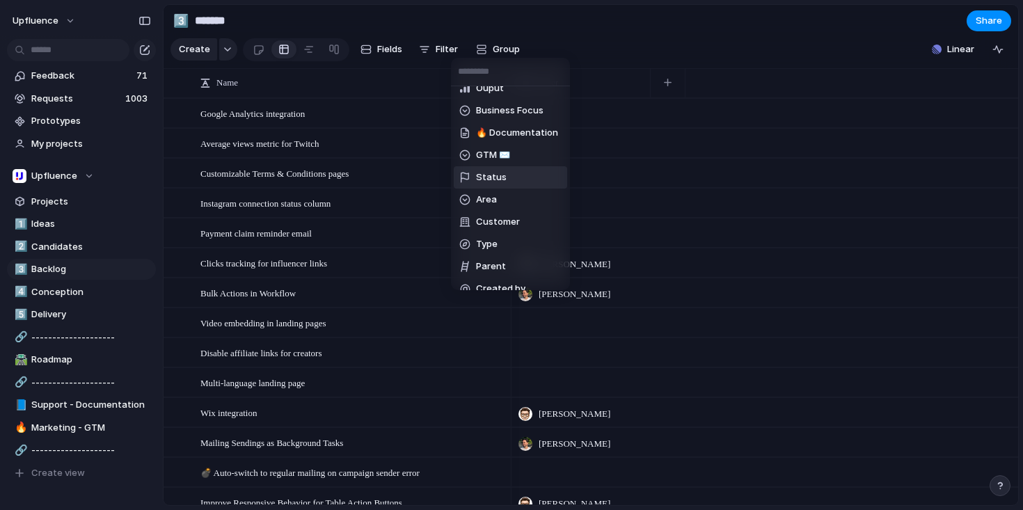
click at [497, 175] on span "Status" at bounding box center [491, 177] width 31 height 14
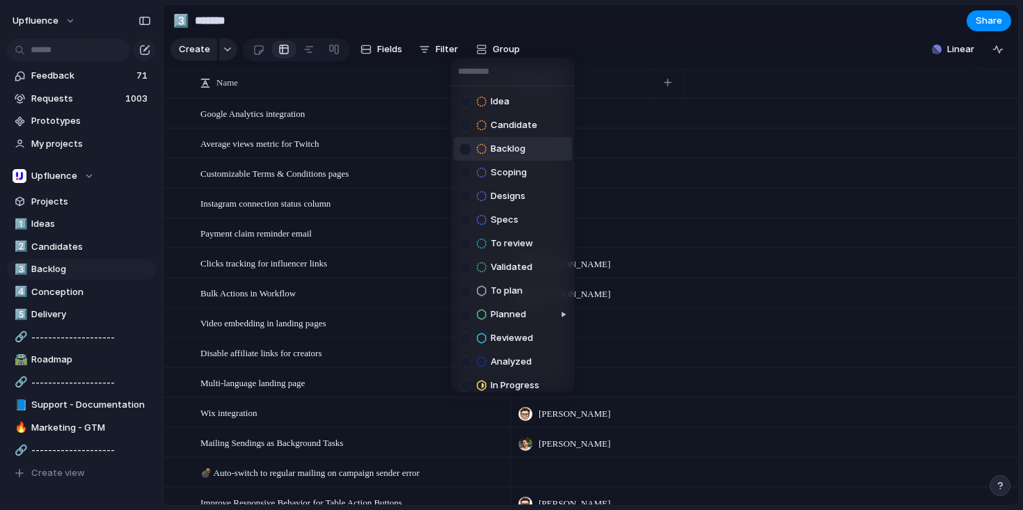
click at [506, 147] on span "Backlog" at bounding box center [507, 149] width 35 height 14
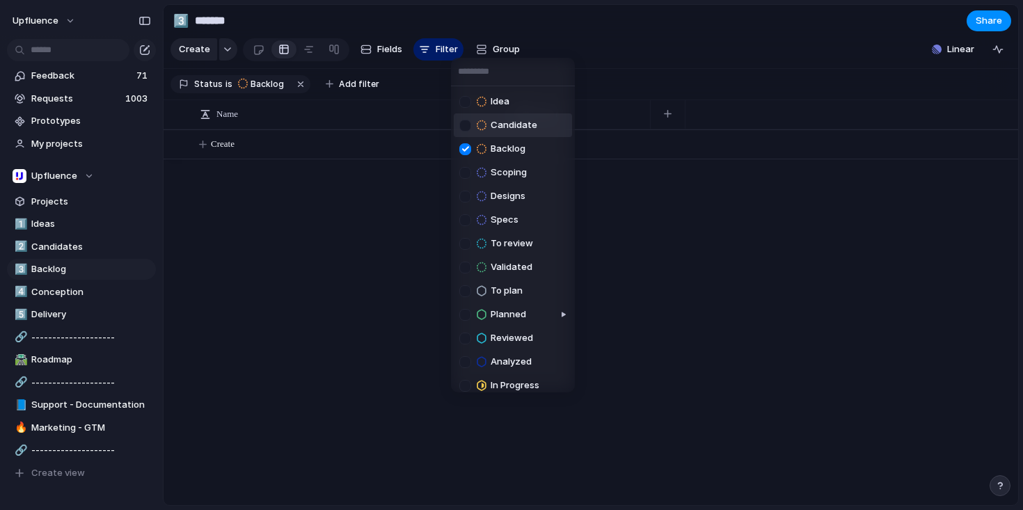
click at [584, 44] on div "Idea Candidate Backlog Scoping Designs Specs To review Validated To plan Planne…" at bounding box center [511, 255] width 1023 height 510
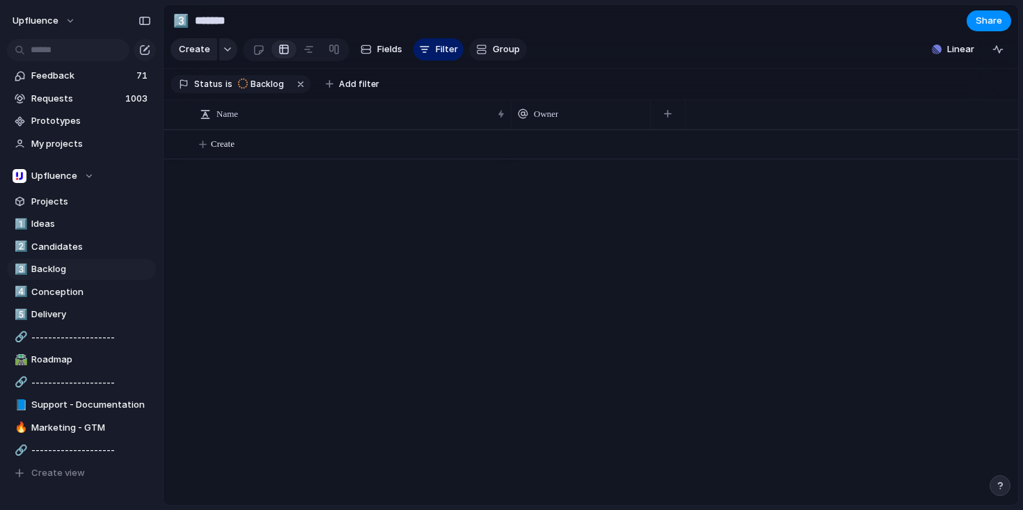
click at [511, 55] on span "Group" at bounding box center [506, 49] width 27 height 14
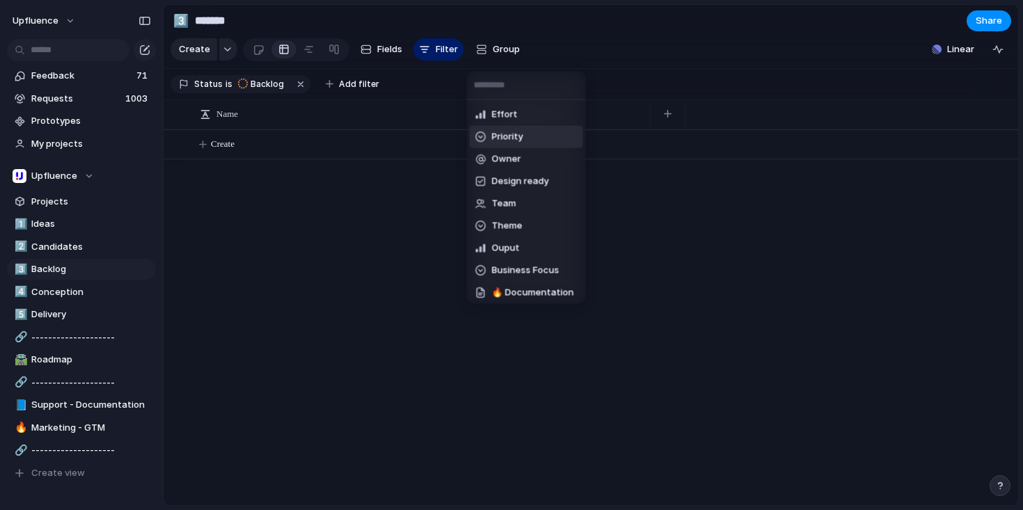
click at [511, 135] on span "Priority" at bounding box center [507, 137] width 31 height 14
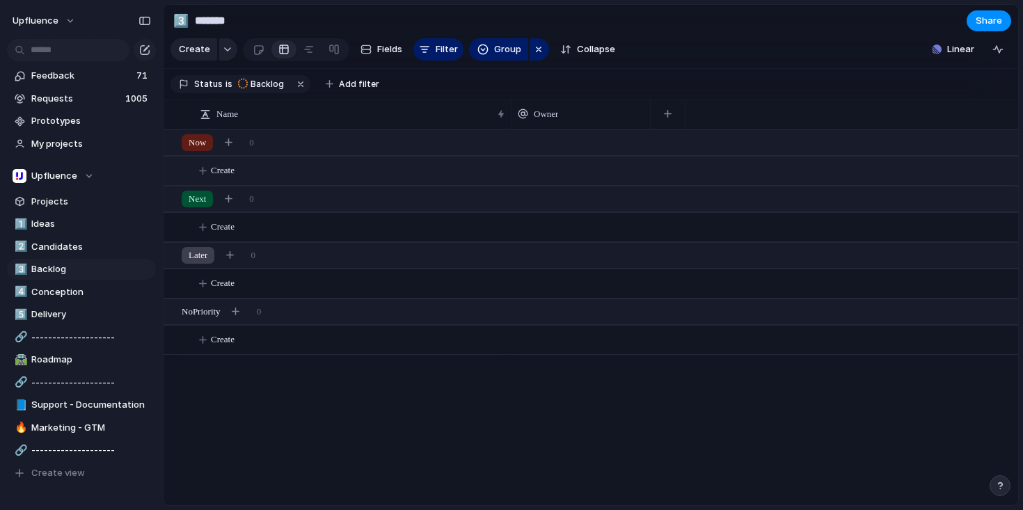
click at [230, 177] on span "Create" at bounding box center [223, 170] width 24 height 14
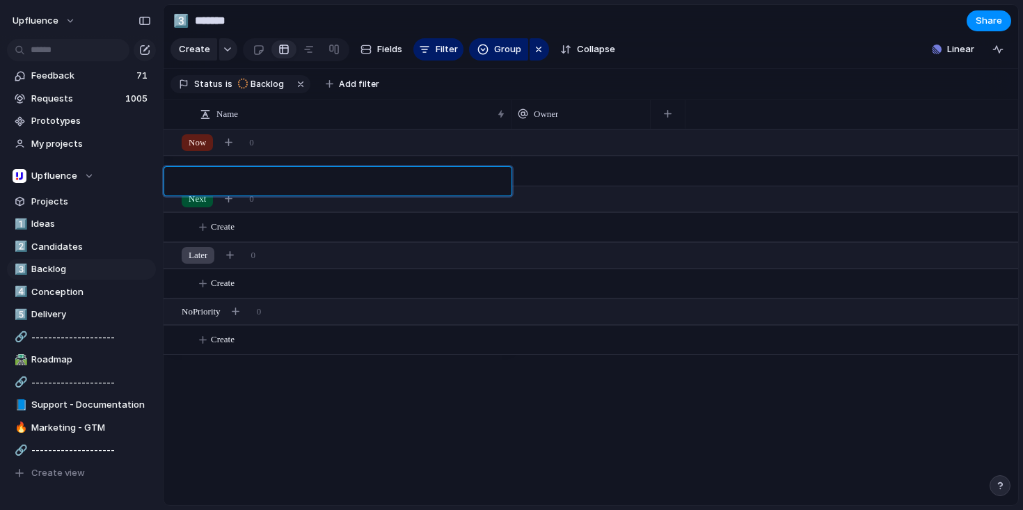
type textarea "**********"
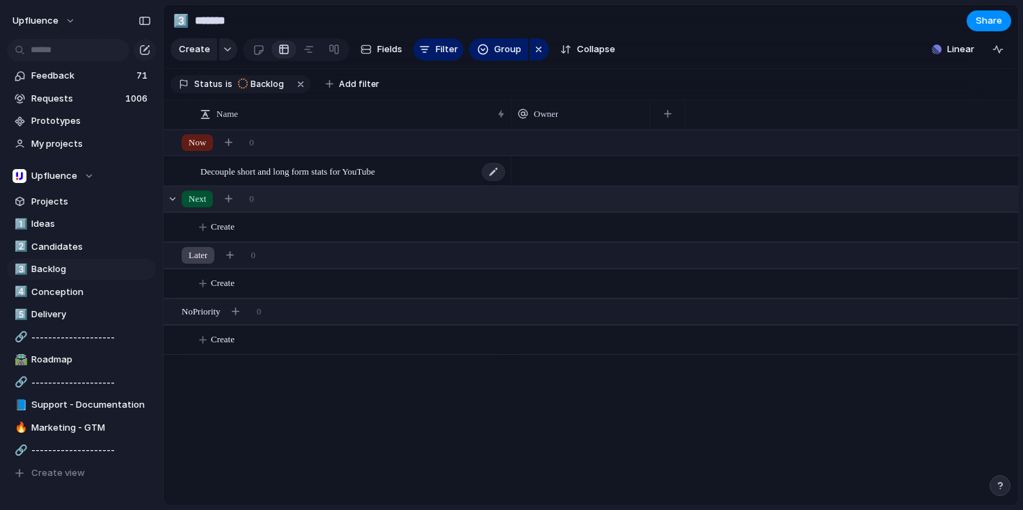
click at [375, 179] on span "Decouple short and long form stats for YouTube" at bounding box center [287, 171] width 175 height 16
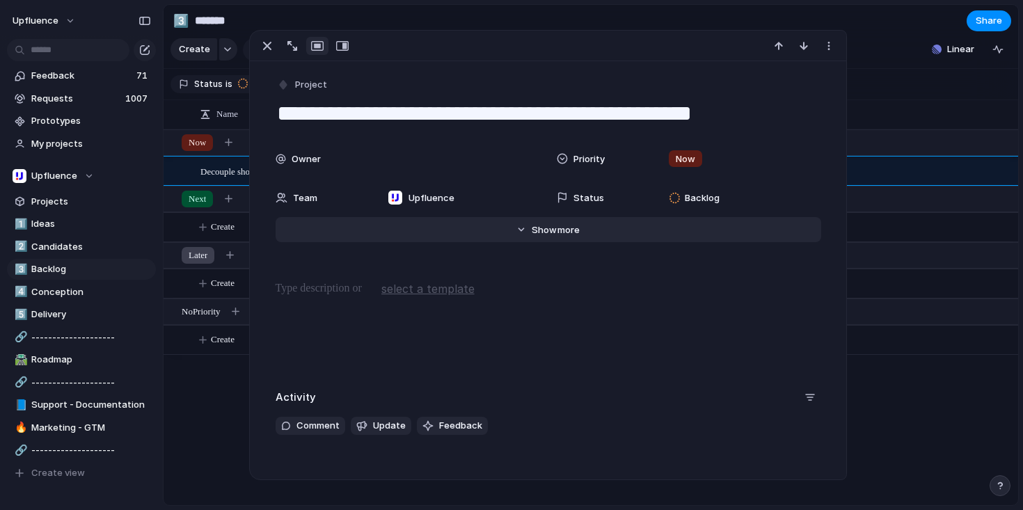
click at [557, 230] on span "more" at bounding box center [568, 230] width 22 height 14
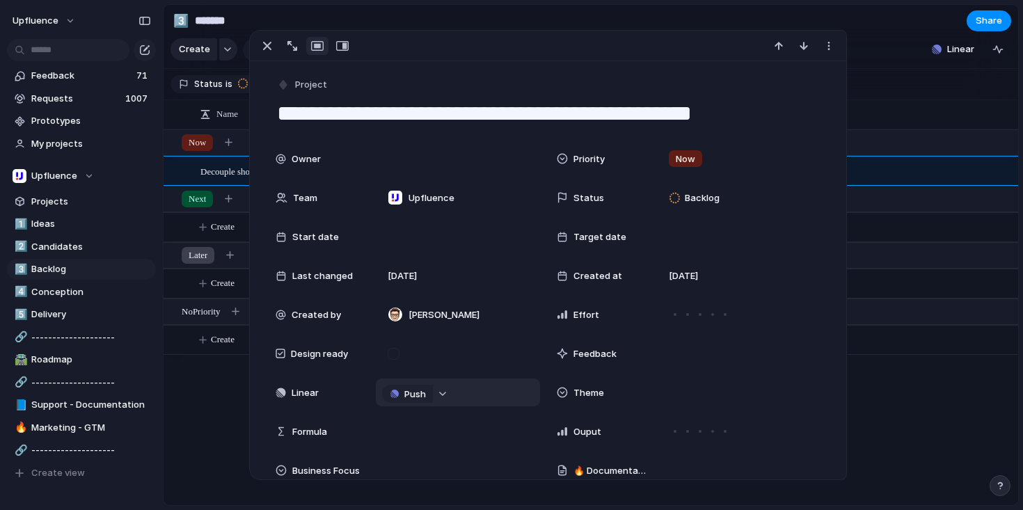
click at [440, 394] on div "button" at bounding box center [443, 394] width 10 height 6
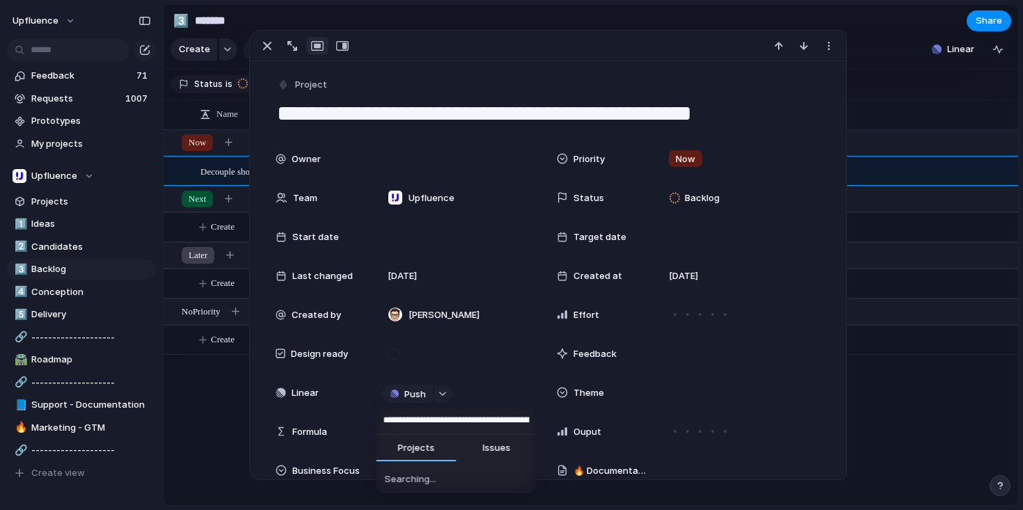
scroll to position [0, 60]
type input "**********"
click at [434, 476] on span "Decouple short and long form stats for YouTube" at bounding box center [463, 477] width 128 height 14
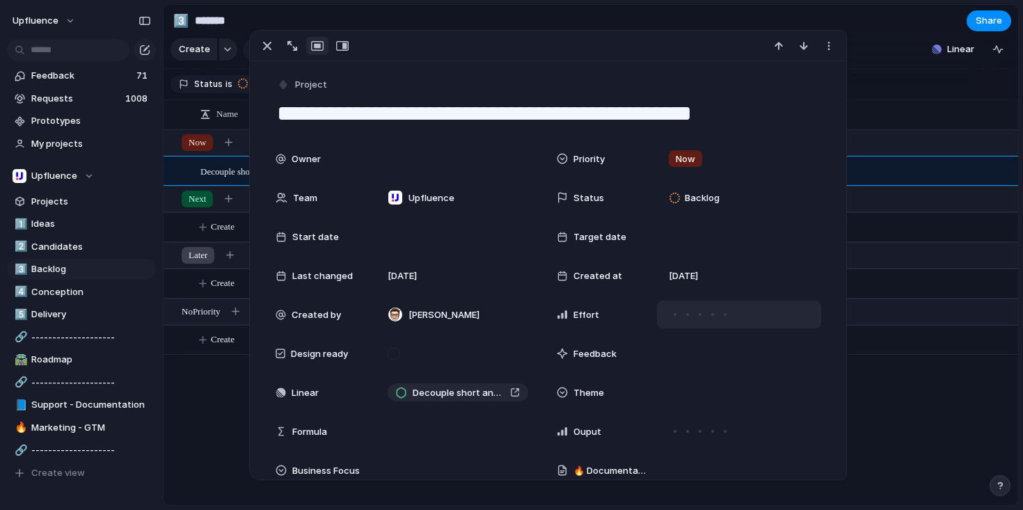
click at [681, 310] on div at bounding box center [687, 314] width 13 height 13
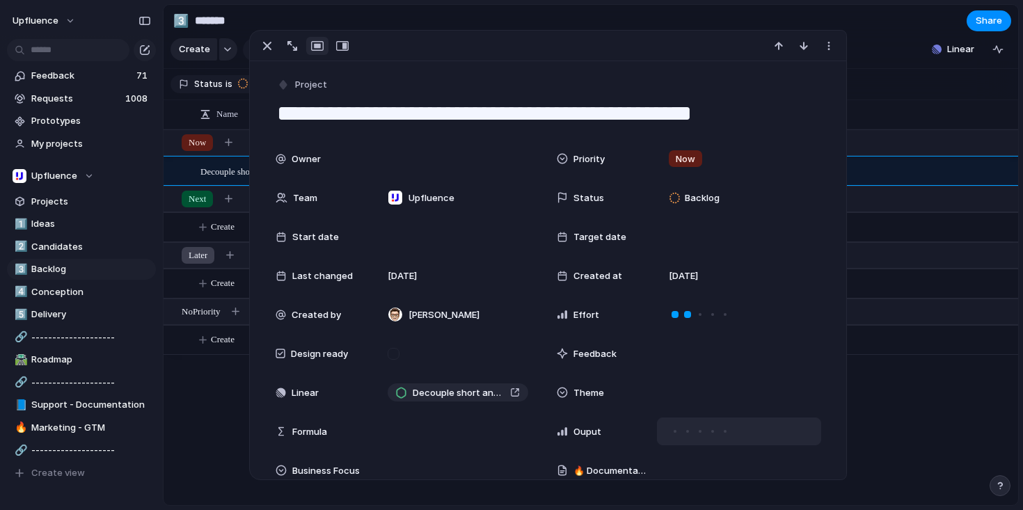
click at [684, 431] on div at bounding box center [687, 431] width 13 height 13
click at [696, 430] on div at bounding box center [699, 431] width 7 height 7
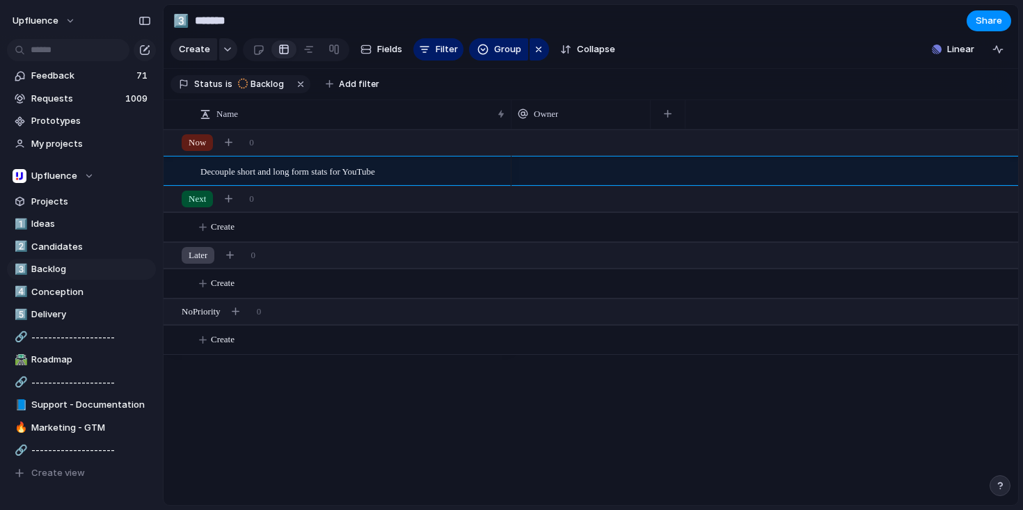
click at [895, 387] on div at bounding box center [764, 317] width 506 height 376
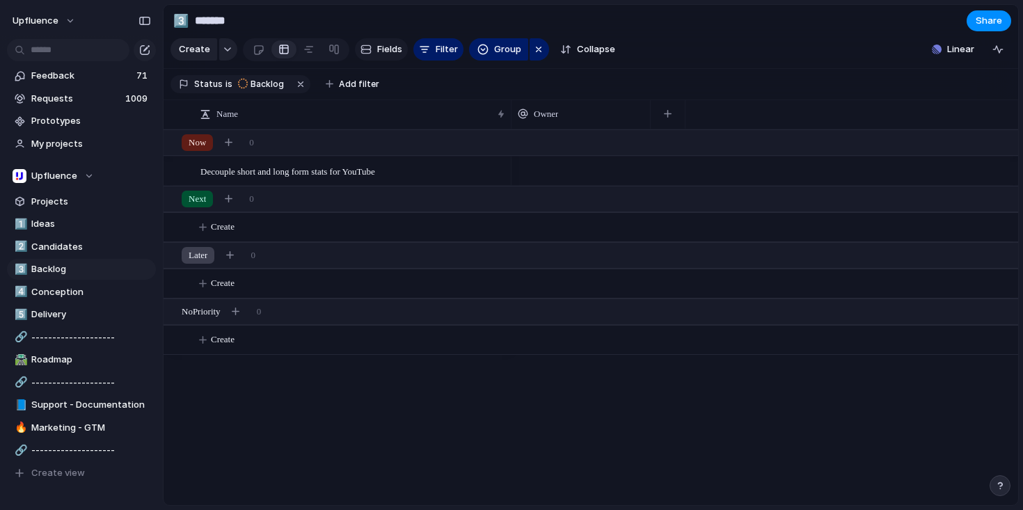
click at [385, 54] on span "Fields" at bounding box center [389, 49] width 25 height 14
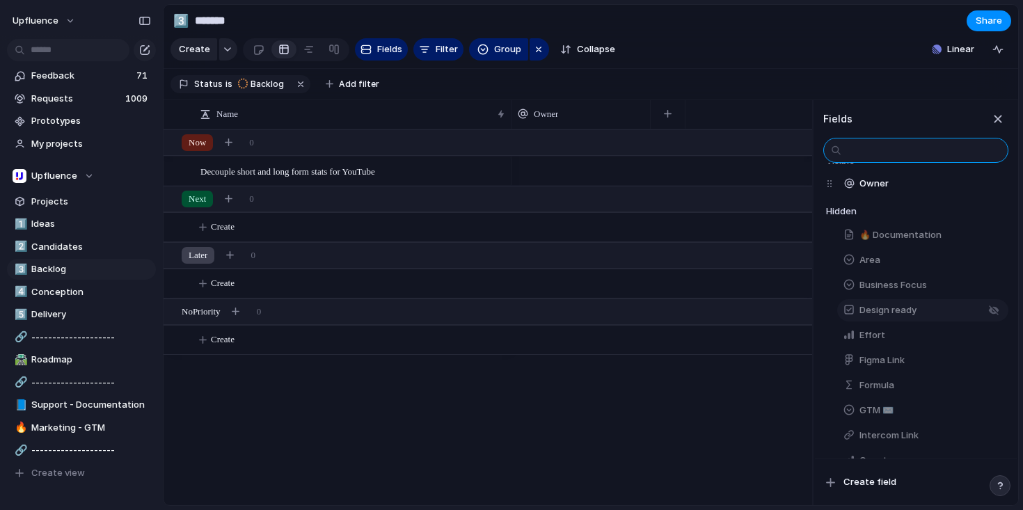
scroll to position [54, 0]
click at [936, 319] on button "Design ready" at bounding box center [922, 307] width 171 height 22
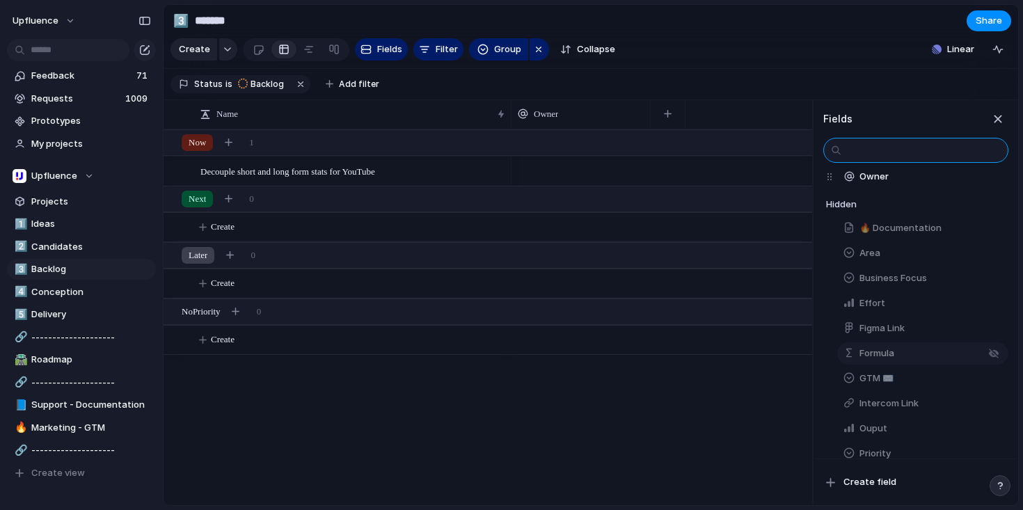
scroll to position [63, 0]
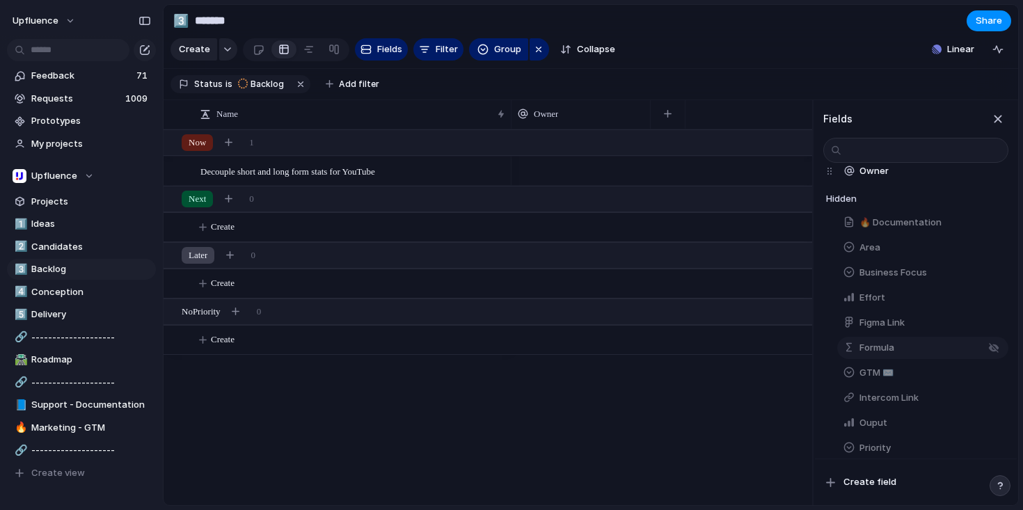
click at [913, 358] on button "Formula" at bounding box center [922, 348] width 171 height 22
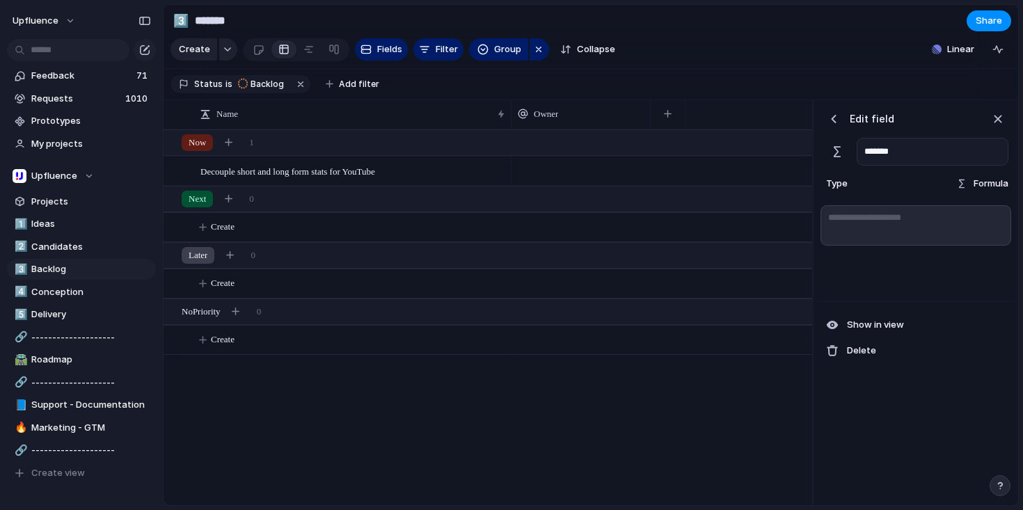
click at [834, 126] on div "button" at bounding box center [833, 119] width 14 height 14
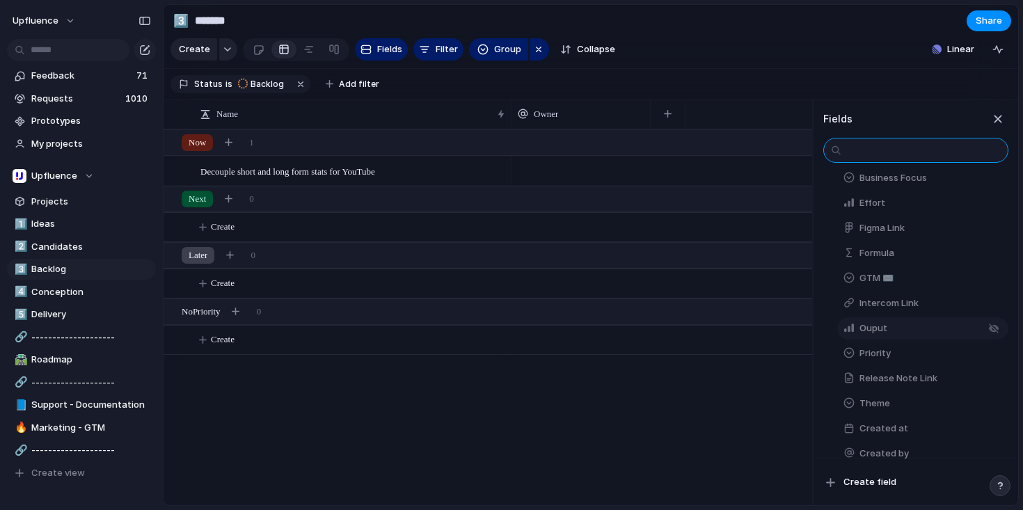
scroll to position [159, 0]
drag, startPoint x: 919, startPoint y: 306, endPoint x: 918, endPoint y: 363, distance: 57.0
click at [918, 363] on div "🔥 Documentation Area Business Focus Effort Figma Link Formula GTM ✉️ Intercom L…" at bounding box center [917, 427] width 182 height 626
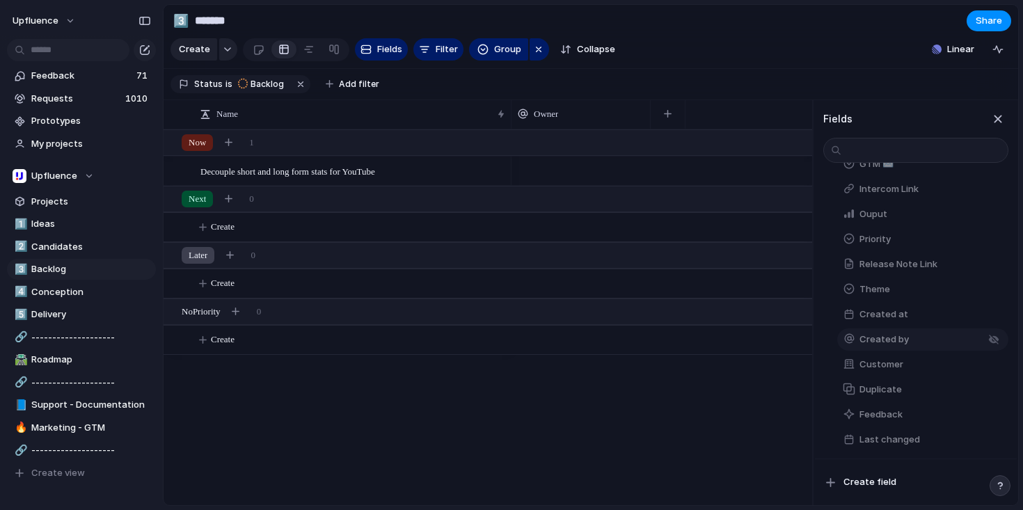
scroll to position [282, 0]
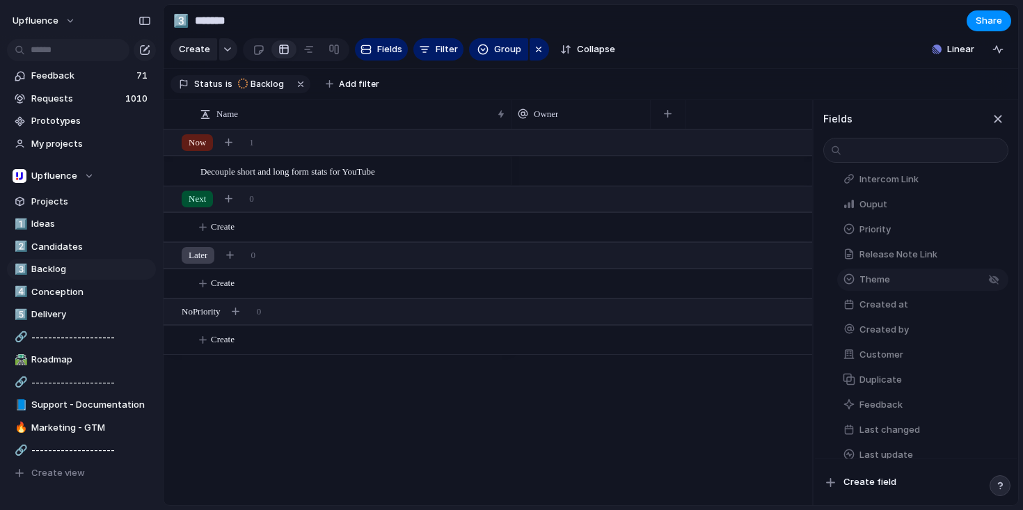
click at [905, 290] on button "Theme" at bounding box center [922, 280] width 171 height 22
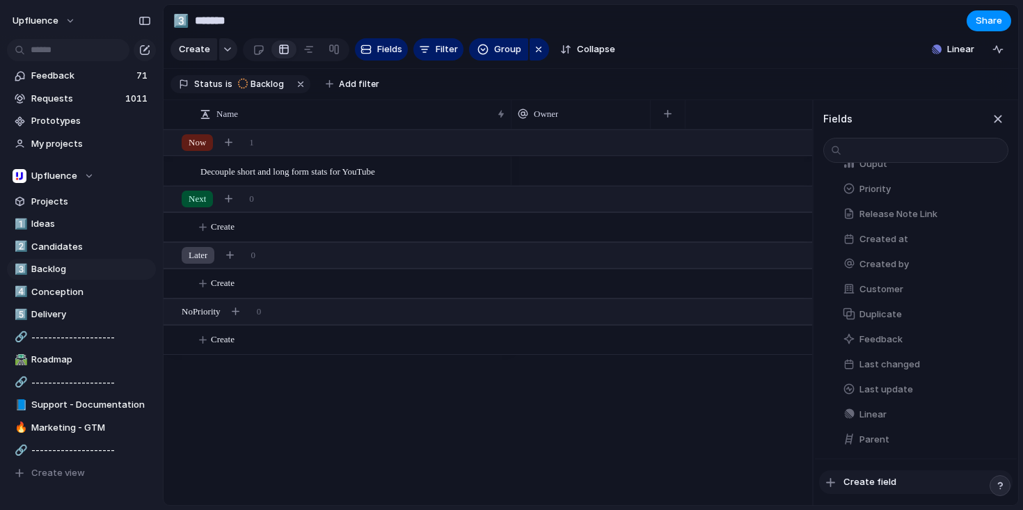
click at [874, 482] on span "Create field" at bounding box center [869, 482] width 53 height 14
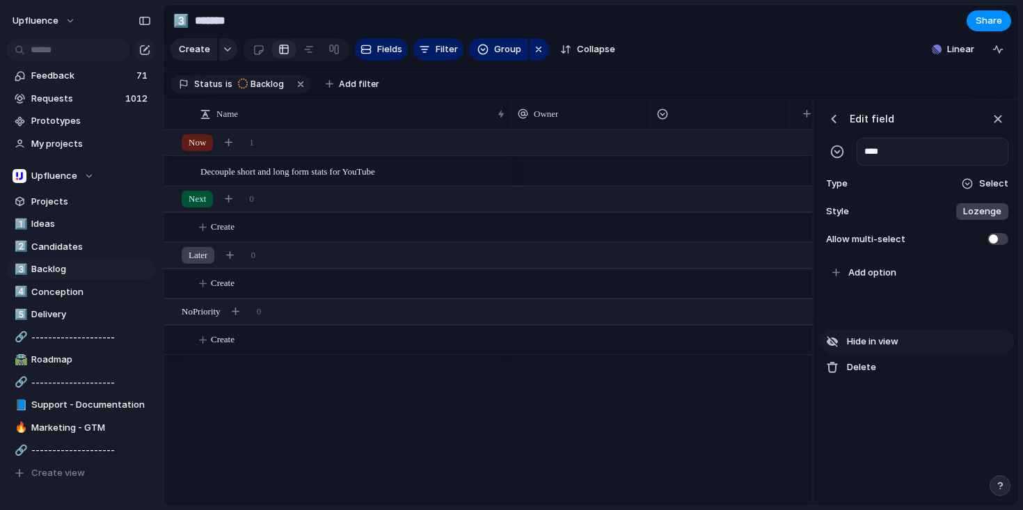
type input "****"
click at [876, 280] on span "Add option" at bounding box center [872, 273] width 48 height 14
type input "********"
type input "*********"
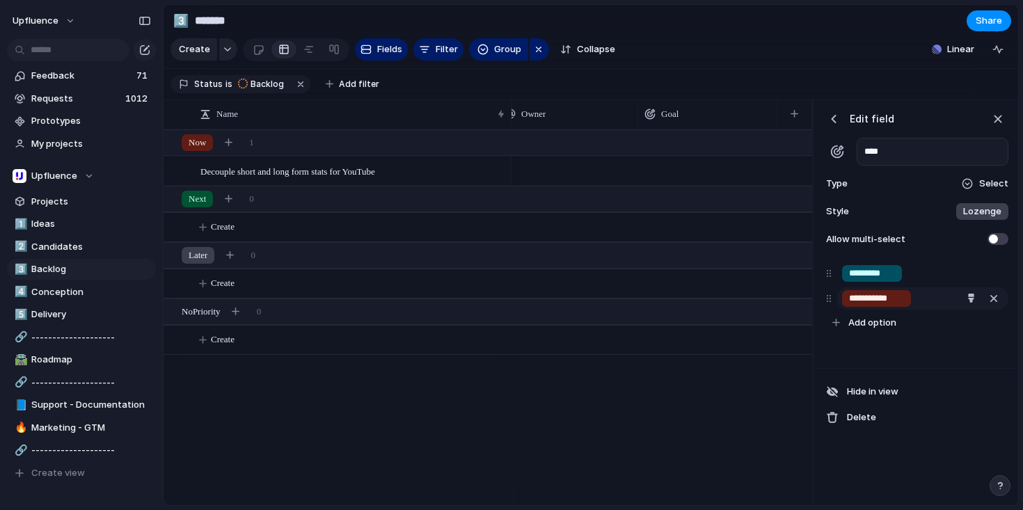
type input "**********"
type input "*********"
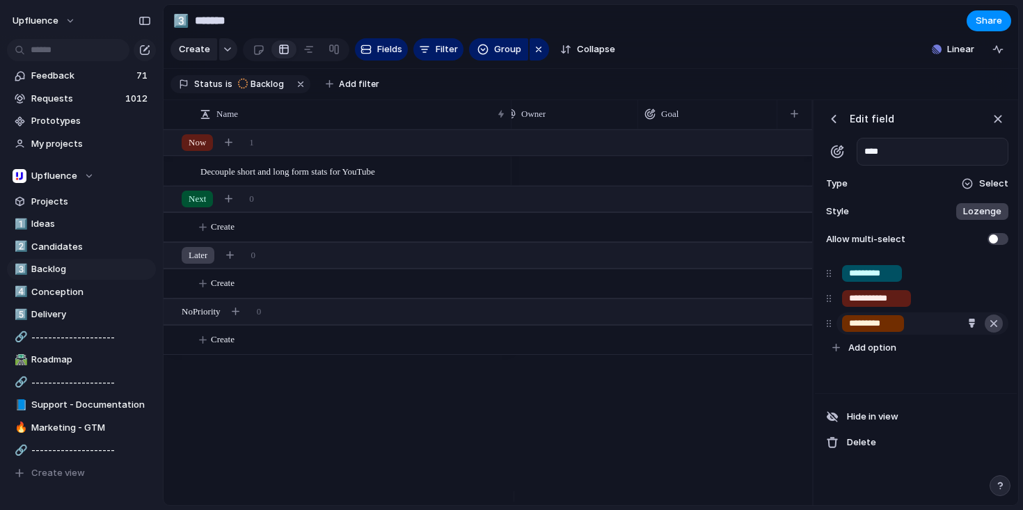
click at [993, 326] on div "button" at bounding box center [993, 323] width 14 height 18
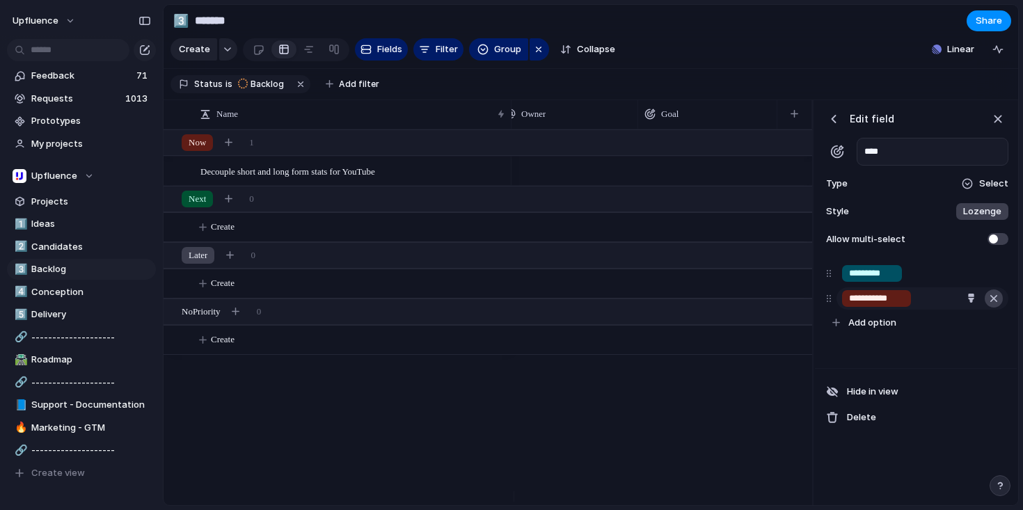
click at [993, 307] on div "button" at bounding box center [993, 298] width 14 height 18
click at [997, 282] on div "button" at bounding box center [993, 273] width 14 height 18
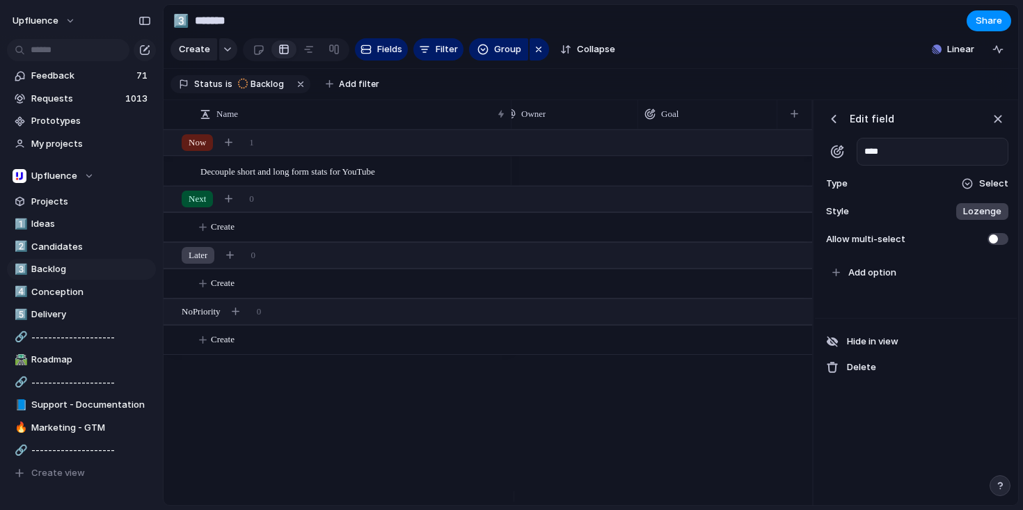
click at [837, 125] on div "button" at bounding box center [833, 119] width 14 height 14
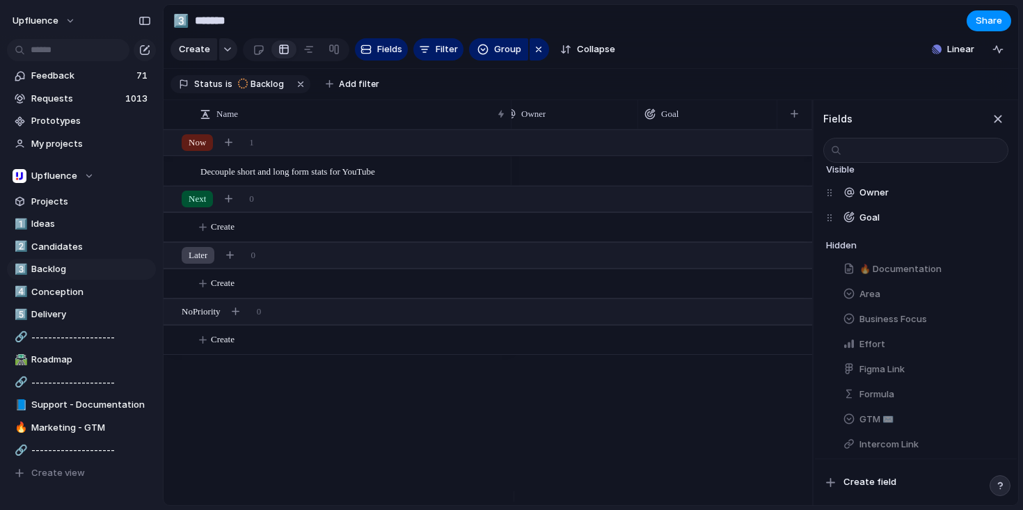
scroll to position [0, 0]
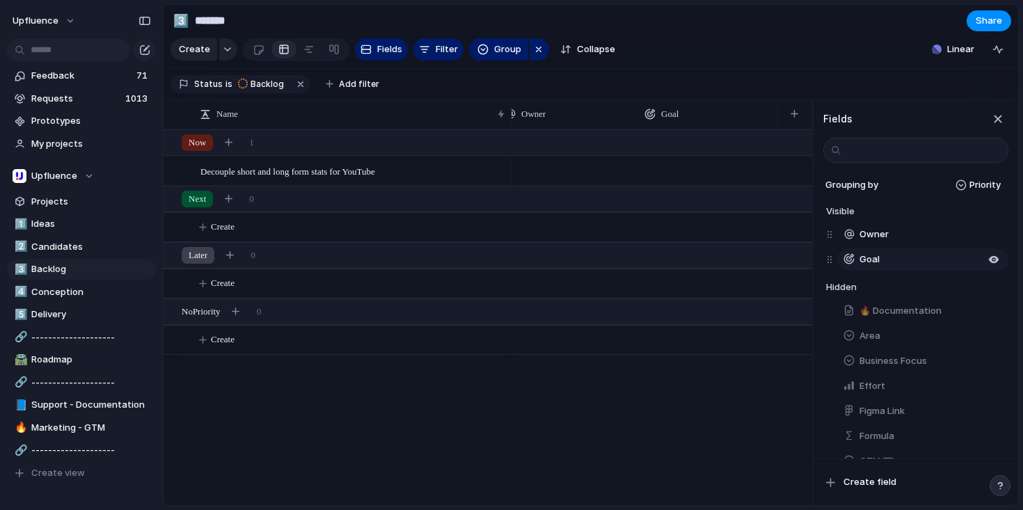
click at [849, 265] on div "button" at bounding box center [848, 259] width 13 height 13
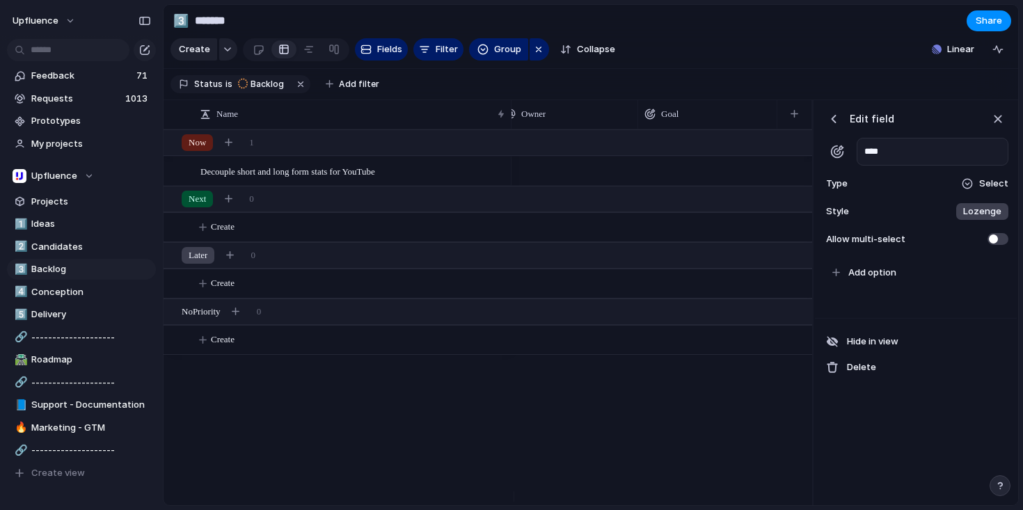
click at [838, 159] on div "button" at bounding box center [837, 152] width 14 height 14
click at [829, 126] on div "button" at bounding box center [833, 119] width 14 height 14
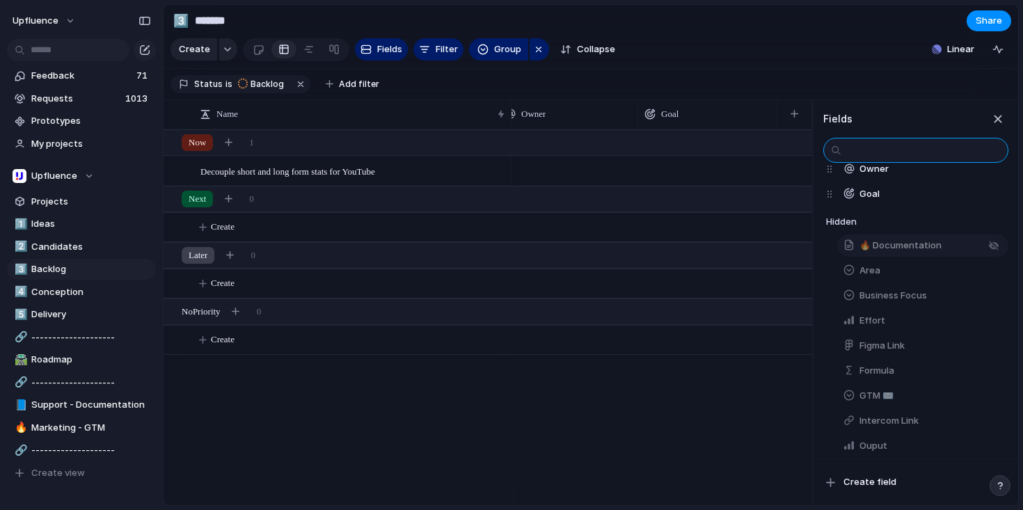
scroll to position [66, 0]
click at [920, 381] on button "Formula" at bounding box center [922, 370] width 171 height 22
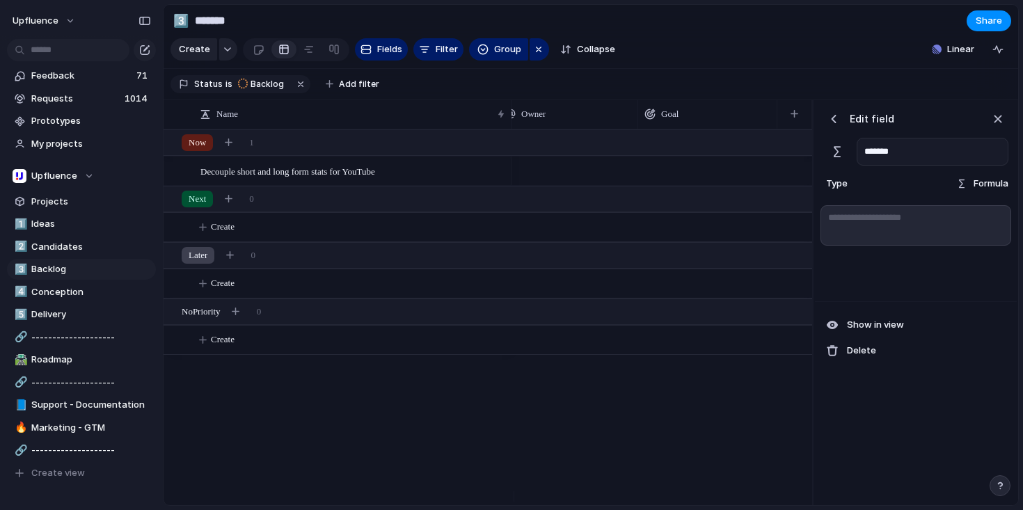
click at [835, 126] on div "button" at bounding box center [833, 119] width 14 height 14
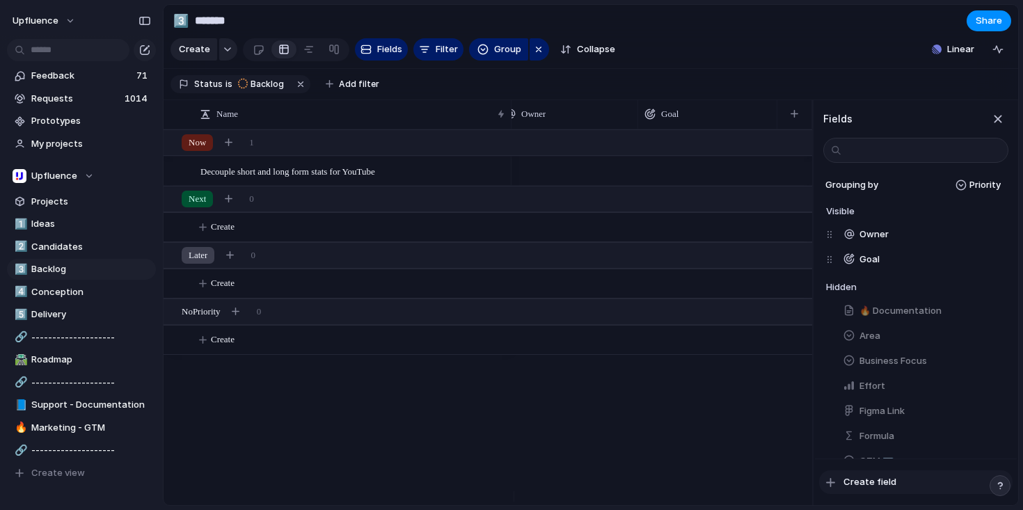
click at [876, 479] on span "Create field" at bounding box center [869, 482] width 53 height 14
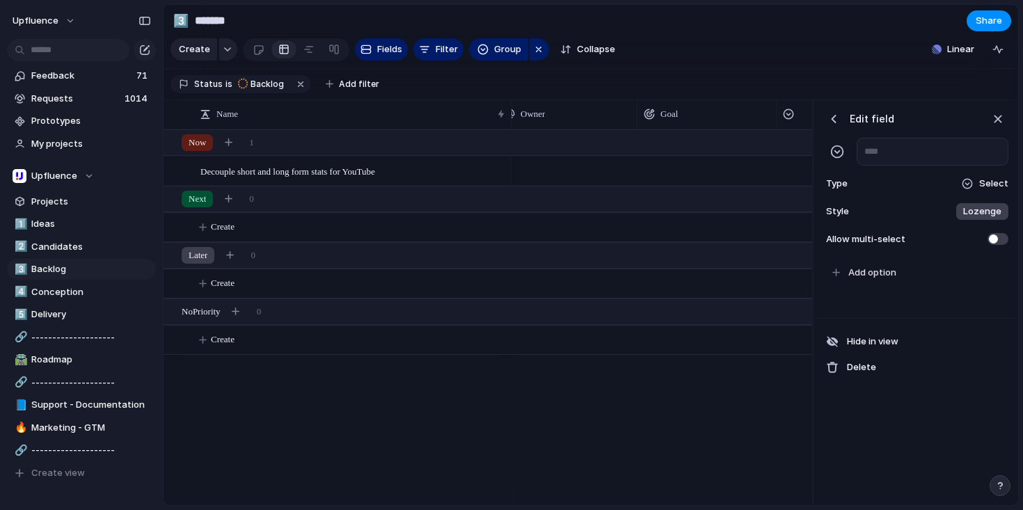
click at [991, 190] on span "Select" at bounding box center [993, 184] width 29 height 14
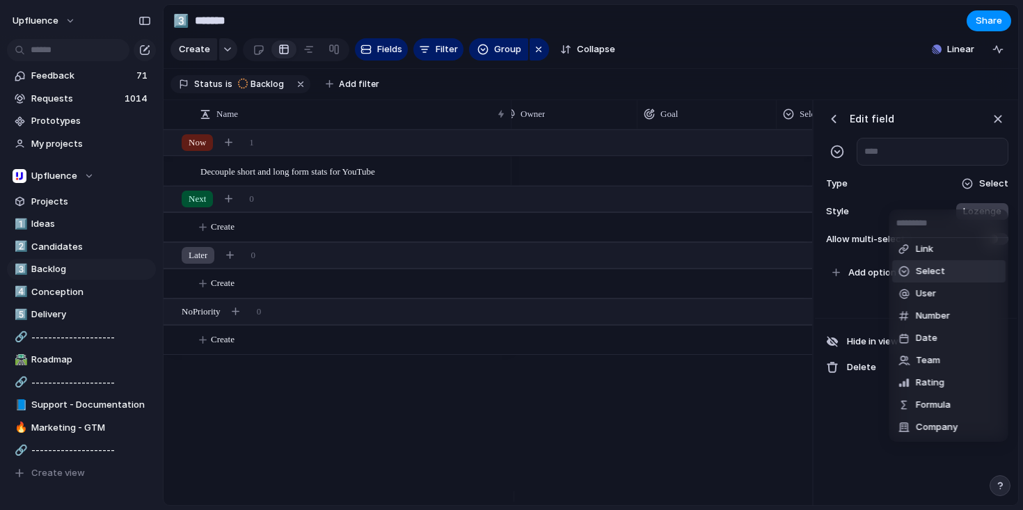
scroll to position [0, 152]
click at [859, 397] on div "Checkbox Text Figma Link Select User Number Date Team Rating Formula Company" at bounding box center [511, 255] width 1023 height 510
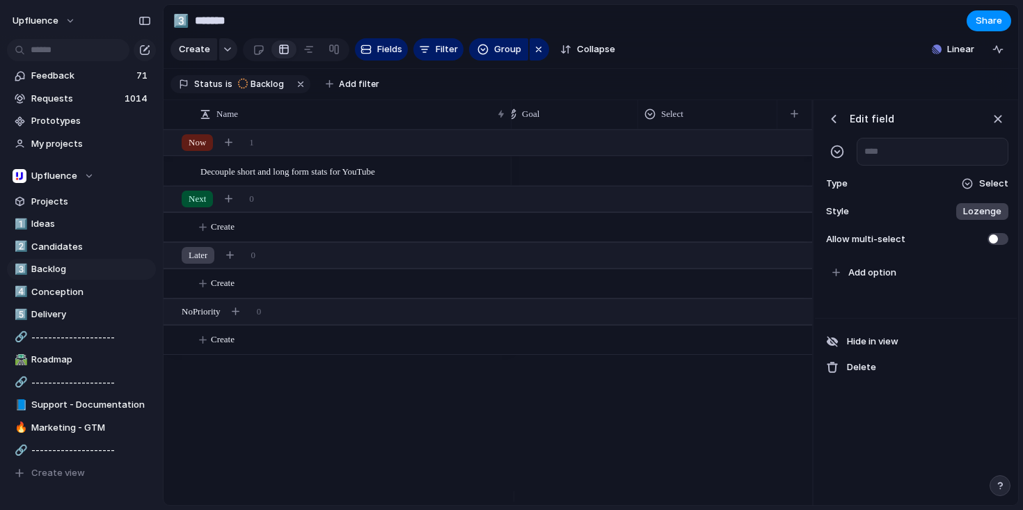
click at [832, 126] on div "button" at bounding box center [833, 119] width 14 height 14
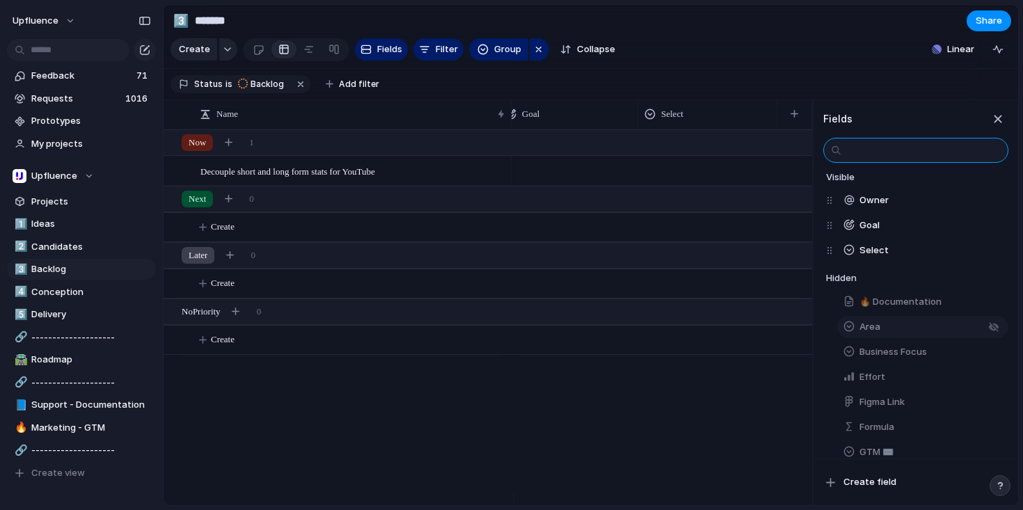
scroll to position [35, 0]
click at [988, 331] on div "button" at bounding box center [993, 325] width 11 height 11
click at [988, 356] on div "button" at bounding box center [993, 350] width 11 height 11
click at [984, 380] on button "button" at bounding box center [993, 376] width 18 height 18
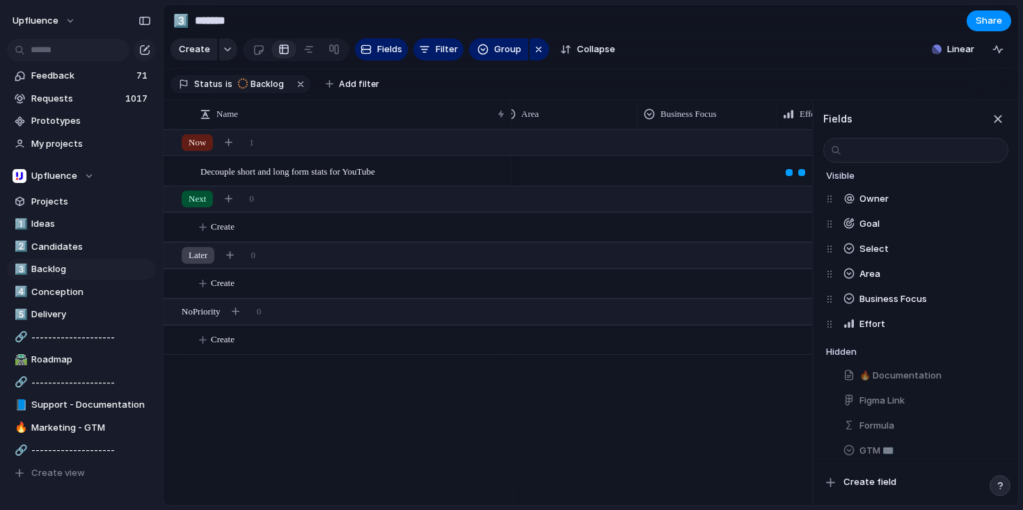
scroll to position [0, 570]
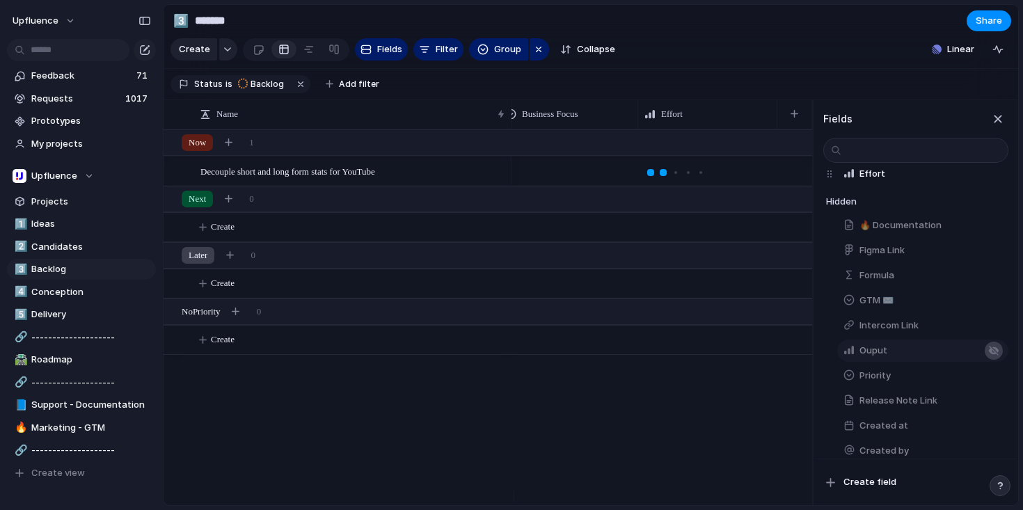
click at [988, 356] on div "button" at bounding box center [993, 350] width 11 height 11
click at [988, 381] on div "button" at bounding box center [993, 375] width 11 height 11
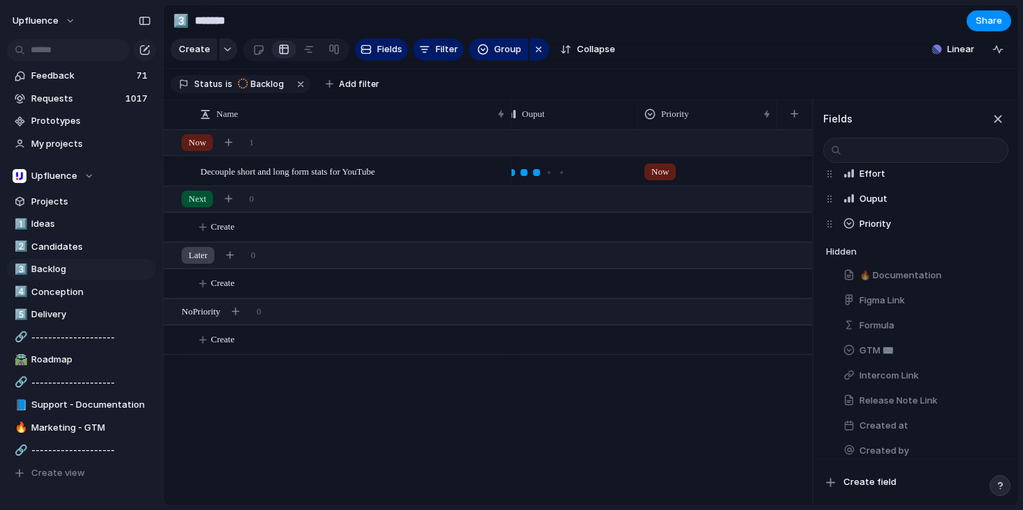
click at [701, 100] on section "Status is Backlog Add filter" at bounding box center [590, 84] width 854 height 31
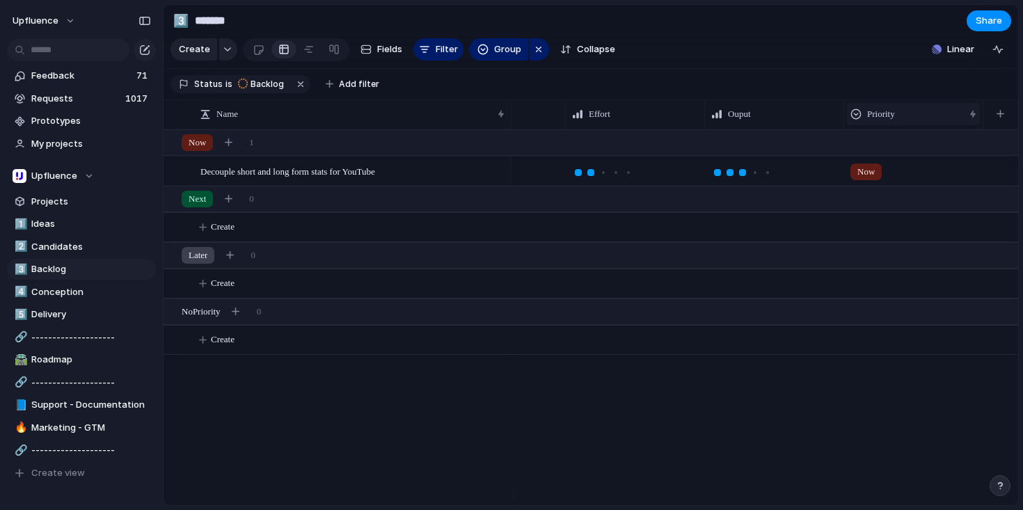
click at [857, 120] on div at bounding box center [855, 114] width 11 height 11
click at [880, 177] on span "Hide" at bounding box center [882, 178] width 19 height 14
click at [80, 223] on span "Ideas" at bounding box center [91, 224] width 120 height 14
type input "*****"
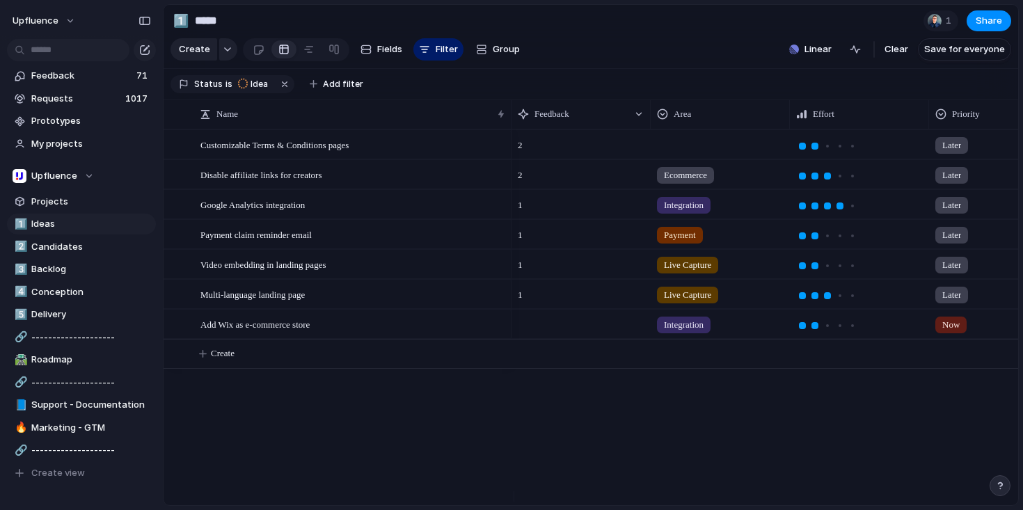
click at [675, 150] on div at bounding box center [720, 142] width 138 height 23
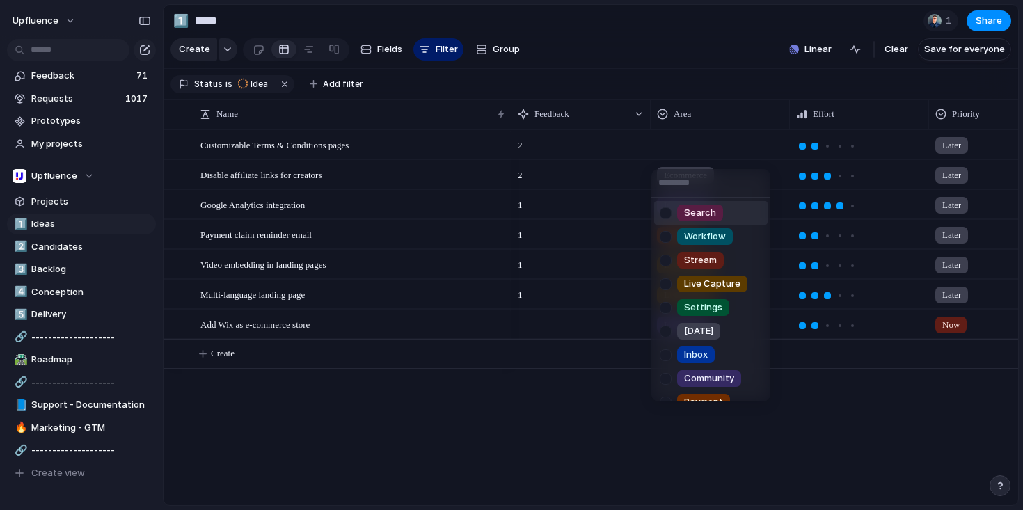
click at [688, 156] on div "Search Workflow Stream Live Capture Settings [DATE] Inbox Community Payment Dat…" at bounding box center [511, 255] width 1023 height 510
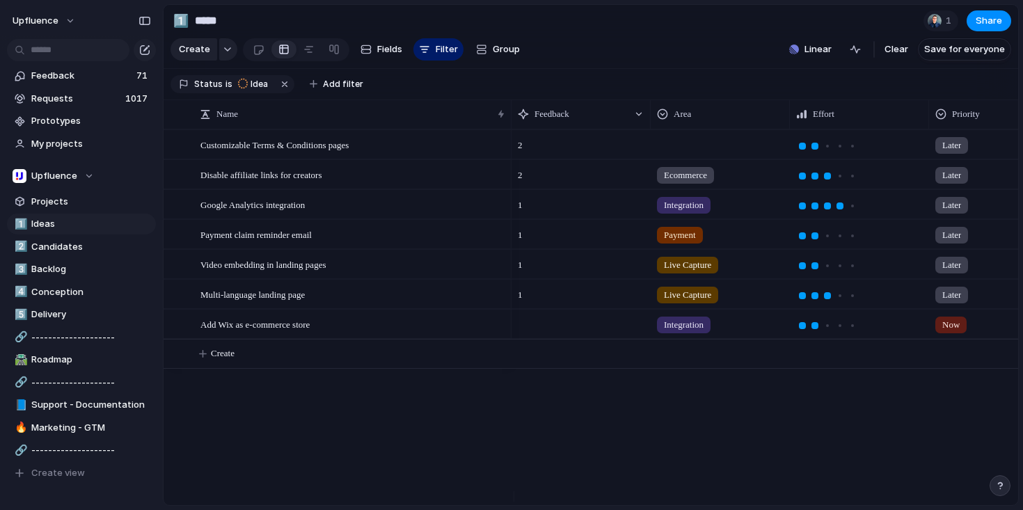
click at [688, 154] on div at bounding box center [720, 142] width 138 height 23
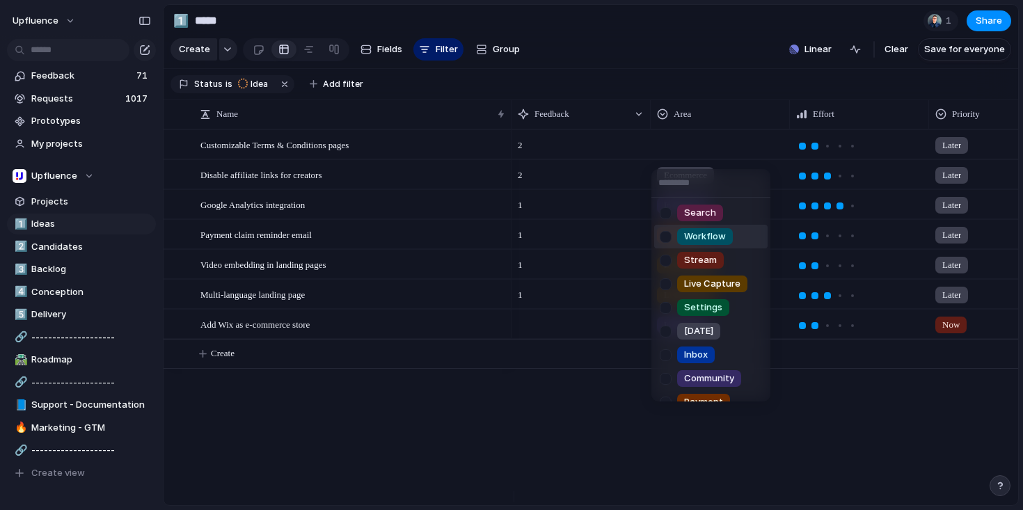
click at [706, 234] on span "Workflow" at bounding box center [705, 237] width 42 height 14
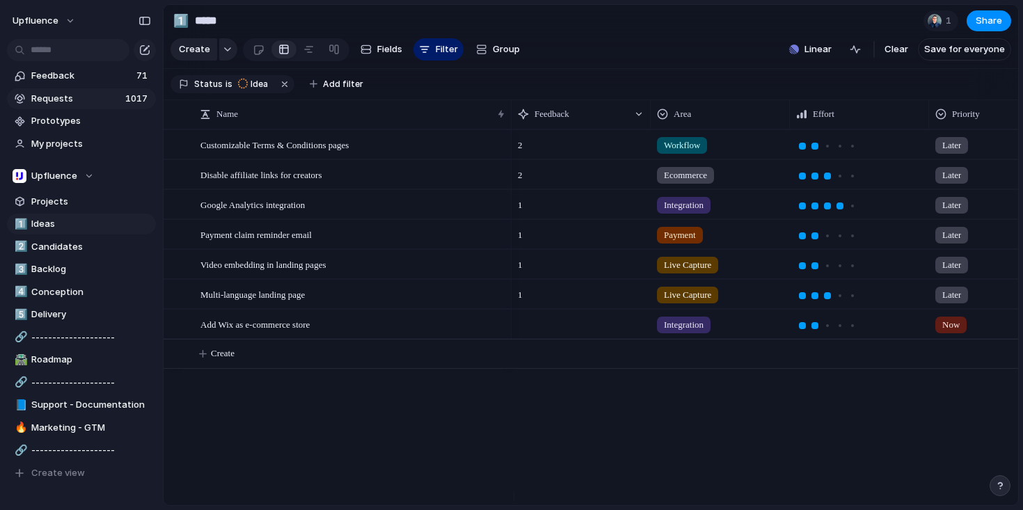
click at [97, 95] on span "Requests" at bounding box center [76, 99] width 90 height 14
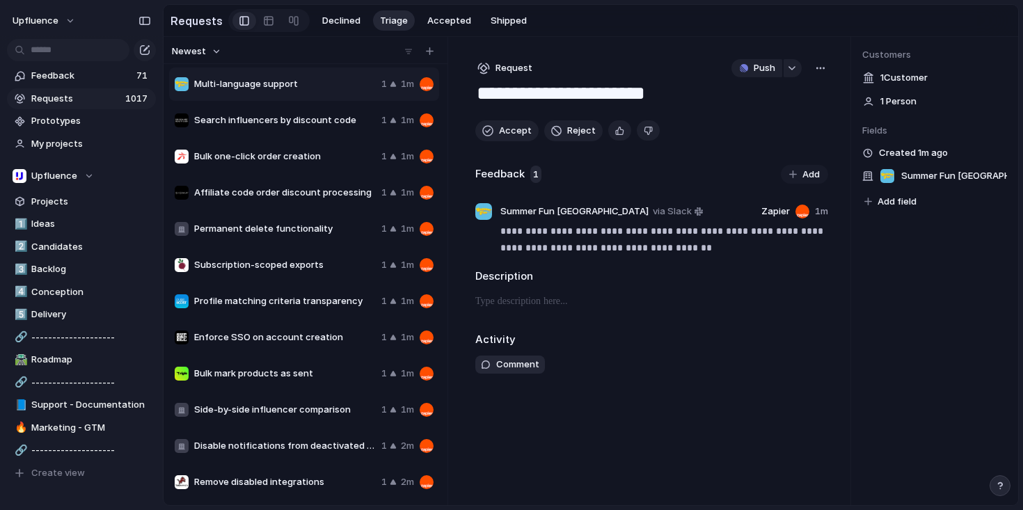
click at [478, 94] on textarea "**********" at bounding box center [651, 94] width 352 height 26
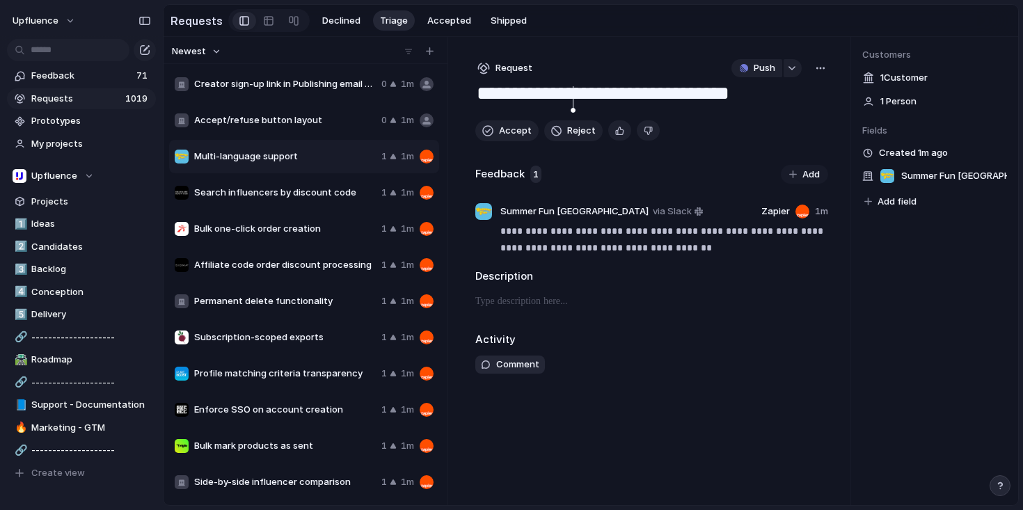
click at [725, 354] on div "Activity Comment" at bounding box center [651, 357] width 353 height 50
click at [621, 136] on button "button" at bounding box center [619, 130] width 23 height 20
click at [506, 127] on span "Accept" at bounding box center [515, 131] width 33 height 14
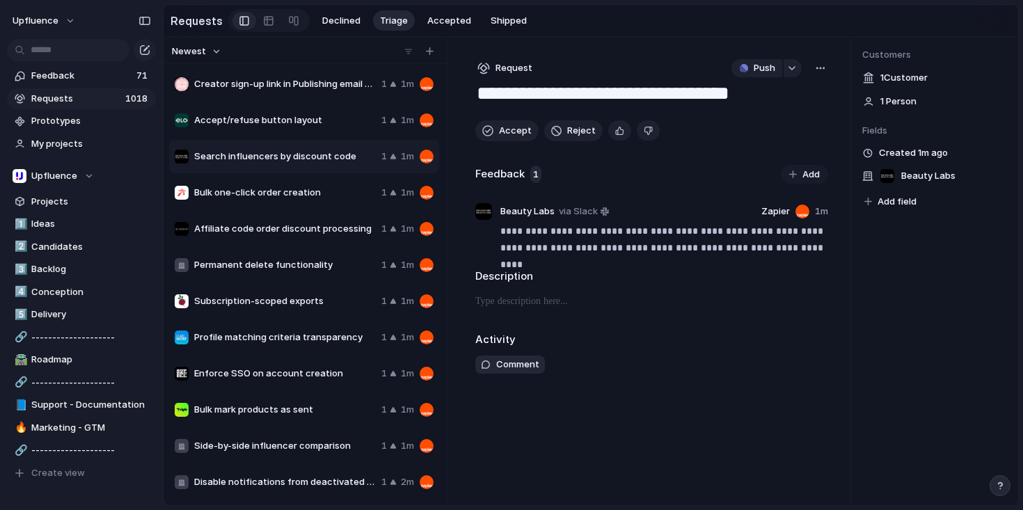
click at [325, 118] on span "Accept/refuse button layout" at bounding box center [285, 120] width 182 height 14
type textarea "**********"
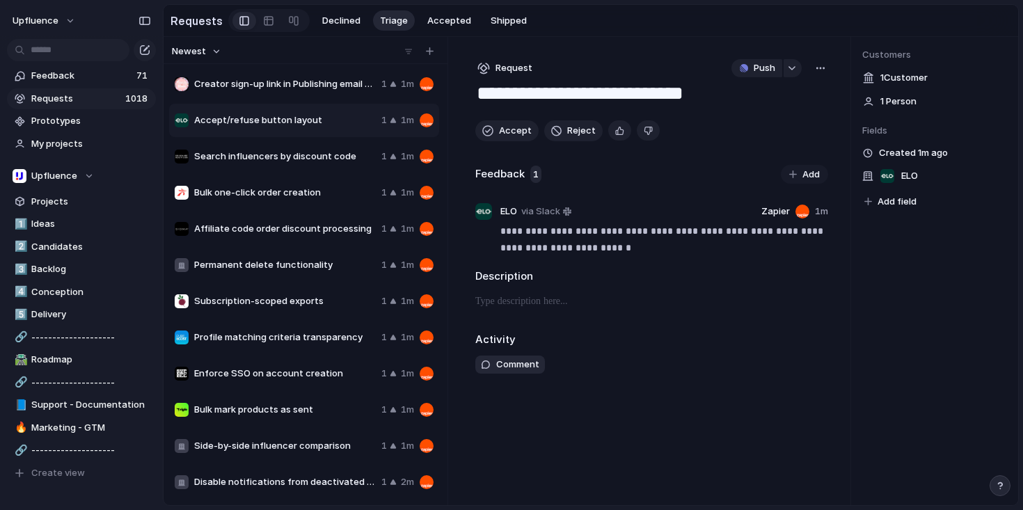
click at [817, 74] on div "button" at bounding box center [820, 68] width 11 height 11
click at [785, 122] on li "Merge" at bounding box center [782, 123] width 85 height 22
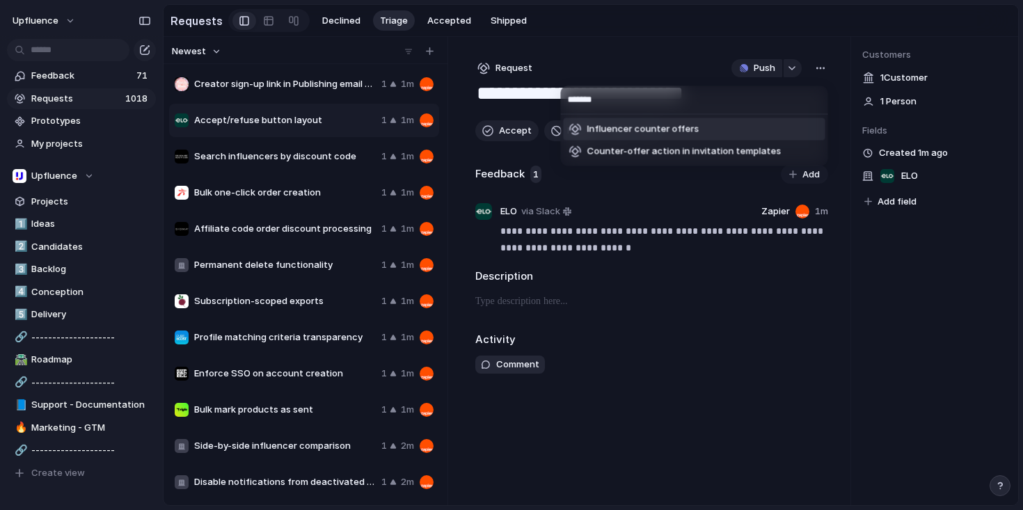
type input "*******"
click at [707, 128] on li "Influencer counter offers" at bounding box center [694, 129] width 262 height 22
type textarea "**********"
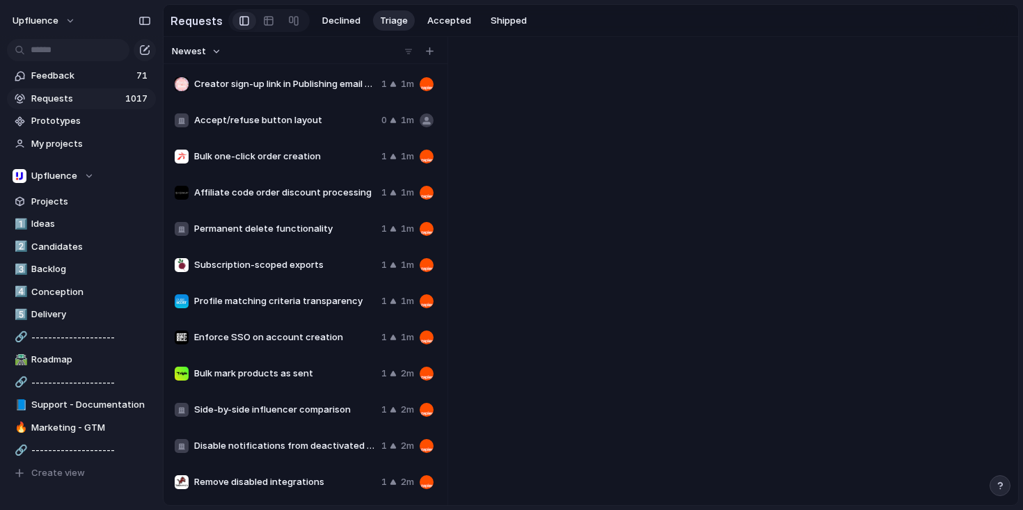
click at [867, 303] on div "💭 Nothing to see here..." at bounding box center [735, 340] width 565 height 329
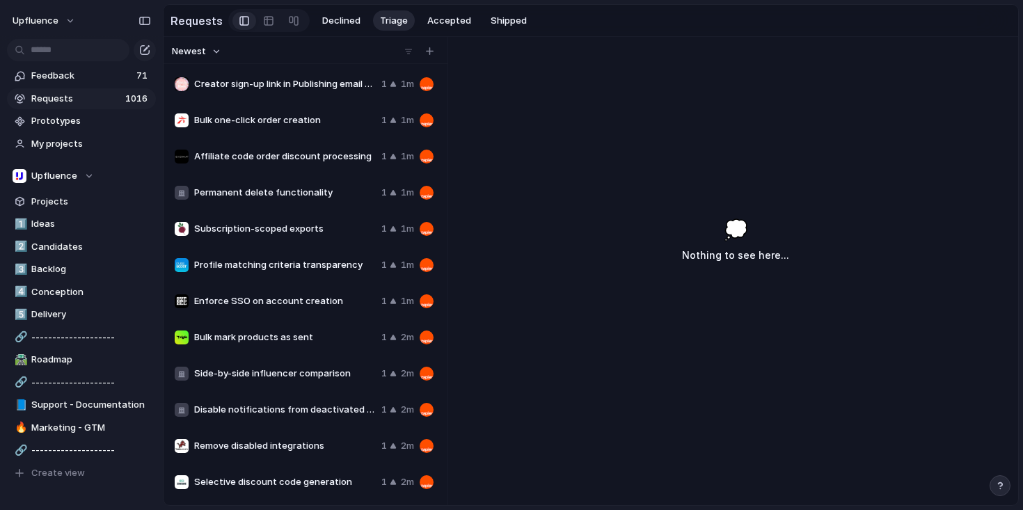
click at [288, 101] on div "Creator sign-up link in Publishing email step 1 1m" at bounding box center [304, 83] width 270 height 33
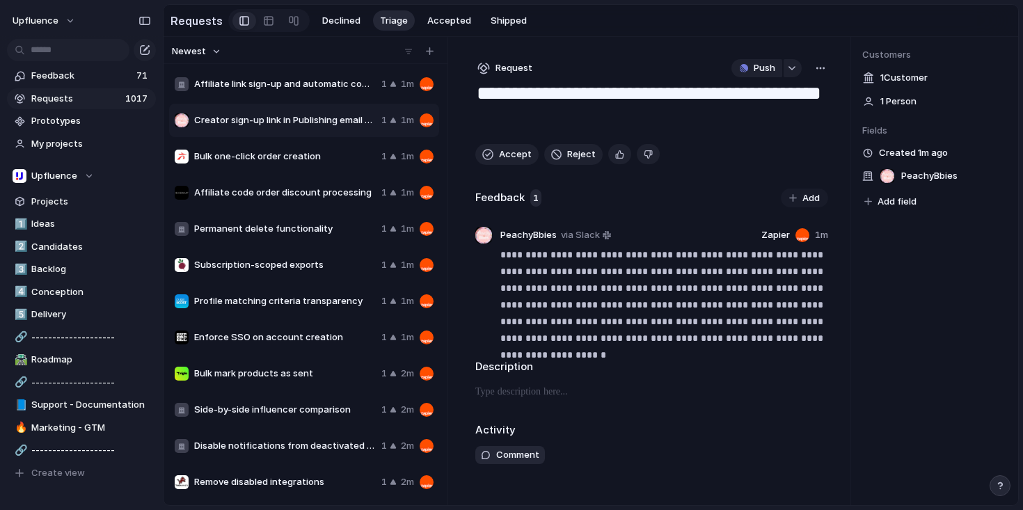
click at [825, 76] on button "button" at bounding box center [820, 68] width 15 height 18
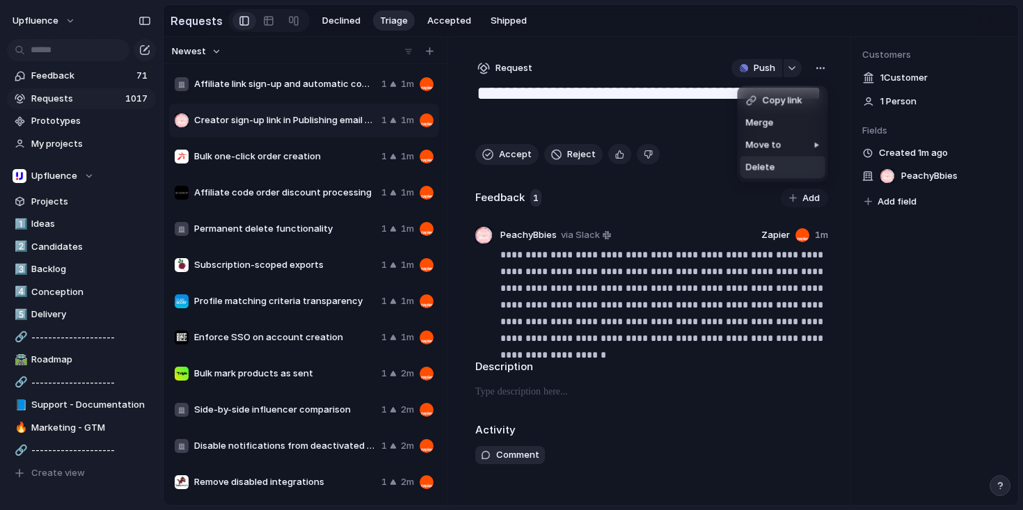
click at [775, 159] on li "Delete" at bounding box center [782, 168] width 85 height 22
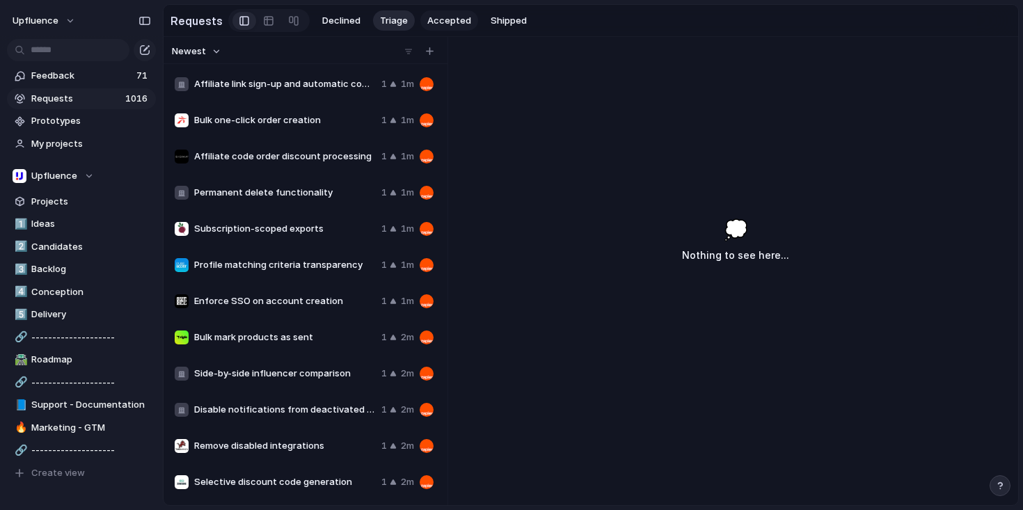
click at [449, 19] on span "Accepted" at bounding box center [449, 21] width 44 height 14
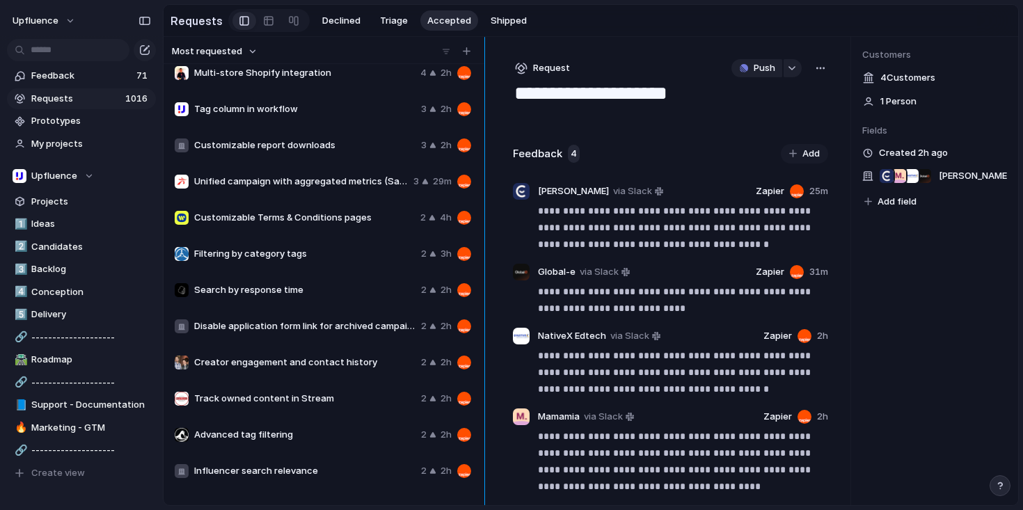
drag, startPoint x: 447, startPoint y: 159, endPoint x: 529, endPoint y: 160, distance: 82.8
click at [529, 160] on div "**********" at bounding box center [590, 271] width 854 height 468
click at [557, 70] on span "Request" at bounding box center [551, 68] width 37 height 14
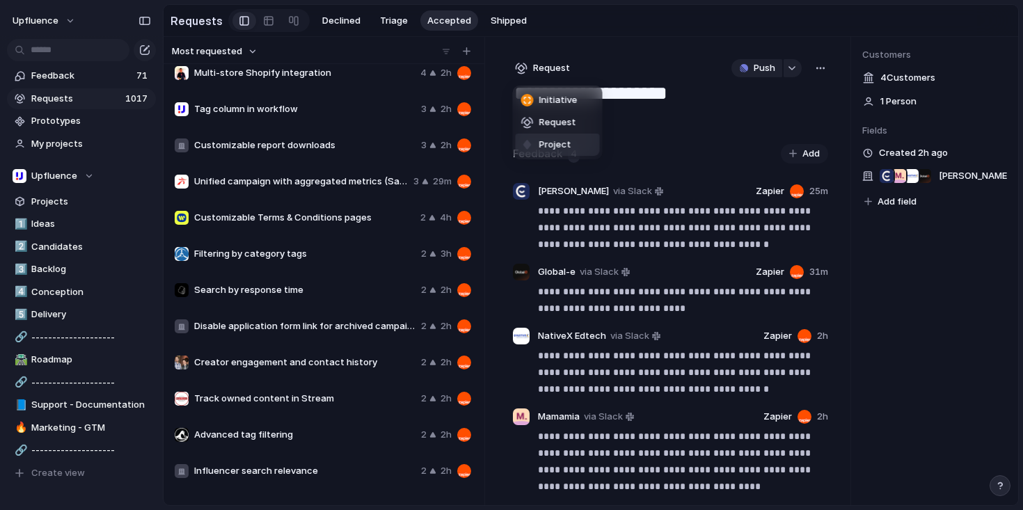
click at [559, 141] on span "Project" at bounding box center [555, 145] width 32 height 14
click at [328, 97] on div "Tag column in workflow 3 2h" at bounding box center [322, 109] width 307 height 33
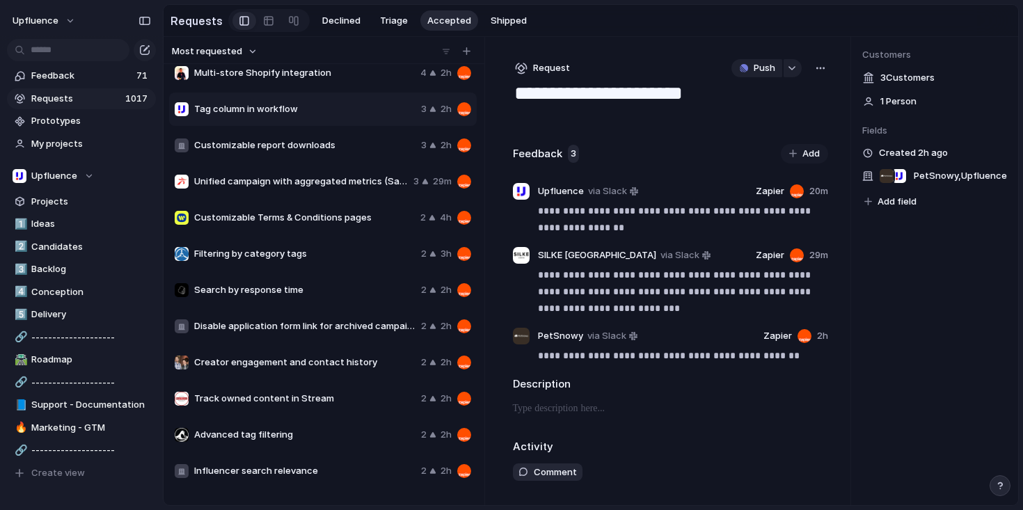
click at [525, 74] on div "button" at bounding box center [521, 68] width 13 height 13
click at [542, 148] on span "Project" at bounding box center [555, 145] width 32 height 14
click at [288, 138] on div "Customizable report downloads 3 2h" at bounding box center [322, 145] width 307 height 33
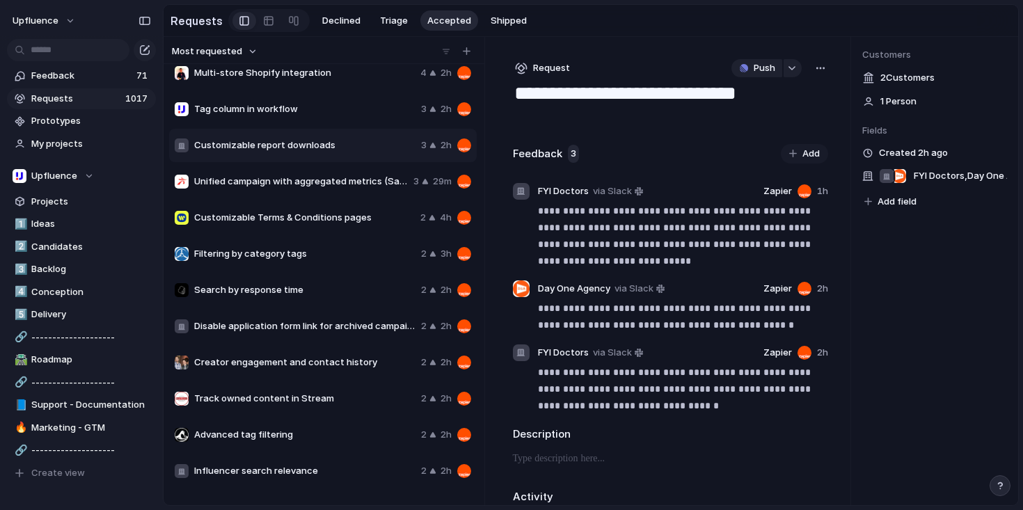
click at [551, 58] on div "**********" at bounding box center [670, 271] width 360 height 468
click at [545, 69] on span "Request" at bounding box center [551, 68] width 37 height 14
click at [539, 143] on span "Project" at bounding box center [555, 145] width 32 height 14
click at [317, 184] on span "Unified campaign with aggregated metrics (Sales Reporting Dashboard)" at bounding box center [301, 182] width 214 height 14
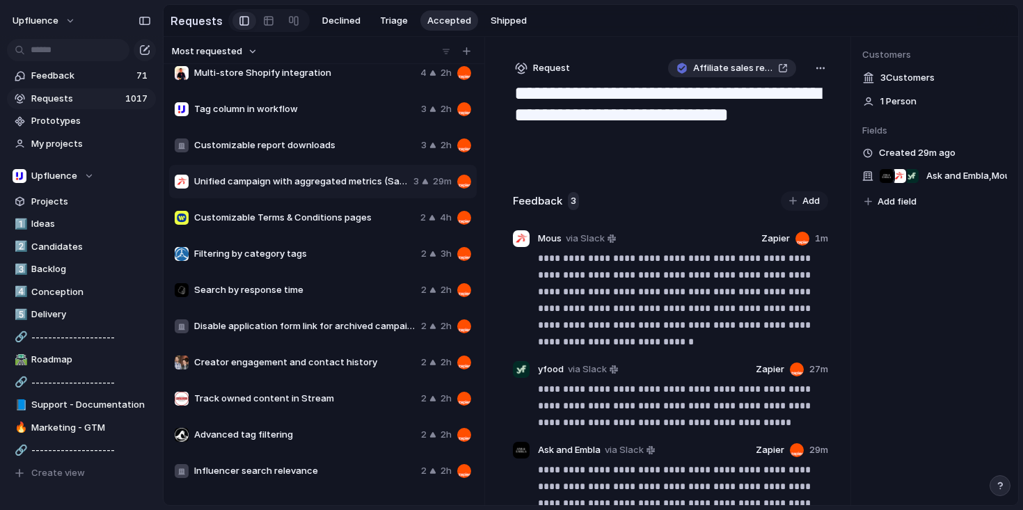
click at [255, 53] on button "Most requested" at bounding box center [215, 51] width 90 height 18
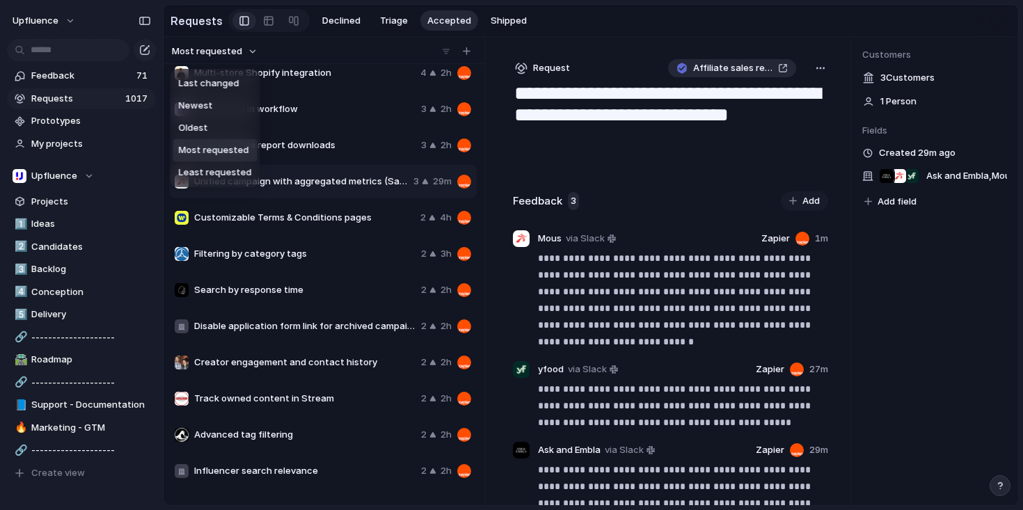
click at [255, 53] on div "Last changed Newest Oldest Most requested Least requested" at bounding box center [511, 255] width 1023 height 510
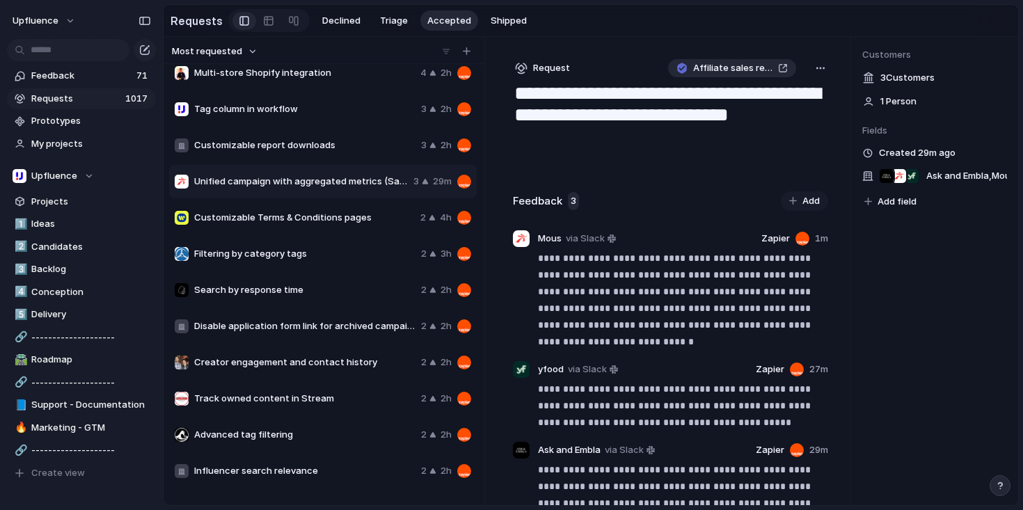
click at [316, 59] on div "Most requested" at bounding box center [321, 51] width 310 height 18
click at [363, 47] on div "Most requested" at bounding box center [321, 51] width 310 height 18
click at [387, 95] on div "Tag column in workflow 3 2h" at bounding box center [322, 109] width 307 height 33
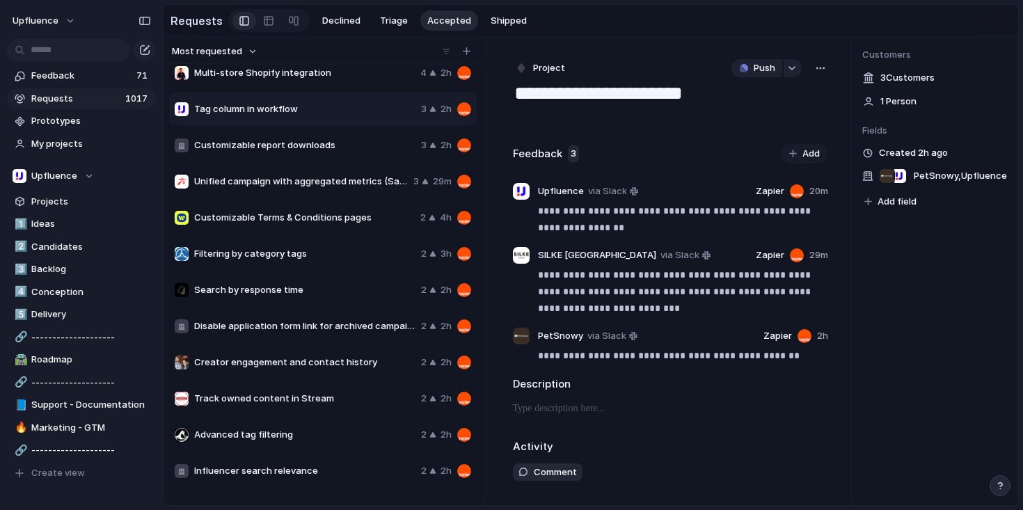
click at [361, 56] on div "Most requested" at bounding box center [321, 51] width 310 height 18
click at [599, 58] on div "**********" at bounding box center [670, 271] width 360 height 468
click at [422, 54] on div "Most requested" at bounding box center [321, 51] width 310 height 18
click at [341, 52] on div "Most requested" at bounding box center [321, 51] width 310 height 18
click at [199, 48] on span "Most requested" at bounding box center [207, 52] width 70 height 14
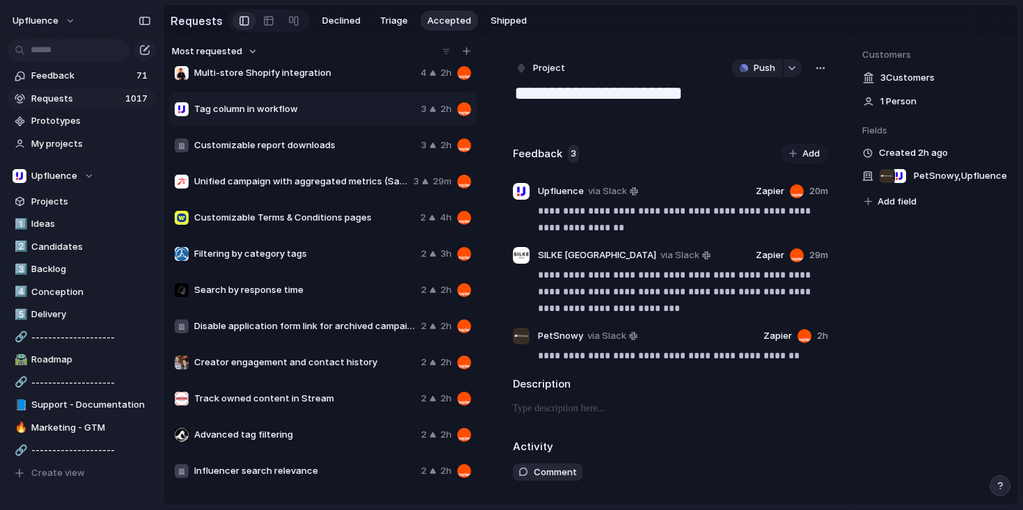
click at [298, 50] on div "Last changed Newest Oldest Most requested Least requested" at bounding box center [511, 255] width 1023 height 510
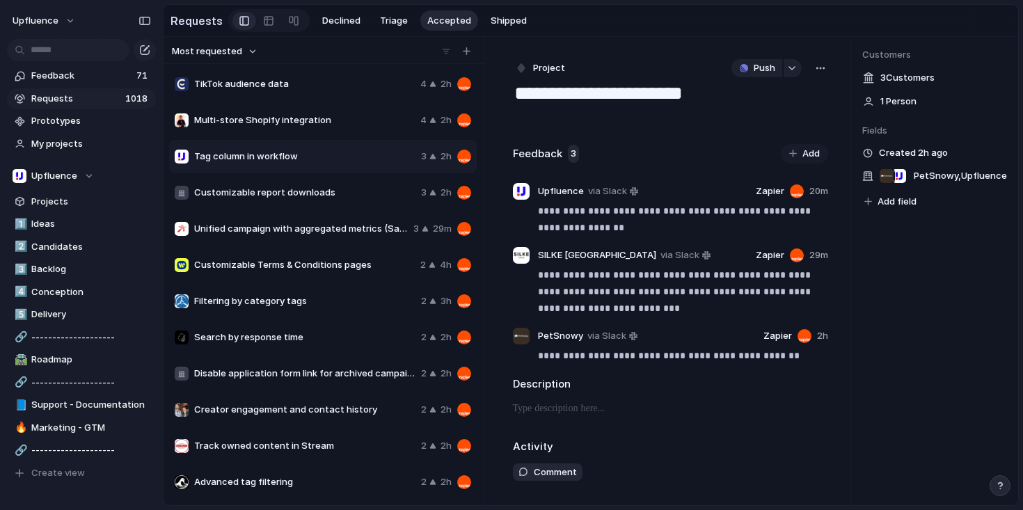
click at [374, 98] on div "TikTok audience data 4 2h" at bounding box center [322, 83] width 307 height 33
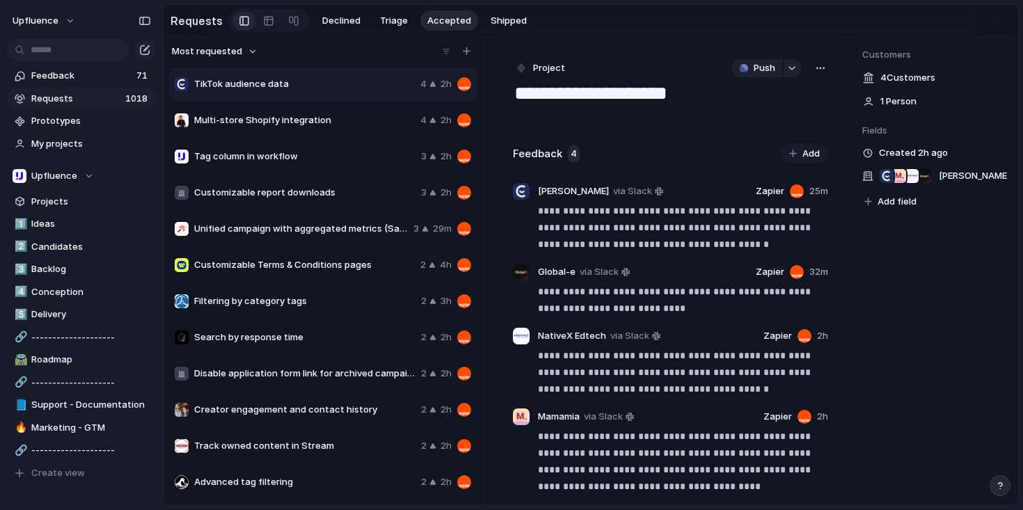
click at [349, 118] on span "Multi-store Shopify integration" at bounding box center [304, 120] width 221 height 14
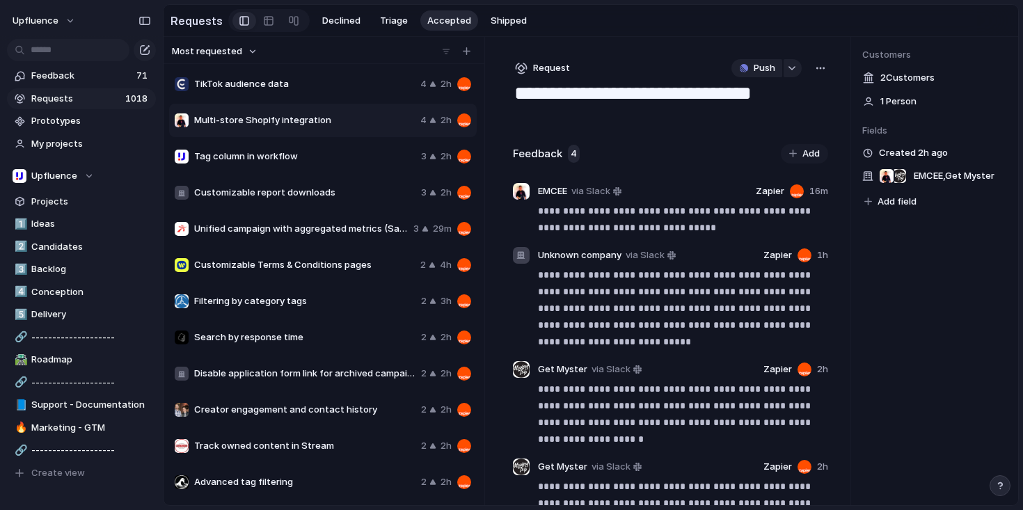
click at [345, 163] on span "Tag column in workflow" at bounding box center [304, 157] width 221 height 14
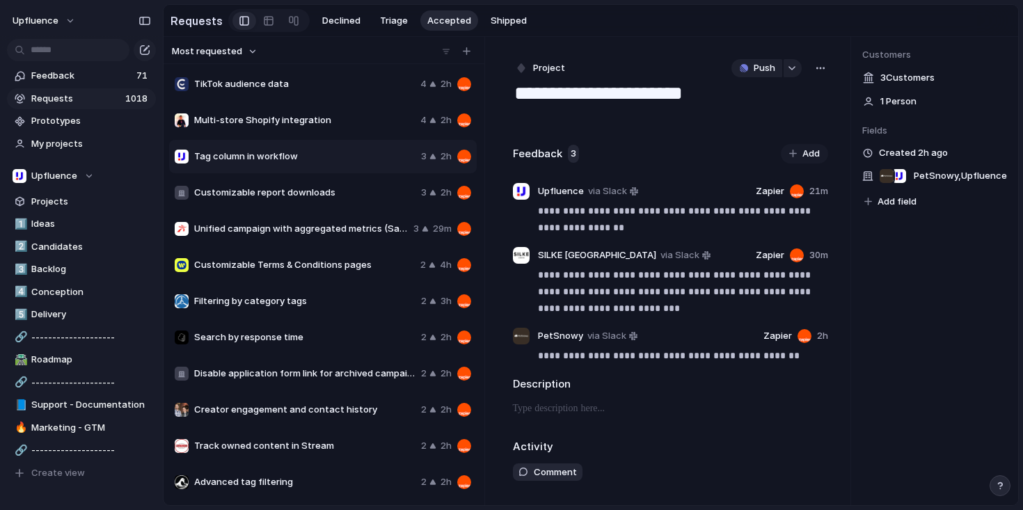
click at [368, 195] on span "Customizable report downloads" at bounding box center [304, 193] width 221 height 14
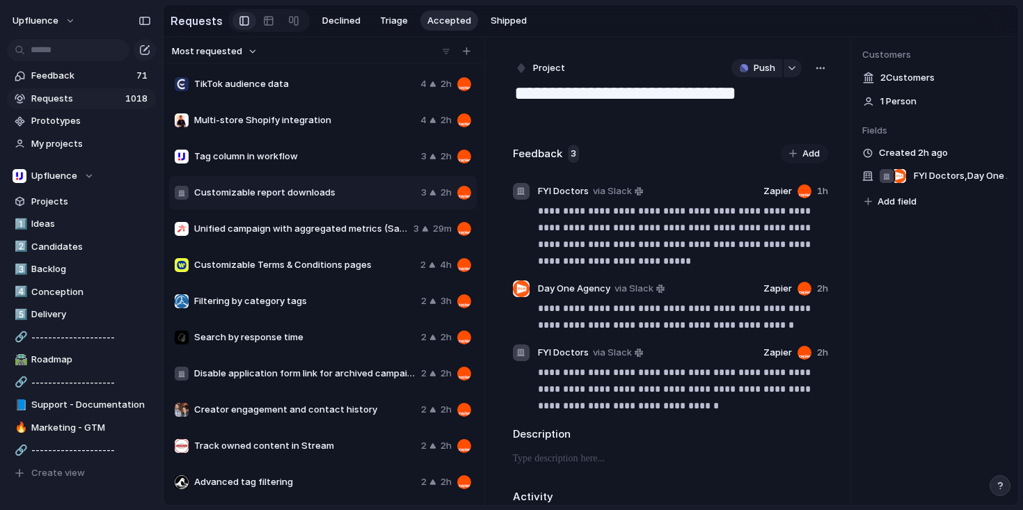
click at [387, 250] on div "Customizable Terms & Conditions pages 2 4h" at bounding box center [322, 264] width 307 height 33
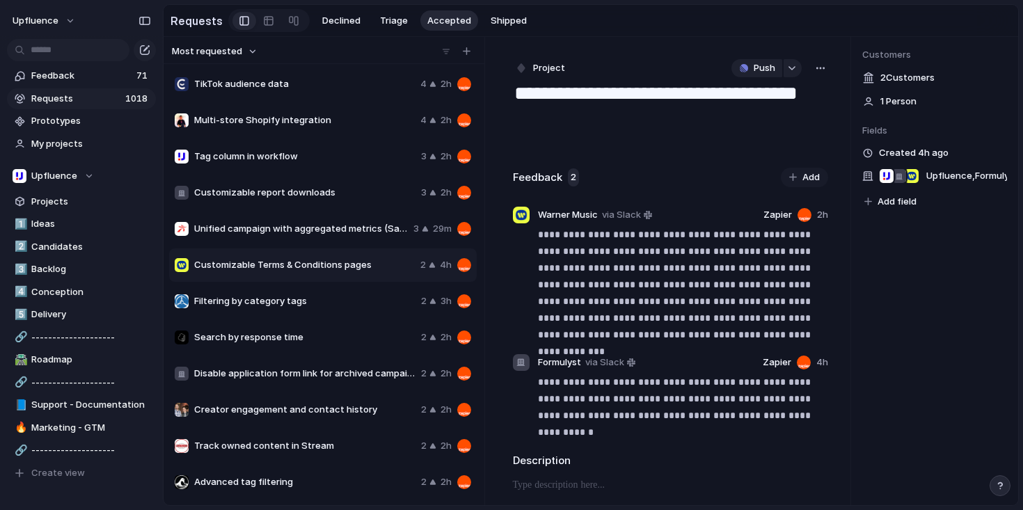
click at [378, 282] on div "Customizable Terms & Conditions pages 2 4h" at bounding box center [322, 264] width 307 height 33
click at [384, 302] on span "Filtering by category tags" at bounding box center [304, 301] width 221 height 14
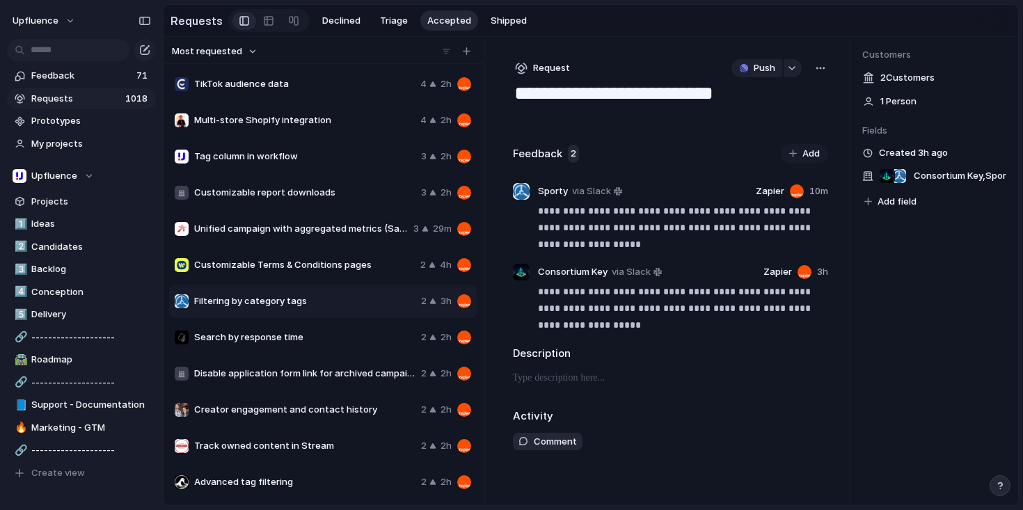
click at [377, 275] on div "Customizable Terms & Conditions pages 2 4h" at bounding box center [322, 264] width 307 height 33
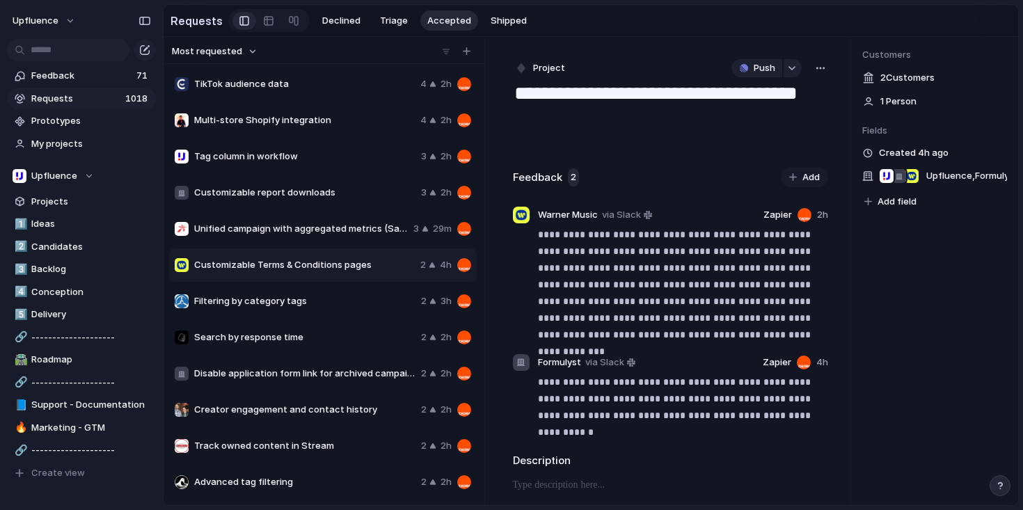
click at [379, 241] on div "Unified campaign with aggregated metrics (Sales Reporting Dashboard) 3 29m" at bounding box center [322, 228] width 307 height 33
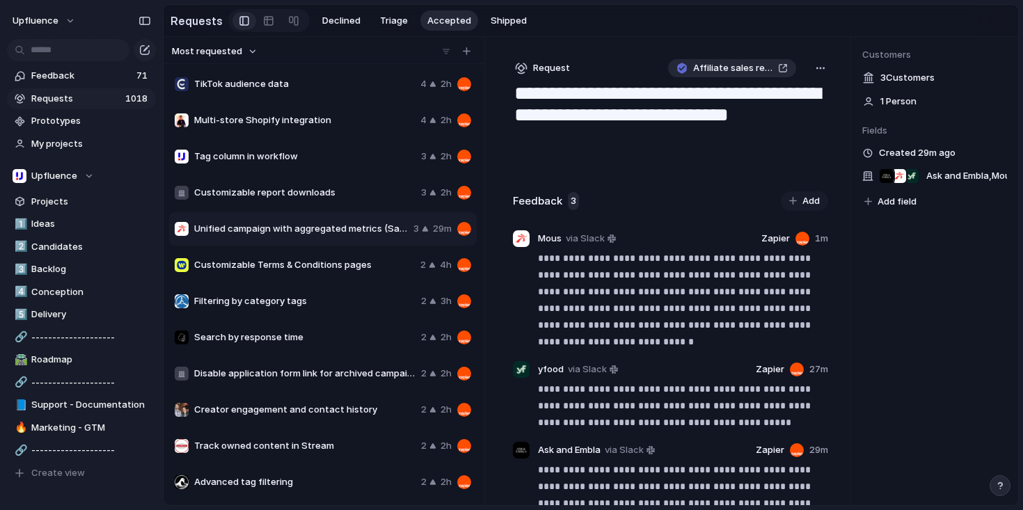
click at [377, 282] on div "Customizable Terms & Conditions pages 2 4h" at bounding box center [322, 264] width 307 height 33
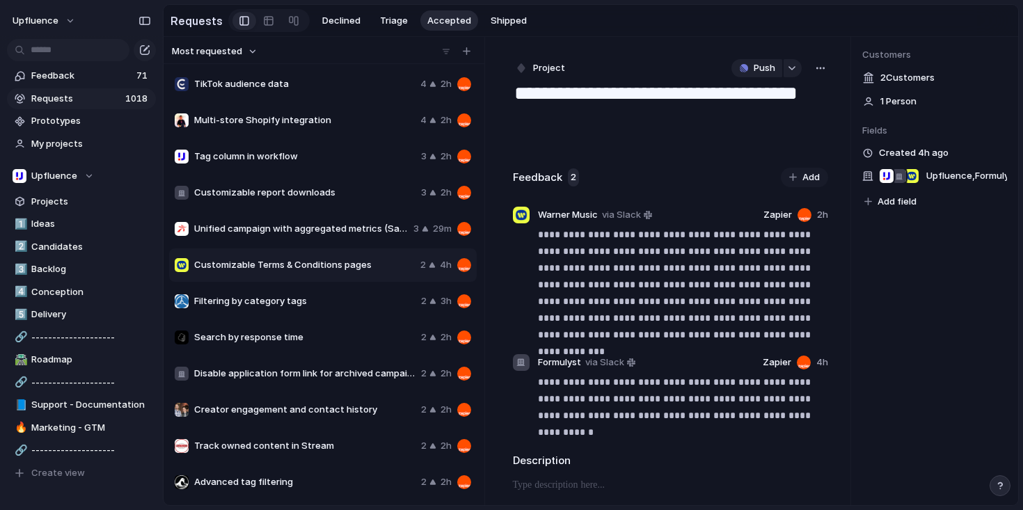
click at [369, 300] on span "Filtering by category tags" at bounding box center [304, 301] width 221 height 14
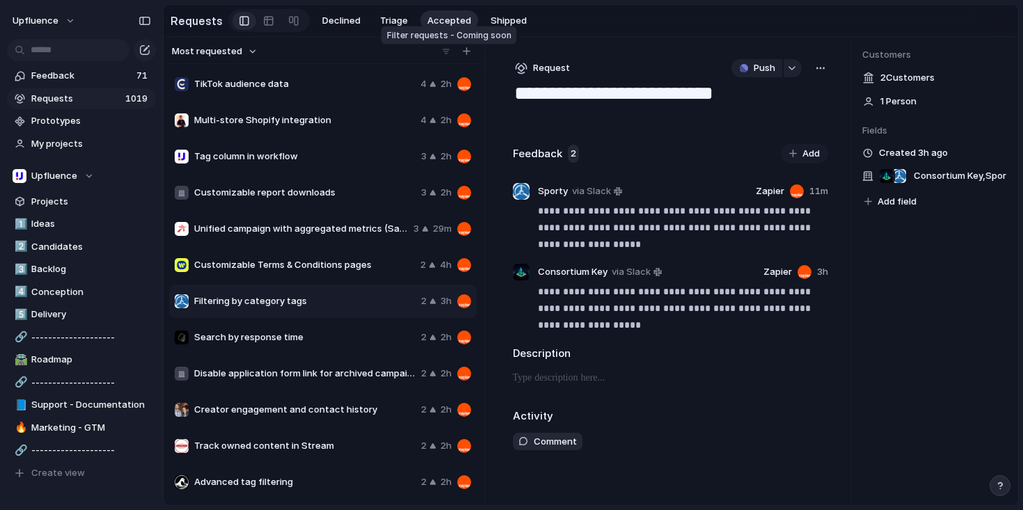
click at [448, 56] on div at bounding box center [446, 52] width 14 height 14
click at [445, 56] on div at bounding box center [446, 52] width 14 height 14
click at [251, 53] on button "Most requested" at bounding box center [215, 51] width 90 height 18
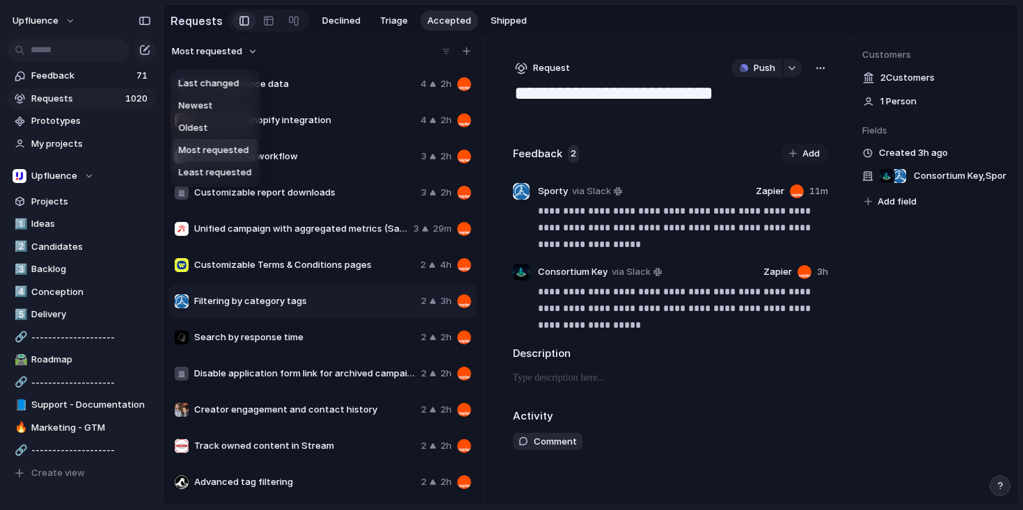
click at [234, 147] on span "Most requested" at bounding box center [214, 150] width 70 height 14
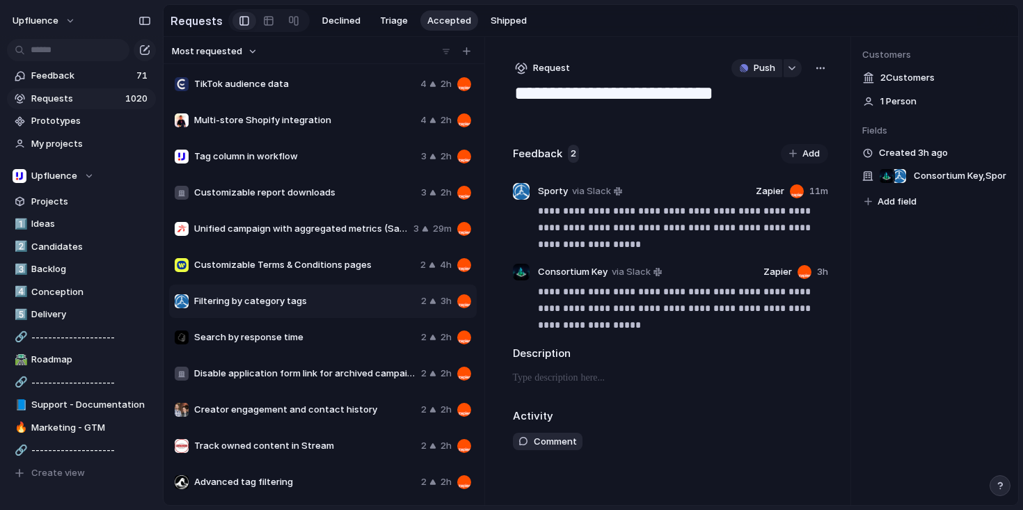
click at [297, 150] on div "Tag column in workflow 3 2h" at bounding box center [322, 156] width 307 height 33
type textarea "**********"
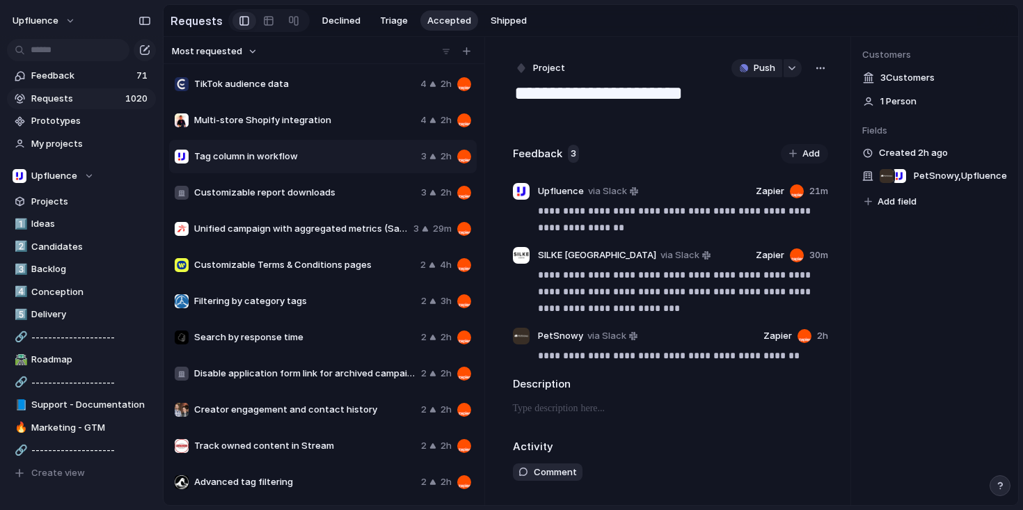
click at [595, 100] on textarea "**********" at bounding box center [668, 94] width 310 height 26
click at [879, 204] on span "Add field" at bounding box center [896, 202] width 39 height 14
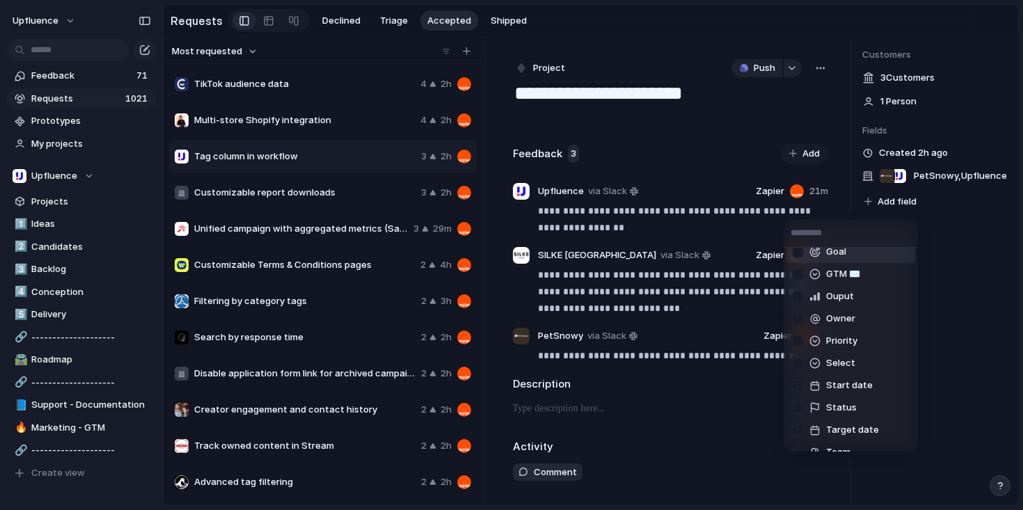
scroll to position [159, 0]
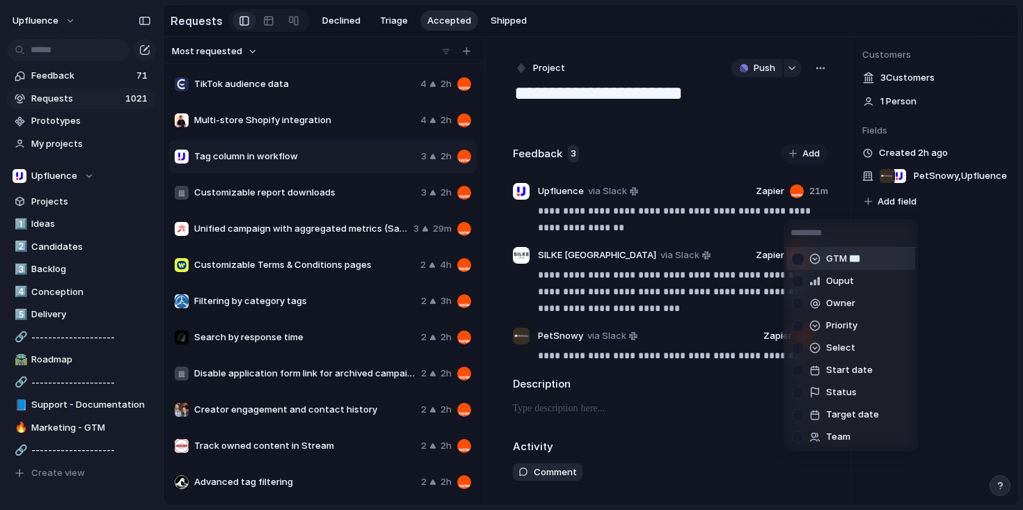
click at [981, 330] on div "🔥 Documentation Area Business Focus Created by Customer Effort Goal GTM ✉️ Oupu…" at bounding box center [511, 255] width 1023 height 510
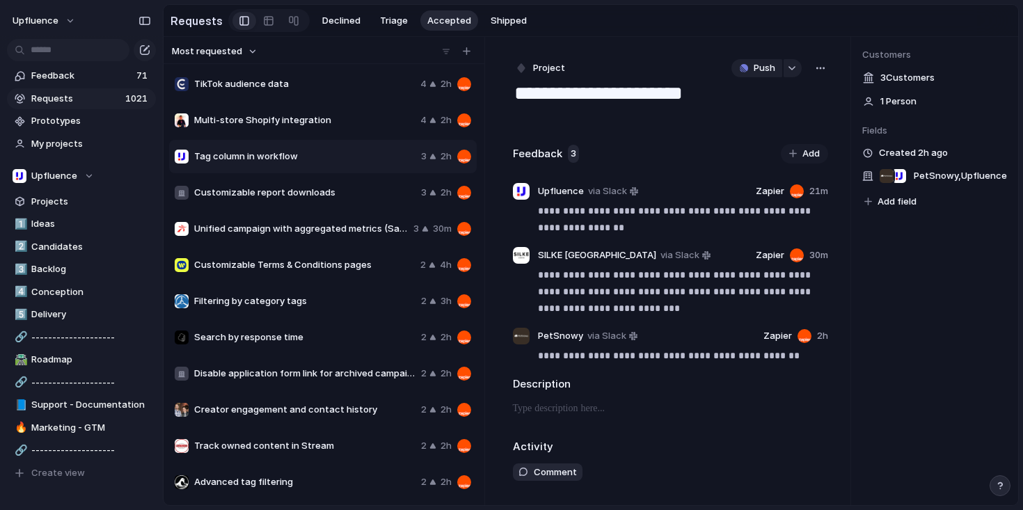
click at [889, 202] on span "Add field" at bounding box center [896, 202] width 39 height 14
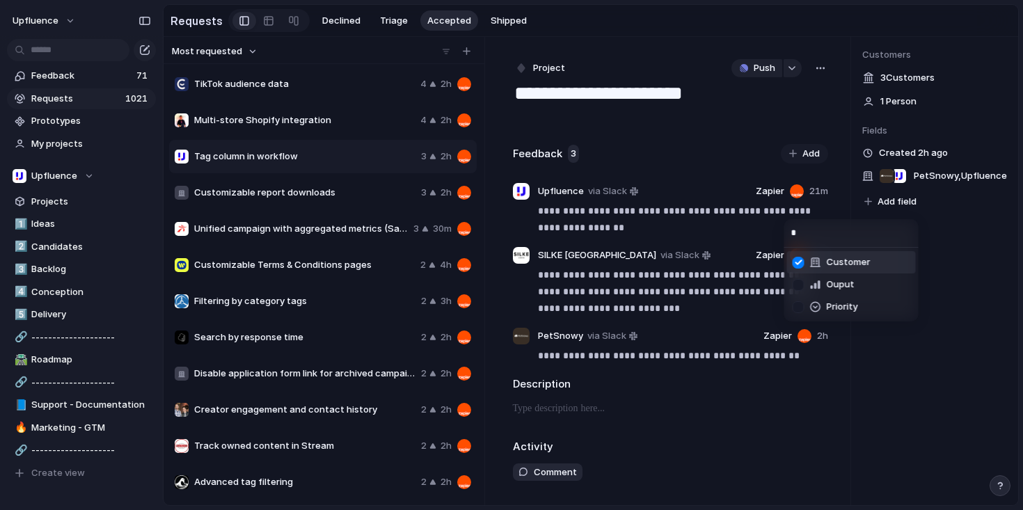
type input "**"
click at [810, 255] on div "Priority" at bounding box center [824, 262] width 65 height 14
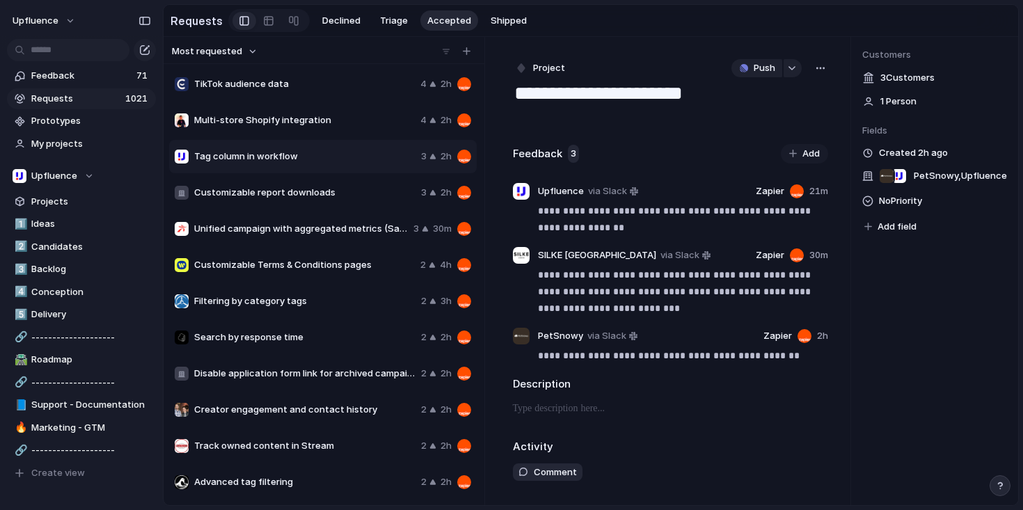
click at [901, 205] on span "No Priority" at bounding box center [900, 201] width 43 height 17
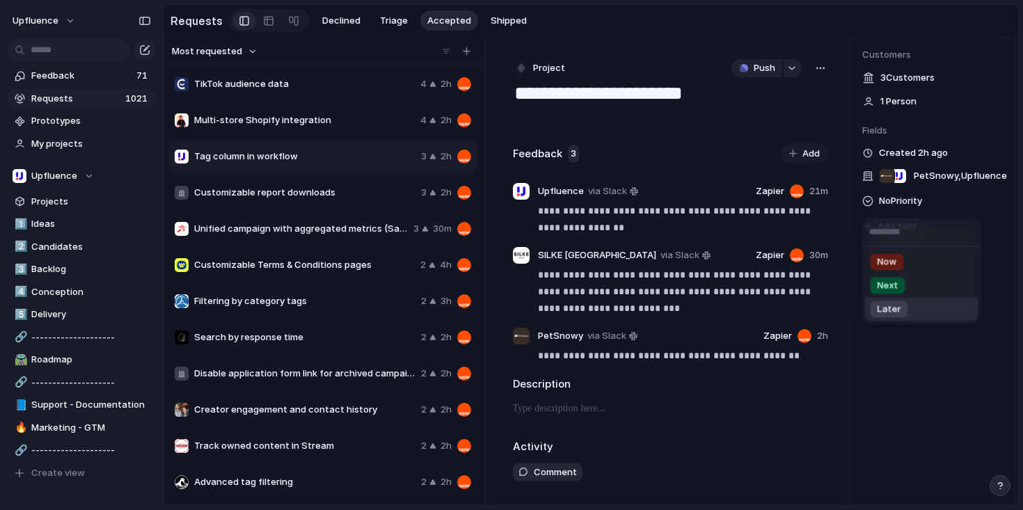
click at [903, 307] on div "Later" at bounding box center [889, 309] width 38 height 17
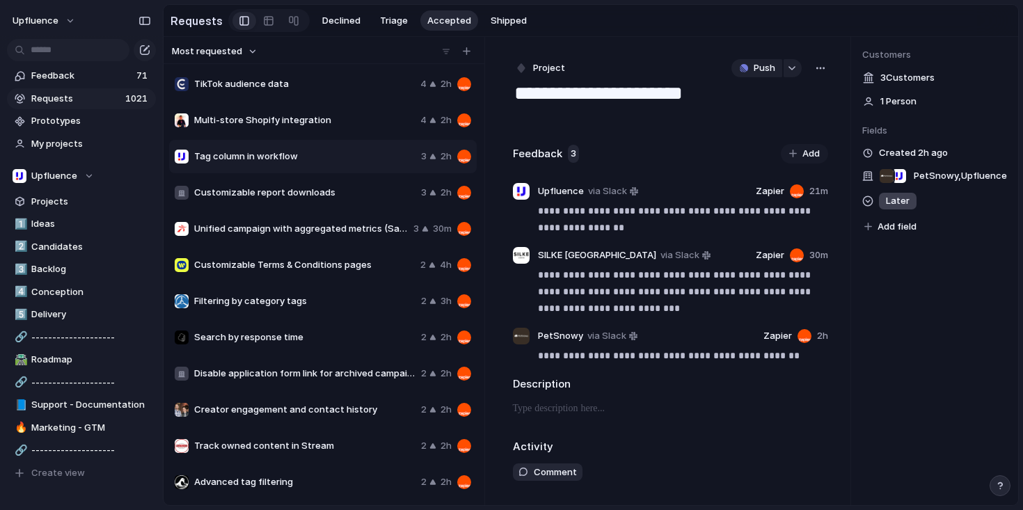
click at [887, 230] on span "Add field" at bounding box center [896, 227] width 39 height 14
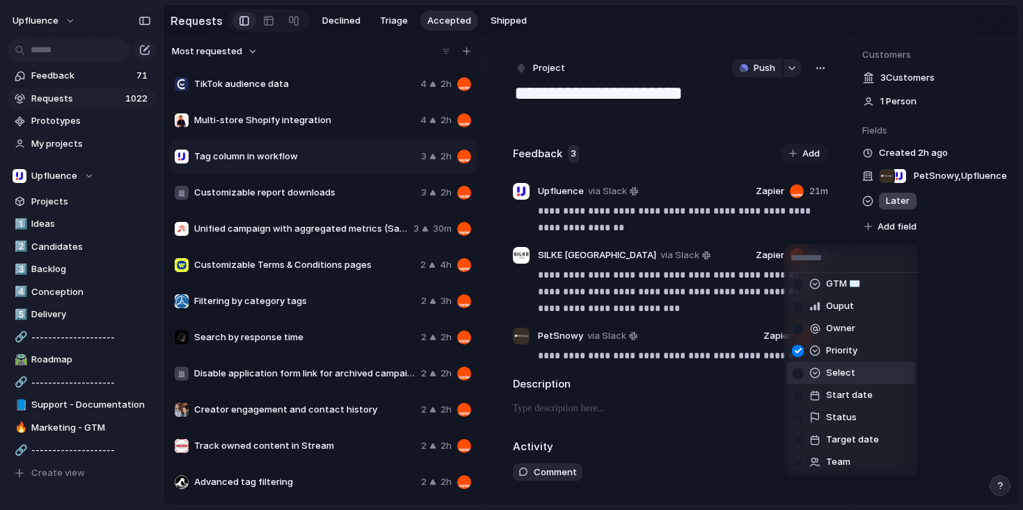
click at [844, 371] on span "Select" at bounding box center [840, 373] width 29 height 14
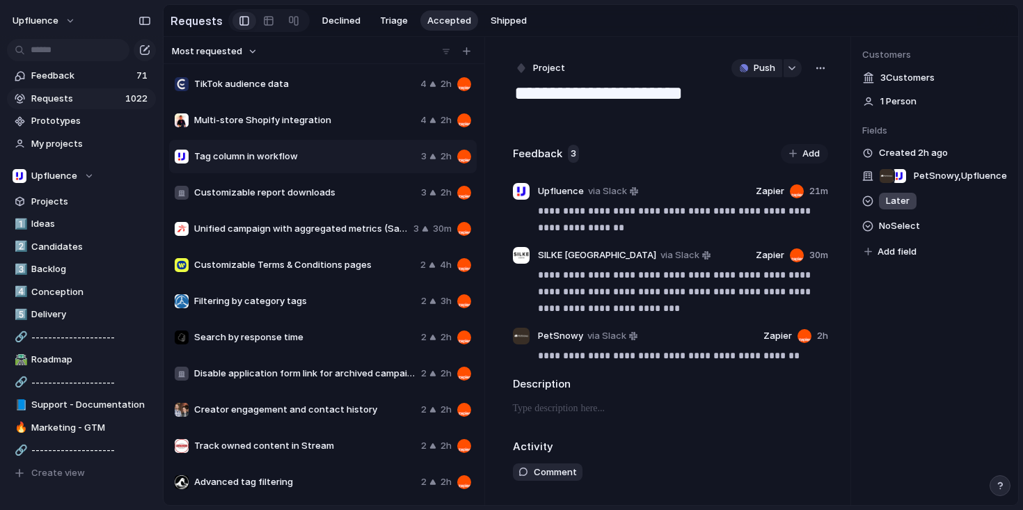
click at [904, 228] on span "No Select" at bounding box center [899, 226] width 41 height 17
click at [895, 319] on div "Type to add a value" at bounding box center [511, 255] width 1023 height 510
click at [890, 259] on span "Add field" at bounding box center [896, 252] width 39 height 14
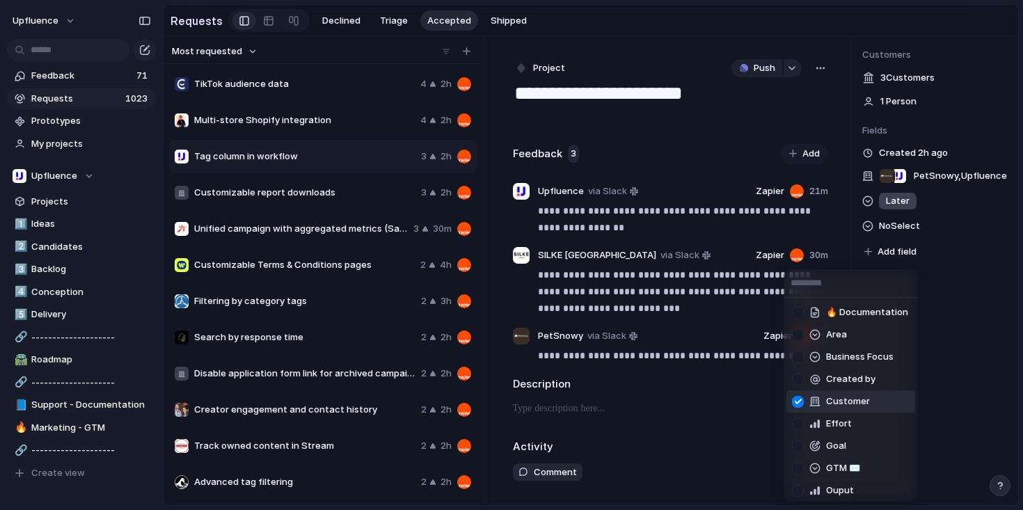
click at [890, 221] on div "🔥 Documentation Area Business Focus Created by Customer Effort Goal GTM ✉️ Oupu…" at bounding box center [511, 255] width 1023 height 510
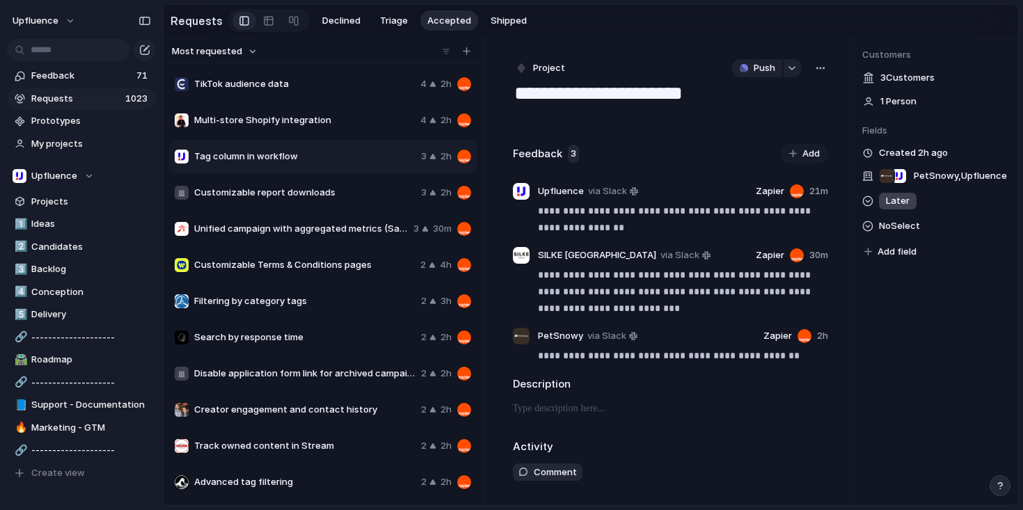
click at [884, 230] on span "No Select" at bounding box center [899, 226] width 41 height 17
click at [893, 238] on div "Type to add a value" at bounding box center [511, 255] width 1023 height 510
click at [897, 254] on span "Add field" at bounding box center [896, 252] width 39 height 14
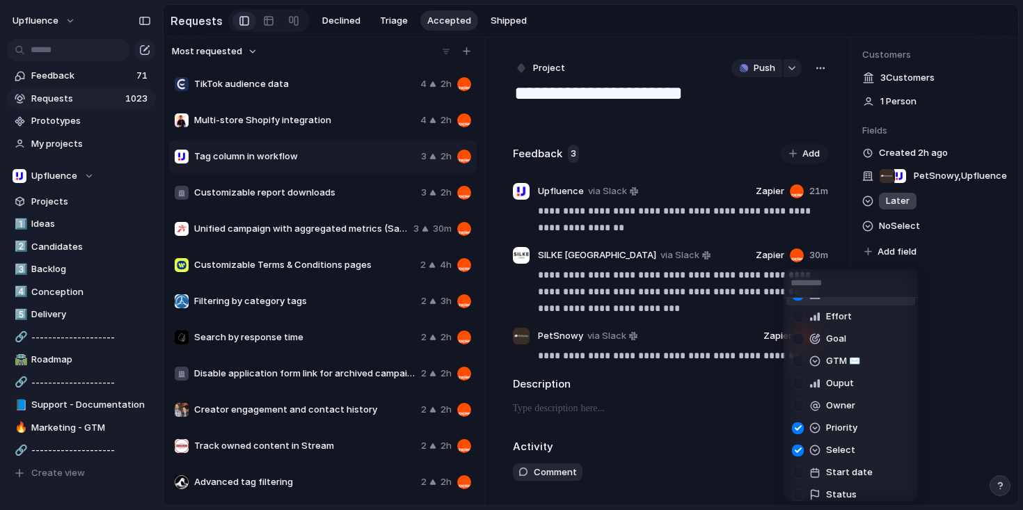
scroll to position [109, 0]
click at [796, 447] on div at bounding box center [797, 449] width 24 height 24
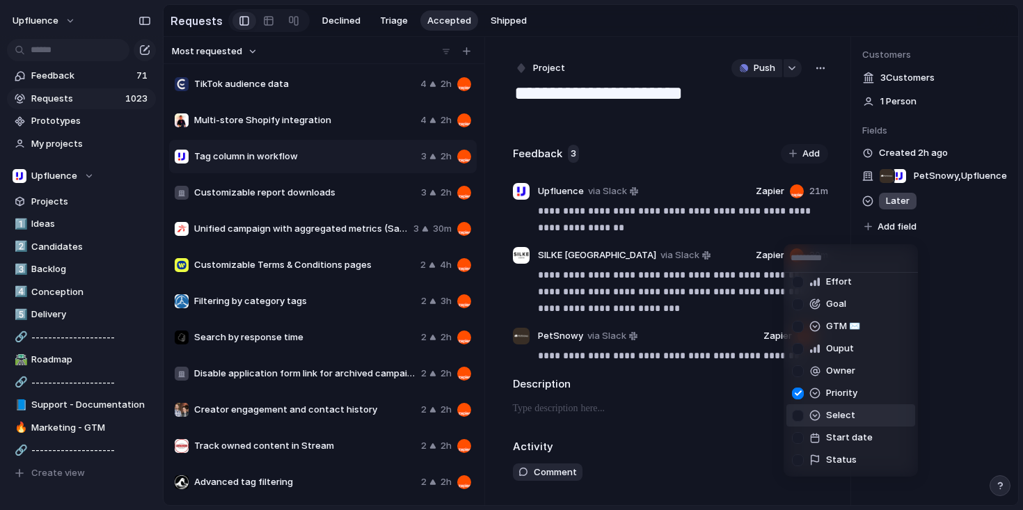
scroll to position [159, 0]
click at [799, 418] on div at bounding box center [797, 418] width 24 height 24
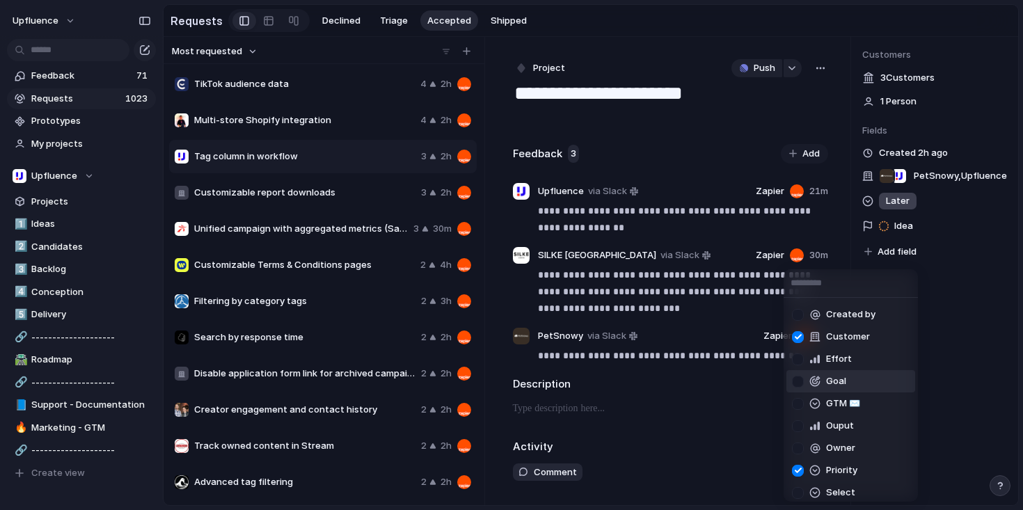
scroll to position [63, 0]
click at [800, 380] on div at bounding box center [797, 383] width 24 height 24
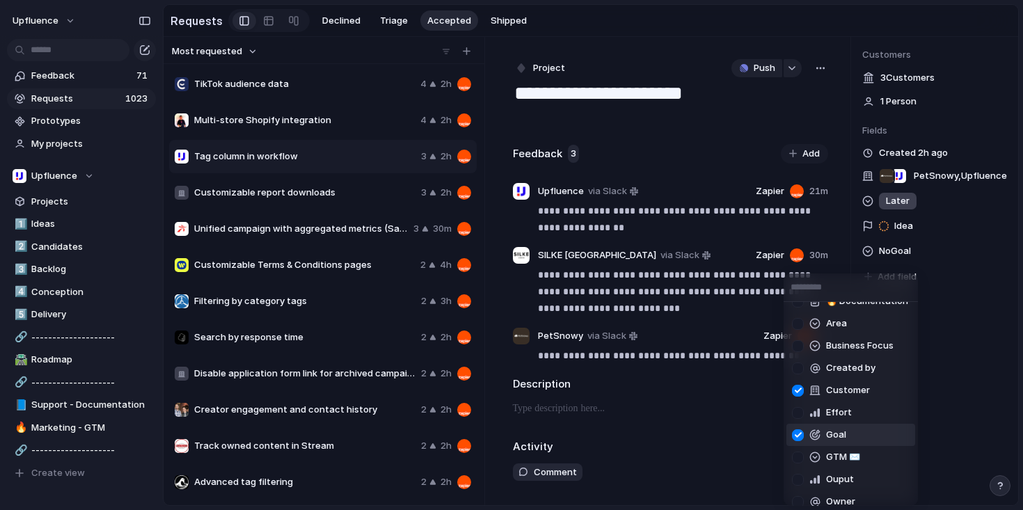
scroll to position [0, 0]
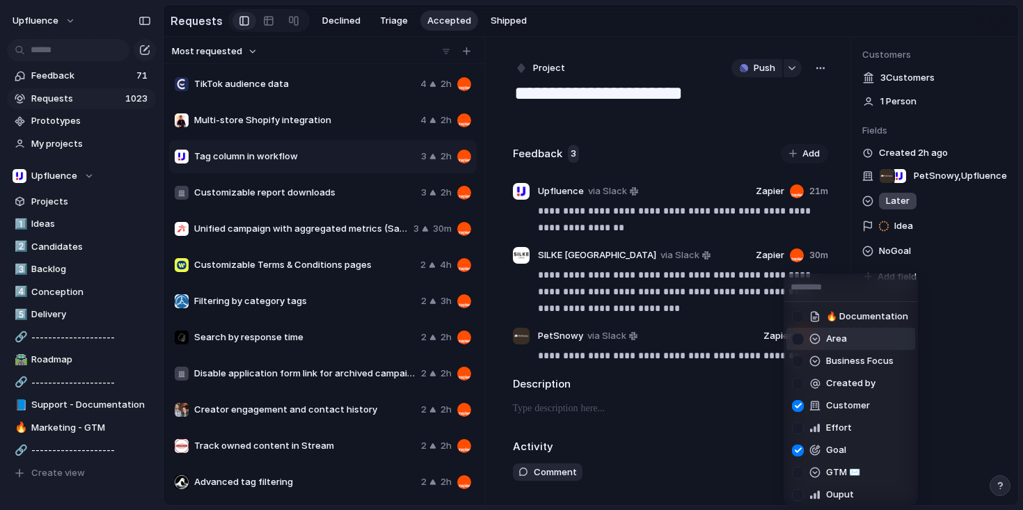
click at [799, 341] on div at bounding box center [797, 339] width 24 height 24
click at [795, 361] on div at bounding box center [797, 361] width 24 height 24
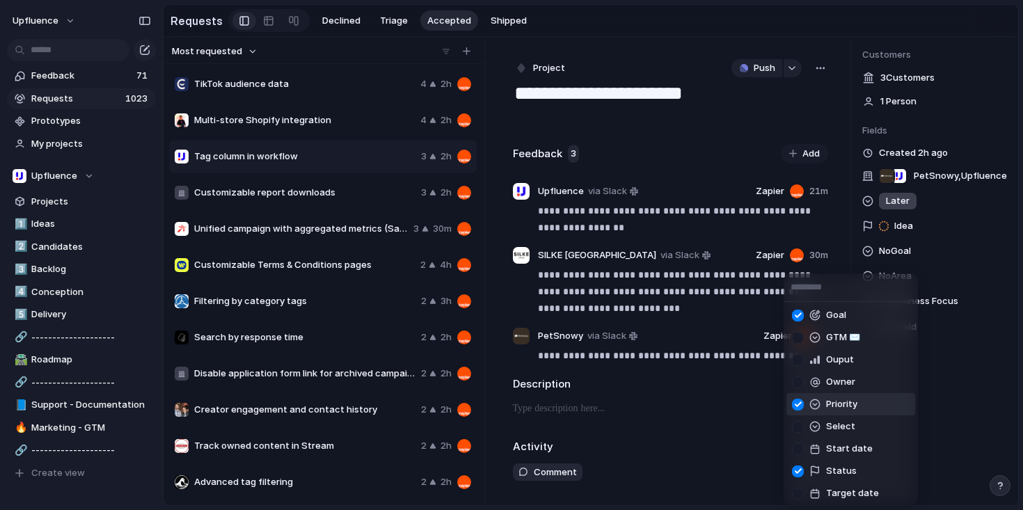
scroll to position [159, 0]
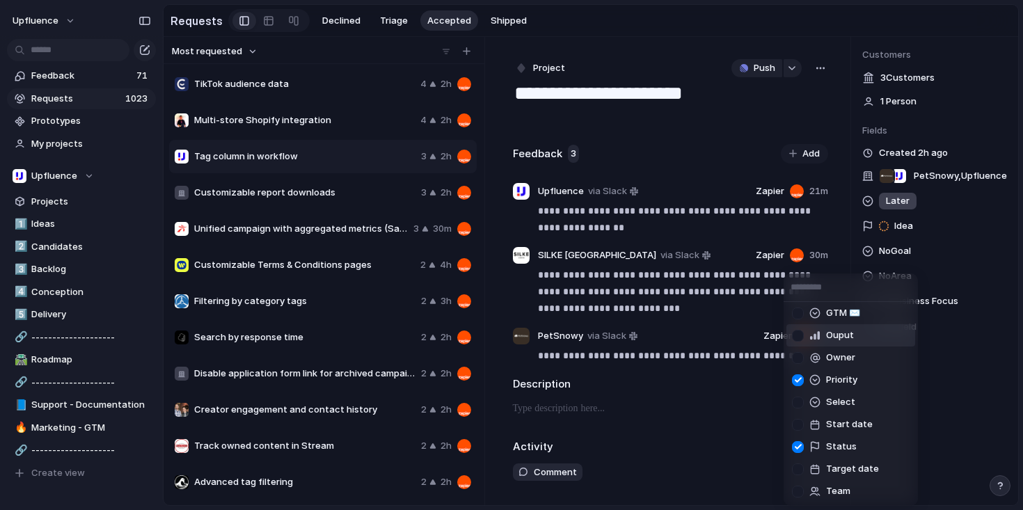
click at [793, 333] on div at bounding box center [797, 335] width 24 height 24
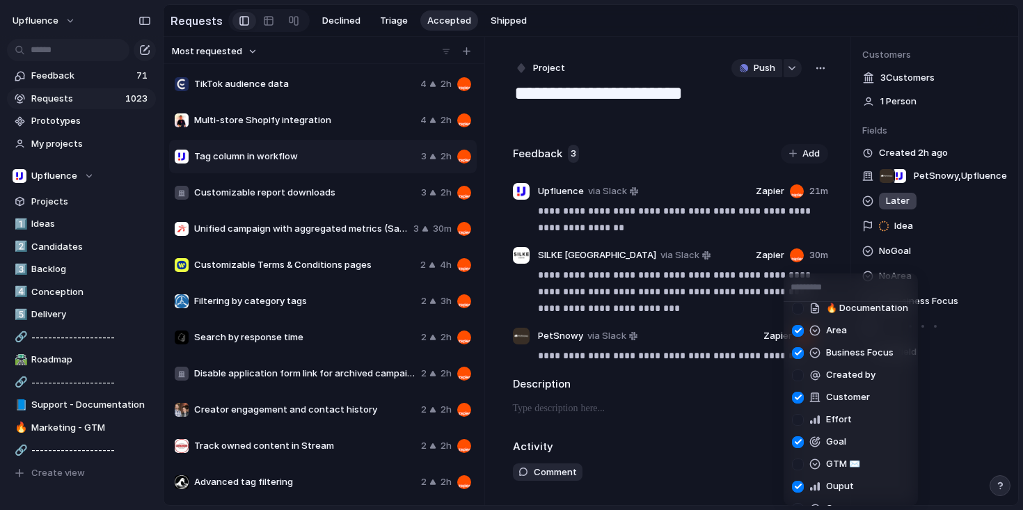
scroll to position [0, 0]
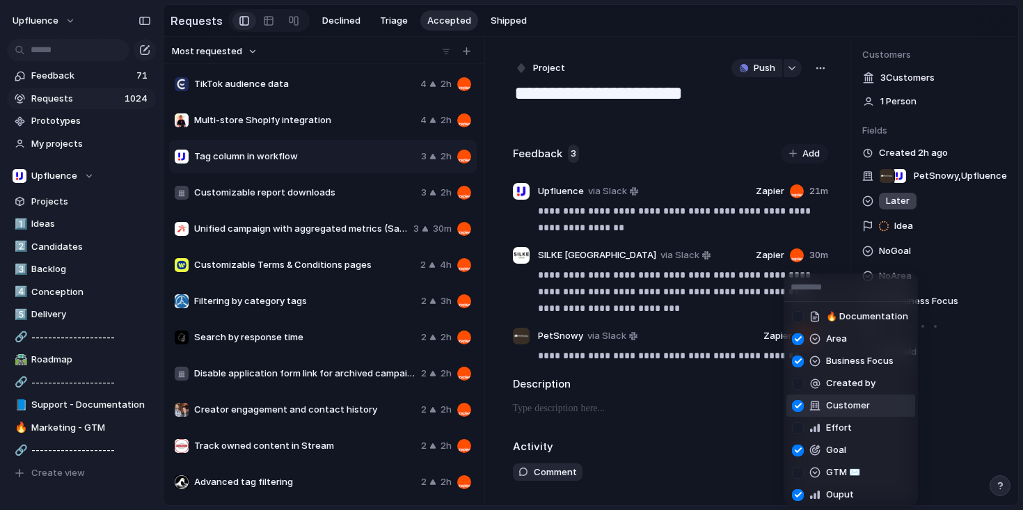
click at [993, 402] on div "🔥 Documentation Area Business Focus Created by Customer Effort Goal GTM ✉️ Oupu…" at bounding box center [511, 255] width 1023 height 510
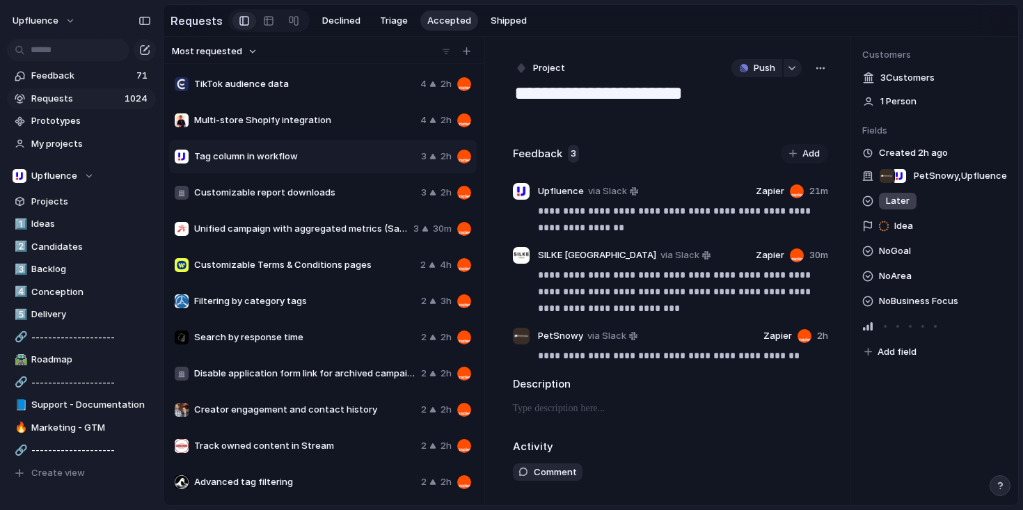
click at [899, 278] on span "No Area" at bounding box center [895, 276] width 33 height 17
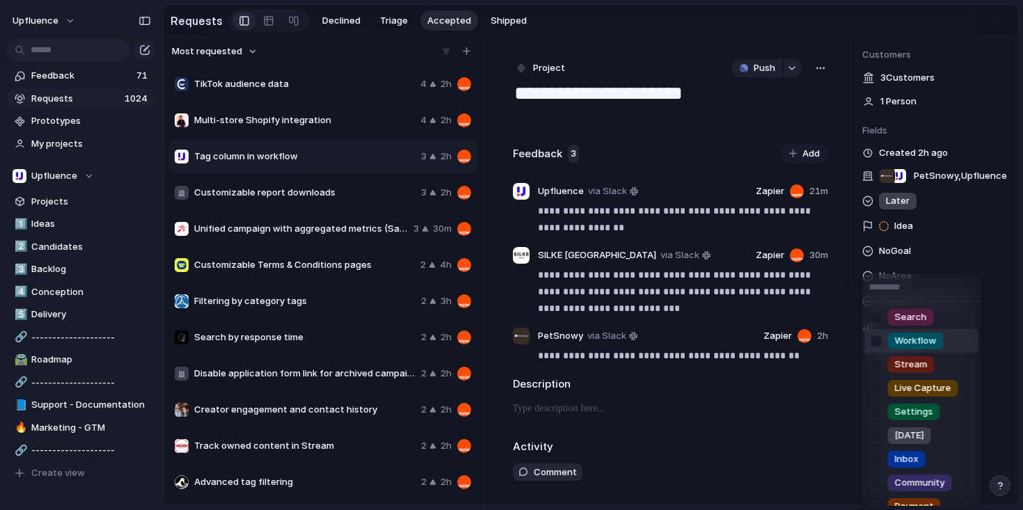
click at [923, 335] on span "Workflow" at bounding box center [916, 341] width 42 height 14
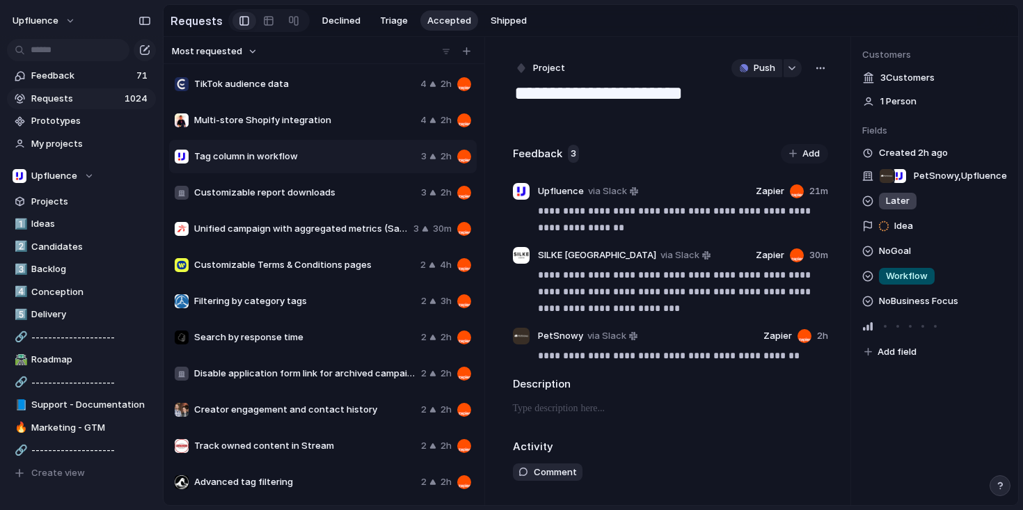
click at [895, 227] on span "Idea" at bounding box center [903, 226] width 19 height 14
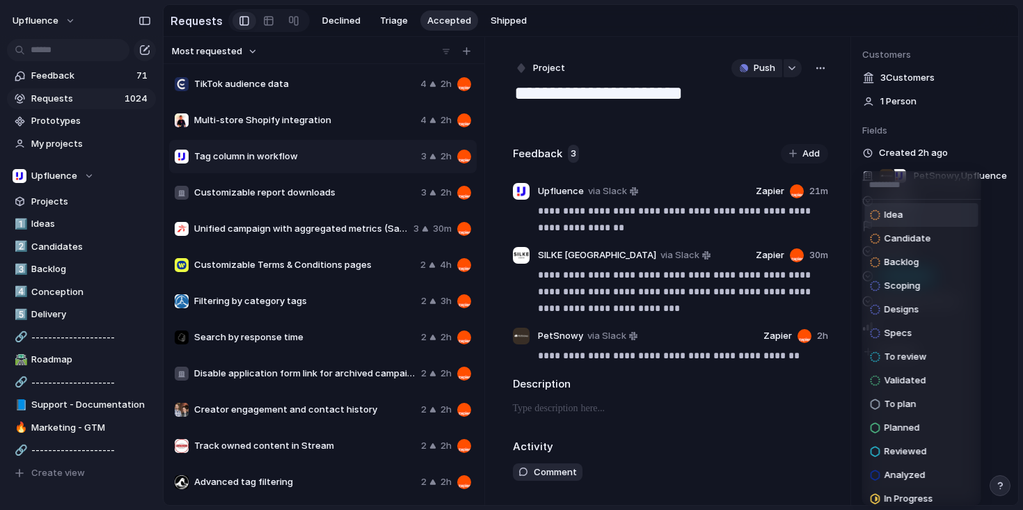
click at [897, 214] on span "Idea" at bounding box center [893, 215] width 19 height 14
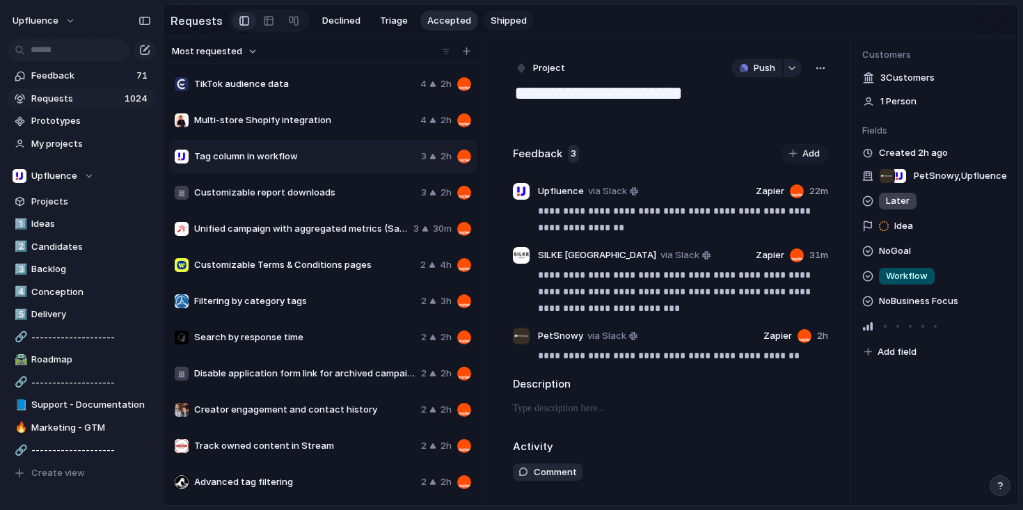
click at [490, 19] on span "Shipped" at bounding box center [508, 21] width 36 height 14
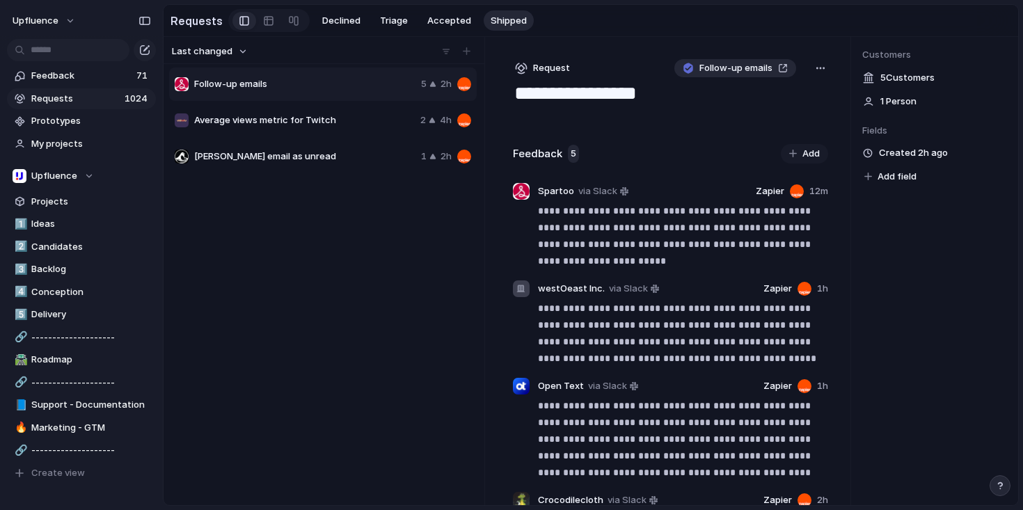
click at [893, 178] on span "Add field" at bounding box center [896, 177] width 39 height 14
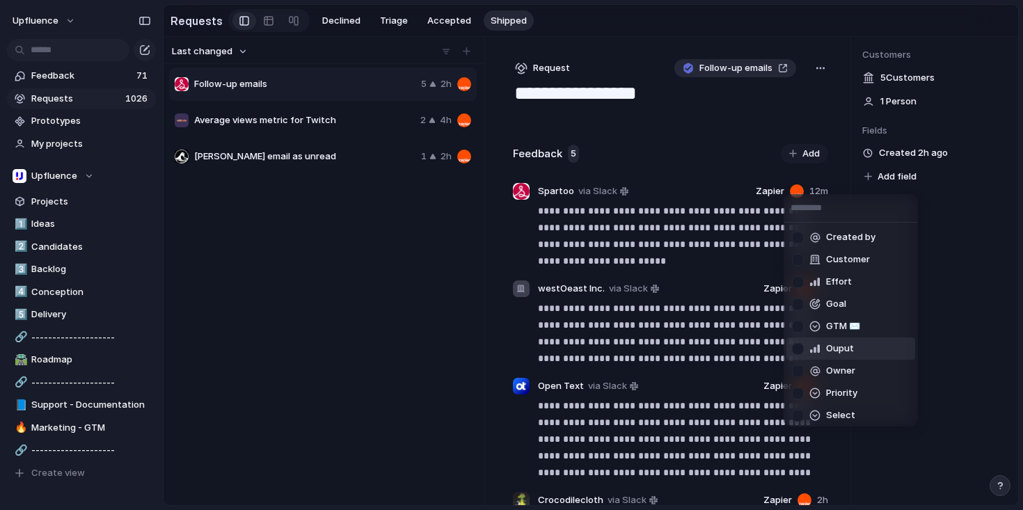
scroll to position [127, 0]
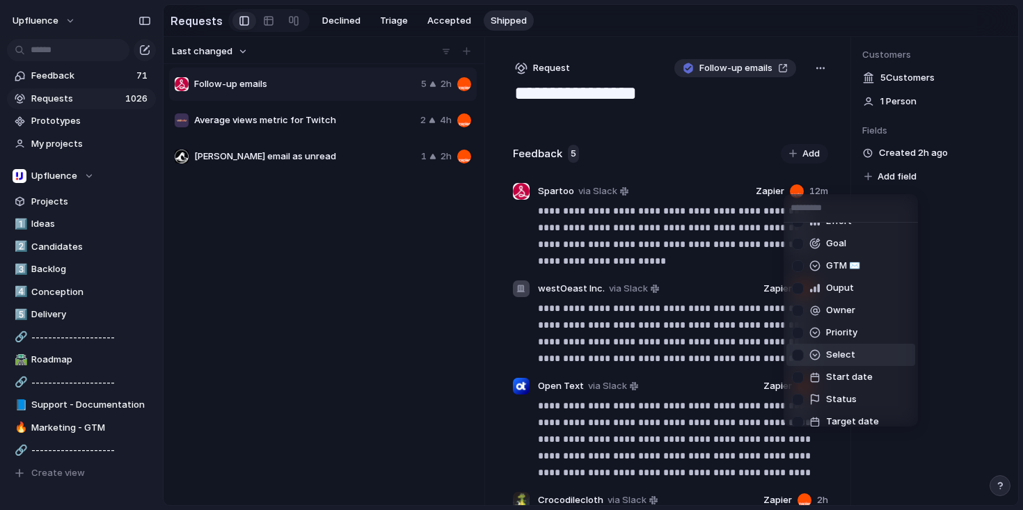
click at [395, 266] on div "🔥 Documentation Area Business Focus Created by Customer Effort Goal GTM ✉️ Oupu…" at bounding box center [511, 255] width 1023 height 510
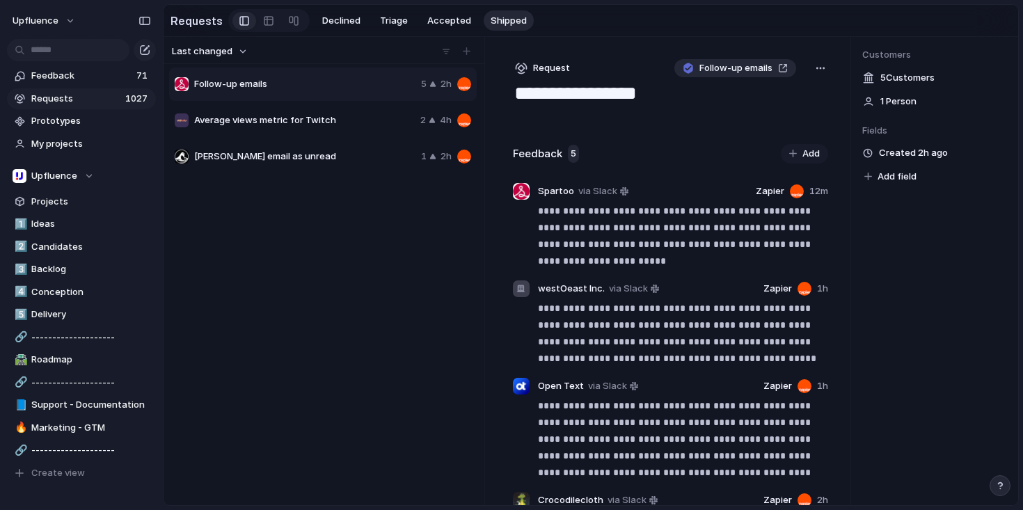
click at [321, 166] on div "Mark email as unread 1 2h" at bounding box center [322, 156] width 307 height 33
type textarea "**********"
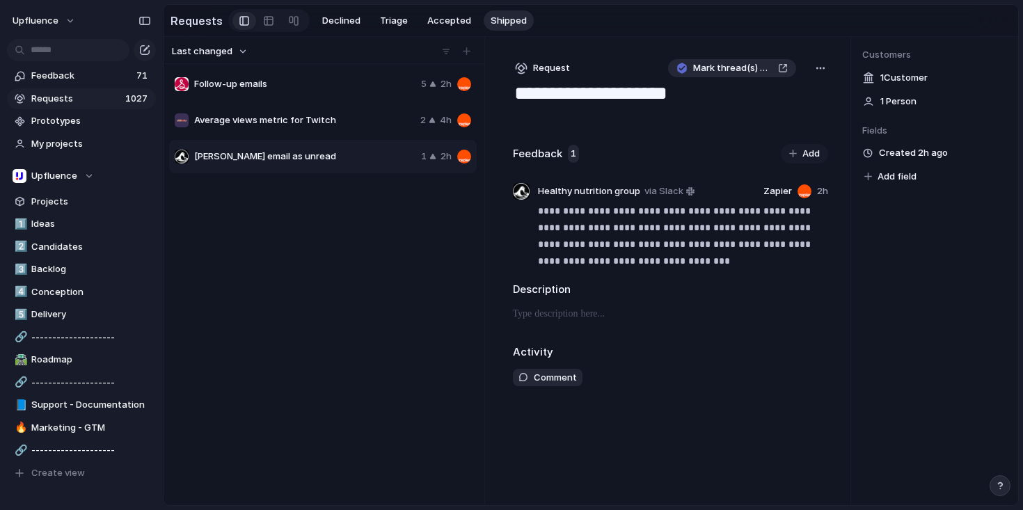
click at [886, 175] on span "Add field" at bounding box center [896, 177] width 39 height 14
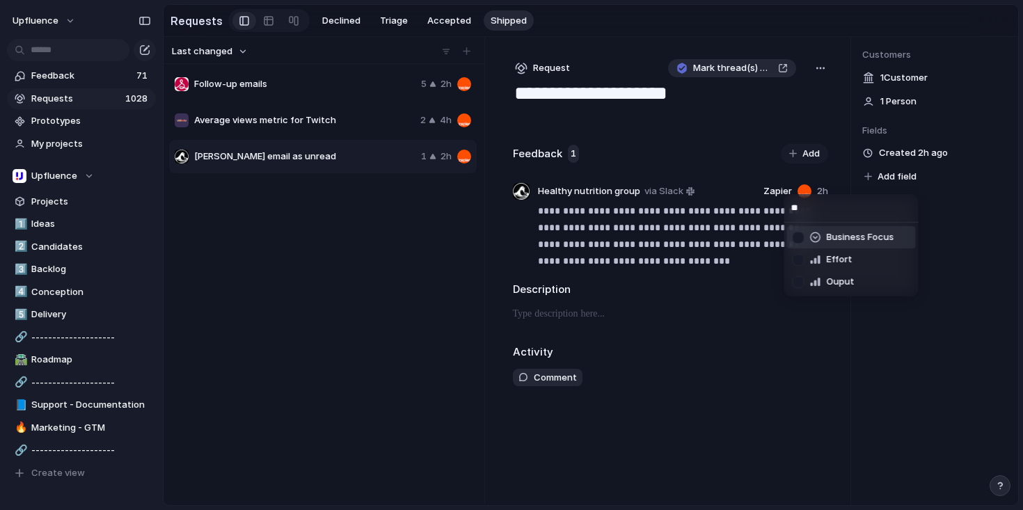
type input "***"
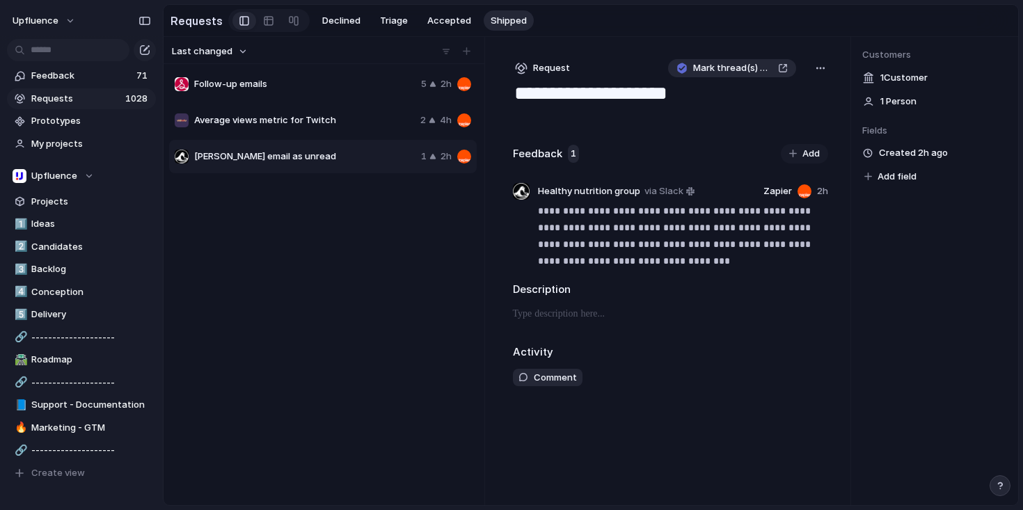
click at [985, 184] on div "🔥 Documentation Area Business Focus Created by Customer Effort Goal GTM ✉️ Oupu…" at bounding box center [511, 255] width 1023 height 510
click at [307, 86] on span "Follow-up emails" at bounding box center [304, 84] width 221 height 14
type textarea "**********"
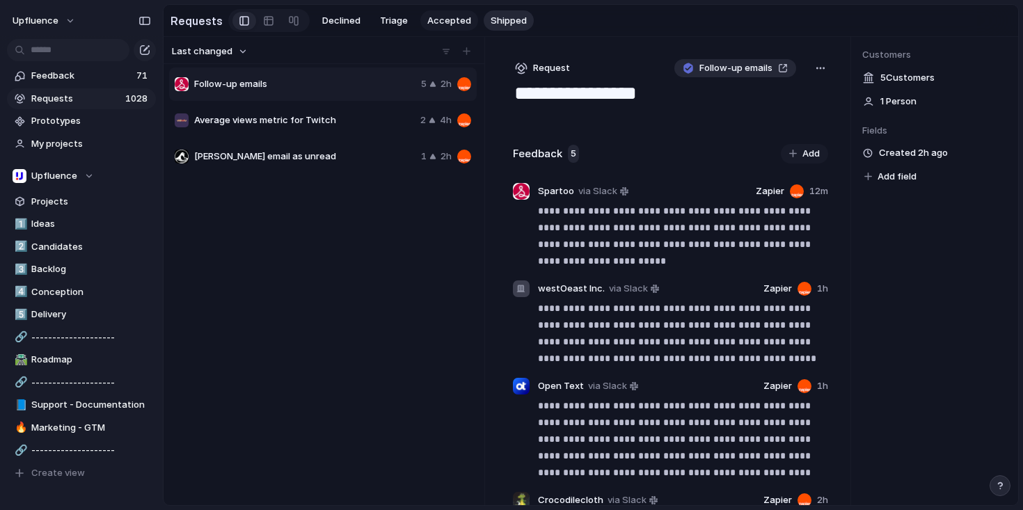
click at [453, 12] on button "Accepted" at bounding box center [449, 20] width 58 height 21
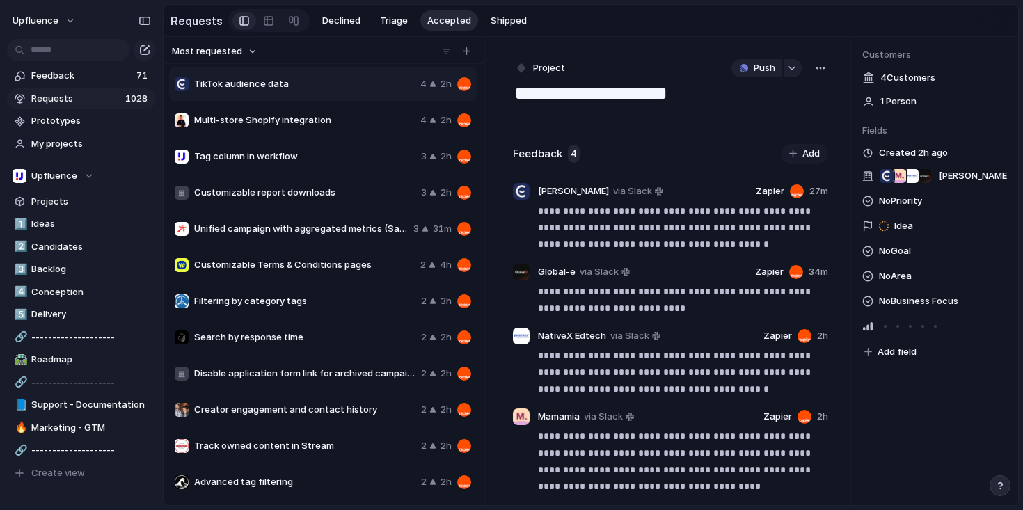
click at [337, 199] on span "Customizable report downloads" at bounding box center [304, 193] width 221 height 14
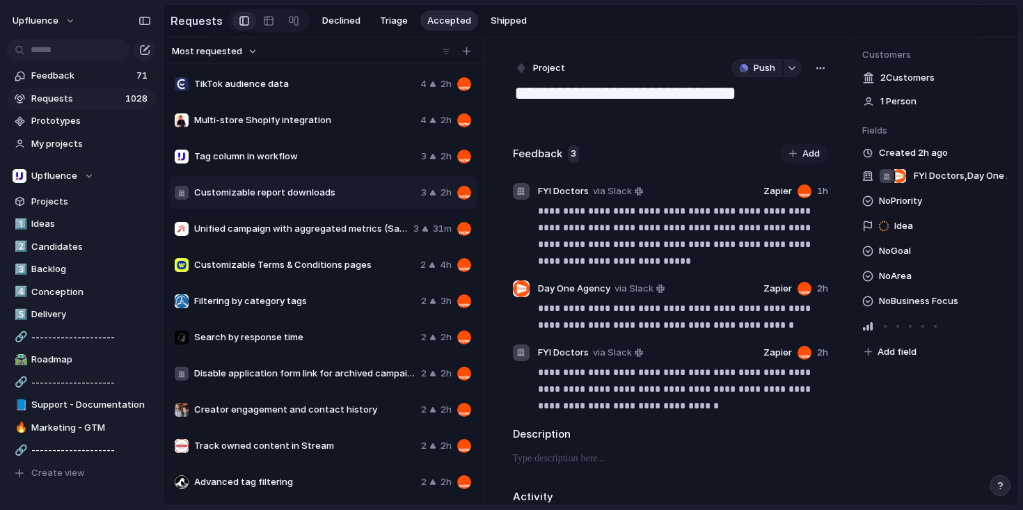
click at [328, 234] on span "Unified campaign with aggregated metrics (Sales Reporting Dashboard)" at bounding box center [301, 229] width 214 height 14
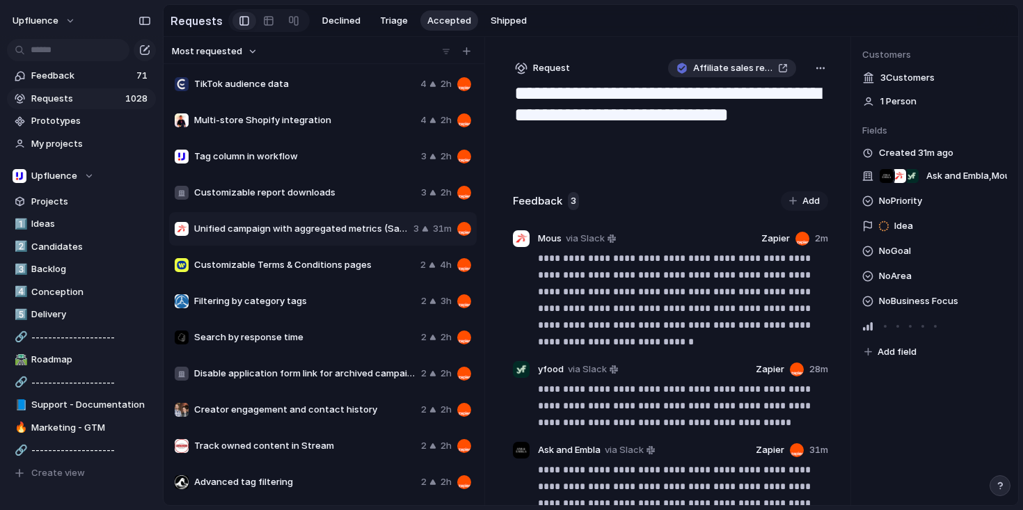
click at [325, 262] on span "Customizable Terms & Conditions pages" at bounding box center [304, 265] width 221 height 14
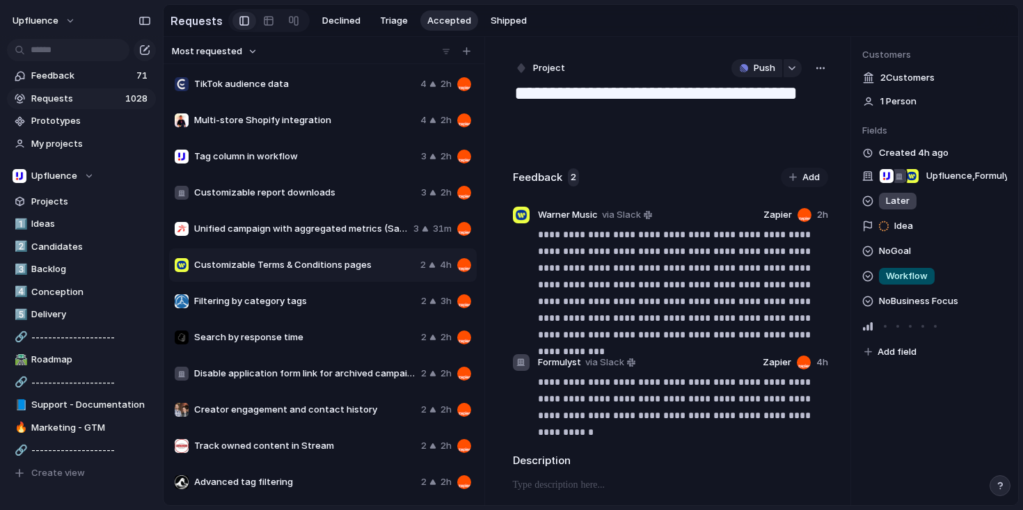
click at [317, 308] on span "Filtering by category tags" at bounding box center [304, 301] width 221 height 14
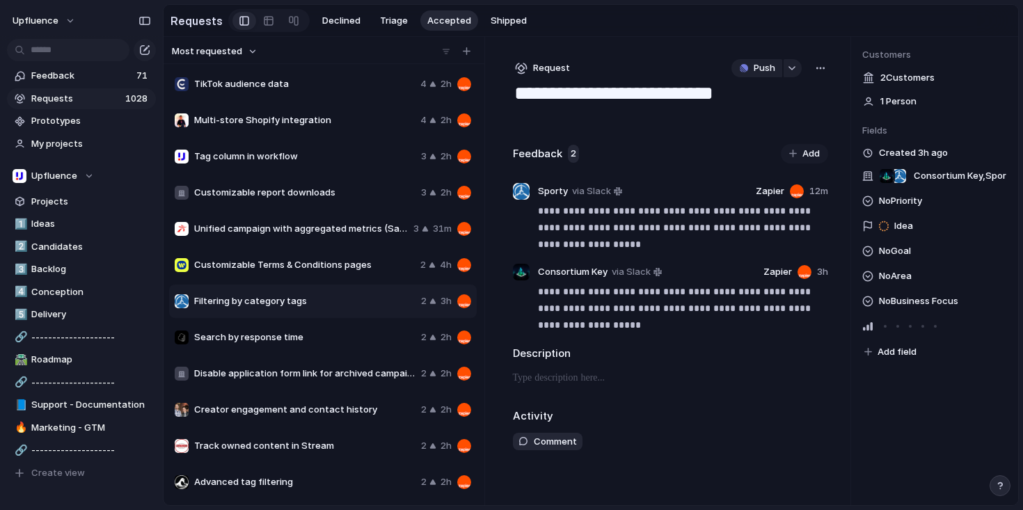
click at [305, 276] on div "Customizable Terms & Conditions pages 2 4h" at bounding box center [322, 264] width 307 height 33
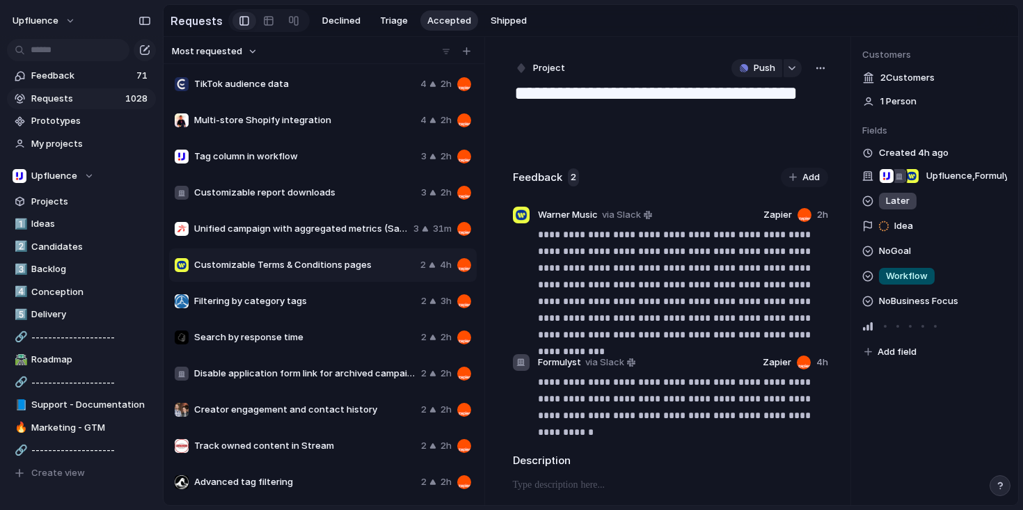
click at [306, 300] on span "Filtering by category tags" at bounding box center [304, 301] width 221 height 14
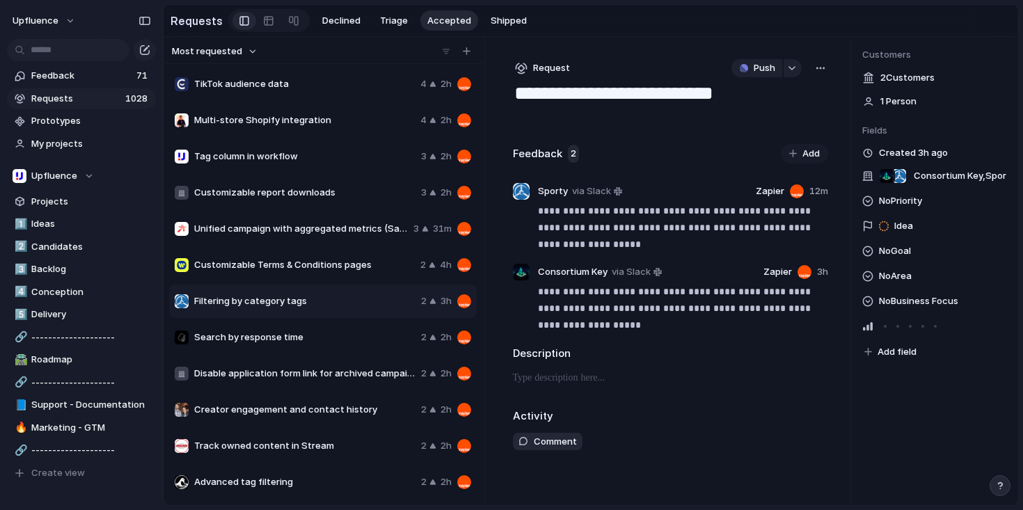
click at [641, 102] on textarea "**********" at bounding box center [670, 94] width 315 height 26
click at [513, 93] on textarea "**********" at bounding box center [670, 94] width 315 height 26
click at [525, 93] on textarea "**********" at bounding box center [670, 94] width 315 height 26
click at [638, 141] on div "**********" at bounding box center [671, 235] width 316 height 195
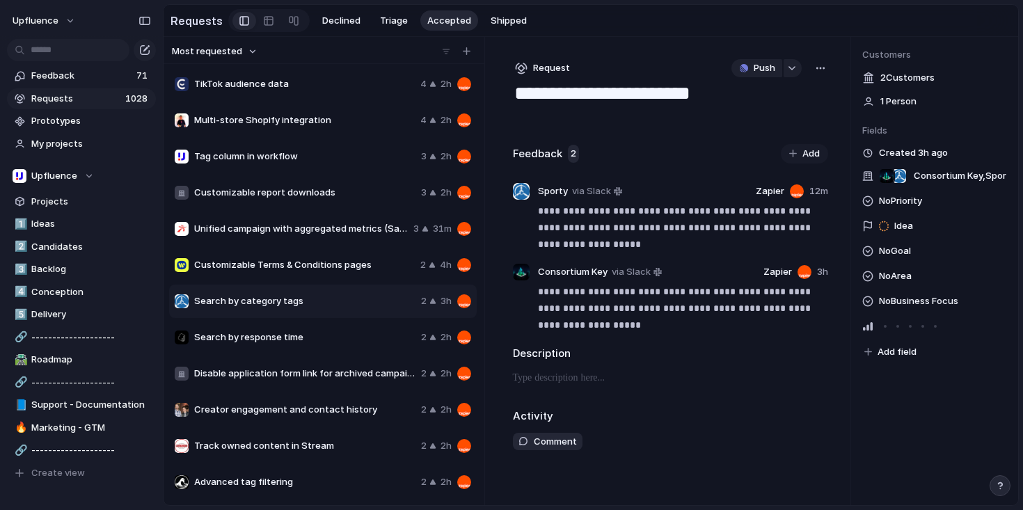
click at [760, 396] on div at bounding box center [671, 382] width 316 height 26
click at [816, 67] on div "button" at bounding box center [820, 68] width 11 height 11
click at [773, 405] on div "Copy link Merge Move to [GEOGRAPHIC_DATA]" at bounding box center [511, 255] width 1023 height 510
click at [901, 255] on span "No Goal" at bounding box center [895, 251] width 32 height 17
click at [901, 255] on div "Type to add a value" at bounding box center [511, 255] width 1023 height 510
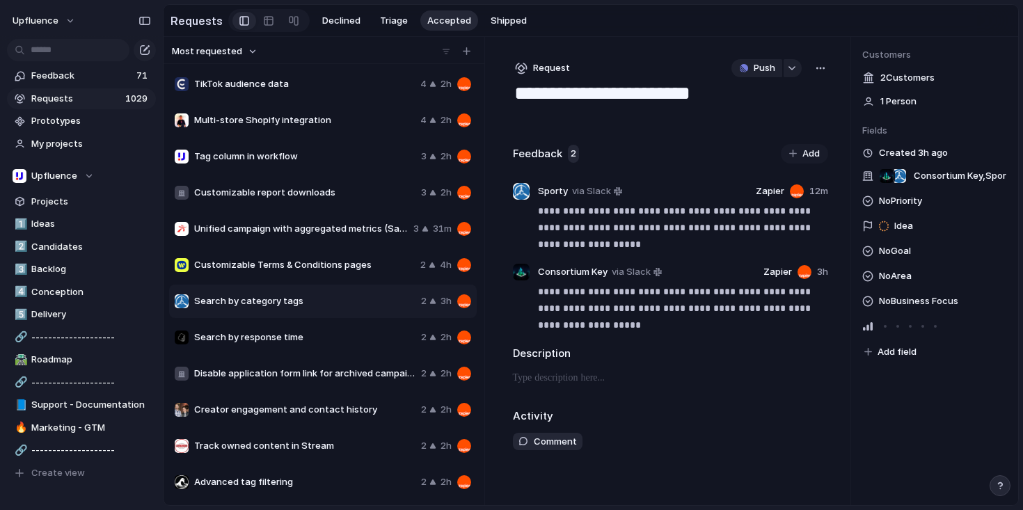
click at [903, 275] on span "No Area" at bounding box center [895, 276] width 33 height 17
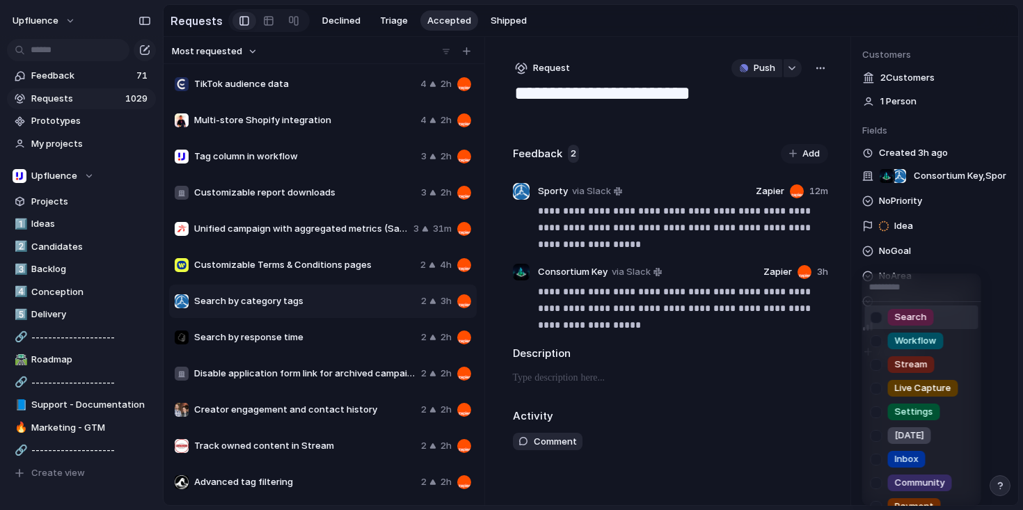
click at [878, 320] on div at bounding box center [876, 317] width 24 height 24
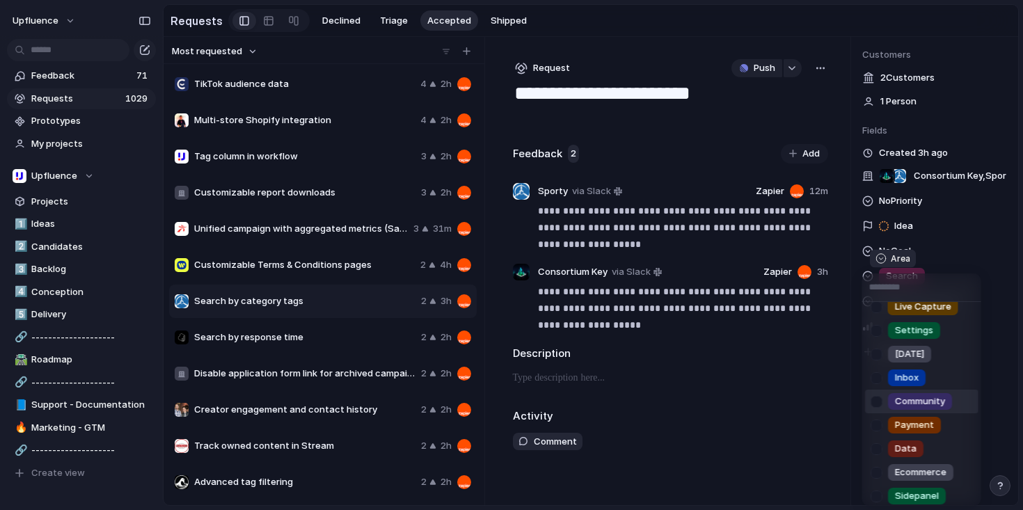
click at [1003, 410] on div "Search Workflow Stream Live Capture Settings [DATE] Inbox Community Payment Dat…" at bounding box center [511, 255] width 1023 height 510
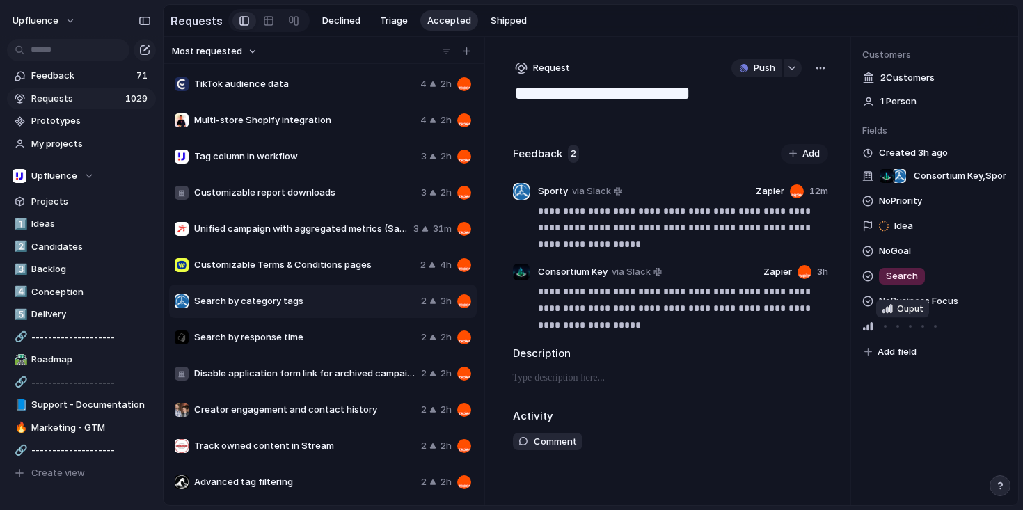
click at [897, 328] on div at bounding box center [897, 326] width 3 height 3
click at [914, 330] on div at bounding box center [910, 326] width 13 height 13
click at [898, 353] on span "Add field" at bounding box center [896, 352] width 39 height 14
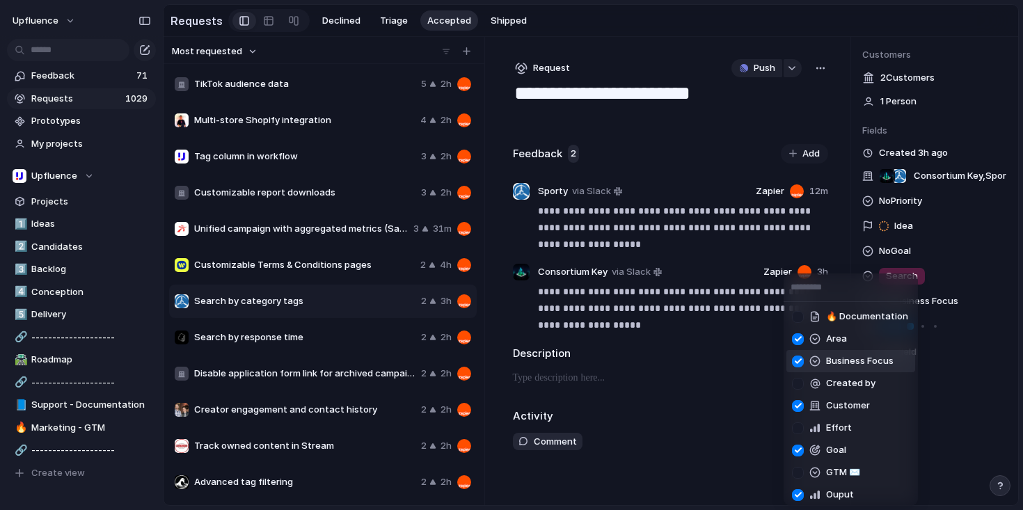
click at [899, 208] on div "🔥 Documentation Area Business Focus Created by Customer Effort Goal GTM ✉️ Oupu…" at bounding box center [511, 255] width 1023 height 510
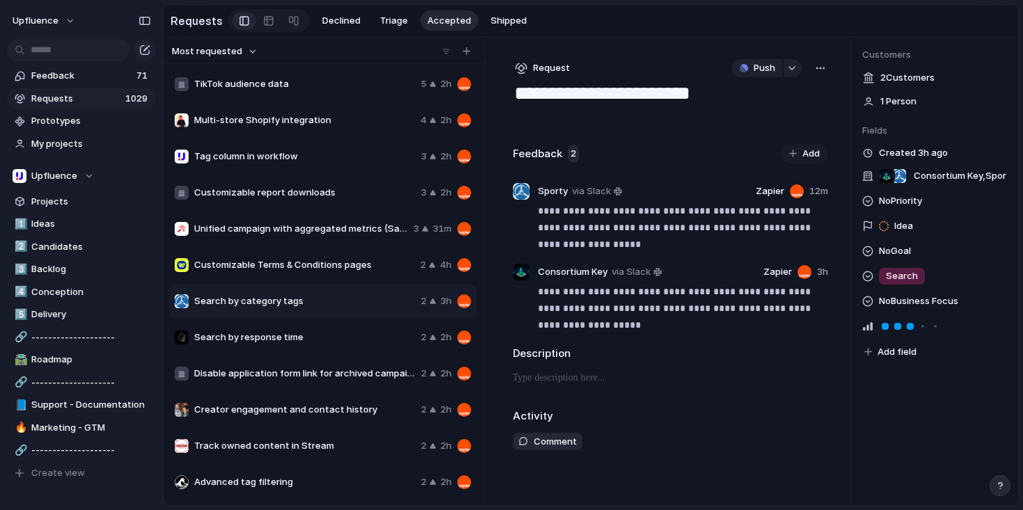
click at [879, 204] on span "No Priority" at bounding box center [900, 201] width 43 height 17
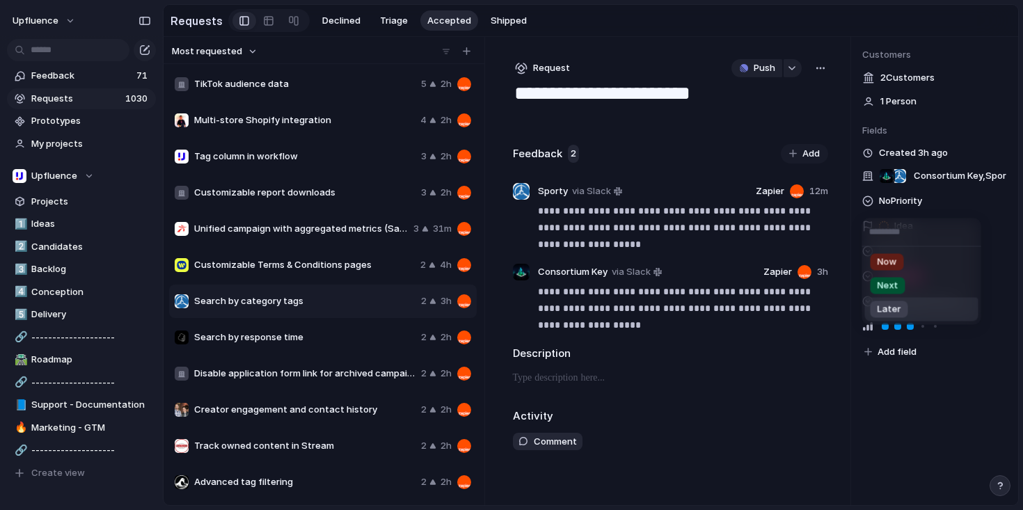
drag, startPoint x: 901, startPoint y: 285, endPoint x: 900, endPoint y: 312, distance: 26.4
click at [895, 307] on span "Later" at bounding box center [889, 310] width 24 height 14
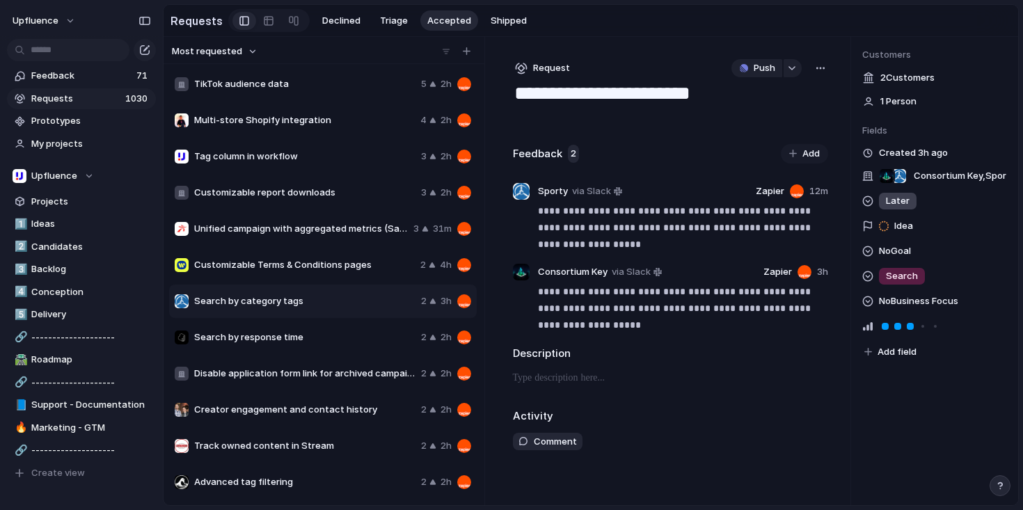
click at [320, 334] on span "Search by response time" at bounding box center [304, 337] width 221 height 14
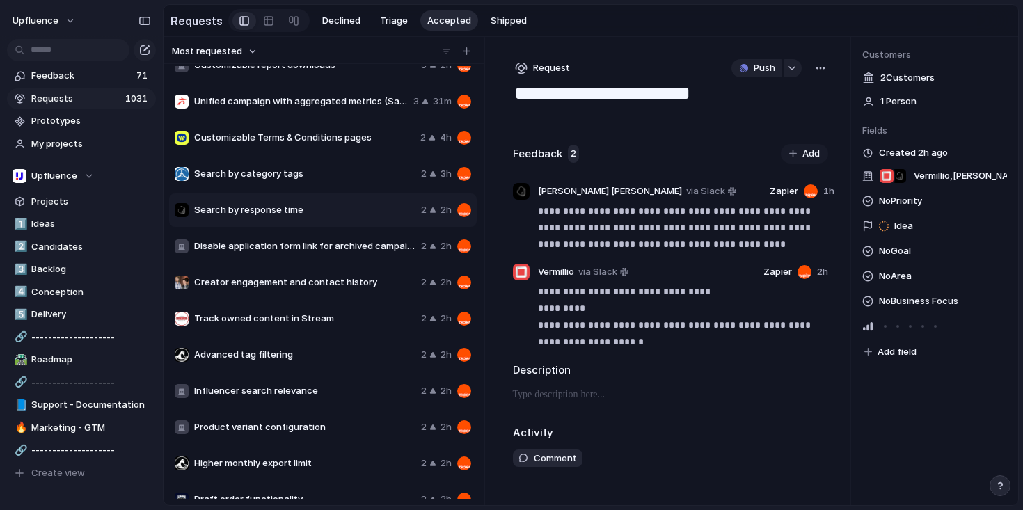
scroll to position [131, 0]
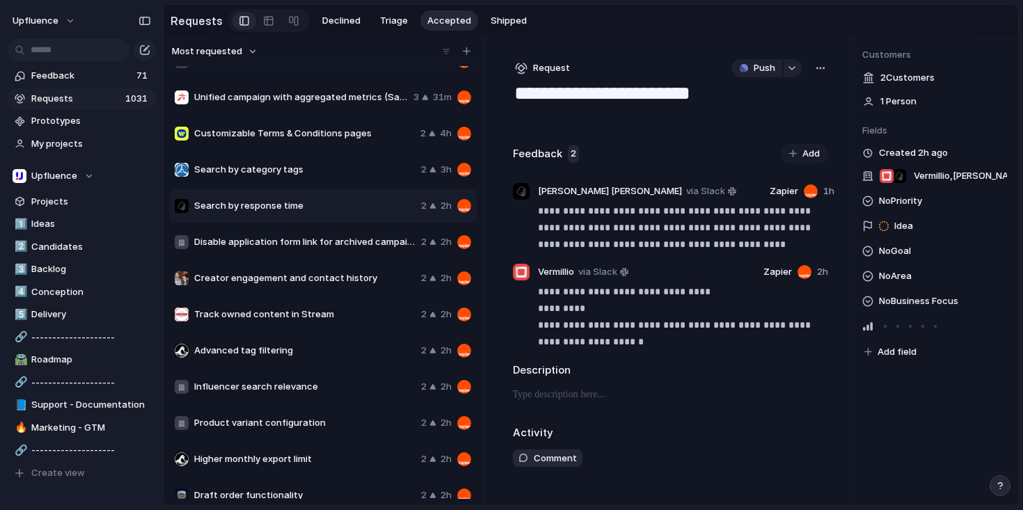
click at [279, 283] on span "Creator engagement and contact history" at bounding box center [304, 278] width 221 height 14
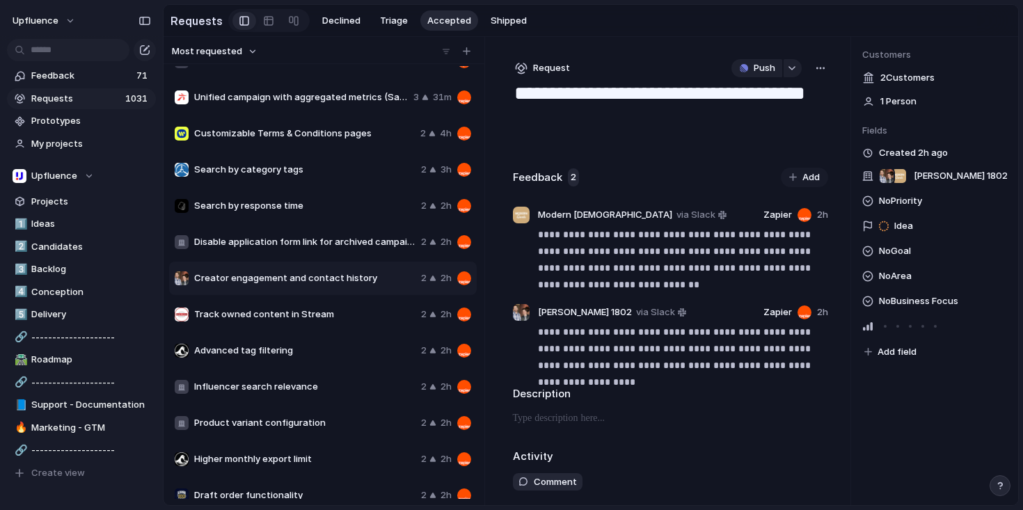
click at [307, 311] on span "Track owned content in Stream" at bounding box center [304, 314] width 221 height 14
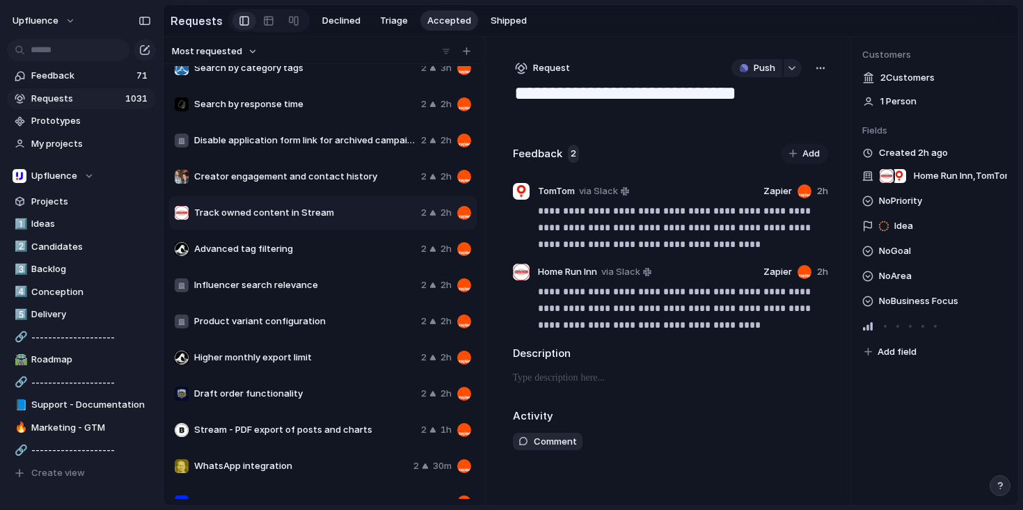
scroll to position [253, 0]
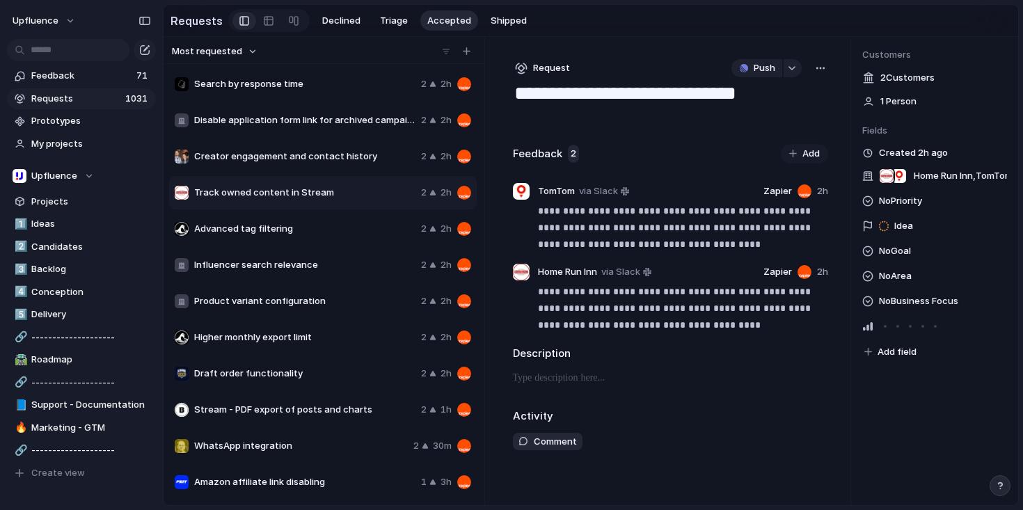
click at [323, 263] on span "Influencer search relevance" at bounding box center [304, 265] width 221 height 14
click at [320, 296] on span "Product variant configuration" at bounding box center [304, 301] width 221 height 14
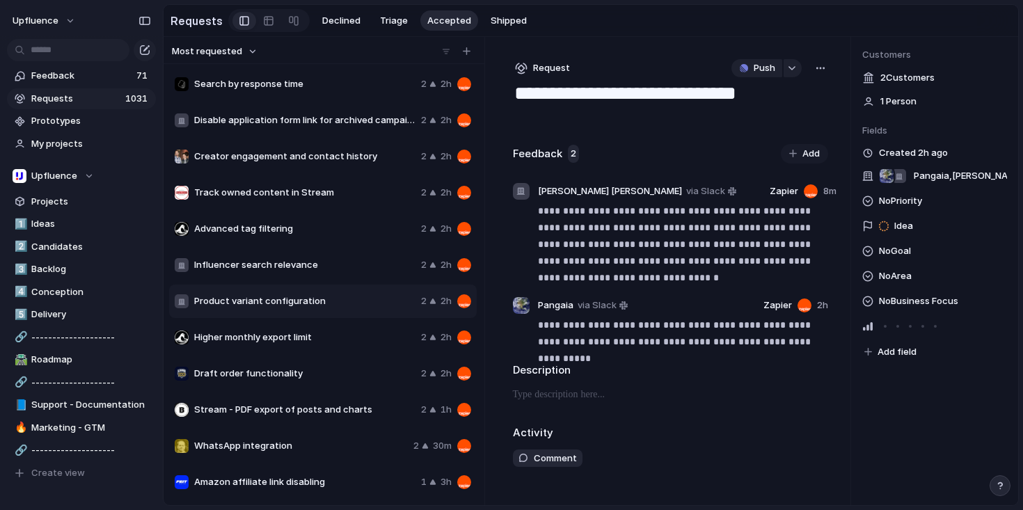
click at [326, 349] on div "Higher monthly export limit 2 2h" at bounding box center [322, 337] width 307 height 33
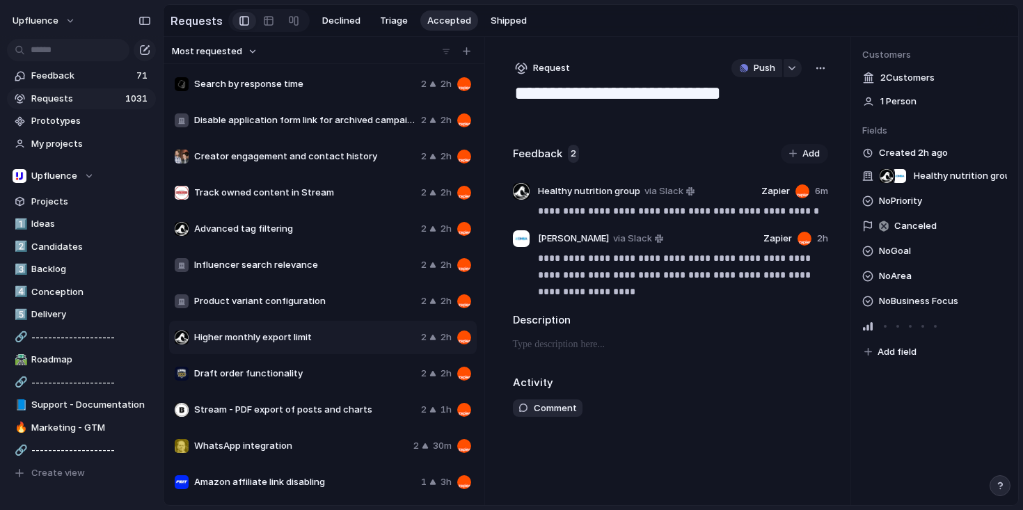
click at [335, 369] on span "Draft order functionality" at bounding box center [304, 374] width 221 height 14
type textarea "**********"
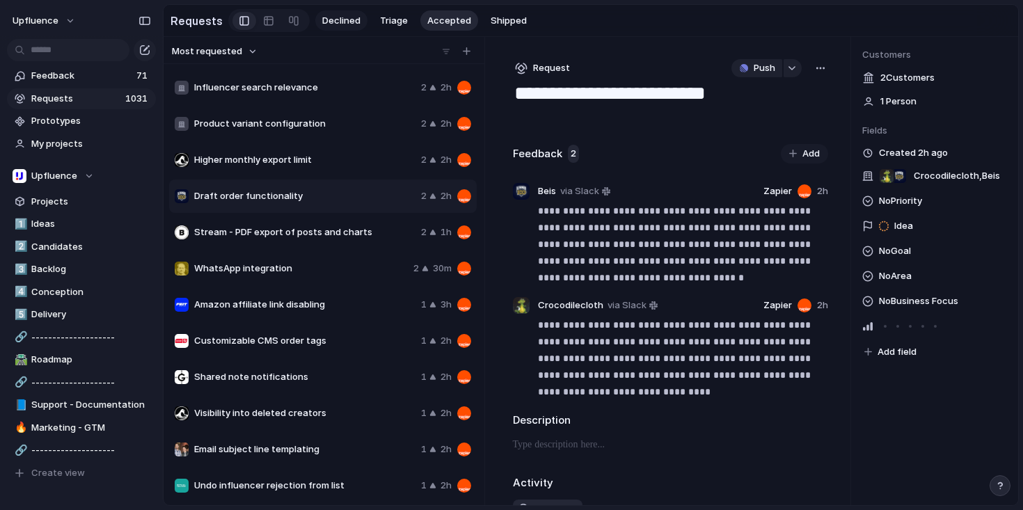
scroll to position [285, 0]
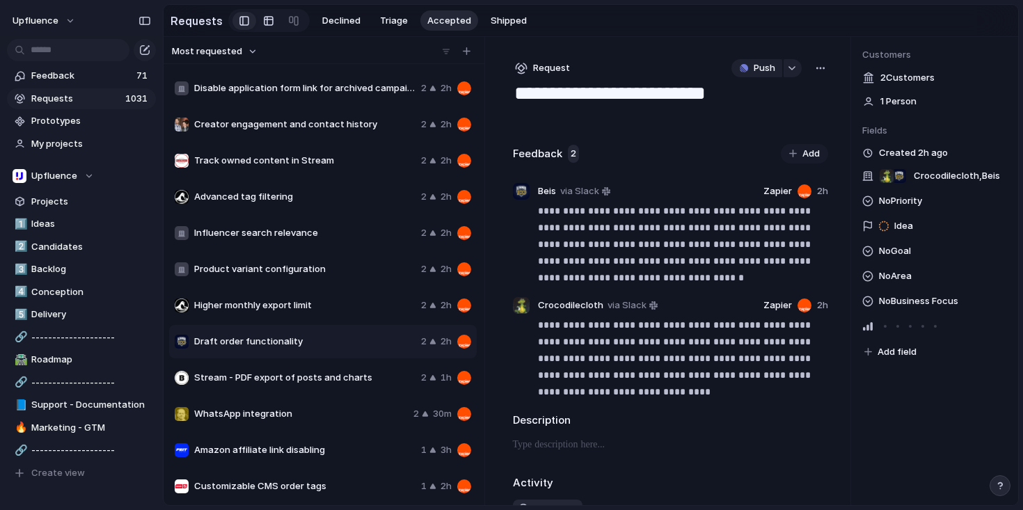
click at [270, 15] on link at bounding box center [268, 21] width 25 height 22
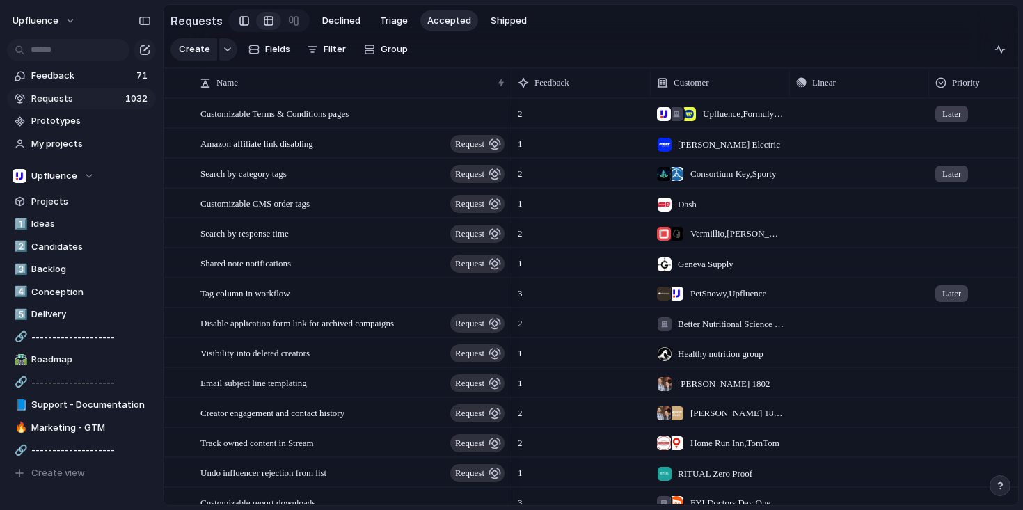
click at [240, 17] on div at bounding box center [244, 20] width 10 height 21
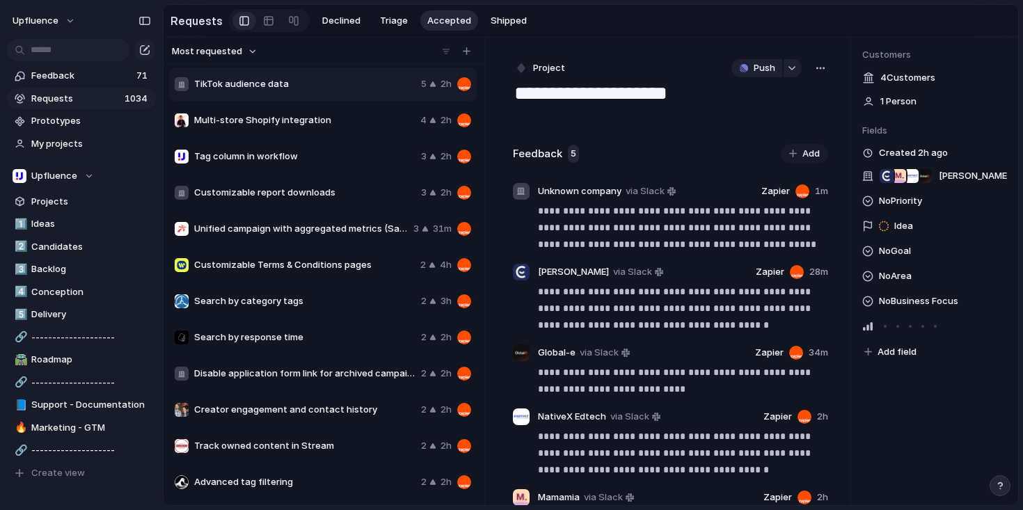
click at [345, 272] on span "Customizable Terms & Conditions pages" at bounding box center [304, 265] width 221 height 14
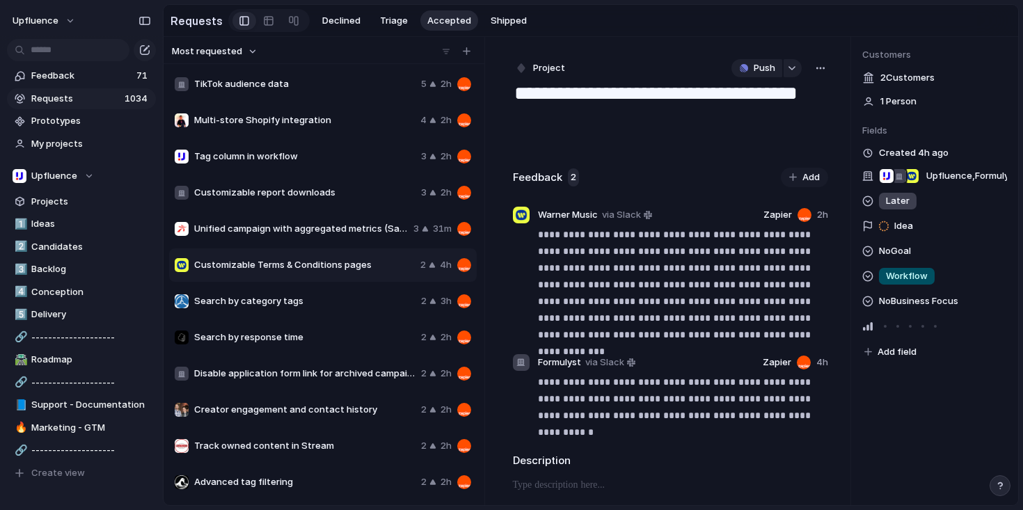
click at [548, 67] on span "Project" at bounding box center [549, 68] width 32 height 14
click at [557, 125] on span "Request" at bounding box center [557, 122] width 37 height 14
click at [336, 308] on span "Search by category tags" at bounding box center [304, 301] width 221 height 14
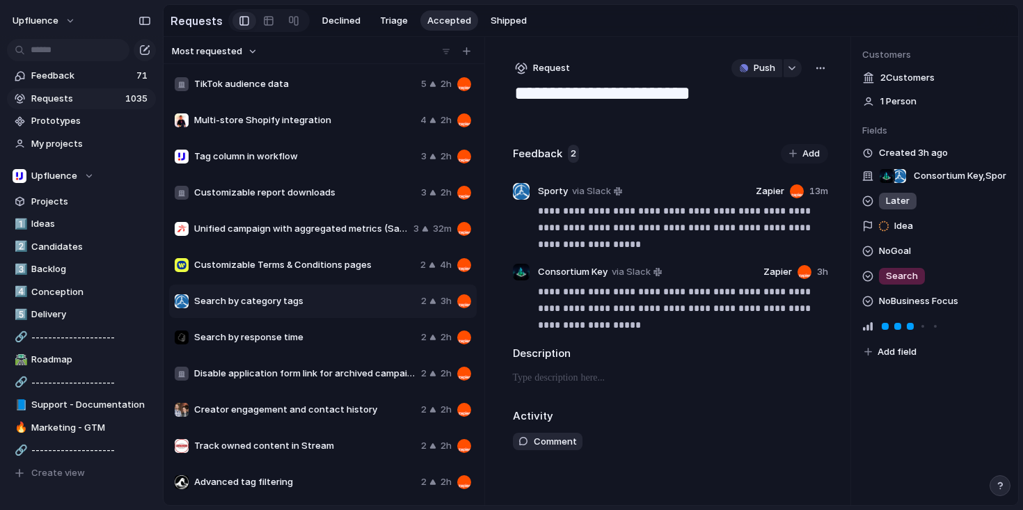
click at [328, 332] on div "Search by response time 2 2h" at bounding box center [322, 337] width 307 height 33
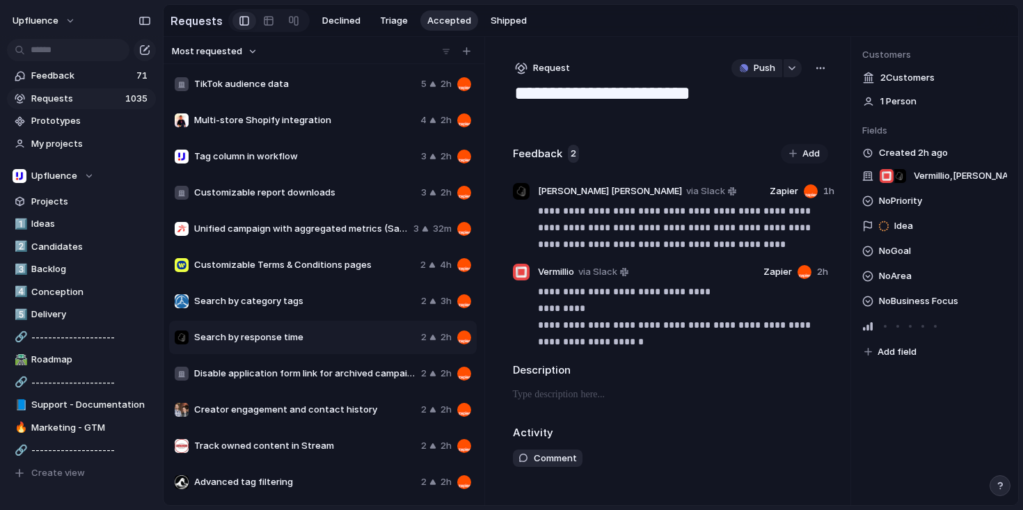
click at [320, 383] on div "Disable application form link for archived campaigns 2 2h" at bounding box center [322, 373] width 307 height 33
type textarea "**********"
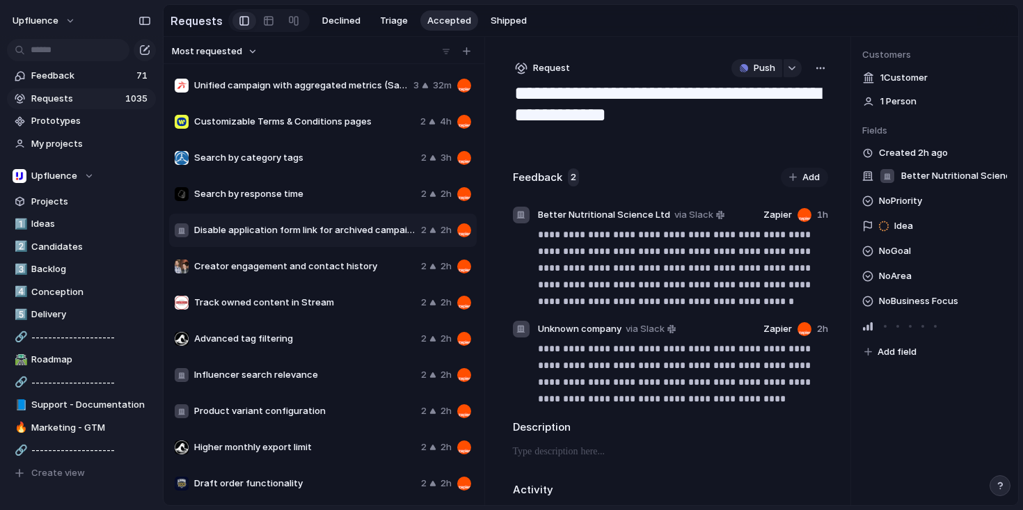
scroll to position [144, 0]
click at [895, 329] on div at bounding box center [897, 326] width 13 height 13
click at [901, 208] on span "No Priority" at bounding box center [900, 201] width 43 height 17
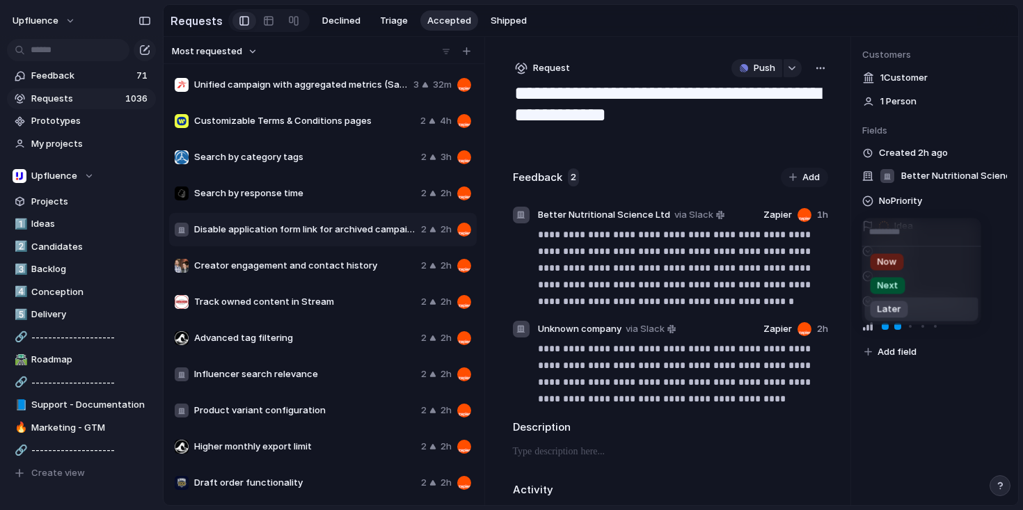
click at [893, 309] on span "Later" at bounding box center [889, 310] width 24 height 14
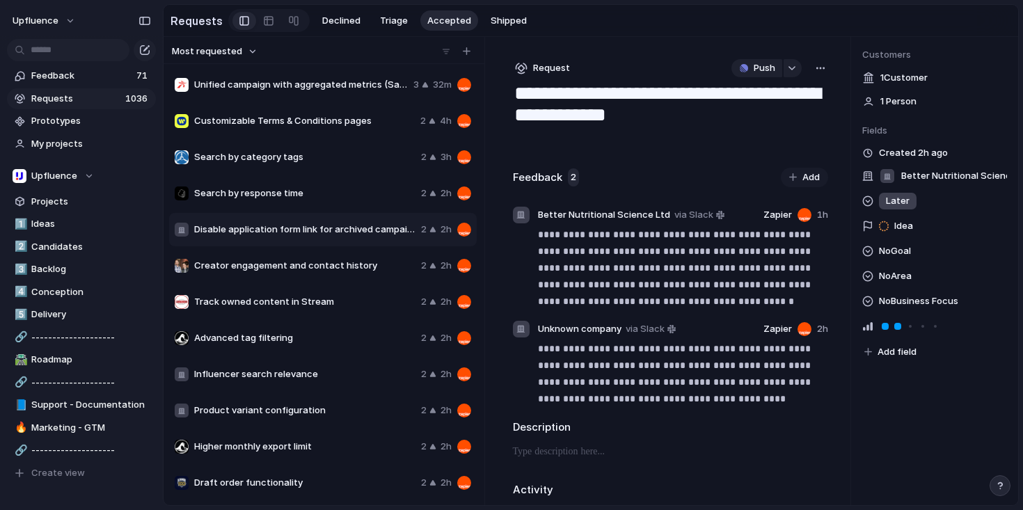
click at [536, 72] on span "Request" at bounding box center [551, 68] width 37 height 14
click at [559, 143] on span "Project" at bounding box center [555, 145] width 32 height 14
click at [70, 225] on span "Ideas" at bounding box center [91, 224] width 120 height 14
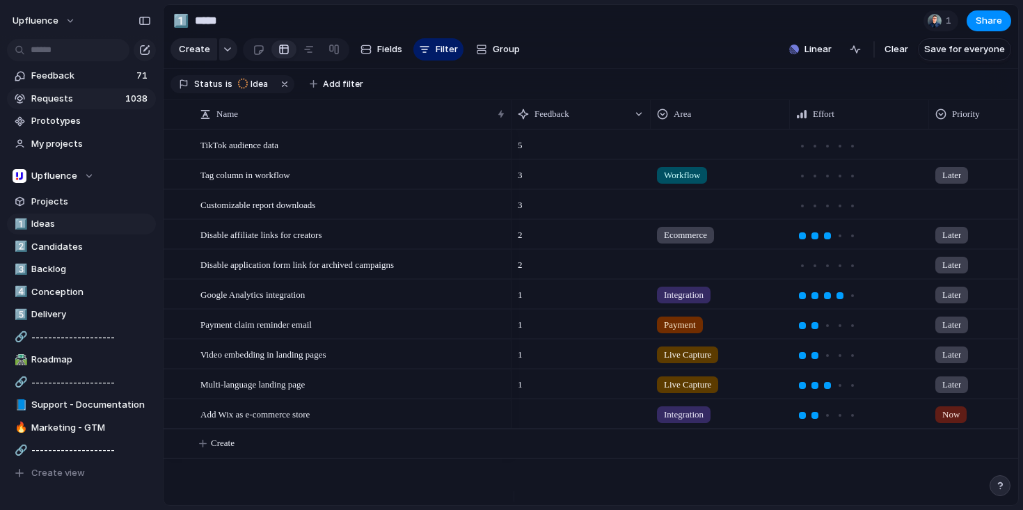
click at [96, 89] on link "Requests 1038" at bounding box center [81, 98] width 149 height 21
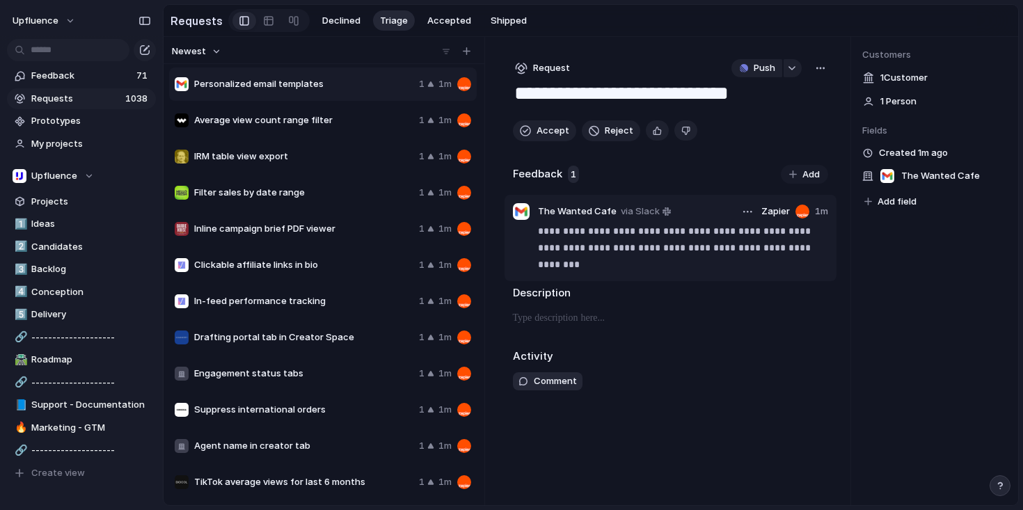
click at [641, 273] on p "**********" at bounding box center [683, 248] width 290 height 50
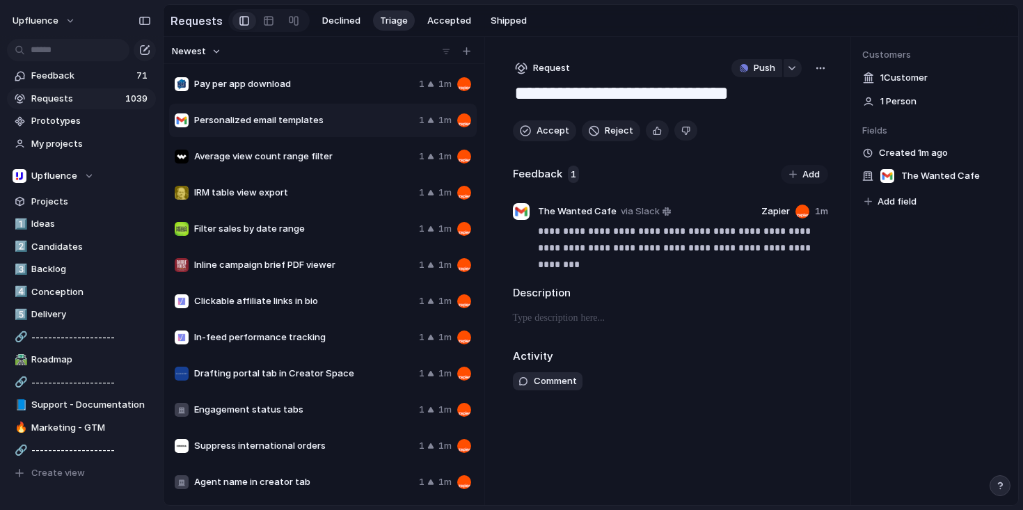
click at [909, 205] on span "Add field" at bounding box center [896, 202] width 39 height 14
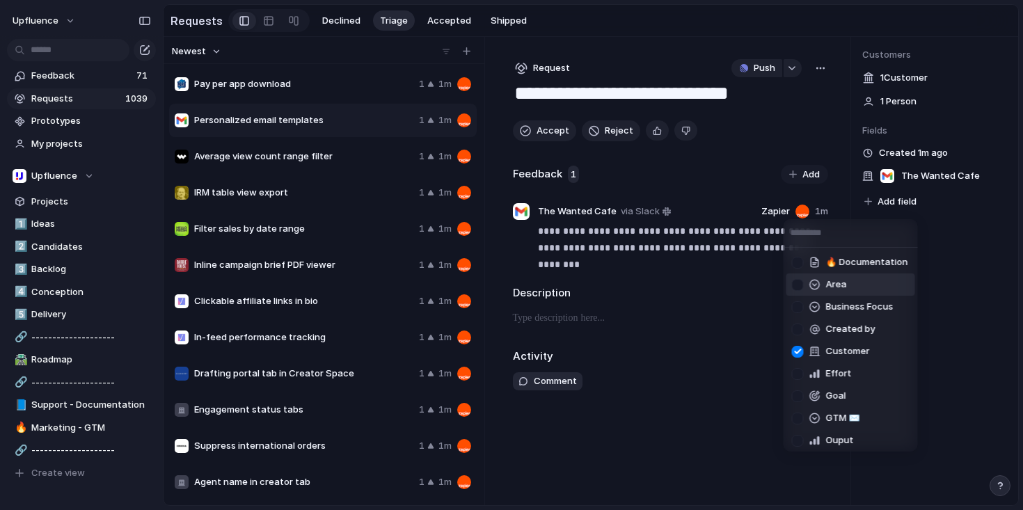
click at [796, 282] on div at bounding box center [797, 285] width 24 height 24
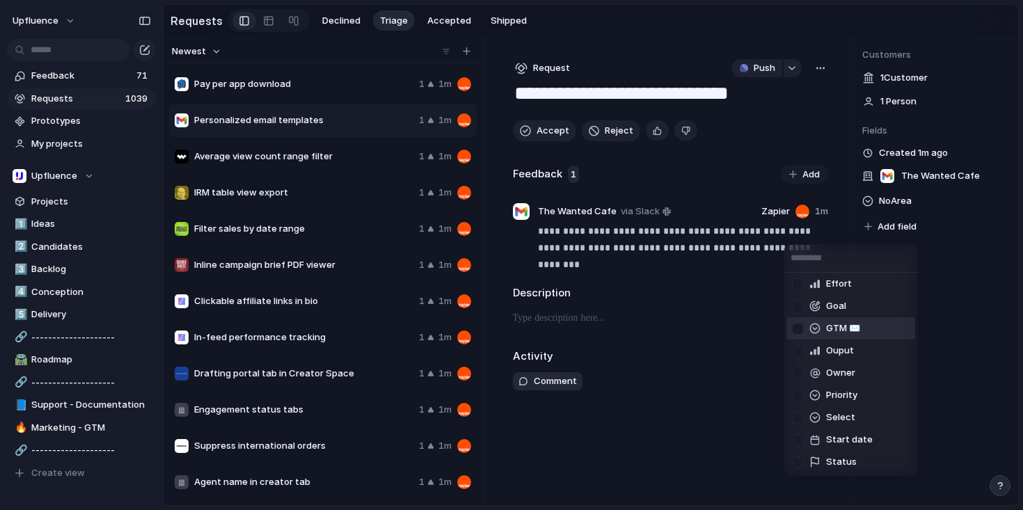
scroll to position [115, 0]
click at [797, 458] on div at bounding box center [797, 461] width 24 height 24
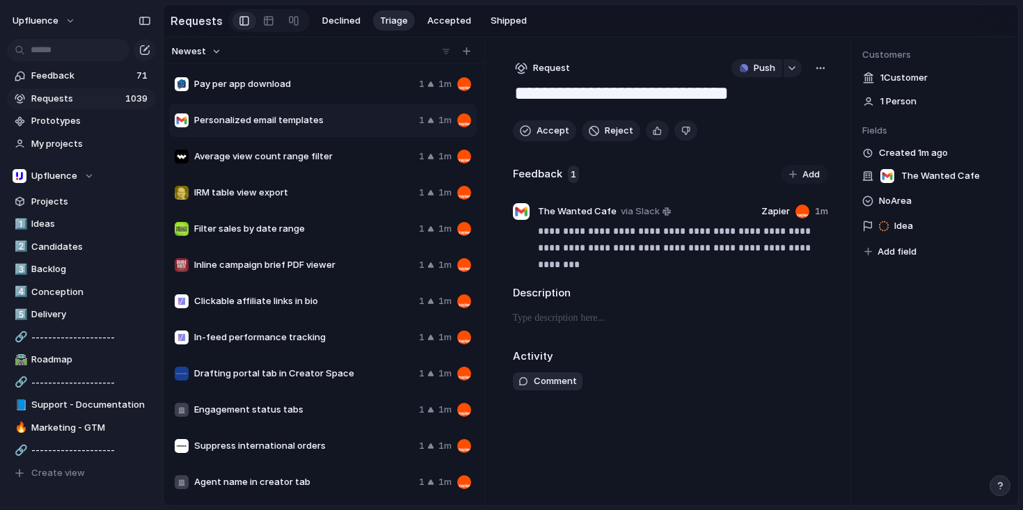
click at [956, 275] on div "🔥 Documentation Area Business Focus Created by Customer Effort Goal GTM ✉️ Oupu…" at bounding box center [511, 255] width 1023 height 510
click at [895, 202] on span "No Area" at bounding box center [895, 201] width 33 height 17
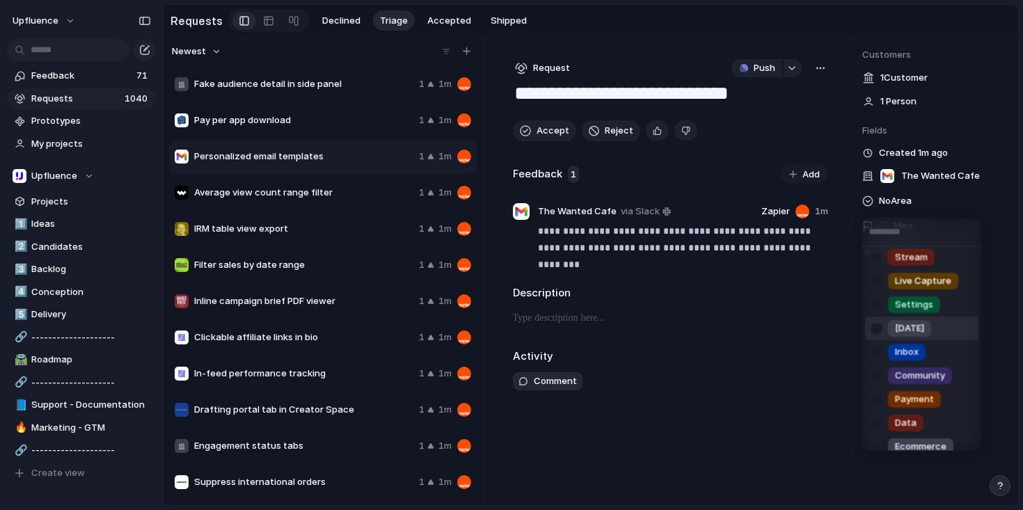
scroll to position [58, 0]
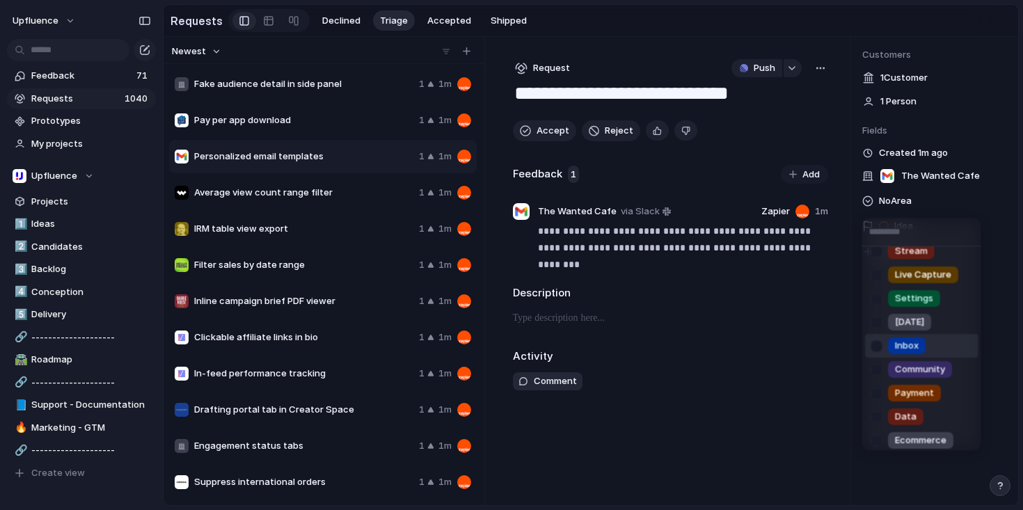
click at [877, 343] on div at bounding box center [876, 345] width 24 height 24
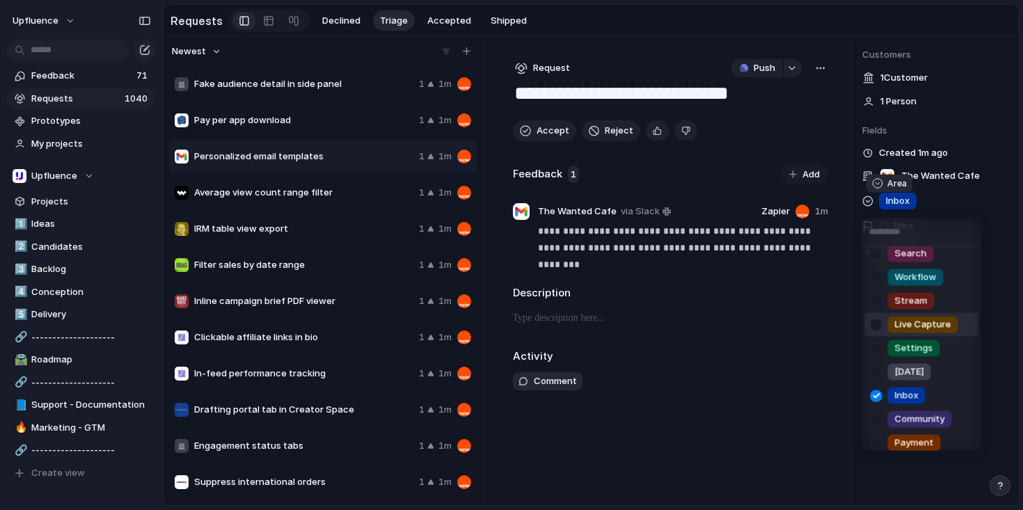
scroll to position [0, 0]
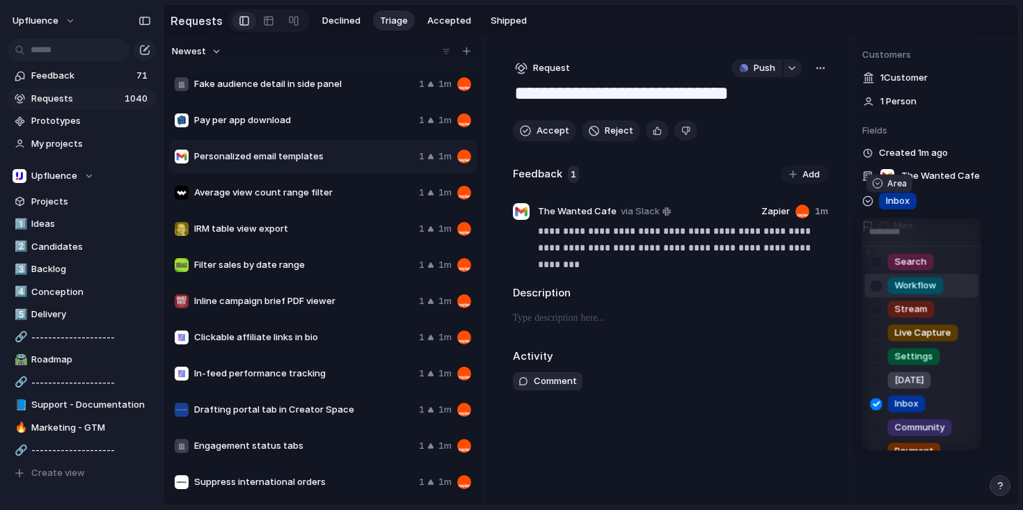
click at [879, 284] on div at bounding box center [876, 285] width 24 height 24
click at [776, 321] on div "Search Workflow Stream Live Capture Settings [DATE] Inbox Community Payment Dat…" at bounding box center [511, 255] width 1023 height 510
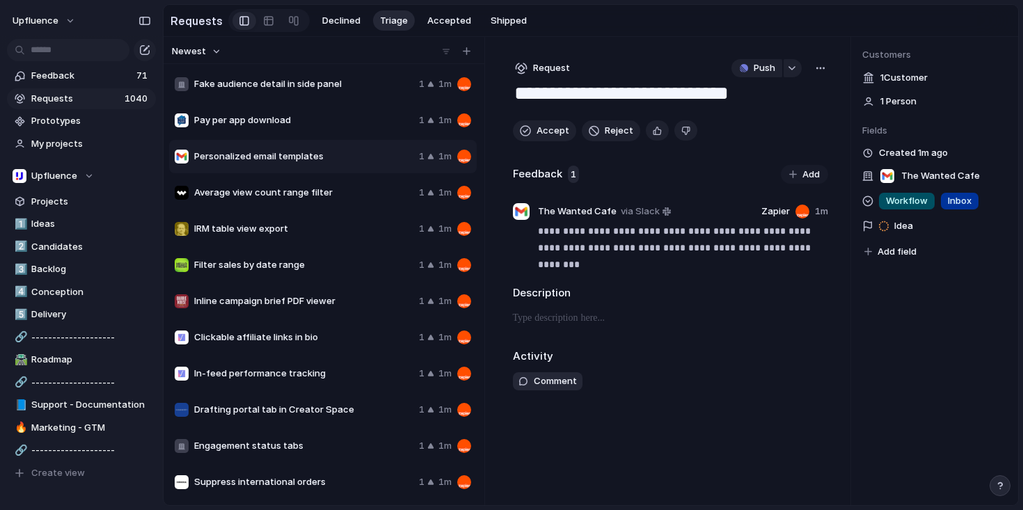
click at [49, 92] on span "Requests" at bounding box center [75, 99] width 89 height 14
type textarea "**********"
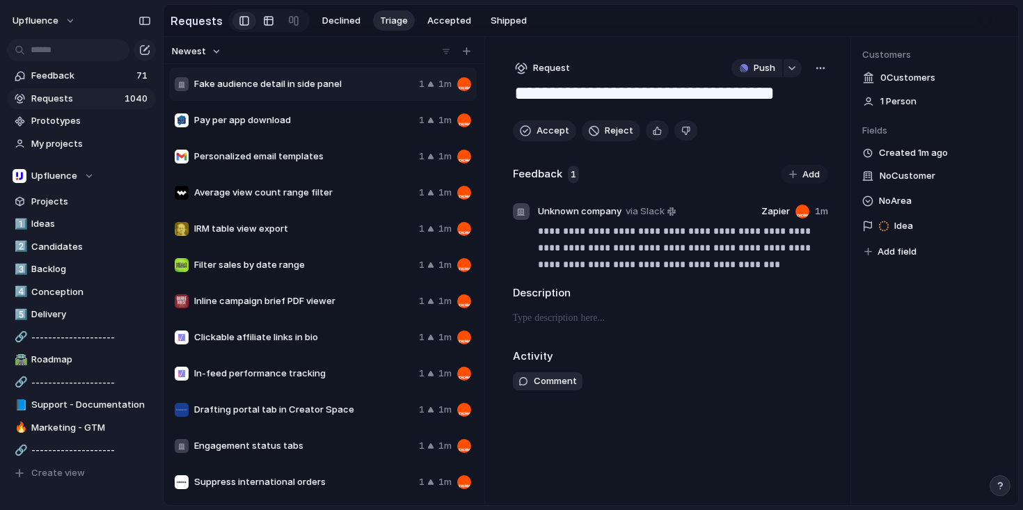
click at [263, 14] on div at bounding box center [268, 21] width 11 height 22
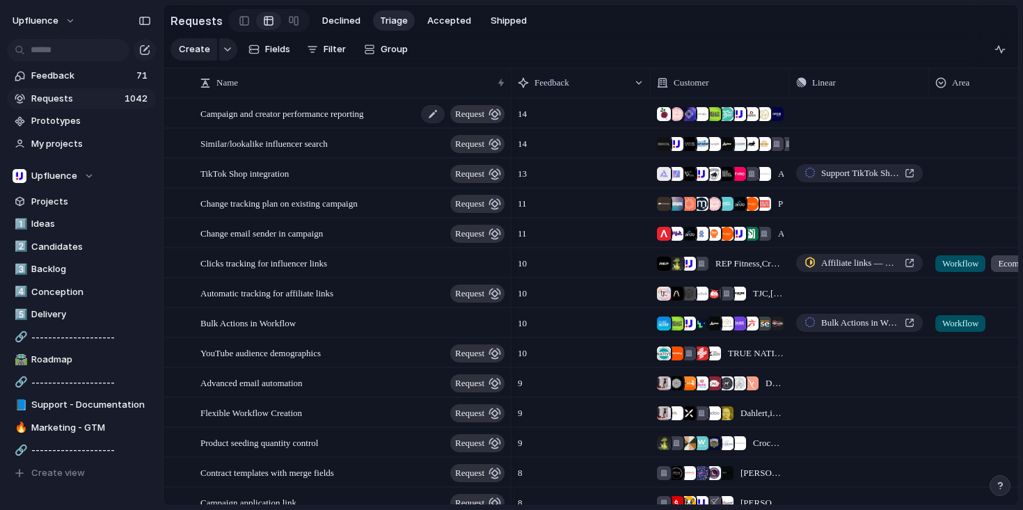
click at [358, 116] on span "Campaign and creator performance reporting" at bounding box center [281, 113] width 163 height 16
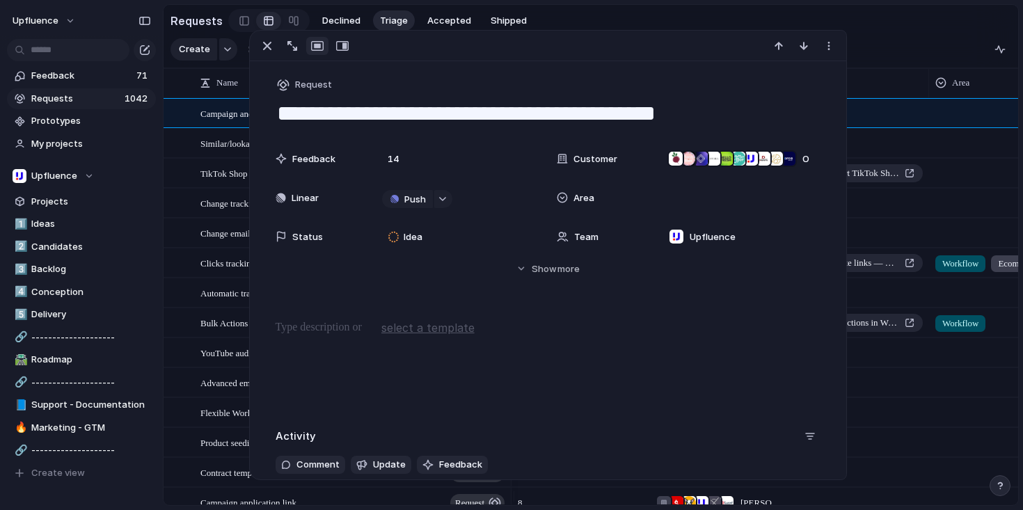
click at [227, 151] on span "Similar/lookalike influencer search" at bounding box center [263, 143] width 127 height 16
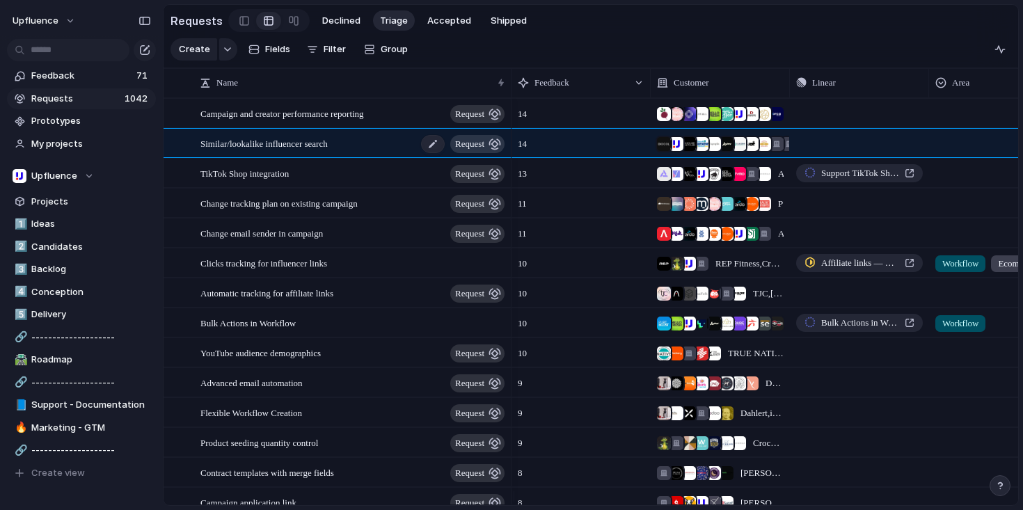
type textarea "**********"
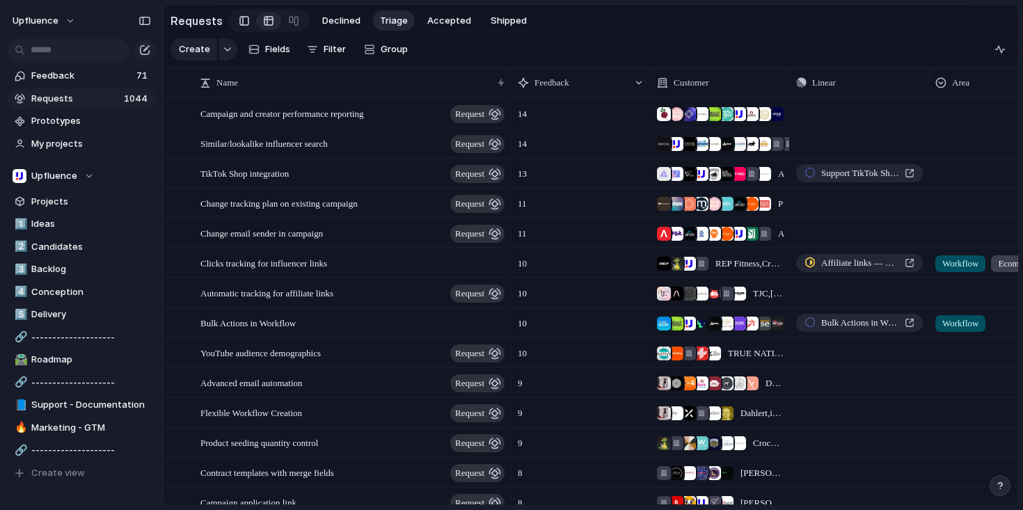
click at [239, 17] on div at bounding box center [244, 20] width 10 height 21
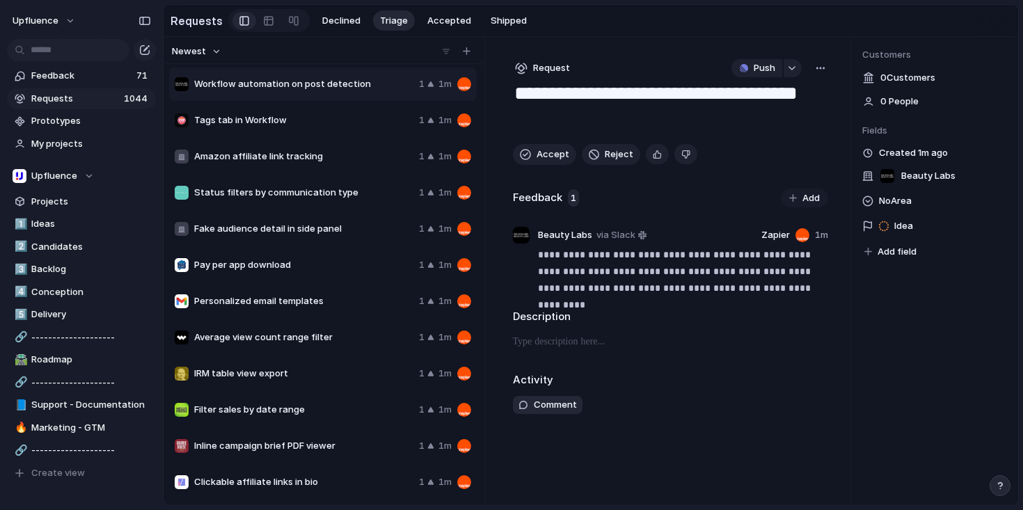
click at [446, 54] on div at bounding box center [446, 52] width 14 height 14
click at [215, 54] on button "Newest" at bounding box center [197, 51] width 54 height 18
click at [227, 152] on span "Most requested" at bounding box center [214, 150] width 70 height 14
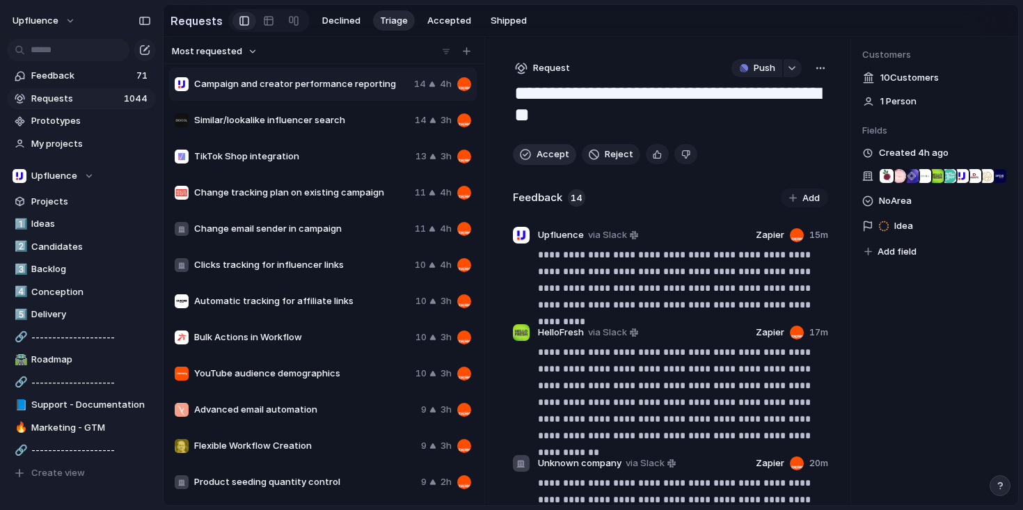
click at [550, 159] on span "Accept" at bounding box center [552, 154] width 33 height 14
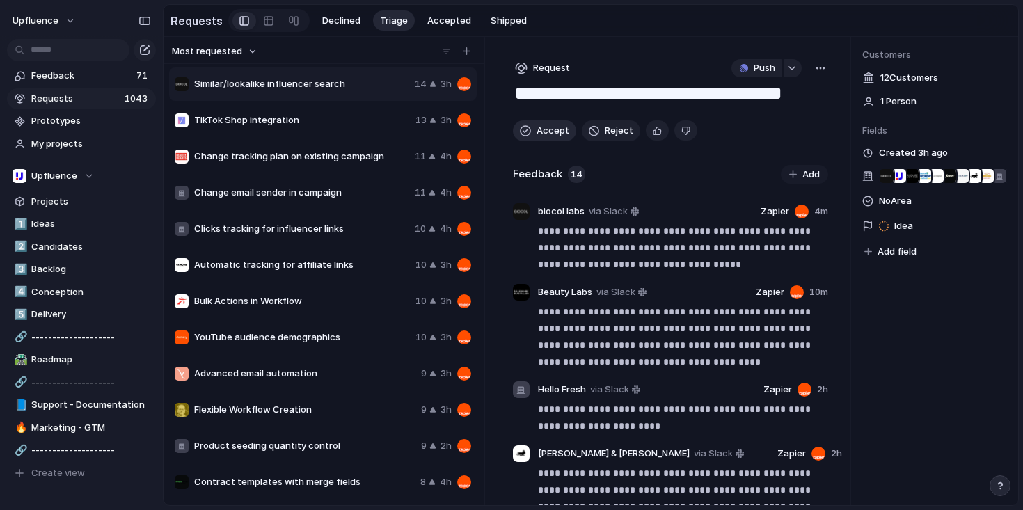
click at [530, 131] on div "button" at bounding box center [525, 130] width 11 height 11
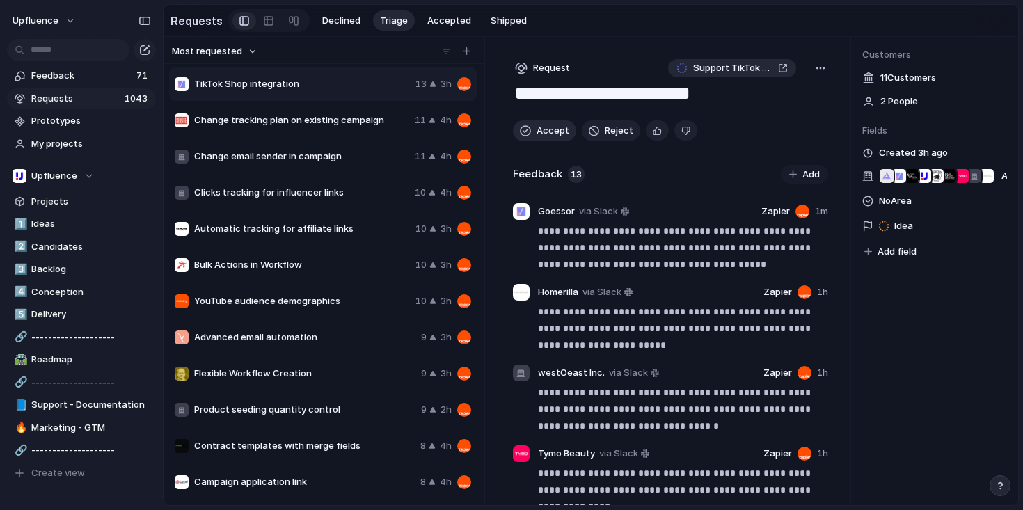
click at [530, 132] on div "button" at bounding box center [525, 130] width 11 height 11
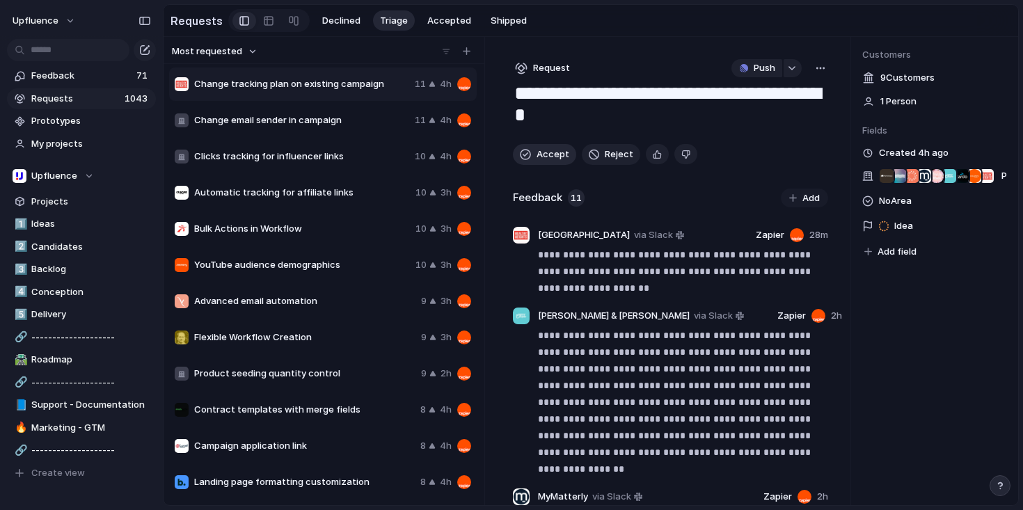
click at [547, 158] on span "Accept" at bounding box center [552, 154] width 33 height 14
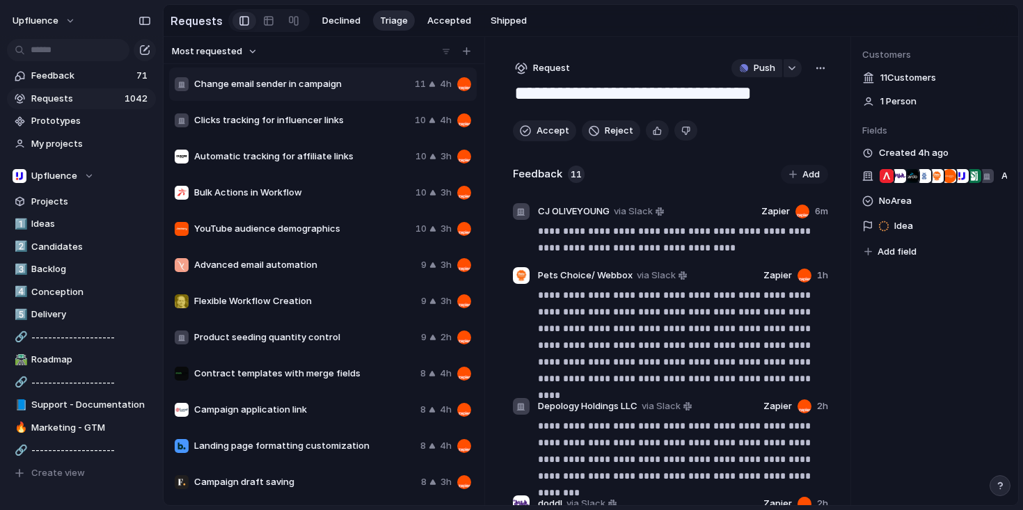
click at [721, 97] on textarea "**********" at bounding box center [668, 94] width 310 height 26
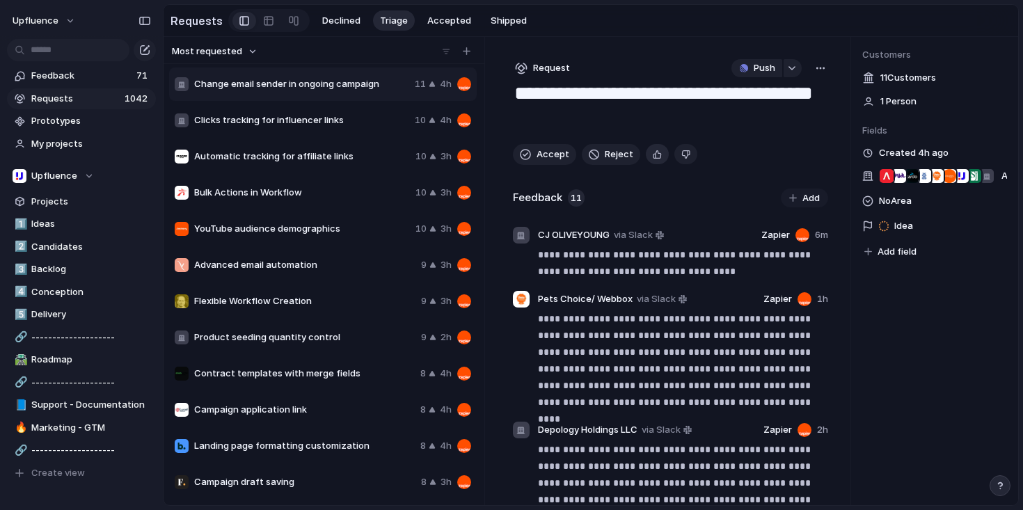
click at [659, 157] on button "button" at bounding box center [657, 154] width 23 height 20
click at [547, 159] on span "Accept" at bounding box center [552, 154] width 33 height 14
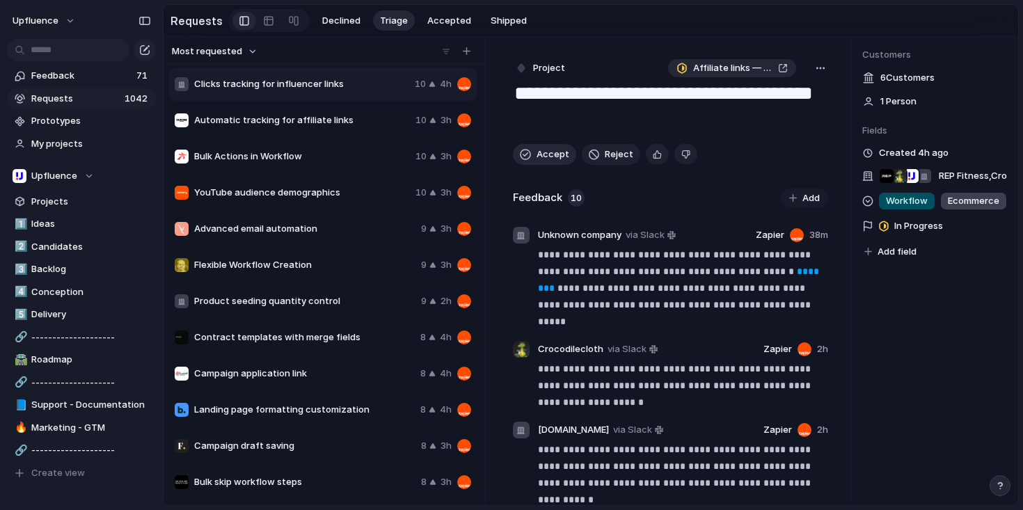
type textarea "**********"
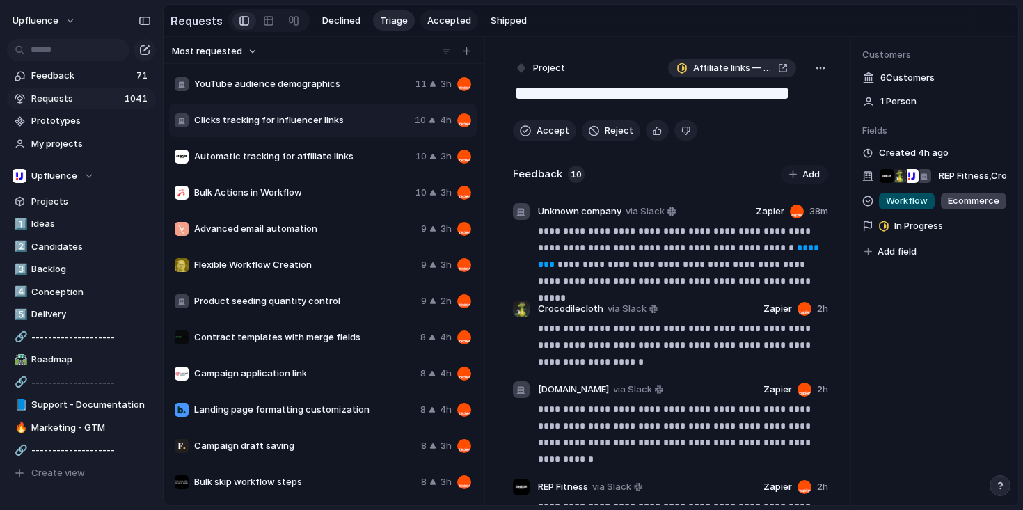
click at [440, 18] on span "Accepted" at bounding box center [449, 21] width 44 height 14
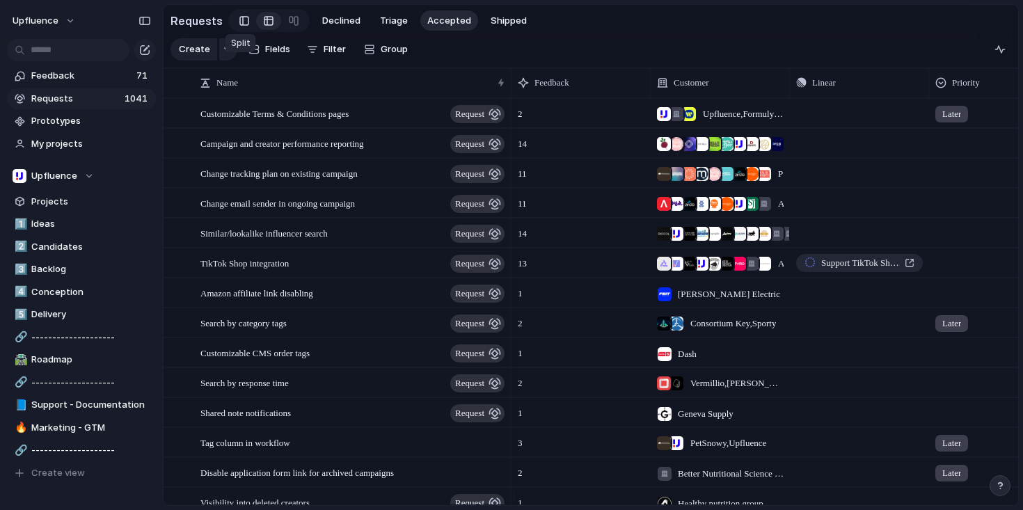
click at [240, 22] on div at bounding box center [244, 20] width 10 height 21
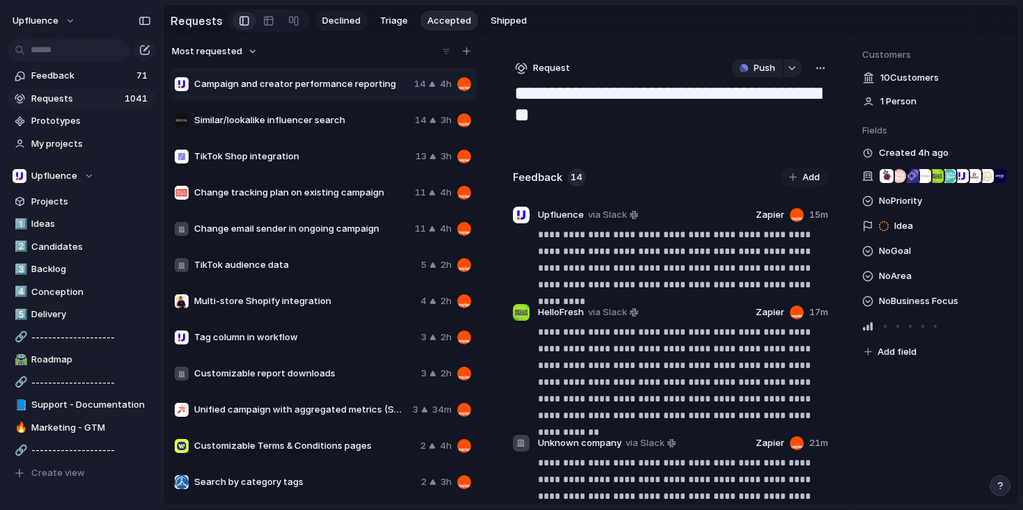
click at [333, 21] on span "Declined" at bounding box center [341, 21] width 38 height 14
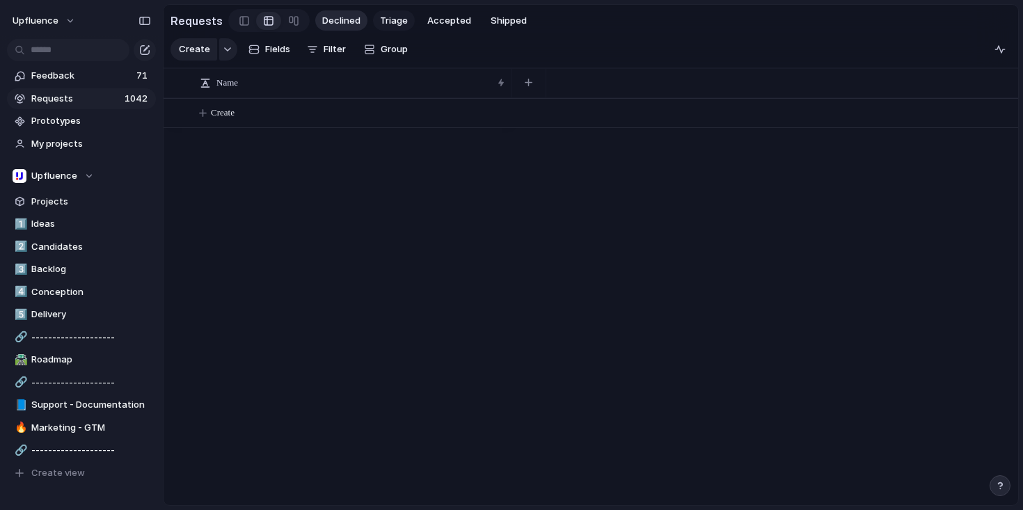
click at [383, 19] on span "Triage" at bounding box center [394, 21] width 28 height 14
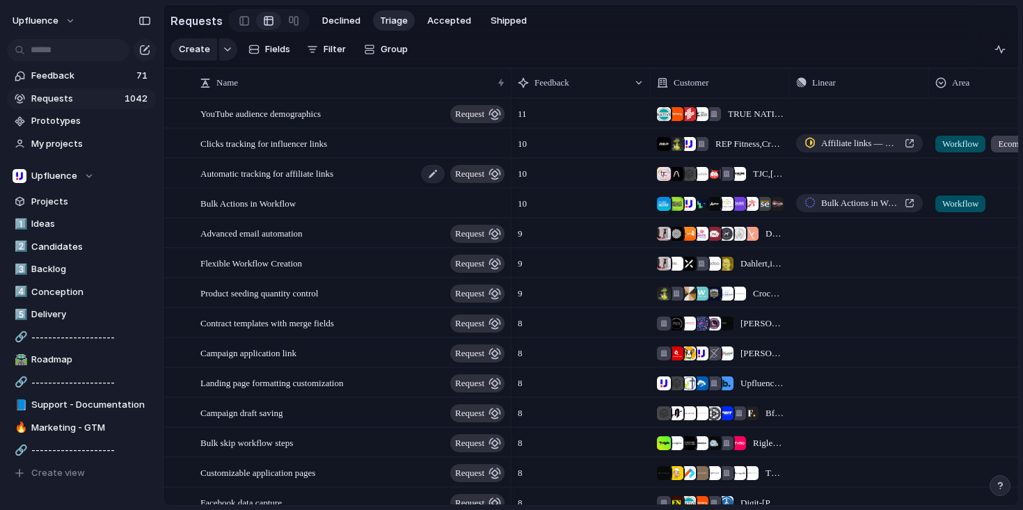
click at [376, 180] on div "Automatic tracking for affiliate links request" at bounding box center [353, 173] width 306 height 29
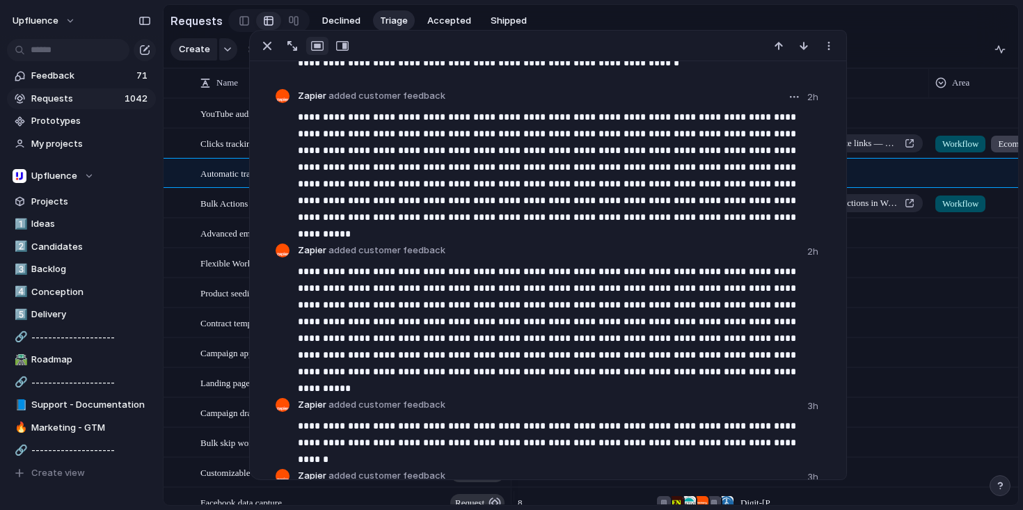
scroll to position [746, 0]
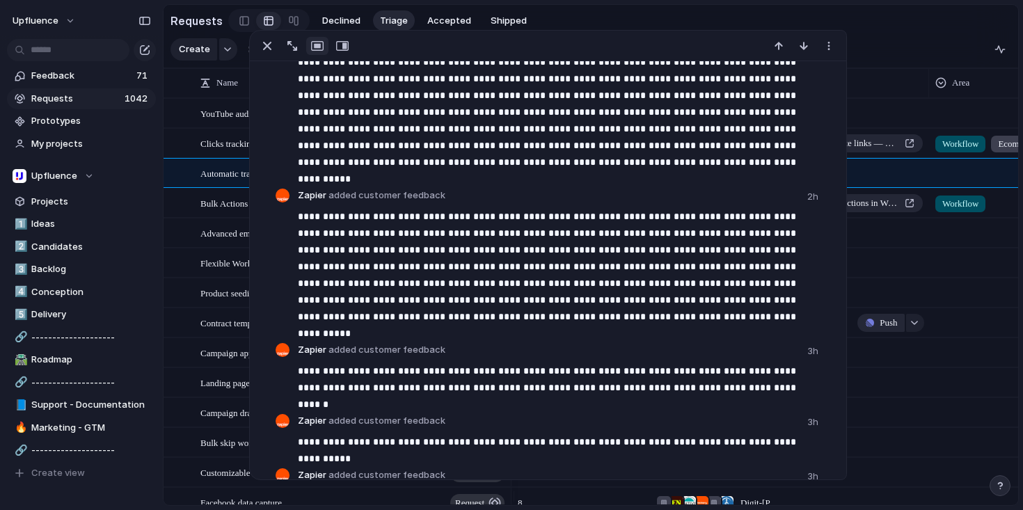
click at [886, 326] on span "Push" at bounding box center [887, 323] width 17 height 14
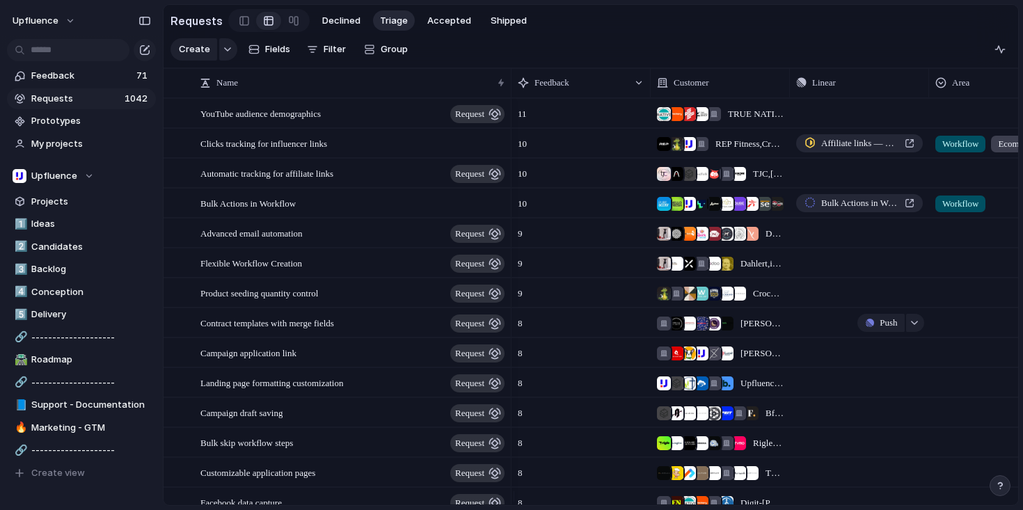
click at [368, 257] on div "Project Issue" at bounding box center [511, 255] width 1023 height 510
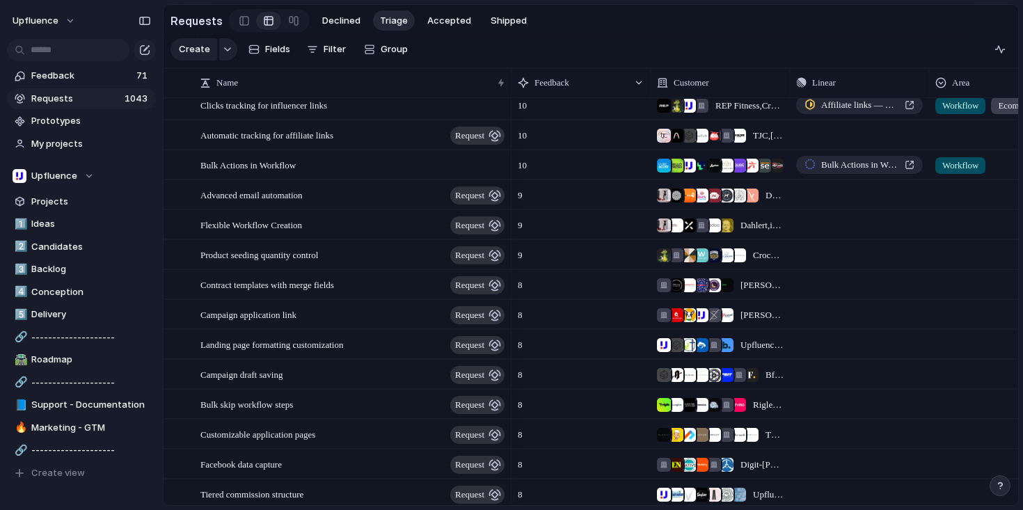
scroll to position [42, 0]
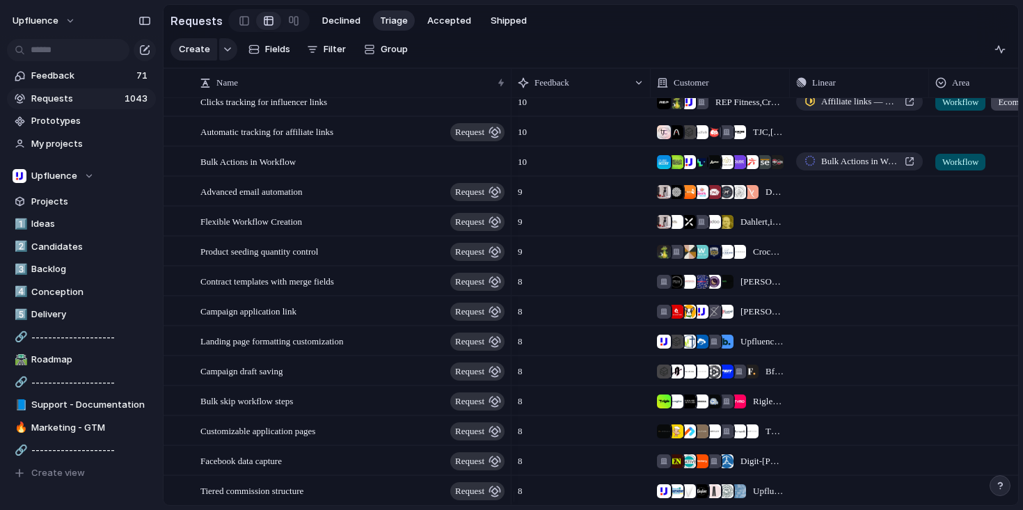
click at [351, 204] on div "Advanced email automation request" at bounding box center [353, 191] width 306 height 29
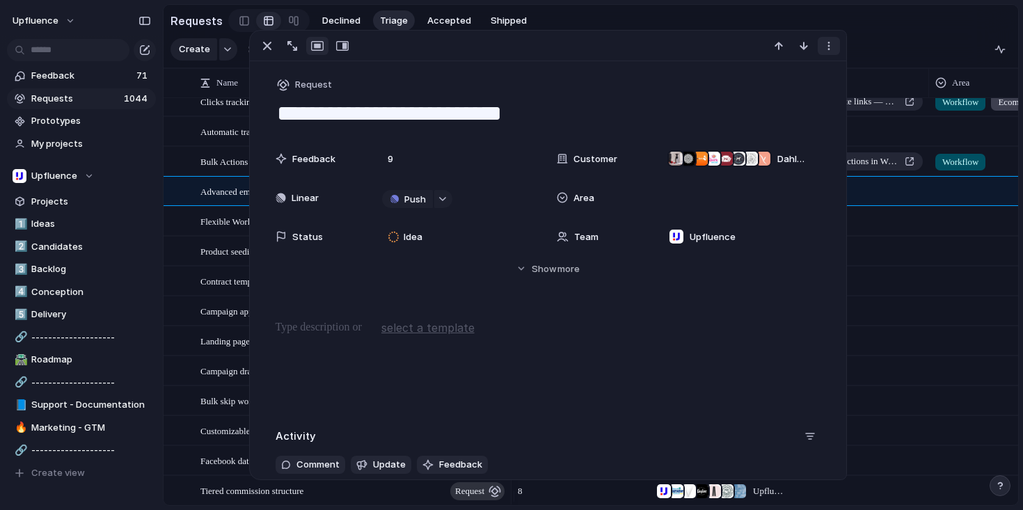
click at [817, 51] on button "button" at bounding box center [828, 46] width 22 height 18
click at [813, 75] on span "Mark as duplicate" at bounding box center [793, 76] width 78 height 14
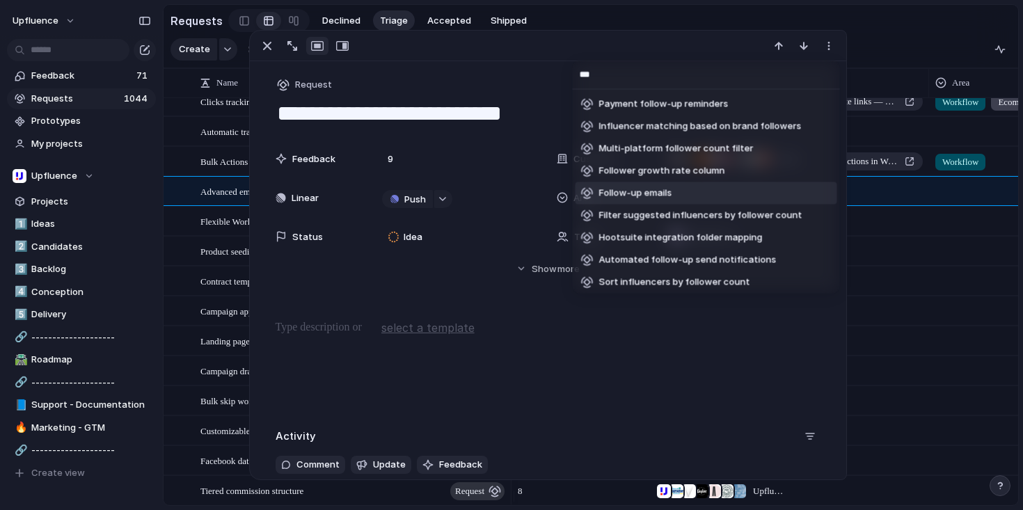
type input "***"
click at [641, 193] on span "Follow-up emails" at bounding box center [635, 193] width 73 height 14
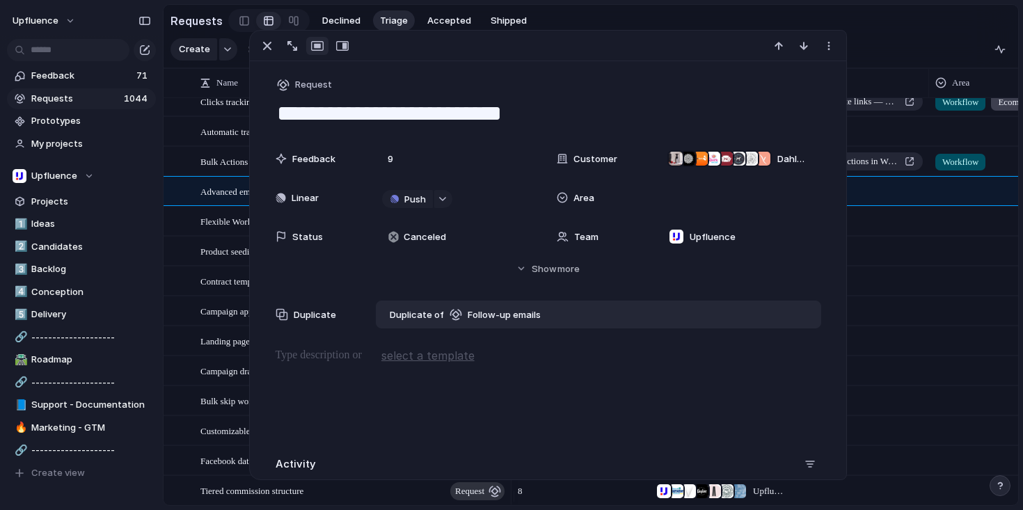
type textarea "**********"
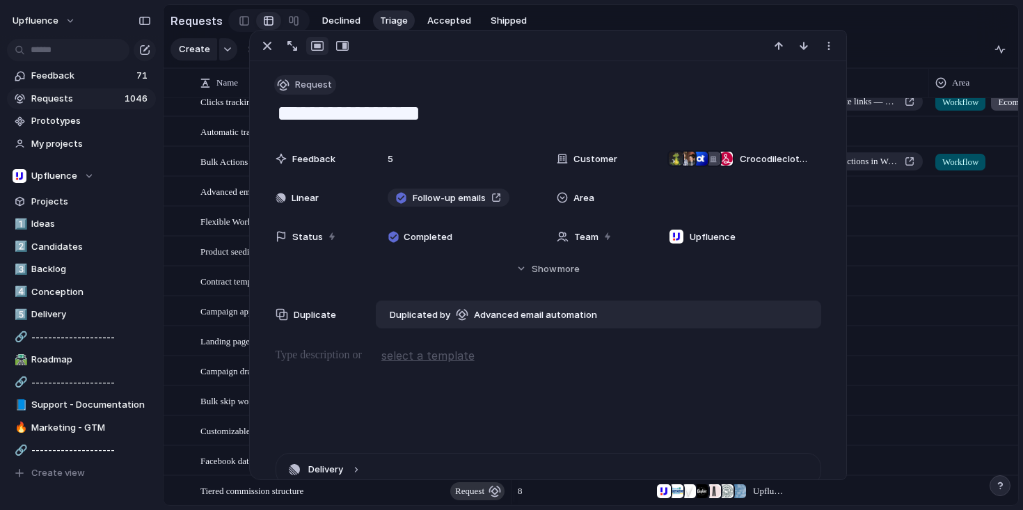
click at [306, 85] on span "Request" at bounding box center [313, 85] width 37 height 14
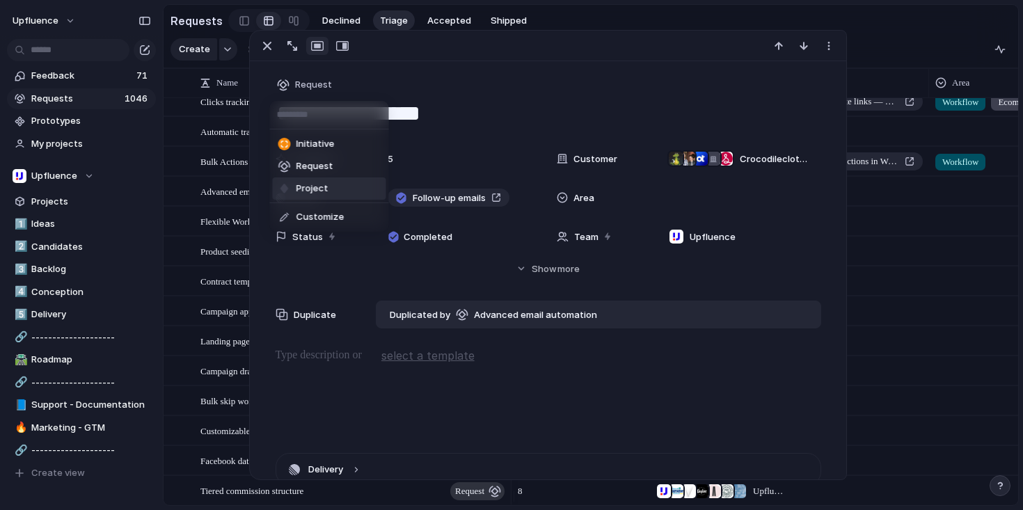
click at [333, 189] on li "Project" at bounding box center [329, 188] width 113 height 22
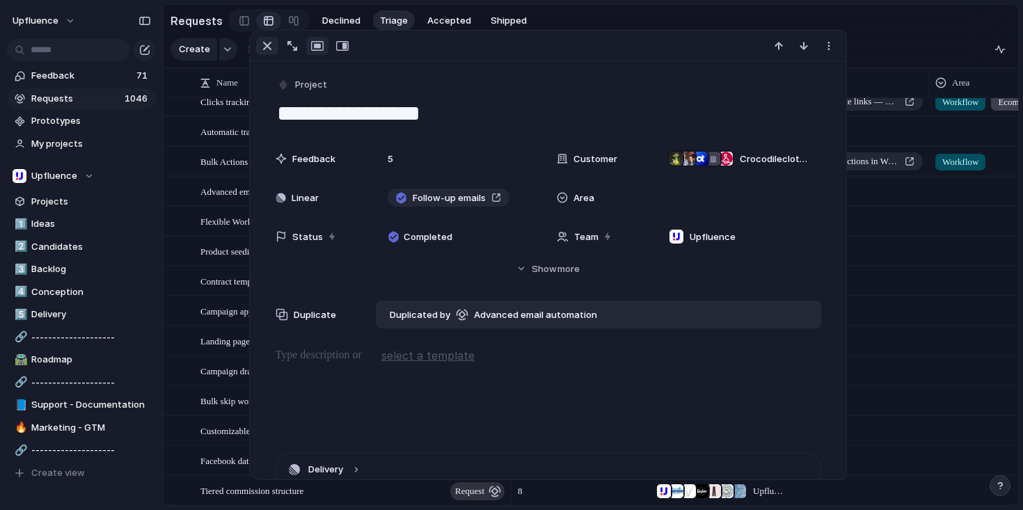
click at [263, 49] on div "button" at bounding box center [267, 46] width 17 height 17
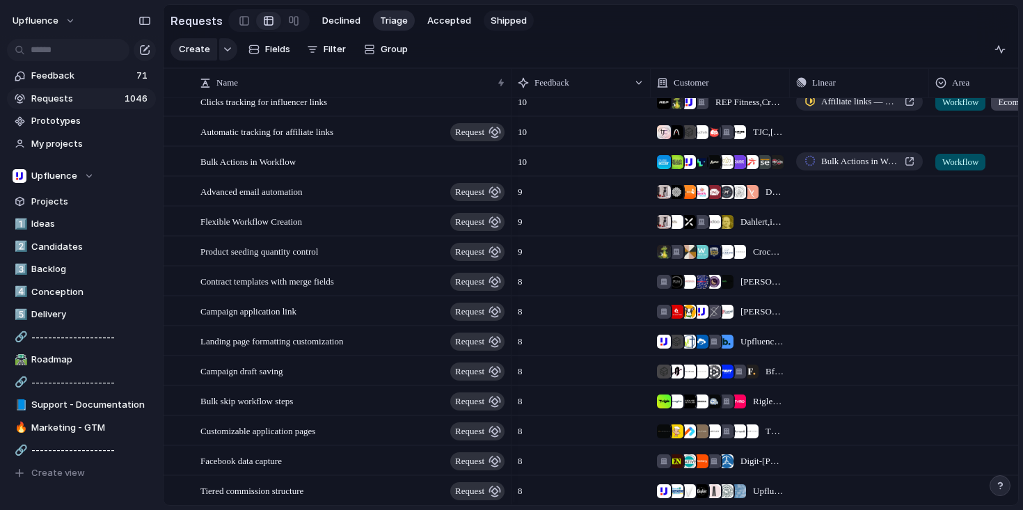
click at [497, 17] on span "Shipped" at bounding box center [508, 21] width 36 height 14
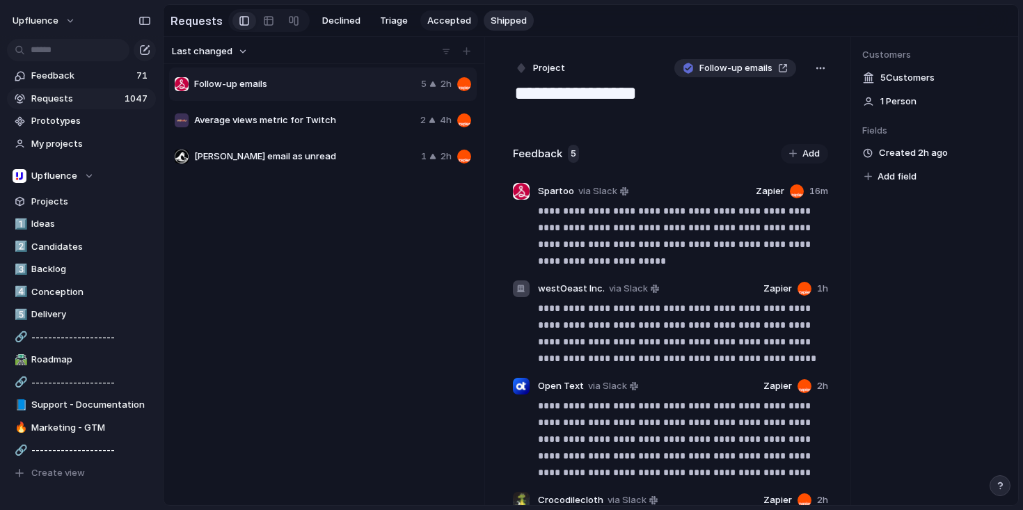
click at [435, 18] on span "Accepted" at bounding box center [449, 21] width 44 height 14
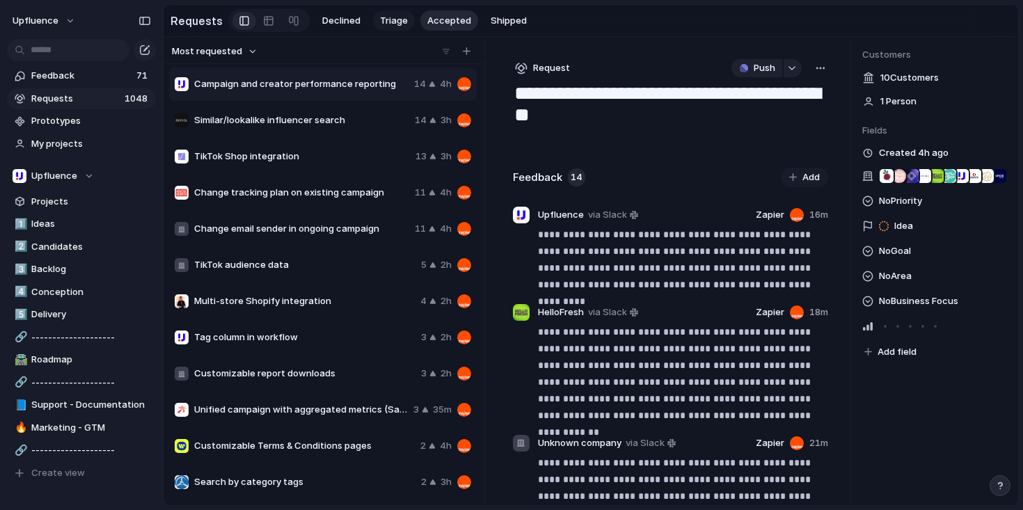
click at [387, 15] on span "Triage" at bounding box center [394, 21] width 28 height 14
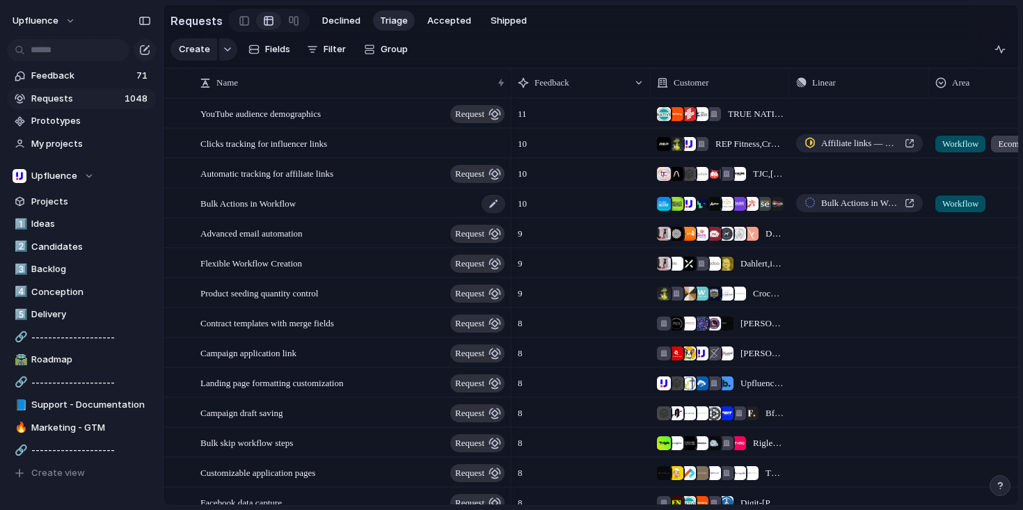
click at [342, 209] on div "Bulk Actions in Workflow" at bounding box center [353, 203] width 306 height 29
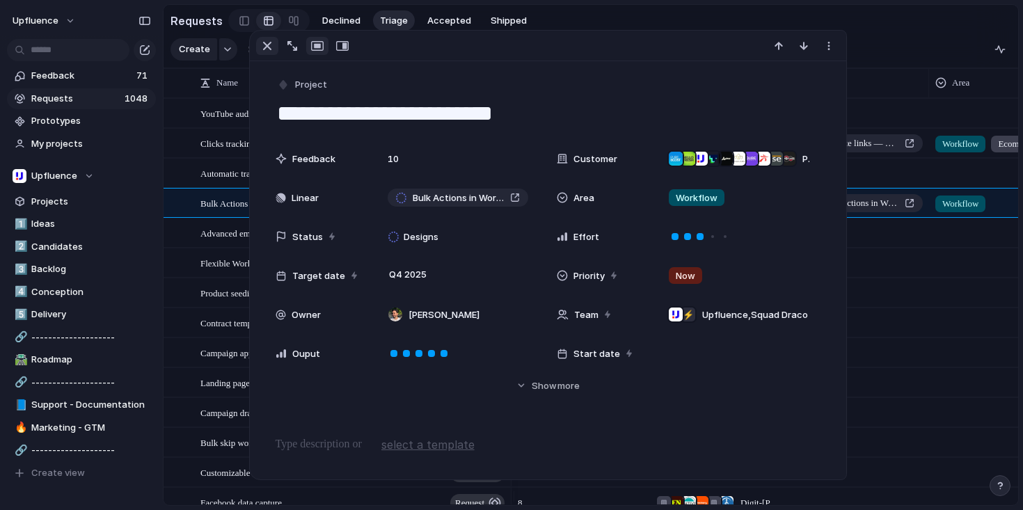
click at [266, 45] on div "button" at bounding box center [267, 46] width 17 height 17
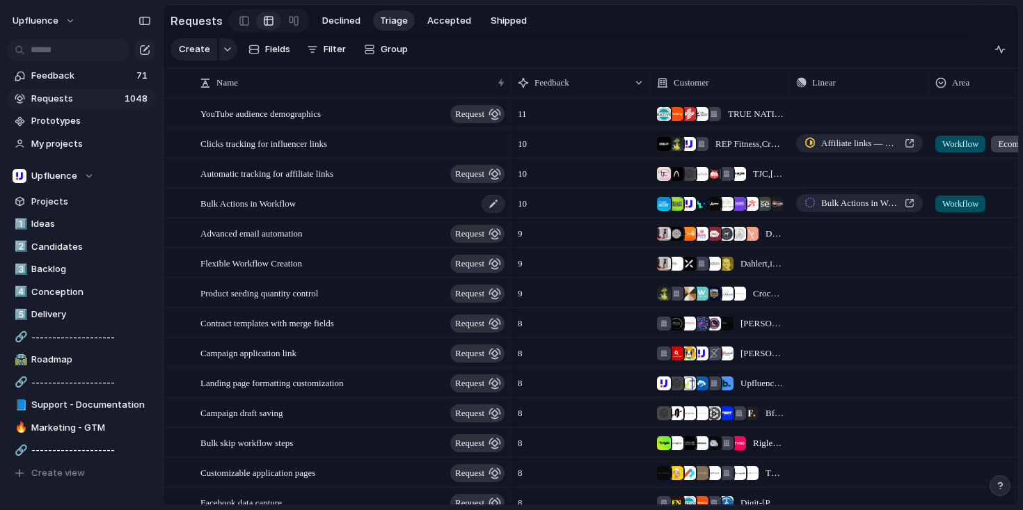
scroll to position [1, 0]
click at [242, 15] on div at bounding box center [244, 20] width 10 height 21
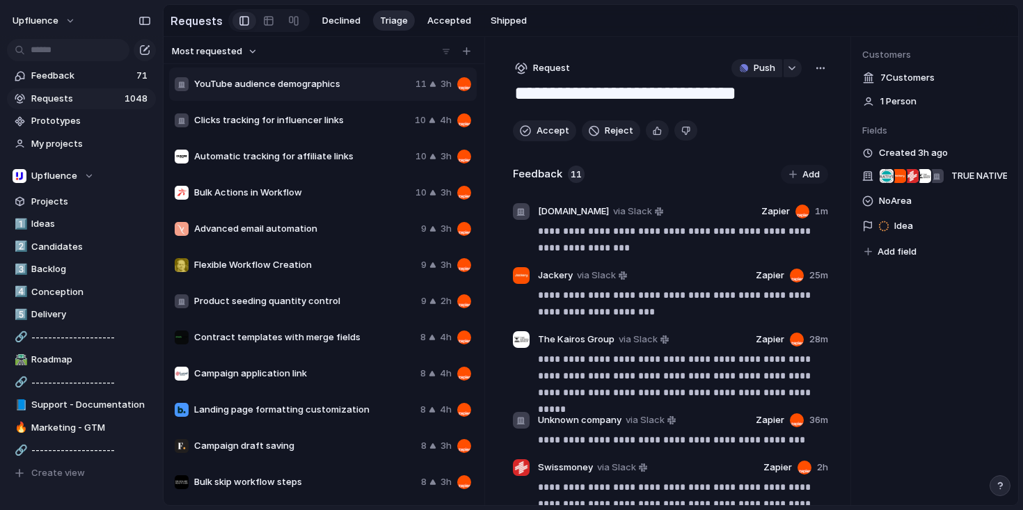
click at [341, 200] on div "Bulk Actions in Workflow" at bounding box center [292, 193] width 235 height 14
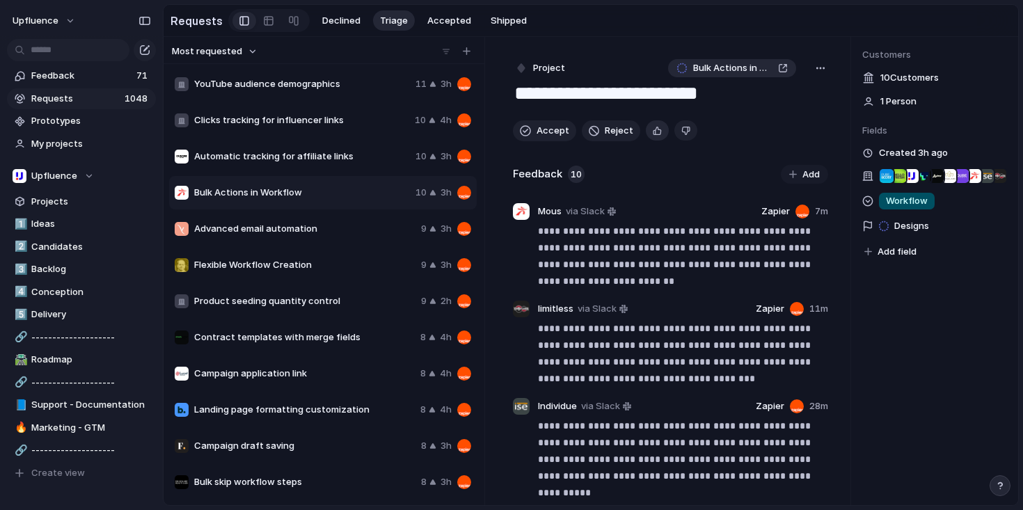
click at [647, 130] on button "button" at bounding box center [657, 130] width 23 height 20
click at [529, 129] on div "button" at bounding box center [525, 130] width 11 height 11
type textarea "**********"
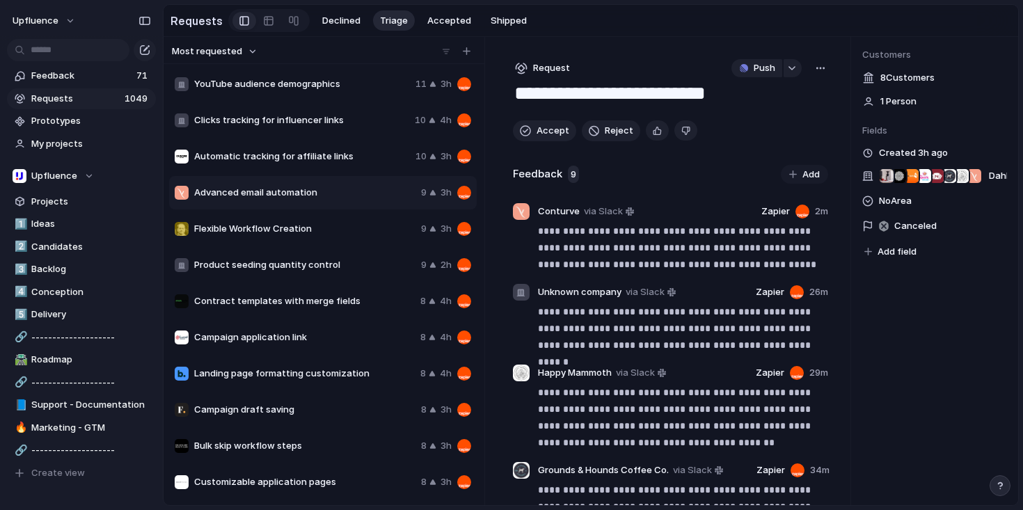
click at [817, 74] on div "button" at bounding box center [820, 68] width 11 height 11
click at [782, 123] on li "Merge" at bounding box center [777, 123] width 85 height 22
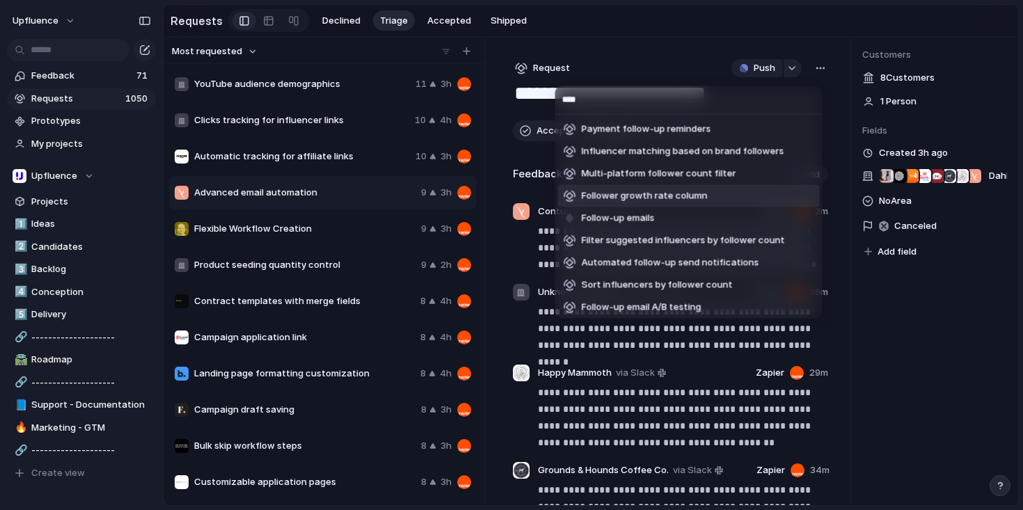
type input "****"
click at [671, 214] on li "Follow-up emails" at bounding box center [689, 218] width 262 height 22
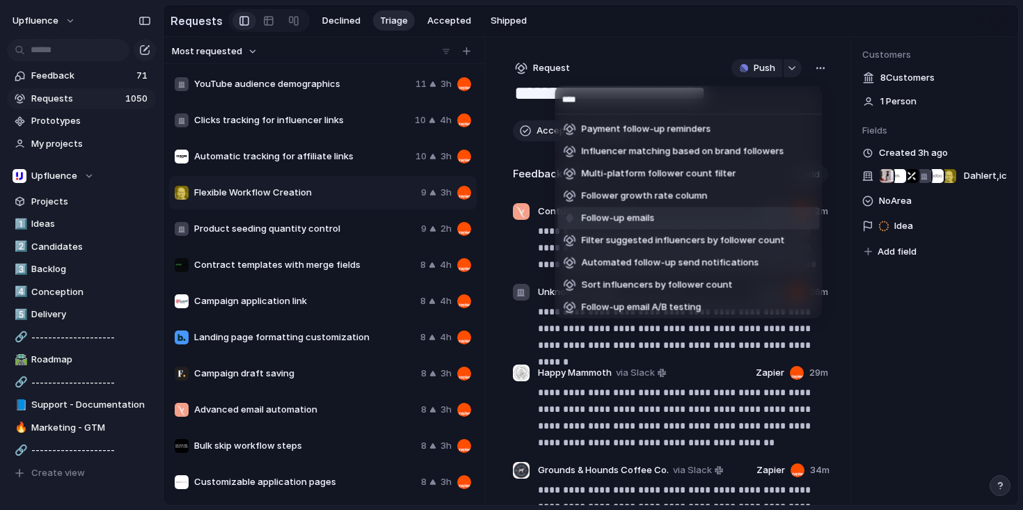
type textarea "**********"
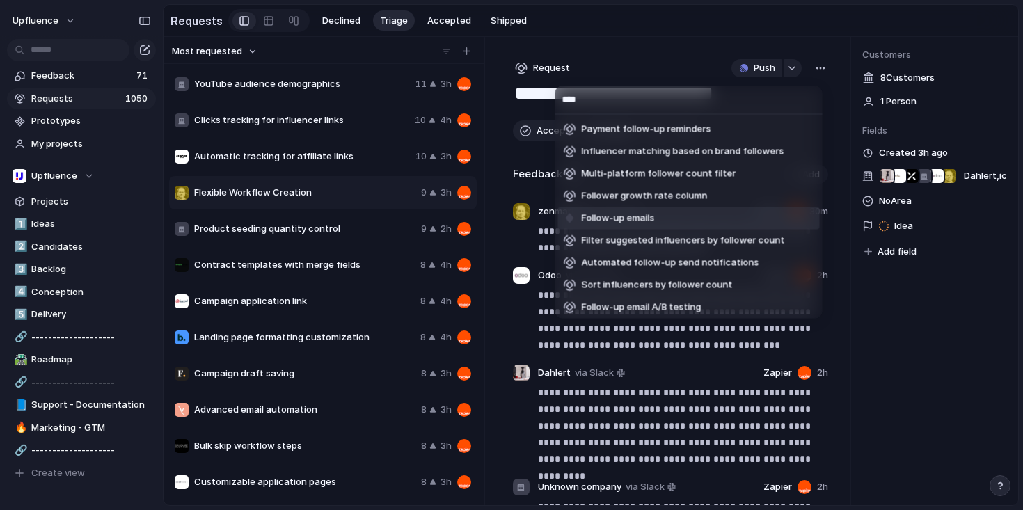
click at [313, 204] on div "**** Payment follow-up reminders Influencer matching based on brand followers M…" at bounding box center [511, 255] width 1023 height 510
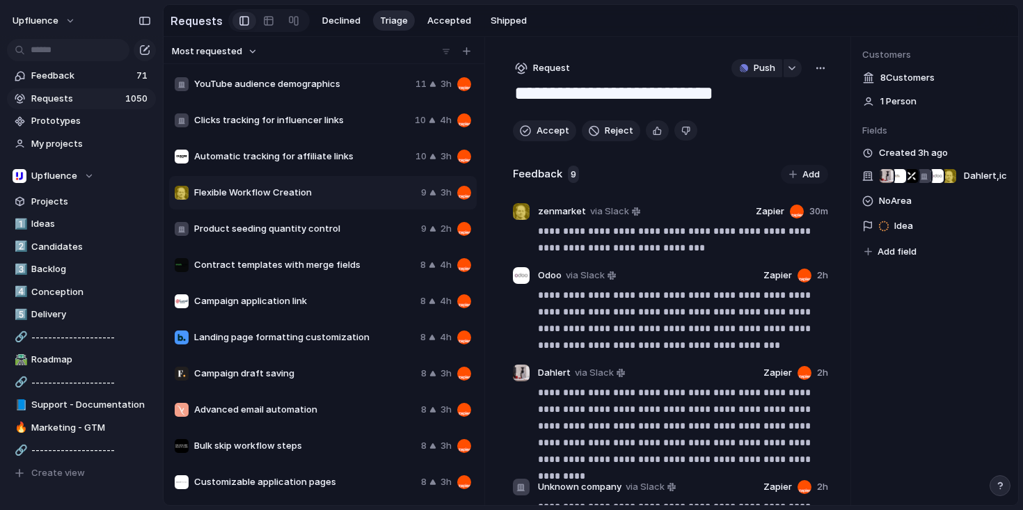
click at [815, 73] on div "button" at bounding box center [820, 68] width 11 height 11
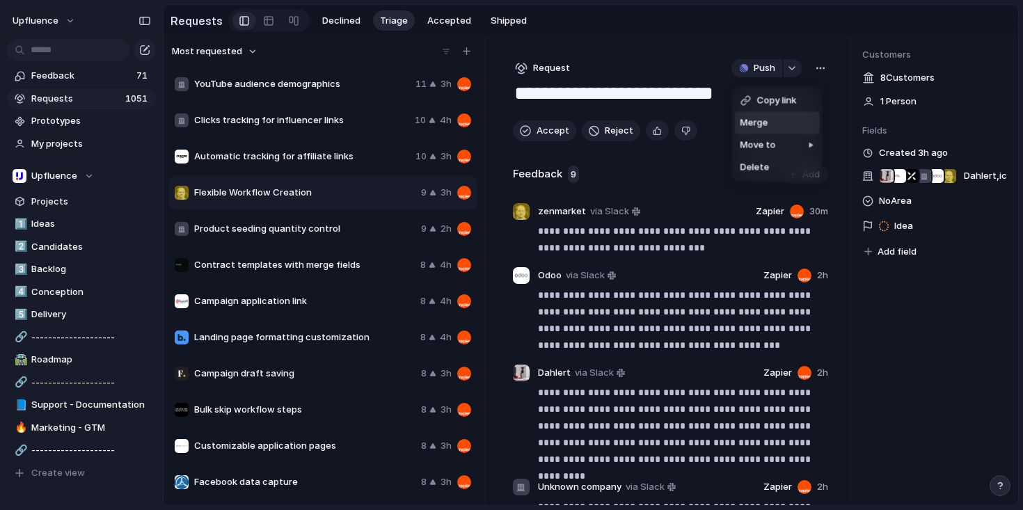
click at [762, 121] on span "Merge" at bounding box center [754, 123] width 28 height 14
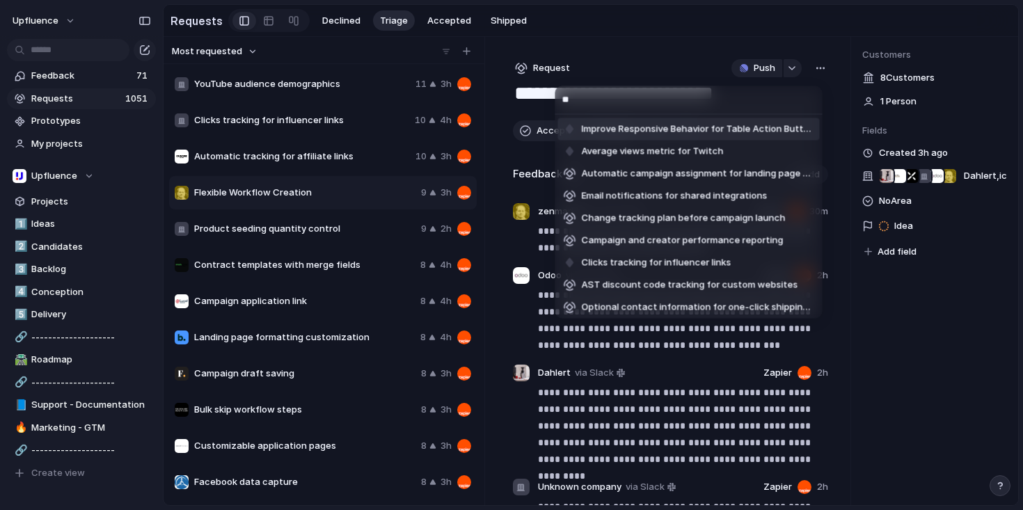
type input "*"
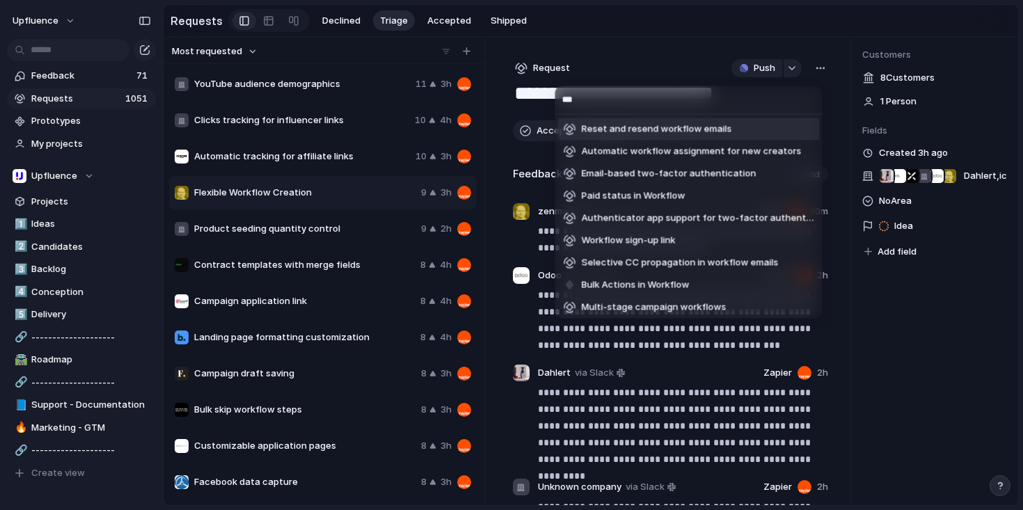
type input "****"
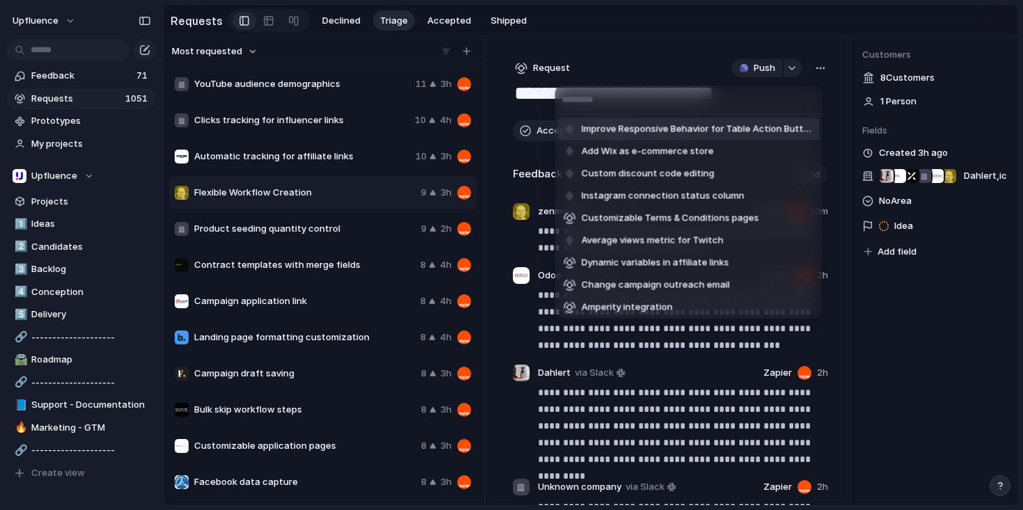
click at [623, 42] on div "Improve Responsive Behavior for Table Action Buttons Add Wix as e-commerce stor…" at bounding box center [511, 255] width 1023 height 510
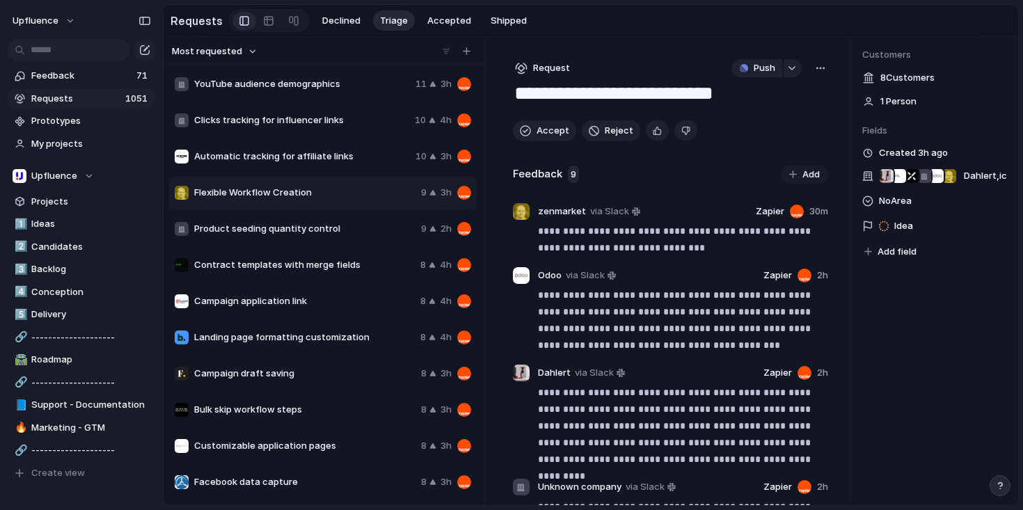
click at [354, 160] on span "Automatic tracking for affiliate links" at bounding box center [302, 157] width 216 height 14
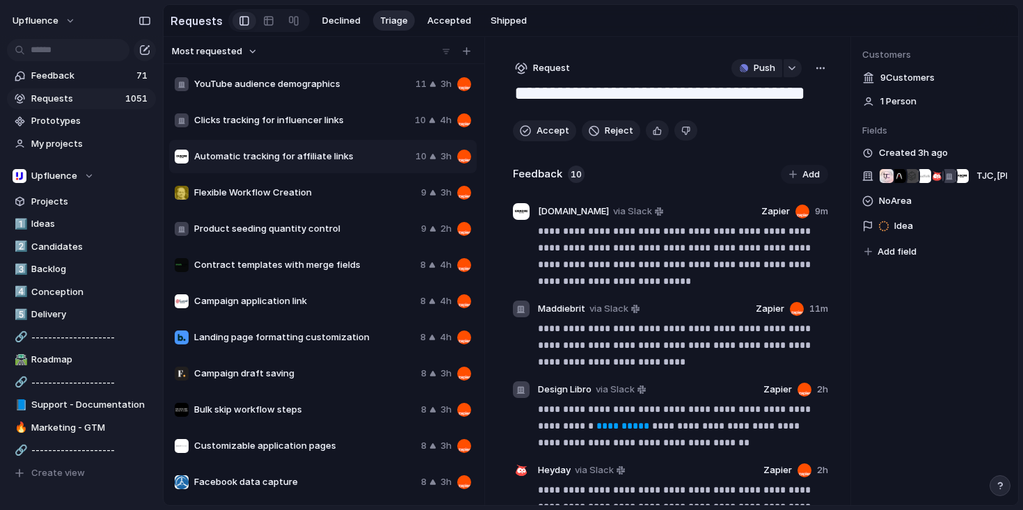
click at [336, 227] on span "Product seeding quantity control" at bounding box center [304, 229] width 221 height 14
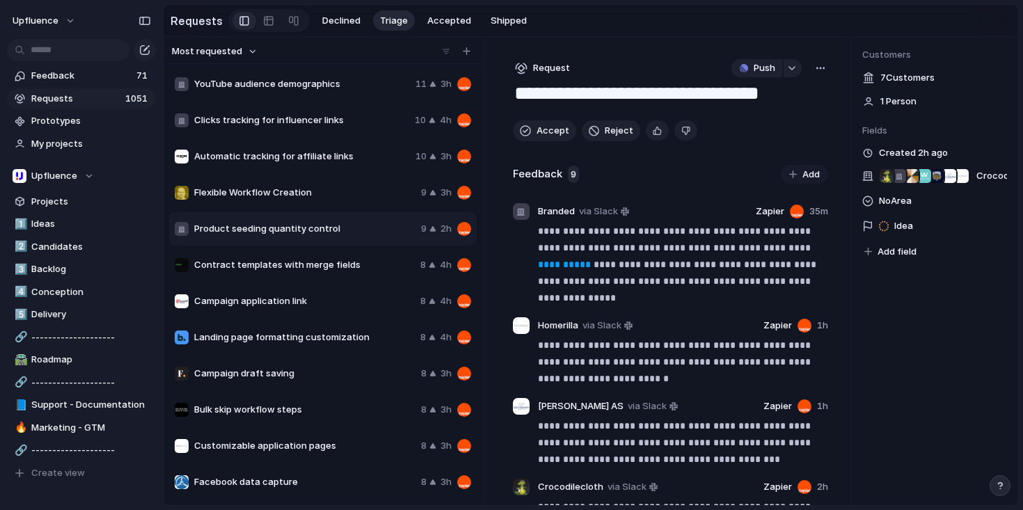
click at [339, 267] on span "Contract templates with merge fields" at bounding box center [304, 265] width 221 height 14
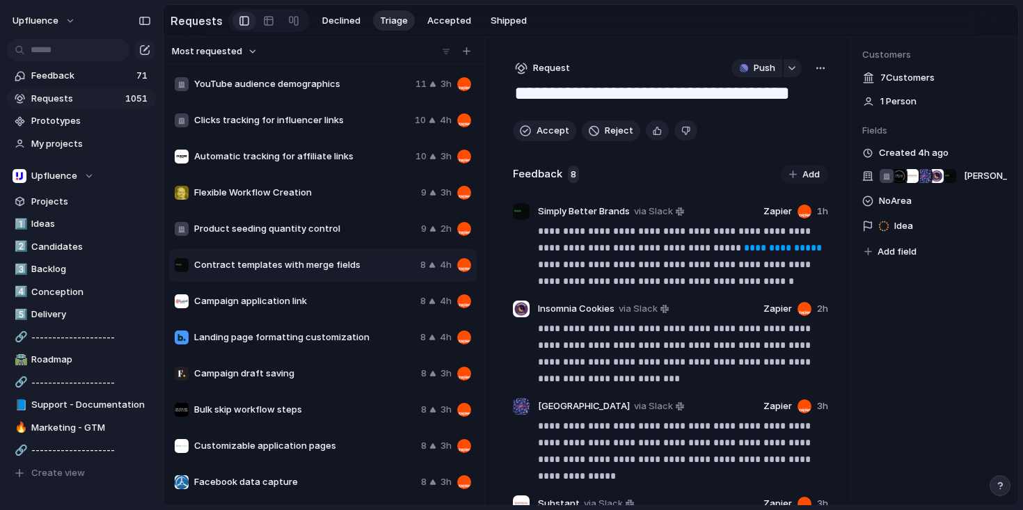
click at [323, 308] on span "Campaign application link" at bounding box center [304, 301] width 221 height 14
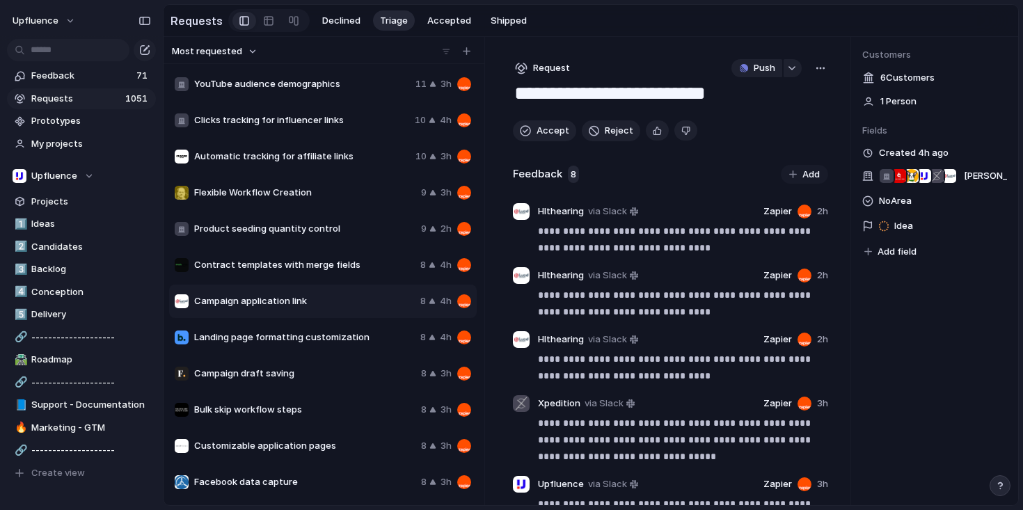
scroll to position [138, 0]
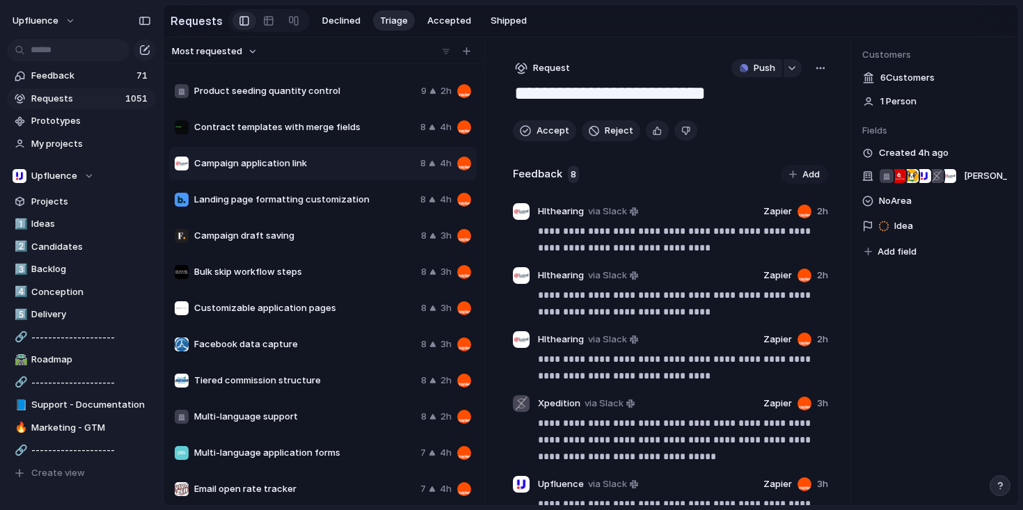
click at [323, 236] on div "YouTube audience demographics 11 3h Clicks tracking for influencer links 10 4h …" at bounding box center [324, 282] width 310 height 433
click at [316, 239] on span "Campaign draft saving" at bounding box center [304, 236] width 221 height 14
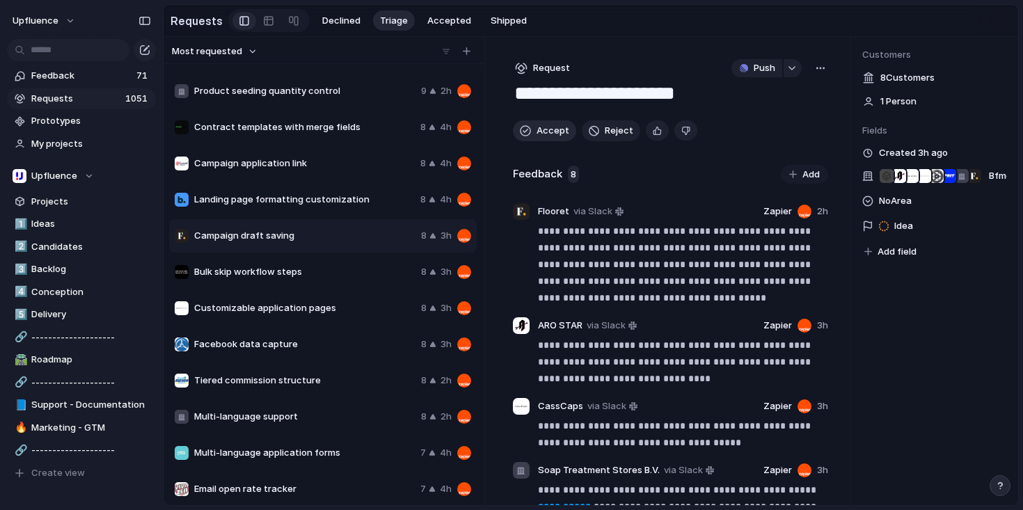
click at [546, 137] on span "Accept" at bounding box center [552, 131] width 33 height 14
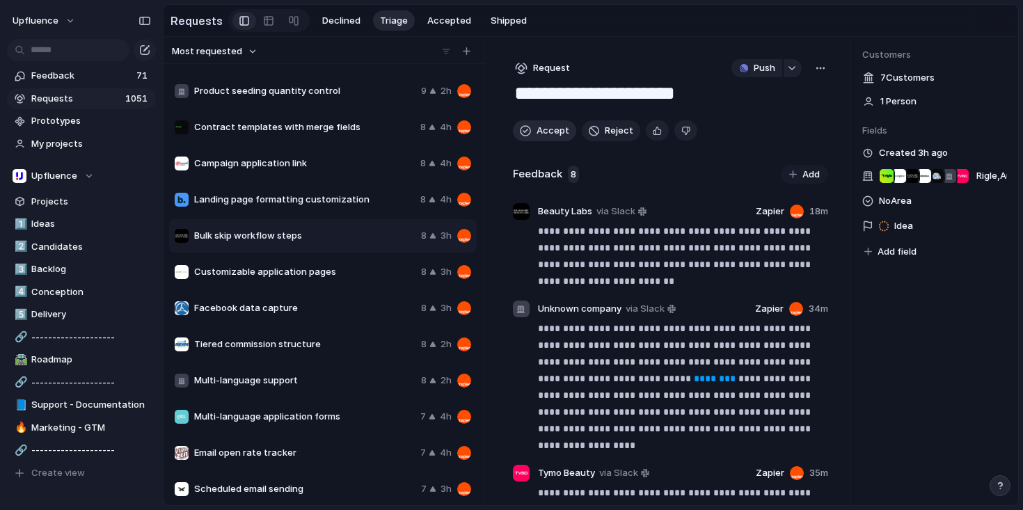
type textarea "**********"
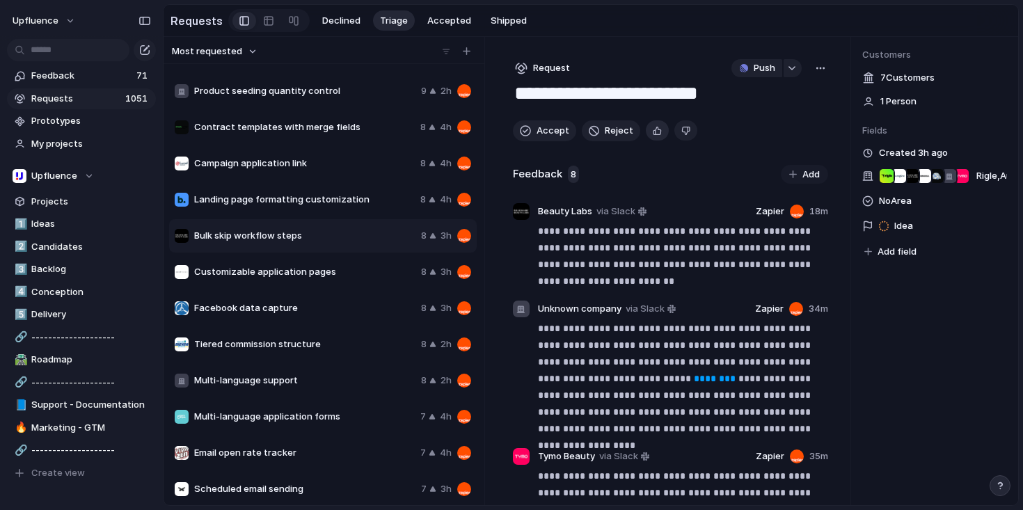
click at [654, 136] on div "button" at bounding box center [657, 130] width 9 height 13
click at [804, 69] on div "Push" at bounding box center [772, 68] width 82 height 18
click at [816, 73] on div "button" at bounding box center [820, 68] width 11 height 11
click at [765, 120] on span "Merge" at bounding box center [754, 123] width 28 height 14
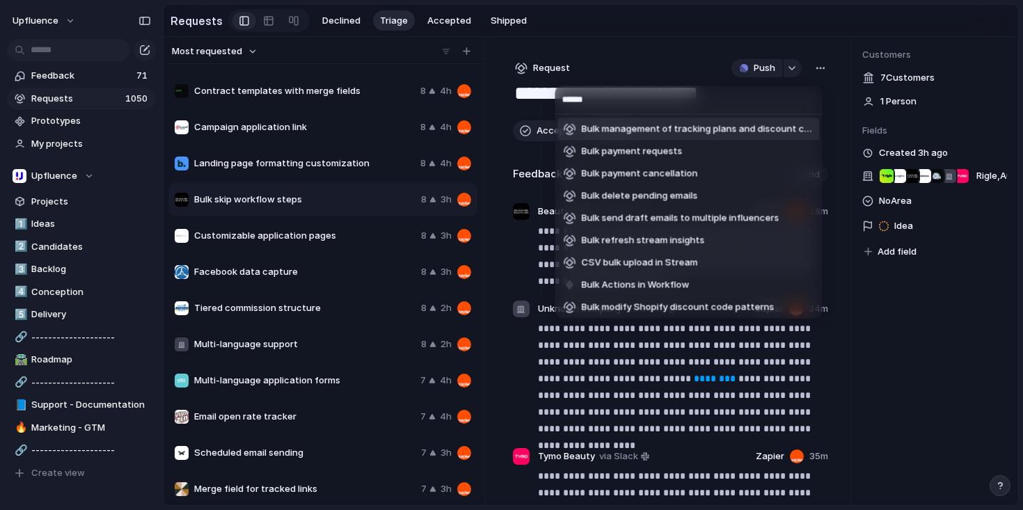
type input "*******"
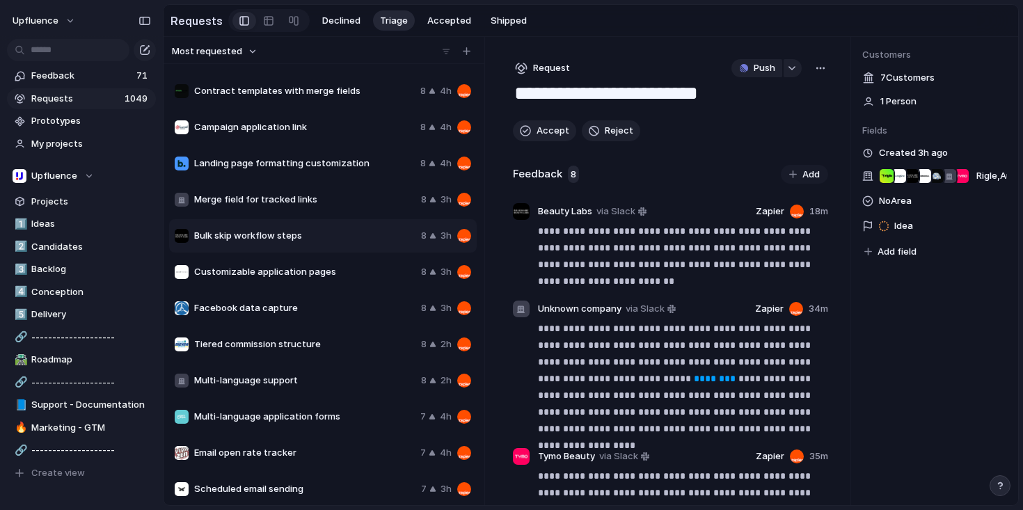
click at [815, 72] on div "button" at bounding box center [820, 68] width 11 height 11
click at [781, 125] on li "Merge" at bounding box center [777, 123] width 85 height 22
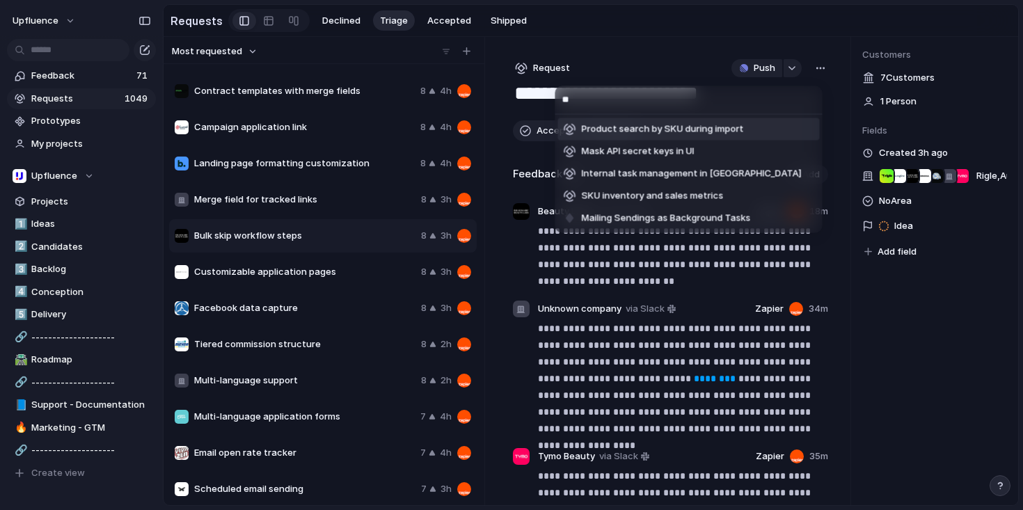
type input "*"
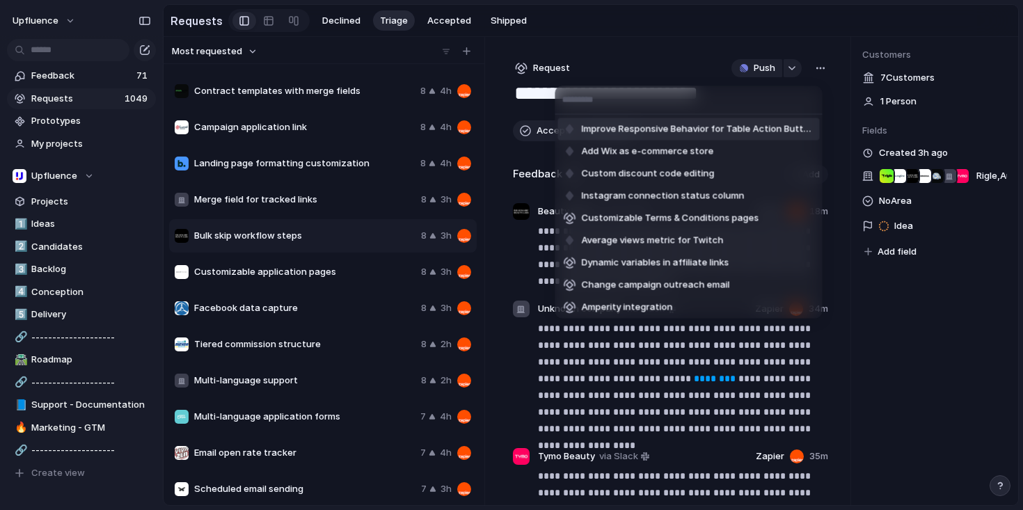
click at [650, 67] on div "Improve Responsive Behavior for Table Action Buttons Add Wix as e-commerce stor…" at bounding box center [511, 255] width 1023 height 510
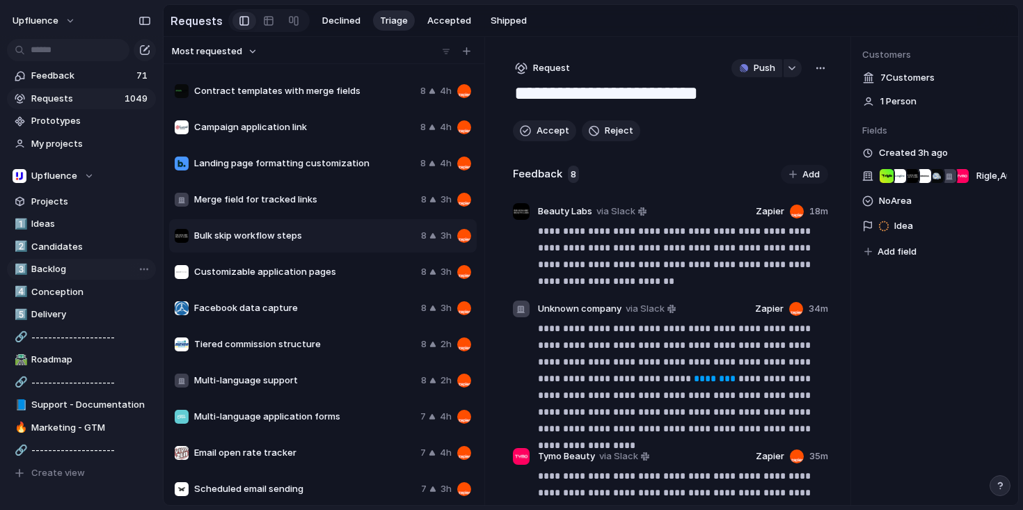
click at [54, 274] on span "Backlog" at bounding box center [91, 269] width 120 height 14
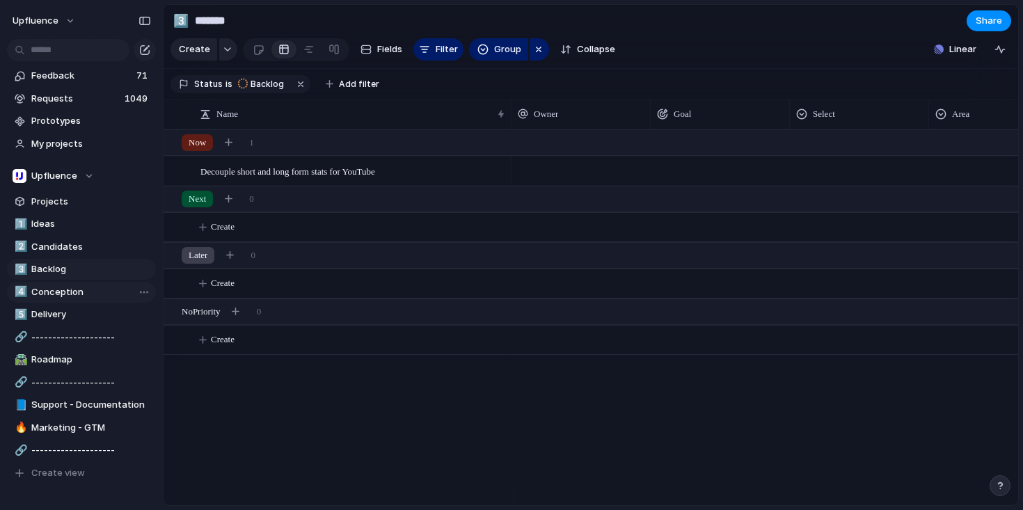
click at [61, 294] on span "Conception" at bounding box center [91, 292] width 120 height 14
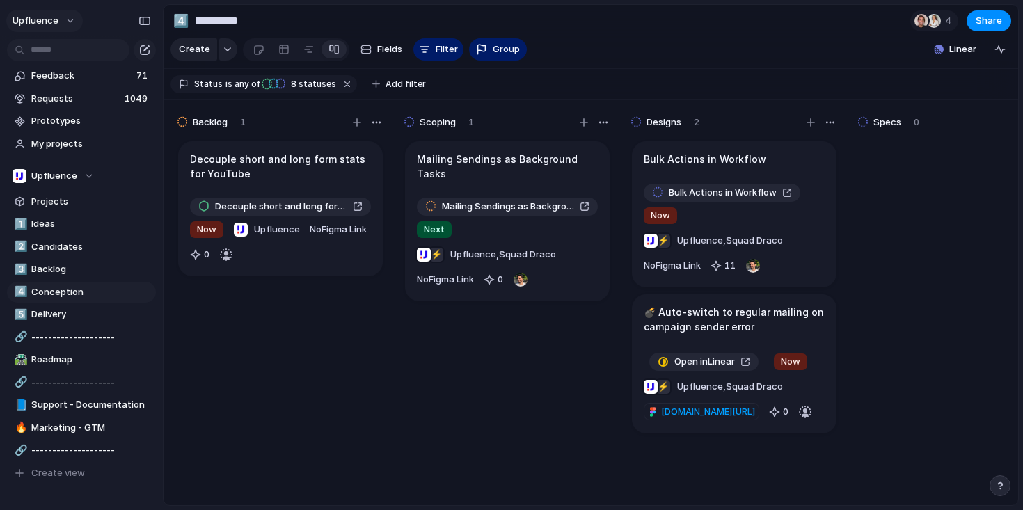
type input "*******"
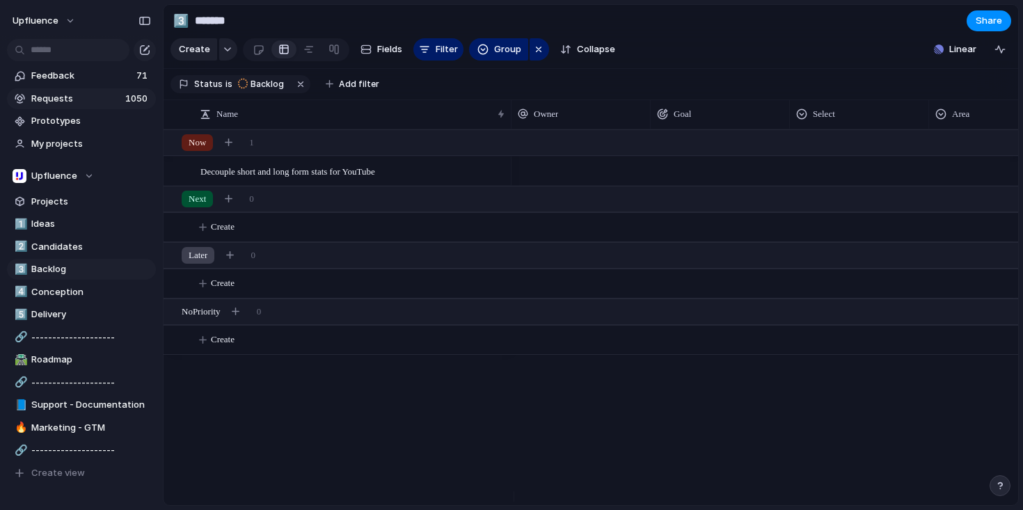
click at [70, 93] on span "Requests" at bounding box center [76, 99] width 90 height 14
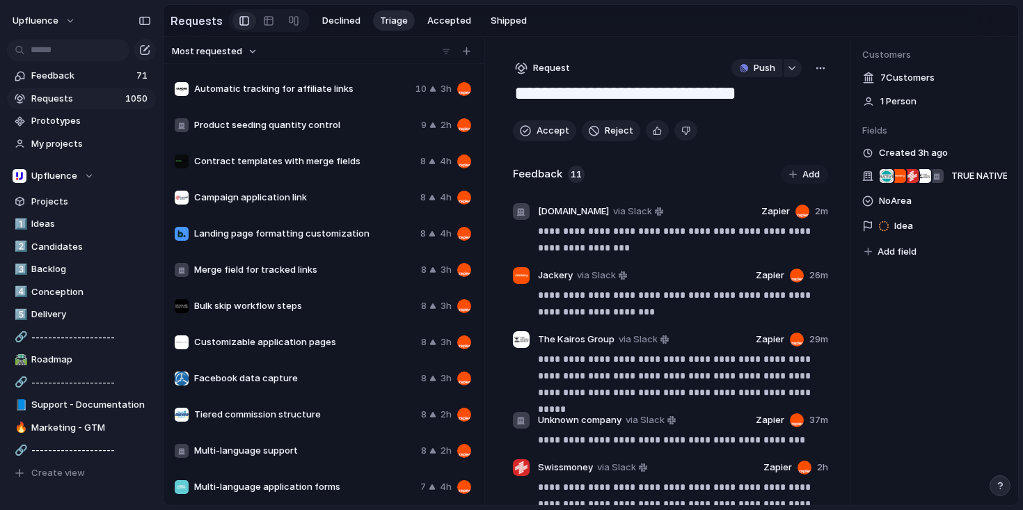
scroll to position [70, 0]
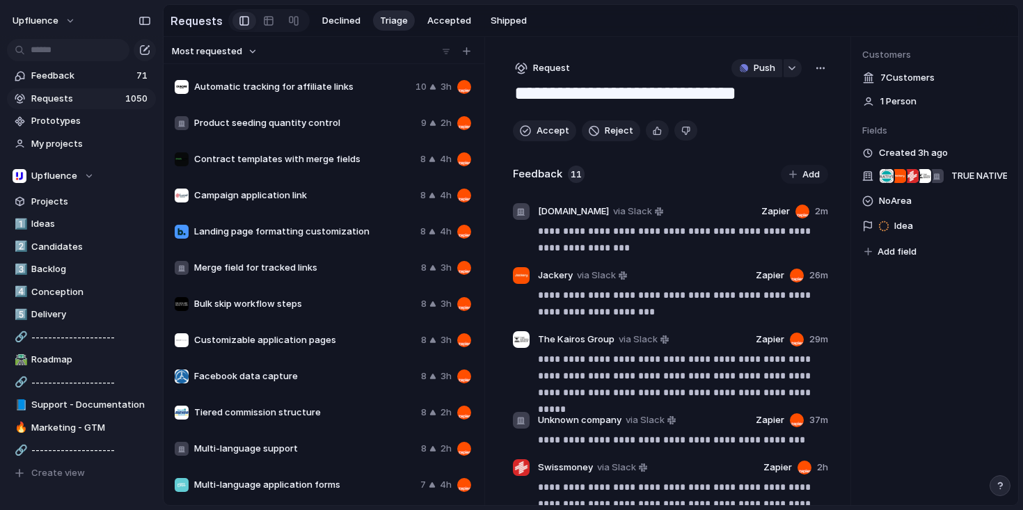
click at [298, 298] on div "Bulk skip workflow steps 8 3h" at bounding box center [322, 303] width 307 height 33
type textarea "**********"
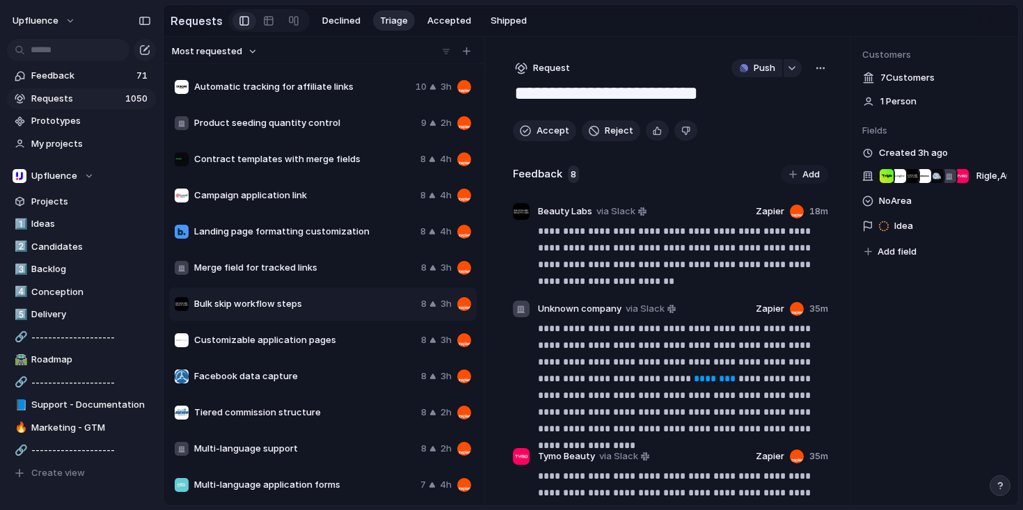
click at [815, 74] on div "button" at bounding box center [820, 68] width 11 height 11
click at [778, 127] on li "Merge" at bounding box center [777, 123] width 85 height 22
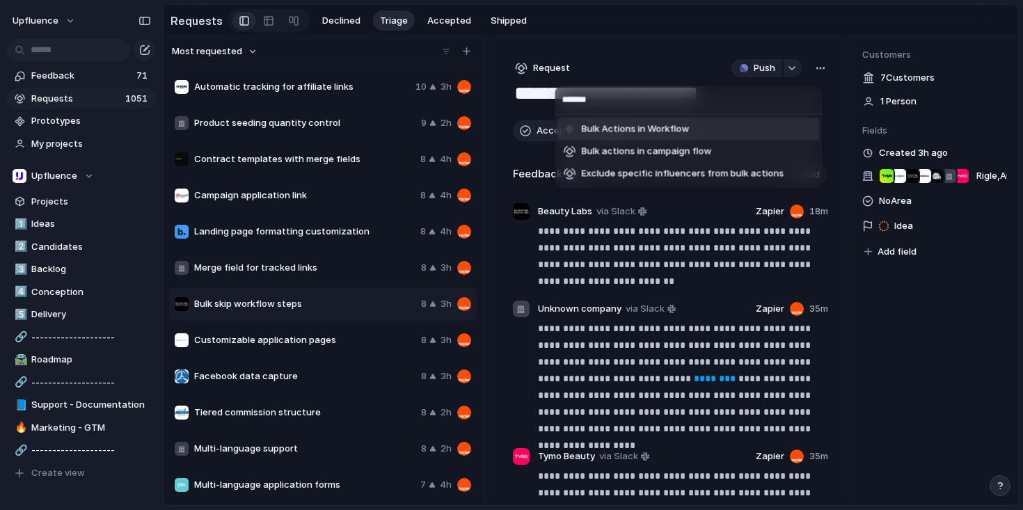
type input "*******"
click at [719, 127] on li "Bulk Actions in Workflow" at bounding box center [689, 129] width 262 height 22
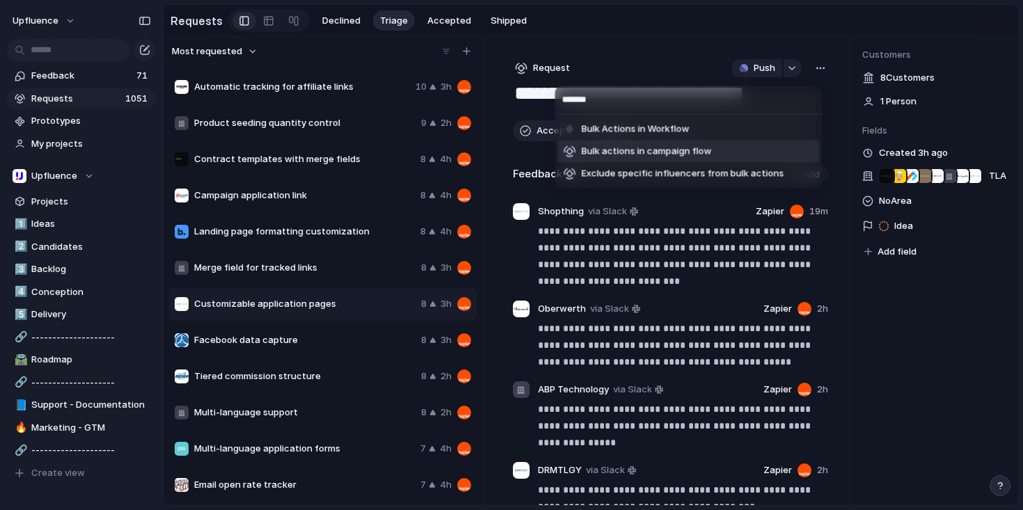
click at [685, 52] on div "******* Bulk Actions in Workflow Bulk actions in campaign flow Exclude specific…" at bounding box center [511, 255] width 1023 height 510
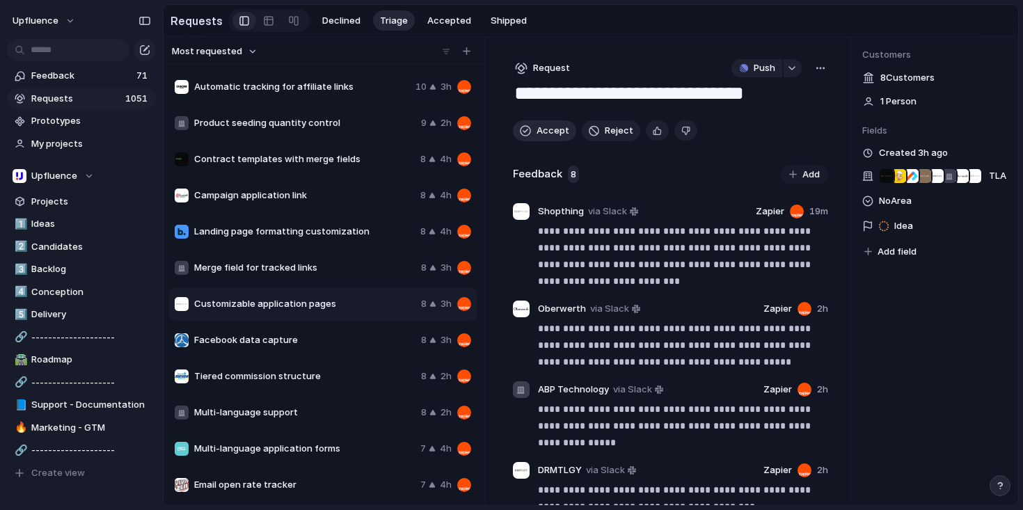
click at [534, 133] on button "Accept" at bounding box center [544, 130] width 63 height 21
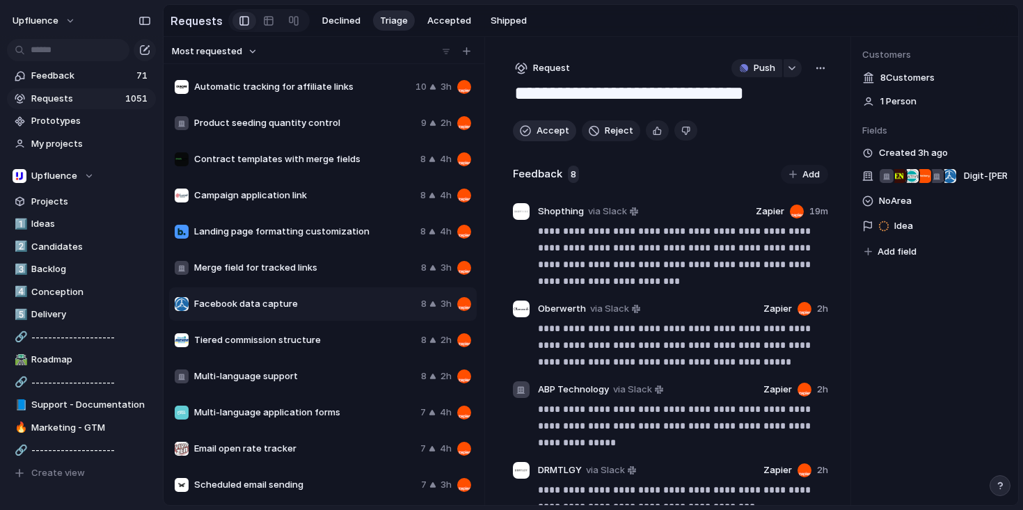
type textarea "**********"
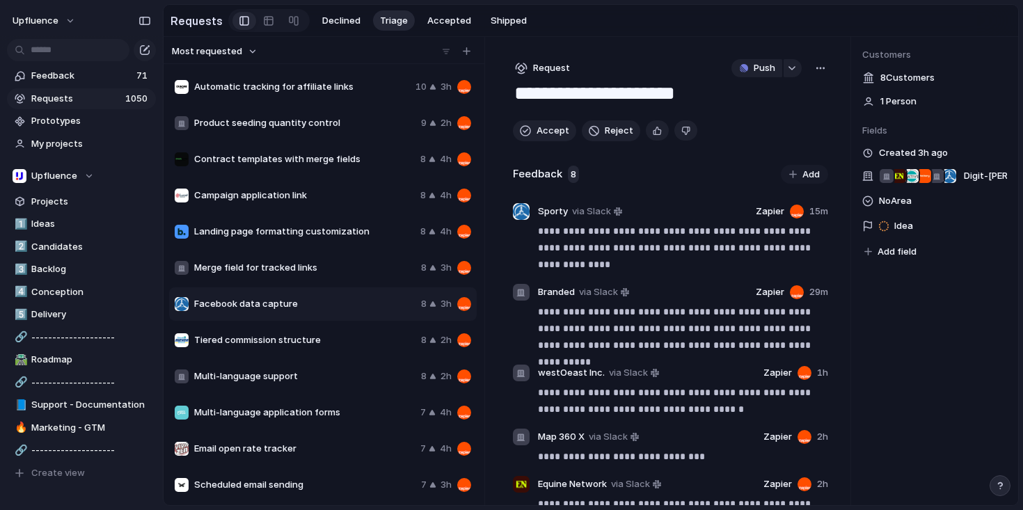
click at [887, 258] on span "Add field" at bounding box center [896, 252] width 39 height 14
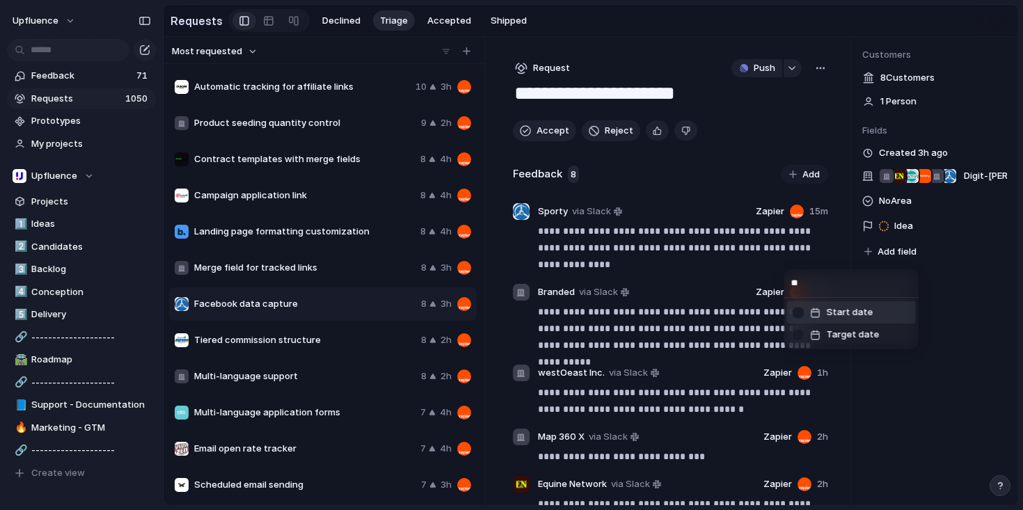
type input "*"
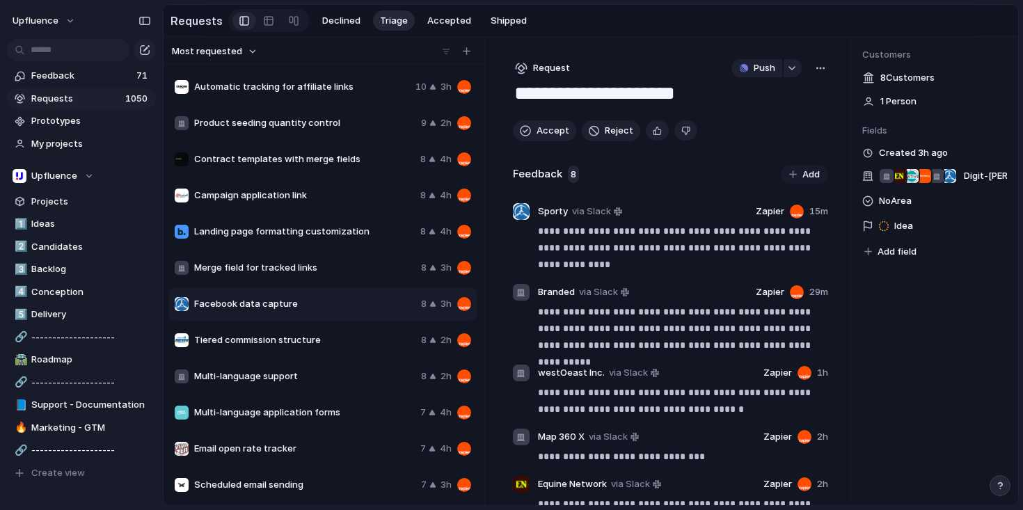
click at [890, 202] on div "🔥 Documentation Area Business Focus Created by Customer Effort Goal GTM ✉️ Oupu…" at bounding box center [511, 255] width 1023 height 510
click at [886, 202] on span "No Area" at bounding box center [895, 201] width 33 height 17
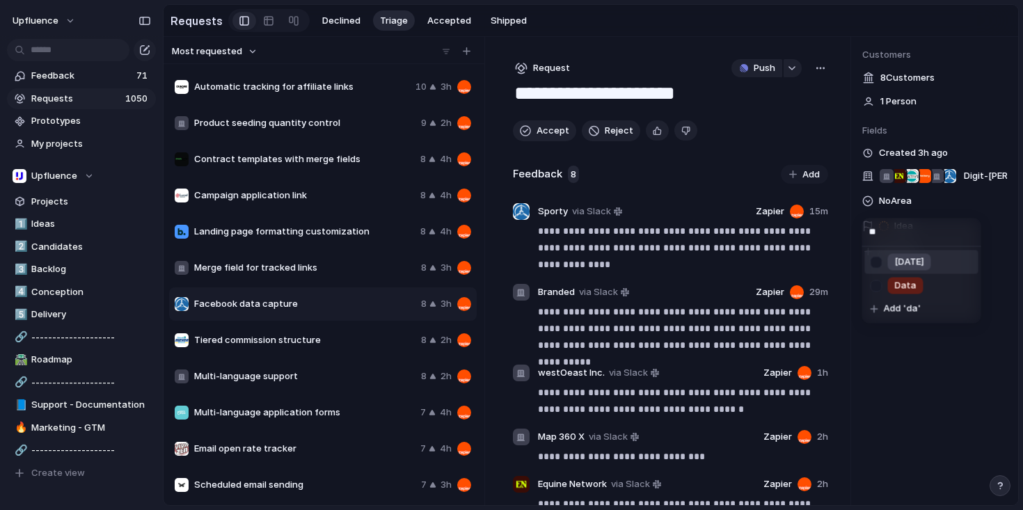
type input "**"
click at [885, 286] on div at bounding box center [876, 285] width 24 height 24
click at [983, 205] on div "** Wednesday Data Add 'da'" at bounding box center [511, 255] width 1023 height 510
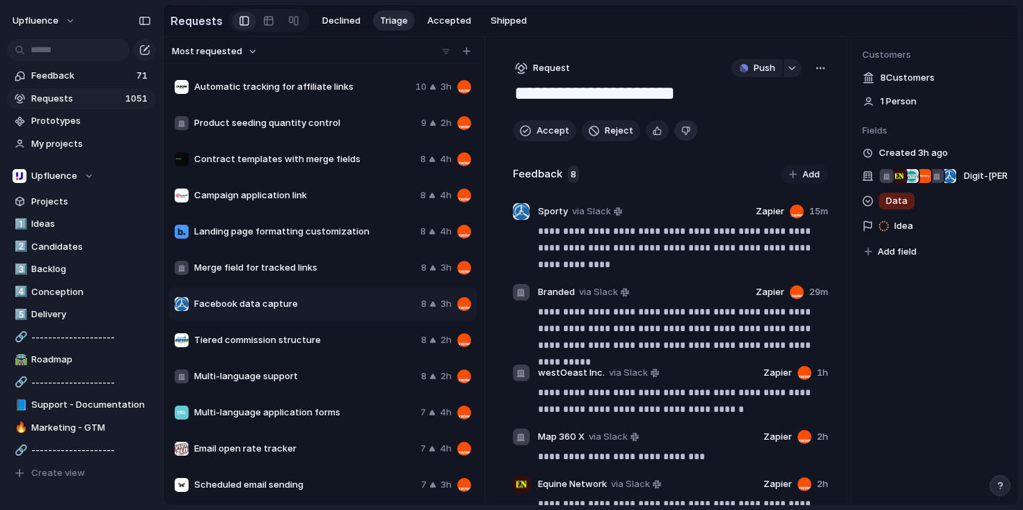
drag, startPoint x: 557, startPoint y: 131, endPoint x: 677, endPoint y: 136, distance: 119.7
click at [557, 131] on span "Accept" at bounding box center [552, 131] width 33 height 14
type textarea "**********"
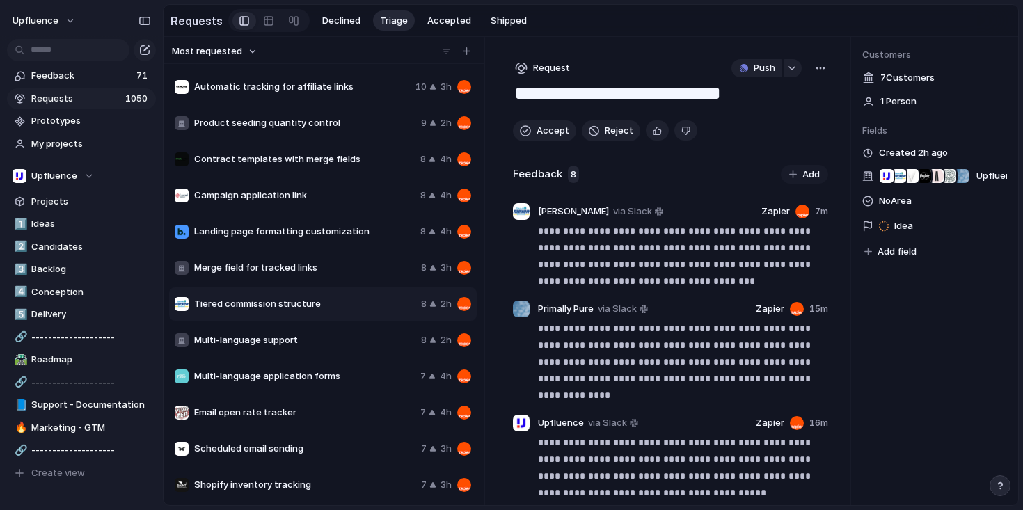
click at [899, 251] on span "Add field" at bounding box center [896, 252] width 39 height 14
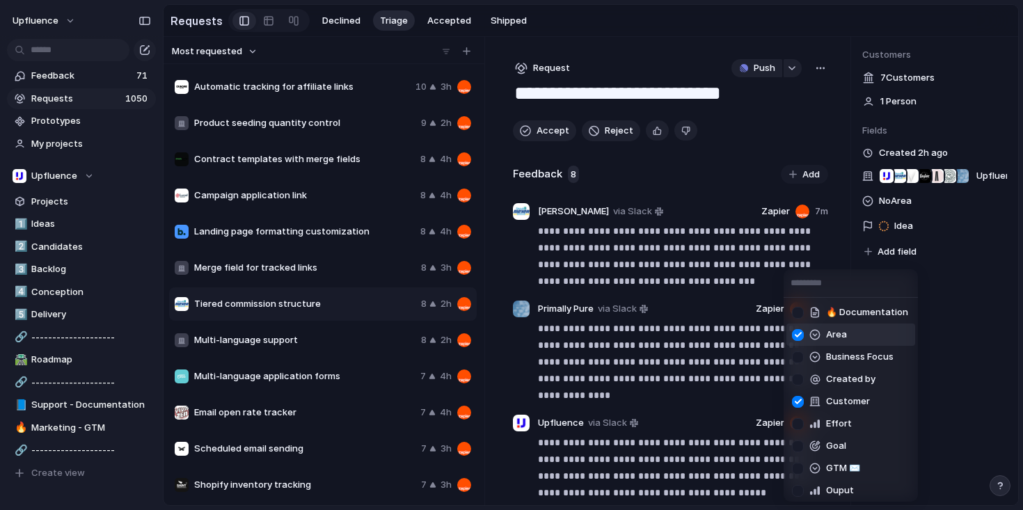
click at [906, 212] on div "🔥 Documentation Area Business Focus Created by Customer Effort Goal GTM ✉️ Oupu…" at bounding box center [511, 255] width 1023 height 510
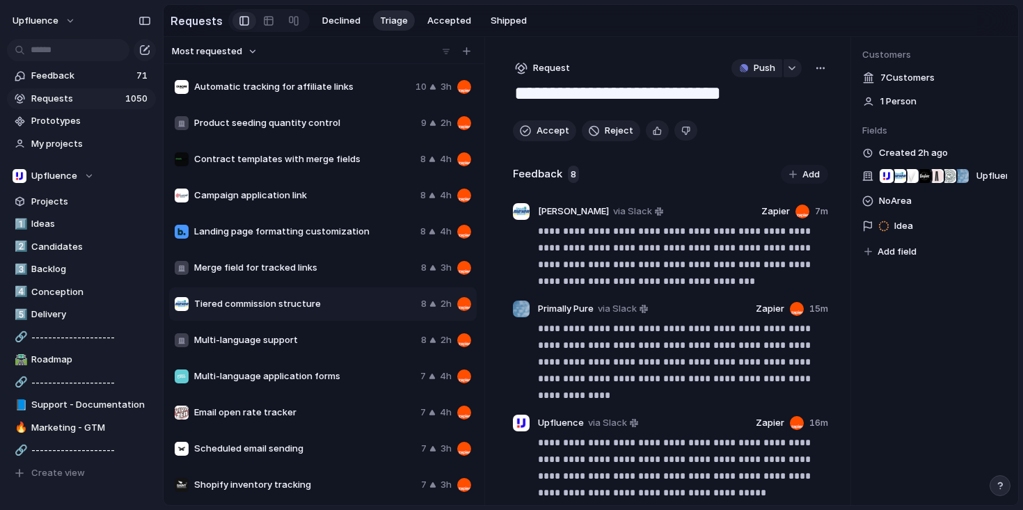
click at [894, 207] on span "No Area" at bounding box center [895, 201] width 33 height 17
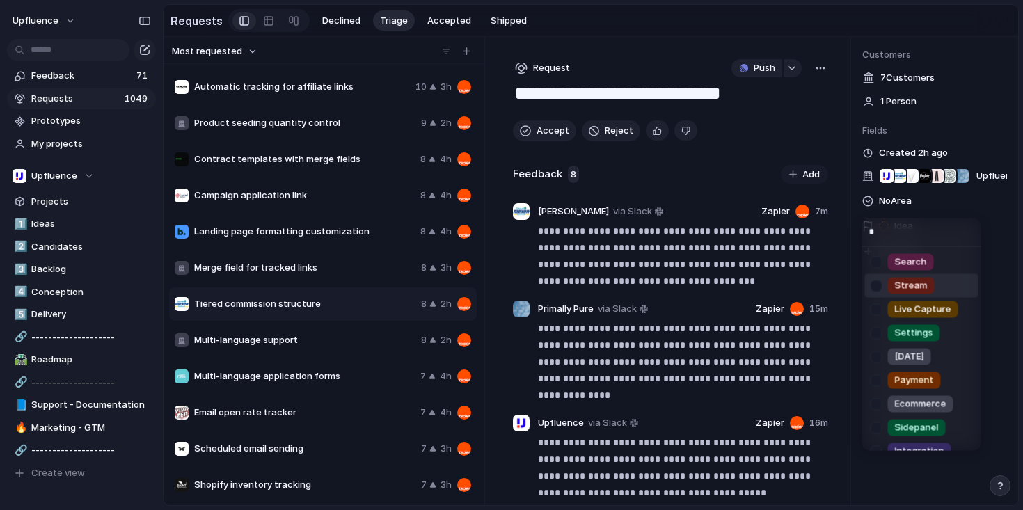
type input "**"
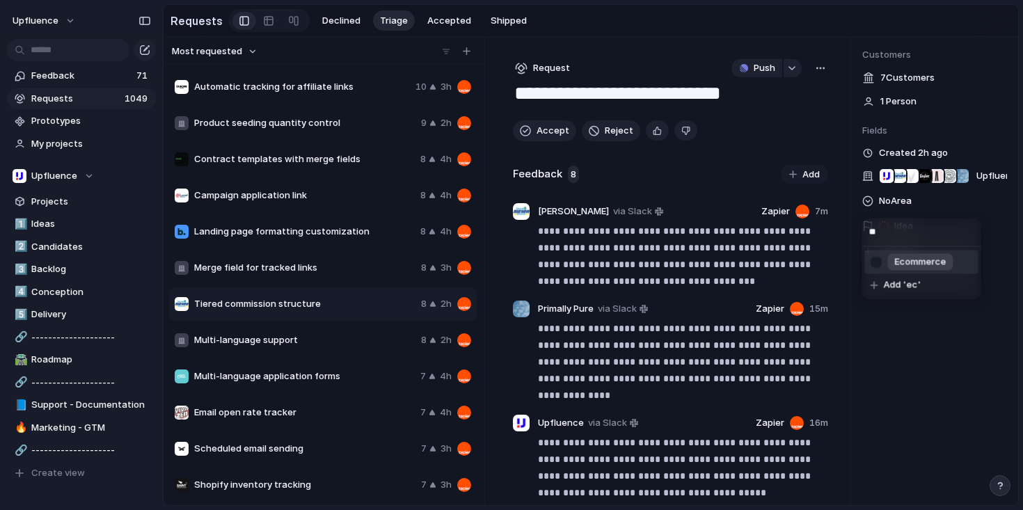
click at [929, 266] on span "Ecommerce" at bounding box center [920, 262] width 51 height 14
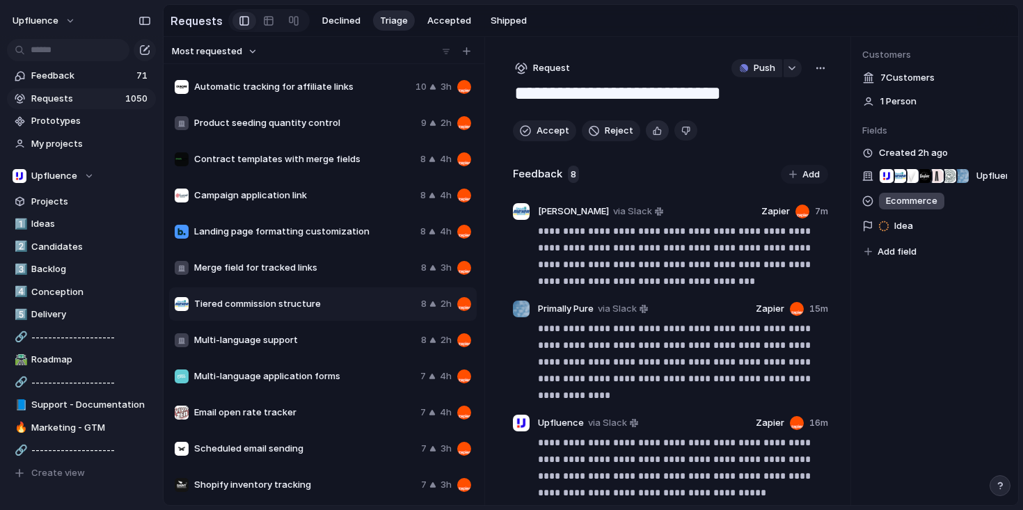
click at [646, 134] on button "button" at bounding box center [657, 130] width 23 height 20
click at [537, 127] on span "Accept" at bounding box center [552, 131] width 33 height 14
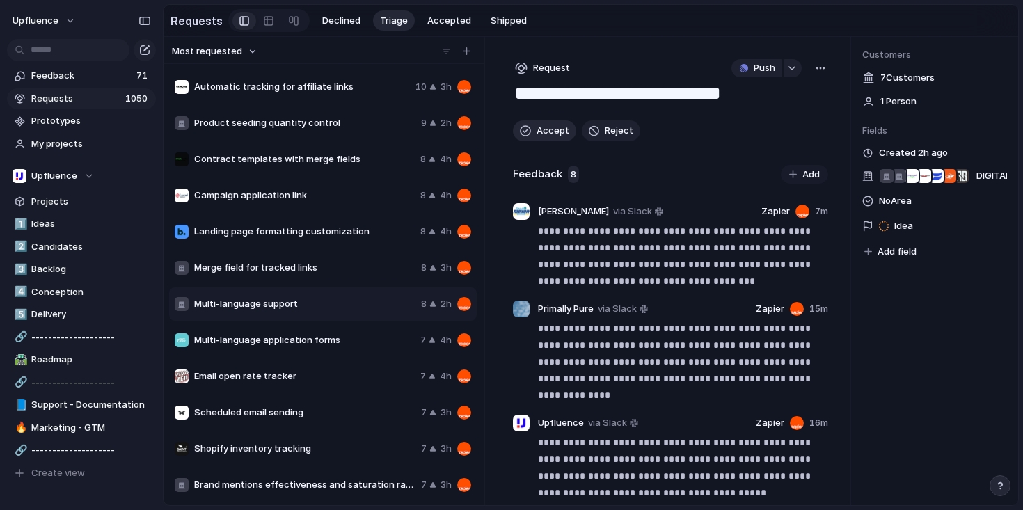
type textarea "**********"
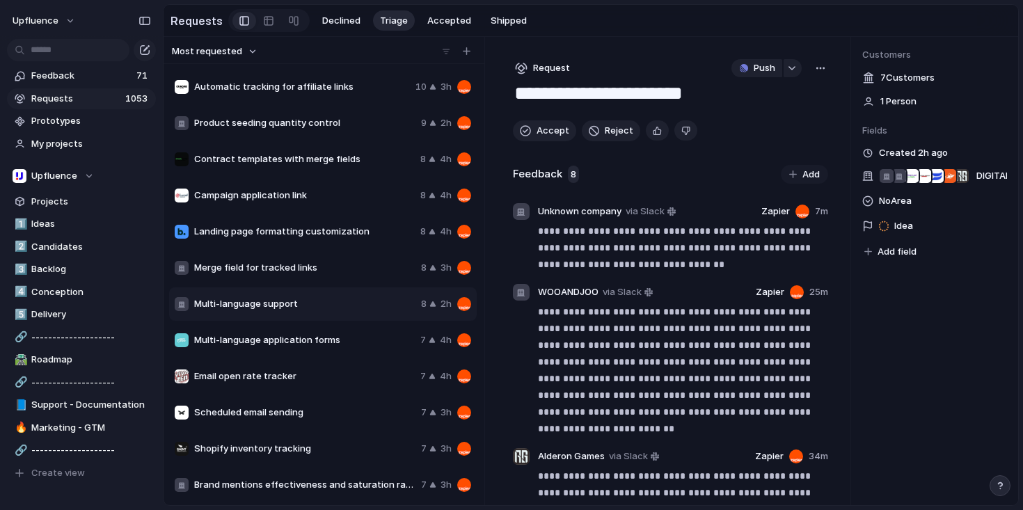
scroll to position [70, 0]
click at [69, 11] on button "Upfluence" at bounding box center [44, 21] width 77 height 22
